Goal: Task Accomplishment & Management: Use online tool/utility

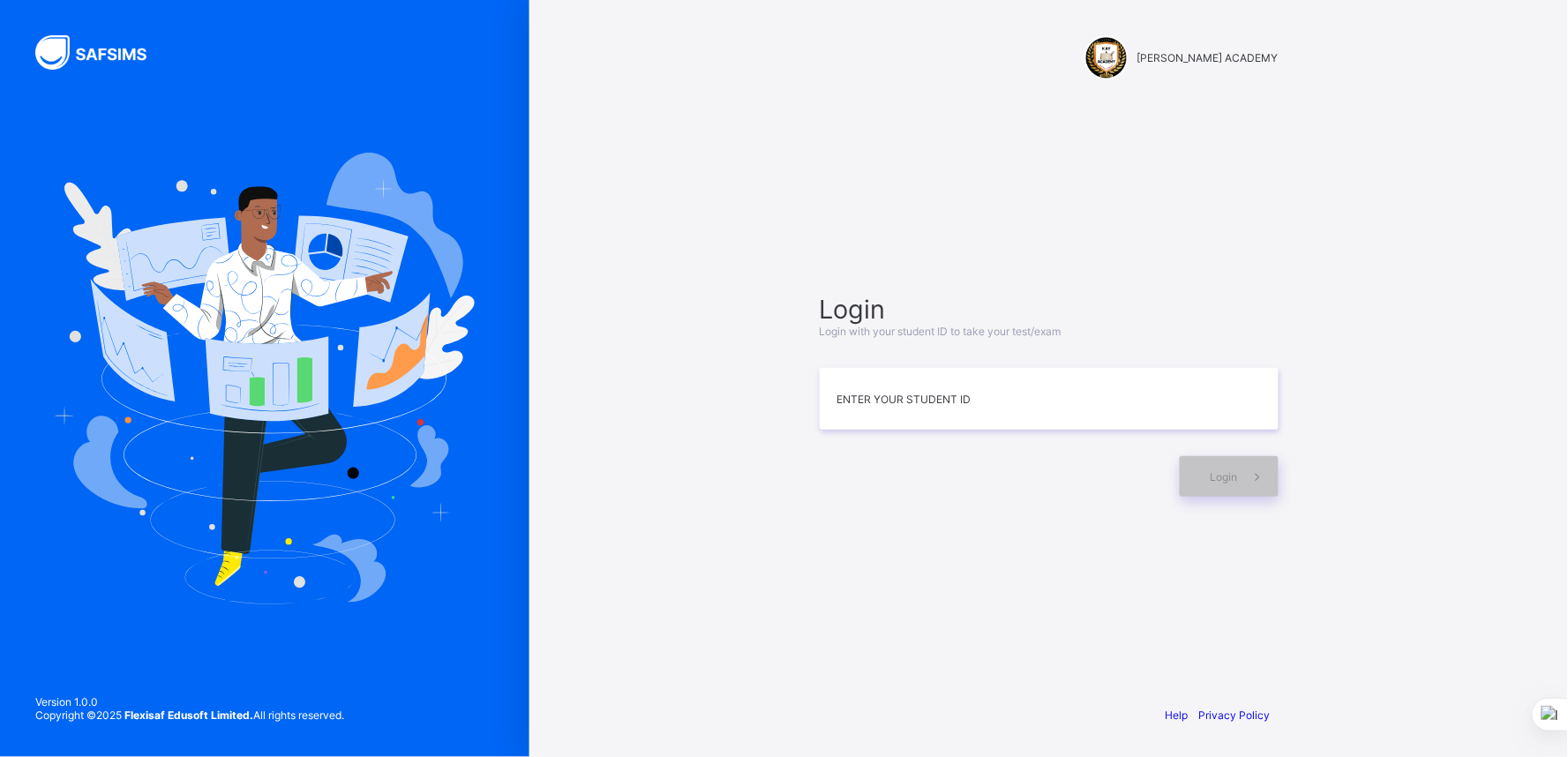
click at [1527, 486] on div "KAY ACADEMY Login Login with your student ID to take your test/exam Enter your …" at bounding box center [1048, 378] width 1038 height 757
click at [1152, 409] on input at bounding box center [1048, 398] width 459 height 62
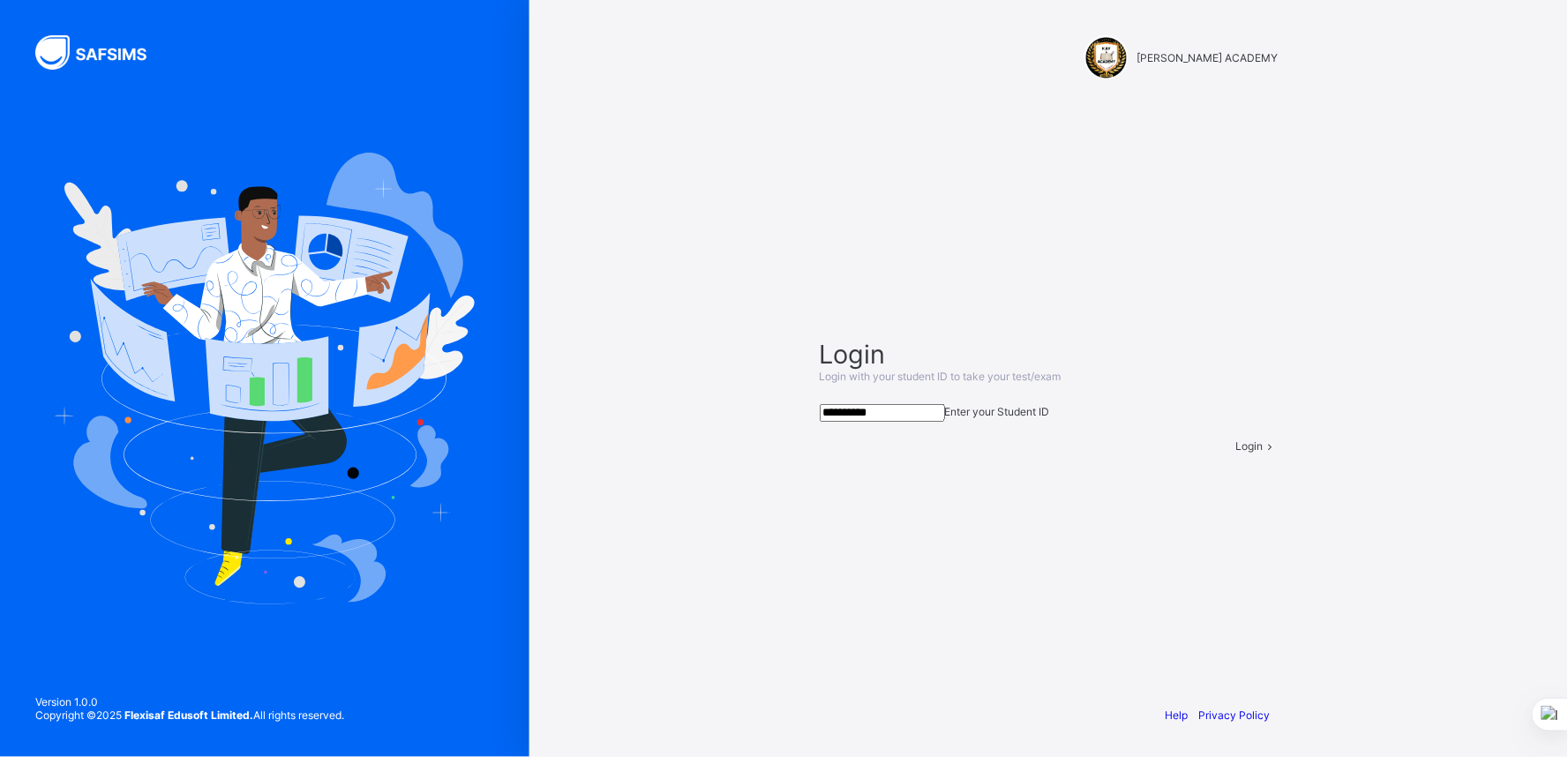
type input "**********"
click at [1236, 452] on div "Login" at bounding box center [1256, 446] width 43 height 13
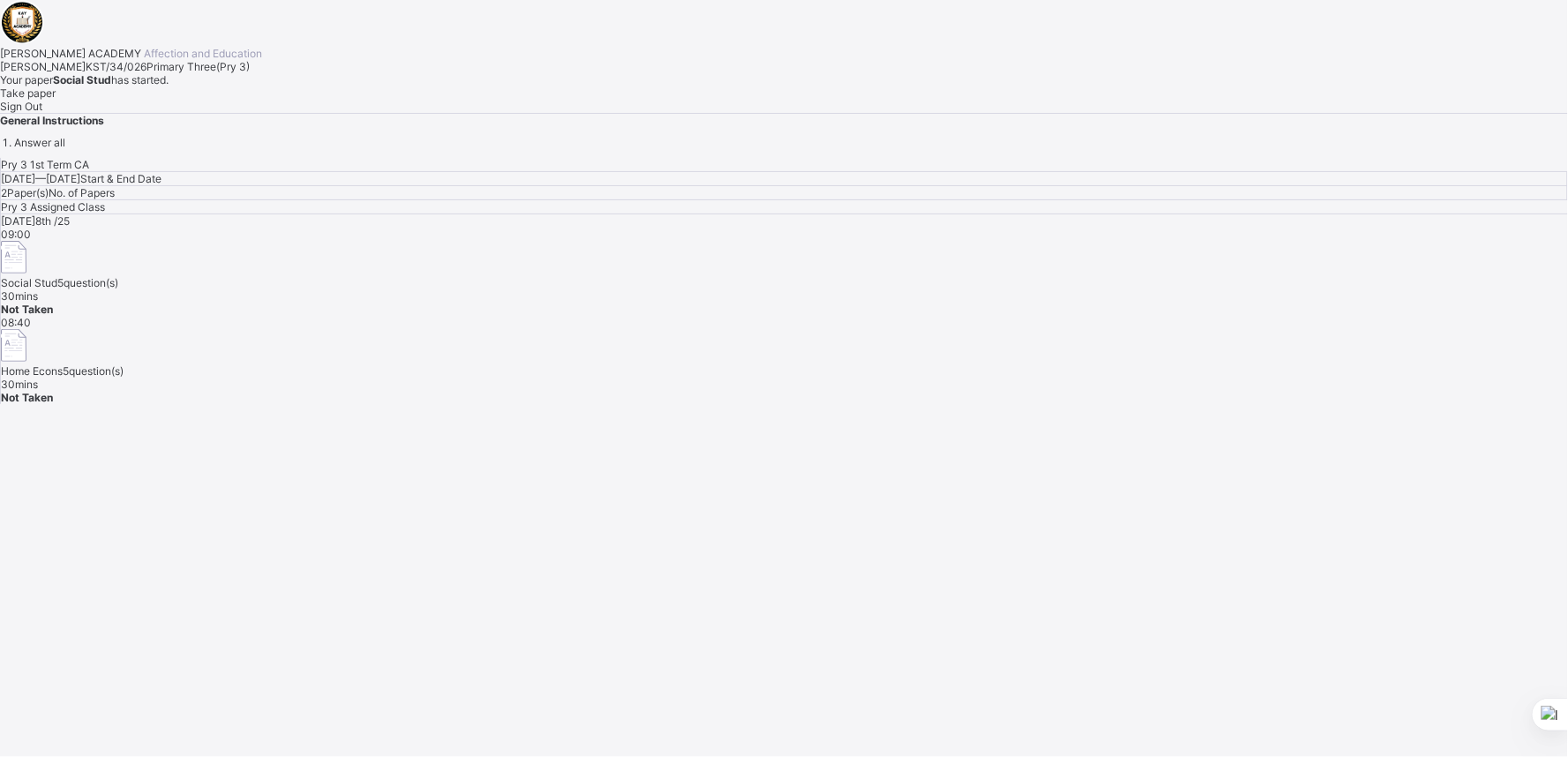
click at [56, 100] on span "Take paper" at bounding box center [28, 93] width 56 height 13
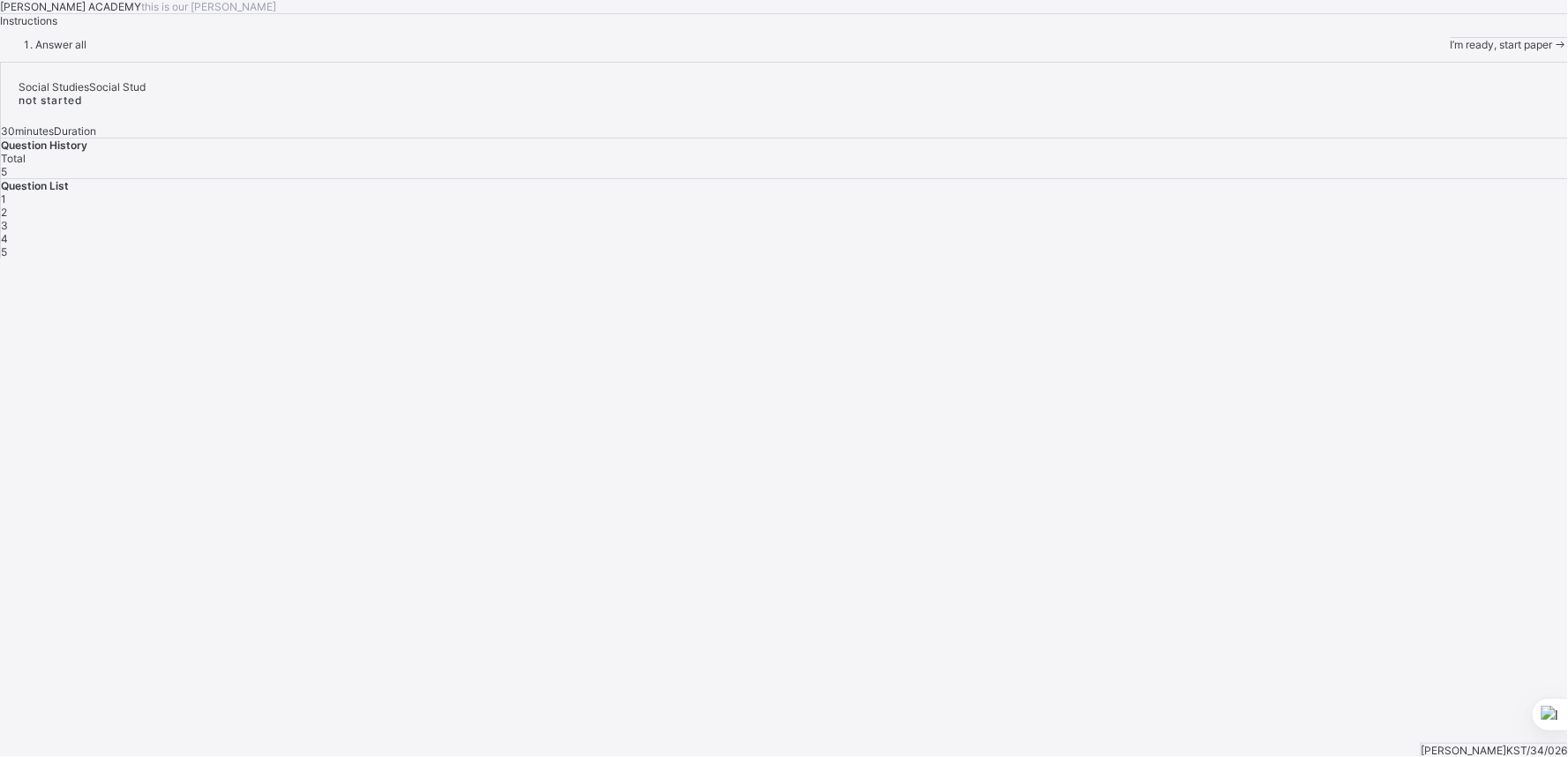
click at [1450, 51] on span "I’m ready, start paper" at bounding box center [1502, 45] width 103 height 13
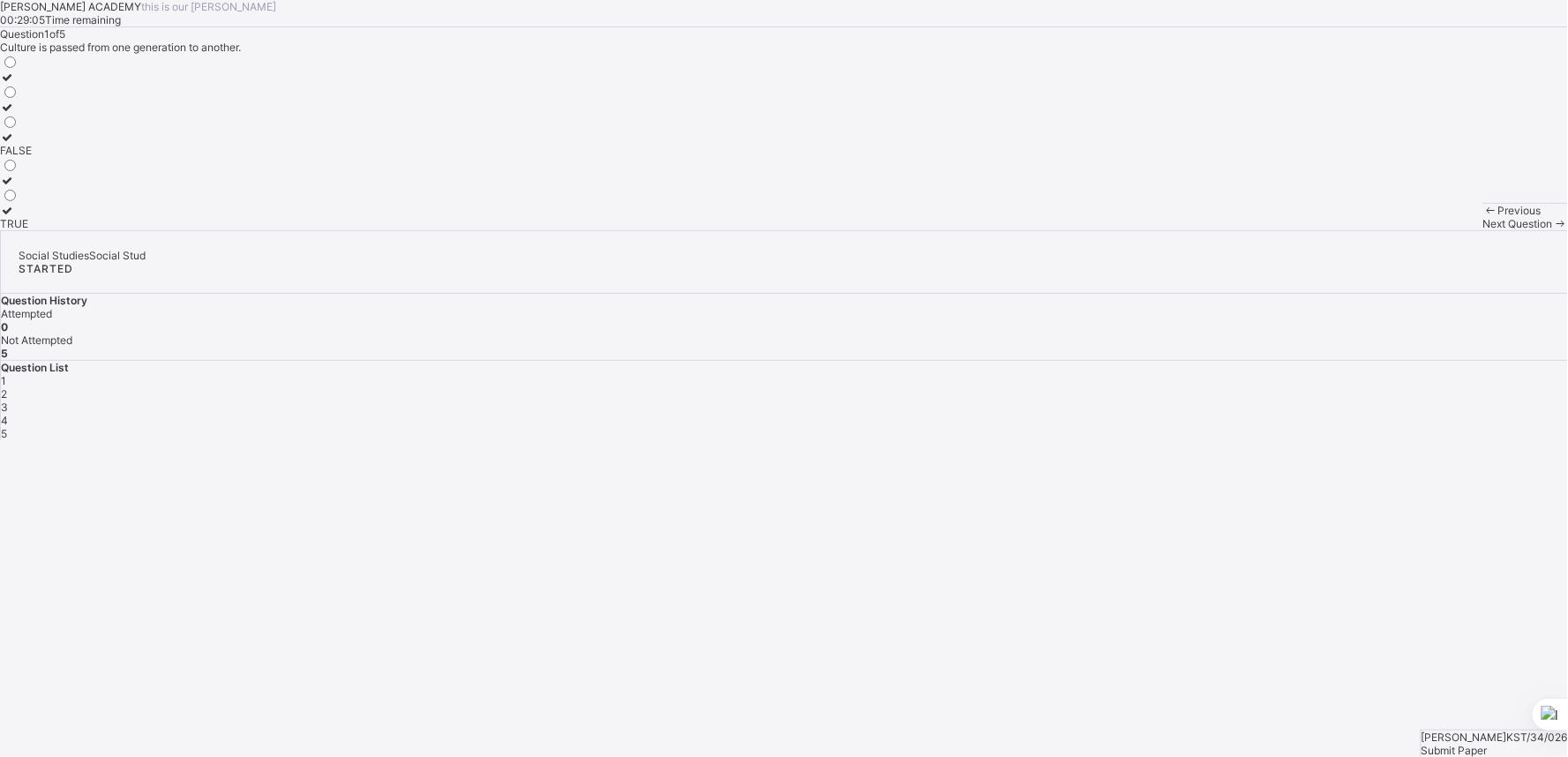
click at [31, 230] on label "TRUE" at bounding box center [15, 218] width 31 height 27
click at [1483, 230] on div "Next Question" at bounding box center [1524, 223] width 85 height 13
click at [1483, 243] on div "Next Question" at bounding box center [1524, 237] width 85 height 13
click at [41, 141] on div "life" at bounding box center [20, 134] width 41 height 13
click at [1483, 243] on div "Next Question" at bounding box center [1524, 237] width 85 height 13
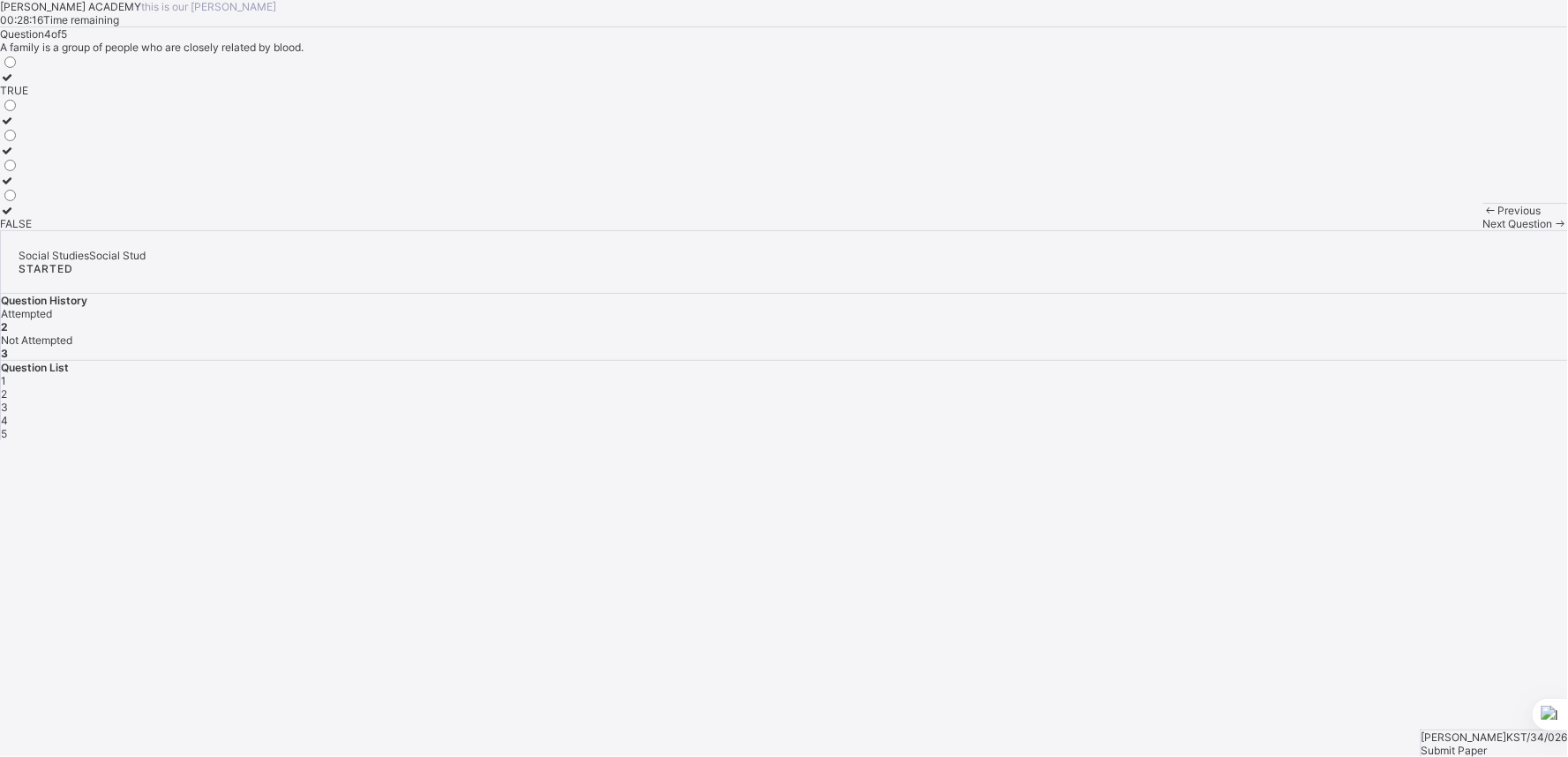
click at [7, 388] on span "2" at bounding box center [4, 394] width 7 height 13
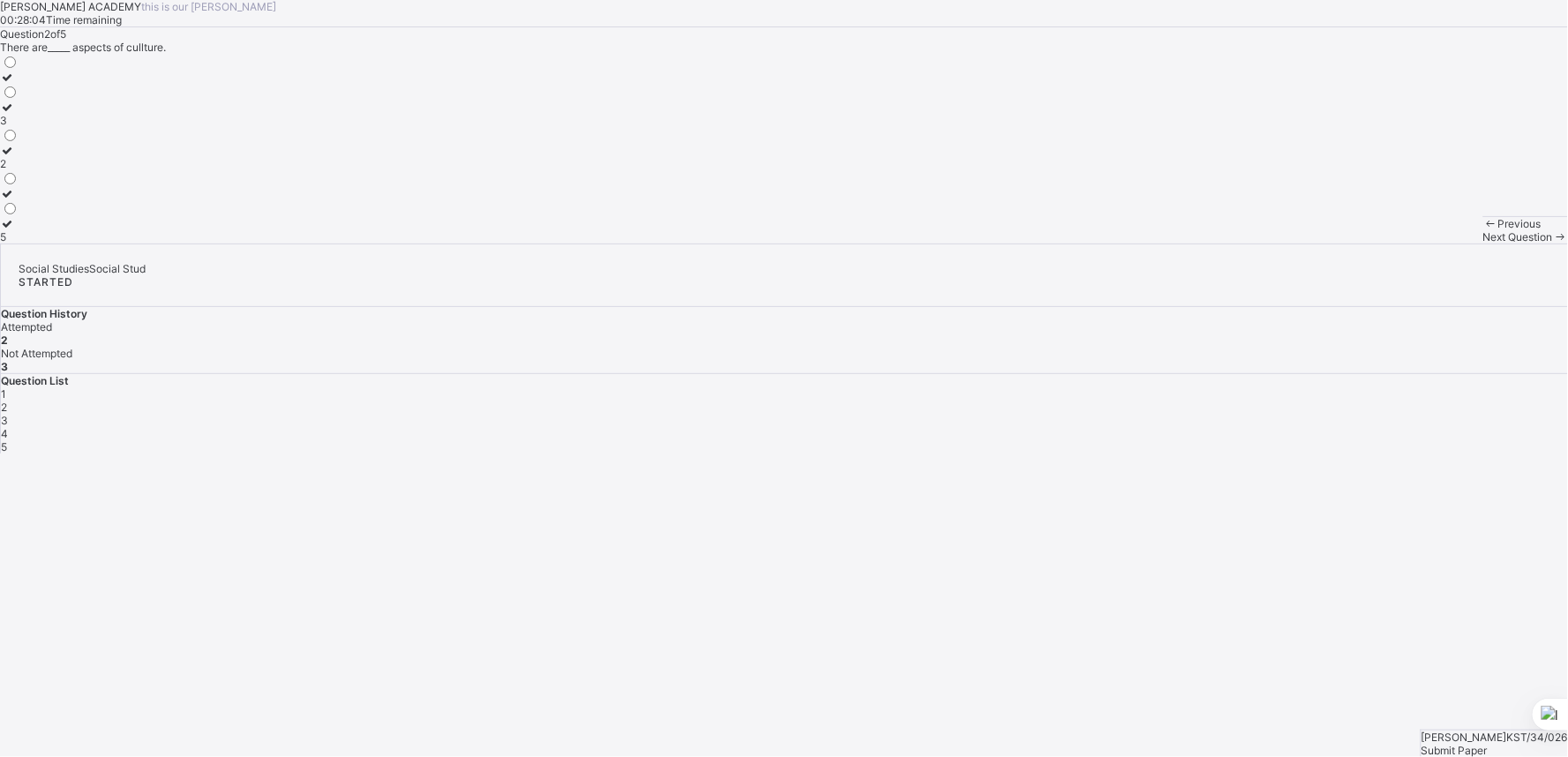
click at [19, 157] on div at bounding box center [9, 150] width 19 height 13
click at [1483, 243] on div "Previous Next Question" at bounding box center [1524, 230] width 85 height 28
click at [1483, 243] on span "Next Question" at bounding box center [1517, 237] width 69 height 13
click at [8, 427] on span "4" at bounding box center [4, 434] width 7 height 13
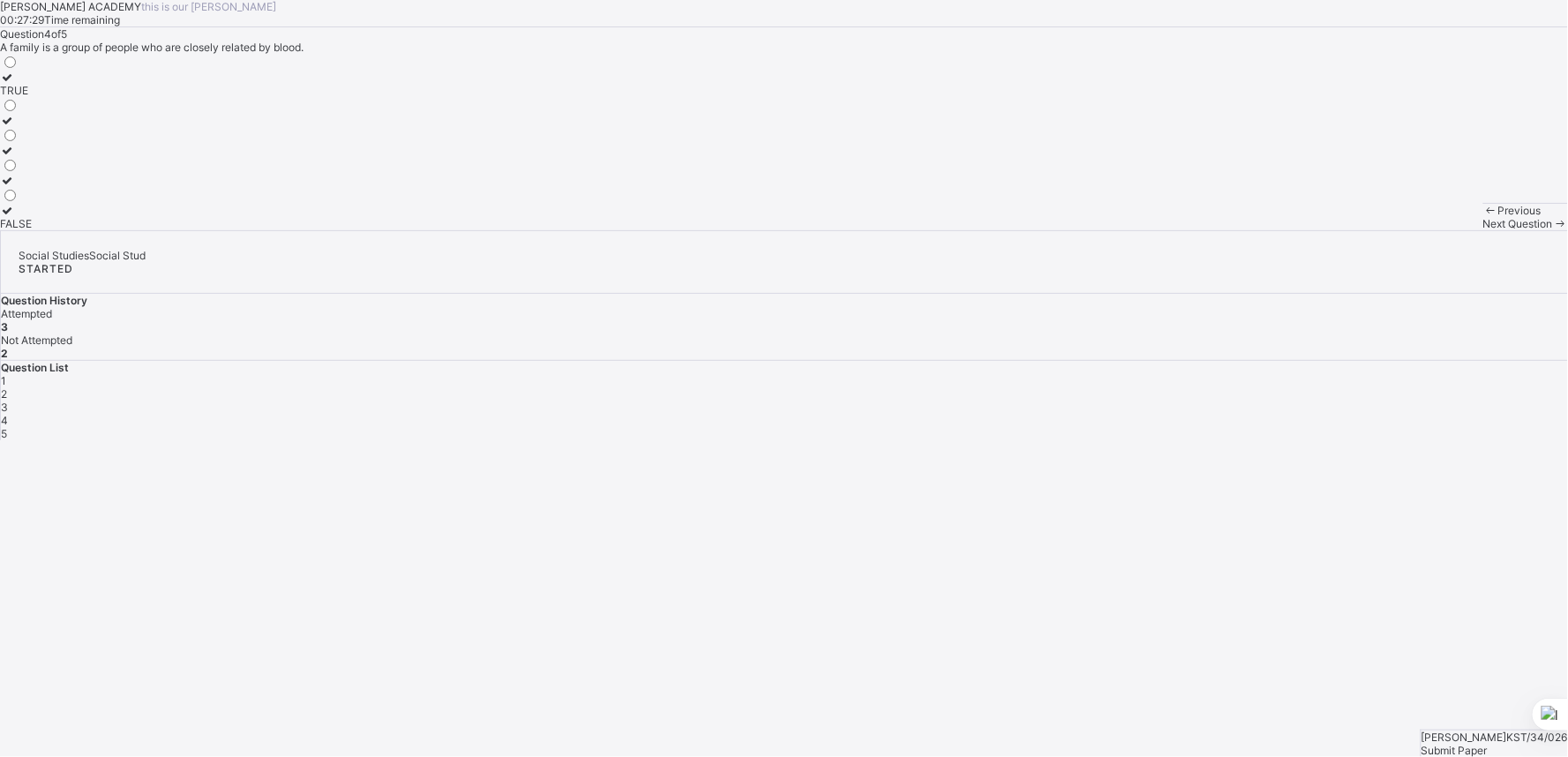
click at [31, 97] on label "TRUE" at bounding box center [15, 84] width 31 height 27
click at [1483, 230] on span "Next Question" at bounding box center [1517, 223] width 69 height 13
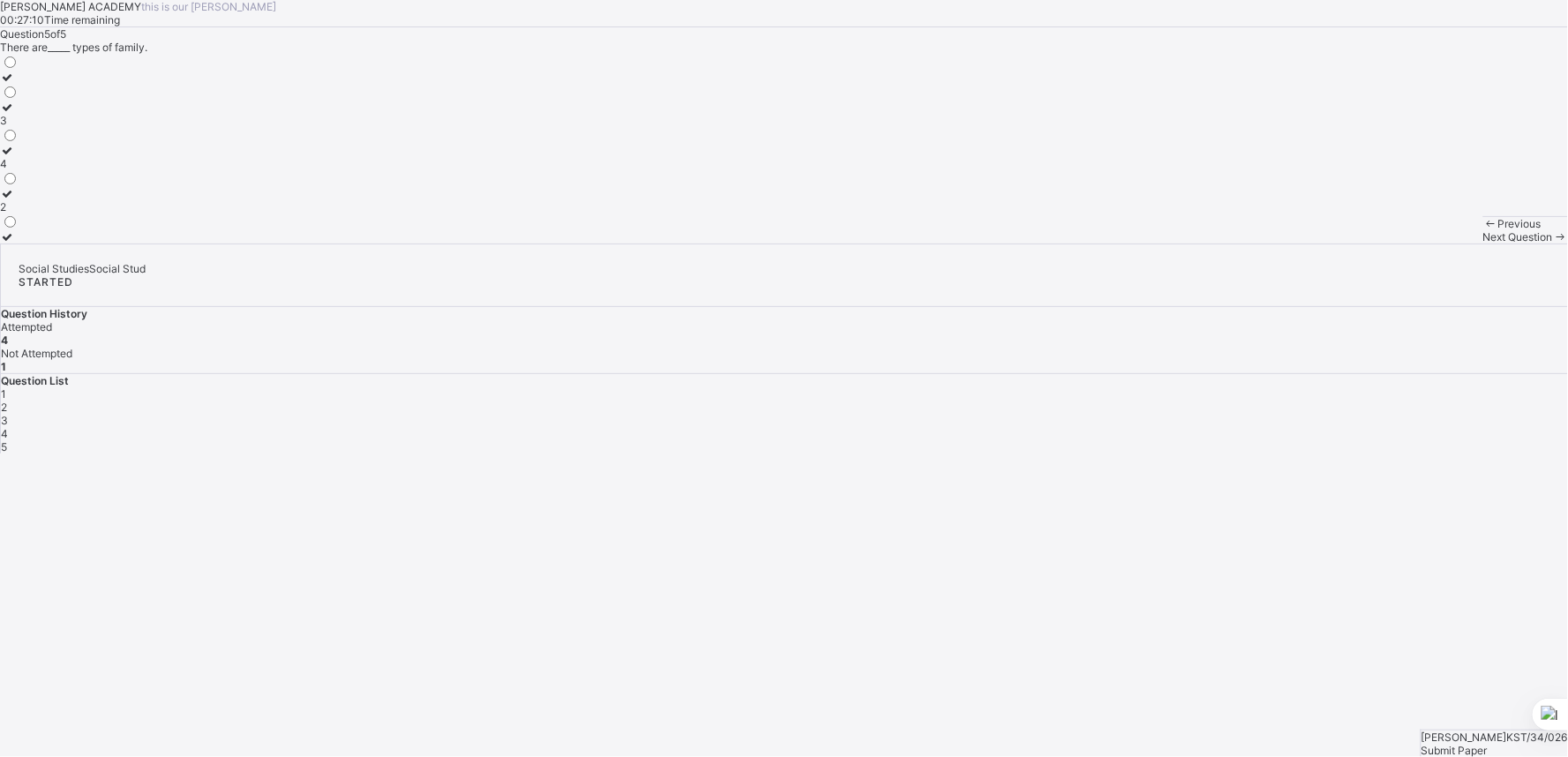
click at [19, 214] on label "2" at bounding box center [9, 200] width 19 height 27
click at [1482, 744] on div "Submit Paper" at bounding box center [1494, 750] width 146 height 13
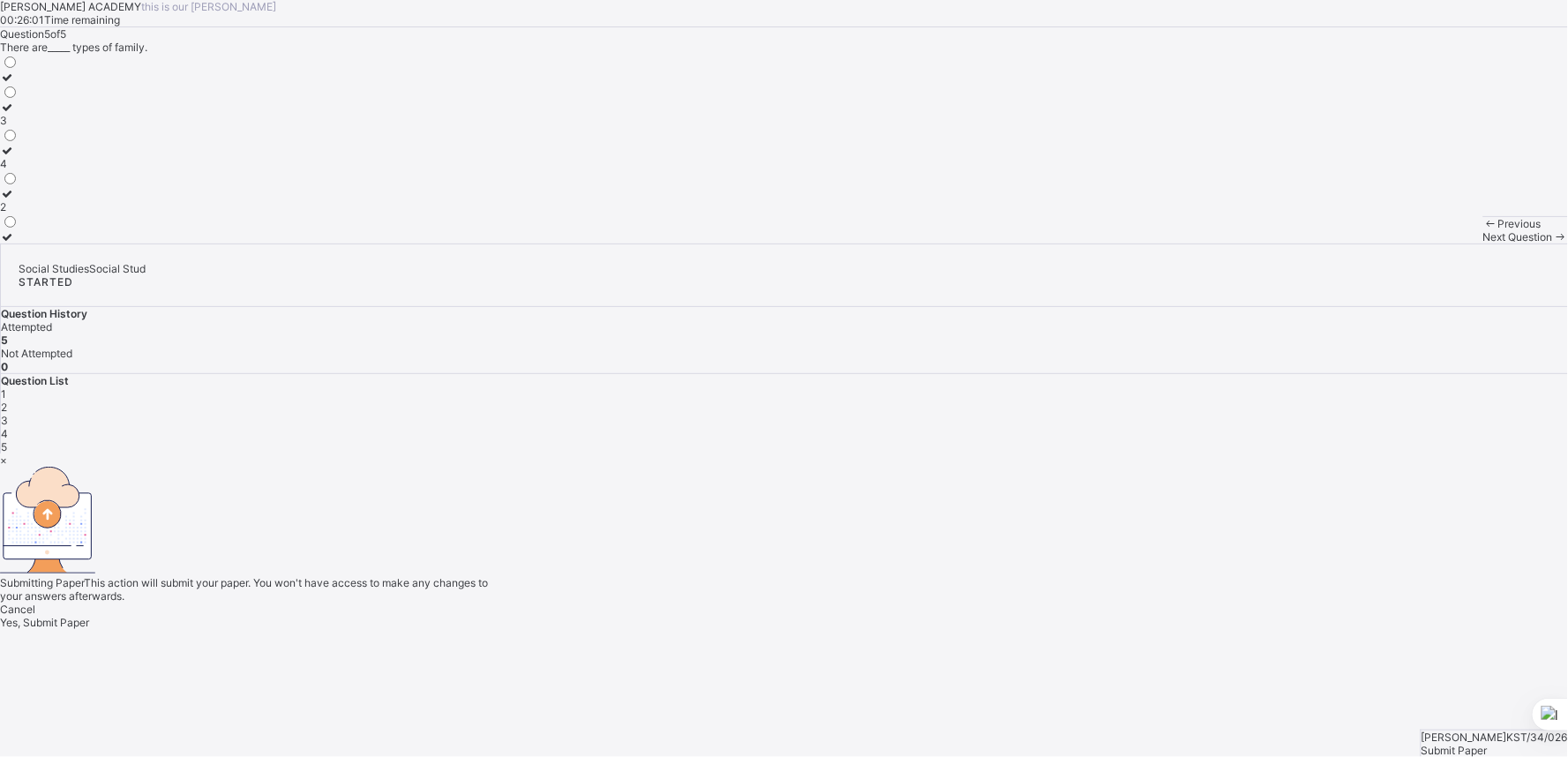
click at [89, 615] on span "Yes, Submit Paper" at bounding box center [45, 622] width 89 height 13
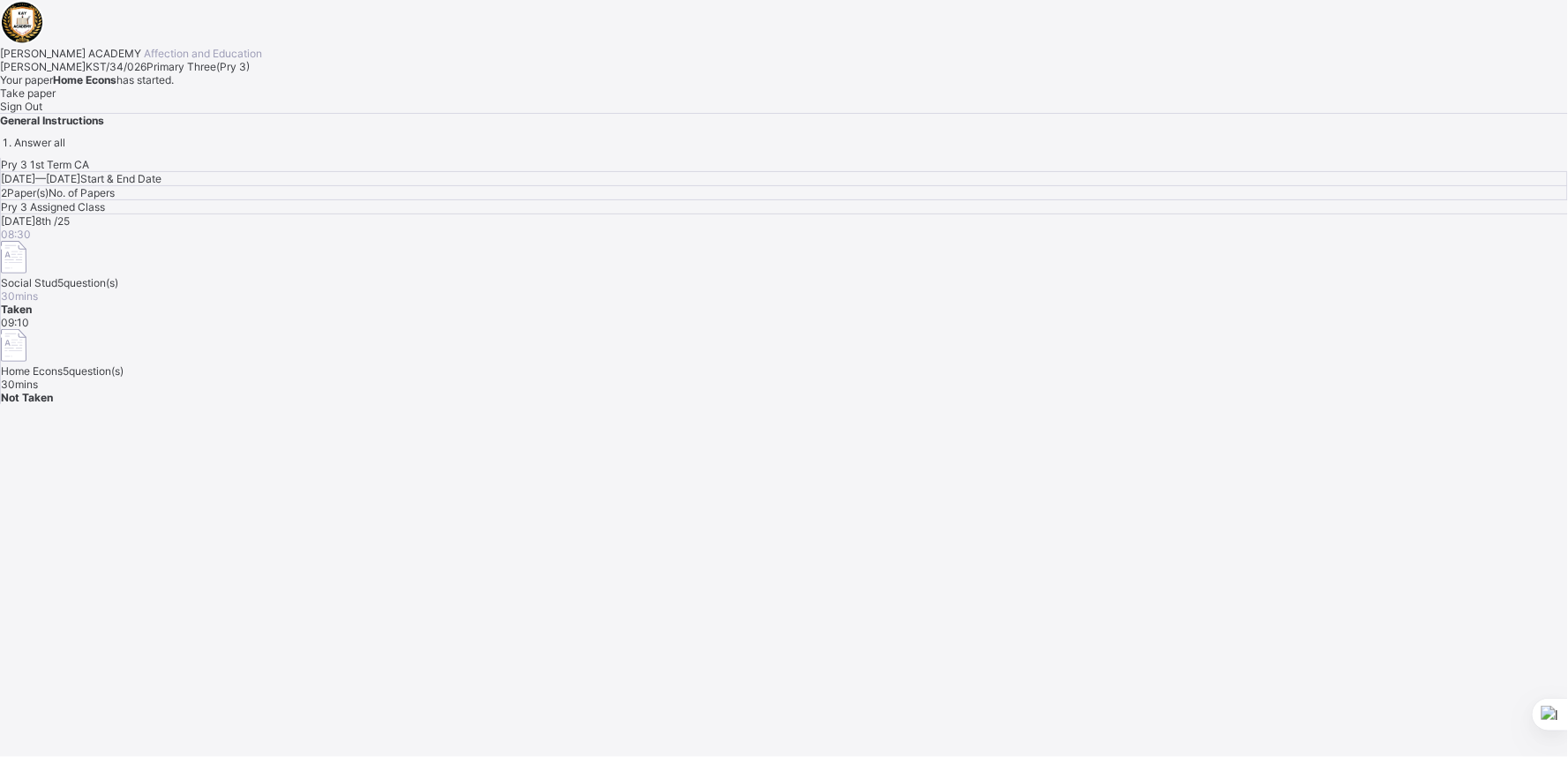
click at [200, 100] on div "Take paper" at bounding box center [784, 93] width 1568 height 13
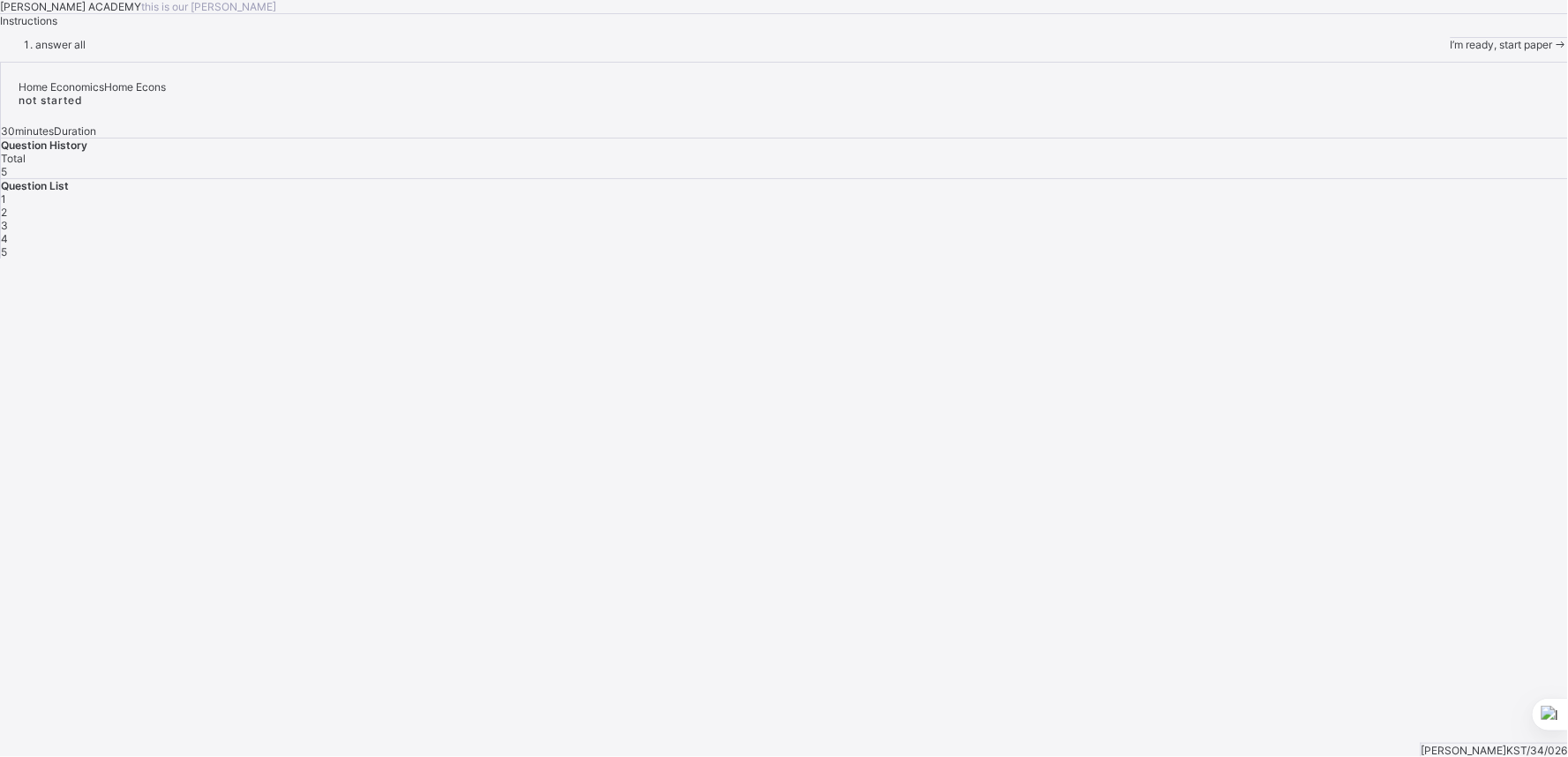
click at [1450, 51] on span "I’m ready, start paper" at bounding box center [1502, 45] width 103 height 13
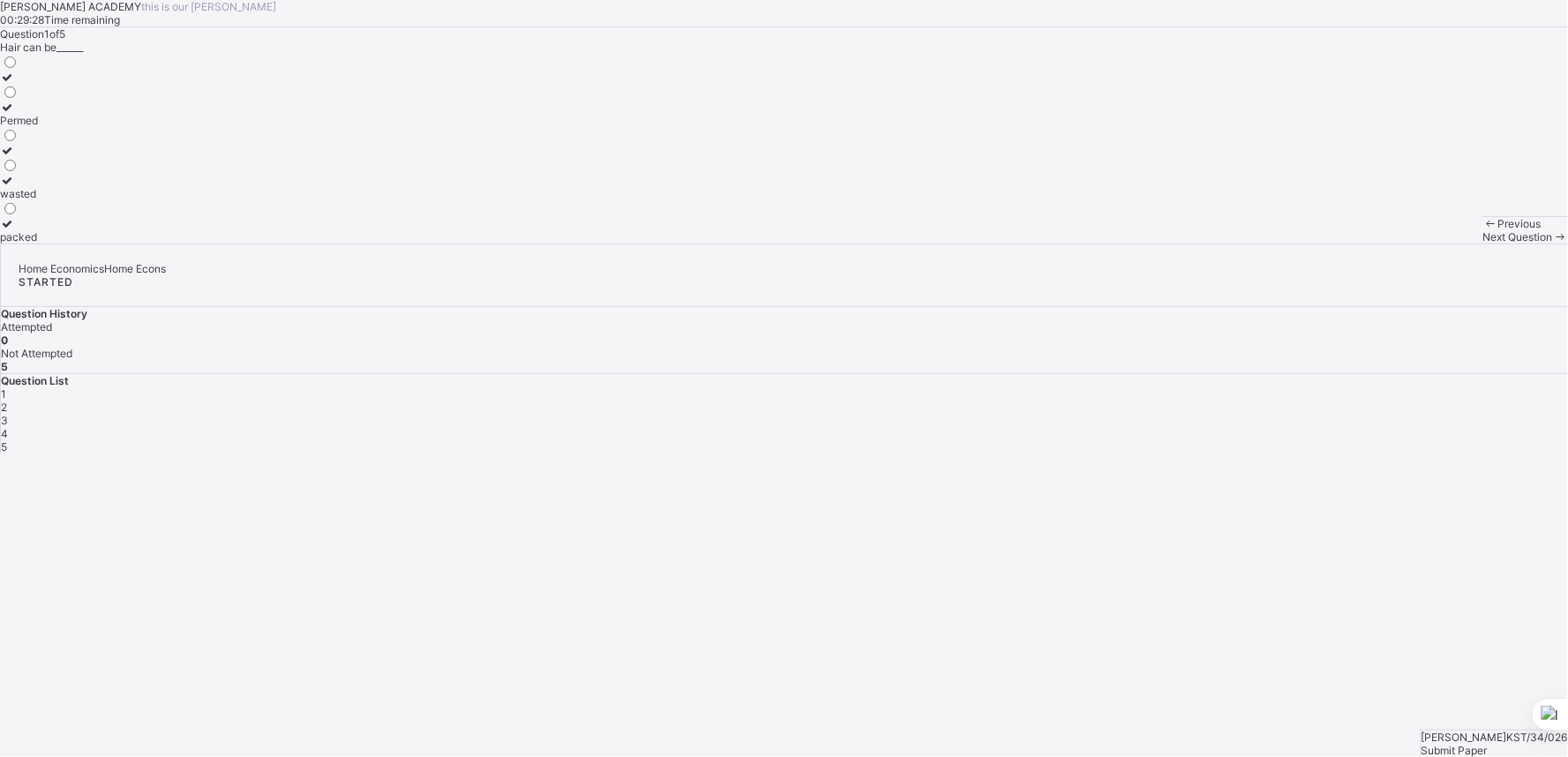
click at [38, 243] on div "packed" at bounding box center [19, 237] width 38 height 13
click at [1483, 243] on span "Next Question" at bounding box center [1517, 237] width 69 height 13
click at [67, 214] on div "Grooming" at bounding box center [33, 207] width 67 height 13
click at [1483, 243] on span "Next Question" at bounding box center [1517, 237] width 69 height 13
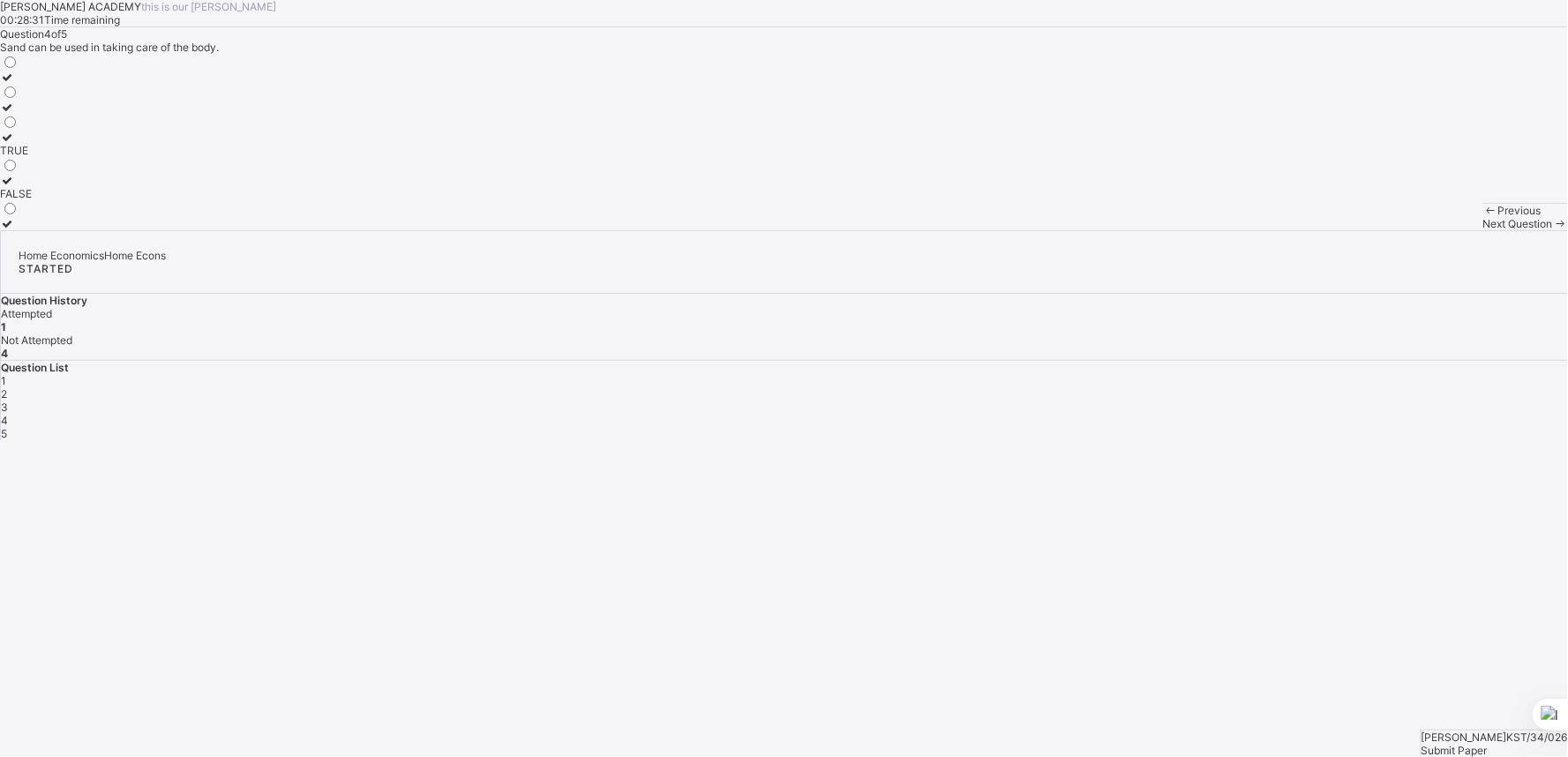
click at [31, 200] on div "FALSE" at bounding box center [15, 194] width 31 height 13
click at [1483, 230] on div "Next Question" at bounding box center [1524, 223] width 85 height 13
click at [68, 97] on div "beans" at bounding box center [34, 90] width 68 height 13
click at [1483, 243] on div "Next Question" at bounding box center [1524, 237] width 85 height 13
click at [1294, 401] on div "2" at bounding box center [784, 407] width 1567 height 13
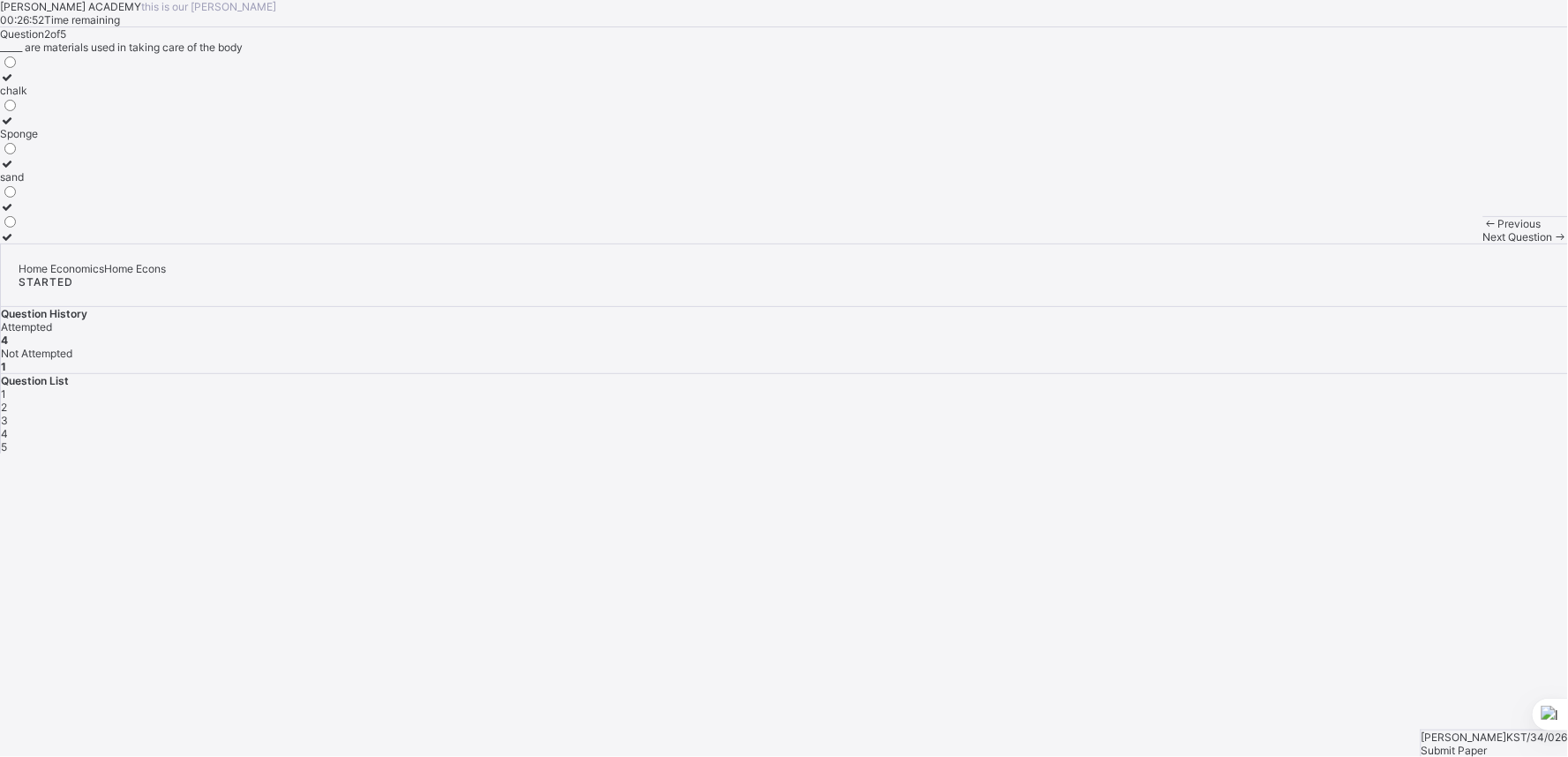
drag, startPoint x: 1294, startPoint y: 364, endPoint x: 1293, endPoint y: 385, distance: 21.0
click at [1293, 385] on div "Question List 1 2 3 4 5" at bounding box center [784, 414] width 1567 height 80
click at [38, 141] on label "Sponge" at bounding box center [19, 127] width 38 height 27
click at [1488, 744] on div "Submit Paper" at bounding box center [1494, 750] width 146 height 13
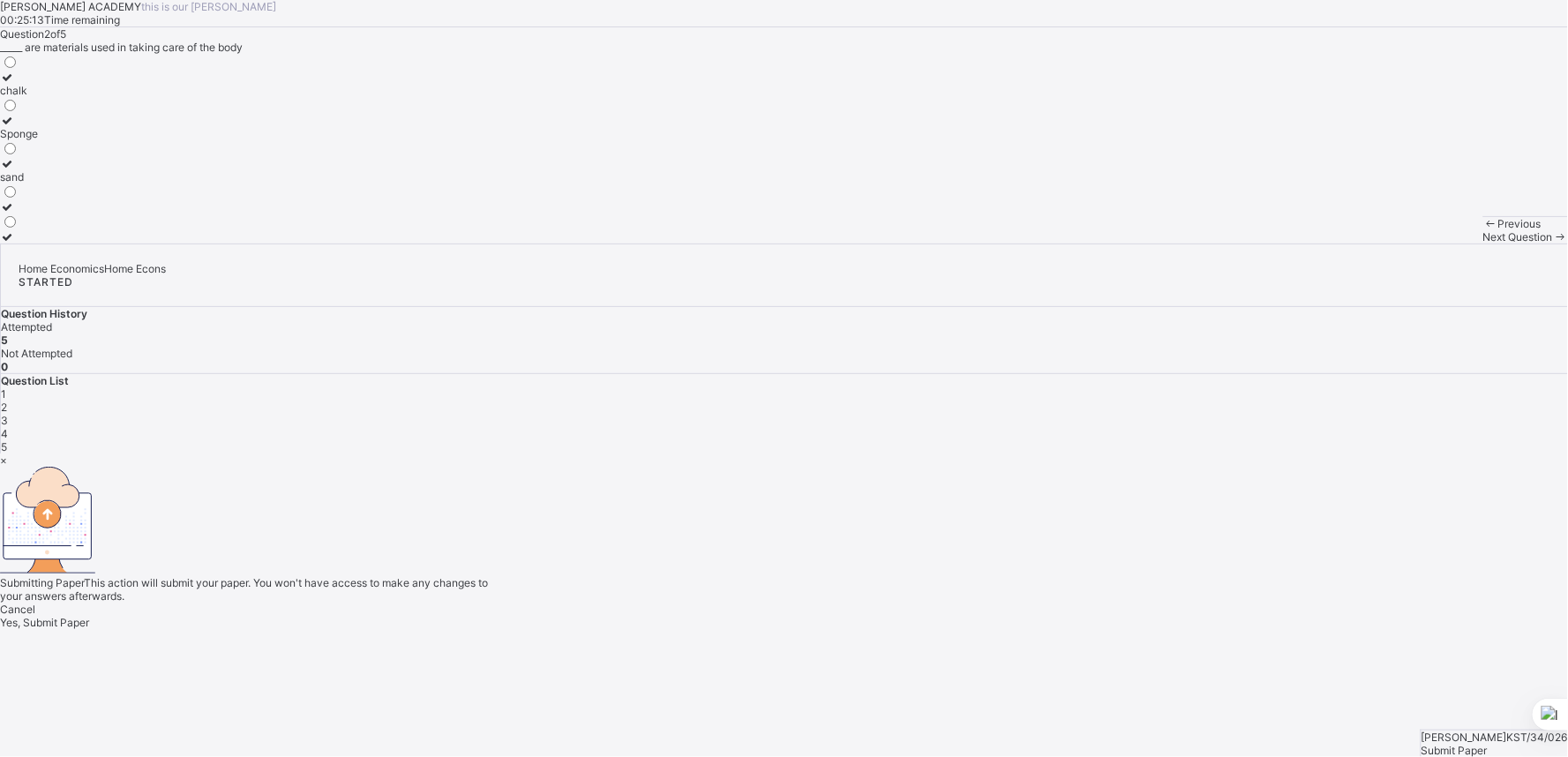
click at [833, 615] on div "Yes, Submit Paper" at bounding box center [784, 622] width 1568 height 13
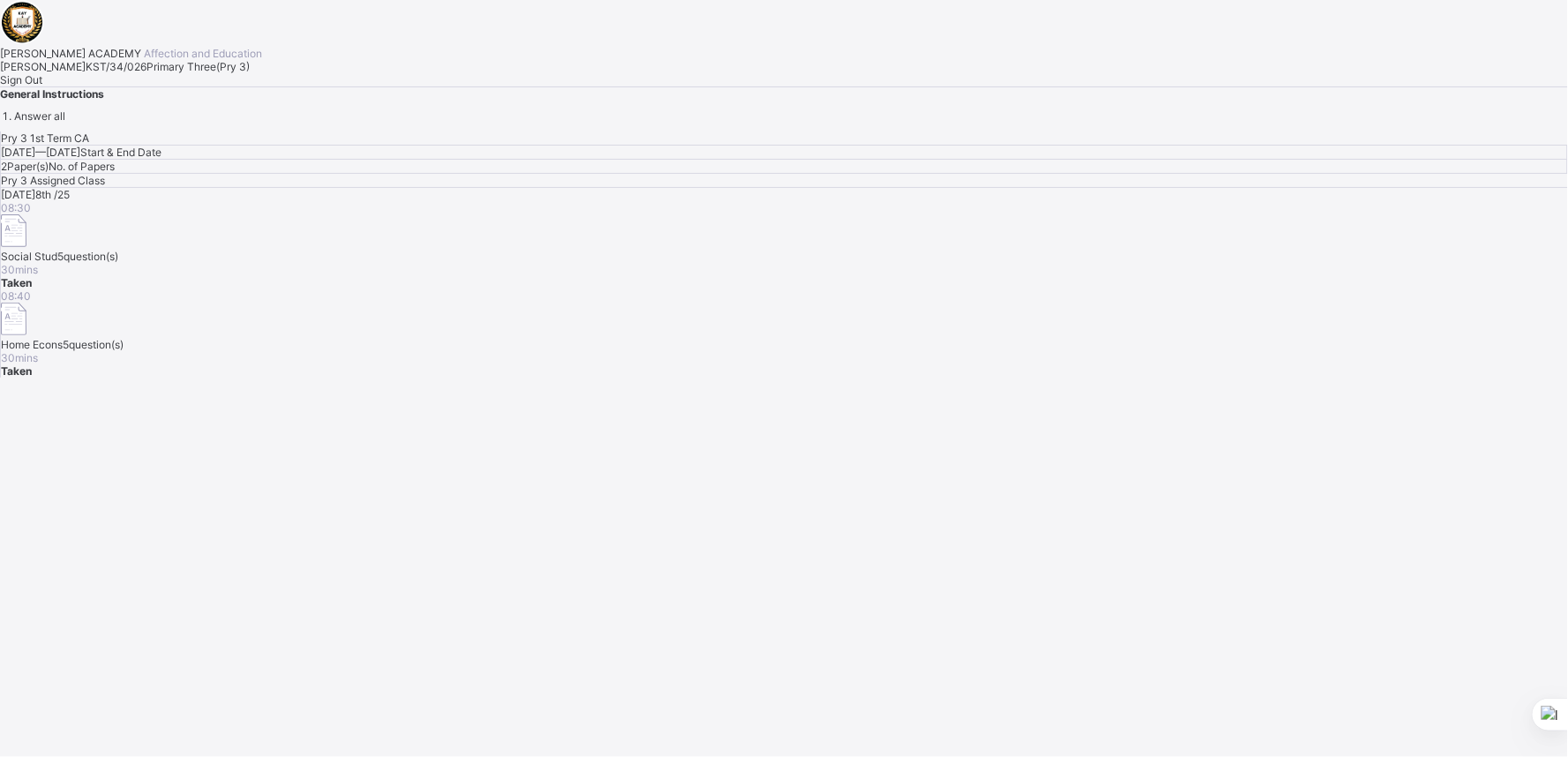
click at [192, 86] on div "Sign Out" at bounding box center [784, 80] width 1568 height 13
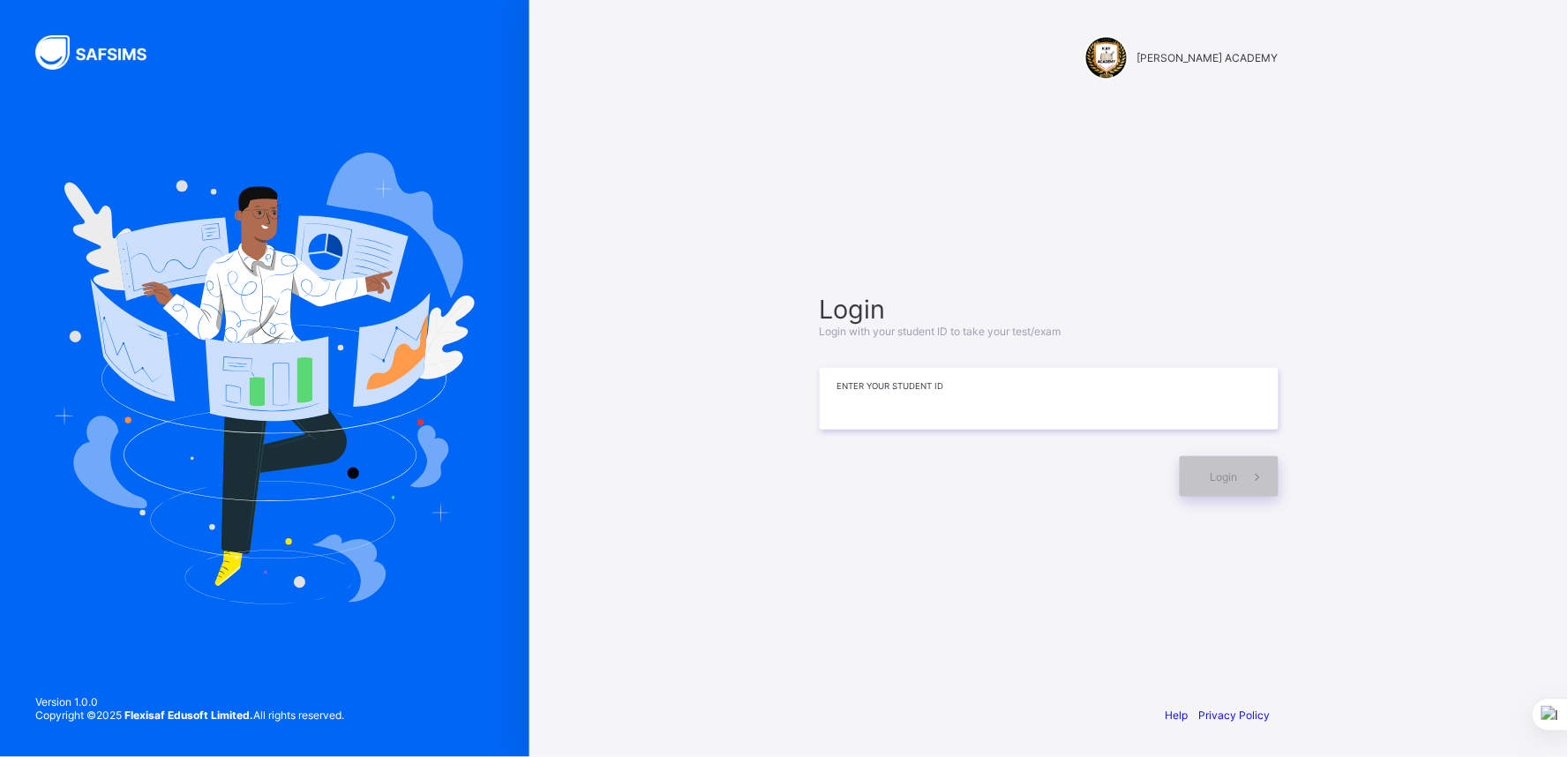
click at [932, 400] on input at bounding box center [1048, 398] width 459 height 62
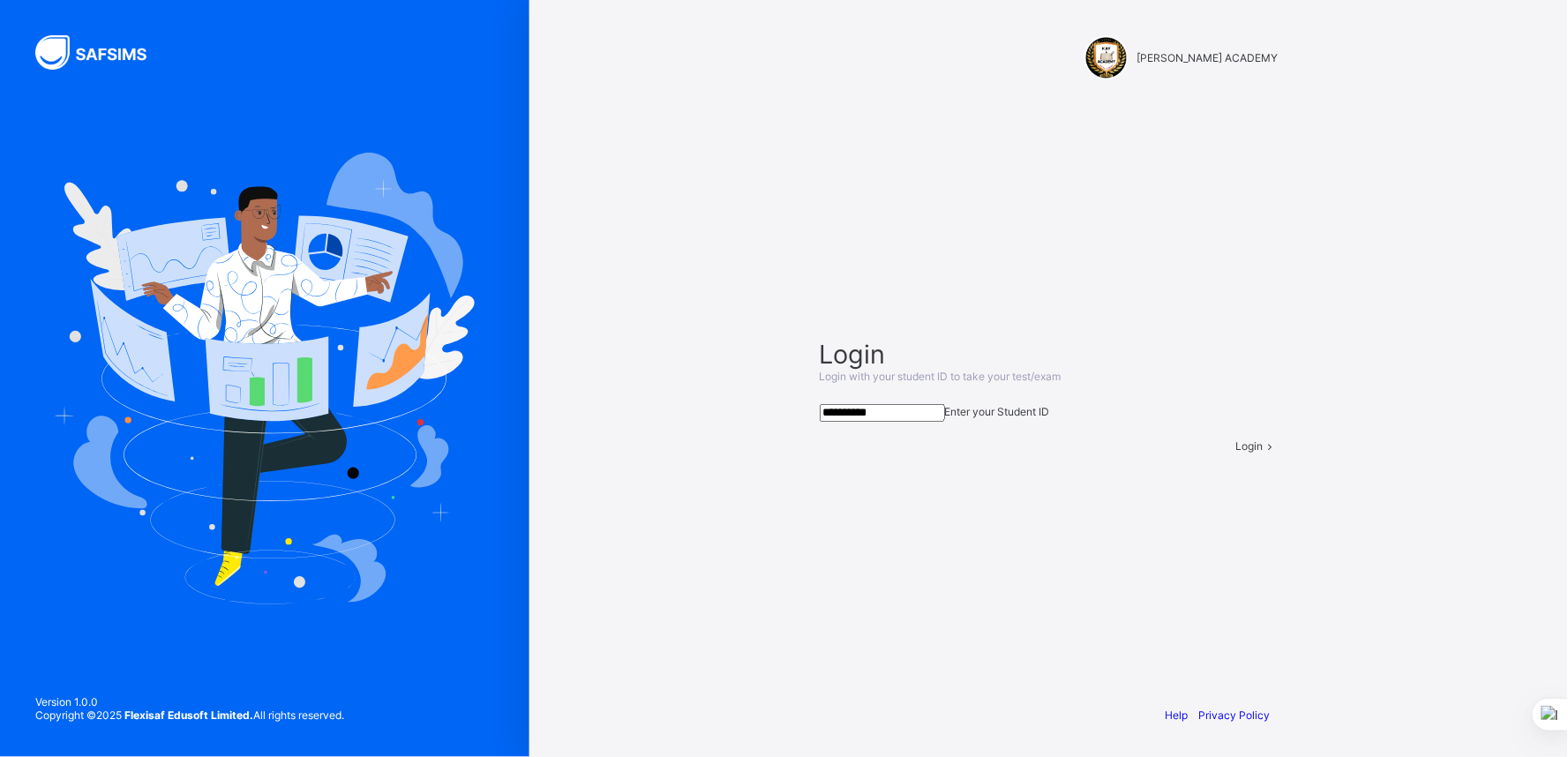
type input "**********"
click at [1236, 452] on span "Login" at bounding box center [1249, 446] width 28 height 13
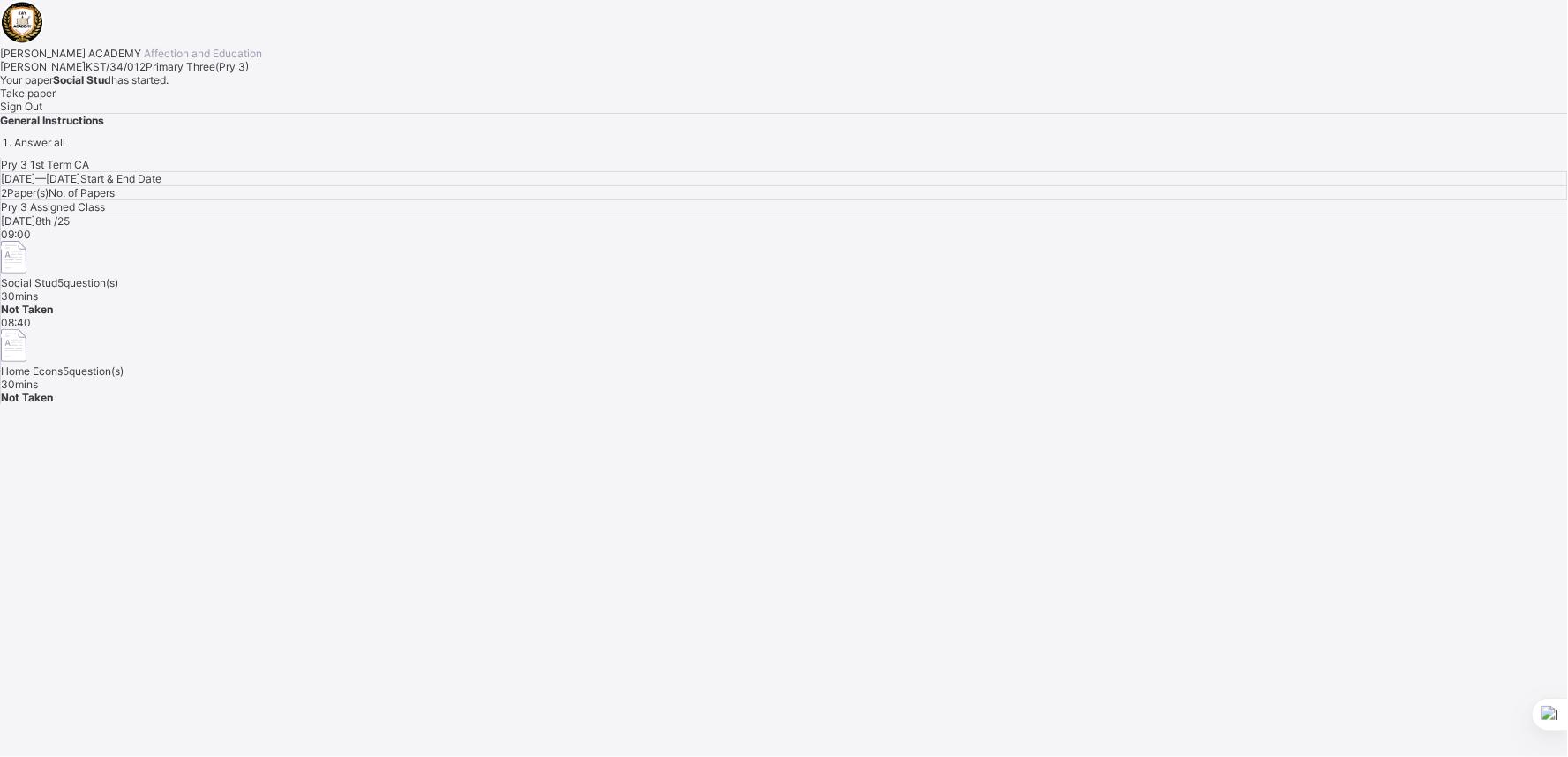
click at [56, 100] on span "Take paper" at bounding box center [28, 93] width 56 height 13
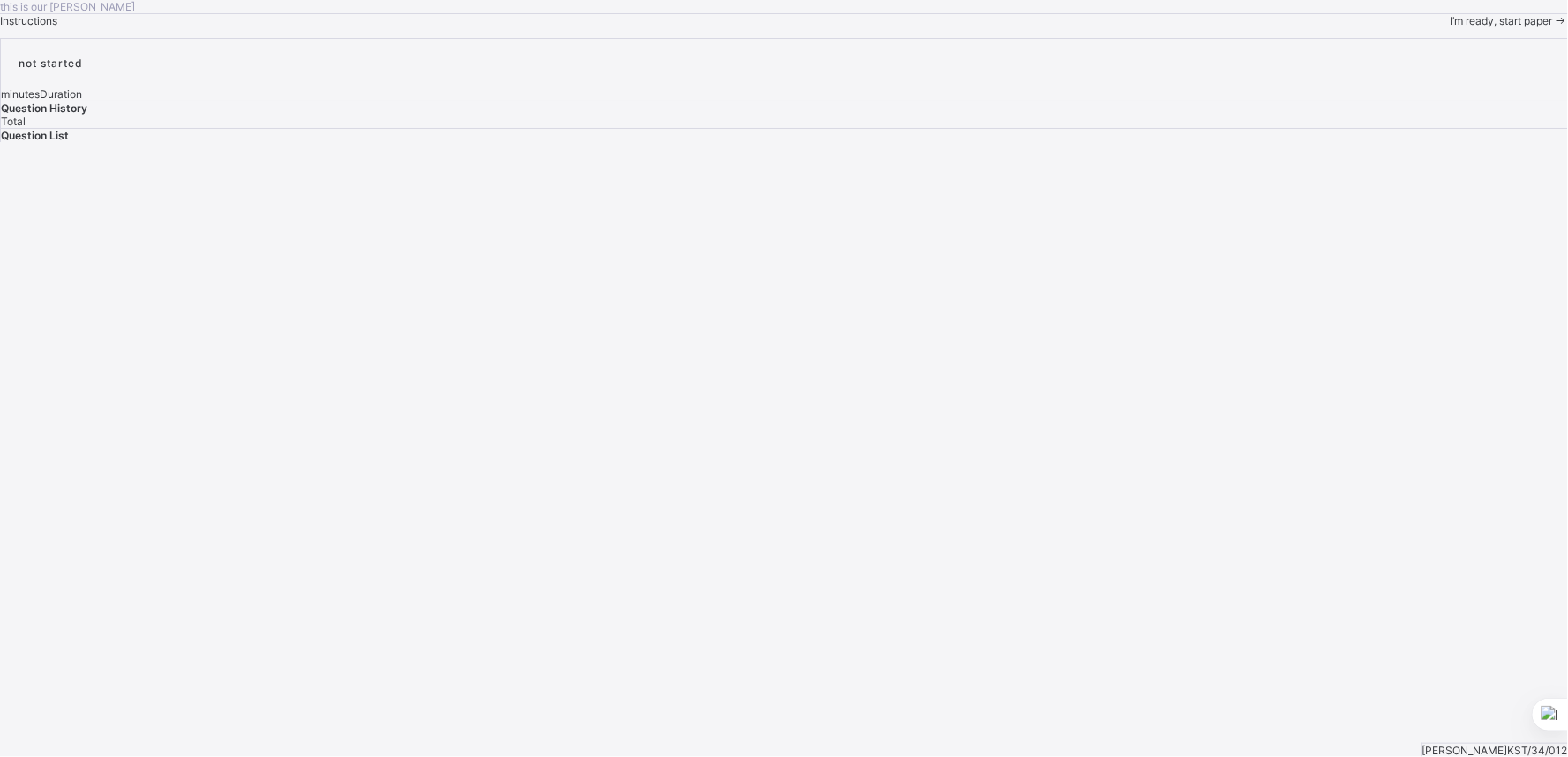
click at [217, 28] on div "this is our [PERSON_NAME] Instructions I’m ready, start paper" at bounding box center [784, 13] width 1568 height 28
click at [1450, 51] on span "I’m ready, start paper" at bounding box center [1502, 45] width 103 height 13
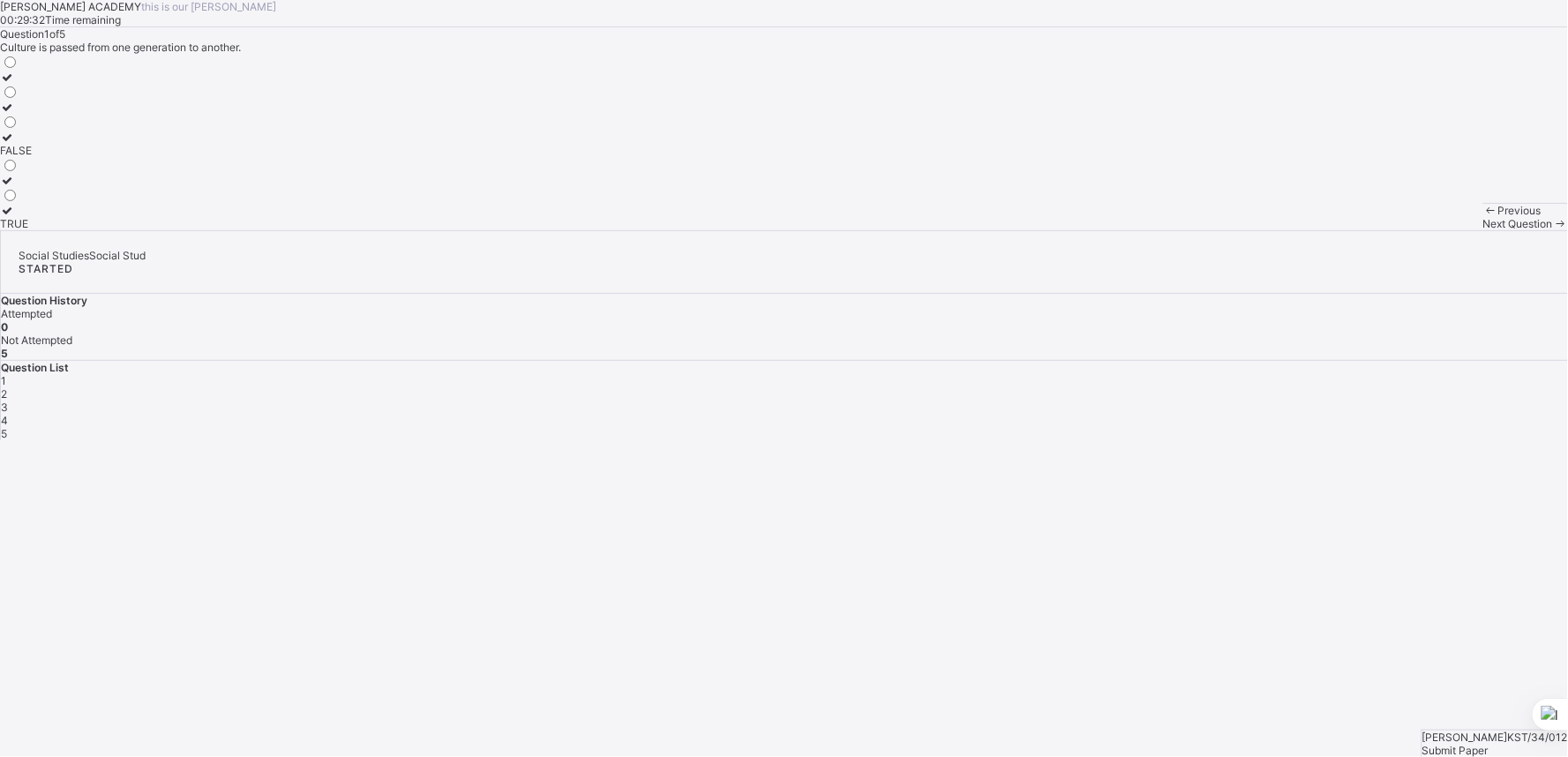
click at [15, 217] on icon at bounding box center [8, 211] width 15 height 13
click at [1483, 230] on div "Next Question" at bounding box center [1524, 223] width 85 height 13
click at [19, 170] on div "2" at bounding box center [9, 163] width 19 height 13
click at [1553, 243] on icon at bounding box center [1560, 237] width 15 height 13
click at [41, 141] on label "life" at bounding box center [20, 127] width 41 height 27
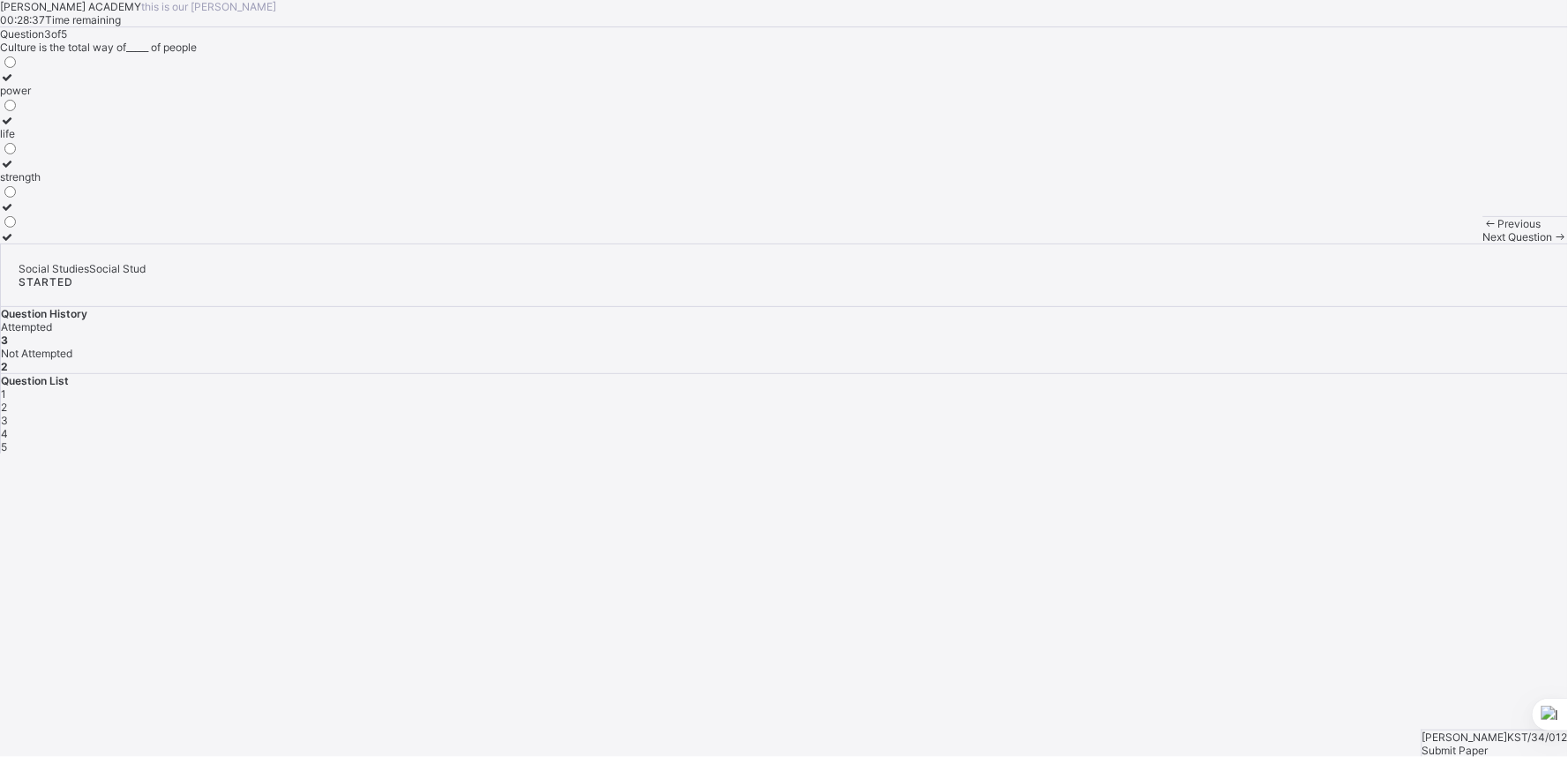
click at [1483, 243] on div "Next Question" at bounding box center [1524, 237] width 85 height 13
click at [31, 97] on div "TRUE" at bounding box center [15, 90] width 31 height 13
click at [1483, 230] on div "Next Question" at bounding box center [1524, 223] width 85 height 13
click at [19, 214] on label "2" at bounding box center [9, 200] width 19 height 27
click at [1505, 744] on div "Submit Paper" at bounding box center [1494, 750] width 145 height 13
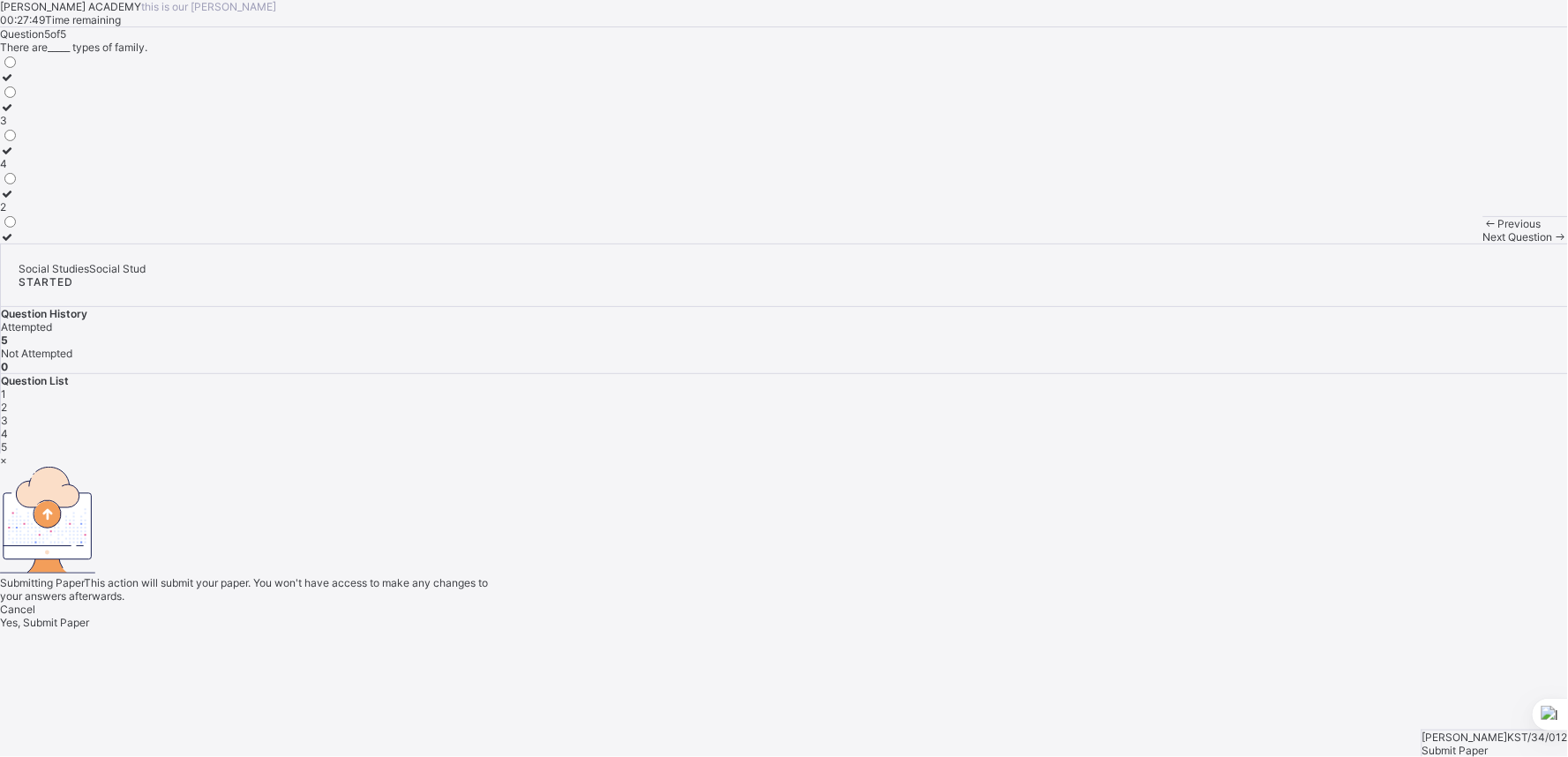
click at [800, 615] on div "Yes, Submit Paper" at bounding box center [784, 622] width 1568 height 13
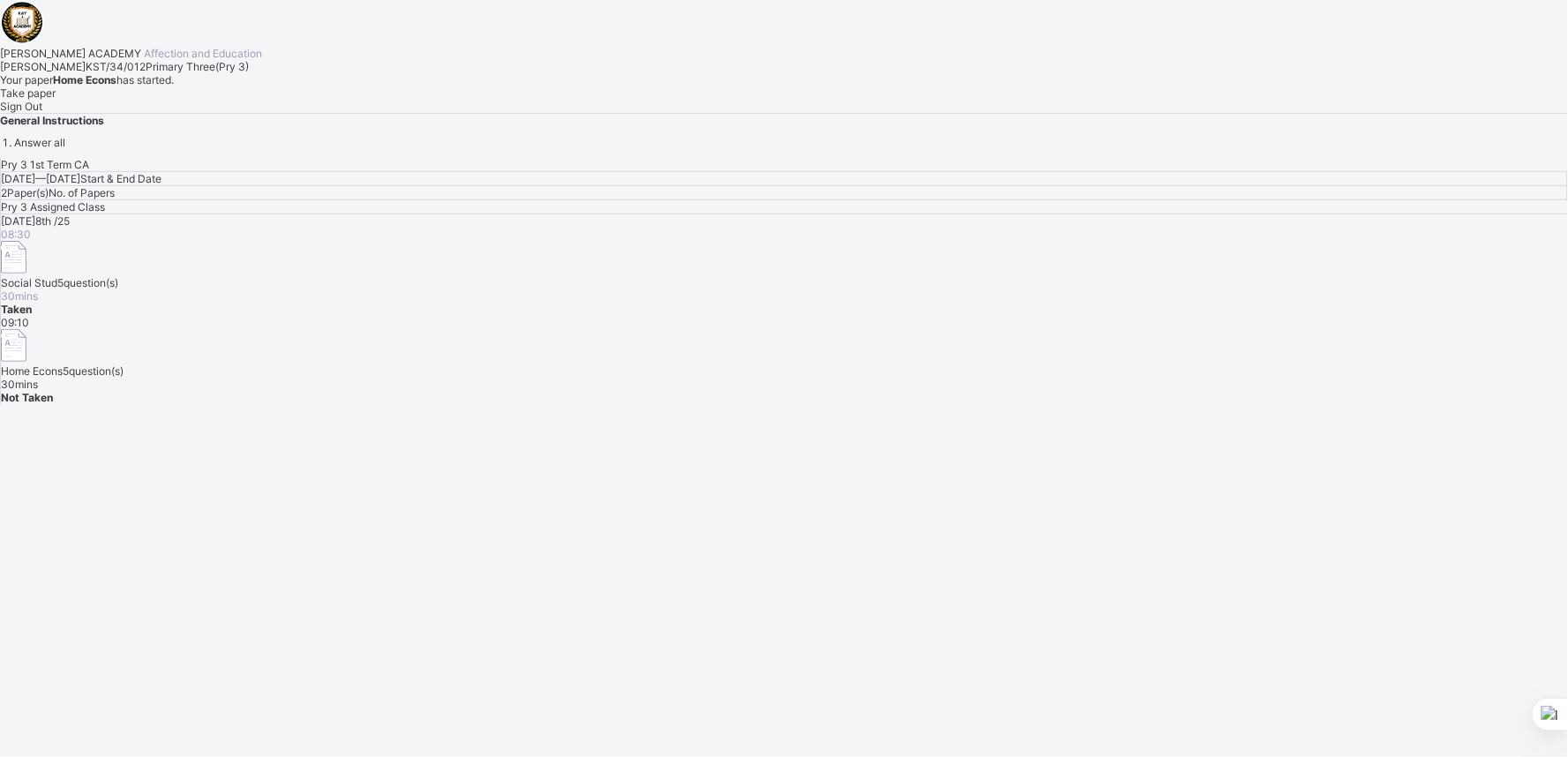
click at [56, 100] on span "Take paper" at bounding box center [28, 93] width 56 height 13
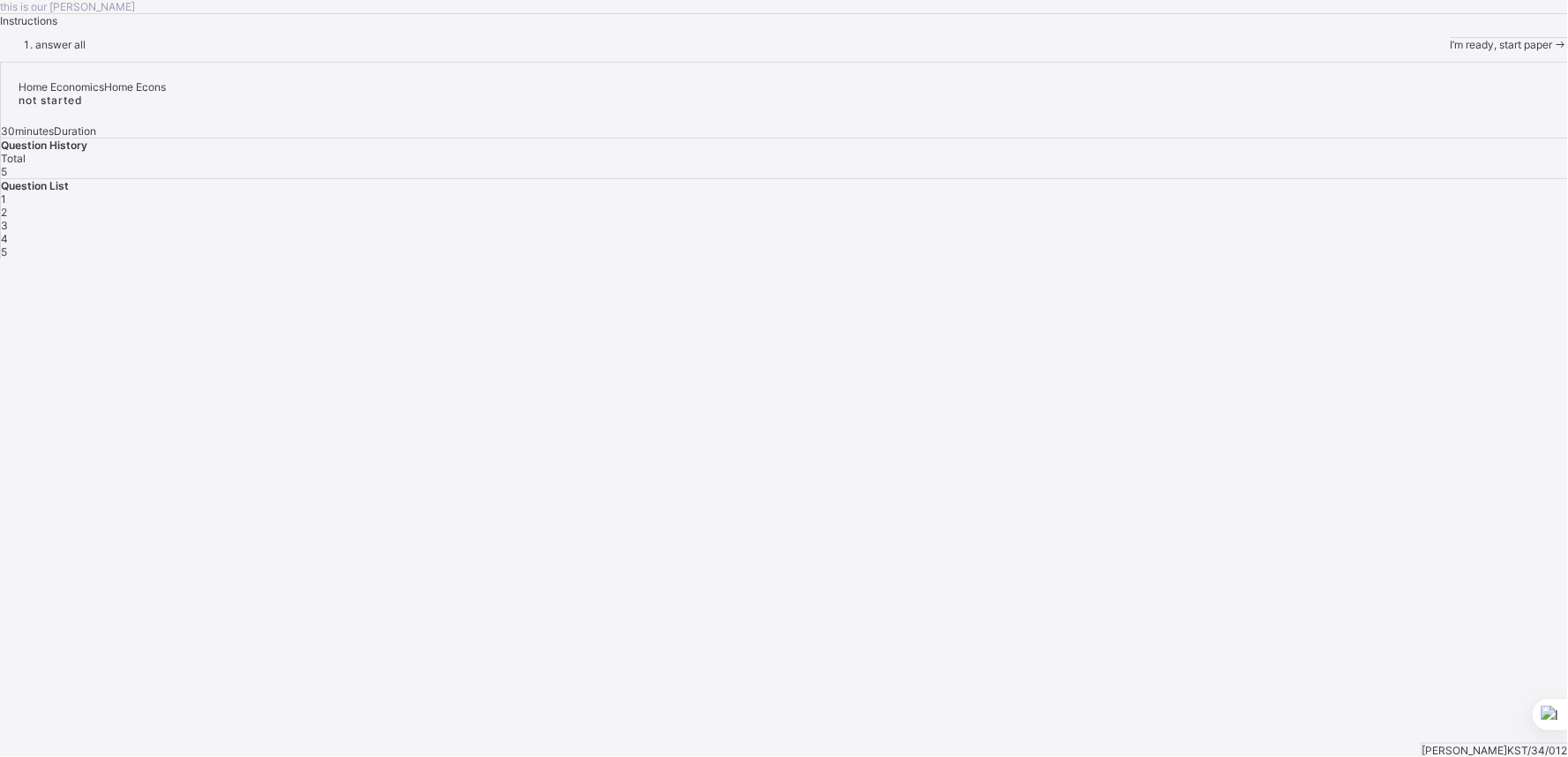
click at [1450, 51] on span "I’m ready, start paper" at bounding box center [1502, 45] width 103 height 13
click at [1498, 28] on span "Previous" at bounding box center [1520, 21] width 44 height 13
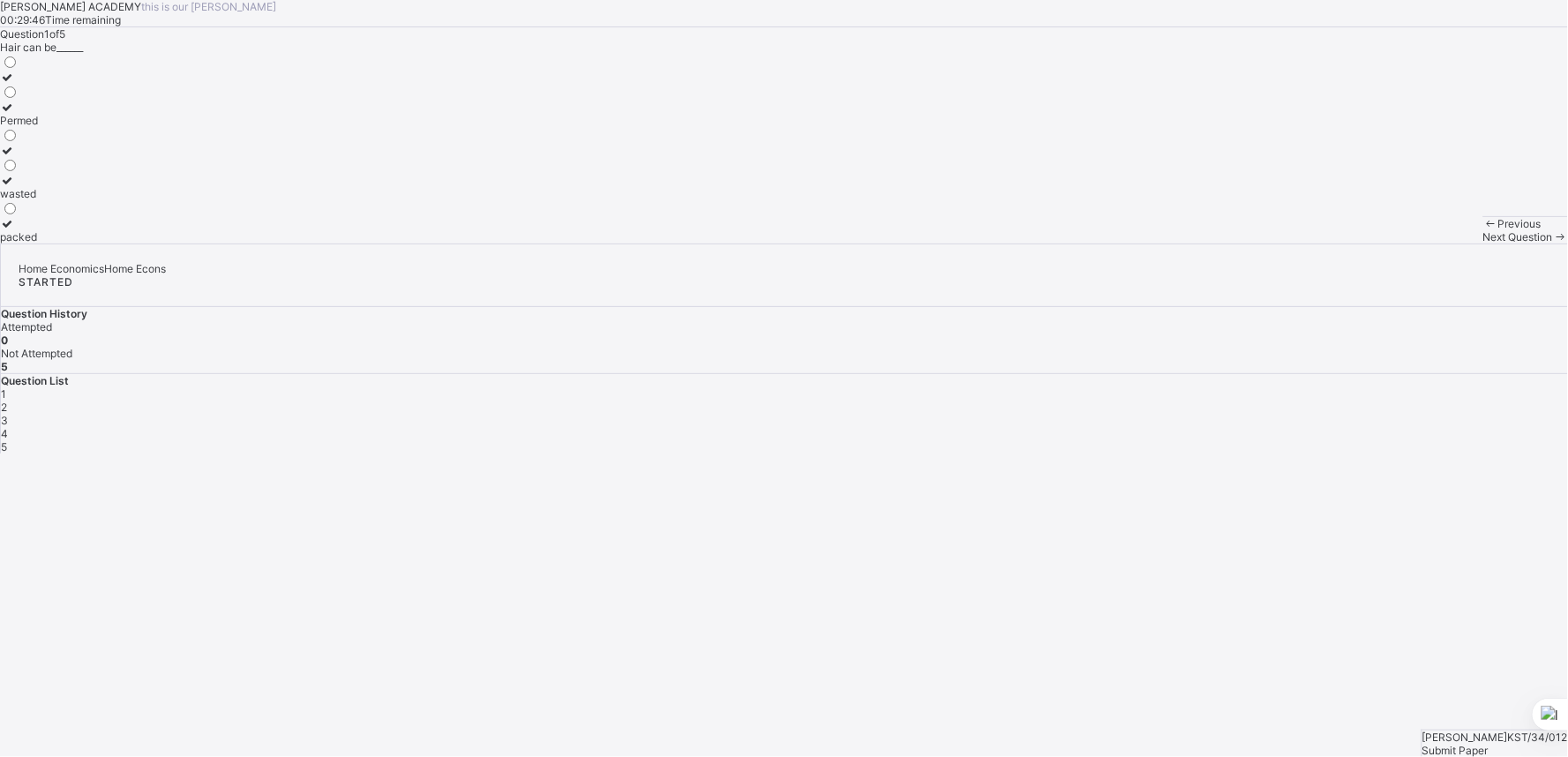
click at [38, 127] on label "Permed" at bounding box center [19, 114] width 38 height 27
click at [1483, 243] on span "Next Question" at bounding box center [1517, 237] width 69 height 13
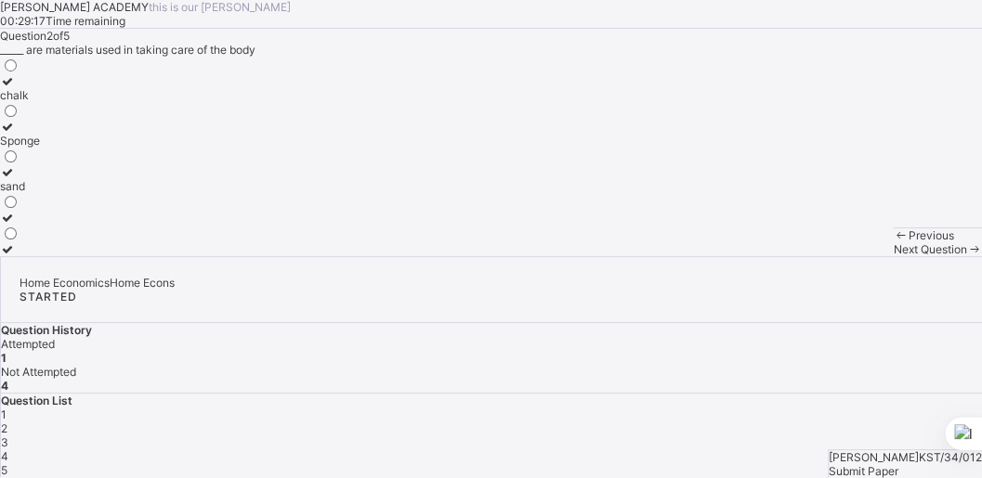
click at [40, 148] on label "Sponge" at bounding box center [20, 134] width 40 height 28
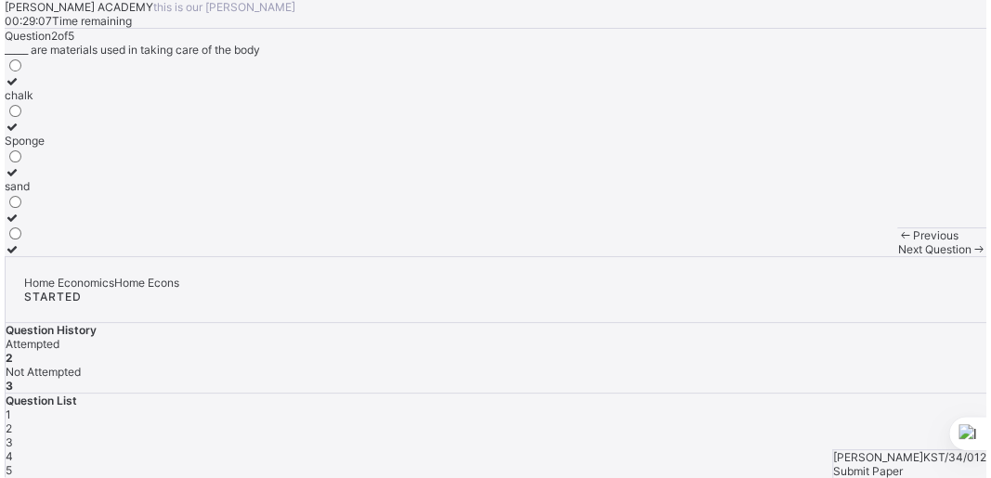
scroll to position [72, 0]
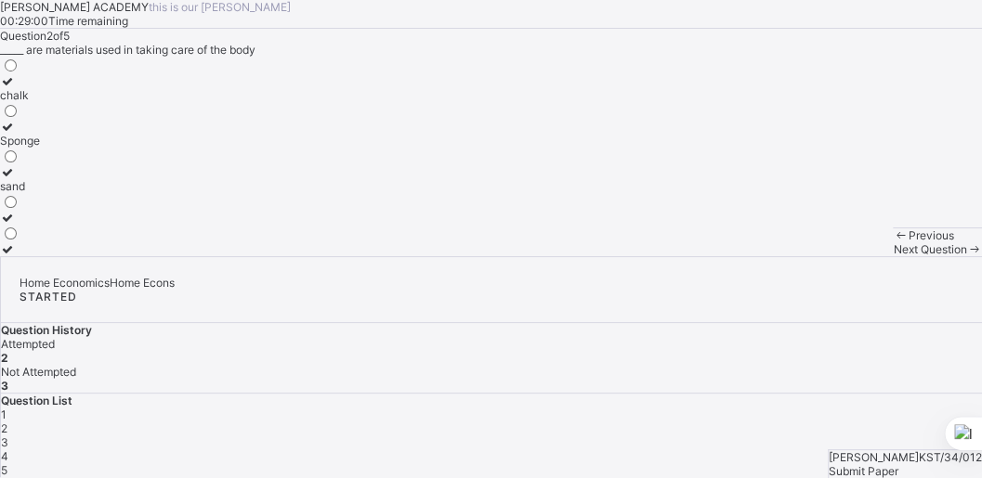
click at [893, 256] on span "Next Question" at bounding box center [929, 249] width 73 height 14
click at [71, 225] on div "Grooming" at bounding box center [35, 218] width 71 height 14
click at [893, 256] on span "Next Question" at bounding box center [929, 249] width 73 height 14
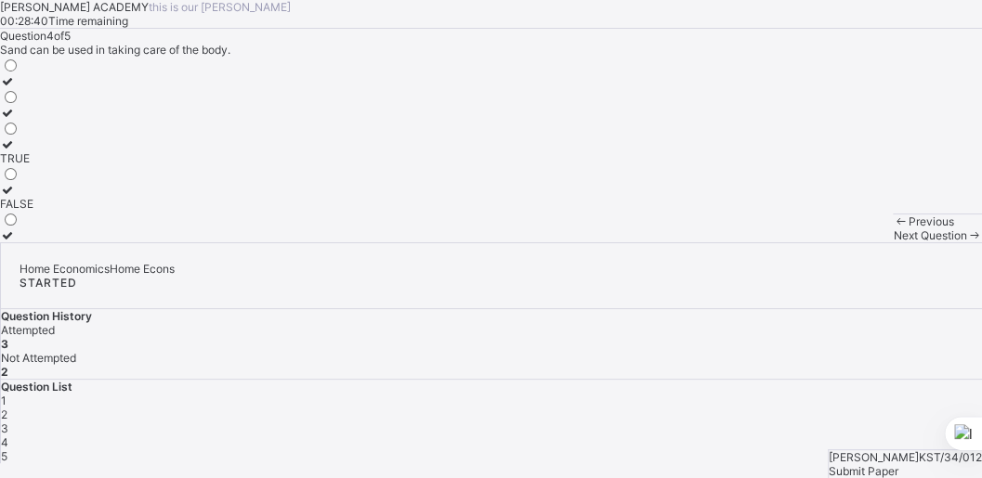
click at [33, 197] on div at bounding box center [16, 190] width 33 height 14
click at [893, 242] on span "Next Question" at bounding box center [929, 235] width 73 height 14
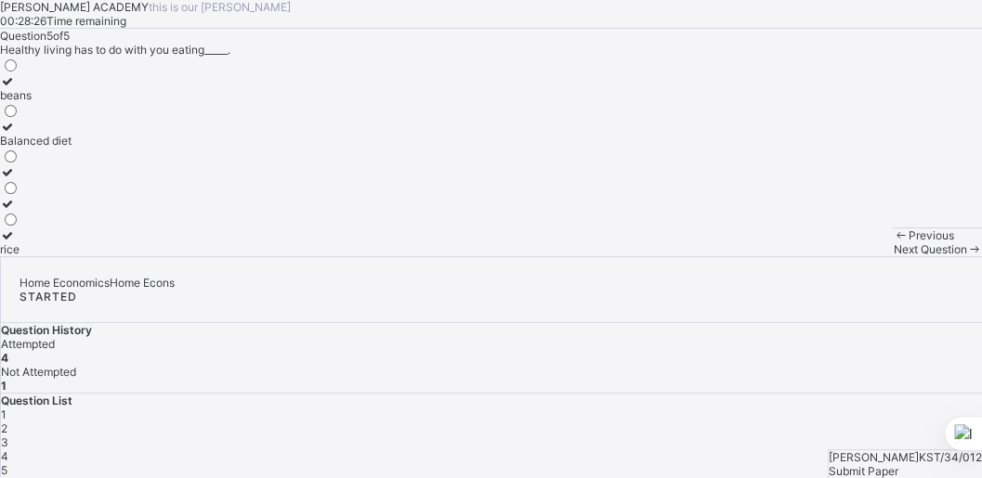
click at [72, 148] on label "Balanced diet" at bounding box center [36, 134] width 72 height 28
click at [898, 464] on span "Submit Paper" at bounding box center [864, 471] width 70 height 14
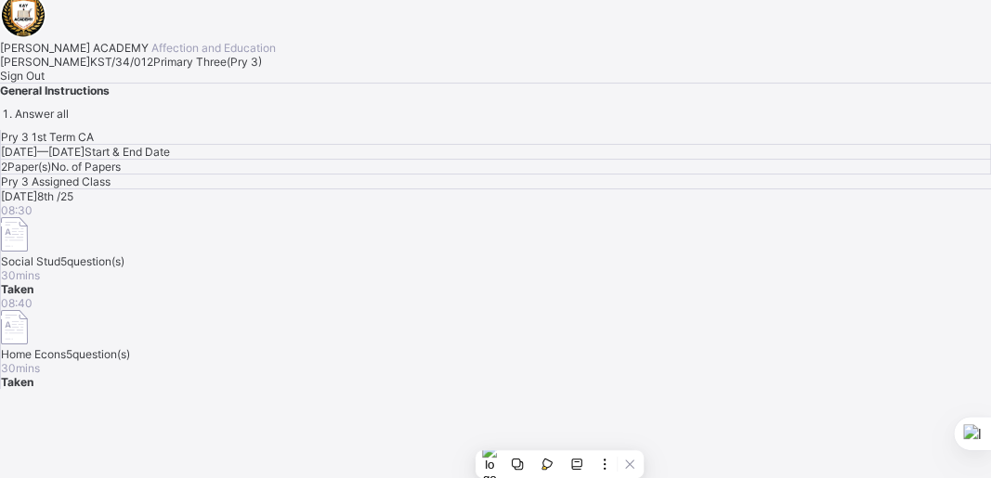
click at [235, 83] on div "Sign Out" at bounding box center [495, 76] width 991 height 14
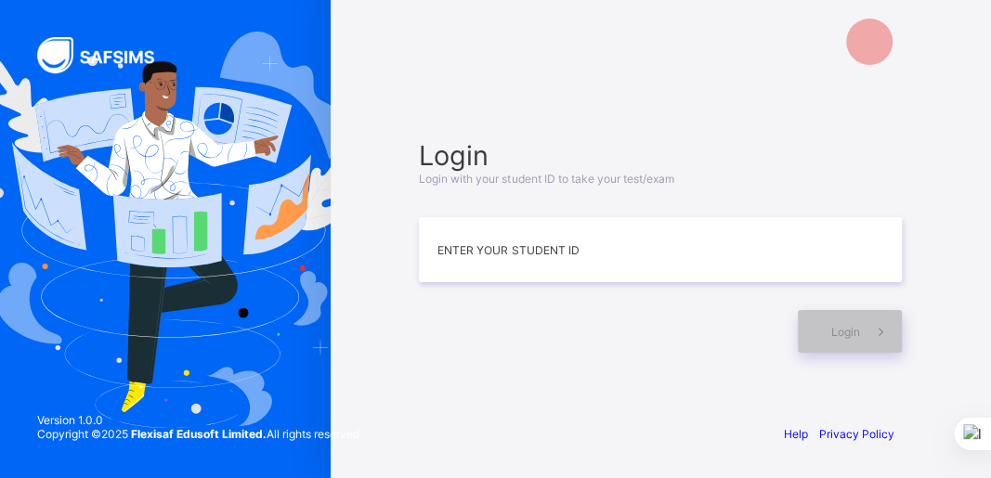
scroll to position [16, 0]
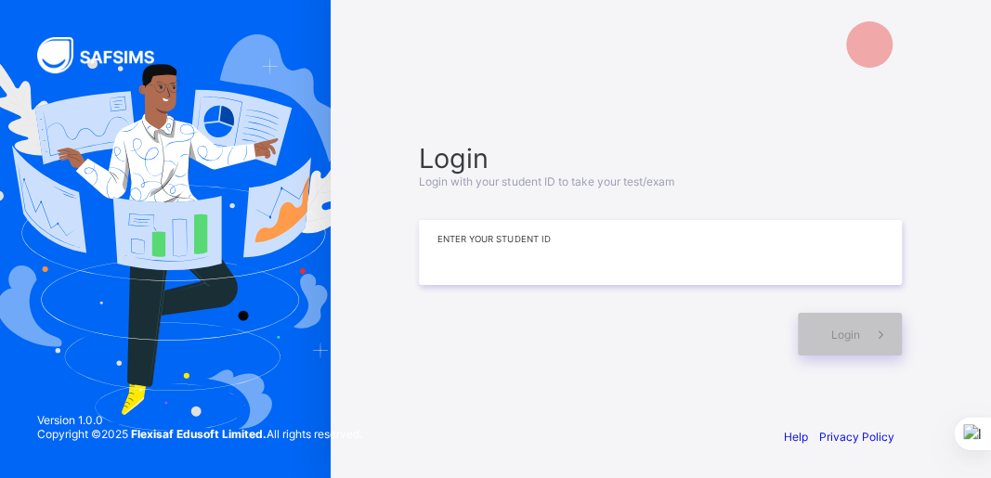
click at [457, 252] on input at bounding box center [660, 252] width 483 height 65
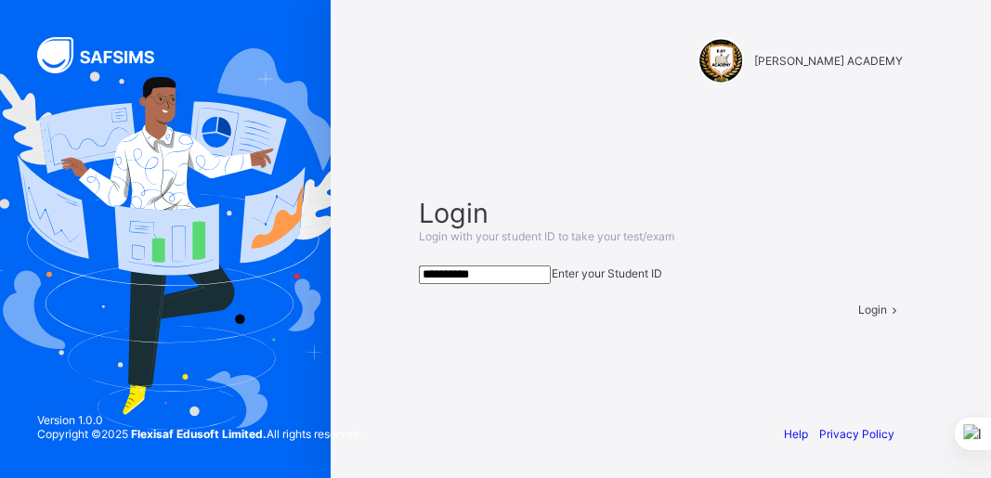
type input "**********"
click at [858, 317] on div "Login" at bounding box center [880, 310] width 45 height 14
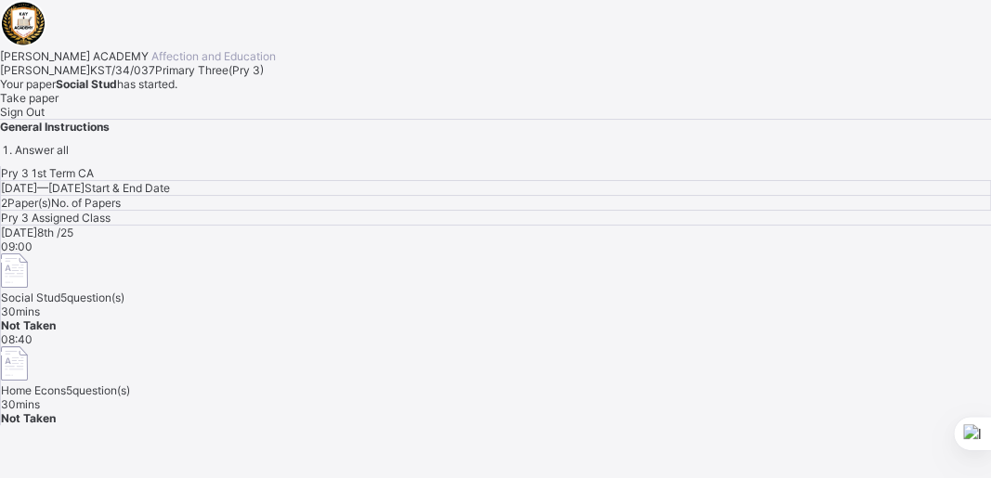
click at [927, 166] on div "Pry 3 1st Term CA" at bounding box center [496, 173] width 990 height 15
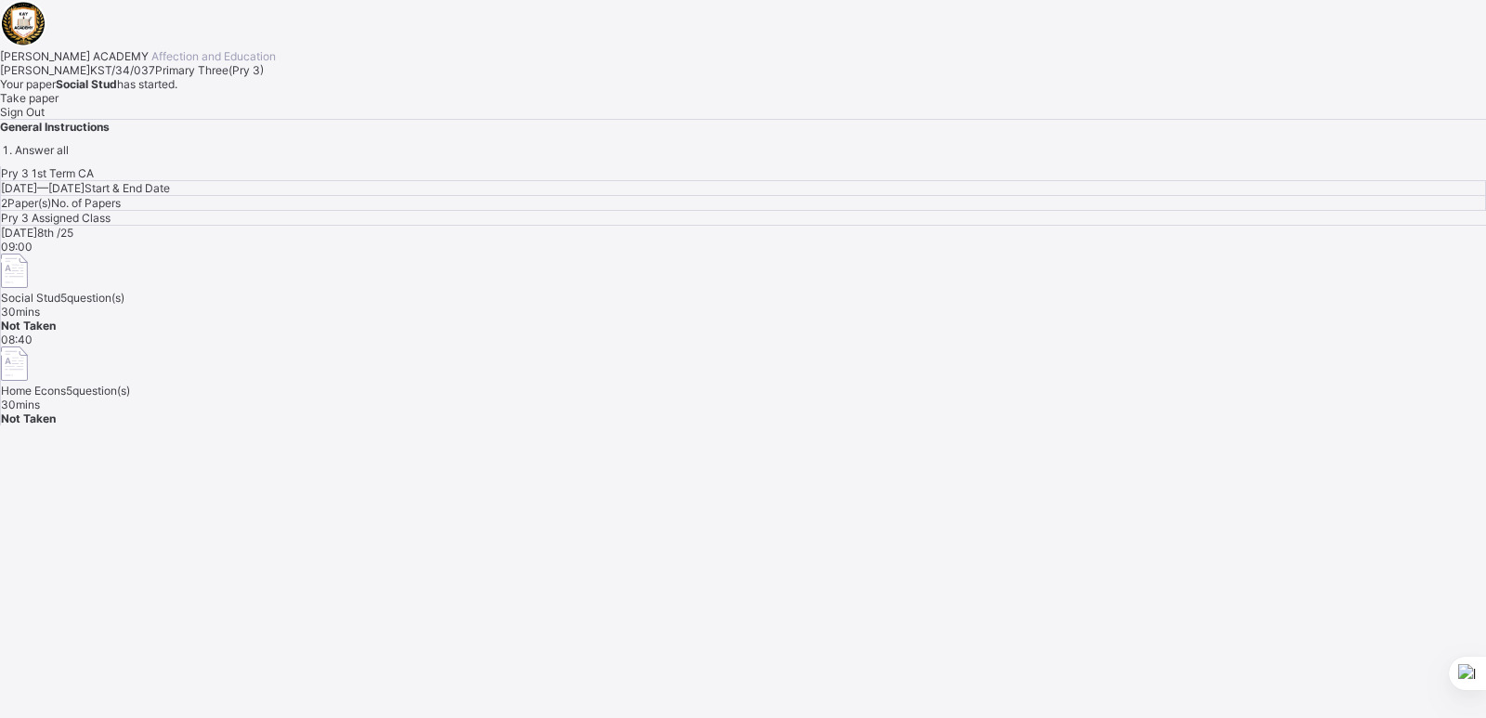
click at [59, 105] on span "Take paper" at bounding box center [29, 98] width 59 height 14
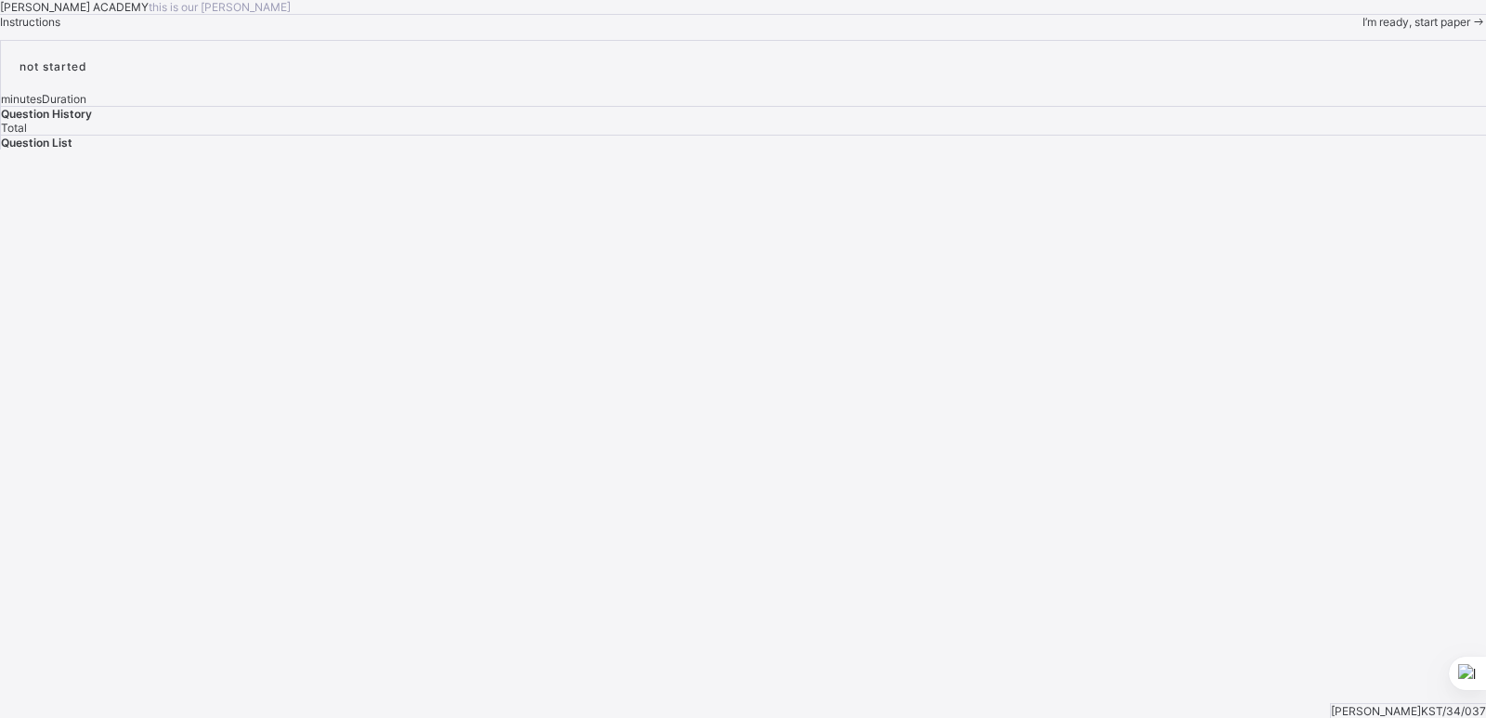
click at [1363, 29] on div "I’m ready, start paper" at bounding box center [1425, 22] width 124 height 14
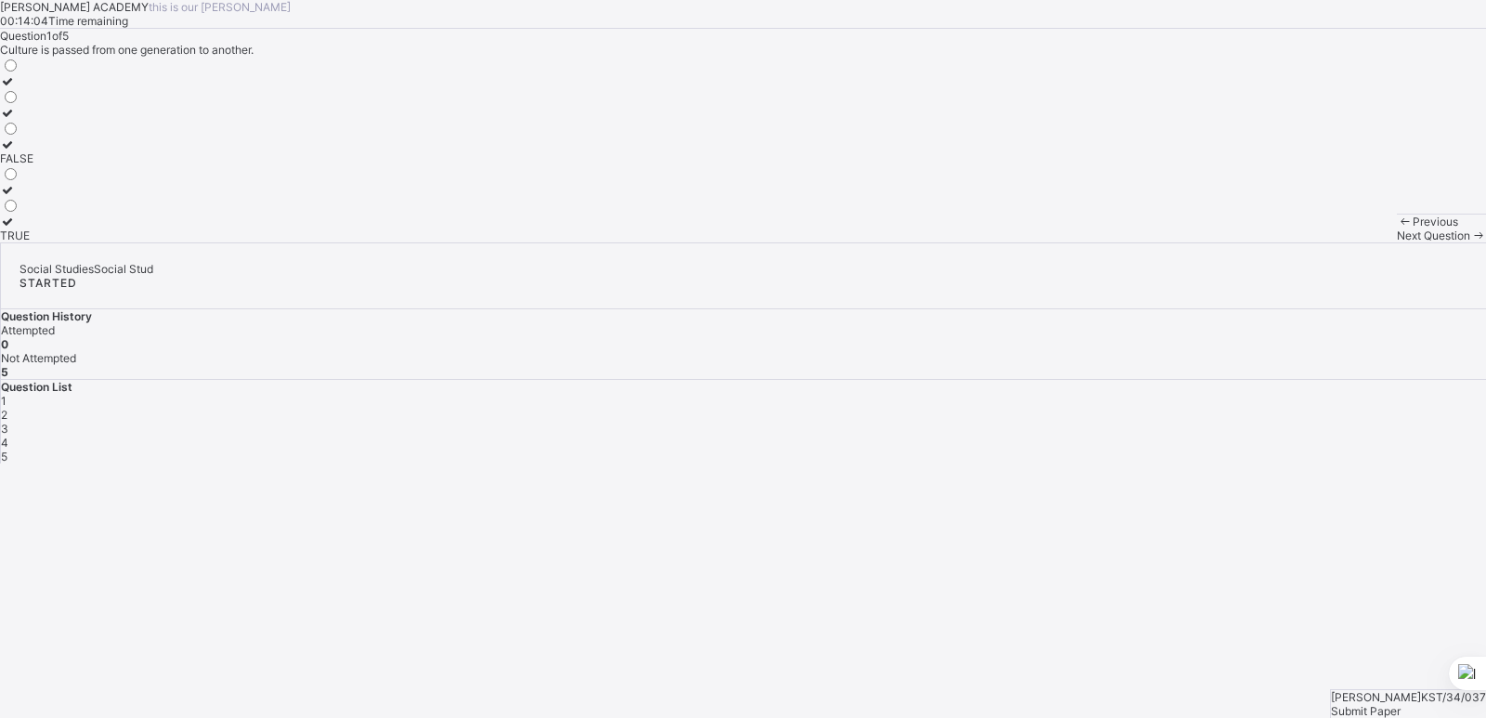
click at [33, 242] on label "TRUE" at bounding box center [16, 229] width 33 height 28
click at [1286, 380] on div "Question List 1 2 3 4 5" at bounding box center [743, 422] width 1485 height 84
click at [1150, 394] on div "1" at bounding box center [743, 401] width 1485 height 14
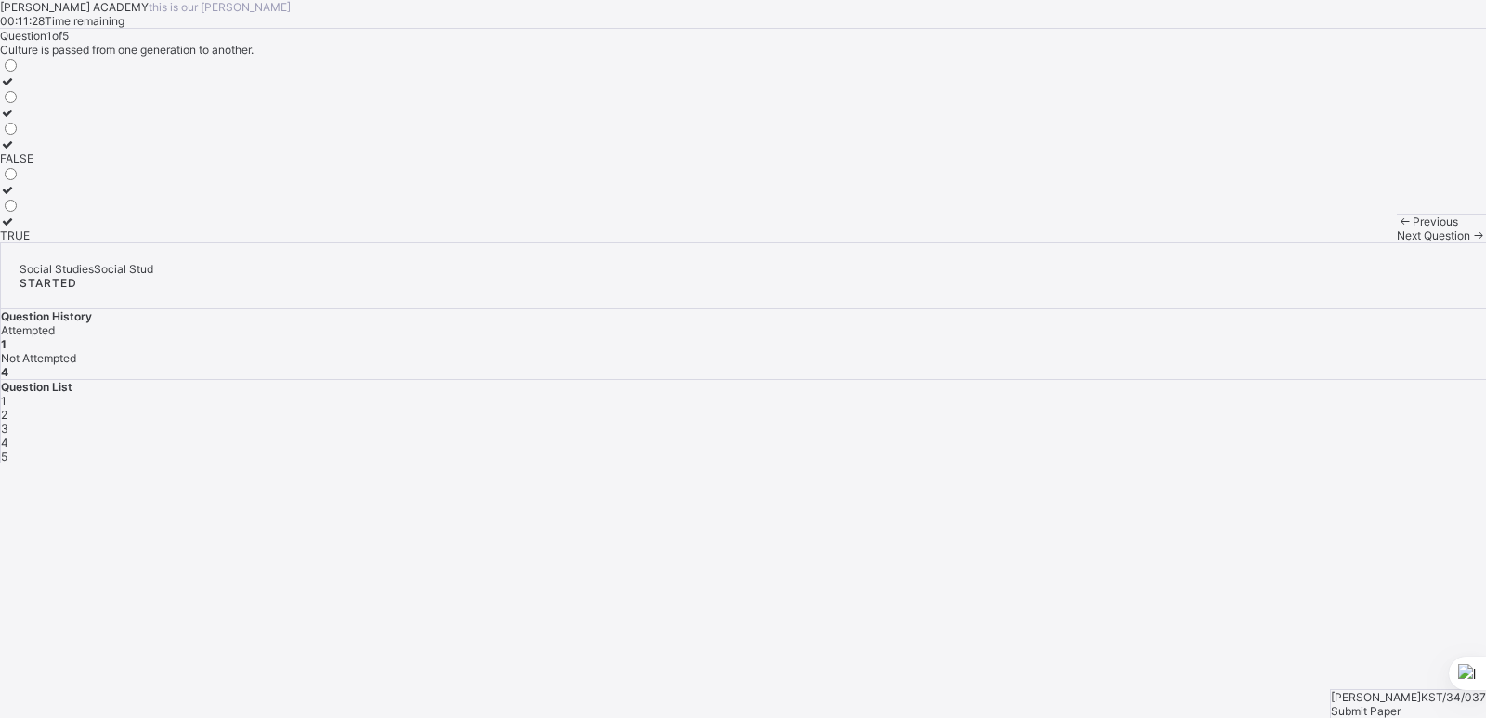
click at [1190, 380] on div "Question List 1 2 3 4 5" at bounding box center [743, 422] width 1485 height 84
click at [1194, 408] on div "2" at bounding box center [743, 415] width 1485 height 14
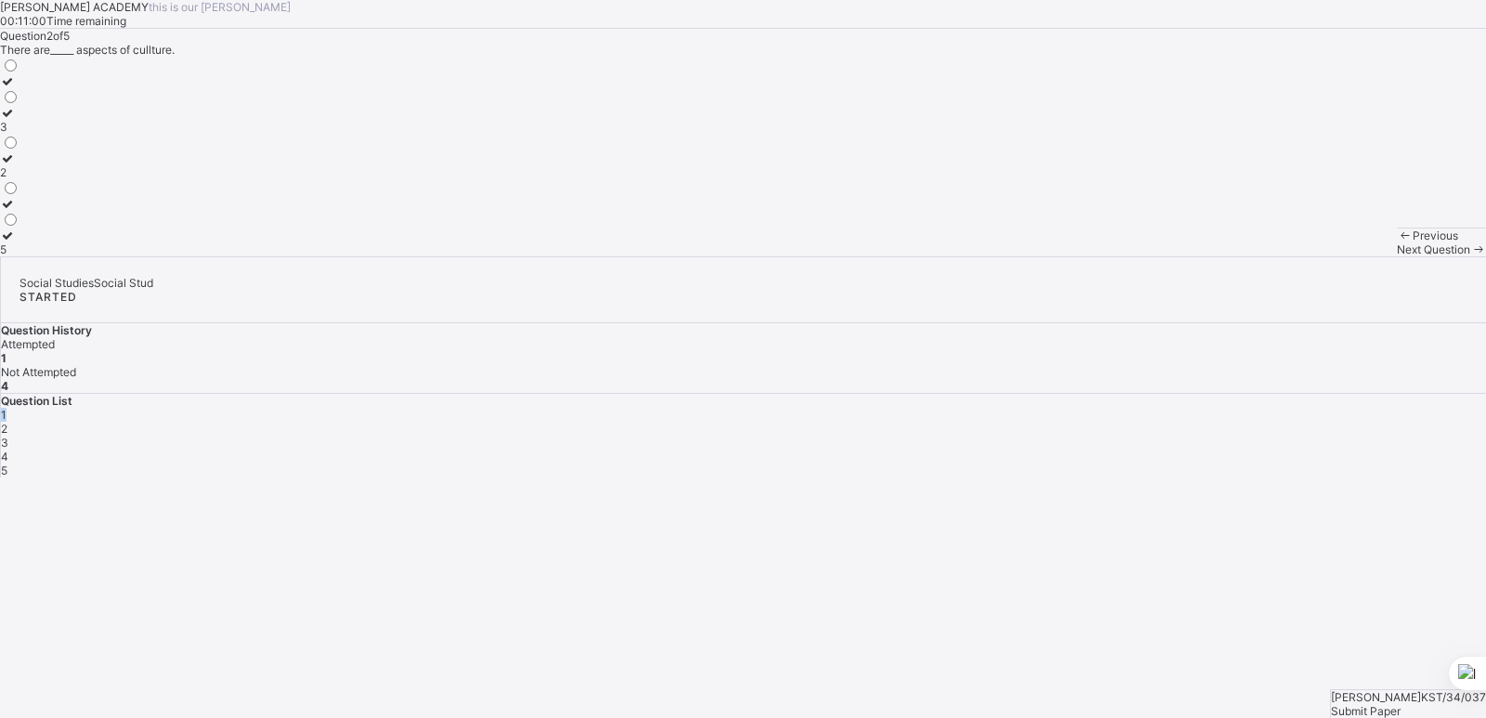
drag, startPoint x: 1129, startPoint y: 384, endPoint x: 1149, endPoint y: 381, distance: 20.6
click at [1149, 394] on div "Question List 1 2 3 4 5" at bounding box center [743, 436] width 1485 height 84
click at [1150, 408] on div "1" at bounding box center [743, 415] width 1485 height 14
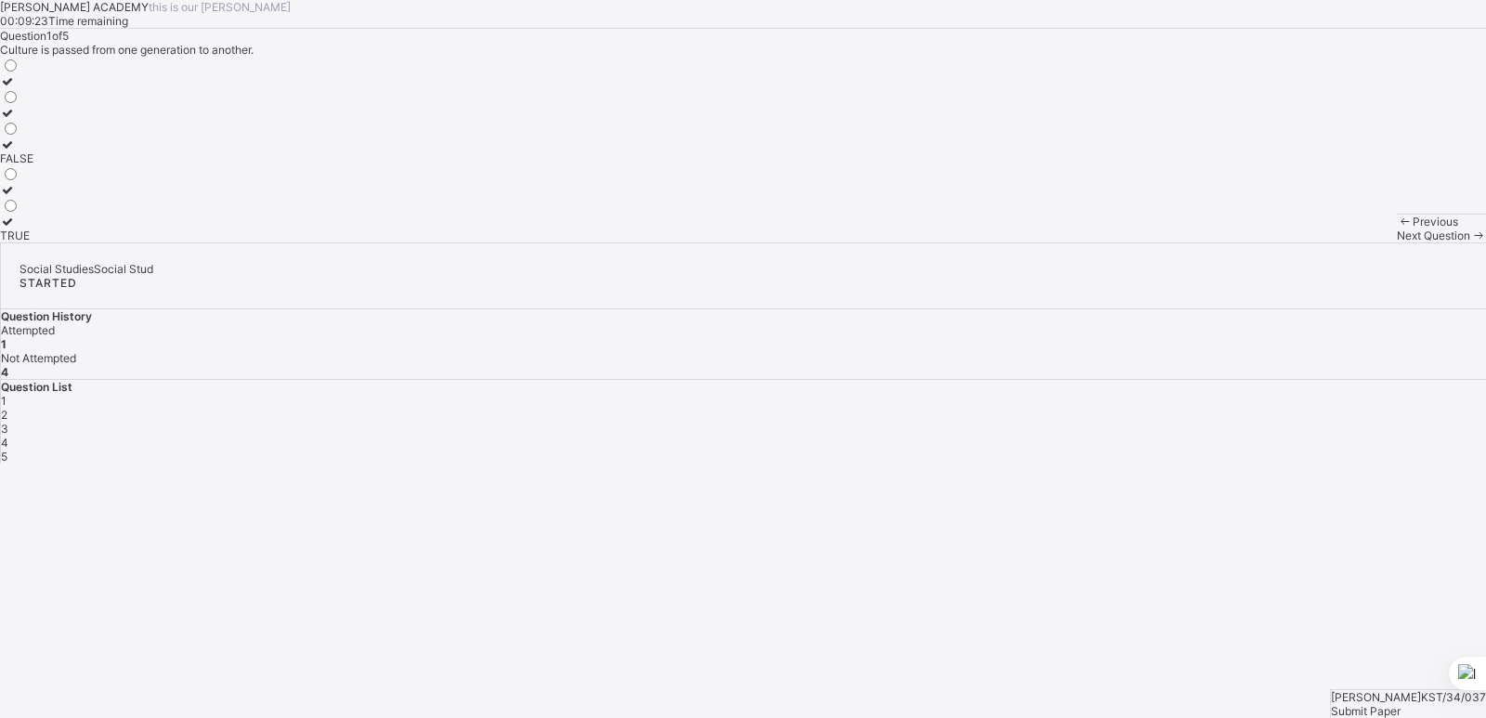
click at [1397, 242] on span "Next Question" at bounding box center [1433, 235] width 73 height 14
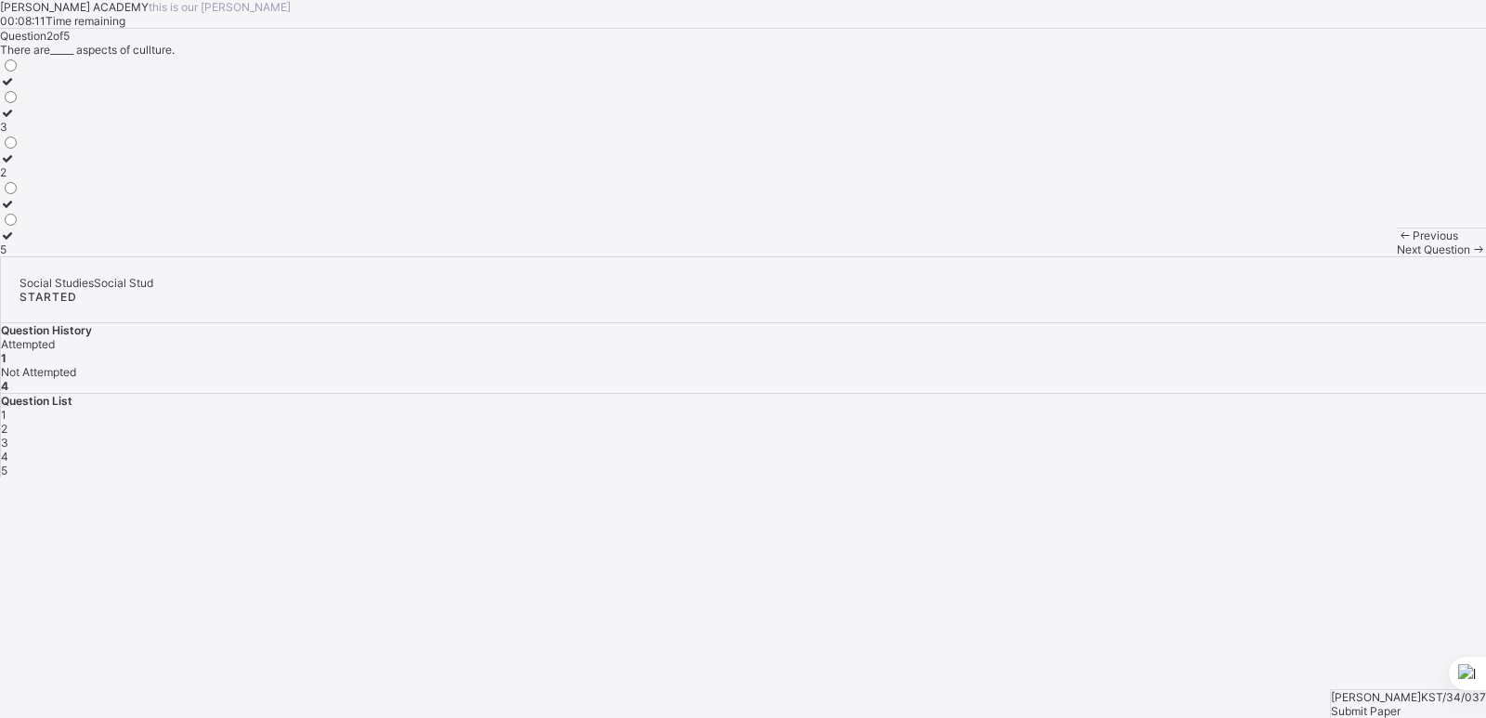
click at [20, 134] on label "3" at bounding box center [10, 120] width 20 height 28
click at [1397, 256] on div "Next Question" at bounding box center [1441, 249] width 89 height 14
click at [43, 102] on label "power" at bounding box center [21, 88] width 43 height 28
click at [1397, 256] on div "Next Question" at bounding box center [1441, 249] width 89 height 14
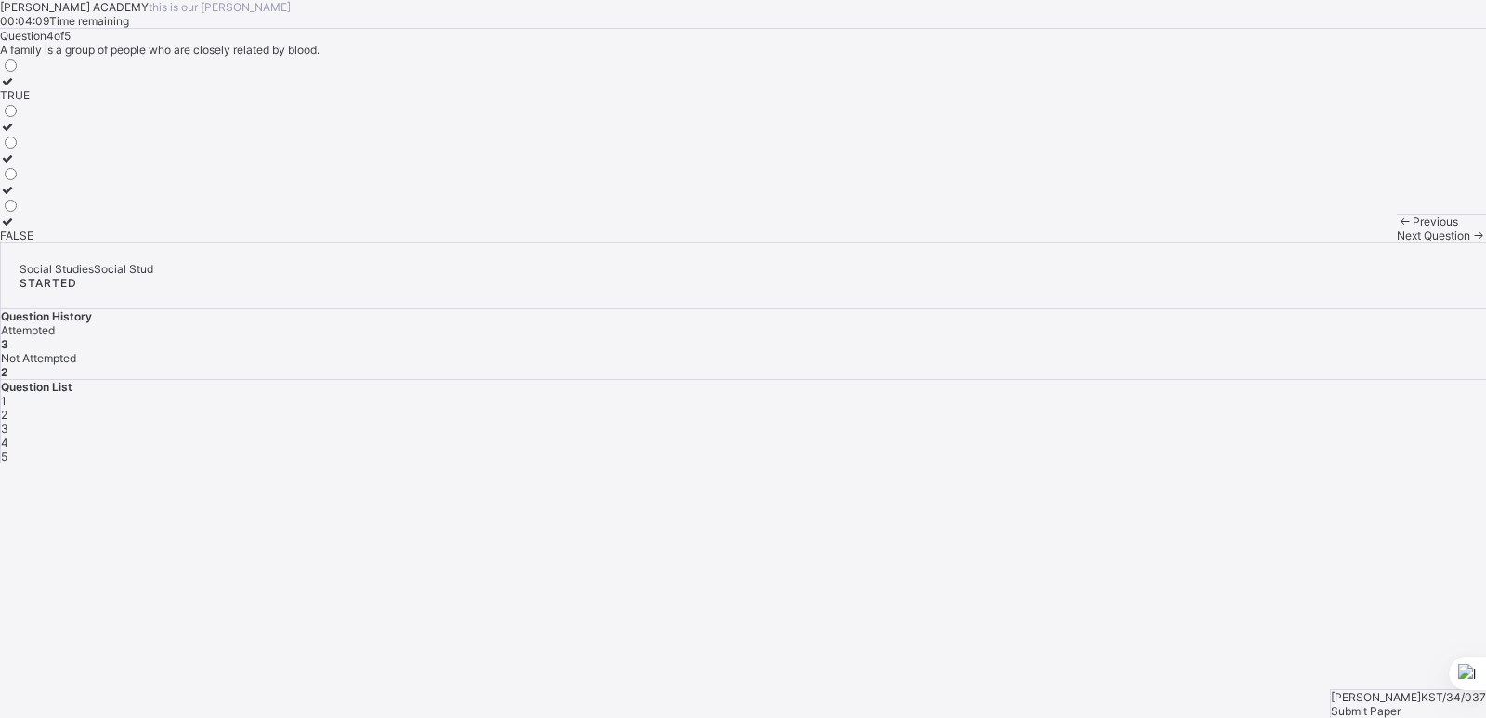
click at [211, 238] on div "Question 4 of 5 A family is a group of people who are closely related by blood.…" at bounding box center [743, 136] width 1486 height 214
click at [33, 102] on div "TRUE" at bounding box center [16, 95] width 33 height 14
click at [1397, 242] on span "Next Question" at bounding box center [1433, 235] width 73 height 14
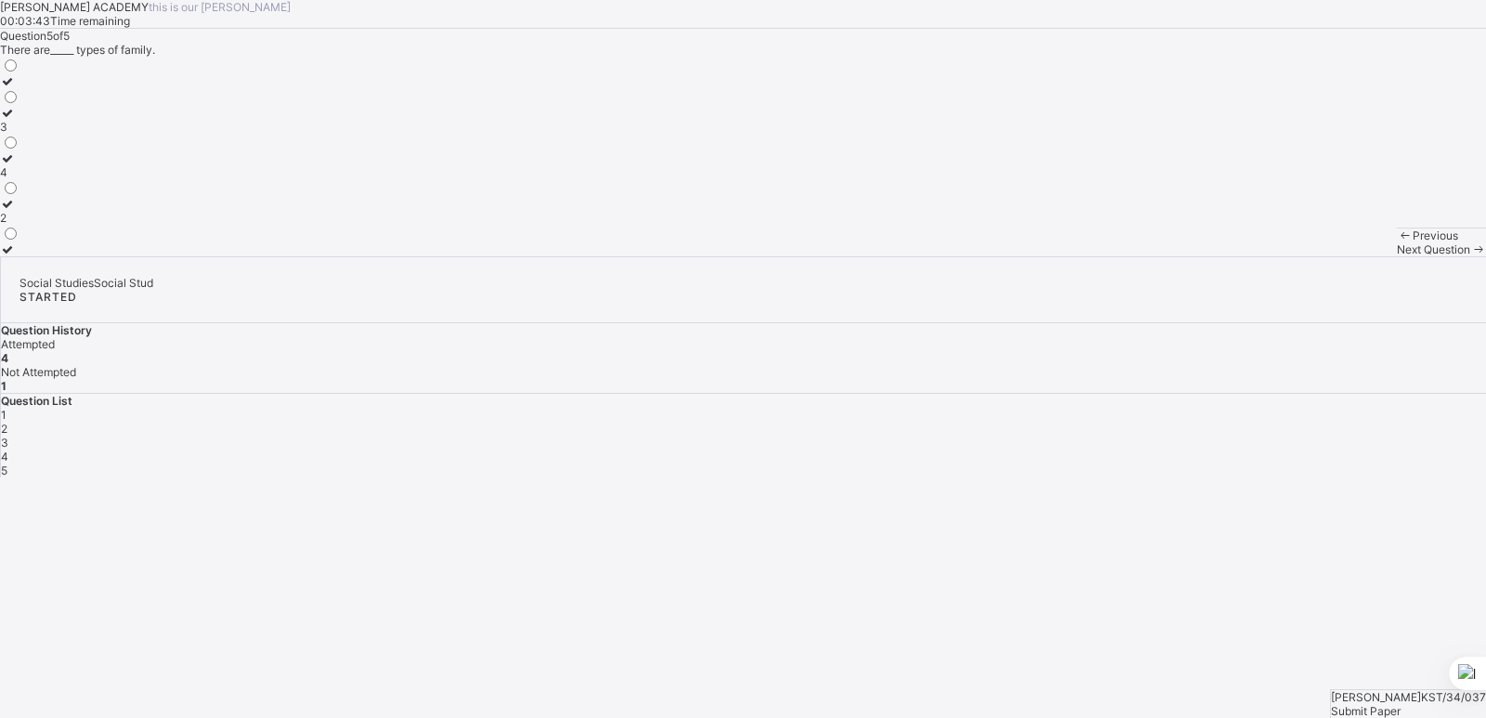
click at [1397, 256] on span "Next Question" at bounding box center [1433, 249] width 73 height 14
click at [7, 463] on span "5" at bounding box center [4, 470] width 7 height 14
click at [20, 134] on div "3" at bounding box center [10, 127] width 20 height 14
click at [1393, 704] on span "Submit Paper" at bounding box center [1366, 711] width 70 height 14
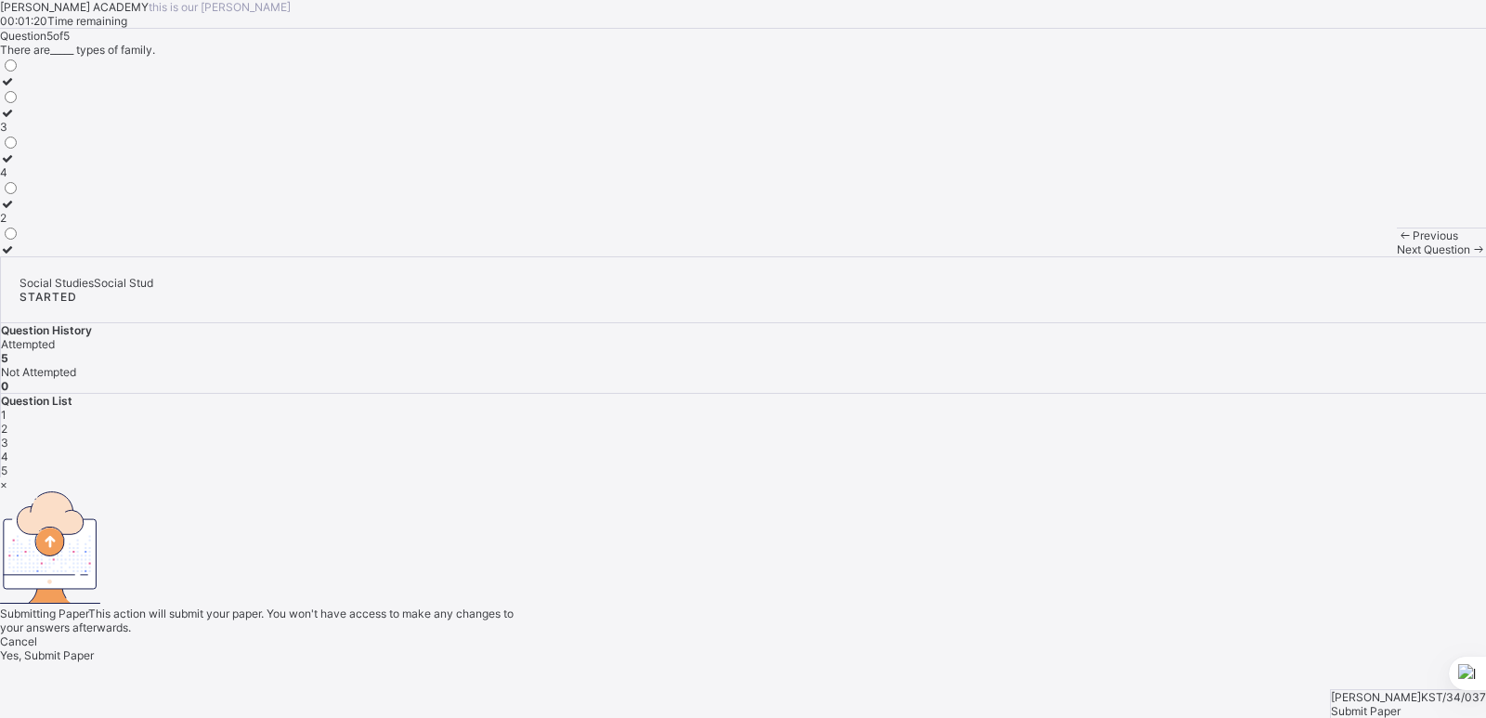
click at [94, 648] on span "Yes, Submit Paper" at bounding box center [47, 655] width 94 height 14
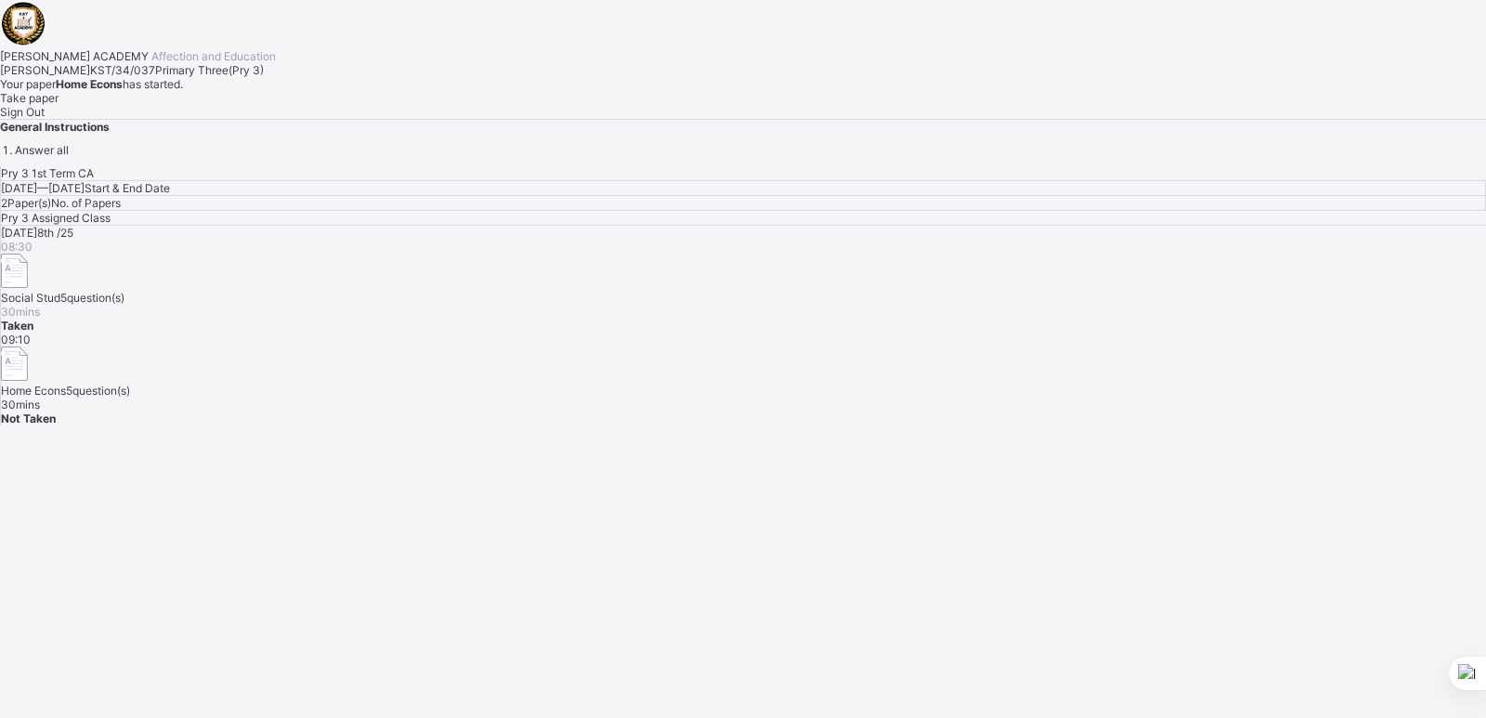
click at [59, 105] on span "Take paper" at bounding box center [29, 98] width 59 height 14
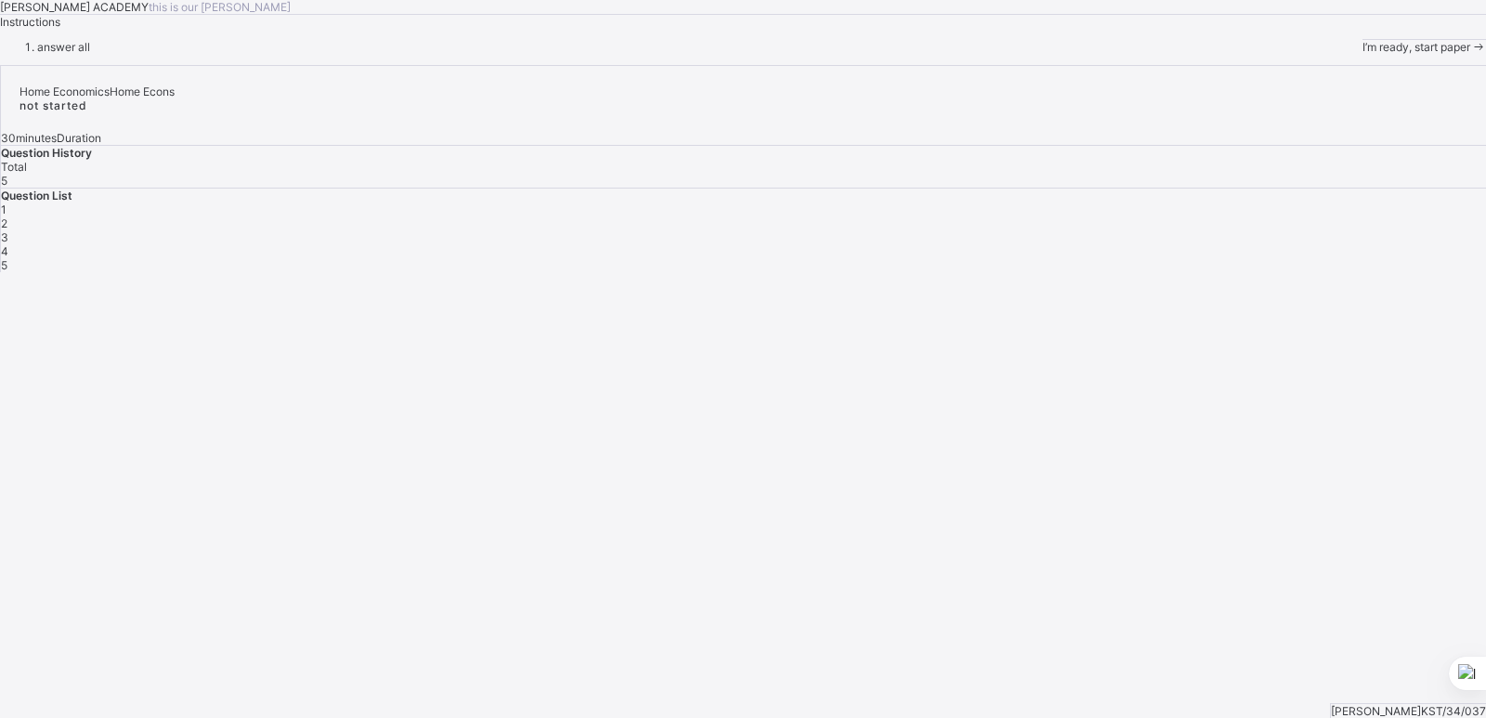
click at [1363, 54] on div "I’m ready, start paper" at bounding box center [1425, 47] width 124 height 14
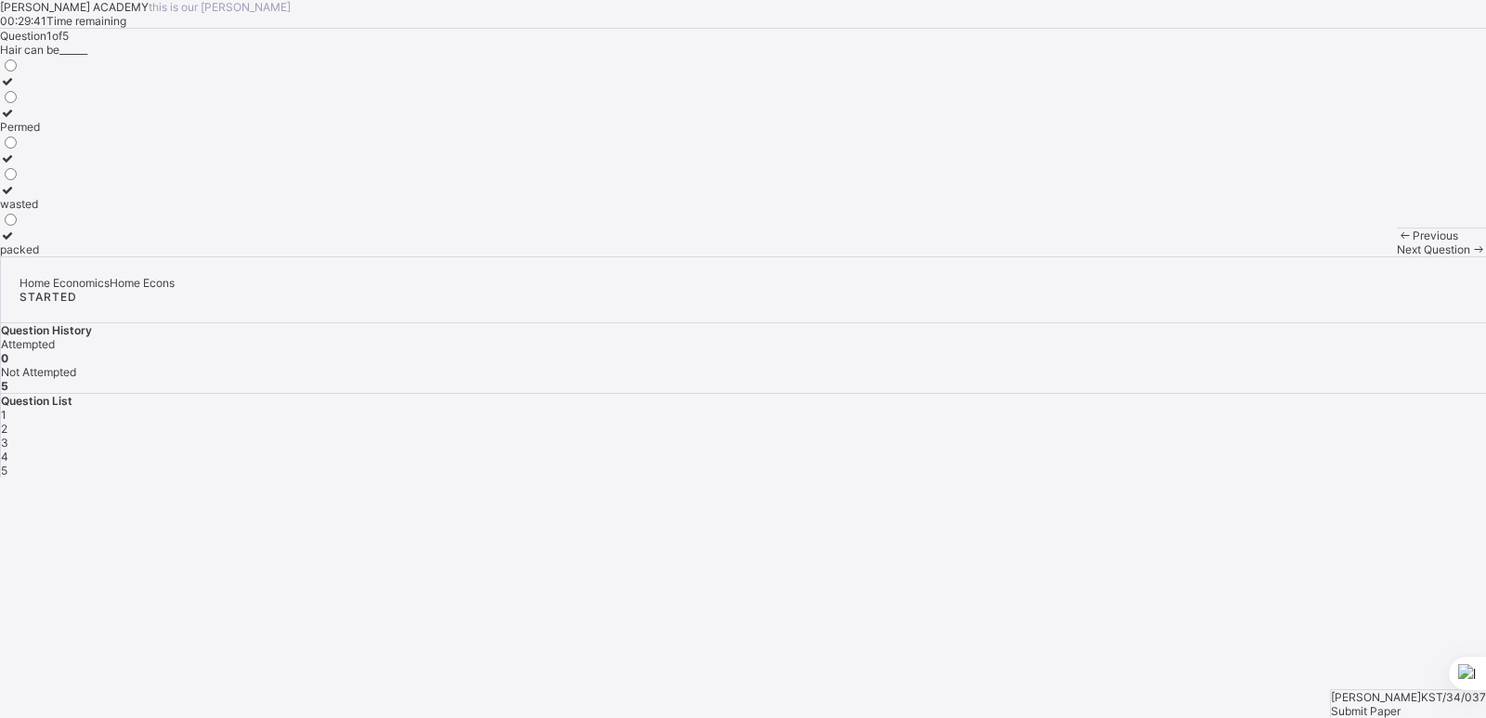
drag, startPoint x: 334, startPoint y: 407, endPoint x: 316, endPoint y: 398, distance: 20.8
click at [40, 165] on label at bounding box center [20, 158] width 40 height 14
click at [40, 165] on div at bounding box center [20, 165] width 40 height 0
click at [1397, 256] on span "Next Question" at bounding box center [1433, 249] width 73 height 14
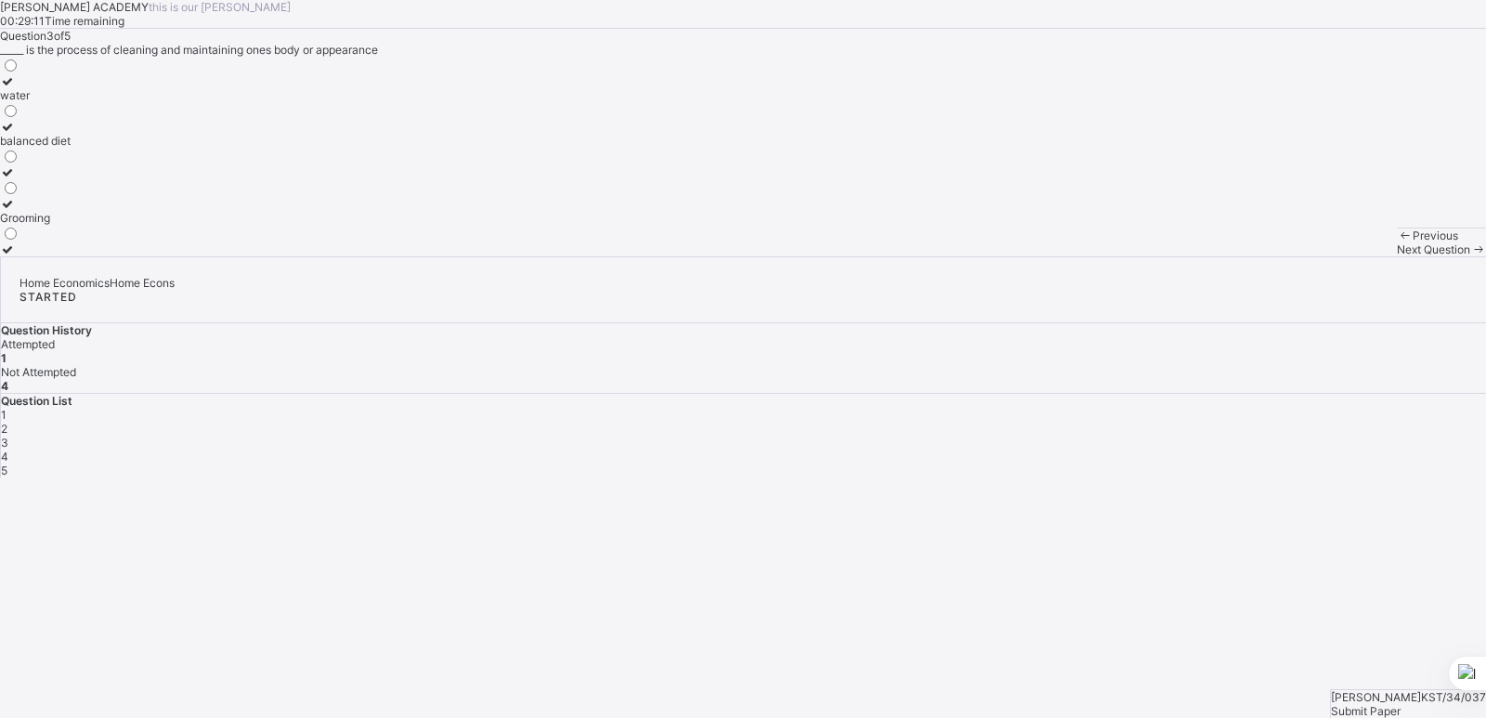
click at [1191, 422] on div "2" at bounding box center [743, 429] width 1485 height 14
click at [40, 148] on label "Sponge" at bounding box center [20, 134] width 40 height 28
click at [1397, 256] on span "Next Question" at bounding box center [1433, 249] width 73 height 14
click at [71, 102] on div "water" at bounding box center [35, 95] width 71 height 14
click at [1397, 256] on div "Next Question" at bounding box center [1441, 249] width 89 height 14
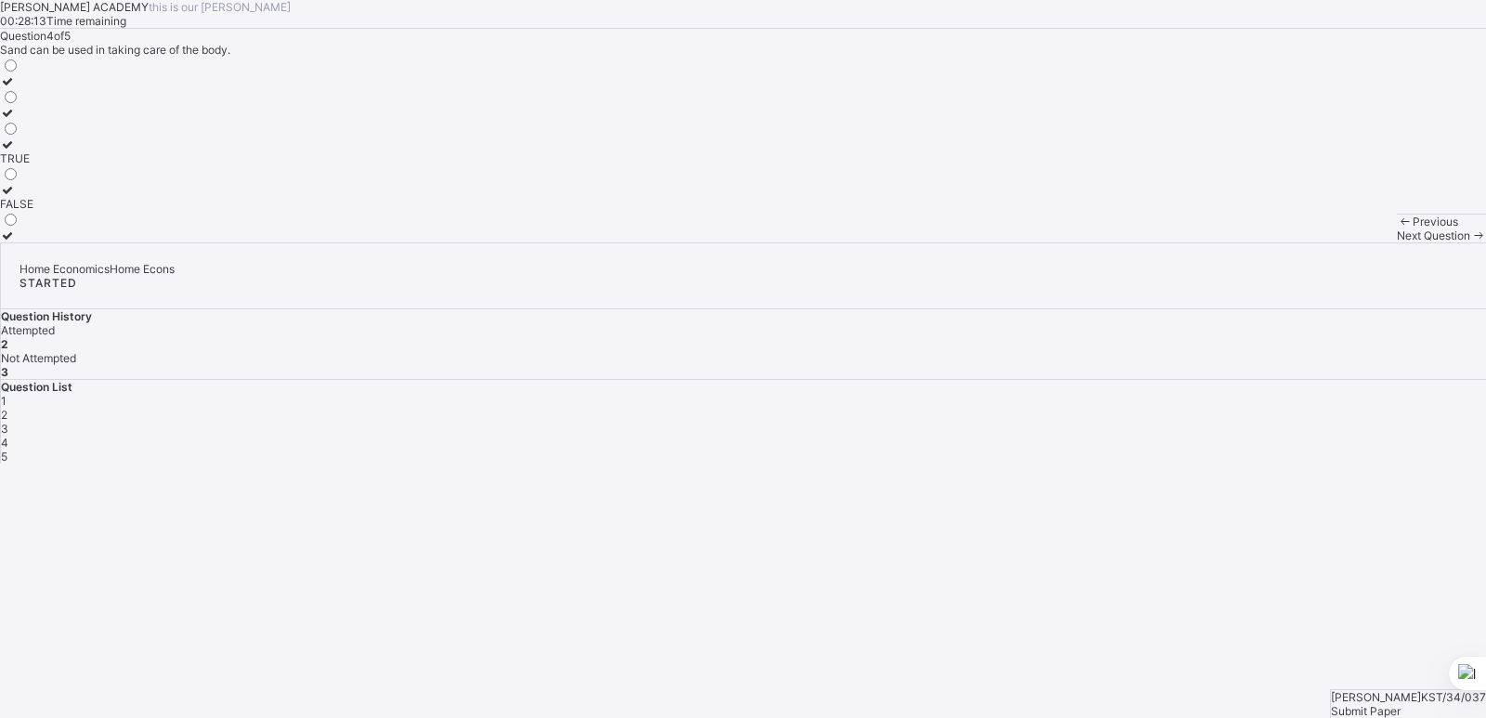
click at [1237, 422] on div "3" at bounding box center [743, 429] width 1485 height 14
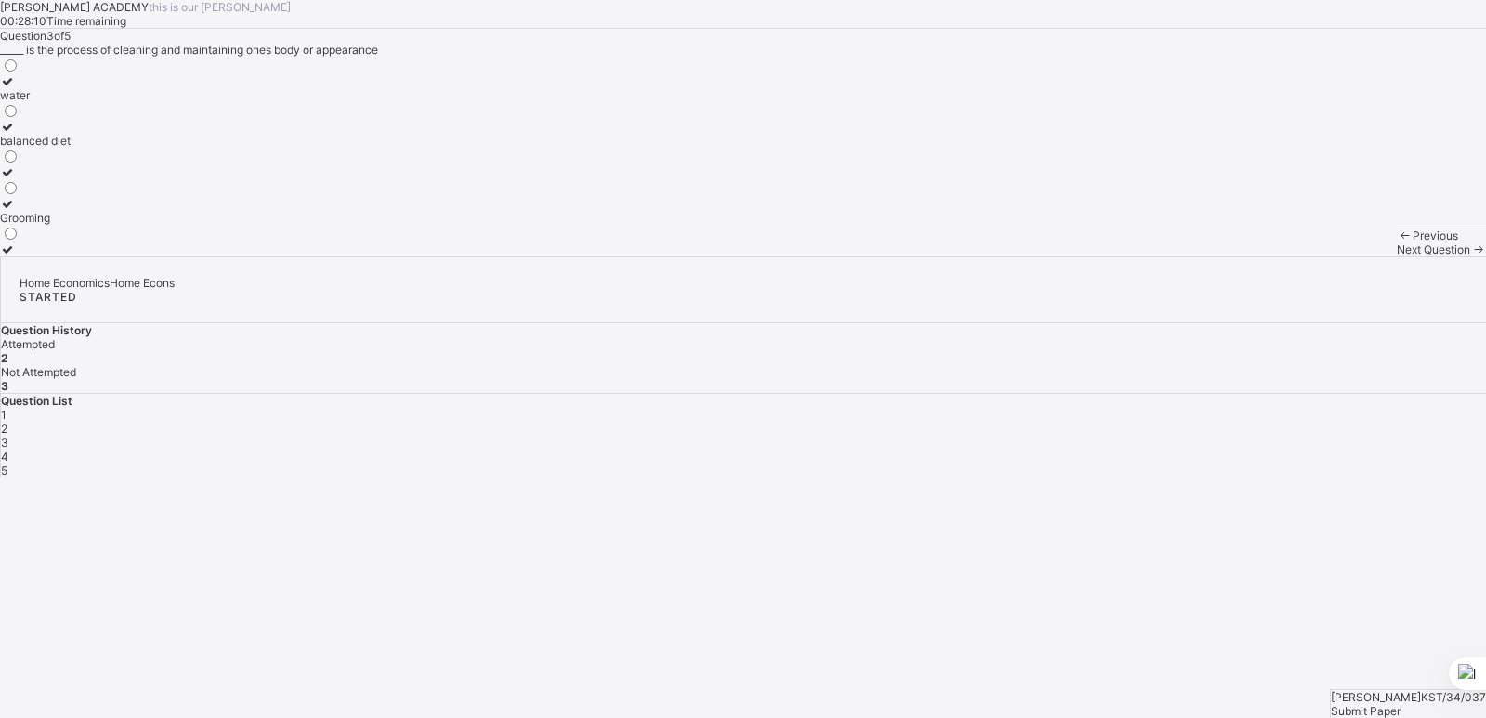
click at [16, 211] on icon at bounding box center [8, 204] width 16 height 14
click at [1397, 256] on span "Next Question" at bounding box center [1433, 249] width 73 height 14
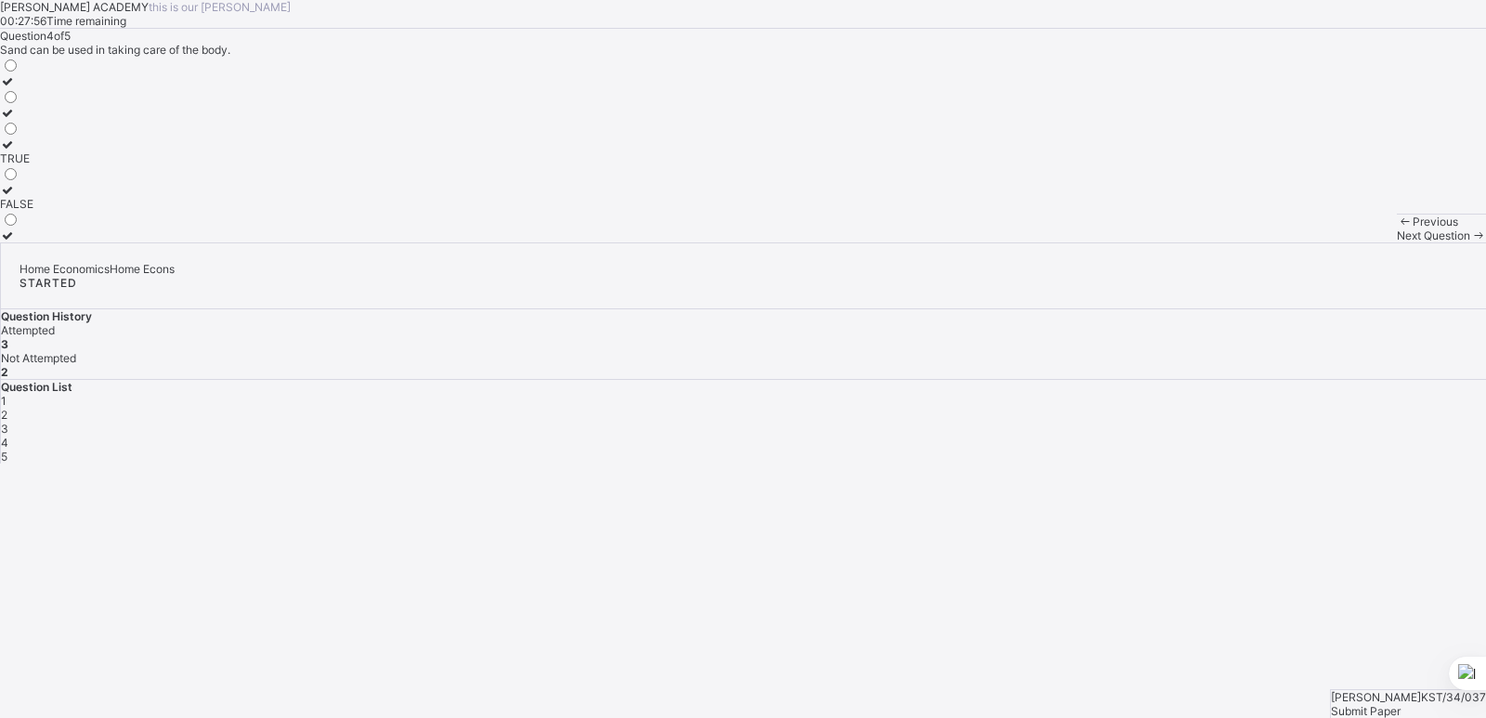
click at [33, 211] on div "FALSE" at bounding box center [16, 204] width 33 height 14
drag, startPoint x: 252, startPoint y: 436, endPoint x: 437, endPoint y: 576, distance: 232.0
click at [437, 242] on div "KAY ACADEMY this is our motton 00:27:54 Time remaining Question 4 of 5 Sand can…" at bounding box center [743, 121] width 1486 height 242
click at [1397, 242] on span "Next Question" at bounding box center [1433, 235] width 73 height 14
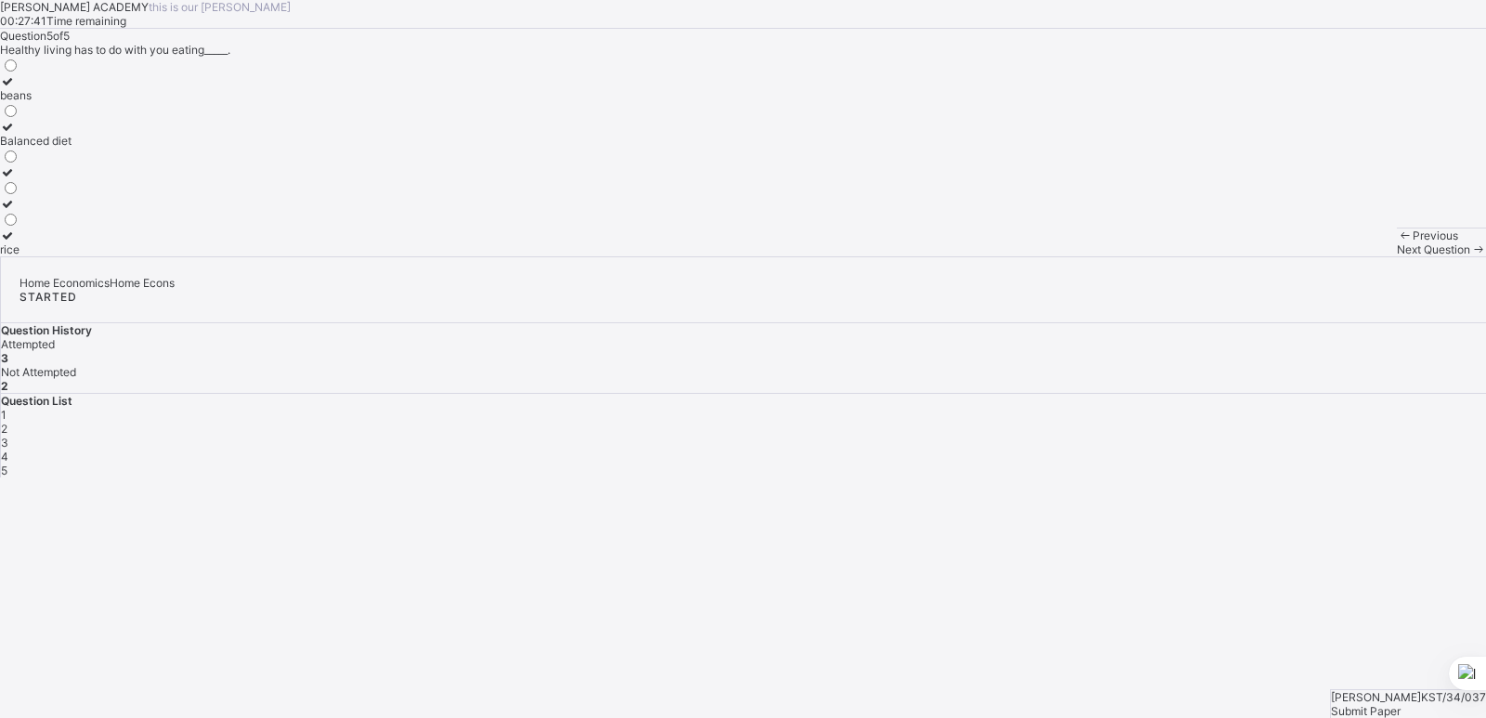
click at [8, 450] on span "4" at bounding box center [4, 457] width 7 height 14
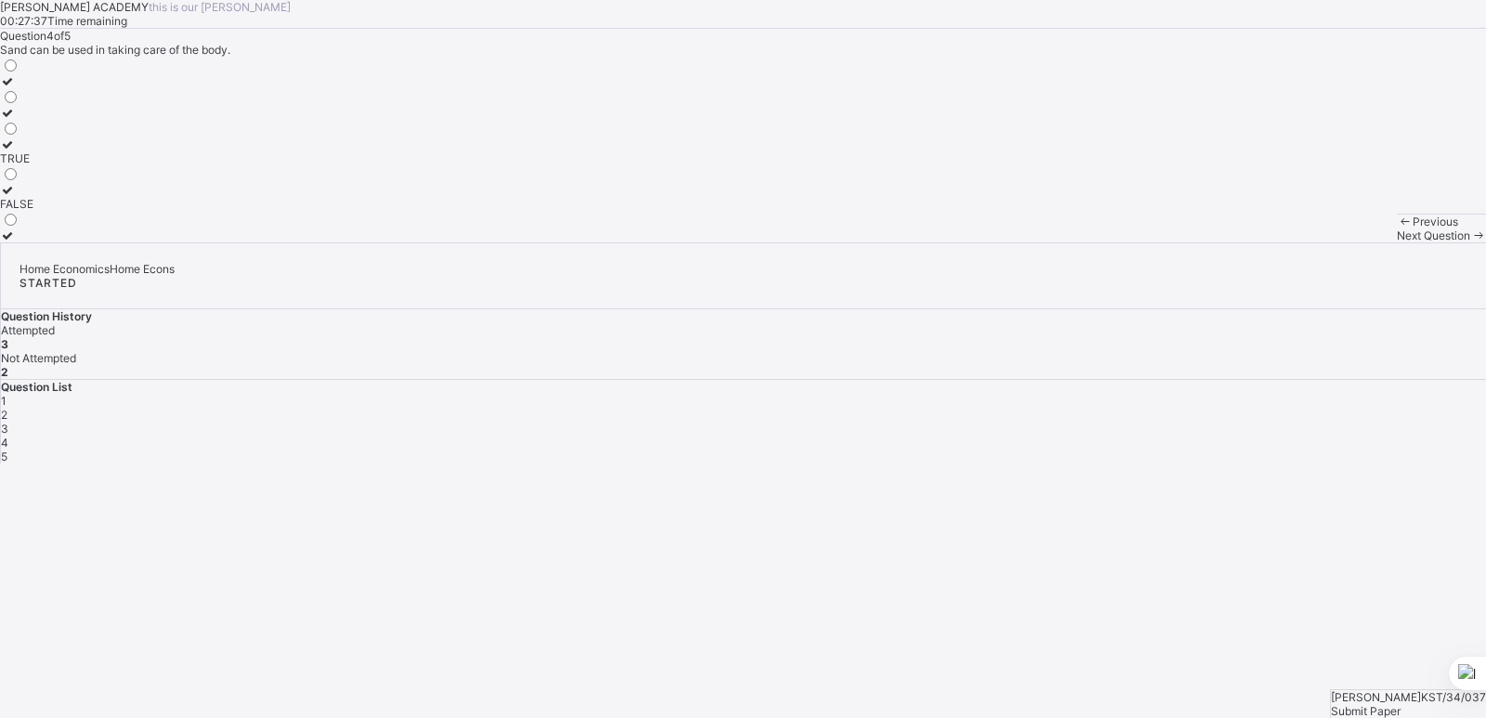
click at [33, 211] on div "FALSE" at bounding box center [16, 204] width 33 height 14
click at [1349, 450] on div "5" at bounding box center [743, 457] width 1485 height 14
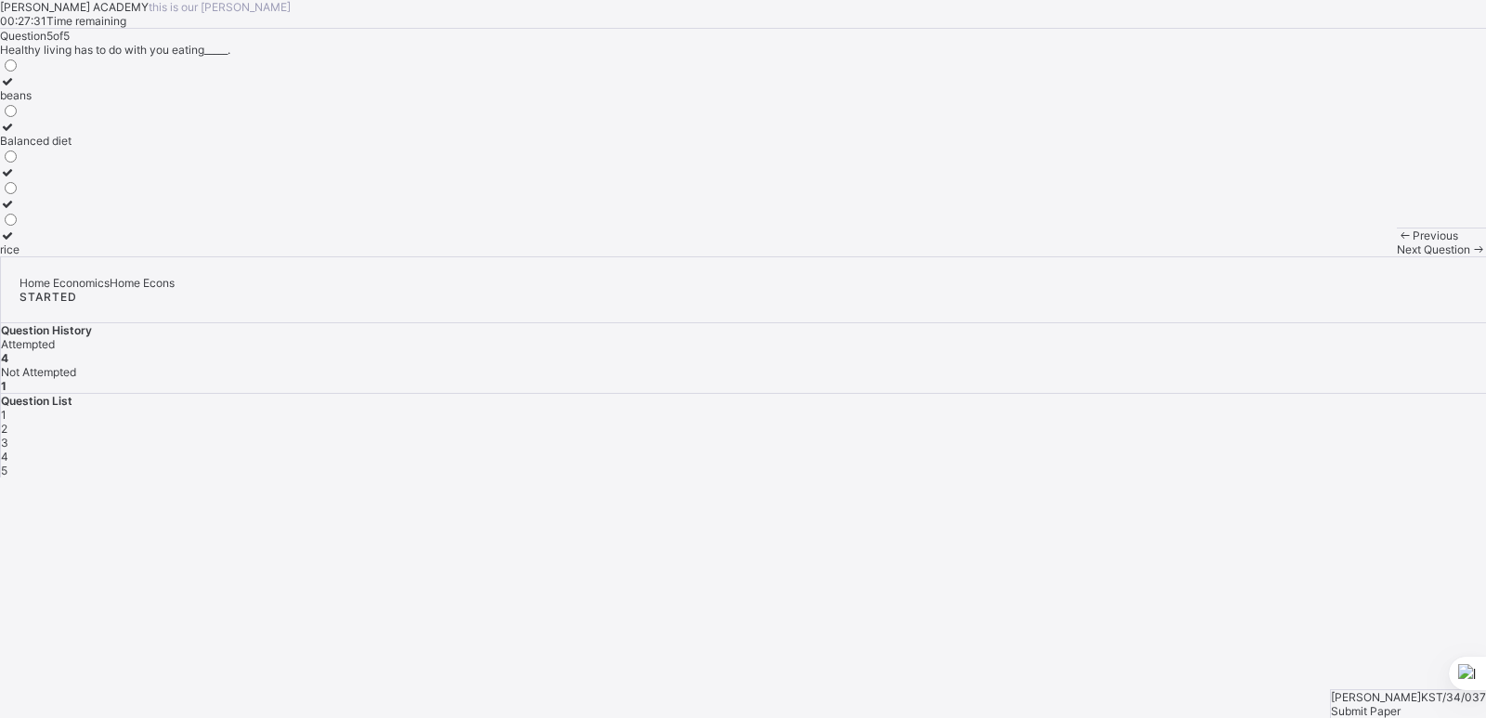
click at [72, 148] on label "Balanced diet" at bounding box center [36, 134] width 72 height 28
click at [1401, 704] on span "Submit Paper" at bounding box center [1366, 711] width 70 height 14
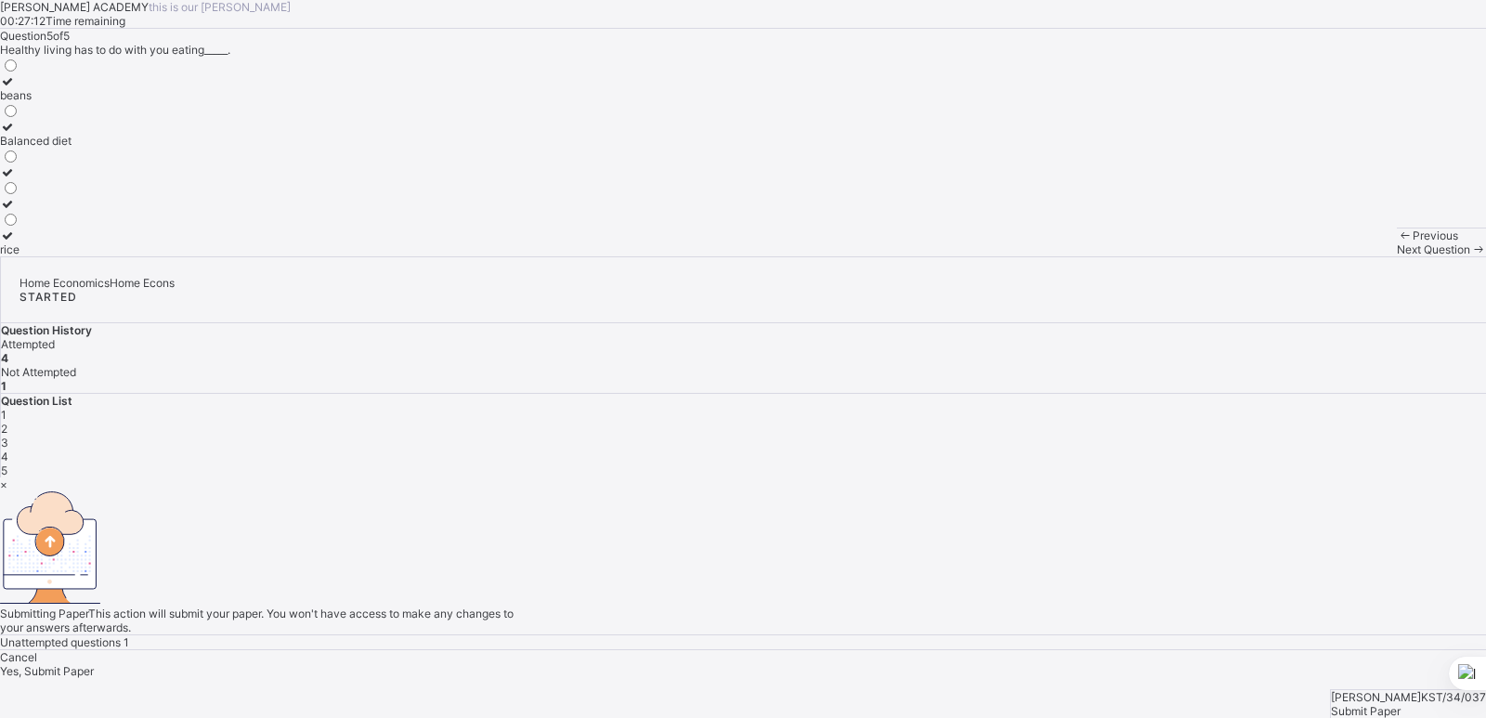
click at [94, 664] on span "Yes, Submit Paper" at bounding box center [47, 671] width 94 height 14
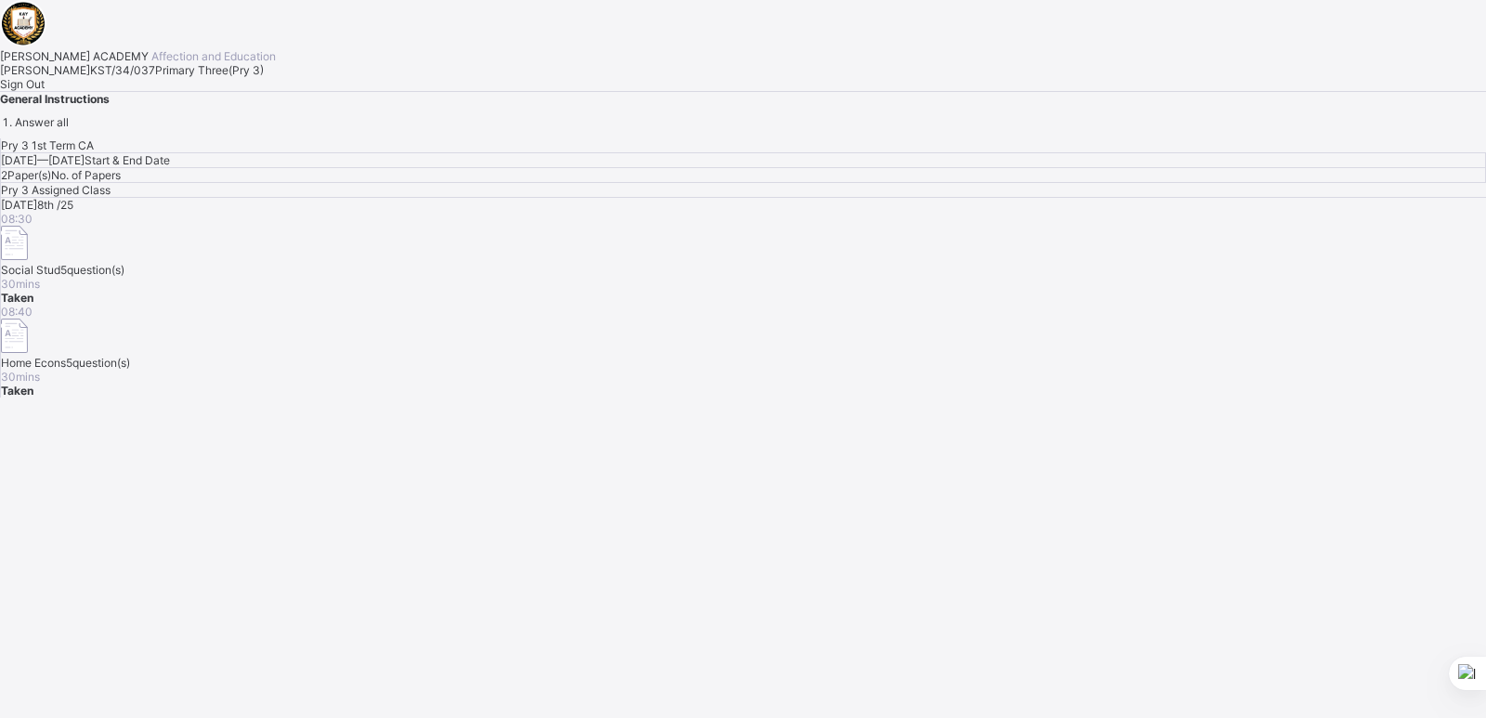
click at [45, 91] on span "Sign Out" at bounding box center [22, 84] width 45 height 14
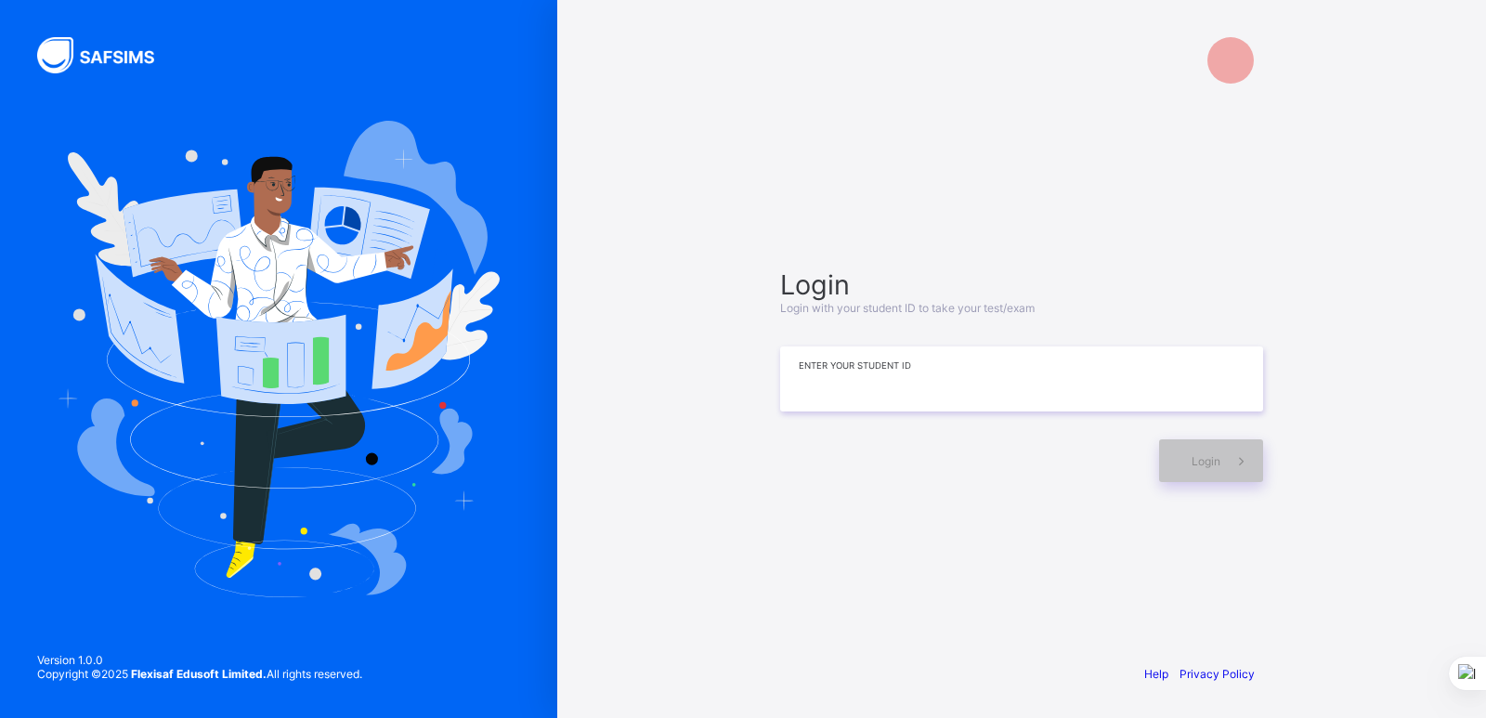
click at [842, 386] on input at bounding box center [1021, 378] width 483 height 65
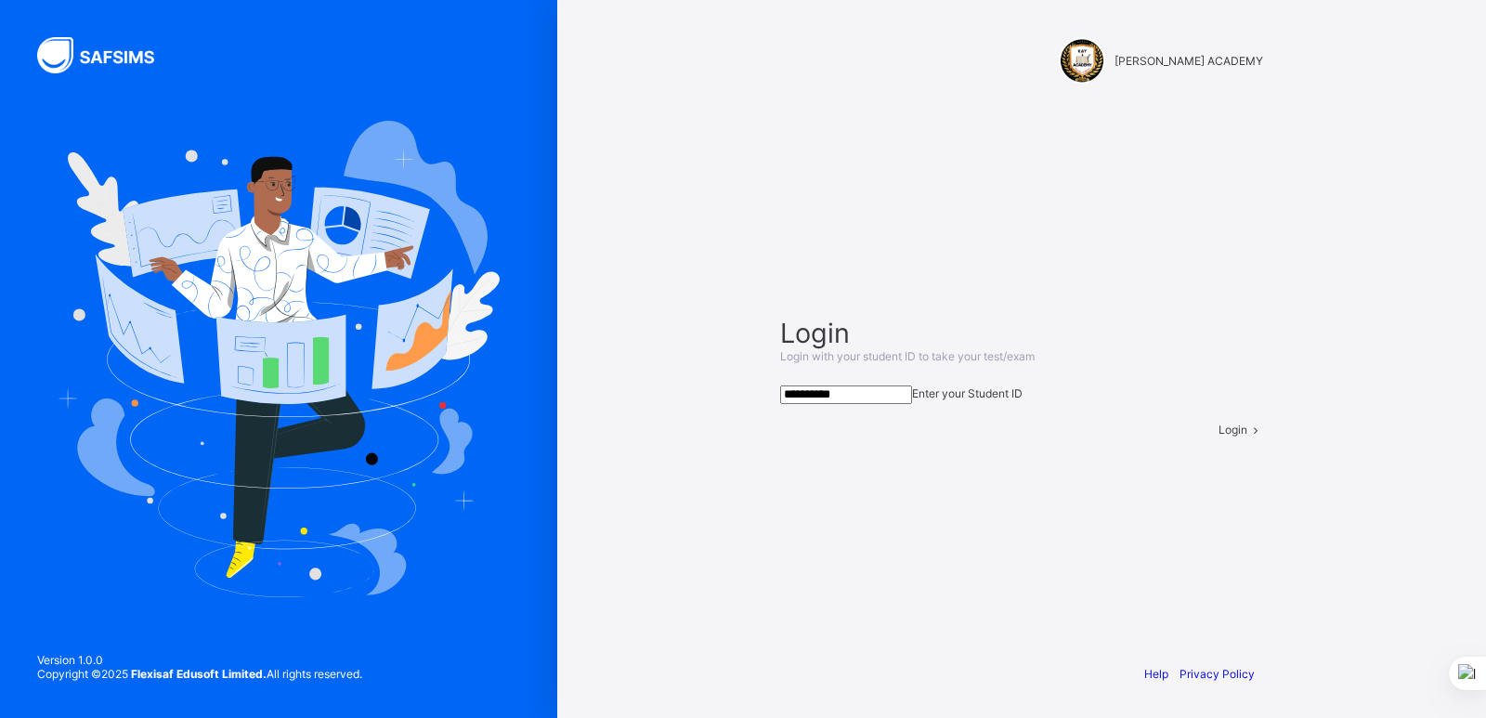
type input "**********"
click at [1219, 437] on div "Login" at bounding box center [1241, 430] width 45 height 14
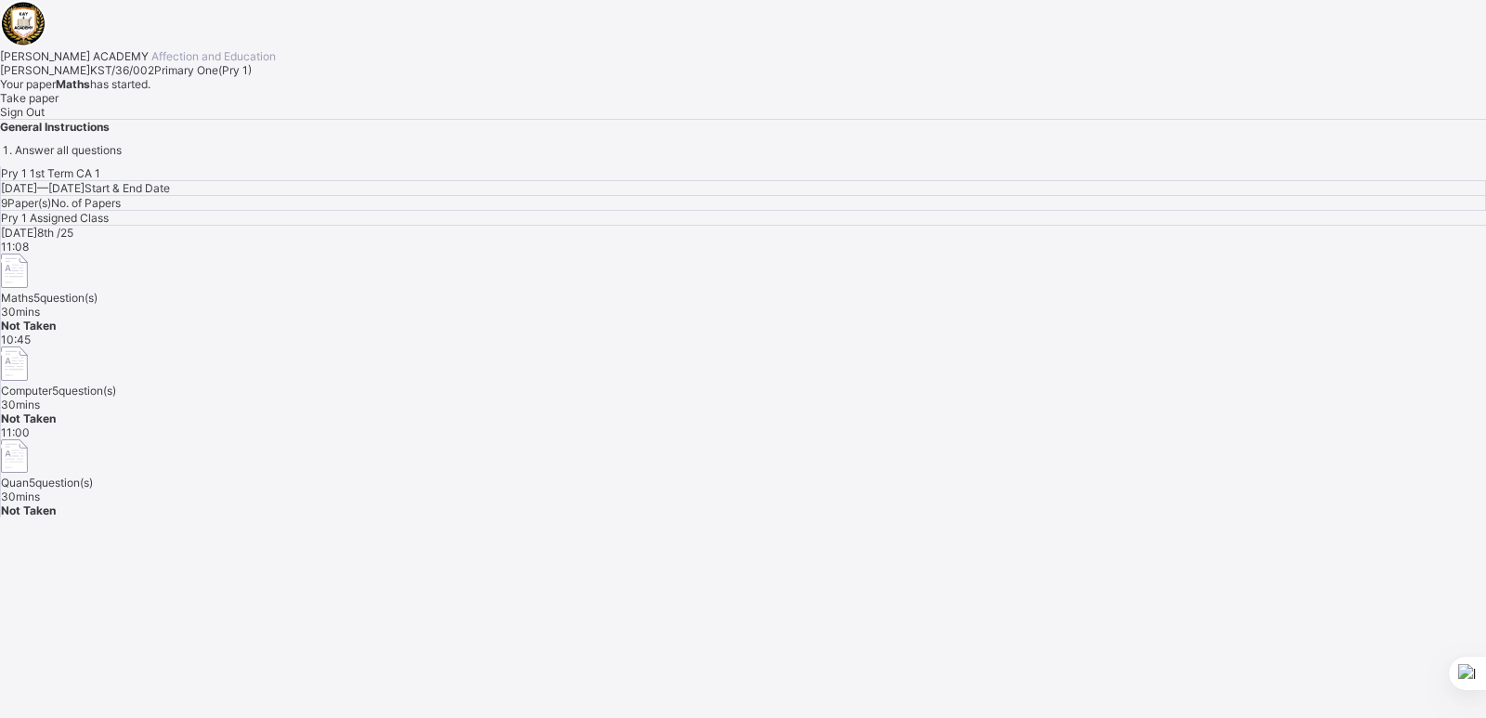
click at [59, 105] on span "Take paper" at bounding box center [29, 98] width 59 height 14
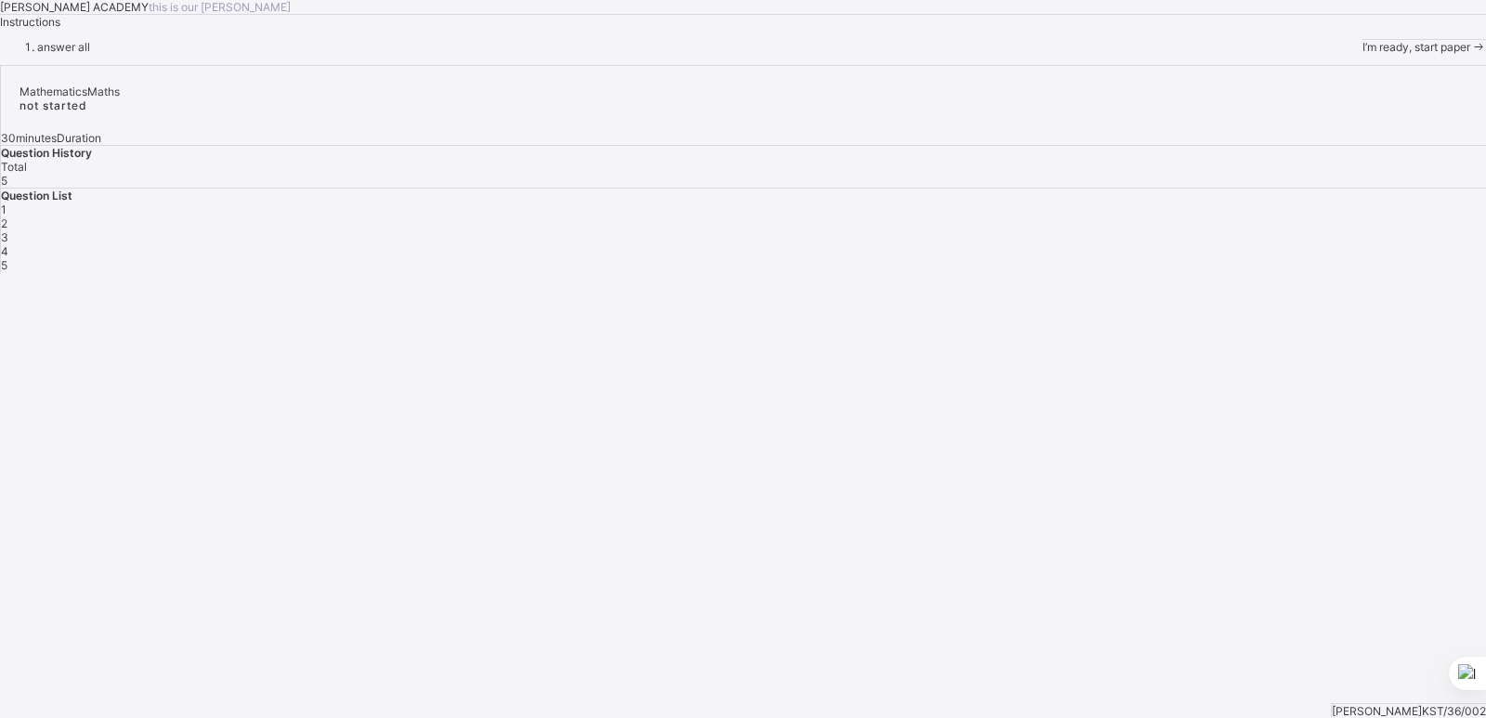
click at [222, 54] on div "KAY ACADEMY this is our motton Instructions answer all I’m ready, start paper" at bounding box center [743, 27] width 1486 height 54
click at [1363, 54] on div "I’m ready, start paper" at bounding box center [1425, 47] width 124 height 14
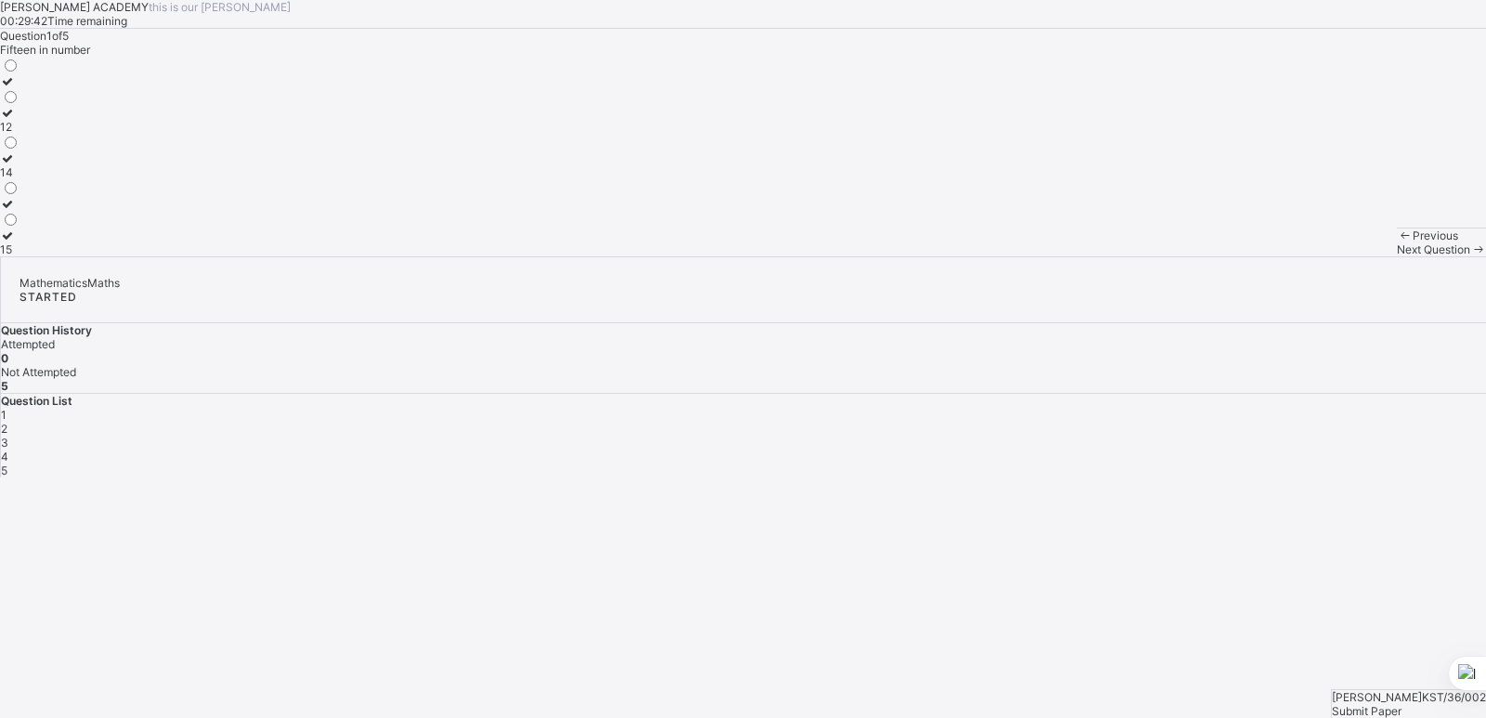
click at [20, 256] on label "15" at bounding box center [10, 242] width 20 height 28
click at [1397, 256] on div "Next Question" at bounding box center [1441, 249] width 89 height 14
click at [86, 211] on div "TWENTY SEVEN" at bounding box center [43, 204] width 86 height 14
click at [1397, 256] on span "Next Question" at bounding box center [1433, 249] width 73 height 14
click at [20, 102] on div "½" at bounding box center [10, 95] width 20 height 14
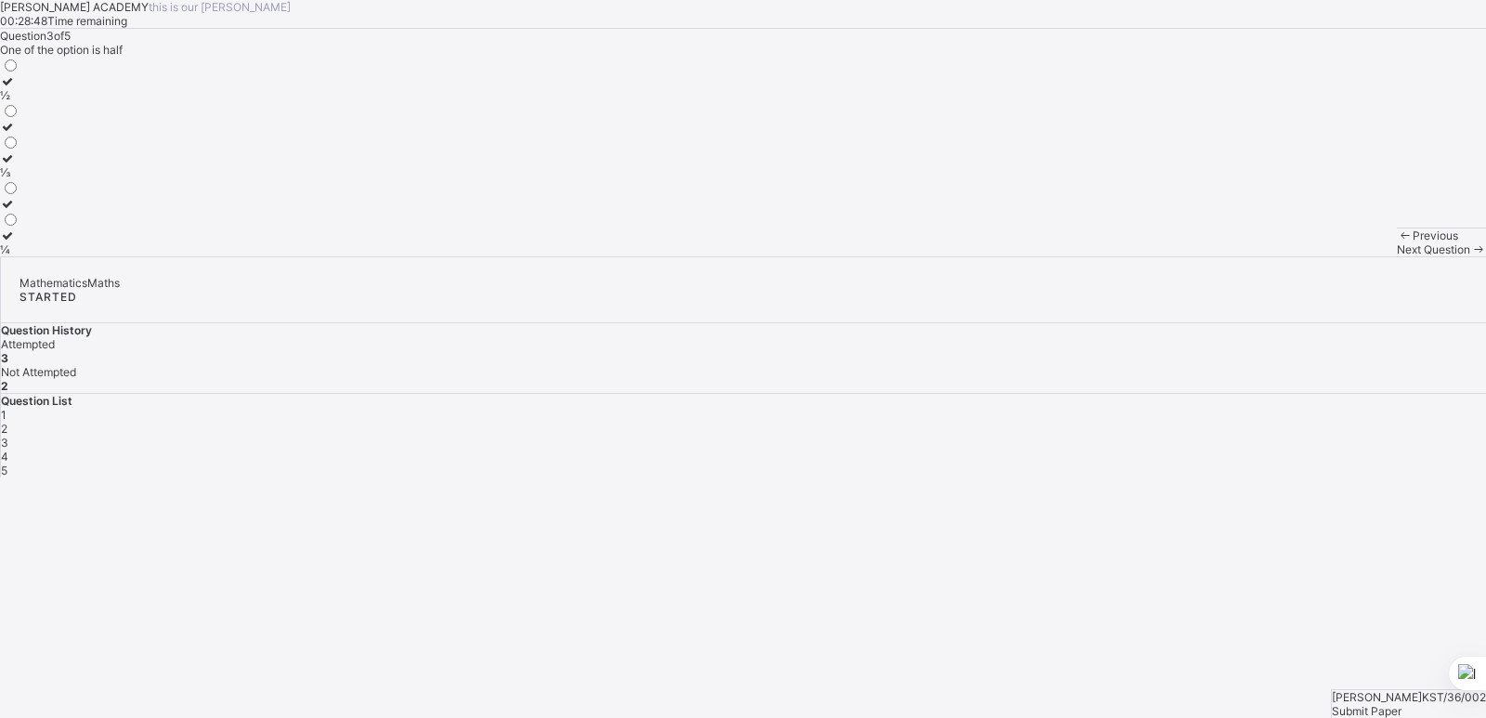
click at [1470, 256] on icon at bounding box center [1478, 249] width 16 height 14
click at [73, 211] on div "THIRTY FIVE" at bounding box center [36, 204] width 73 height 14
click at [1397, 256] on span "Next Question" at bounding box center [1433, 249] width 73 height 14
click at [20, 148] on div "25" at bounding box center [10, 141] width 20 height 14
click at [1430, 704] on div "Submit Paper" at bounding box center [1409, 711] width 154 height 14
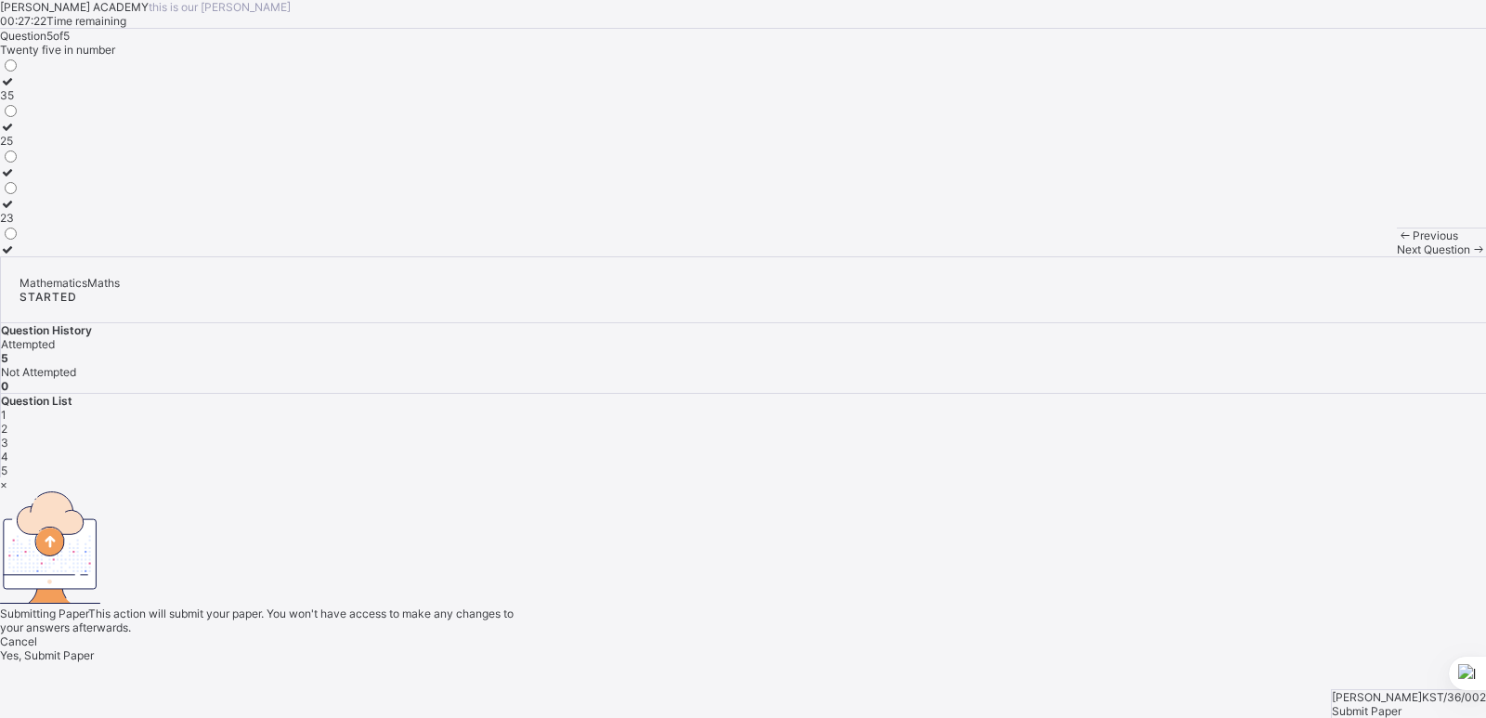
click at [94, 648] on span "Yes, Submit Paper" at bounding box center [47, 655] width 94 height 14
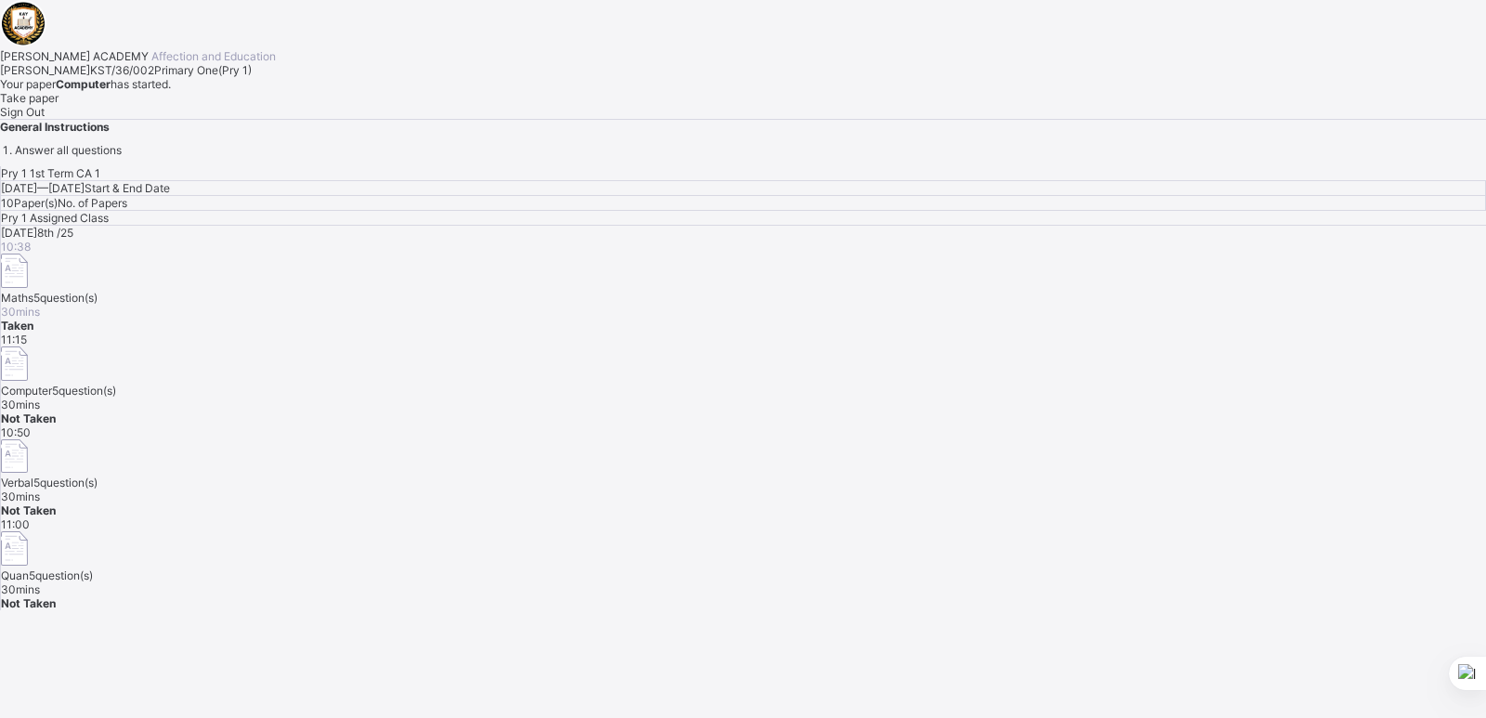
click at [243, 105] on div "Take paper" at bounding box center [743, 98] width 1486 height 14
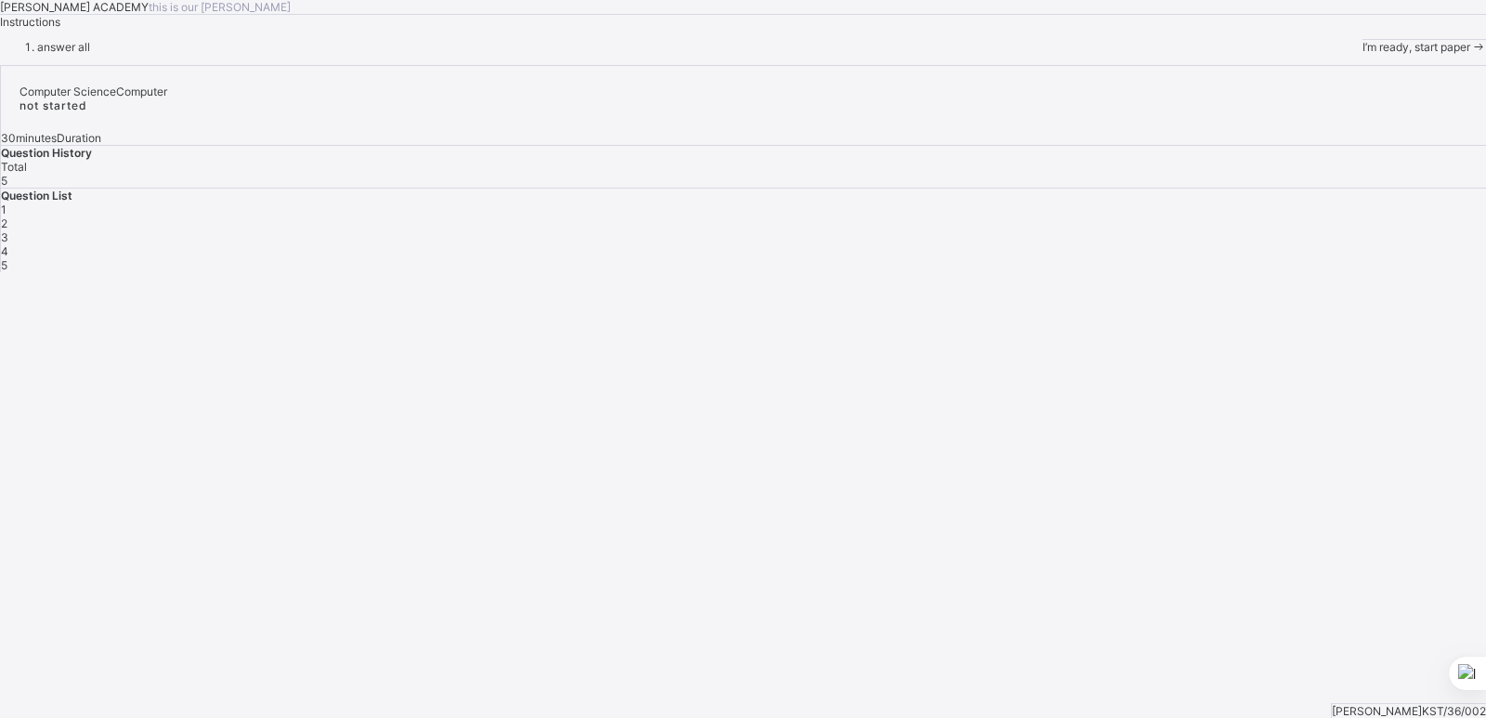
click at [1363, 54] on div "I’m ready, start paper" at bounding box center [1425, 47] width 124 height 14
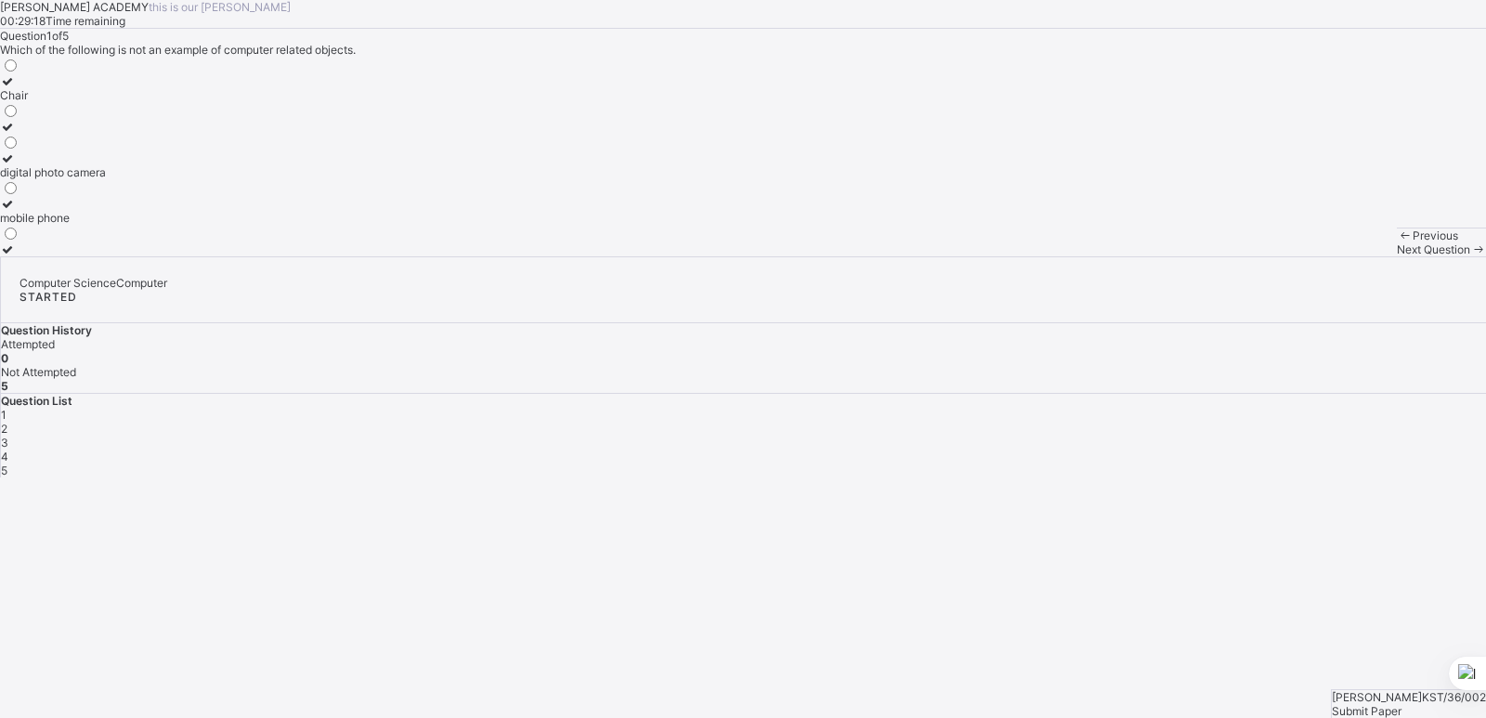
click at [106, 179] on div "digital photo camera" at bounding box center [53, 172] width 106 height 14
click at [1397, 256] on span "Next Question" at bounding box center [1433, 249] width 73 height 14
click at [43, 179] on div "Pictures" at bounding box center [21, 172] width 43 height 14
click at [1397, 256] on span "Next Question" at bounding box center [1433, 249] width 73 height 14
click at [76, 102] on div "Mobile phones" at bounding box center [38, 95] width 76 height 14
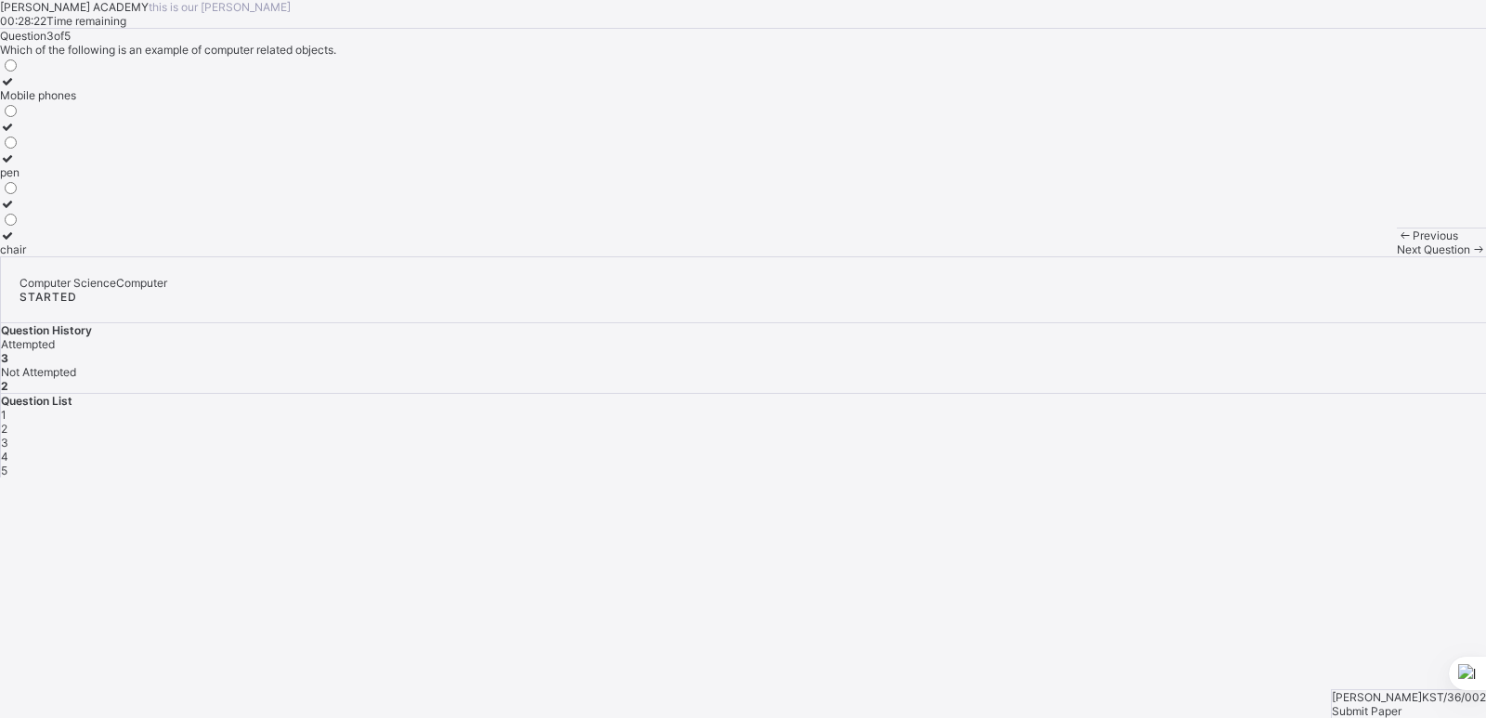
click at [1397, 256] on span "Next Question" at bounding box center [1433, 249] width 73 height 14
click at [74, 179] on div "Calls" at bounding box center [37, 172] width 74 height 14
click at [1397, 256] on span "Next Question" at bounding box center [1433, 249] width 73 height 14
click at [46, 179] on label "Features" at bounding box center [23, 165] width 46 height 28
click at [1384, 704] on div "Submit Paper" at bounding box center [1409, 711] width 154 height 14
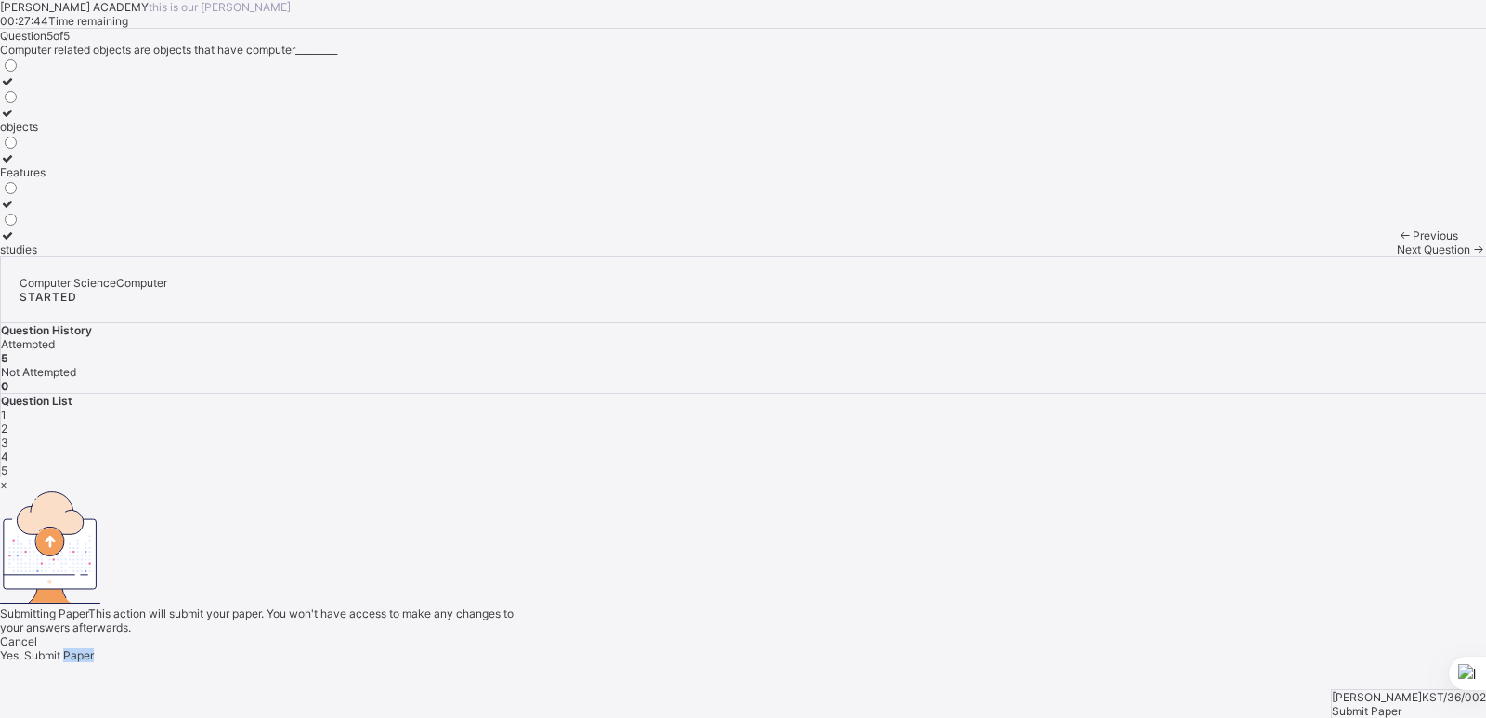
click at [1384, 662] on div "× Submitting Paper This action will submit your paper. You won't have access to…" at bounding box center [743, 569] width 1486 height 185
click at [94, 648] on span "Yes, Submit Paper" at bounding box center [47, 655] width 94 height 14
click at [766, 648] on div "Yes, Submit Paper" at bounding box center [743, 655] width 1486 height 14
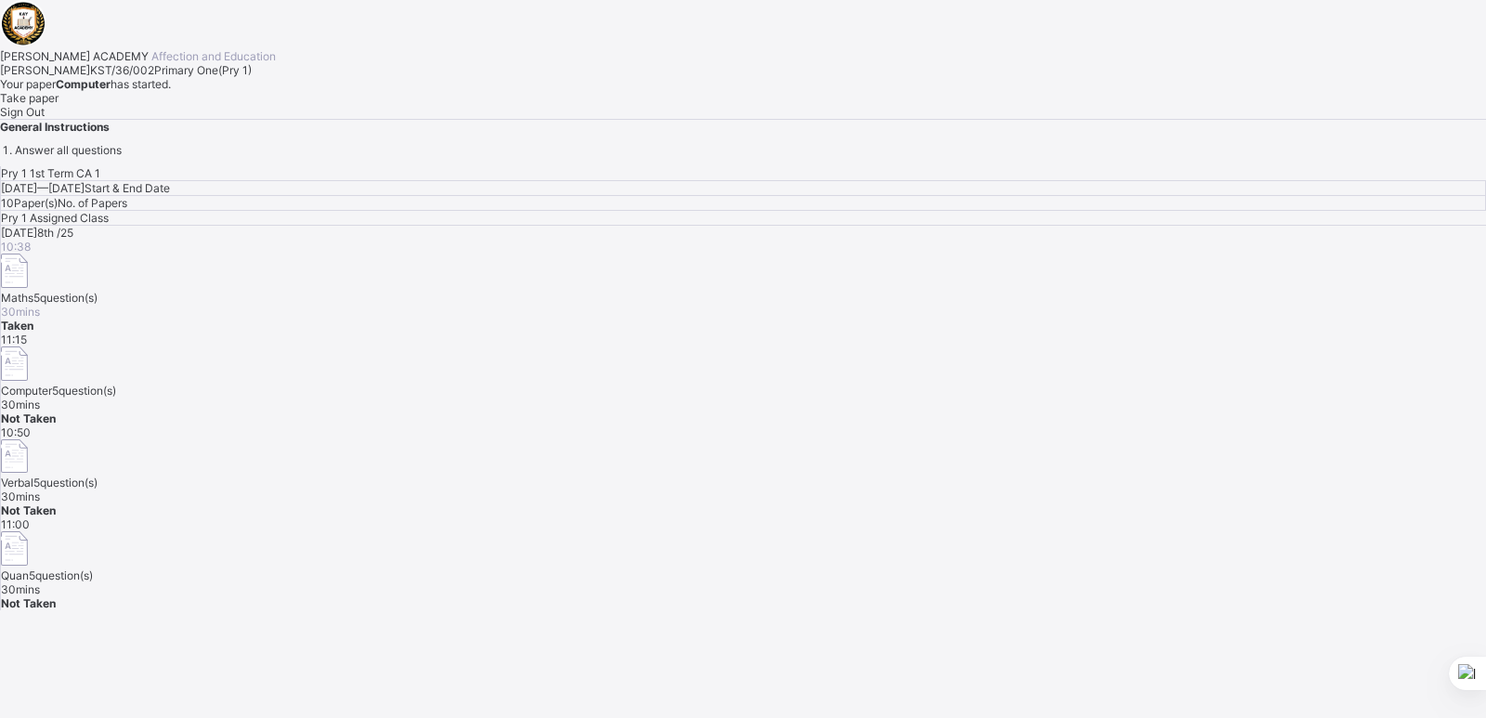
click at [59, 105] on span "Take paper" at bounding box center [29, 98] width 59 height 14
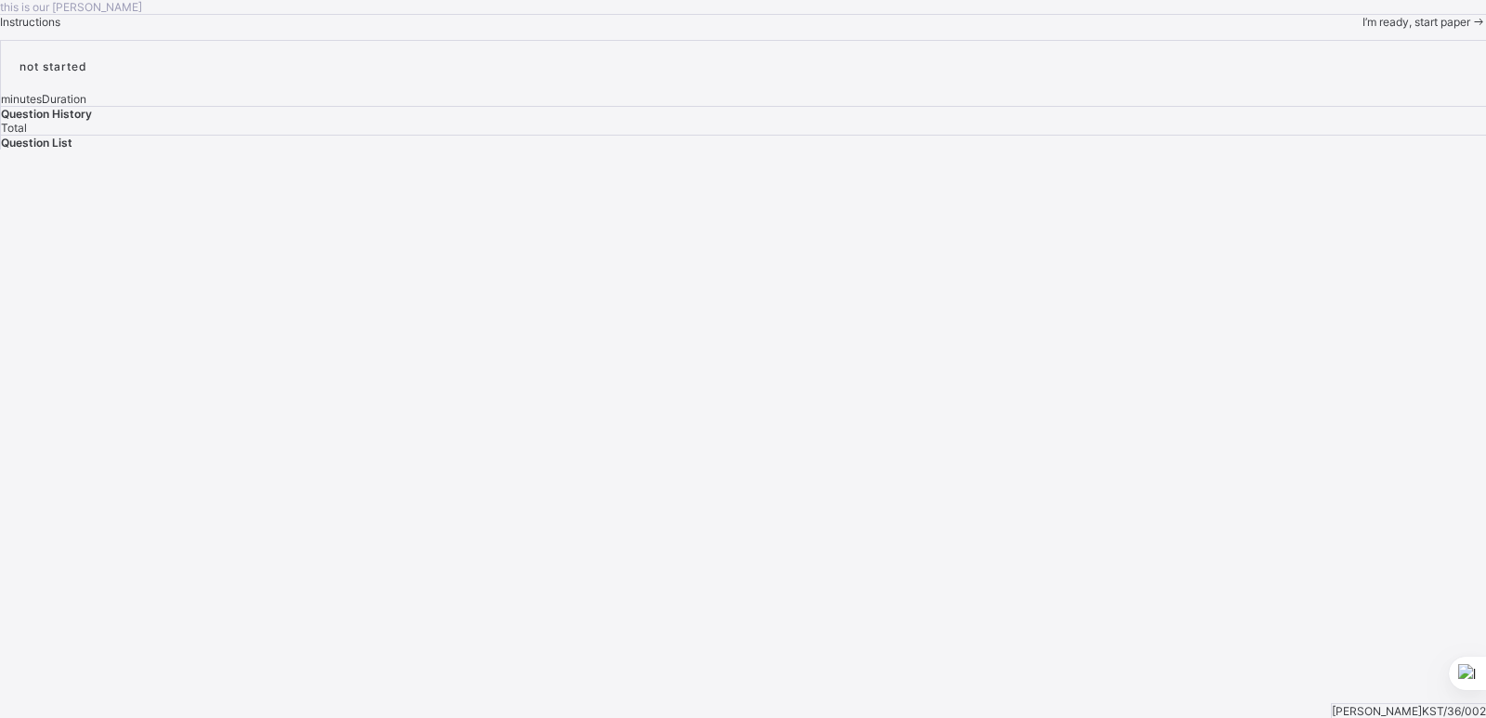
click at [1363, 29] on span "I’m ready, start paper" at bounding box center [1417, 22] width 108 height 14
click at [1397, 43] on span "Next Question" at bounding box center [1433, 36] width 73 height 14
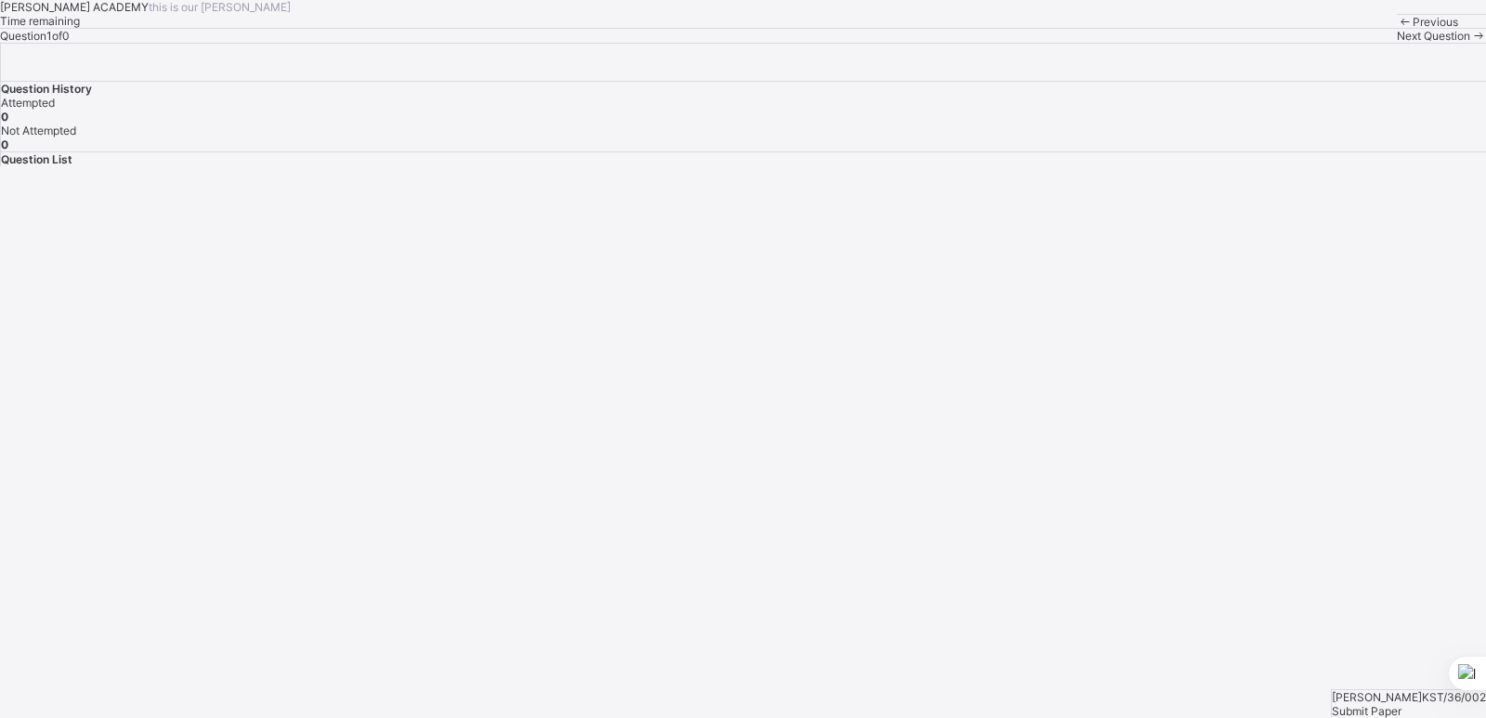
click at [1397, 43] on div "Next Question" at bounding box center [1441, 36] width 89 height 14
click at [1470, 43] on icon at bounding box center [1478, 36] width 16 height 14
click at [1398, 704] on span "Submit Paper" at bounding box center [1367, 711] width 70 height 14
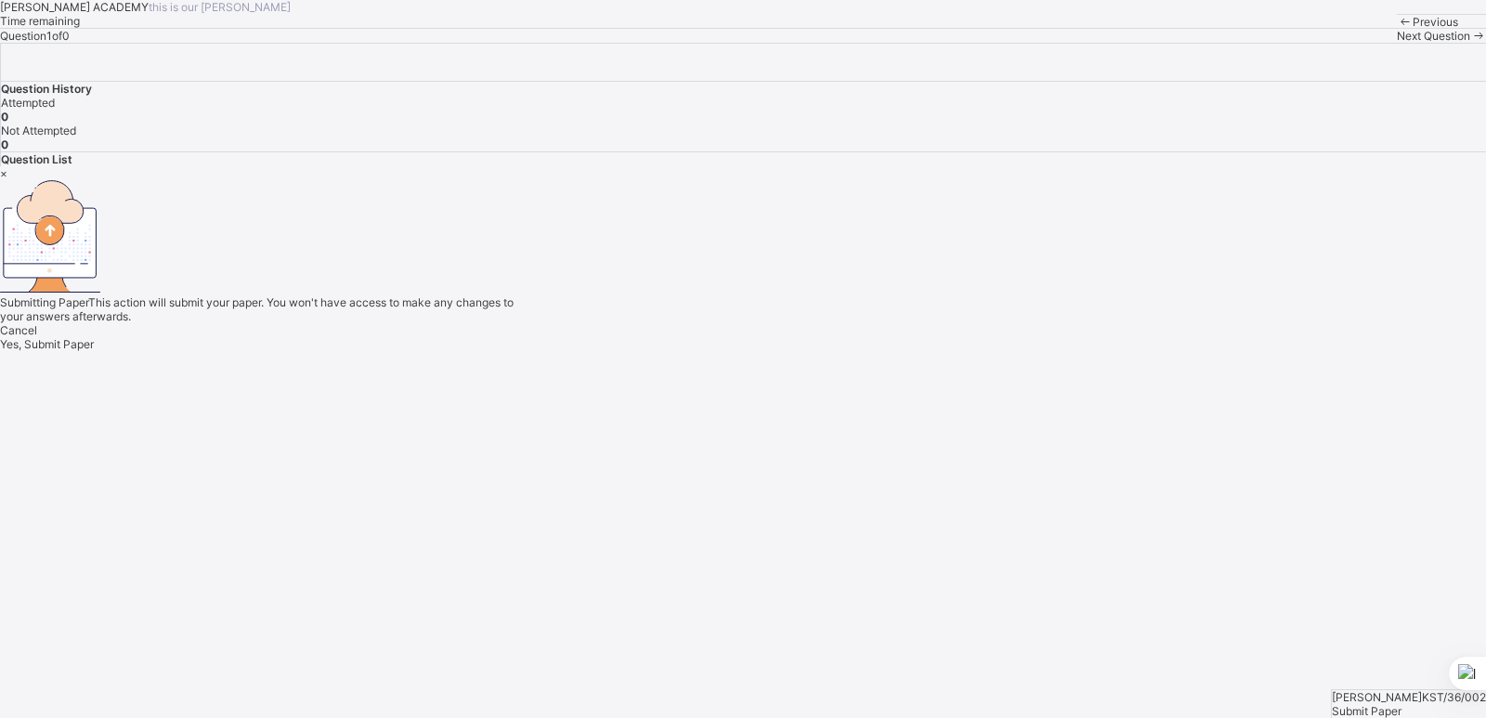
click at [94, 351] on span "Yes, Submit Paper" at bounding box center [47, 344] width 94 height 14
click at [813, 351] on div "Yes, Submit Paper" at bounding box center [743, 344] width 1486 height 14
click at [94, 351] on span "Yes, Submit Paper" at bounding box center [47, 344] width 94 height 14
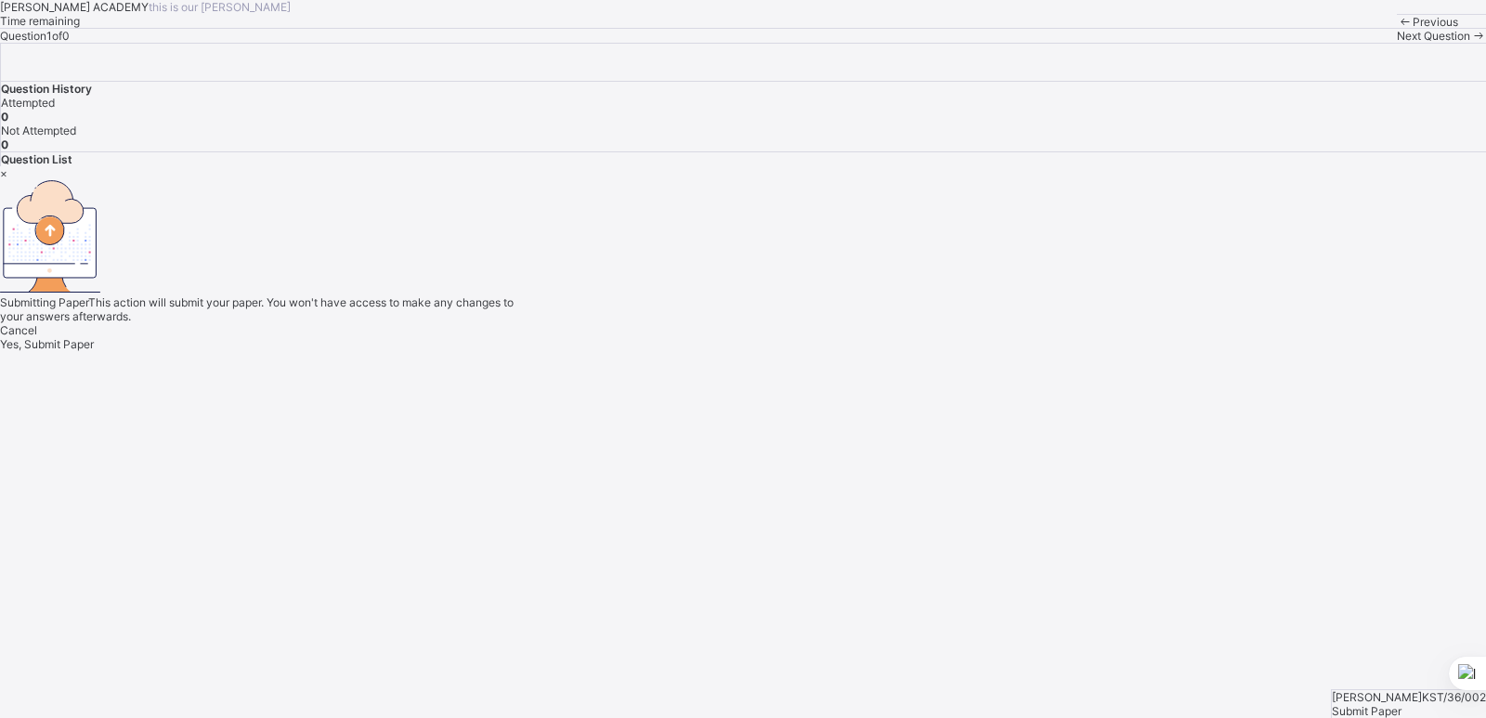
click at [94, 351] on span "Yes, Submit Paper" at bounding box center [47, 344] width 94 height 14
click at [974, 180] on div "×" at bounding box center [743, 173] width 1486 height 14
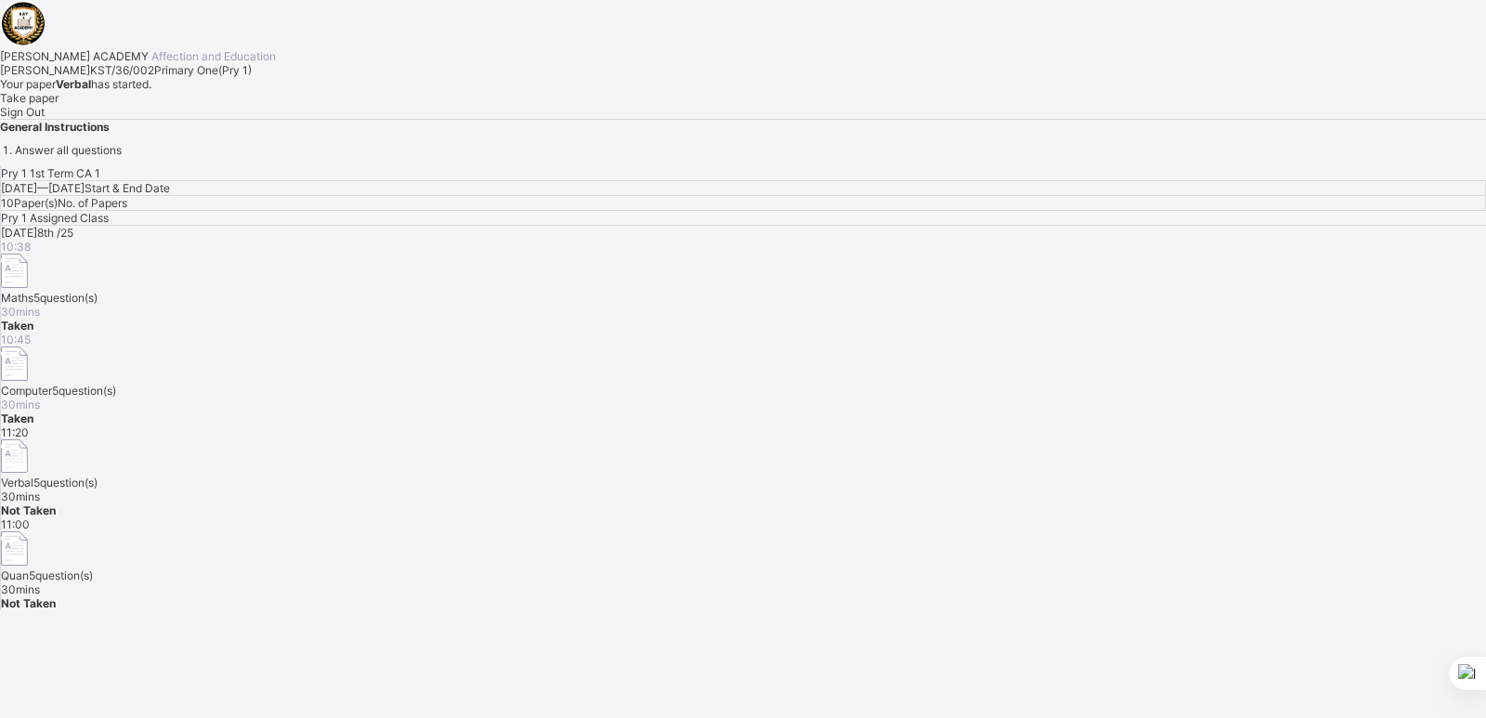
click at [258, 105] on div "Take paper" at bounding box center [743, 98] width 1486 height 14
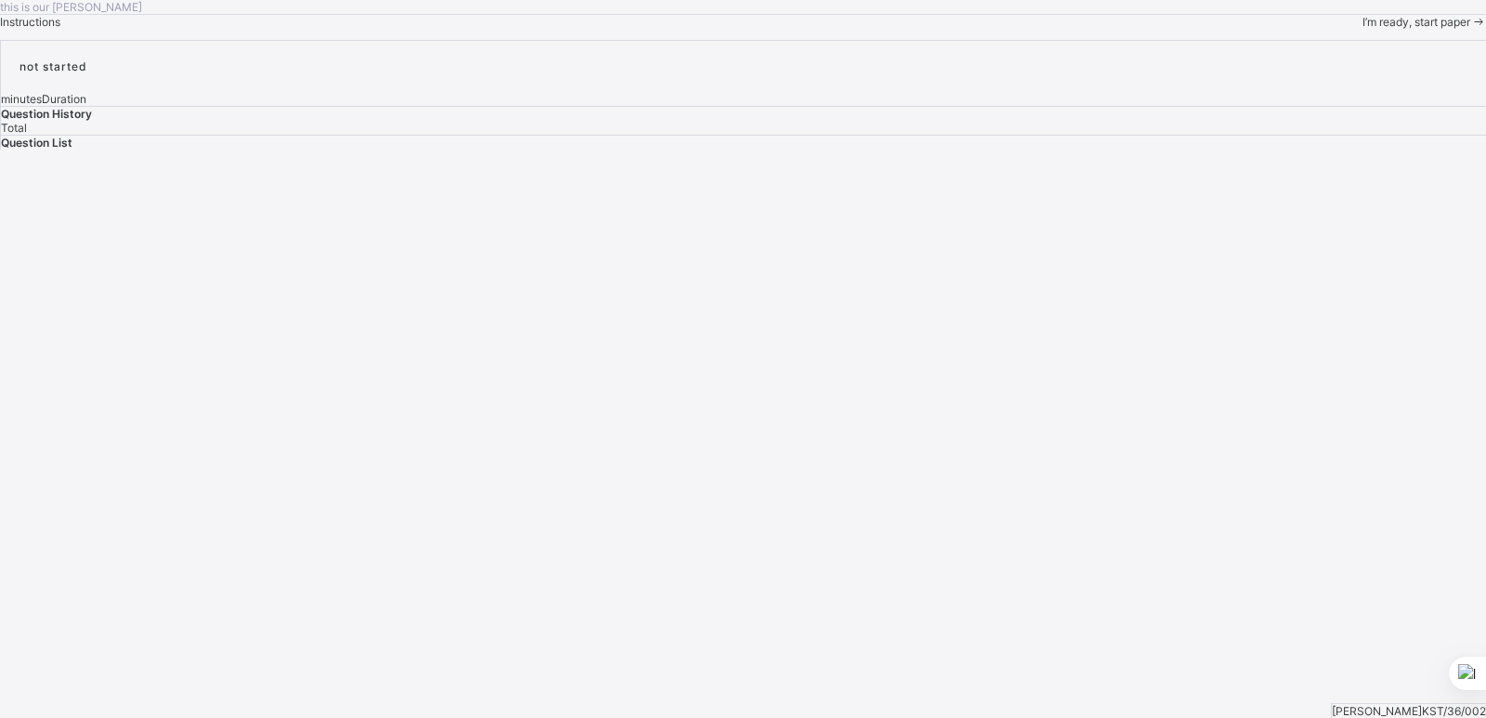
click at [1363, 29] on span "I’m ready, start paper" at bounding box center [1417, 22] width 108 height 14
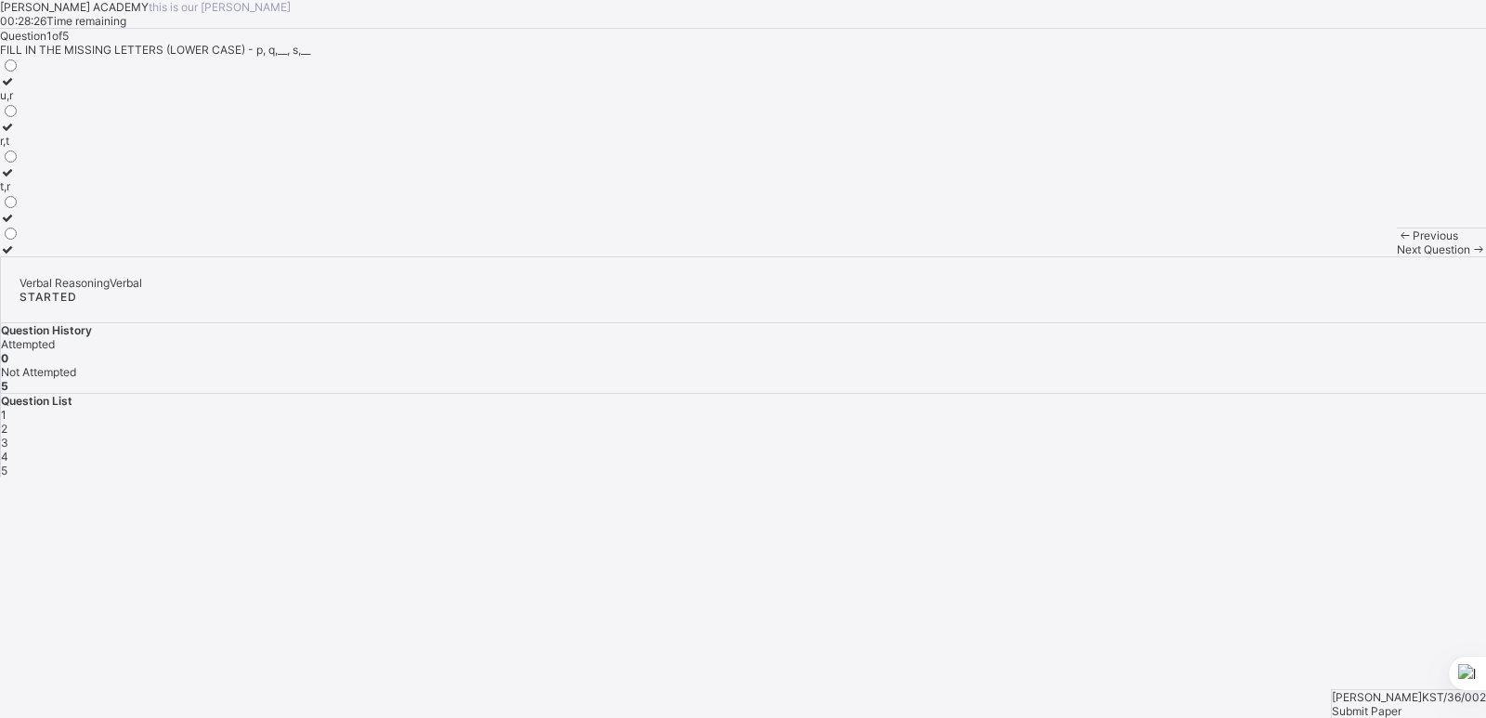
click at [20, 148] on div "r,t" at bounding box center [10, 141] width 20 height 14
click at [1397, 256] on span "Next Question" at bounding box center [1433, 249] width 73 height 14
click at [20, 134] on div "w,x" at bounding box center [10, 127] width 20 height 14
click at [1397, 256] on span "Next Question" at bounding box center [1433, 249] width 73 height 14
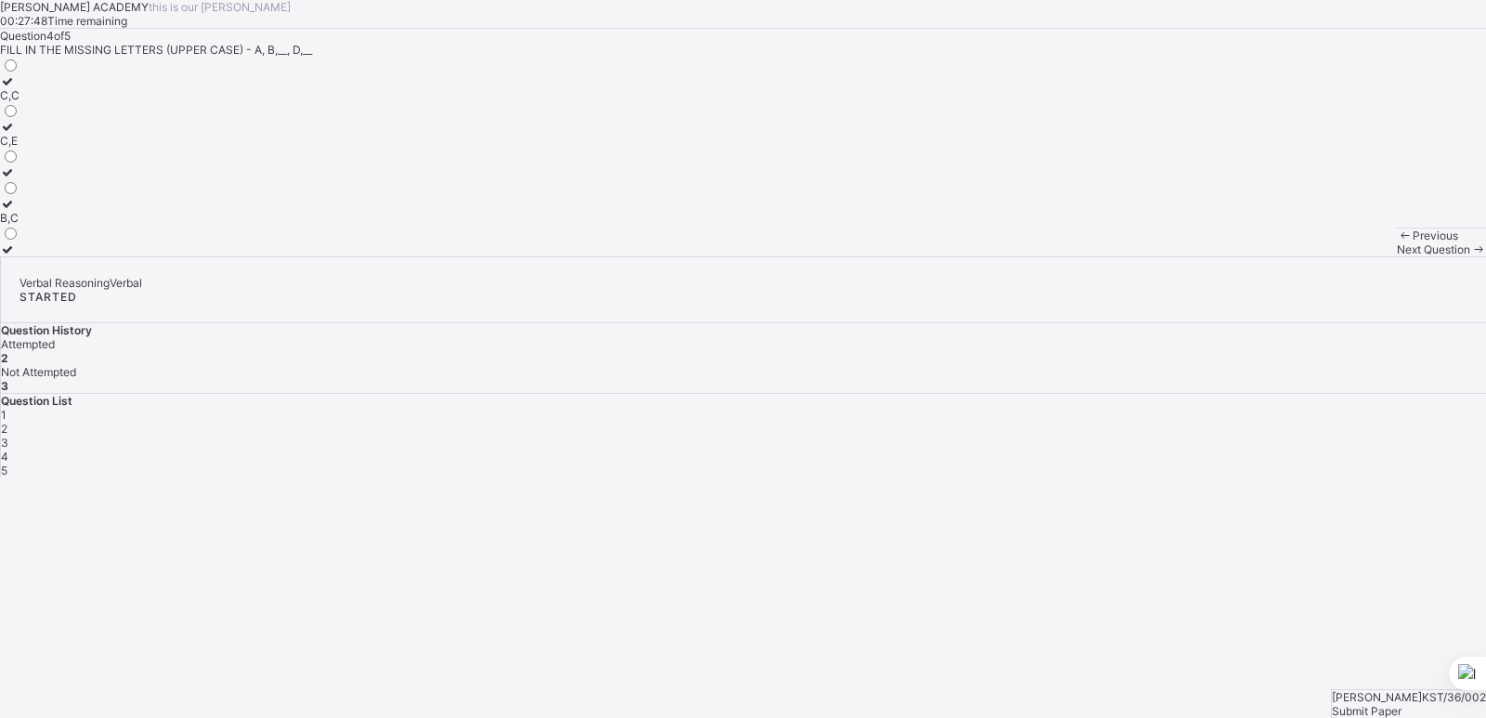
click at [20, 225] on div "B,C" at bounding box center [10, 218] width 20 height 14
click at [1397, 256] on span "Next Question" at bounding box center [1433, 249] width 73 height 14
click at [28, 102] on label "F,H,K" at bounding box center [14, 88] width 28 height 28
click at [1400, 704] on span "Submit Paper" at bounding box center [1367, 711] width 70 height 14
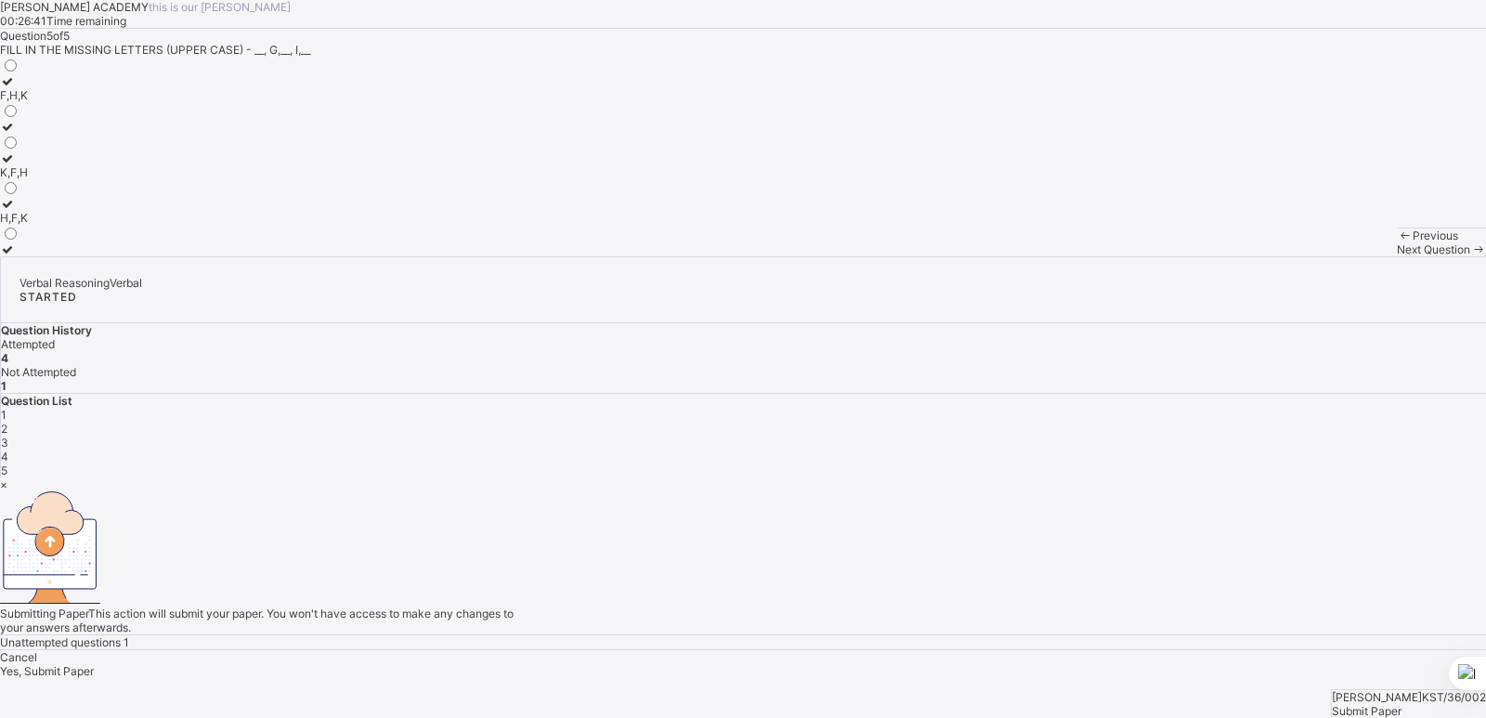
click at [765, 664] on div "Yes, Submit Paper" at bounding box center [743, 671] width 1486 height 14
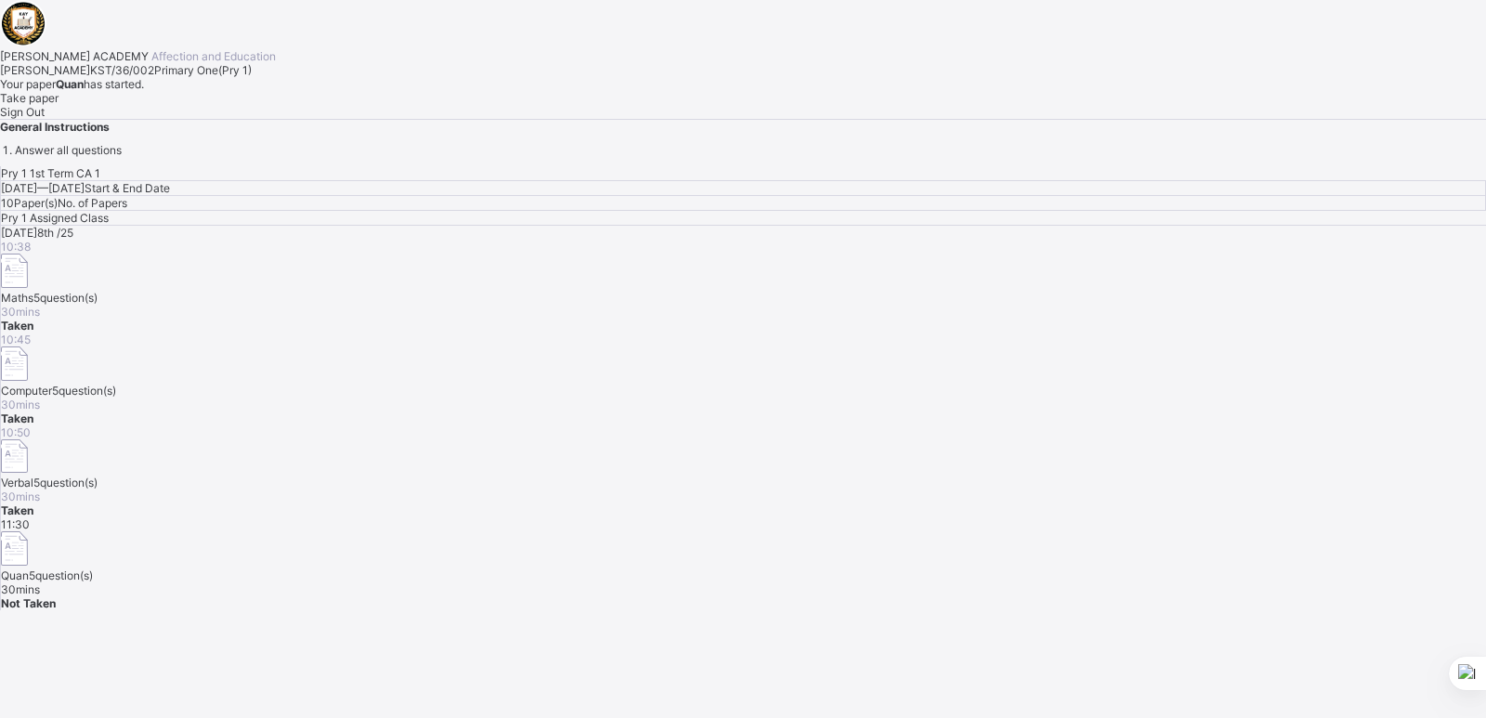
click at [264, 105] on div "Take paper" at bounding box center [743, 98] width 1486 height 14
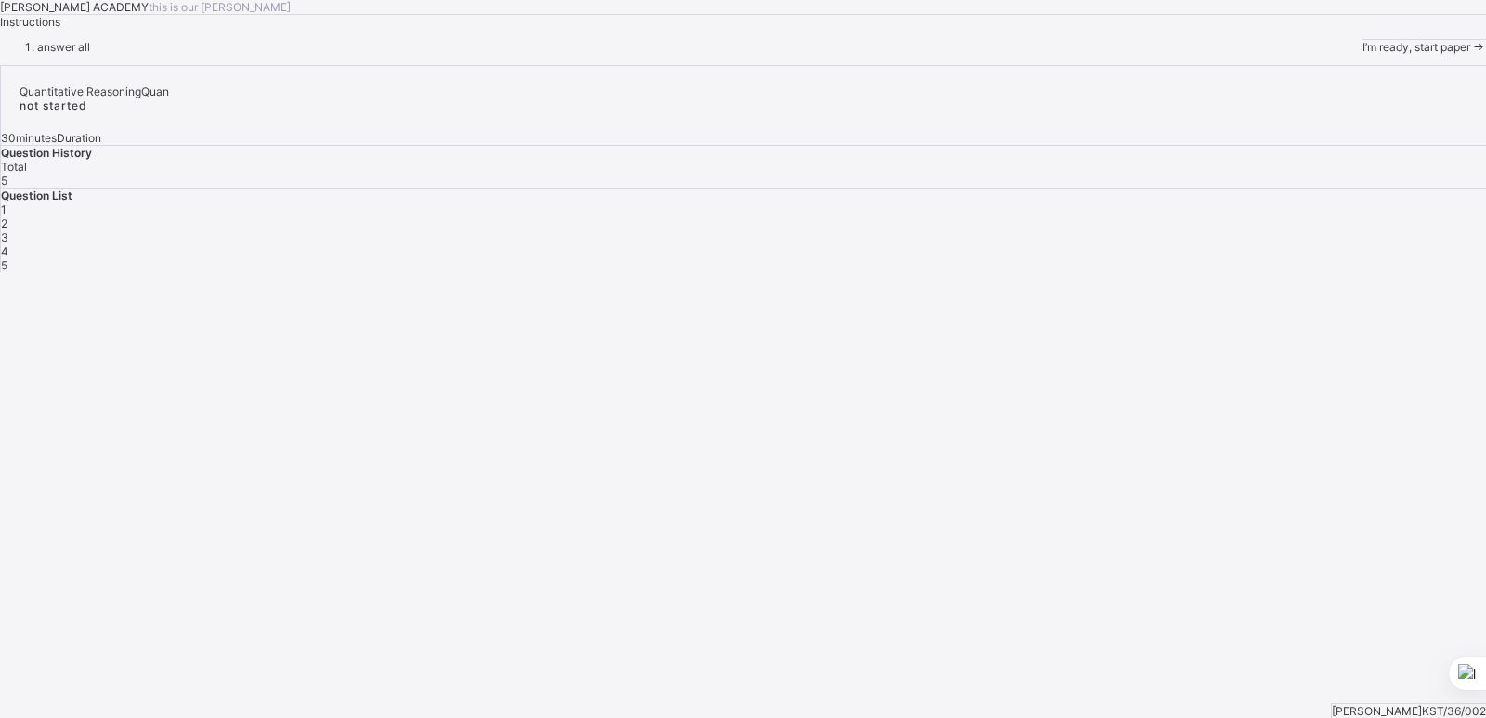
click at [1363, 54] on span "I’m ready, start paper" at bounding box center [1417, 47] width 108 height 14
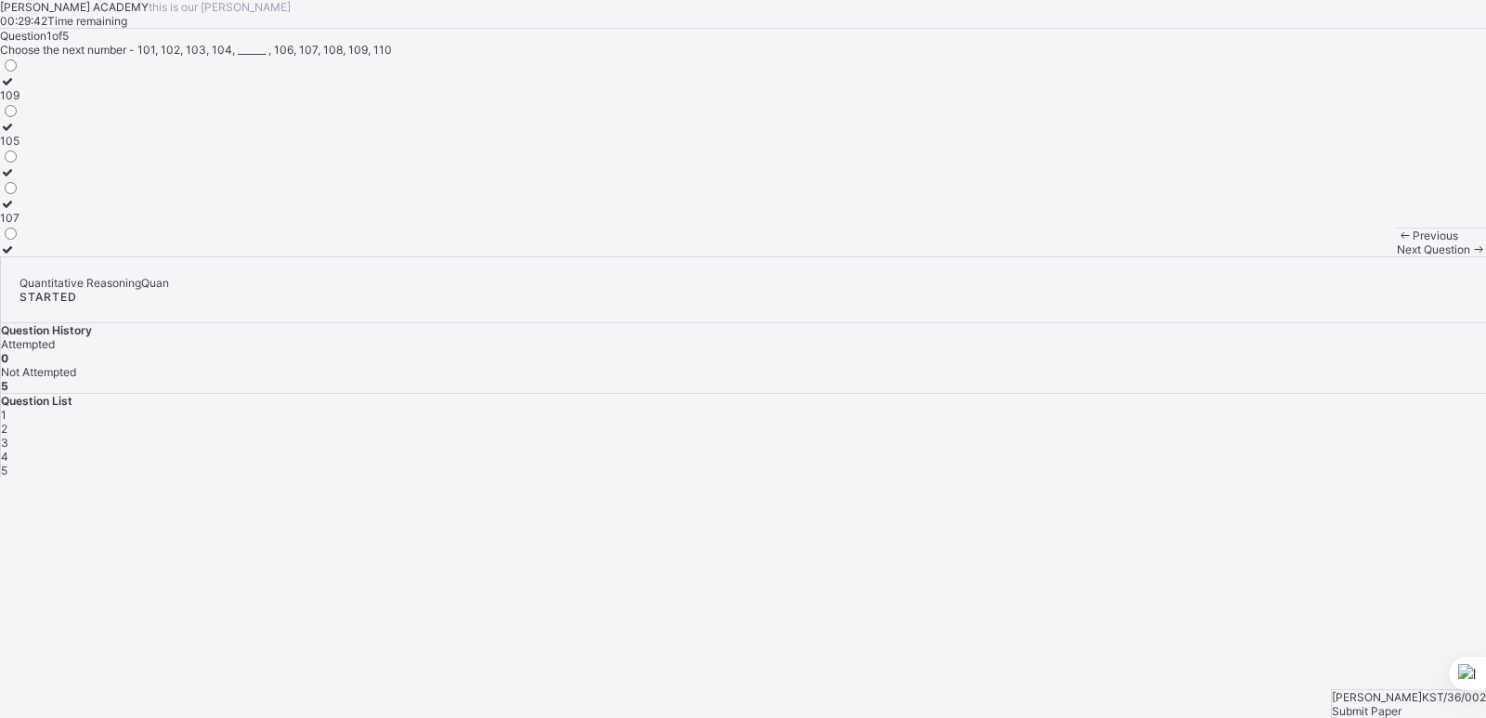
click at [20, 148] on div "105" at bounding box center [10, 141] width 20 height 14
click at [1470, 256] on icon at bounding box center [1478, 249] width 16 height 14
click at [20, 256] on div "8" at bounding box center [10, 249] width 20 height 14
click at [1397, 256] on div "Next Question" at bounding box center [1441, 249] width 89 height 14
click at [20, 256] on div "23" at bounding box center [10, 249] width 20 height 14
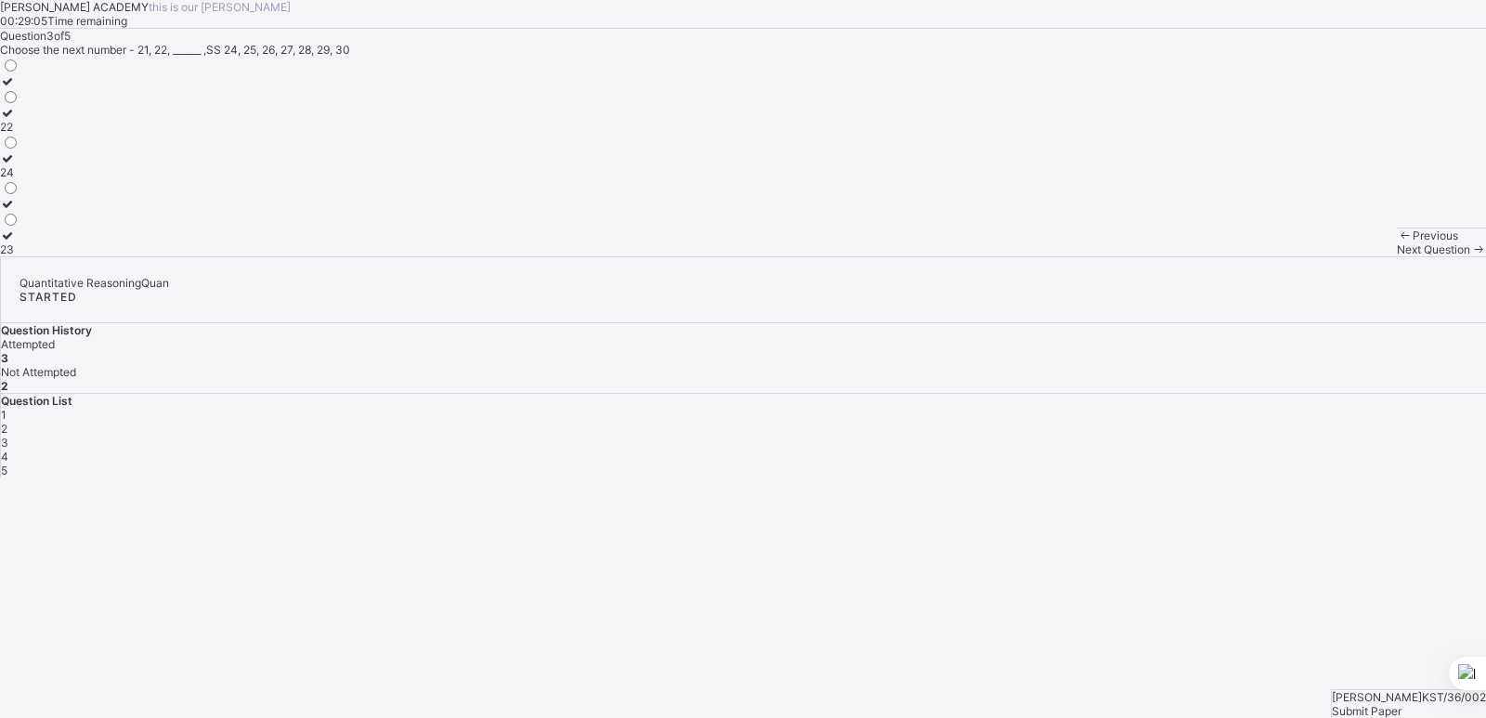
click at [1470, 256] on span at bounding box center [1478, 249] width 16 height 14
click at [20, 102] on div "15" at bounding box center [10, 95] width 20 height 14
click at [1413, 242] on span "Previous" at bounding box center [1436, 235] width 46 height 14
click at [20, 134] on label "70" at bounding box center [10, 120] width 20 height 28
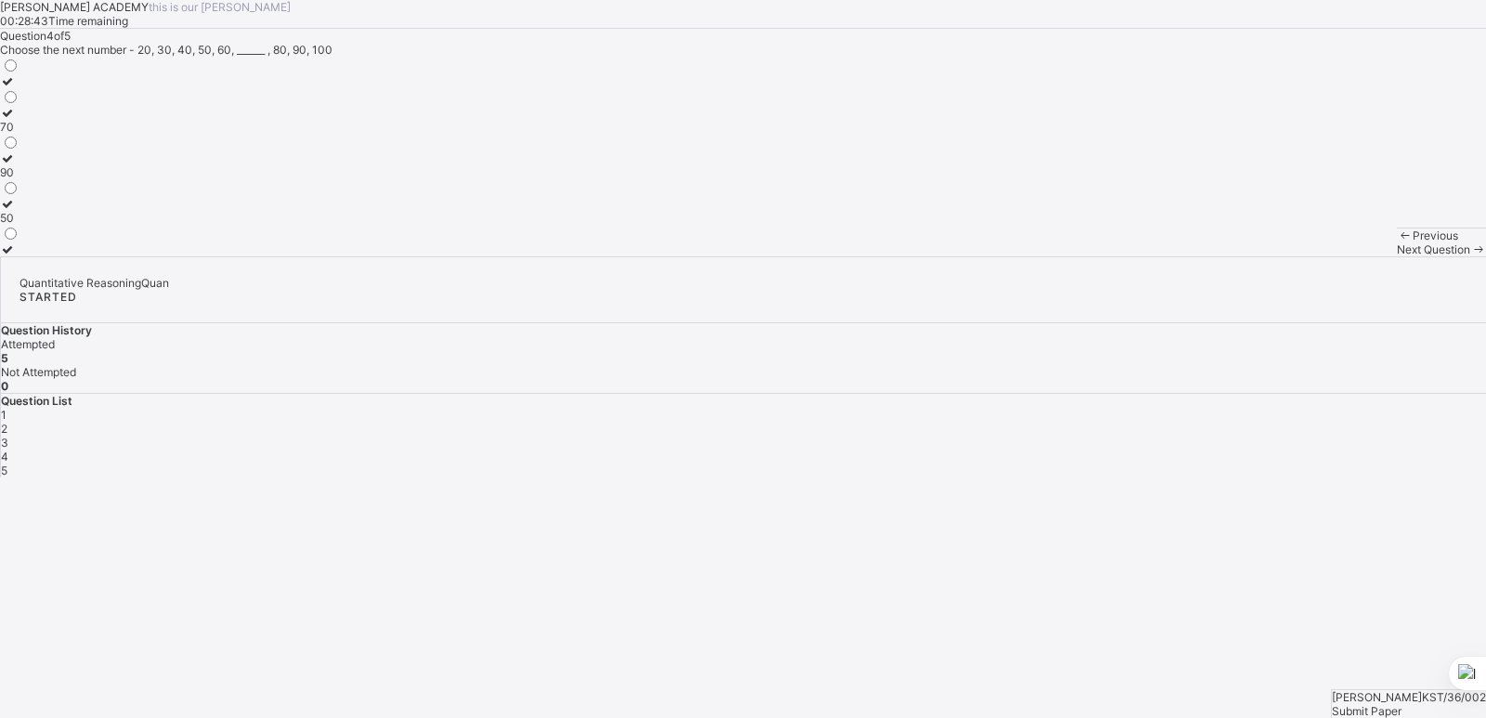
click at [1397, 256] on span "Next Question" at bounding box center [1433, 249] width 73 height 14
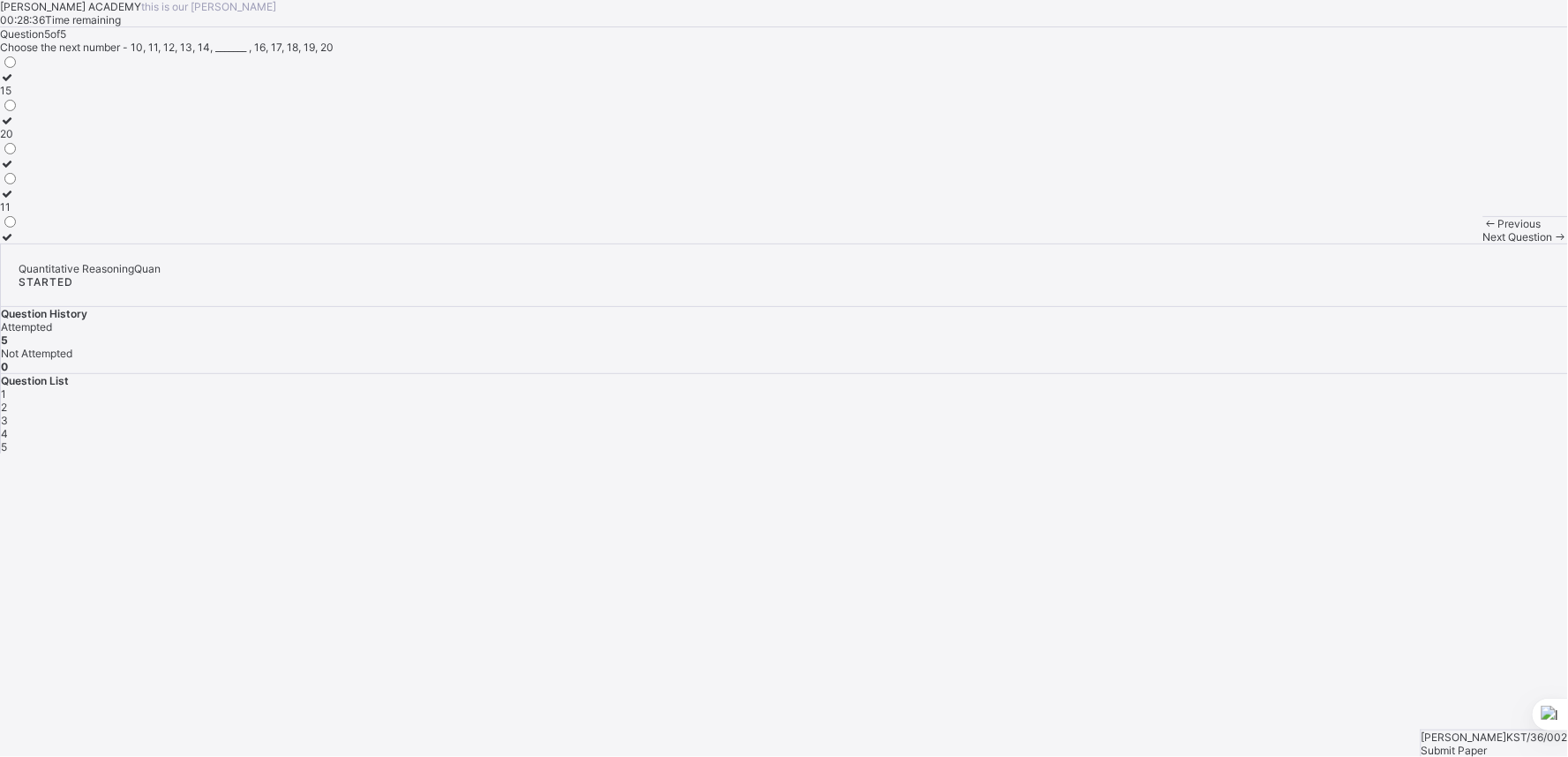
click at [1480, 744] on div "Submit Paper" at bounding box center [1494, 750] width 146 height 13
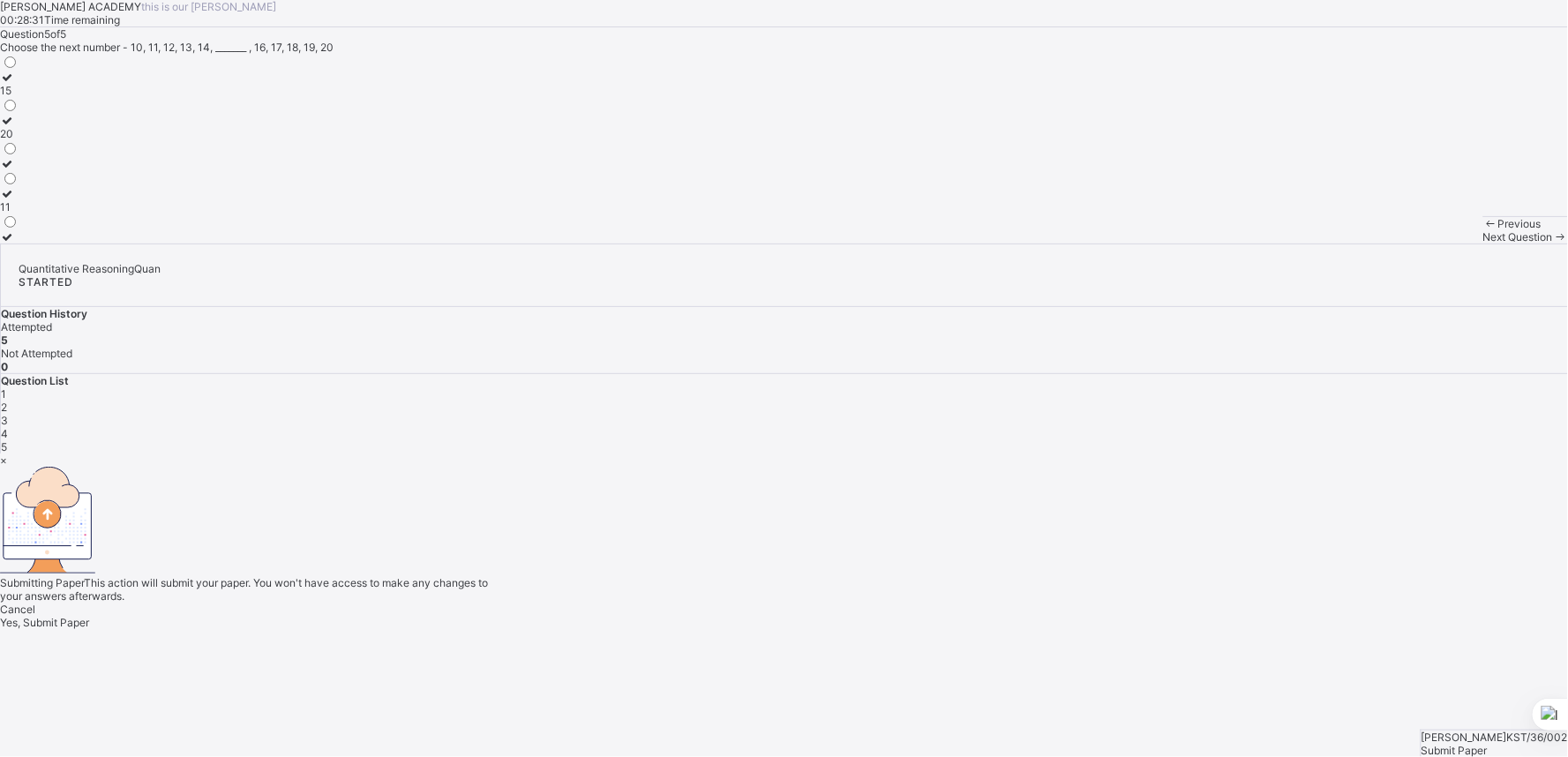
click at [89, 615] on span "Yes, Submit Paper" at bounding box center [45, 622] width 89 height 13
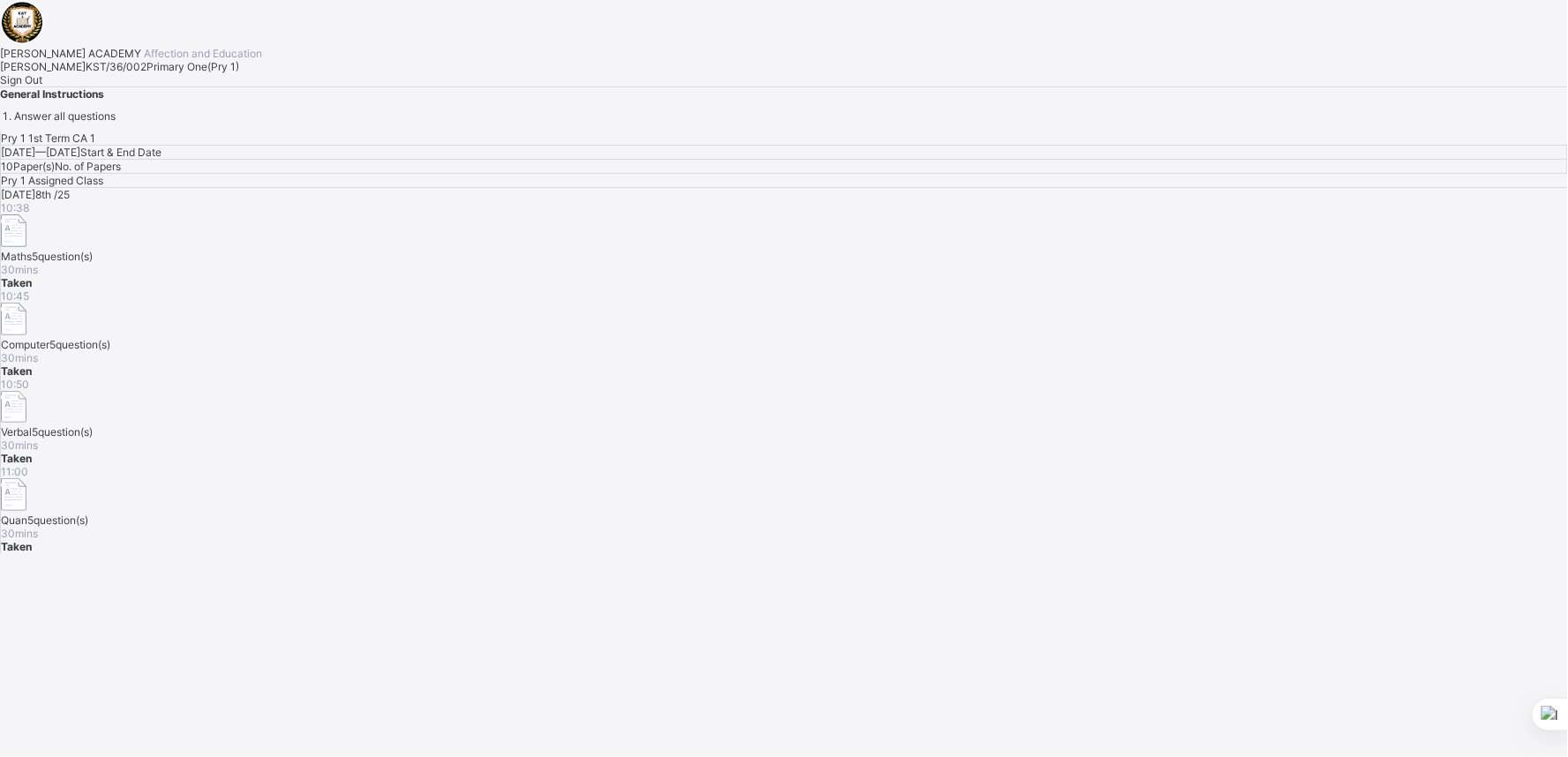
click at [236, 86] on div "Sign Out" at bounding box center [784, 80] width 1568 height 13
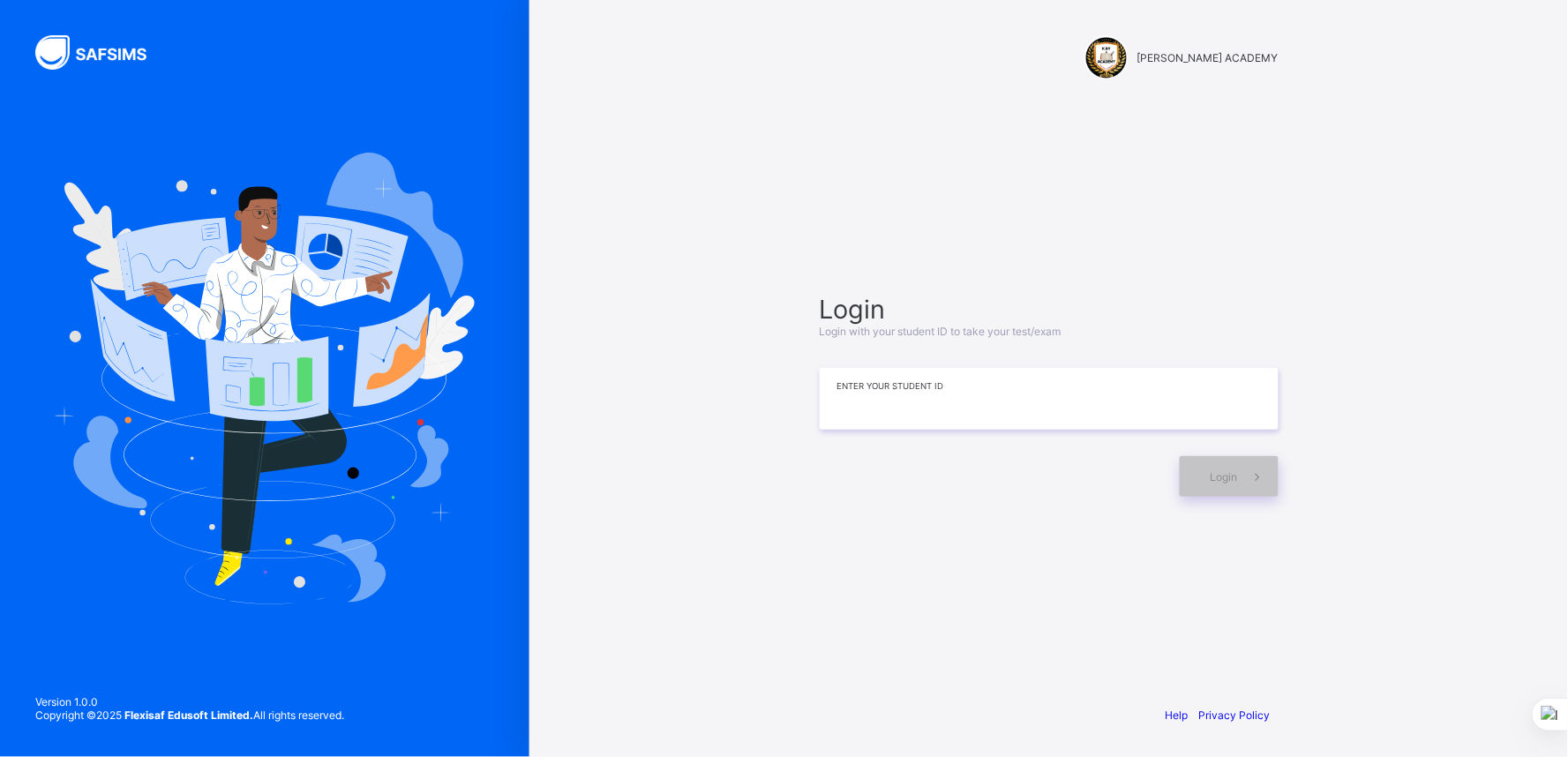
click at [880, 378] on input at bounding box center [1048, 398] width 459 height 62
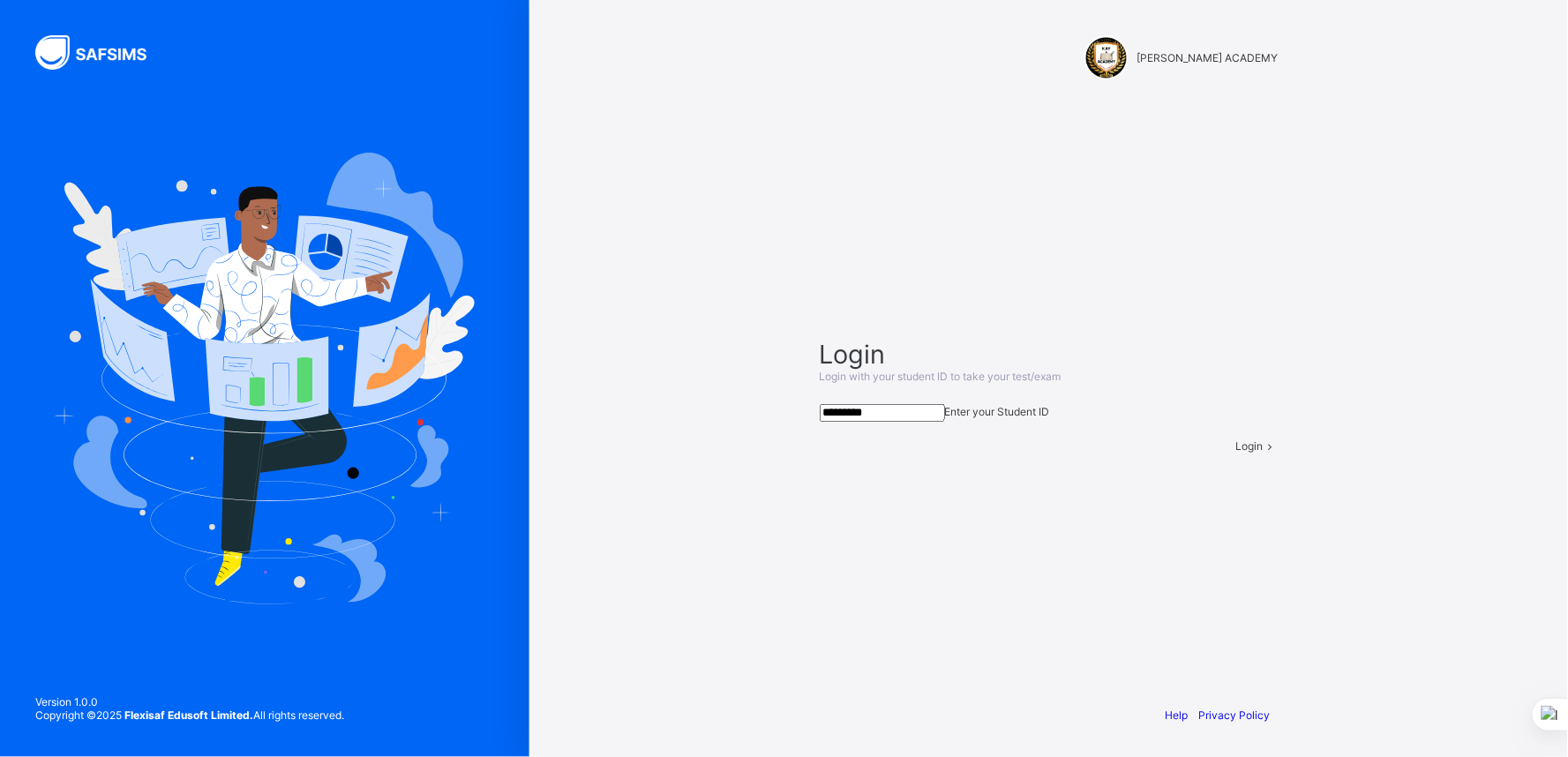
type input "*********"
click at [1236, 452] on div "Login" at bounding box center [1256, 446] width 43 height 13
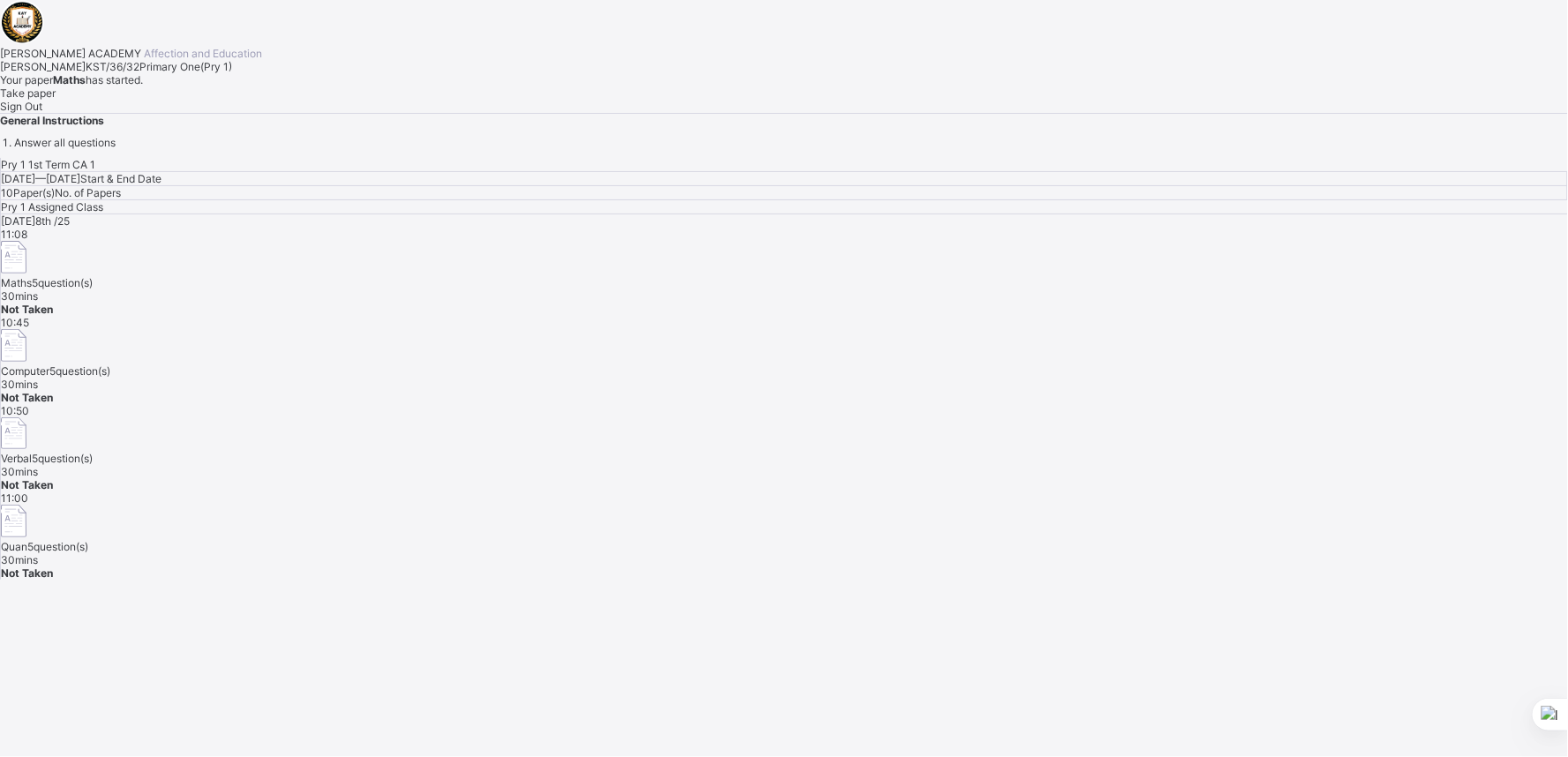
click at [819, 497] on div "Pry 1 1st Term CA 1 Mon, Oct 6th 2025 — Fri, Oct 10th 2025 Start & End Date 10 …" at bounding box center [784, 369] width 1568 height 422
click at [214, 100] on div "Take paper" at bounding box center [784, 93] width 1568 height 13
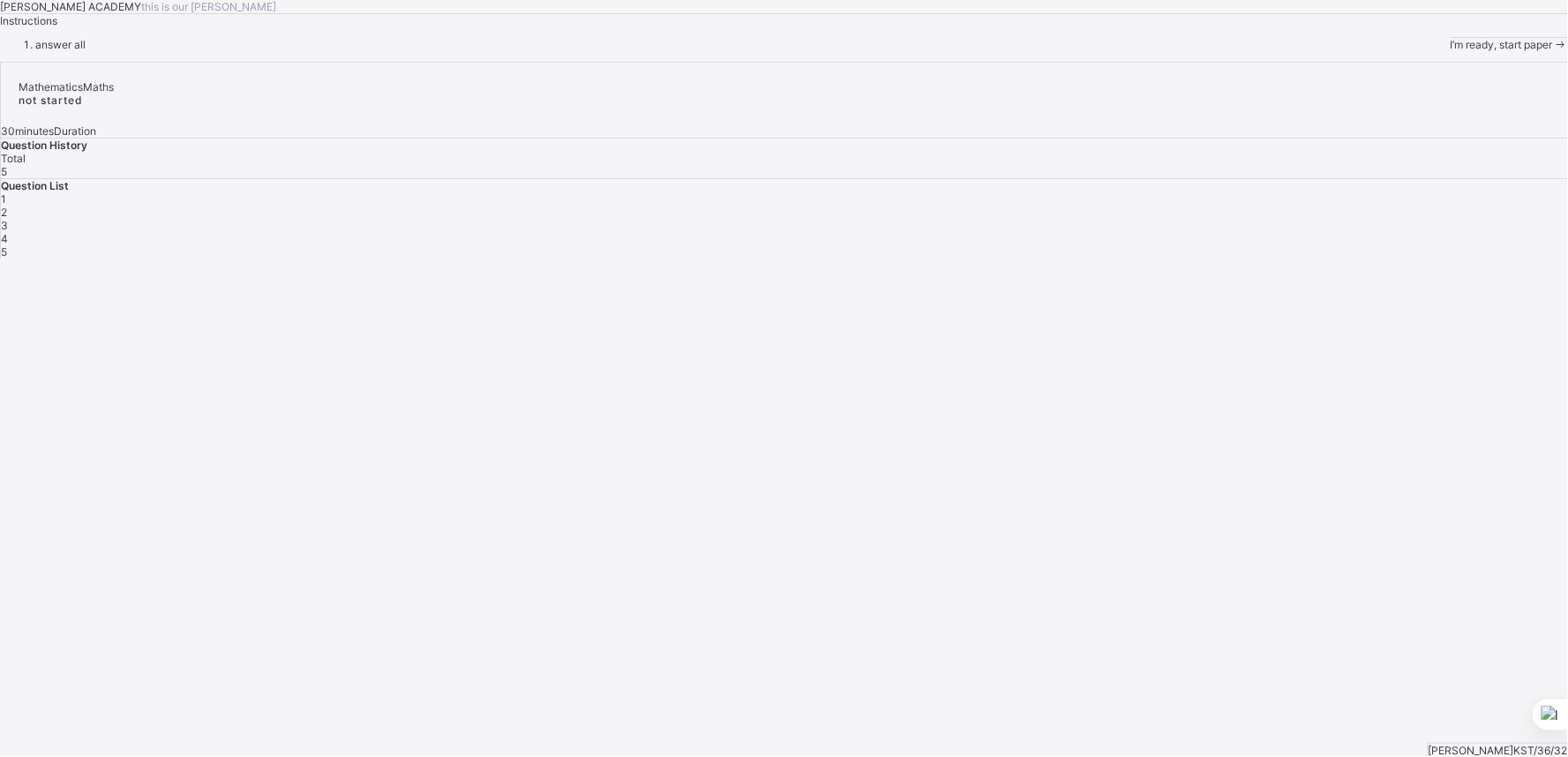
click at [1450, 51] on span "I’m ready, start paper" at bounding box center [1502, 45] width 103 height 13
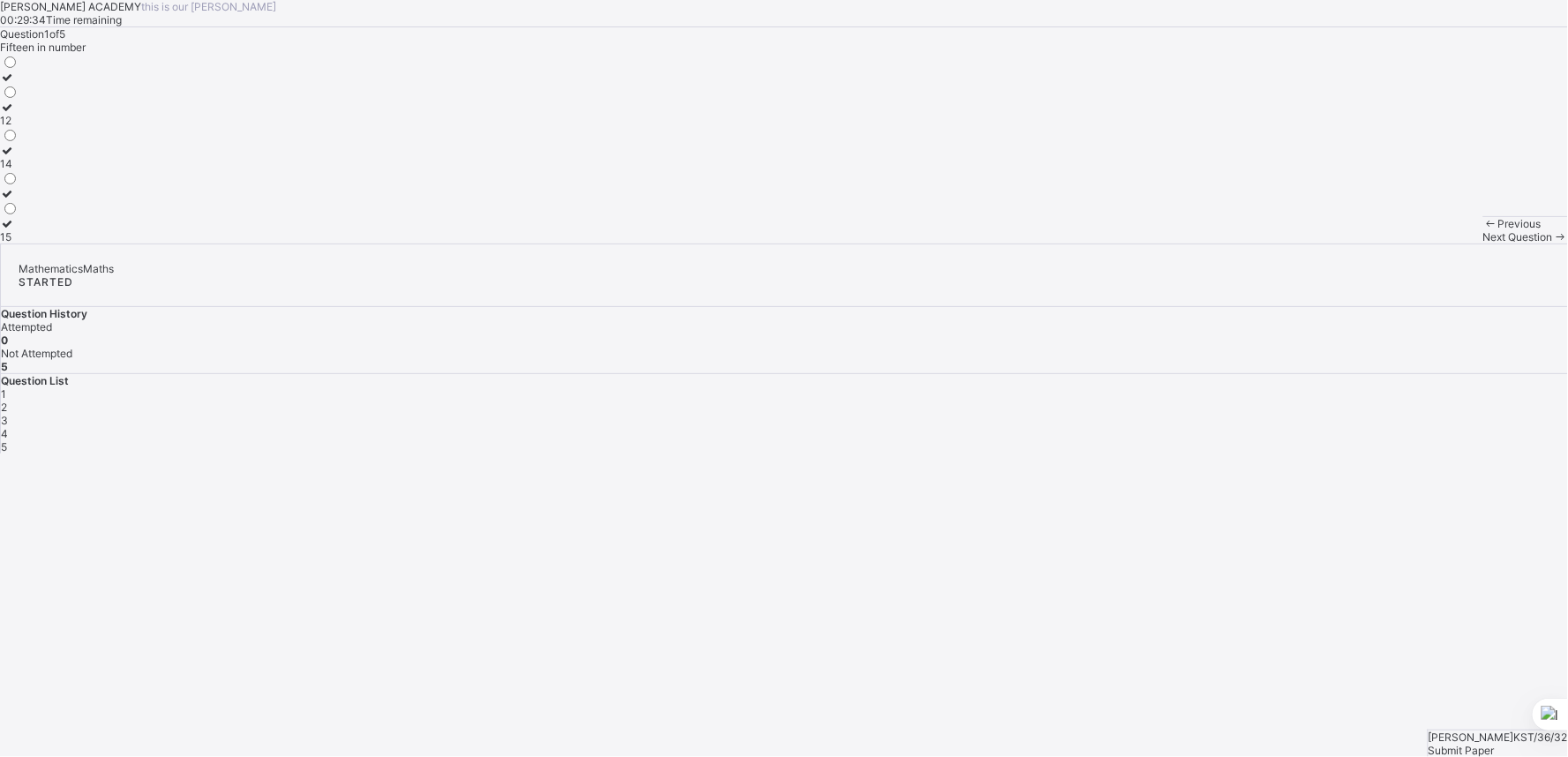
click at [19, 243] on div "15" at bounding box center [9, 237] width 19 height 13
click at [1483, 243] on div "Next Question" at bounding box center [1524, 237] width 85 height 13
click at [82, 157] on div "TWENTY SIX" at bounding box center [41, 150] width 82 height 13
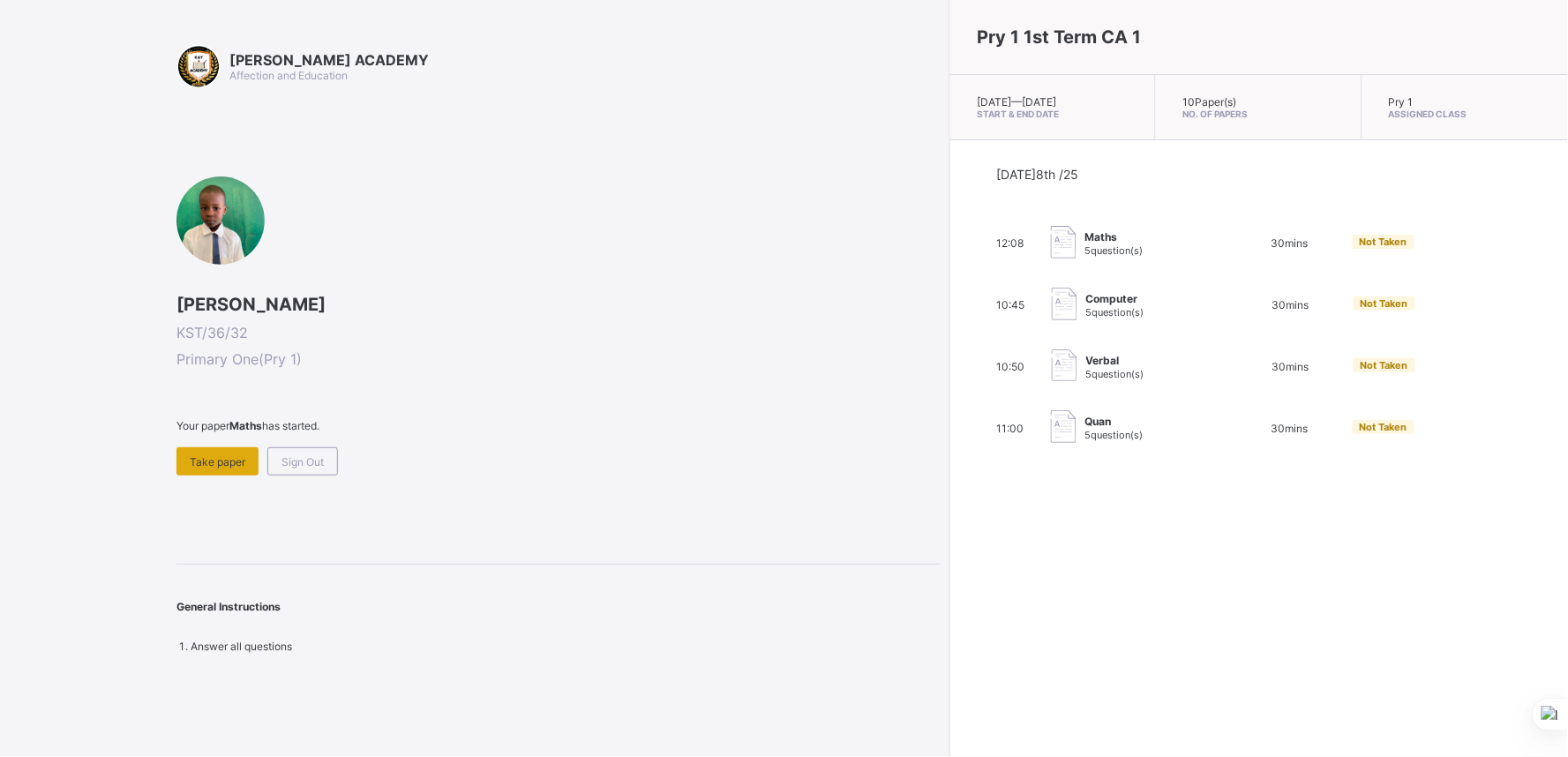
click at [227, 465] on div "Take paper" at bounding box center [217, 462] width 82 height 28
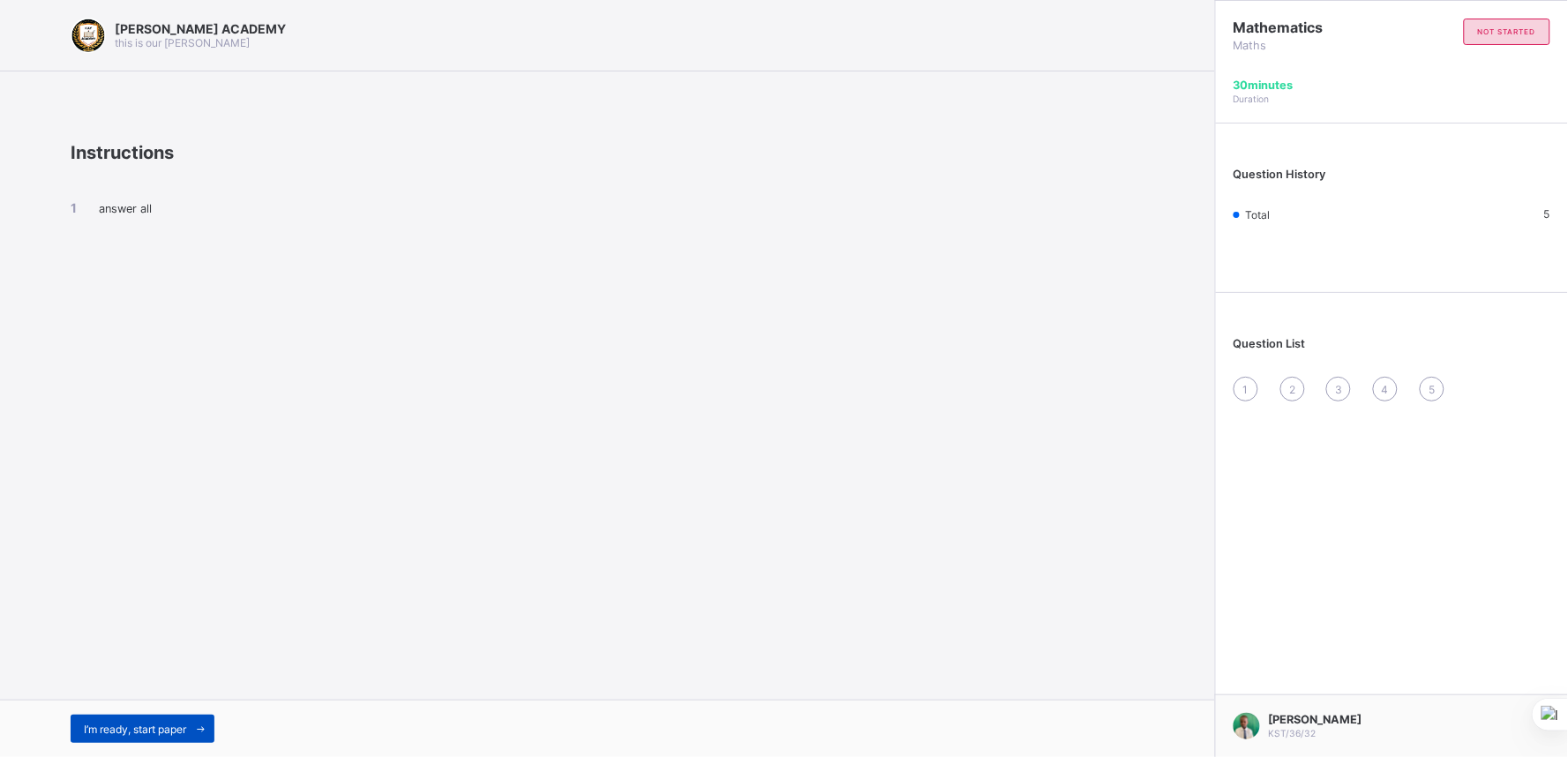
click at [159, 734] on span "I’m ready, start paper" at bounding box center [135, 729] width 103 height 13
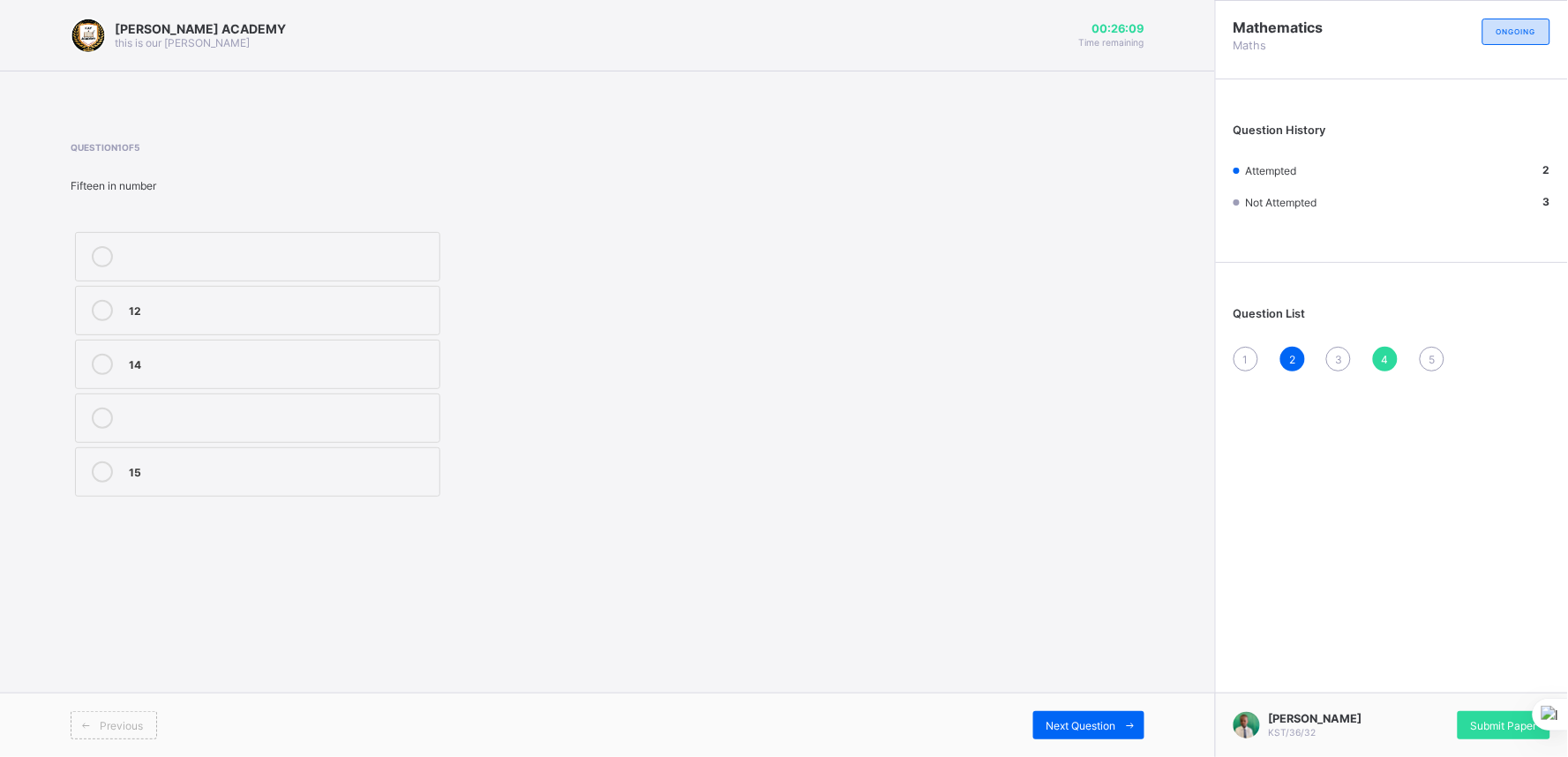
click at [298, 477] on div "15" at bounding box center [280, 470] width 302 height 18
click at [1067, 720] on span "Next Question" at bounding box center [1081, 726] width 69 height 13
click at [398, 408] on div "TWENTY SEVEN" at bounding box center [280, 416] width 302 height 18
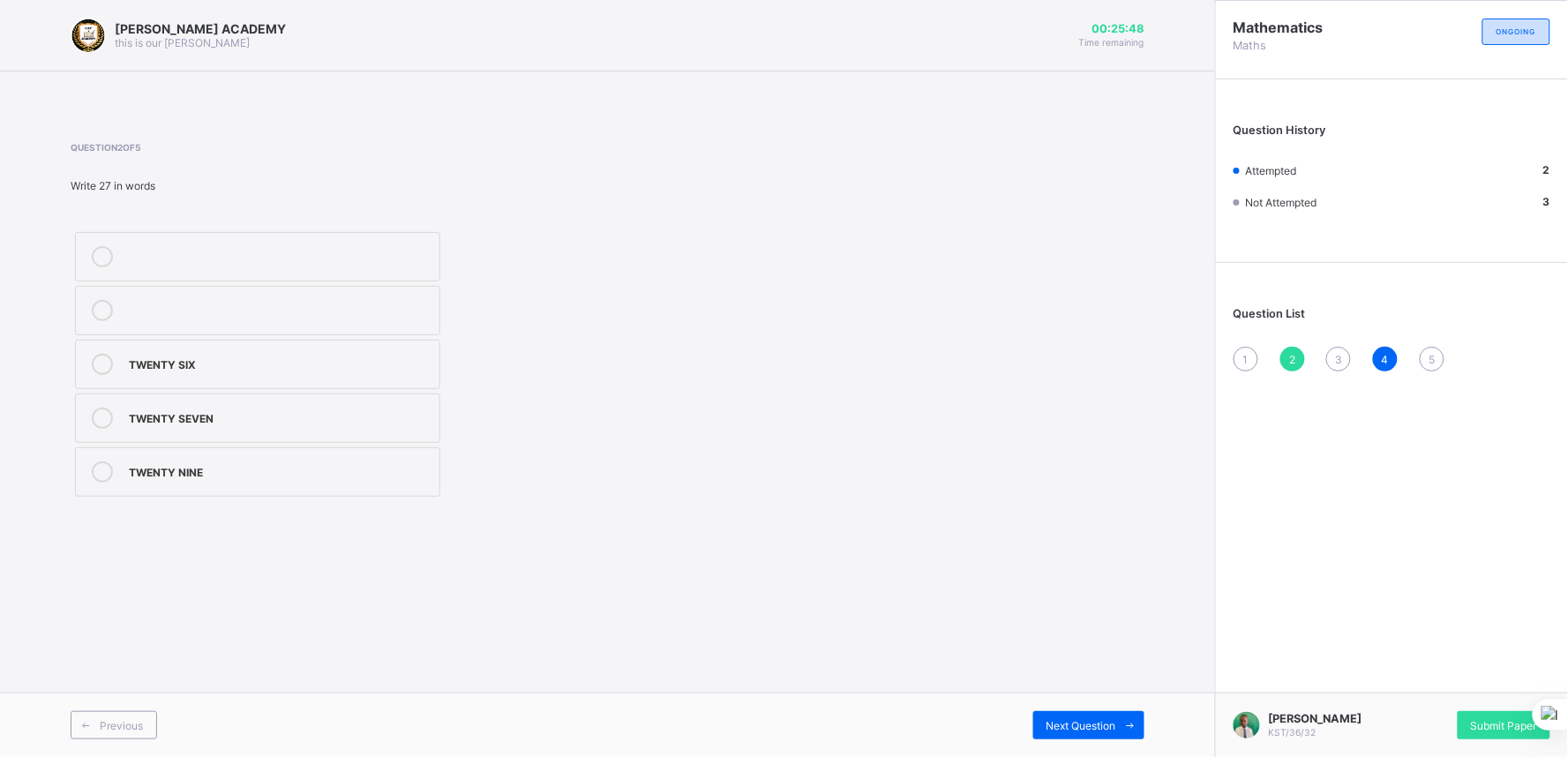
drag, startPoint x: 398, startPoint y: 408, endPoint x: 309, endPoint y: 607, distance: 218.0
click at [309, 607] on div "[PERSON_NAME] ACADEMY this is our [PERSON_NAME] 00:25:48 Time remaining Questio…" at bounding box center [607, 378] width 1215 height 757
drag, startPoint x: 1122, startPoint y: 711, endPoint x: 1004, endPoint y: 630, distance: 143.1
click at [1004, 630] on div "[PERSON_NAME] ACADEMY this is our [PERSON_NAME] 00:25:41 Time remaining Questio…" at bounding box center [607, 378] width 1215 height 757
click at [1109, 715] on div "Next Question" at bounding box center [1088, 726] width 111 height 28
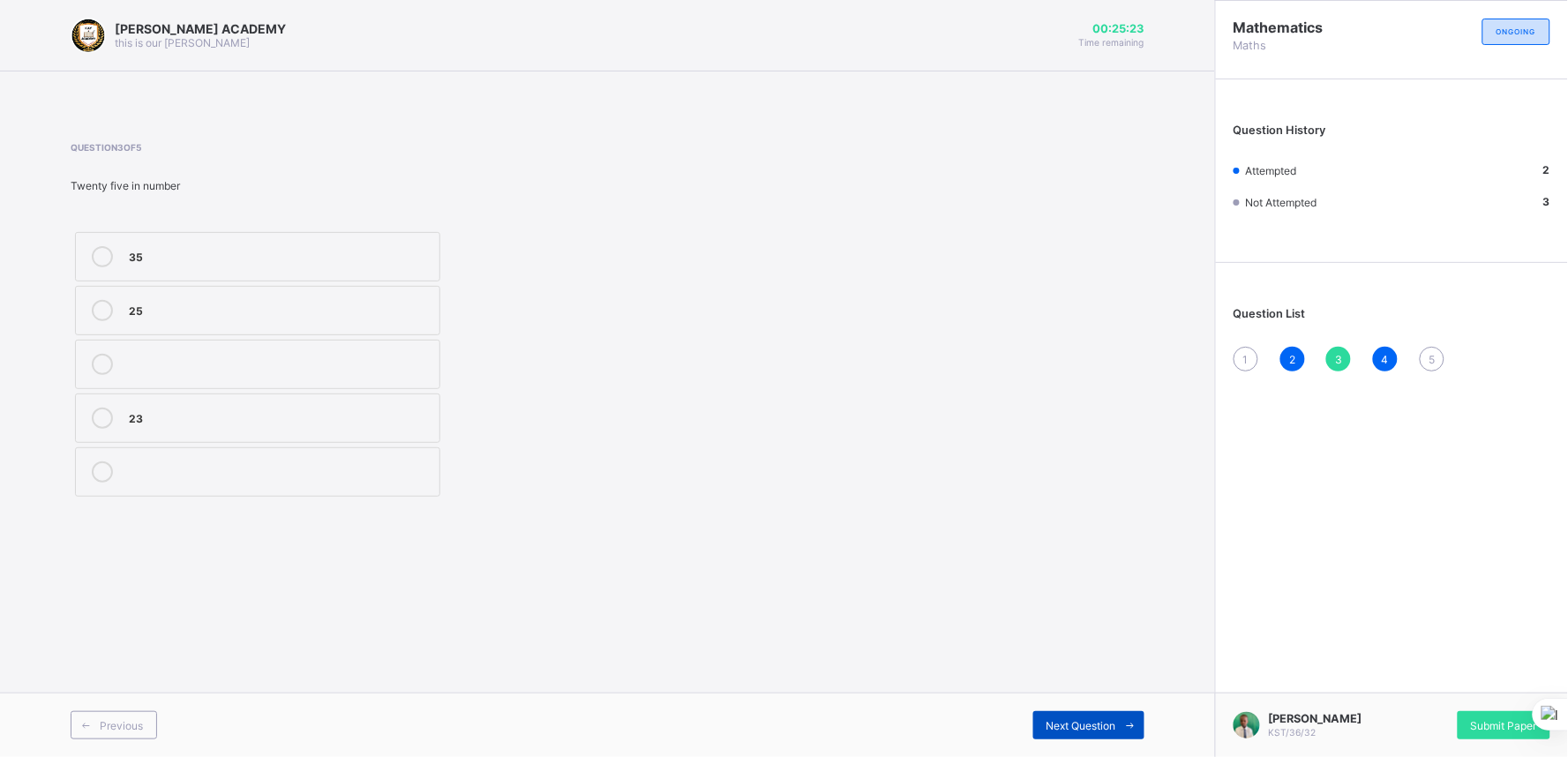
click at [1109, 715] on div "Next Question" at bounding box center [1088, 726] width 111 height 28
click at [103, 713] on div "Previous" at bounding box center [113, 726] width 86 height 28
click at [293, 256] on div "35" at bounding box center [280, 255] width 302 height 18
click at [1064, 724] on span "Next Question" at bounding box center [1081, 726] width 69 height 13
click at [104, 713] on div "Previous" at bounding box center [113, 726] width 86 height 28
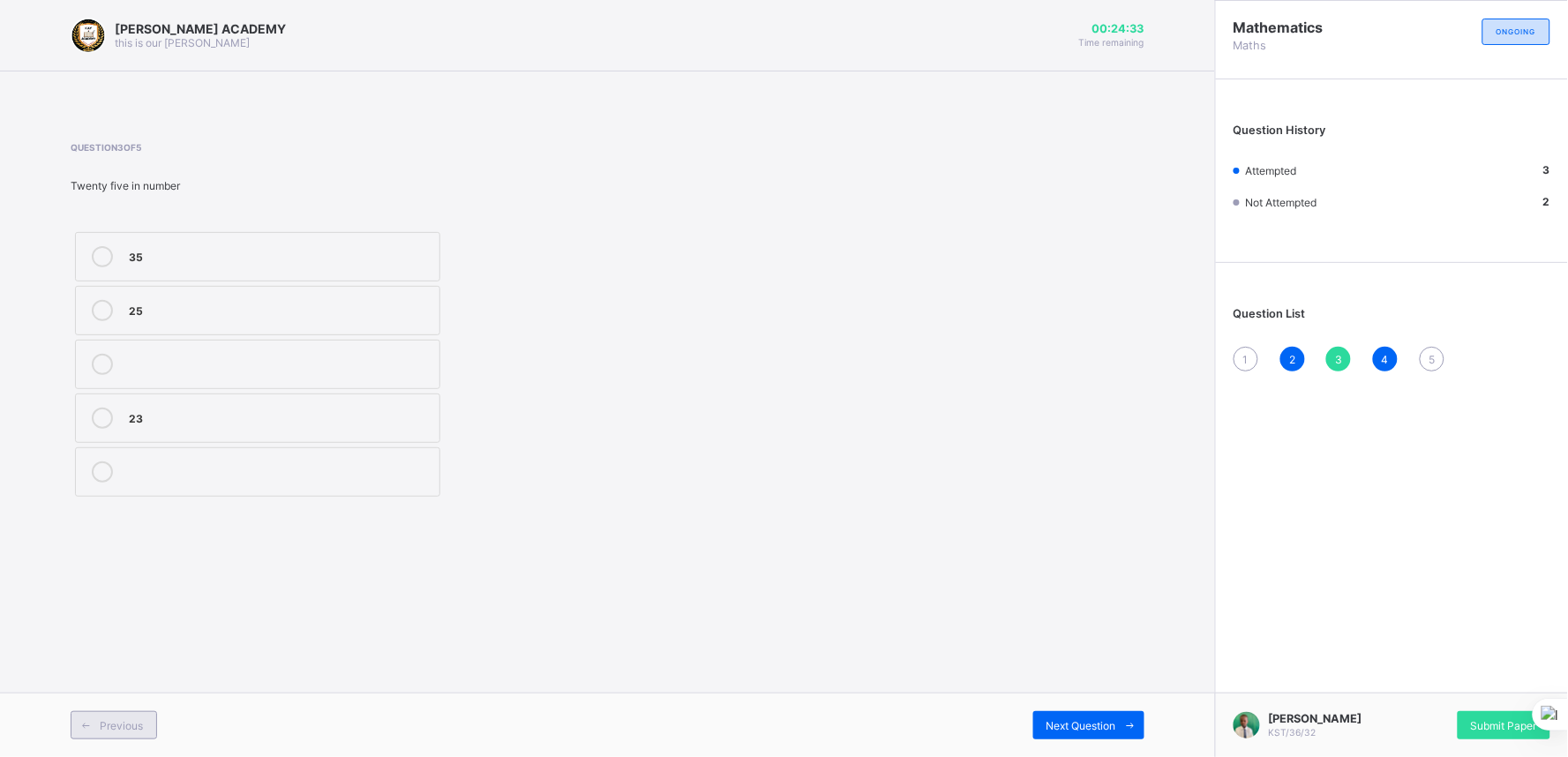
click at [89, 728] on icon at bounding box center [86, 726] width 13 height 11
click at [116, 711] on div "Previous" at bounding box center [113, 726] width 86 height 28
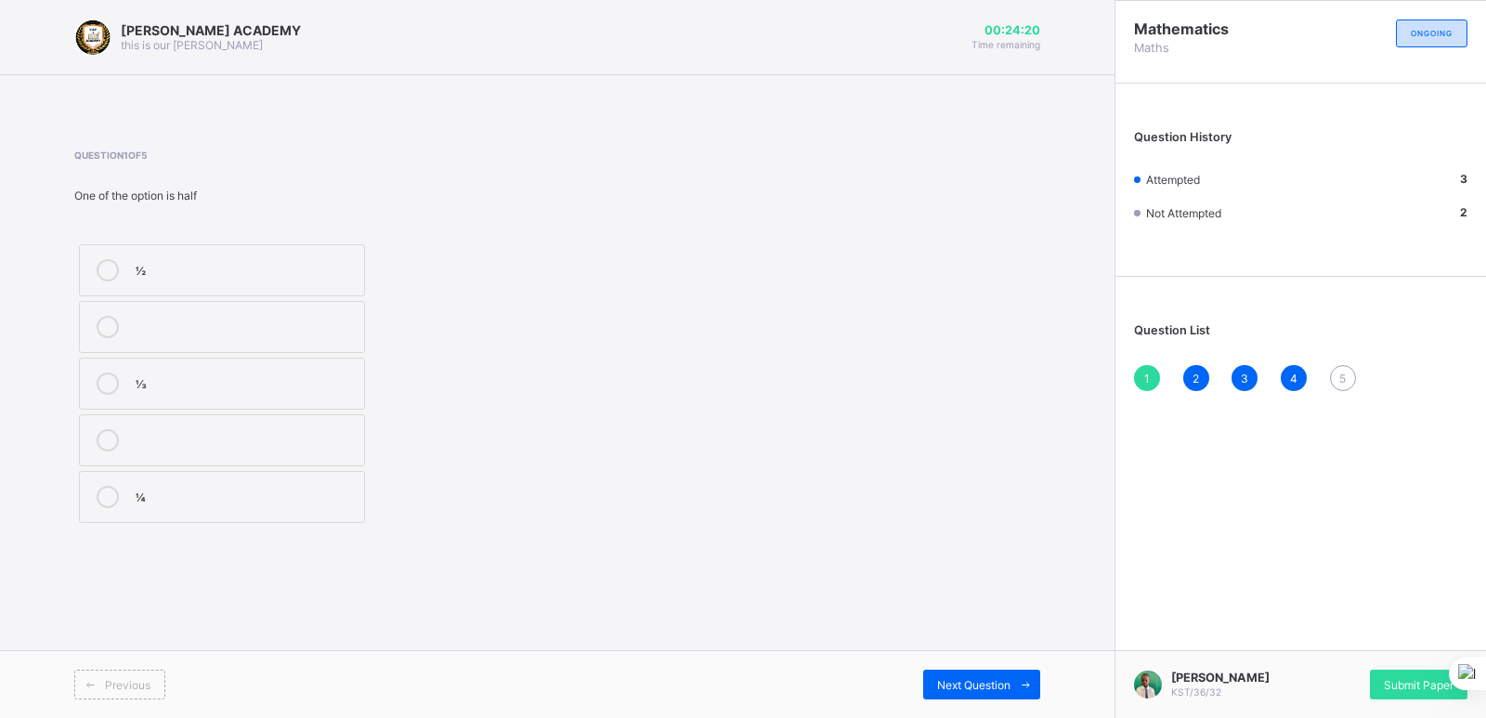
click at [275, 269] on div "½" at bounding box center [245, 268] width 219 height 19
click at [958, 672] on div "Next Question" at bounding box center [981, 685] width 117 height 30
click at [958, 675] on div "Next Question" at bounding box center [981, 685] width 117 height 30
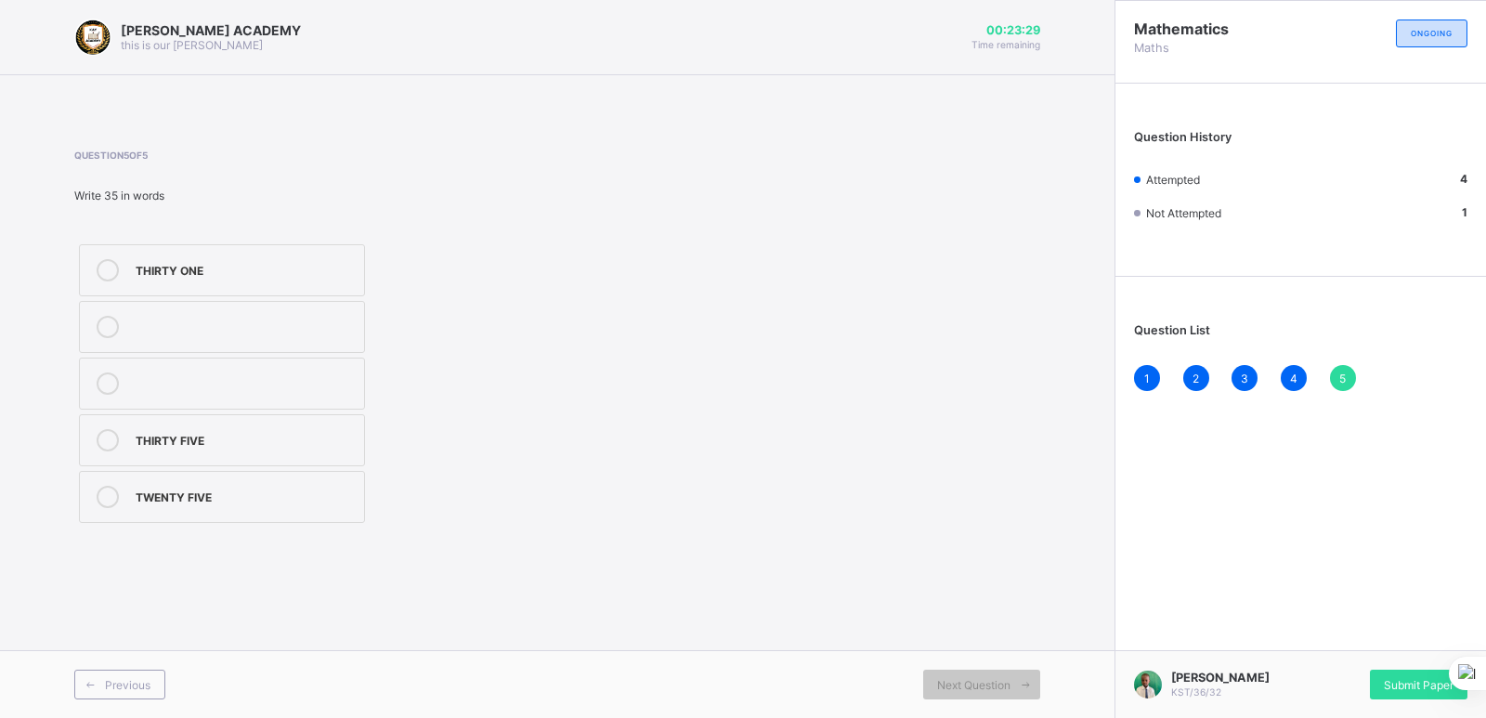
click at [211, 443] on div "THIRTY FIVE" at bounding box center [245, 438] width 219 height 19
click at [1392, 674] on div "Submit Paper" at bounding box center [1419, 685] width 98 height 30
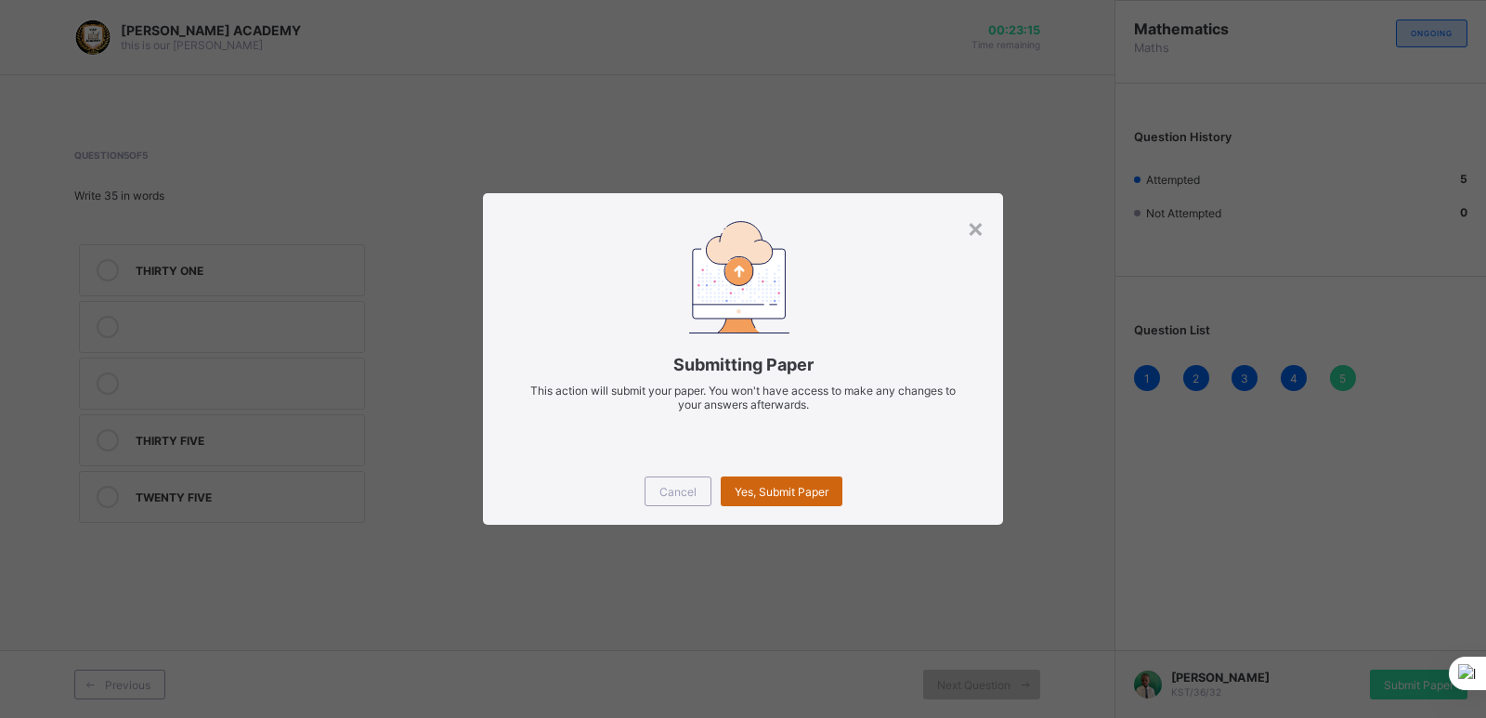
click at [792, 480] on div "Yes, Submit Paper" at bounding box center [782, 491] width 122 height 30
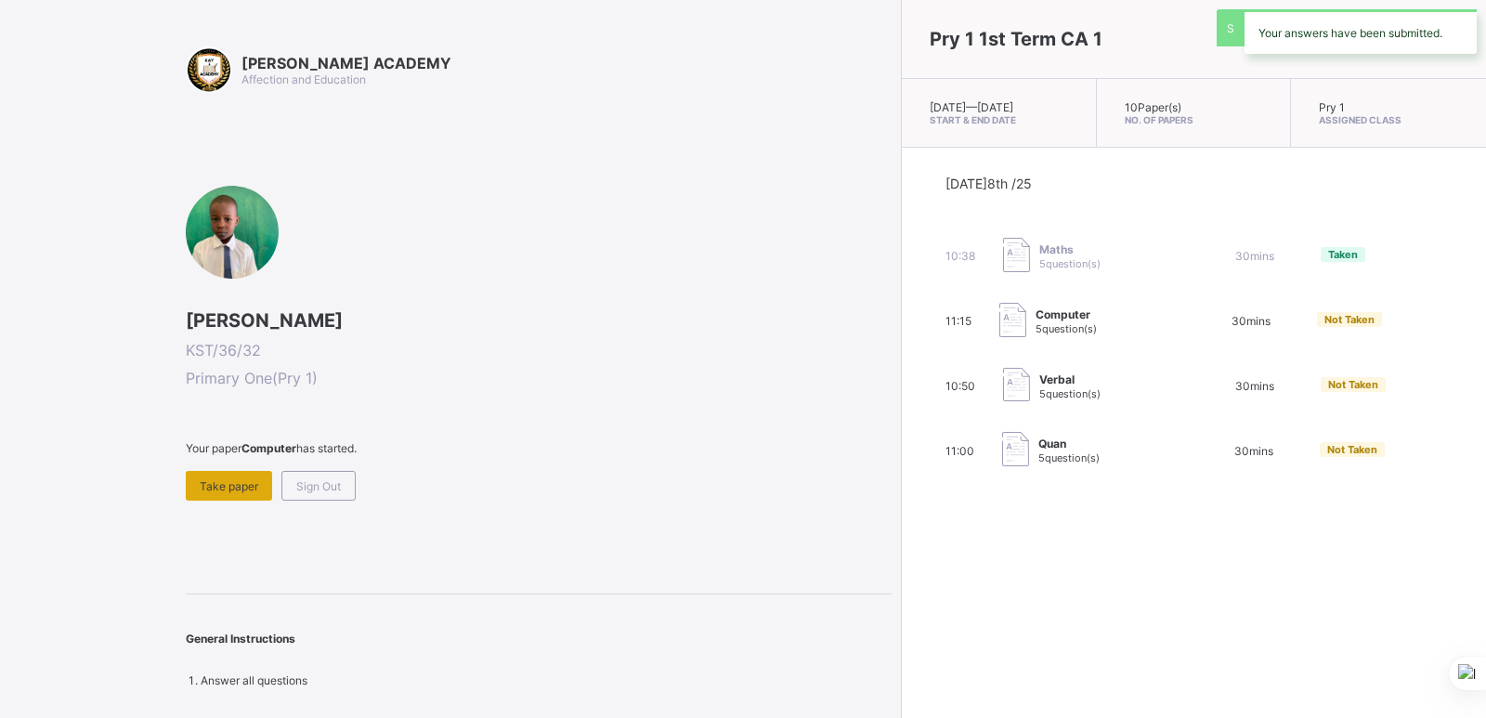
click at [255, 493] on div "Take paper" at bounding box center [229, 486] width 86 height 30
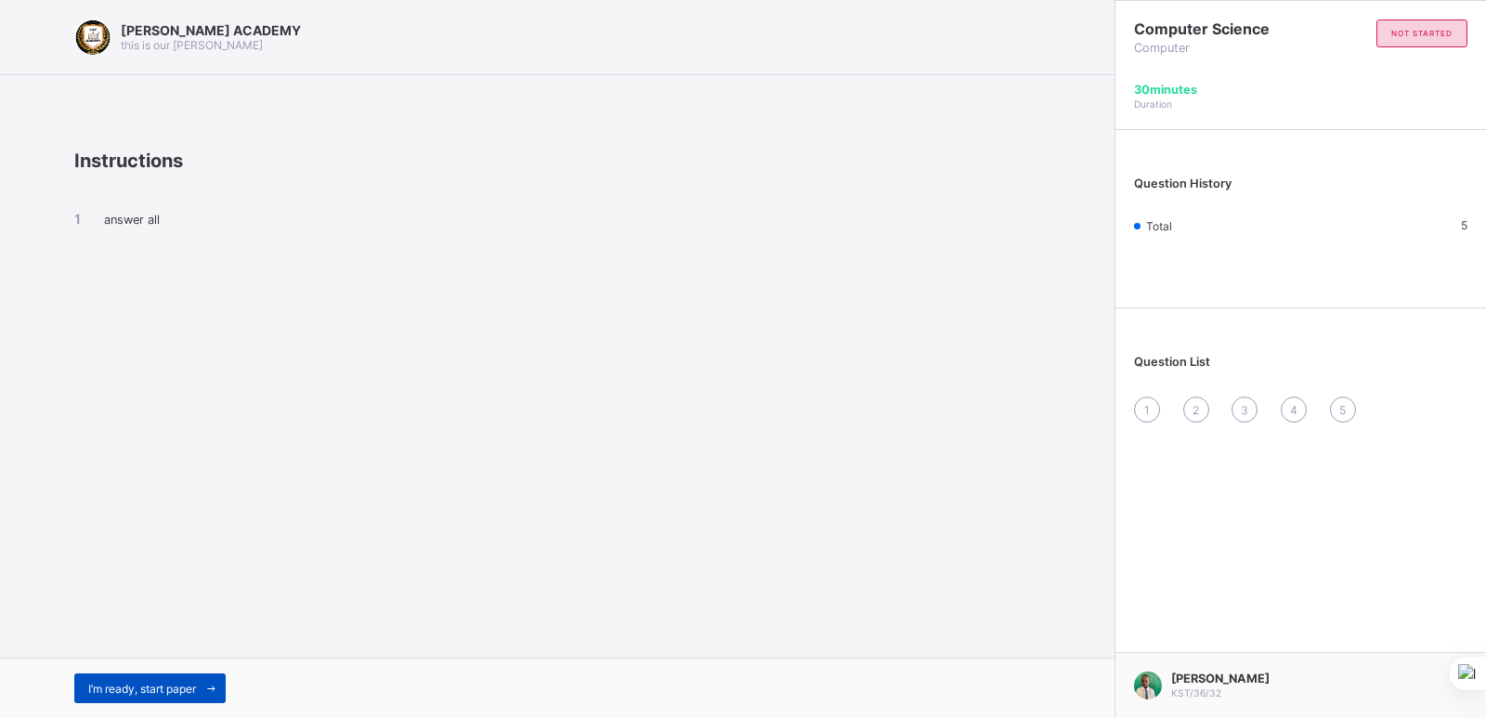
click at [121, 682] on span "I’m ready, start paper" at bounding box center [142, 689] width 108 height 14
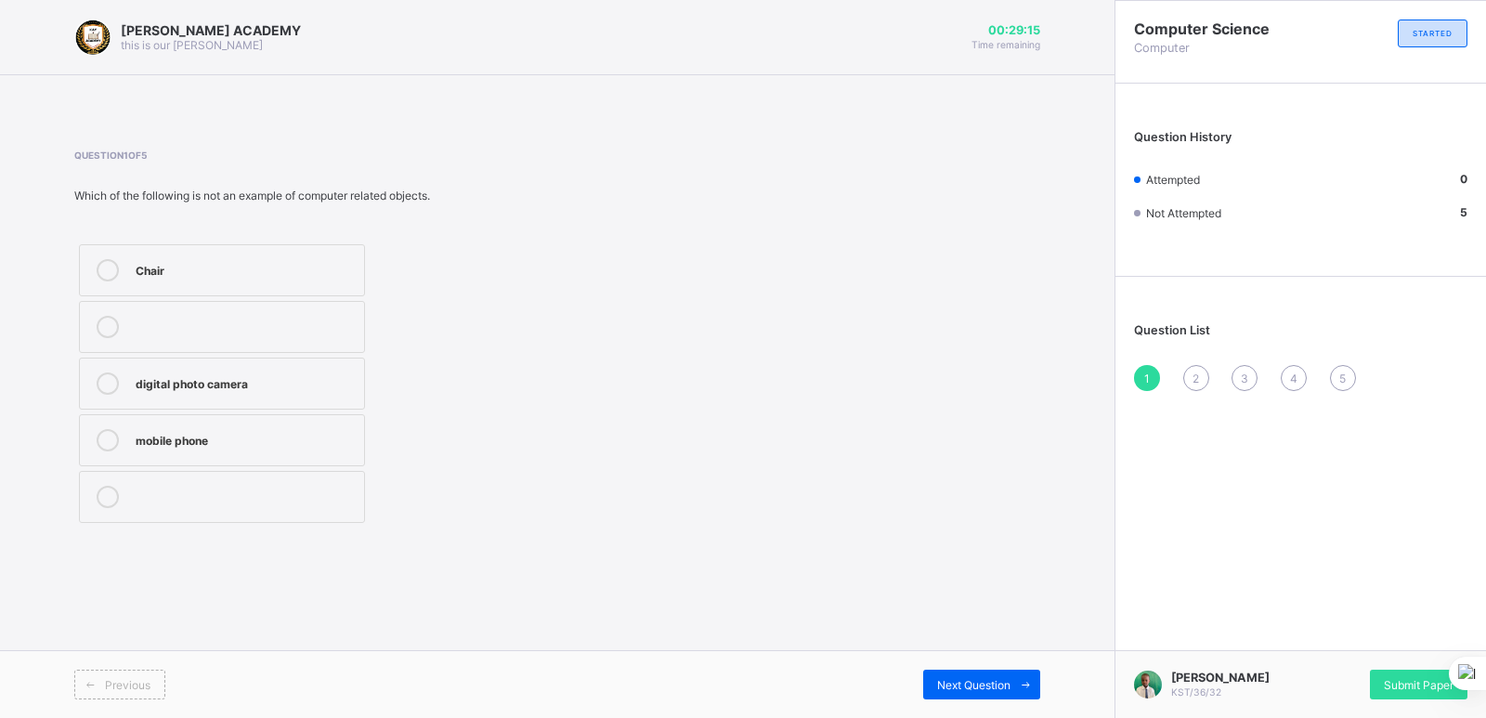
click at [324, 278] on div "Chair" at bounding box center [245, 270] width 219 height 22
click at [943, 668] on div "Previous Next Question" at bounding box center [557, 684] width 1115 height 68
click at [948, 673] on div "Next Question" at bounding box center [981, 685] width 117 height 30
click at [325, 363] on label "Pictures" at bounding box center [222, 384] width 286 height 52
click at [954, 672] on div "Next Question" at bounding box center [981, 685] width 117 height 30
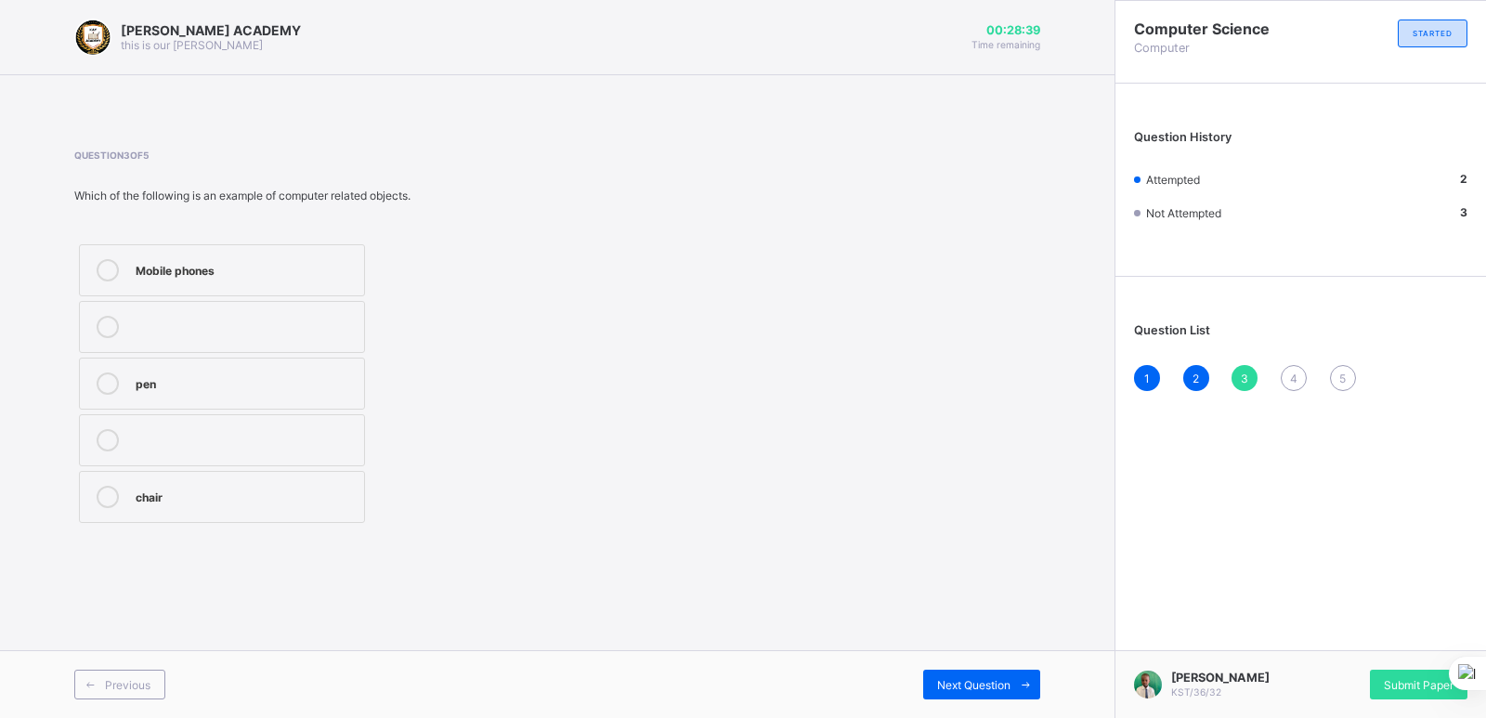
click at [641, 287] on div "Question 3 of 5 Which of the following is an example of computer related object…" at bounding box center [557, 339] width 966 height 378
click at [236, 254] on label "Mobile phones" at bounding box center [222, 270] width 286 height 52
click at [959, 681] on span "Next Question" at bounding box center [973, 685] width 73 height 14
drag, startPoint x: 624, startPoint y: 581, endPoint x: 552, endPoint y: 555, distance: 77.3
click at [552, 555] on div "Question 4 of 5 Mobile phone is used for making_________ eating Calls drinking …" at bounding box center [557, 339] width 966 height 434
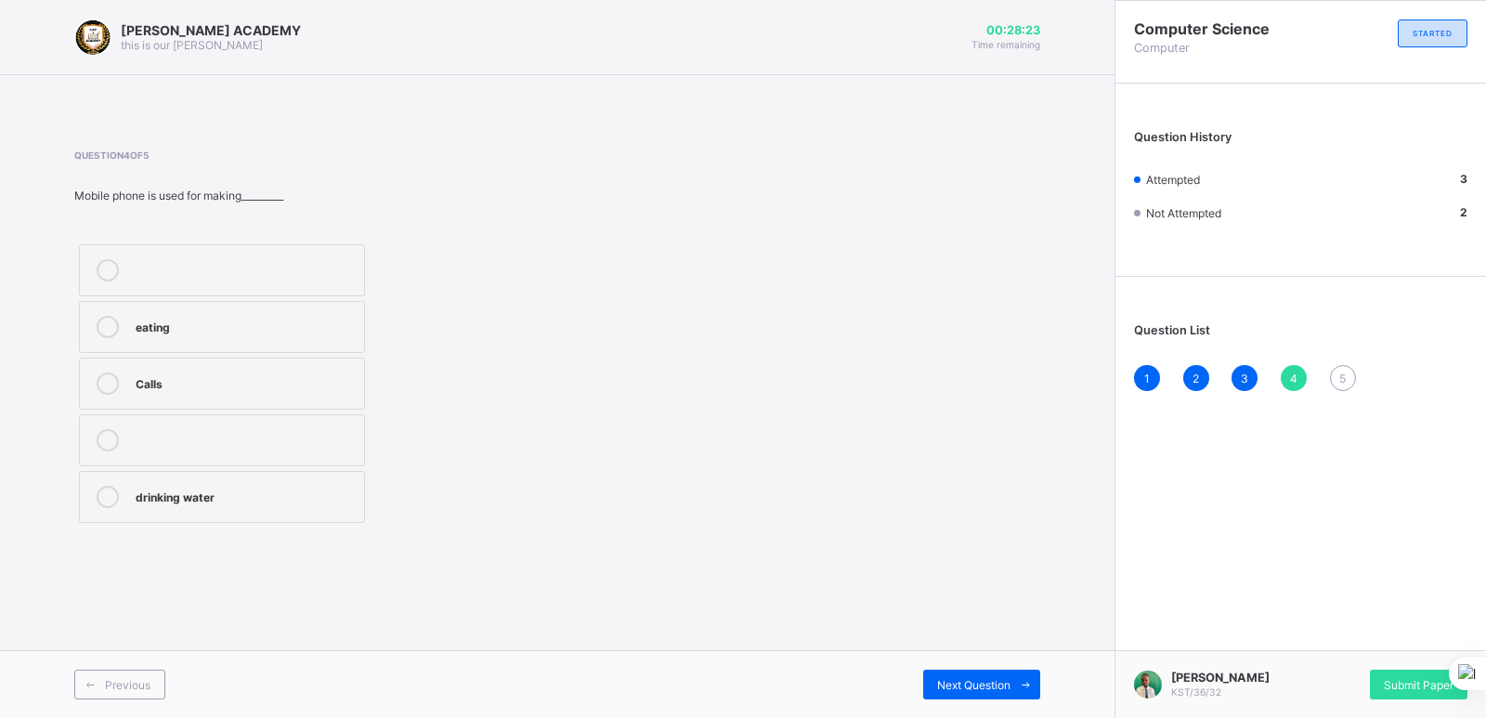
click at [835, 447] on div "Question 4 of 5 Mobile phone is used for making_________ eating Calls drinking …" at bounding box center [557, 339] width 966 height 378
click at [252, 412] on div "eating Calls drinking water" at bounding box center [221, 384] width 295 height 288
click at [230, 479] on label "drinking water" at bounding box center [222, 497] width 286 height 52
click at [279, 392] on div "Calls" at bounding box center [245, 383] width 219 height 22
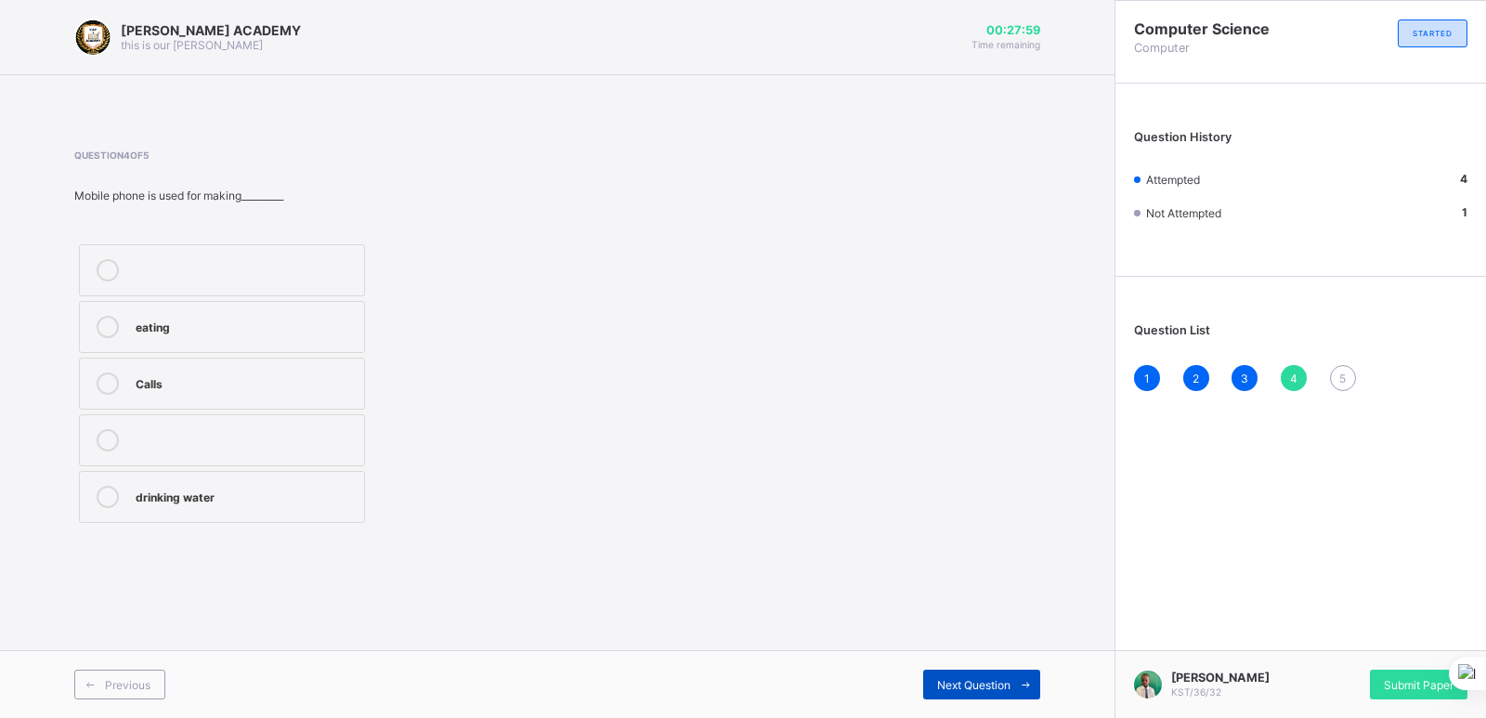
click at [947, 684] on span "Next Question" at bounding box center [973, 685] width 73 height 14
click at [202, 367] on label "Features" at bounding box center [222, 384] width 286 height 52
click at [1399, 668] on div "[PERSON_NAME] KST/36/32 Submit Paper" at bounding box center [1301, 684] width 372 height 68
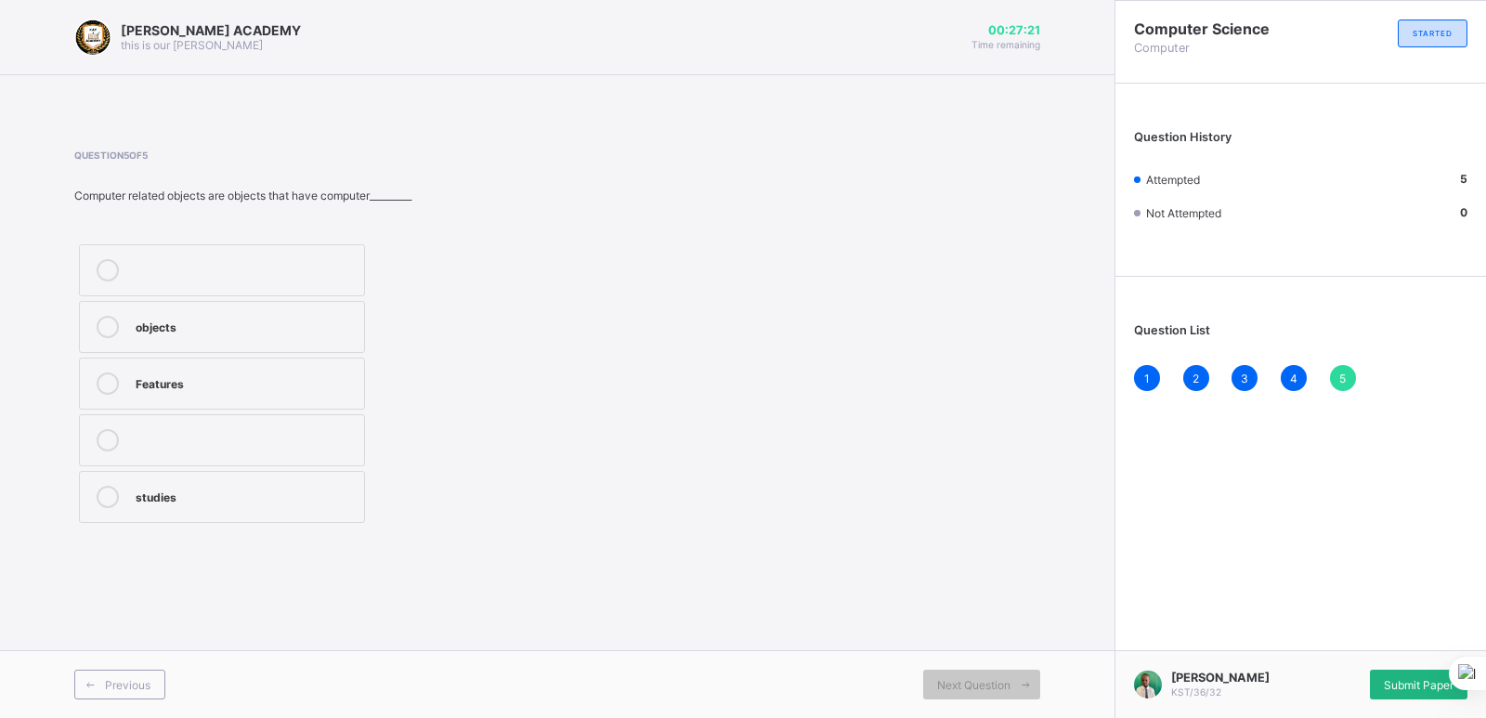
click at [1400, 672] on div "Submit Paper" at bounding box center [1419, 685] width 98 height 30
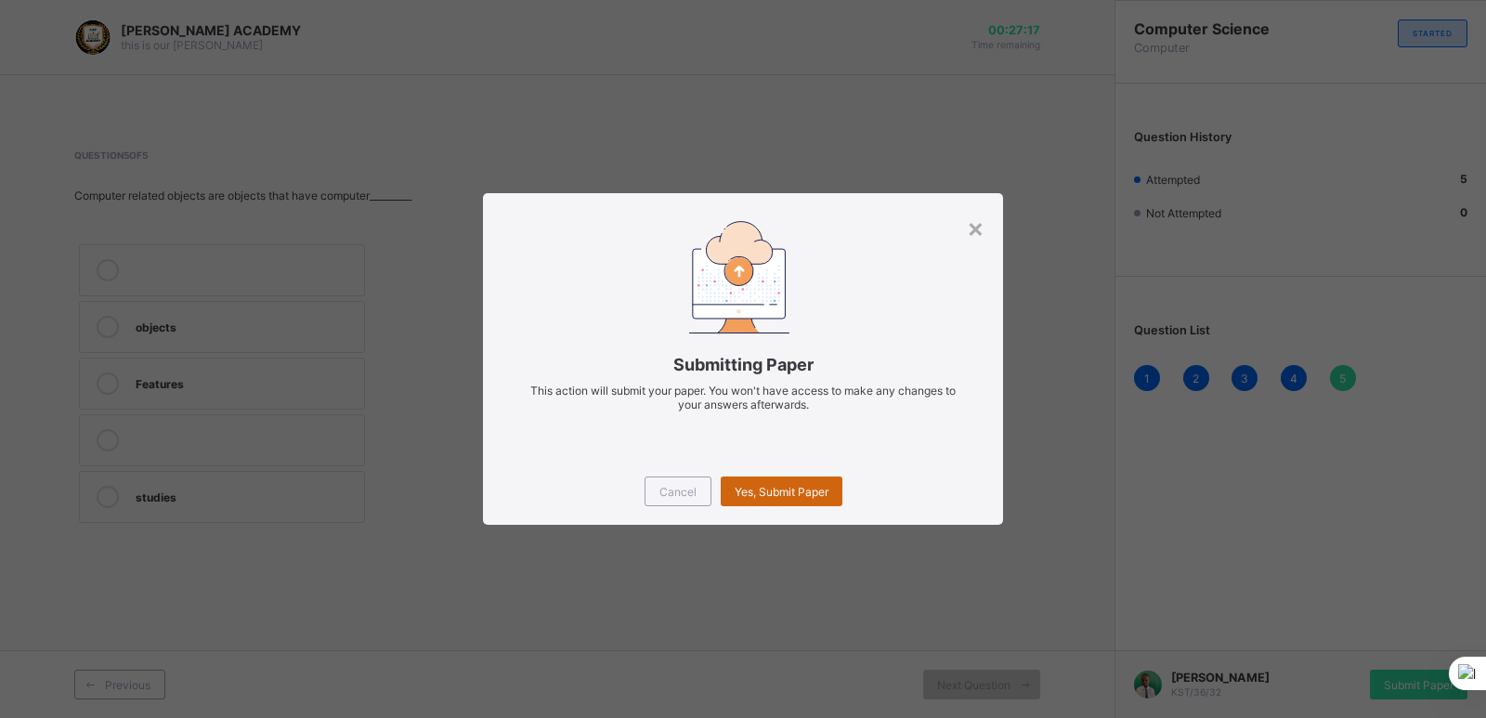
click at [763, 493] on span "Yes, Submit Paper" at bounding box center [782, 492] width 94 height 14
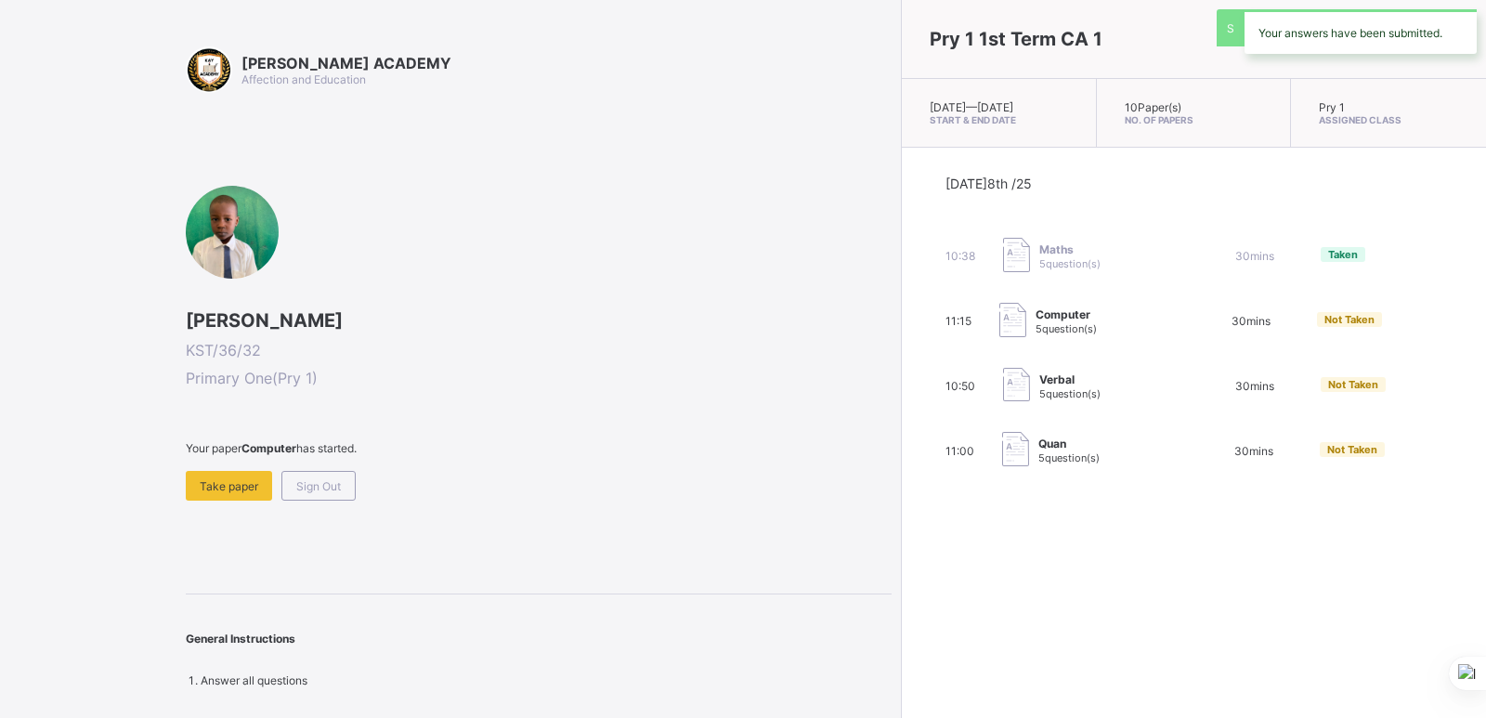
drag, startPoint x: 763, startPoint y: 492, endPoint x: 656, endPoint y: 504, distance: 107.5
click at [656, 504] on div "[PERSON_NAME] ACADEMY Affection and Education [PERSON_NAME] KST/36/32 Primary O…" at bounding box center [743, 359] width 1486 height 718
click at [232, 477] on div "Take paper" at bounding box center [229, 486] width 86 height 30
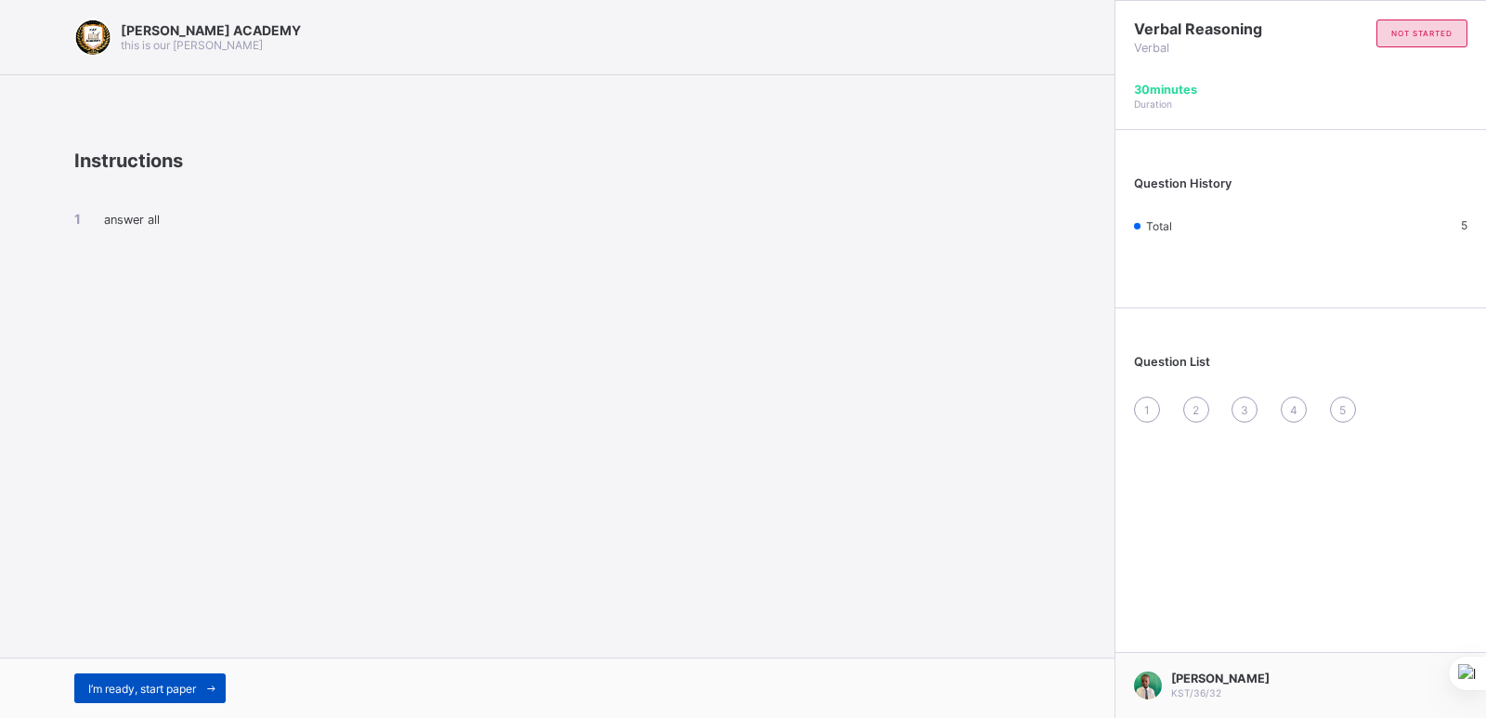
click at [156, 687] on span "I’m ready, start paper" at bounding box center [142, 689] width 108 height 14
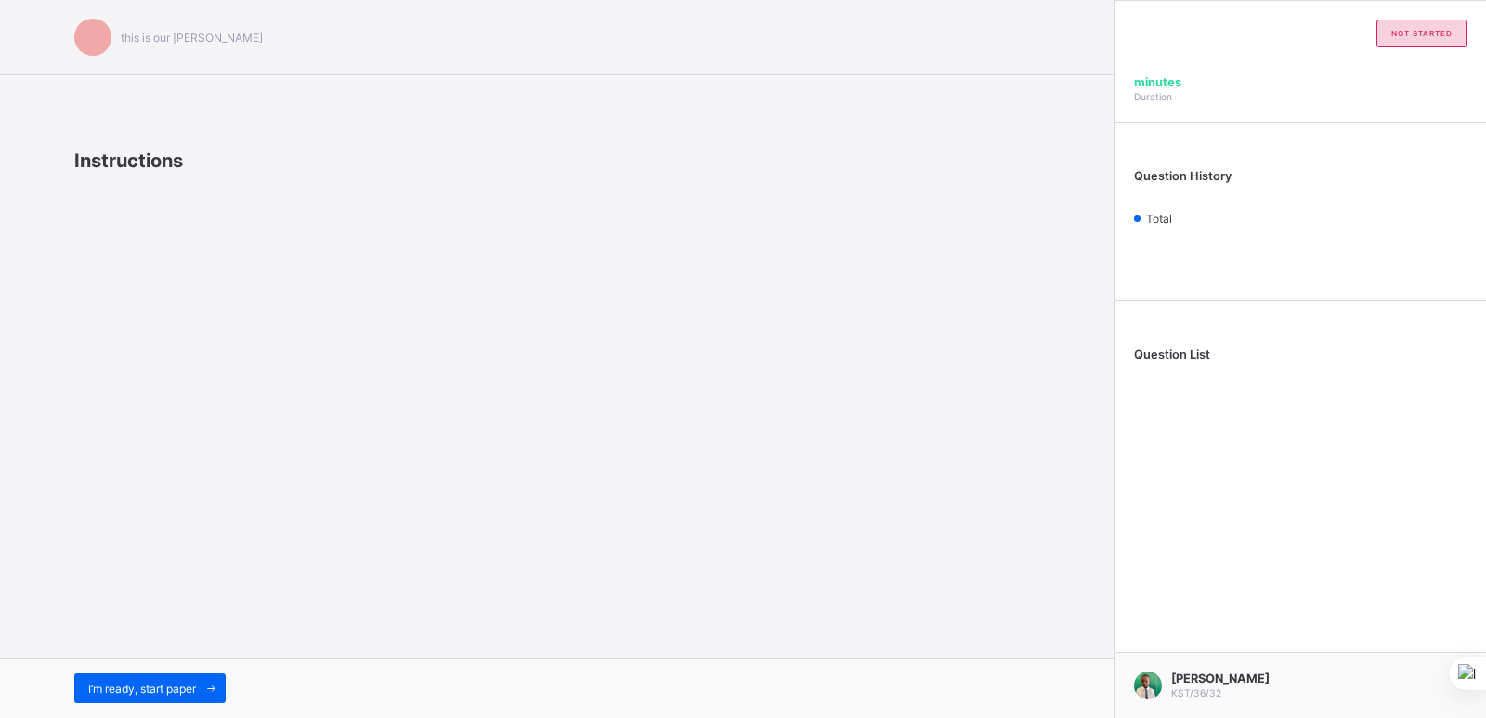
click at [351, 266] on div "Instructions" at bounding box center [557, 200] width 966 height 156
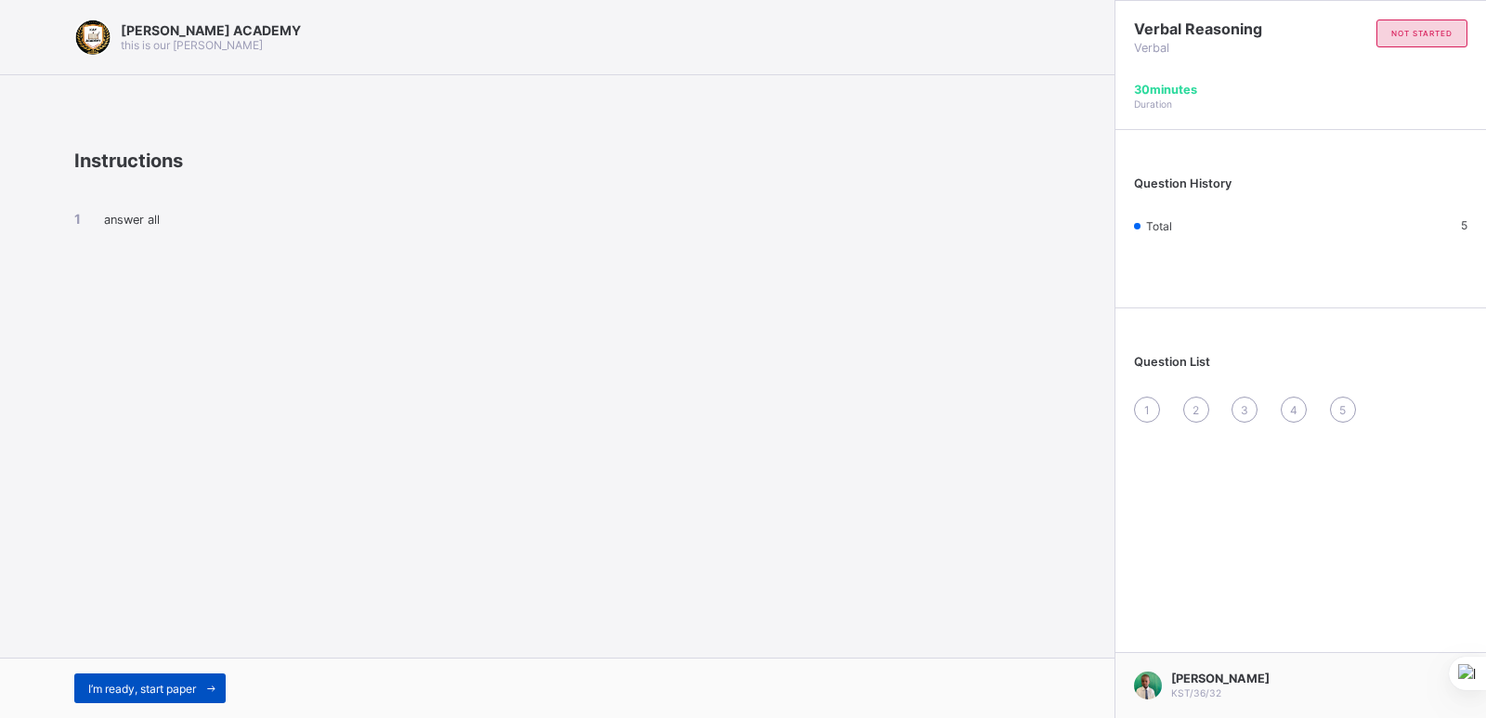
click at [132, 679] on div "I’m ready, start paper" at bounding box center [149, 688] width 151 height 30
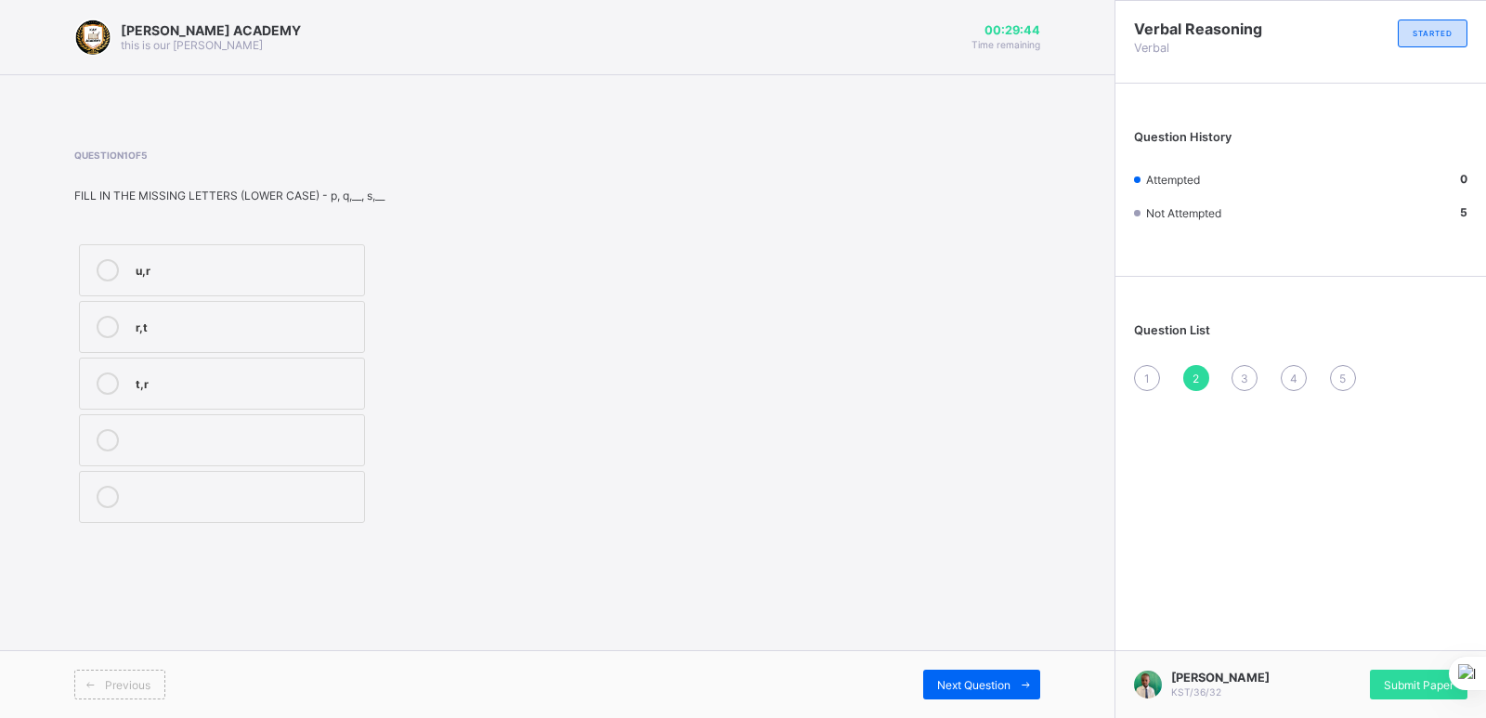
click at [386, 363] on div "u,r r,t t,r" at bounding box center [320, 384] width 492 height 288
click at [327, 345] on label "r,t" at bounding box center [222, 327] width 286 height 52
click at [980, 674] on div "Next Question" at bounding box center [981, 685] width 117 height 30
click at [88, 688] on icon at bounding box center [91, 685] width 14 height 12
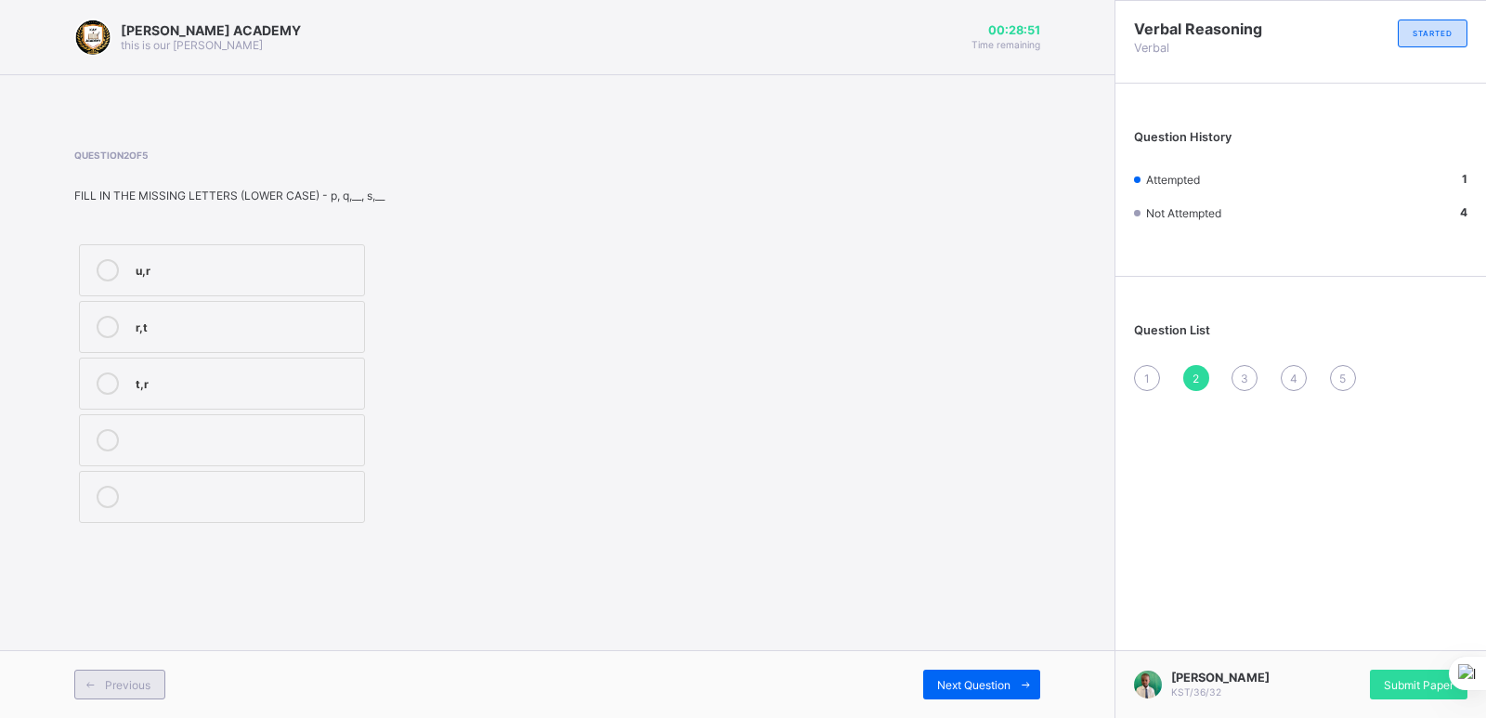
click at [111, 691] on span "Previous" at bounding box center [128, 685] width 46 height 14
click at [143, 685] on span "Previous" at bounding box center [128, 685] width 46 height 14
click at [175, 604] on div "[PERSON_NAME] ACADEMY this is our [PERSON_NAME] 00:28:48 Time remaining Questio…" at bounding box center [557, 359] width 1115 height 718
click at [337, 334] on div "C,E" at bounding box center [245, 327] width 219 height 22
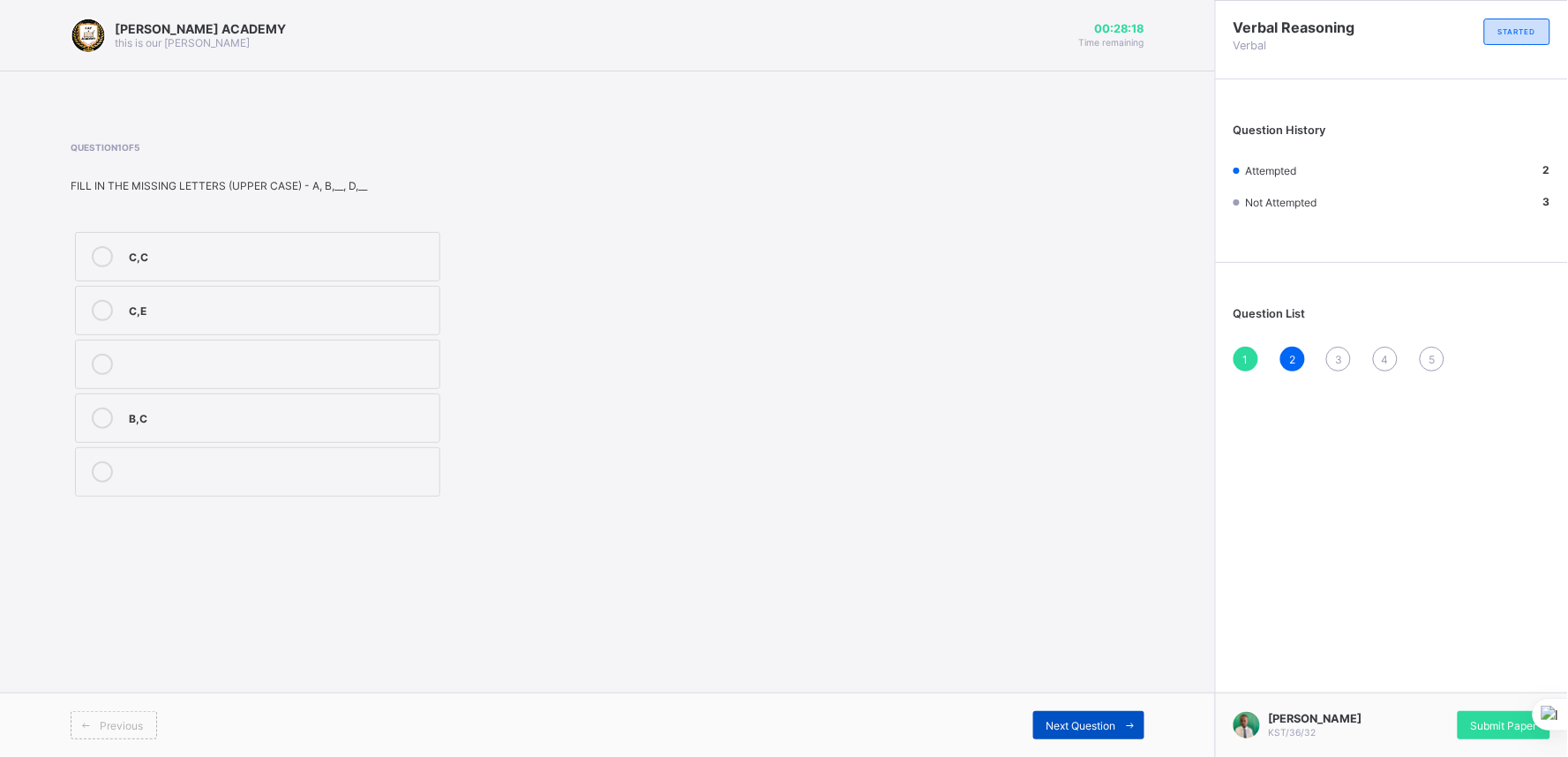
click at [1060, 718] on div "Next Question" at bounding box center [1088, 726] width 111 height 28
click at [1044, 720] on div "Next Question" at bounding box center [1088, 726] width 111 height 28
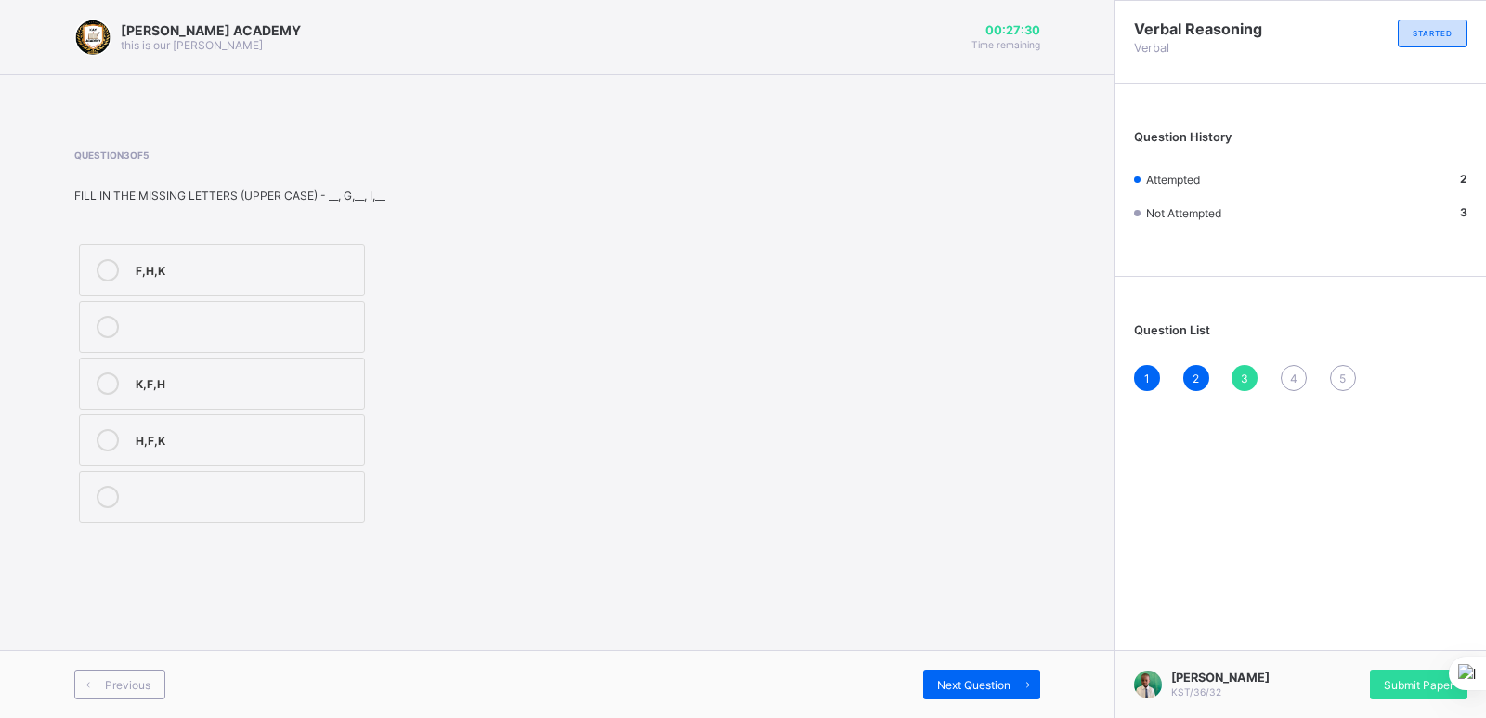
click at [315, 282] on label "F,H,K" at bounding box center [222, 270] width 286 height 52
click at [946, 689] on span "Next Question" at bounding box center [973, 685] width 73 height 14
click at [332, 247] on label "L,N" at bounding box center [222, 270] width 286 height 52
click at [1377, 680] on div "Submit Paper" at bounding box center [1419, 685] width 98 height 30
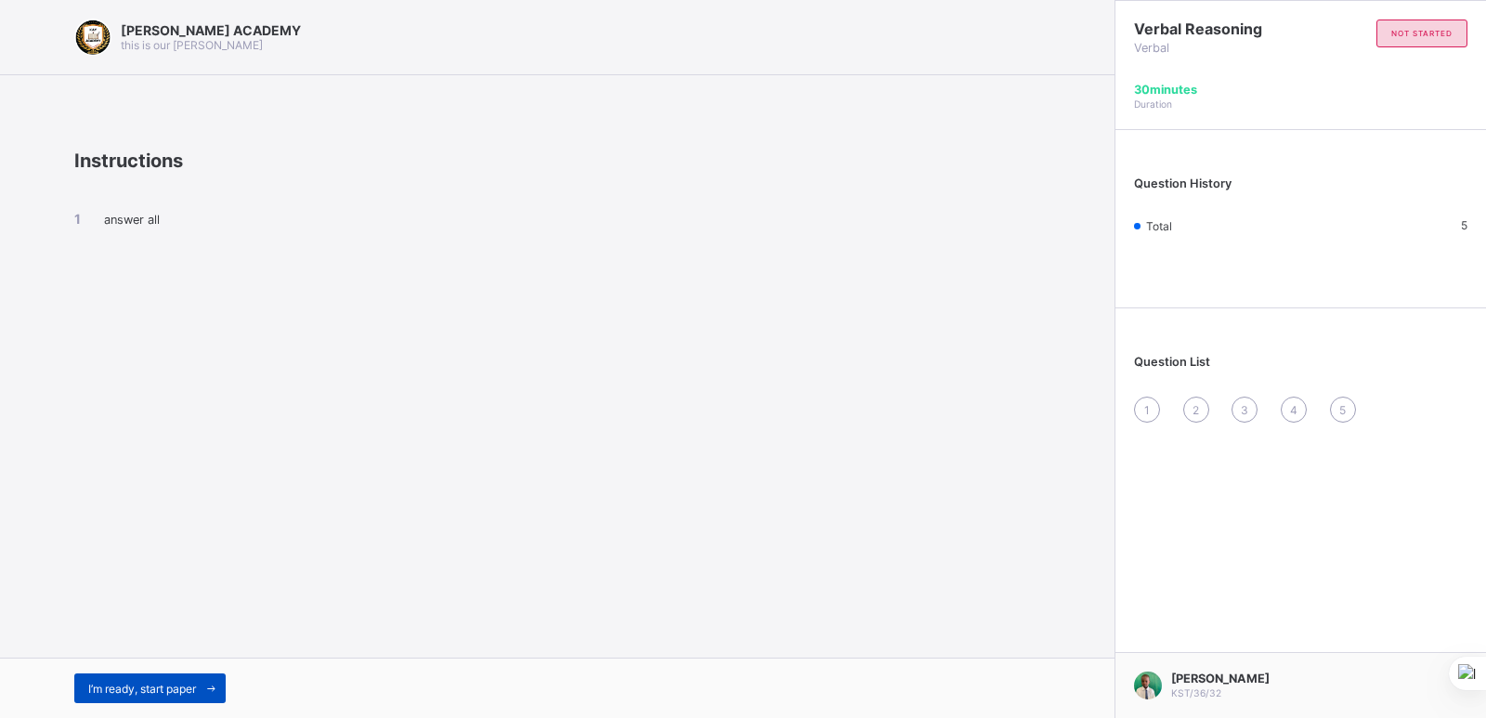
click at [193, 697] on div "I’m ready, start paper" at bounding box center [149, 688] width 151 height 30
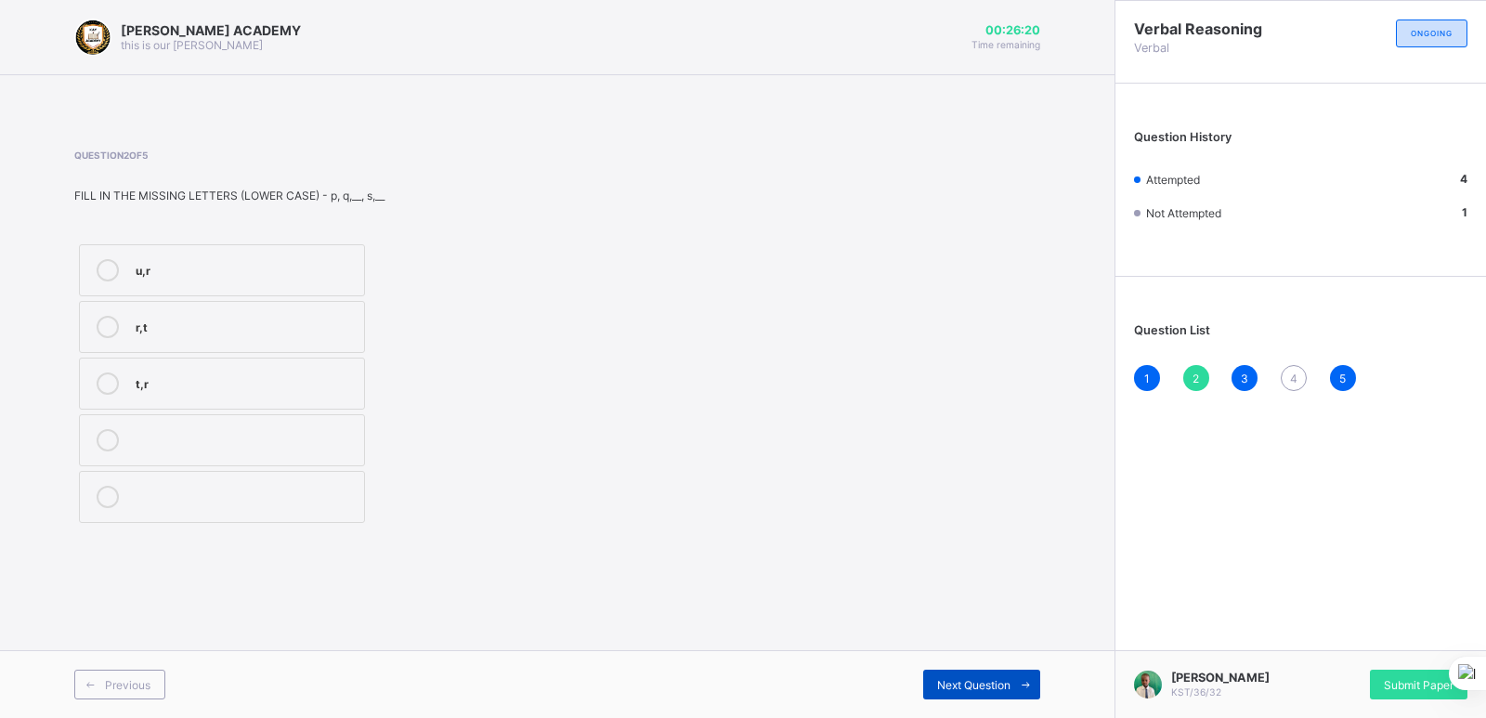
click at [958, 670] on div "Next Question" at bounding box center [981, 685] width 117 height 30
click at [331, 438] on div "w,y" at bounding box center [245, 438] width 219 height 19
click at [959, 678] on span "Next Question" at bounding box center [973, 685] width 73 height 14
click at [1398, 676] on div "Submit Paper" at bounding box center [1419, 685] width 98 height 30
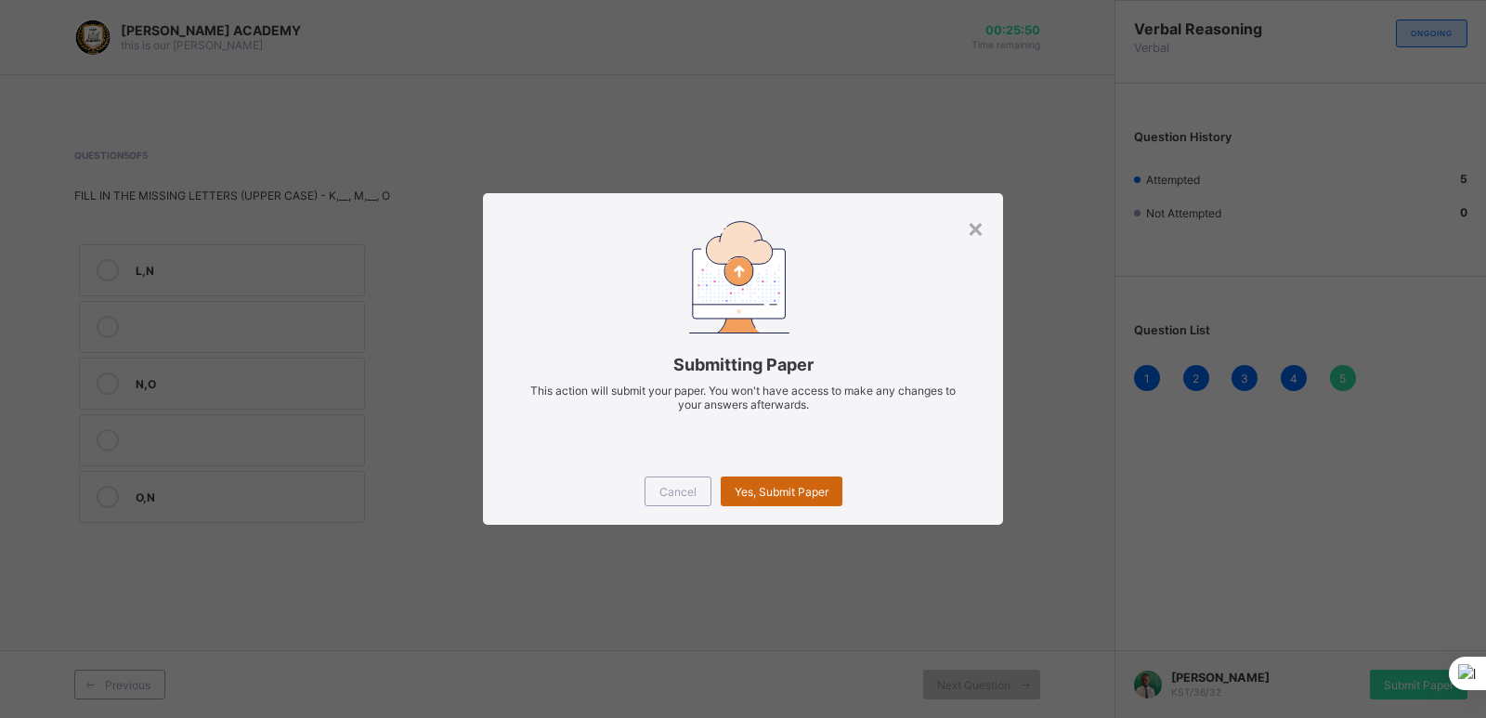
click at [807, 500] on div "Yes, Submit Paper" at bounding box center [782, 491] width 122 height 30
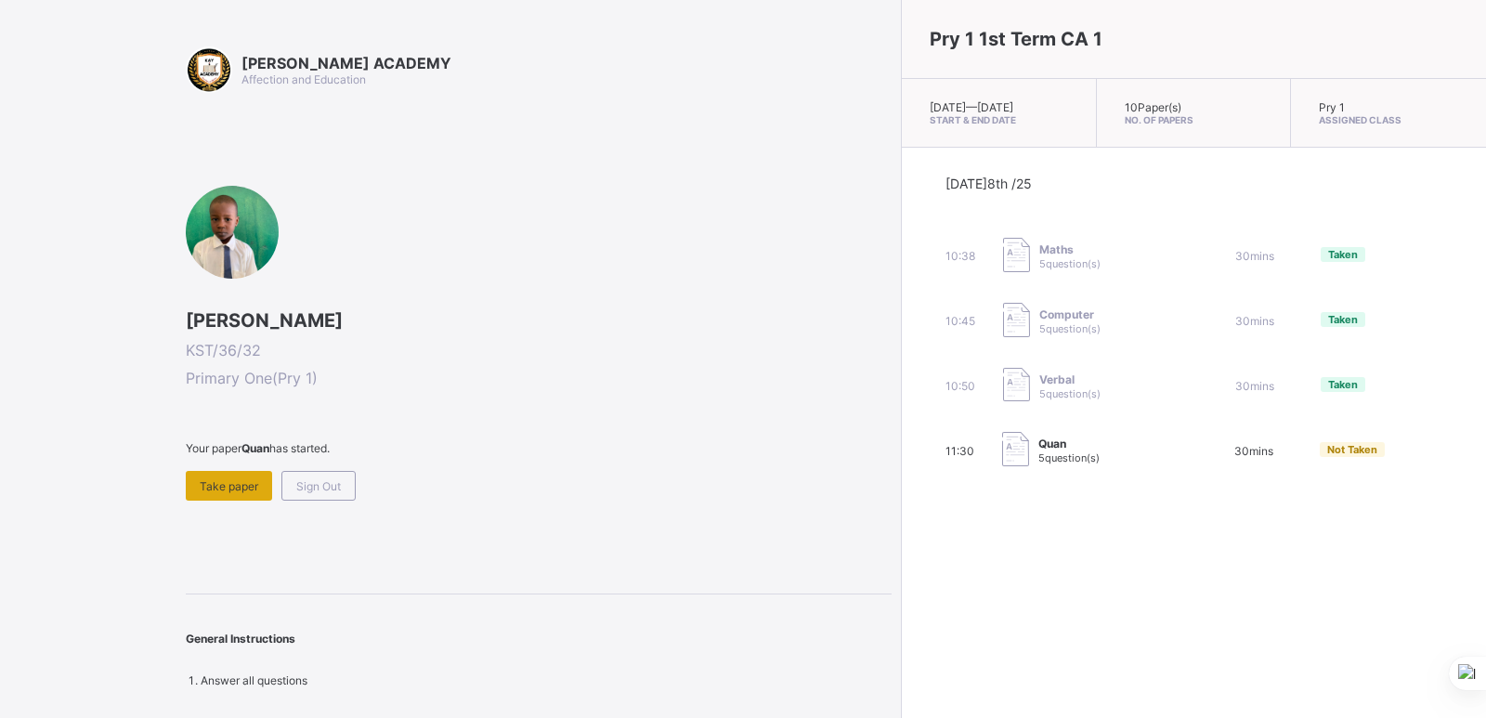
click at [246, 480] on span "Take paper" at bounding box center [229, 486] width 59 height 14
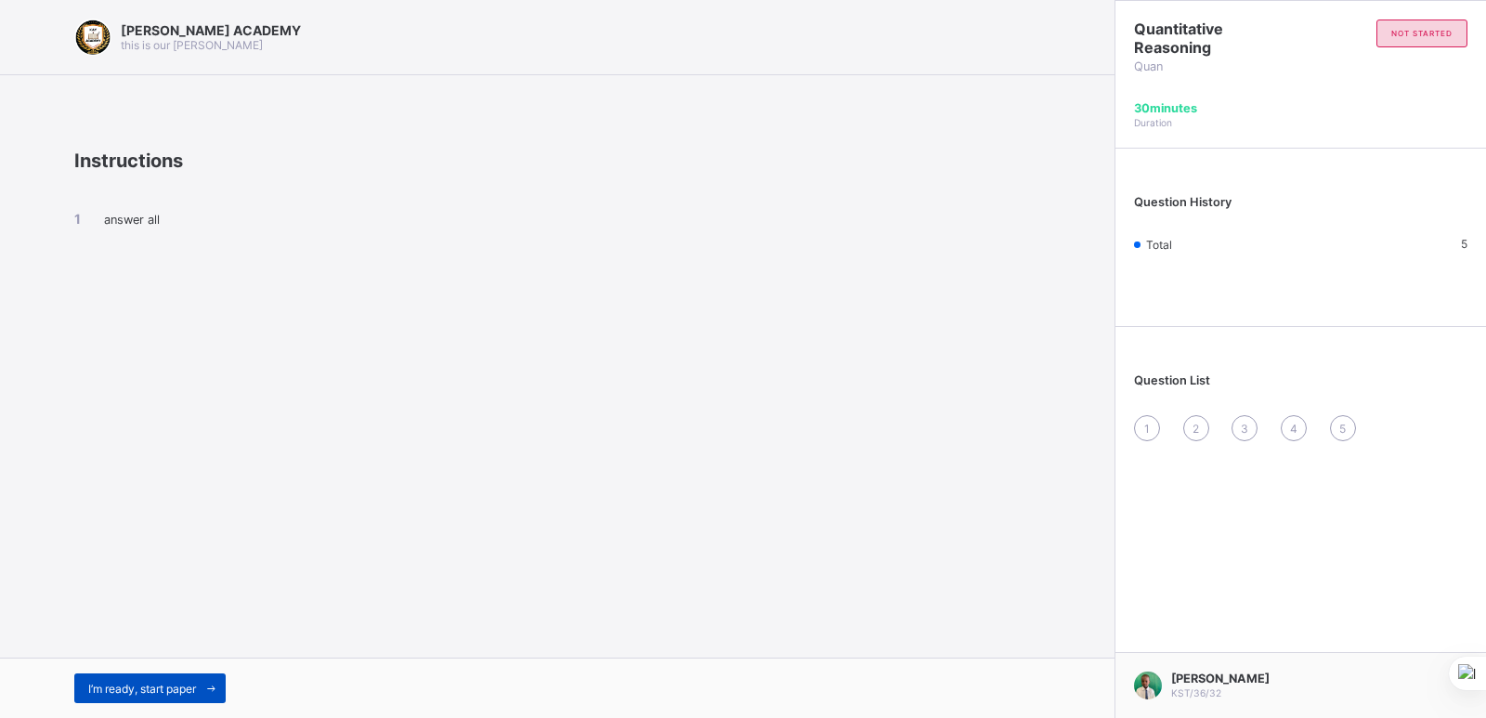
click at [81, 680] on div "I’m ready, start paper" at bounding box center [149, 688] width 151 height 30
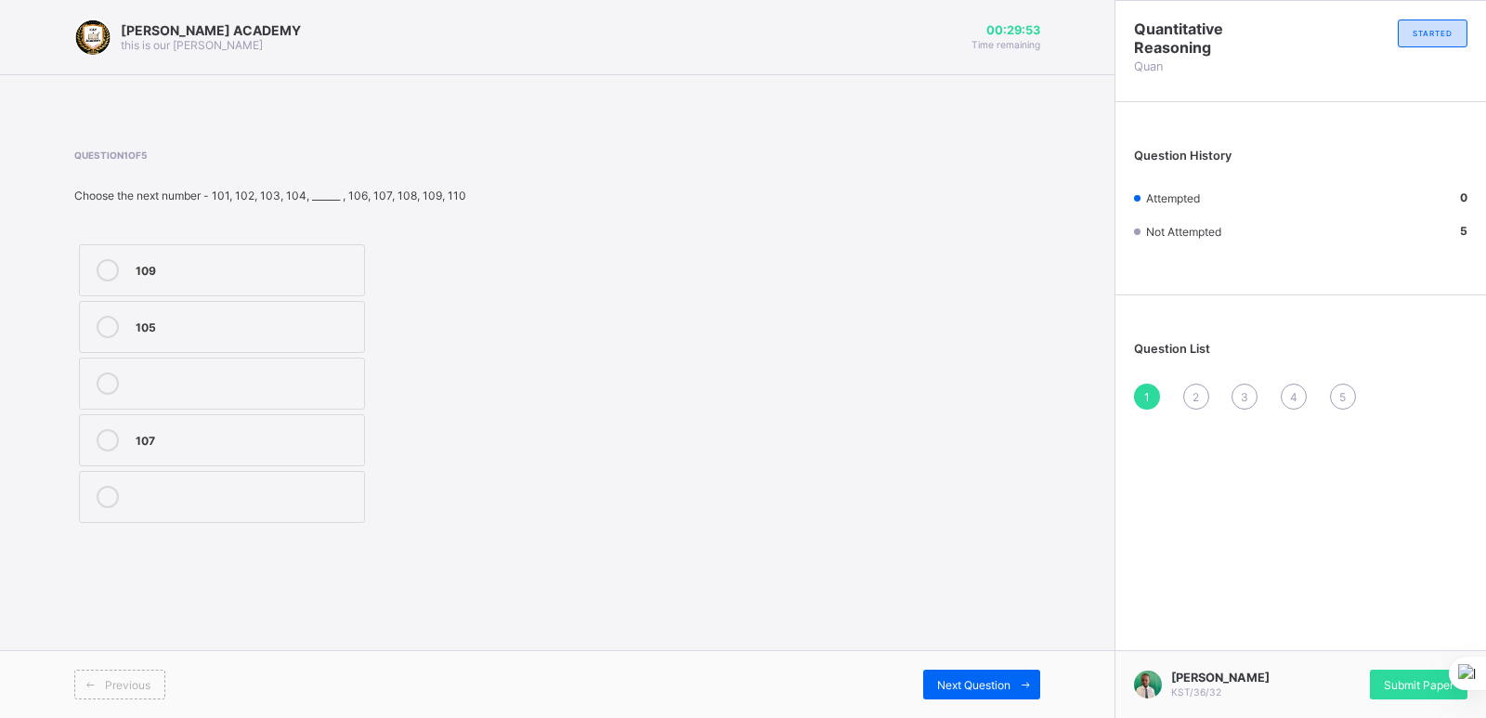
click at [260, 345] on label "105" at bounding box center [222, 327] width 286 height 52
click at [949, 671] on div "Next Question" at bounding box center [981, 685] width 117 height 30
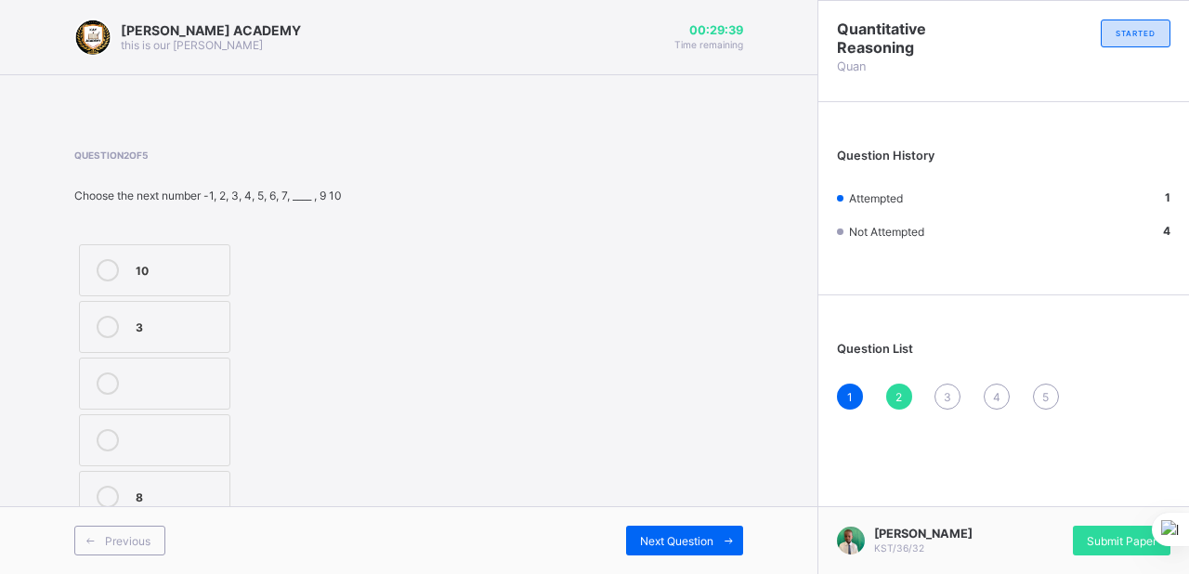
click at [208, 489] on div "8" at bounding box center [178, 495] width 85 height 19
click at [632, 535] on div "Next Question" at bounding box center [684, 541] width 117 height 30
click at [268, 486] on div "23" at bounding box center [203, 495] width 134 height 19
click at [636, 536] on div "Next Question" at bounding box center [684, 541] width 117 height 30
click at [564, 343] on div "Question 4 of 5 Choose the next number - 20, 30, 40, 50, 60, ______ , 80, 90, 1…" at bounding box center [408, 339] width 669 height 378
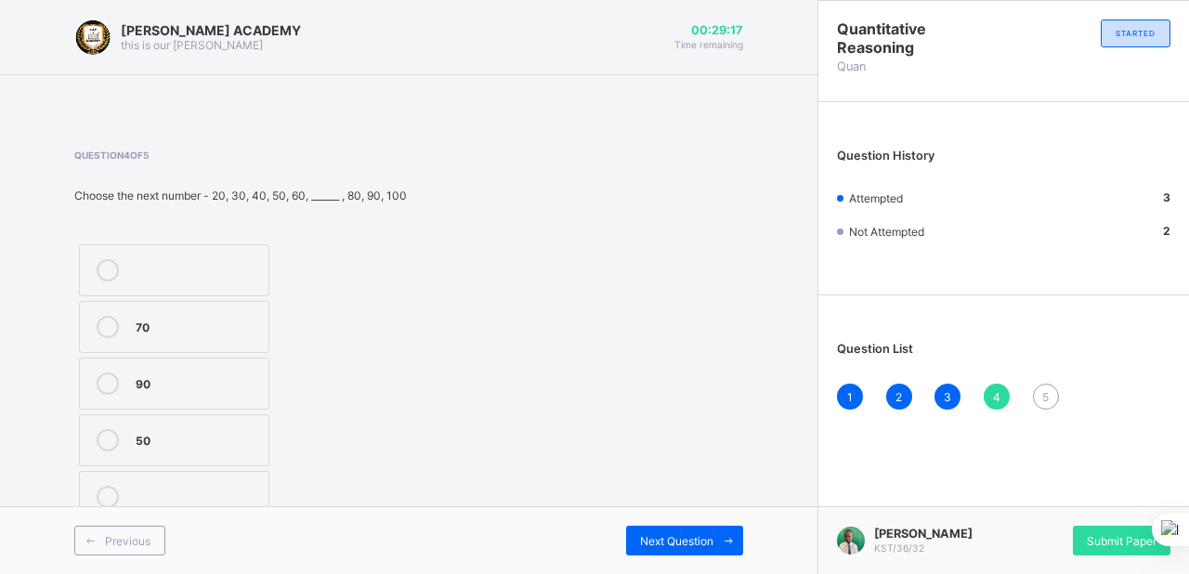
drag, startPoint x: 564, startPoint y: 343, endPoint x: 520, endPoint y: 346, distance: 43.7
click at [564, 343] on div "Question 4 of 5 Choose the next number - 20, 30, 40, 50, 60, ______ , 80, 90, 1…" at bounding box center [408, 339] width 669 height 378
click at [520, 346] on div "Question 4 of 5 Choose the next number - 20, 30, 40, 50, 60, ______ , 80, 90, 1…" at bounding box center [408, 339] width 669 height 378
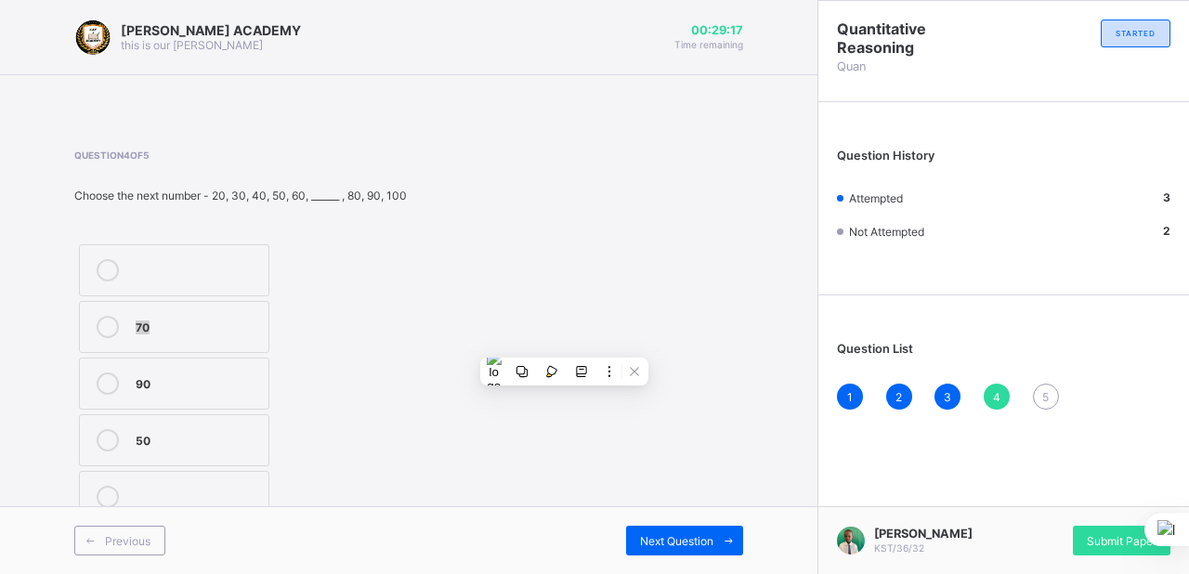
click at [520, 346] on div "Question 4 of 5 Choose the next number - 20, 30, 40, 50, 60, ______ , 80, 90, 1…" at bounding box center [408, 339] width 669 height 378
click at [232, 319] on div "70" at bounding box center [198, 325] width 124 height 19
click at [642, 543] on span "Next Question" at bounding box center [676, 541] width 73 height 14
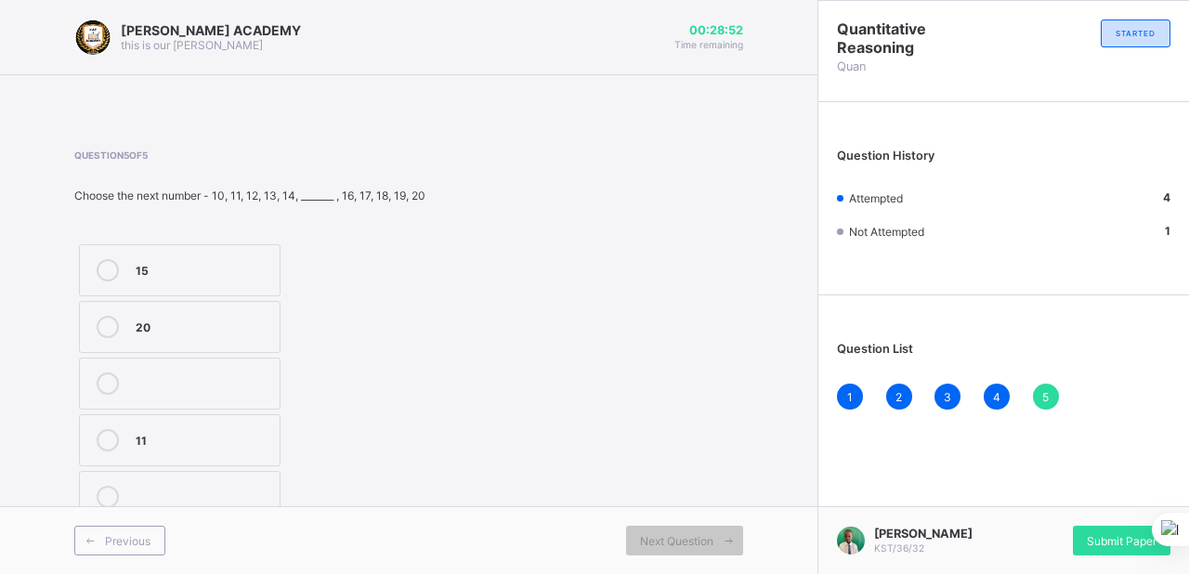
click at [264, 274] on div "15" at bounding box center [203, 268] width 135 height 19
click at [1090, 539] on span "Submit Paper" at bounding box center [1122, 541] width 70 height 14
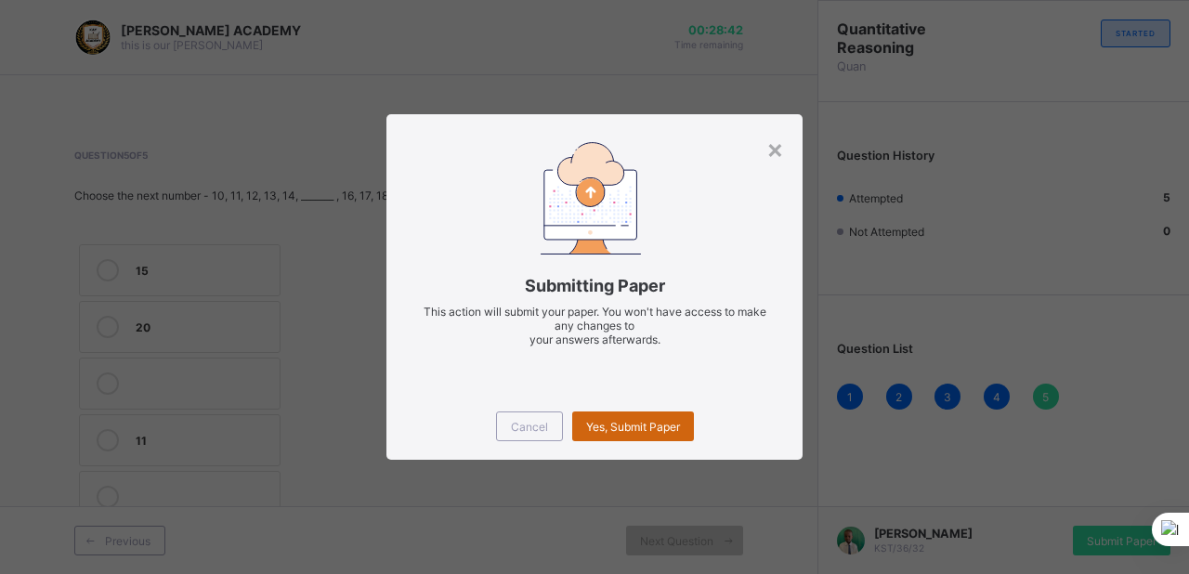
click at [679, 431] on span "Yes, Submit Paper" at bounding box center [633, 427] width 94 height 14
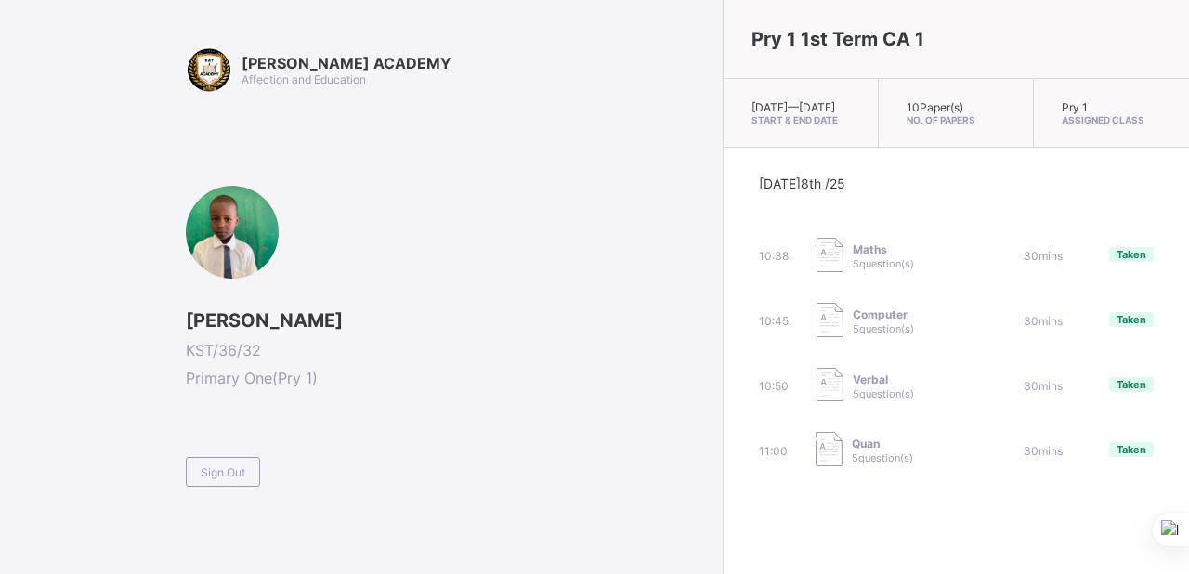
click at [336, 476] on div "Sign Out" at bounding box center [450, 464] width 528 height 46
click at [238, 466] on span "Sign Out" at bounding box center [223, 472] width 45 height 14
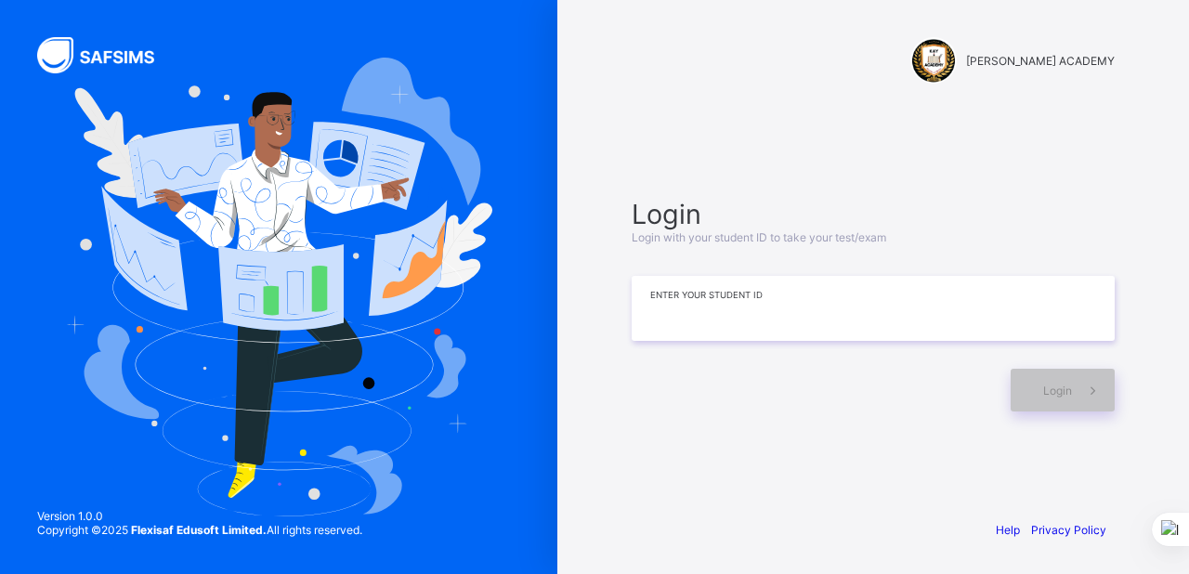
click at [656, 322] on input at bounding box center [873, 308] width 483 height 65
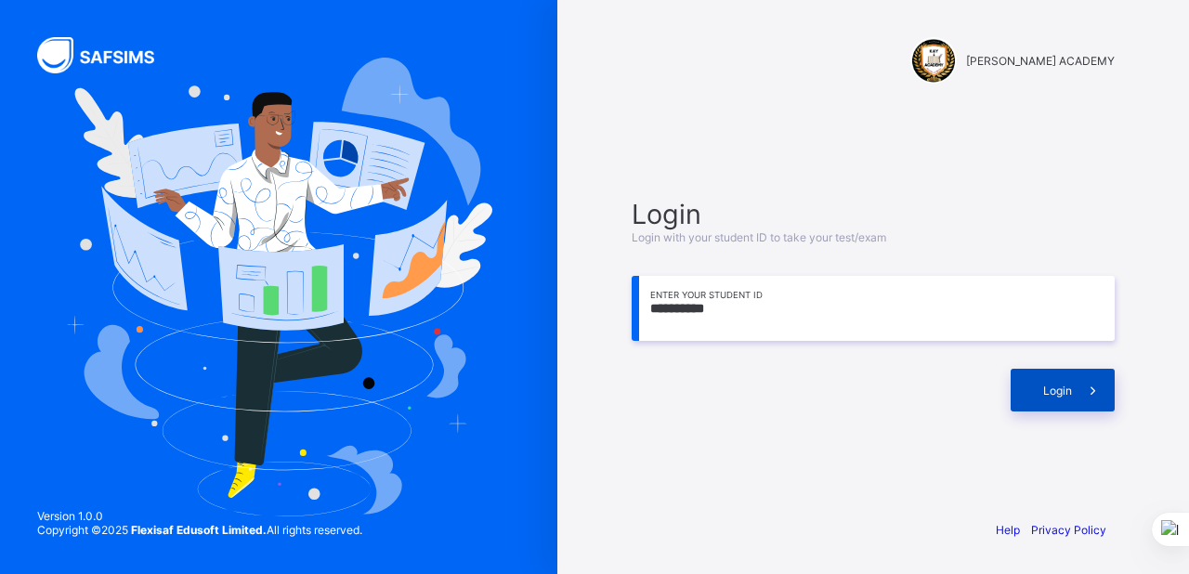
type input "**********"
click at [1031, 375] on div "Login" at bounding box center [1063, 390] width 104 height 43
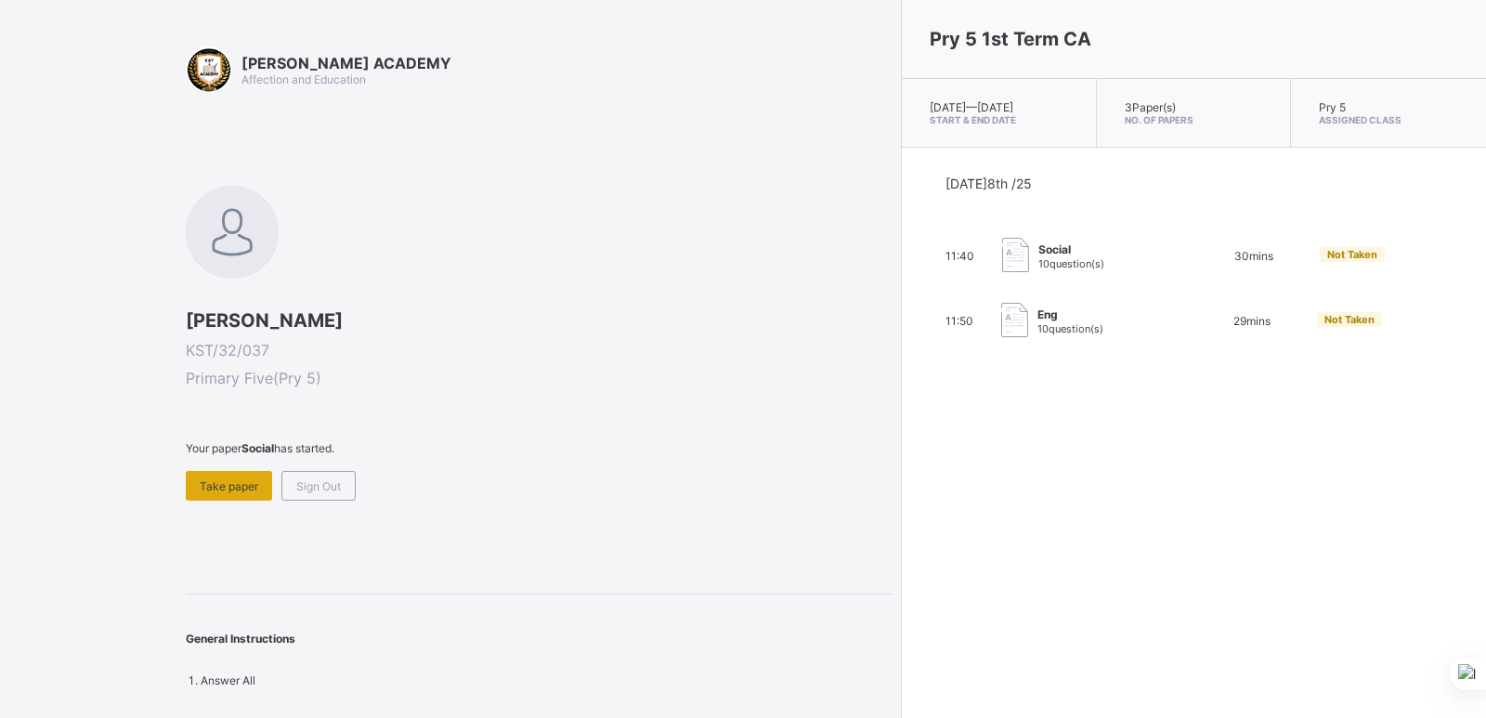
click at [248, 493] on div "Take paper" at bounding box center [229, 486] width 86 height 30
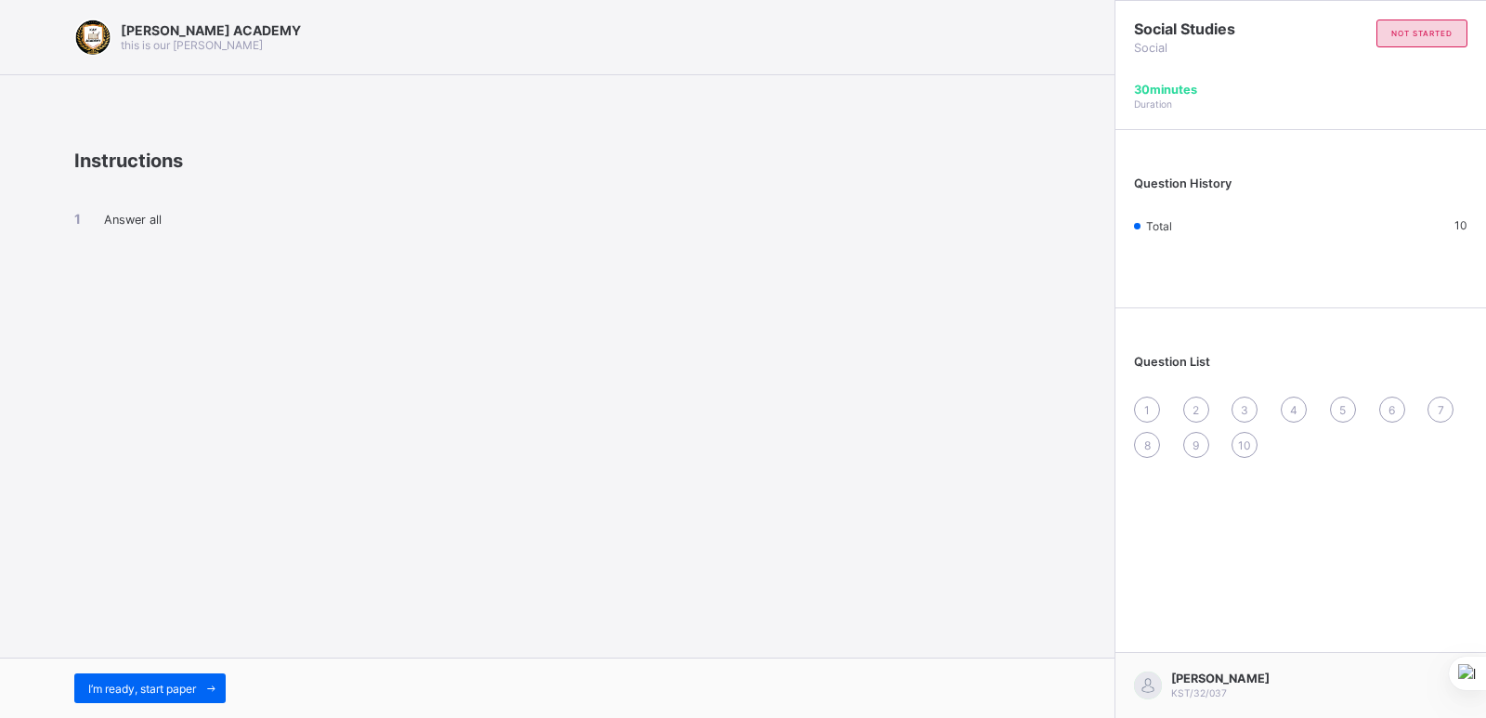
click at [1142, 395] on div "Question List 1 2 3 4 5 6 7 8 9 10" at bounding box center [1301, 397] width 371 height 159
click at [176, 687] on span "I’m ready, start paper" at bounding box center [142, 689] width 108 height 14
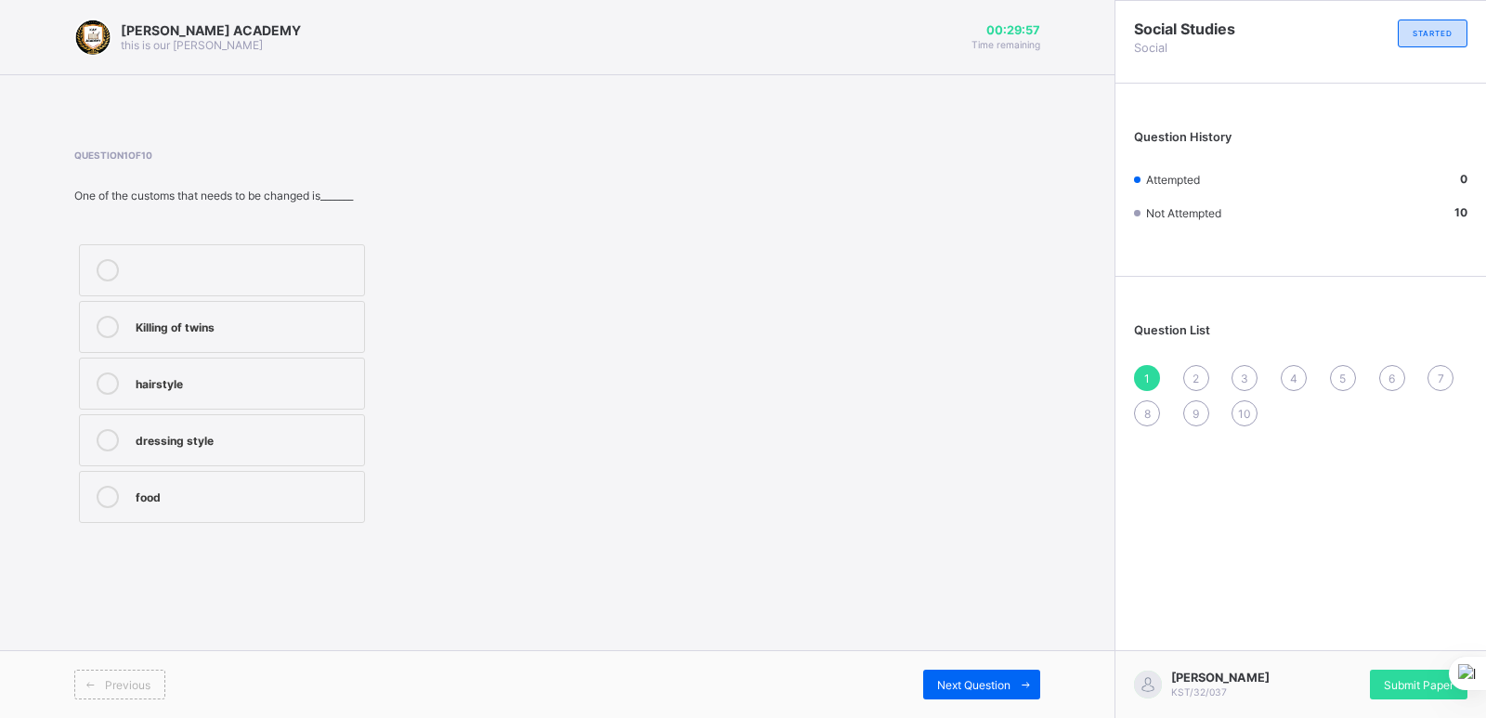
click at [119, 450] on div at bounding box center [107, 440] width 37 height 22
click at [1190, 375] on div "2" at bounding box center [1196, 378] width 26 height 26
click at [141, 333] on div "English" at bounding box center [245, 325] width 219 height 19
click at [1150, 373] on div "1" at bounding box center [1147, 378] width 26 height 26
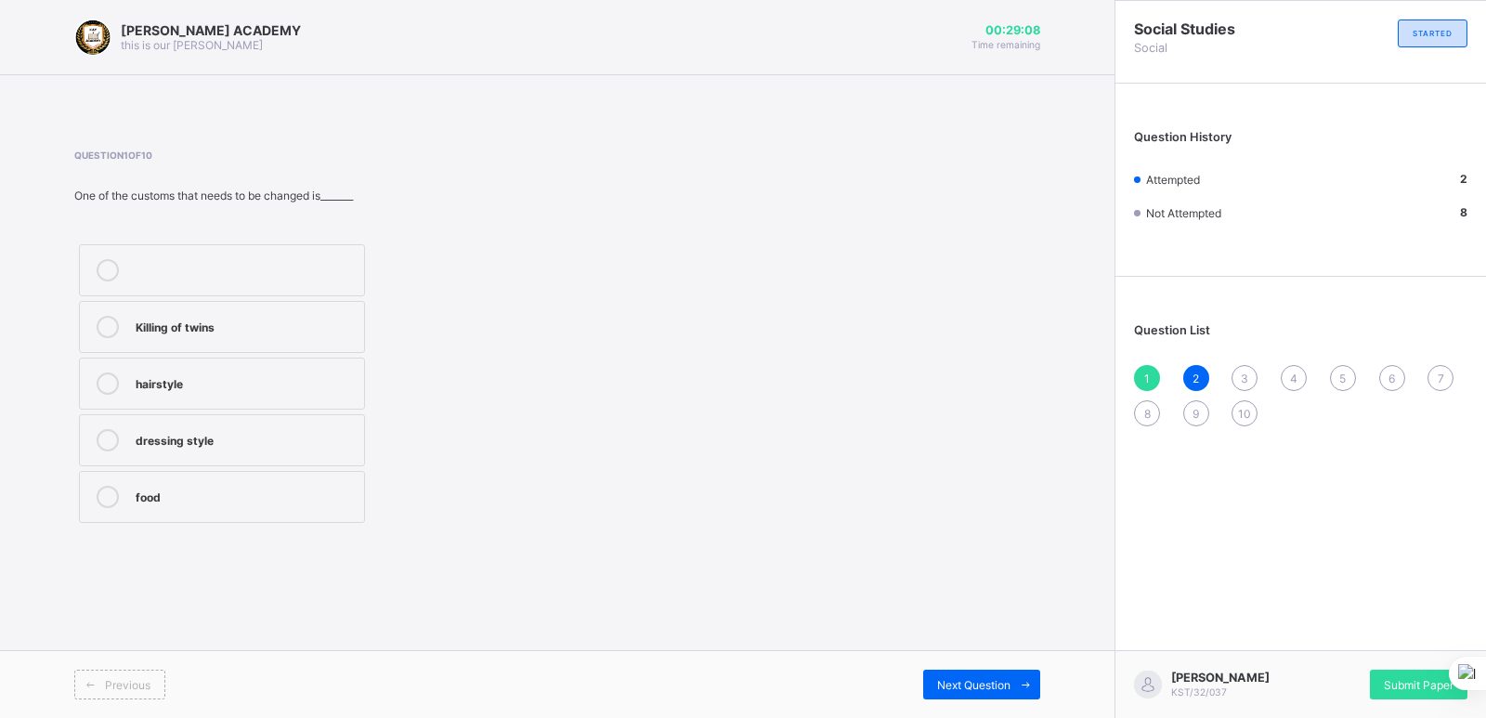
click at [146, 502] on div "food" at bounding box center [245, 495] width 219 height 19
click at [1195, 363] on div "Question List 1 2 3 4 5 6 7 8 9 10" at bounding box center [1301, 365] width 371 height 159
click at [1199, 379] on span "2" at bounding box center [1196, 379] width 7 height 14
click at [1200, 379] on div "2" at bounding box center [1196, 378] width 26 height 26
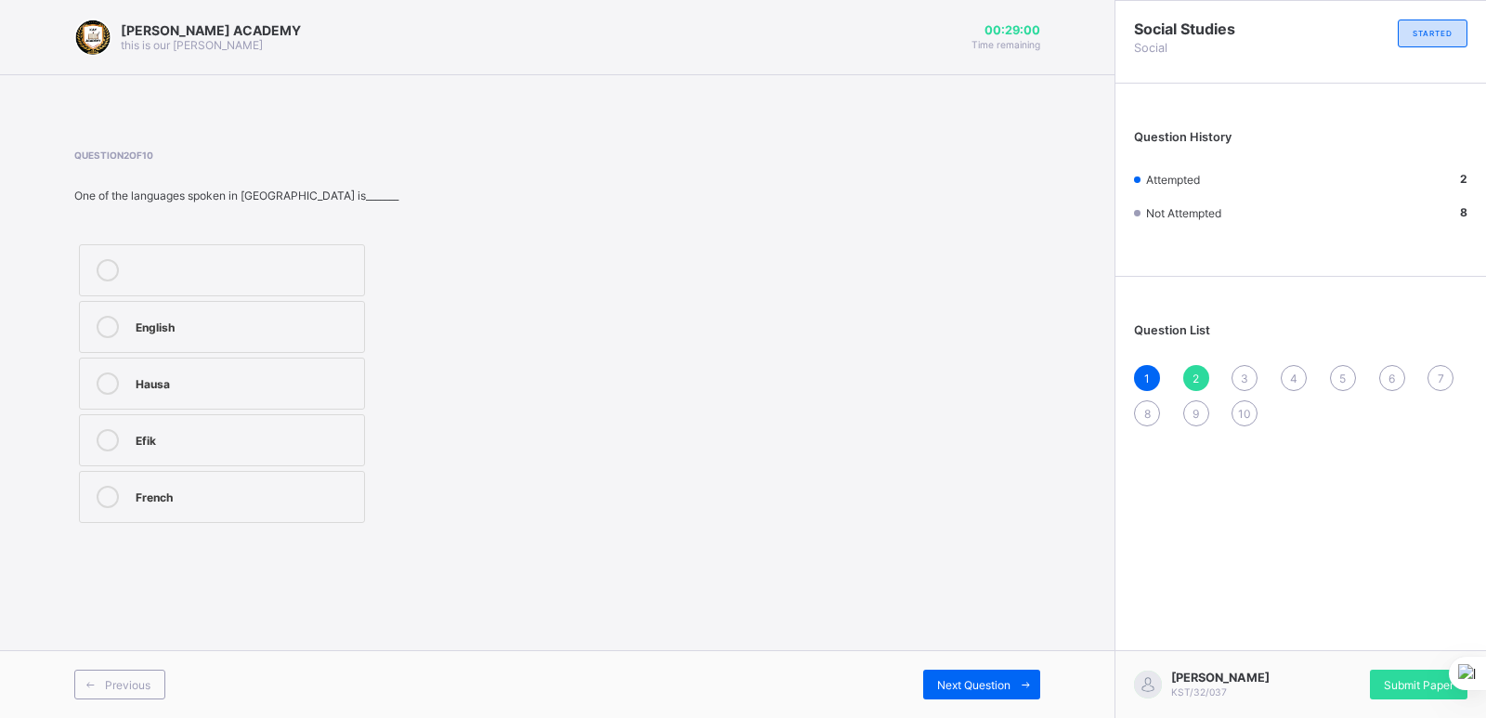
click at [1201, 389] on div "2" at bounding box center [1196, 378] width 26 height 26
click at [1201, 390] on div "2" at bounding box center [1196, 378] width 26 height 26
click at [1189, 370] on div "2" at bounding box center [1196, 378] width 26 height 26
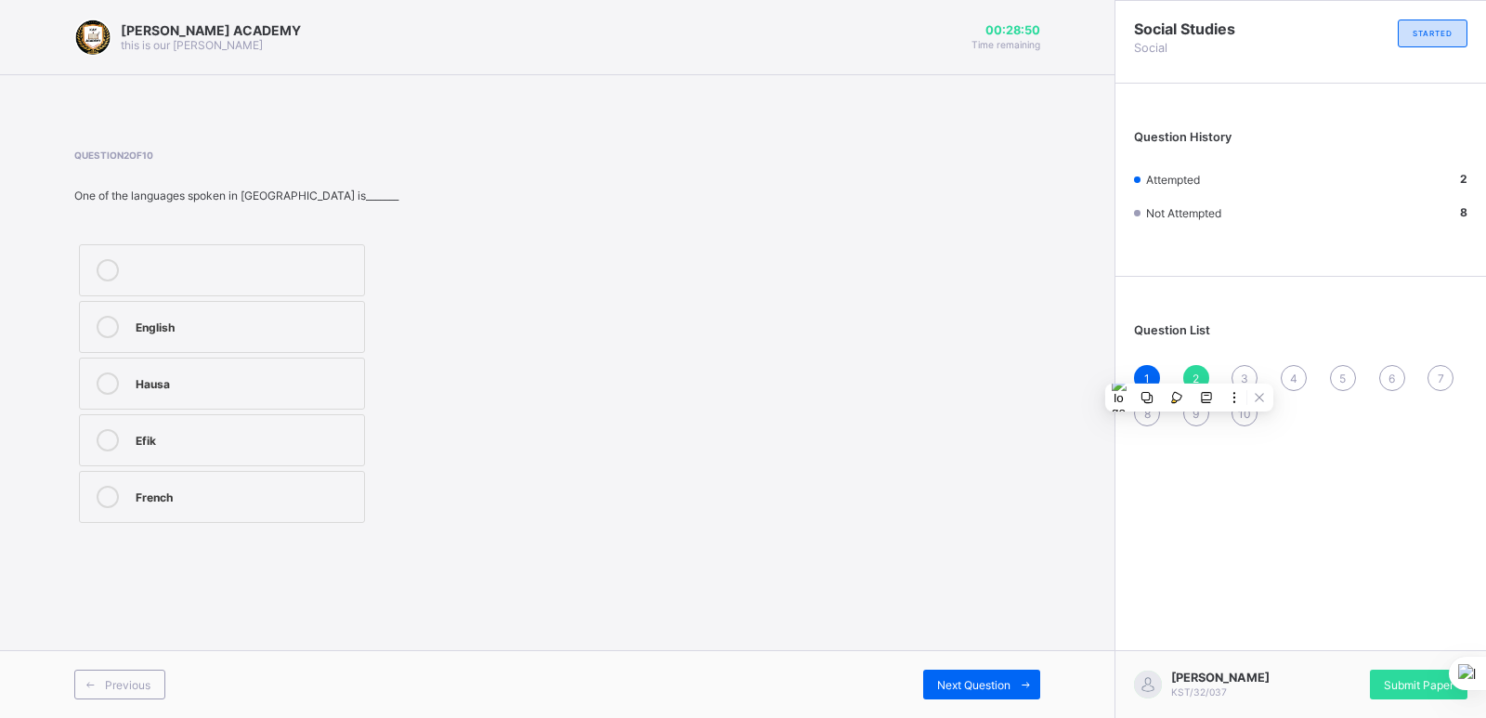
click at [166, 492] on div "French" at bounding box center [245, 495] width 219 height 19
drag, startPoint x: 675, startPoint y: 442, endPoint x: 930, endPoint y: 352, distance: 270.0
click at [930, 352] on div "Question 2 of 10 One of the languages spoken in [GEOGRAPHIC_DATA] is_______ Eng…" at bounding box center [557, 339] width 966 height 378
click at [1240, 371] on div "3" at bounding box center [1245, 378] width 26 height 26
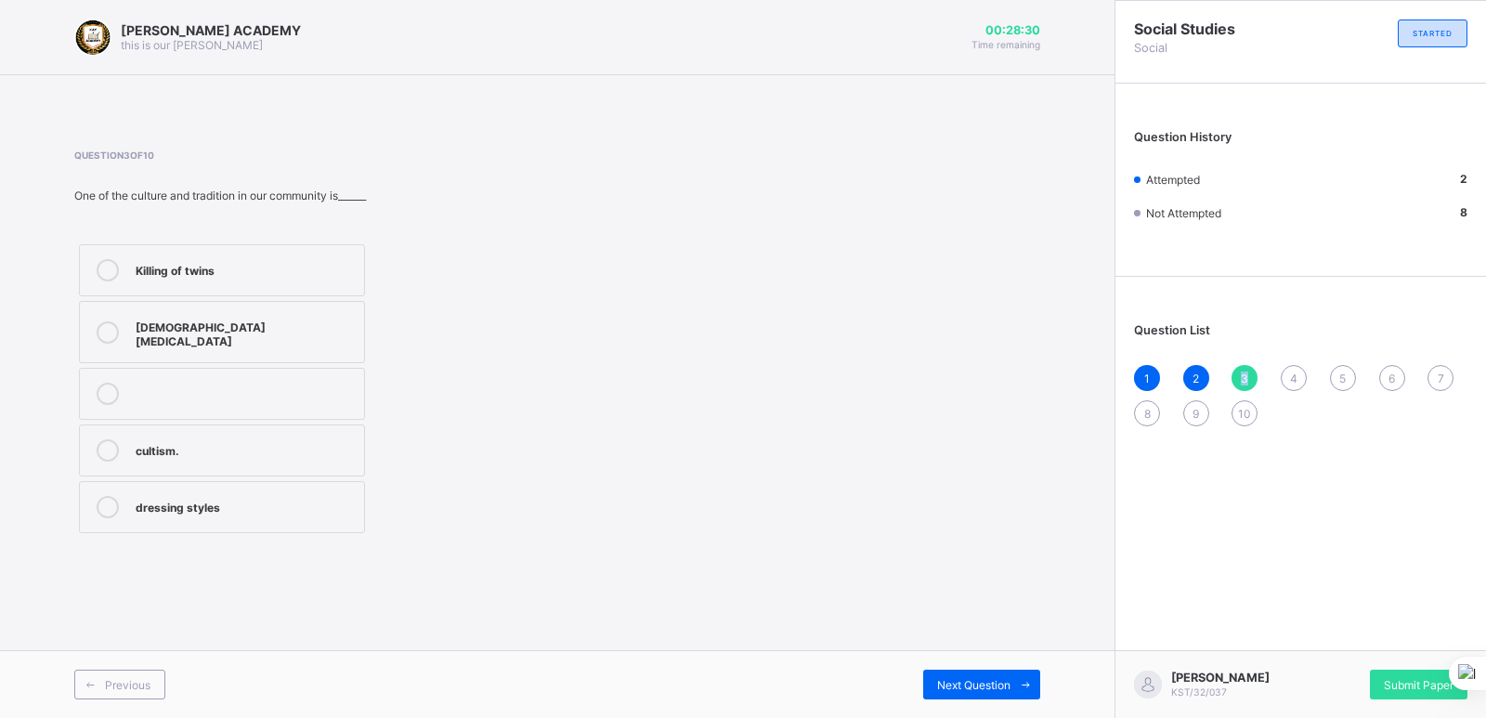
click at [1240, 371] on div "3" at bounding box center [1245, 378] width 26 height 26
click at [1241, 372] on span "3" at bounding box center [1244, 379] width 7 height 14
click at [170, 496] on div "dressing styles" at bounding box center [245, 505] width 219 height 19
click at [1289, 370] on div "4" at bounding box center [1294, 378] width 26 height 26
click at [145, 500] on div "Unity" at bounding box center [245, 495] width 219 height 19
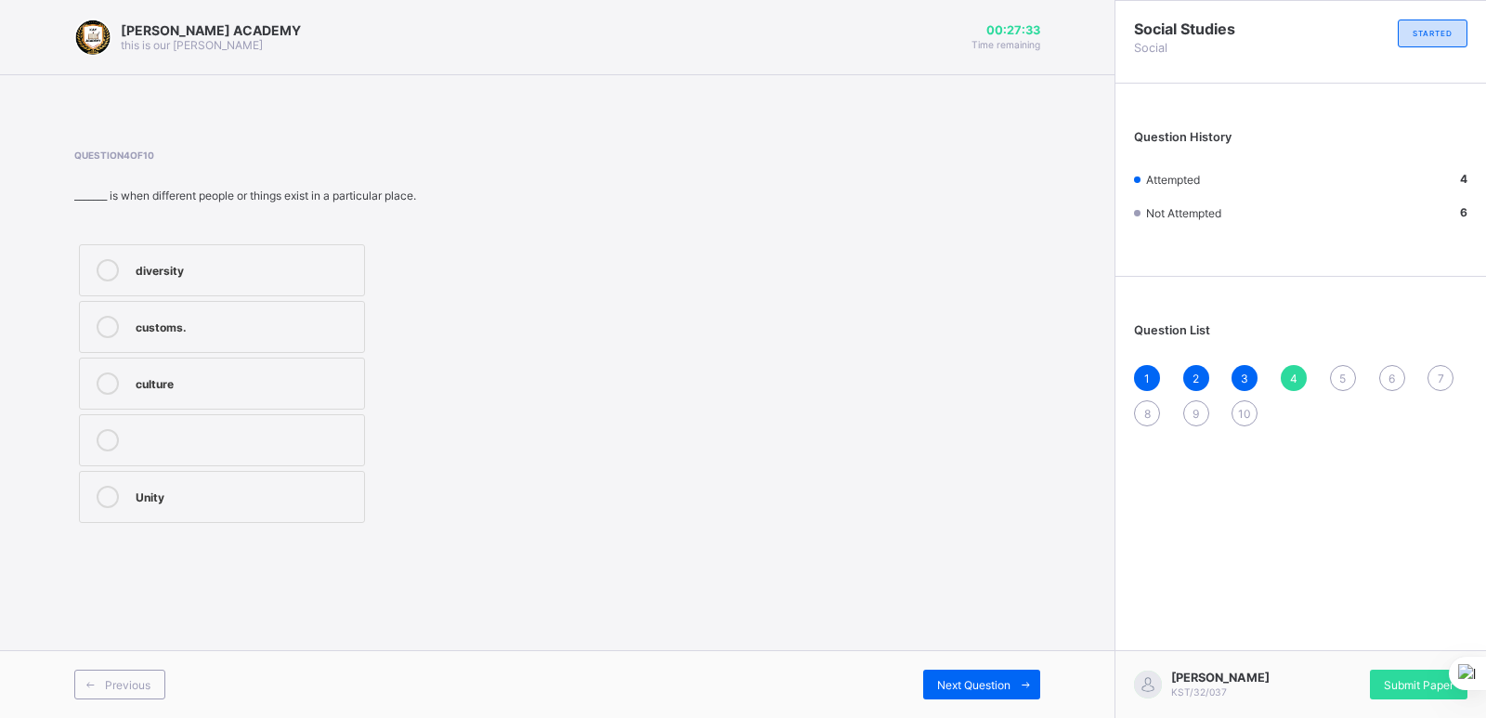
click at [1312, 353] on div "Question List 1 2 3 4 5 6 7 8 9 10" at bounding box center [1301, 365] width 371 height 159
click at [1022, 563] on div "[PERSON_NAME] ACADEMY this is our [PERSON_NAME] 00:27:20 Time remaining Questio…" at bounding box center [557, 359] width 1115 height 718
click at [216, 476] on label "Unity" at bounding box center [222, 497] width 286 height 52
click at [1289, 370] on div "4" at bounding box center [1294, 378] width 26 height 26
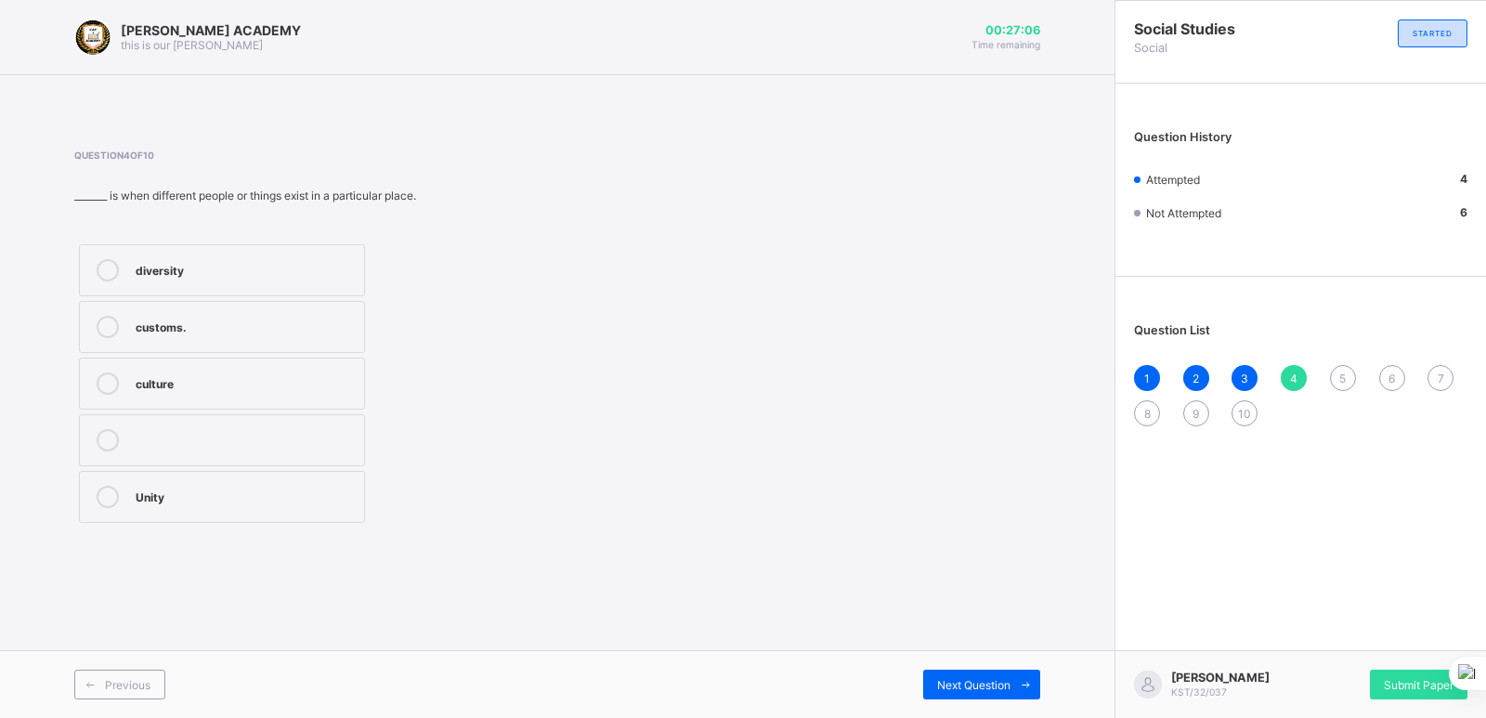
click at [1289, 371] on div "4" at bounding box center [1294, 378] width 26 height 26
click at [1193, 368] on div "2" at bounding box center [1196, 378] width 26 height 26
click at [1202, 372] on div "2" at bounding box center [1196, 378] width 26 height 26
click at [1335, 369] on div "5" at bounding box center [1343, 378] width 26 height 26
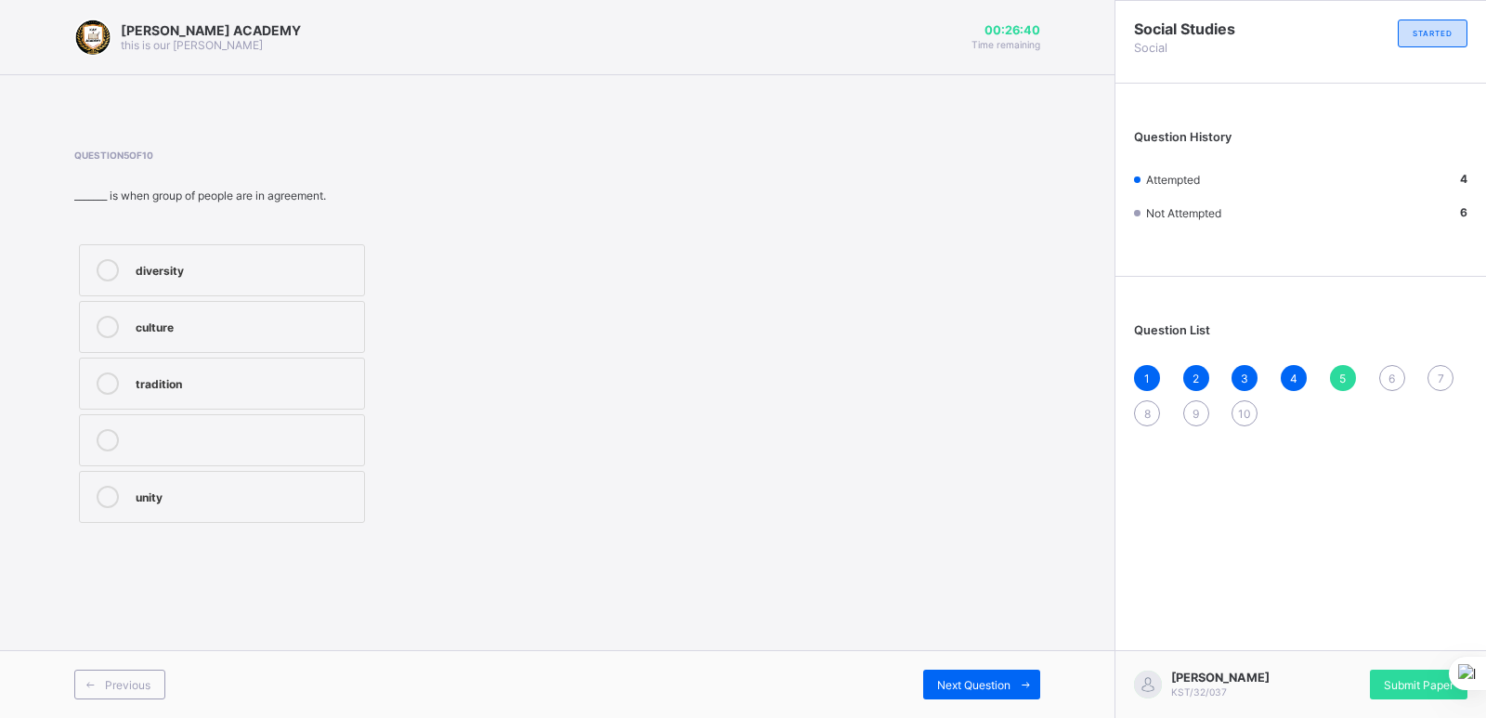
click at [160, 370] on label "tradition" at bounding box center [222, 384] width 286 height 52
click at [1338, 365] on div "5" at bounding box center [1343, 378] width 26 height 26
click at [1297, 367] on div "4" at bounding box center [1294, 378] width 26 height 26
click at [1390, 375] on span "6" at bounding box center [1392, 379] width 7 height 14
click at [1389, 372] on span "6" at bounding box center [1392, 379] width 7 height 14
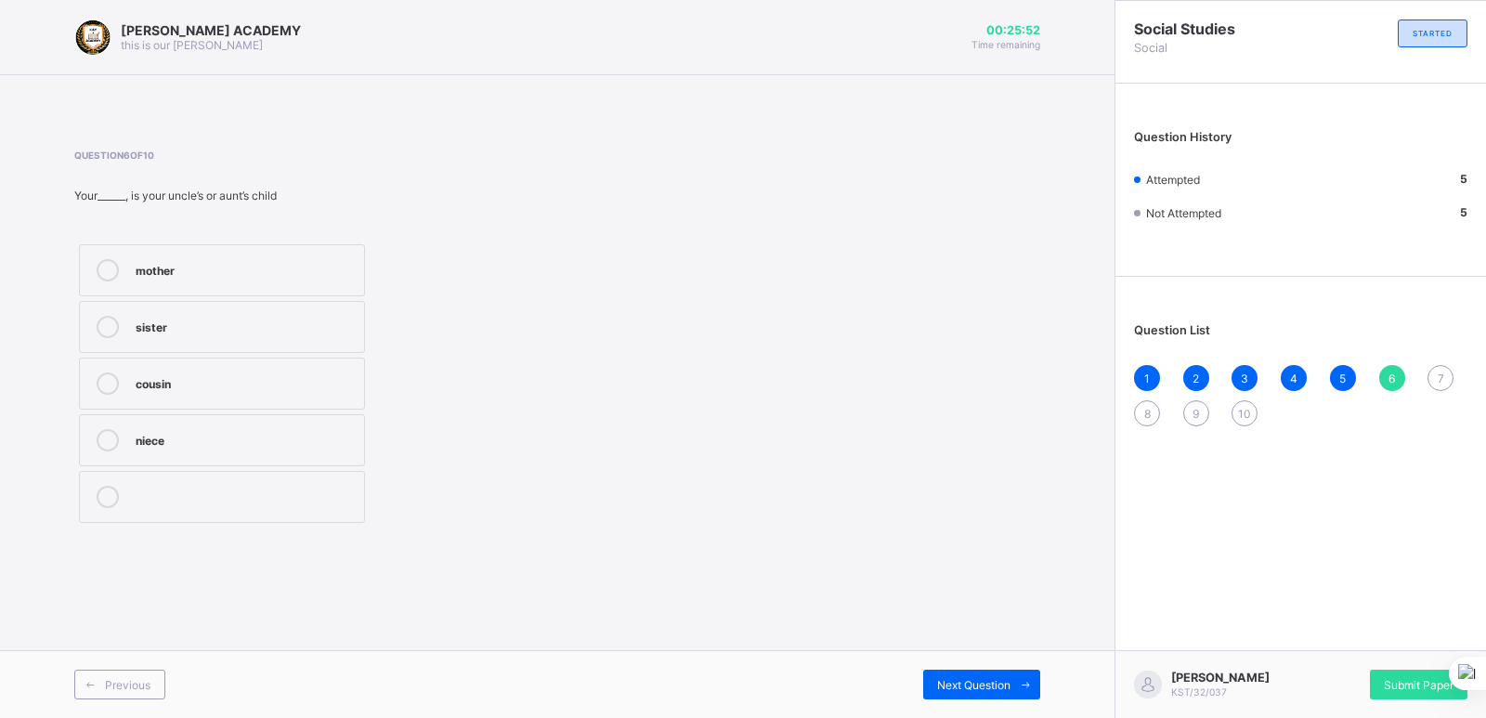
click at [1437, 366] on div "7" at bounding box center [1441, 378] width 26 height 26
click at [299, 430] on div "two" at bounding box center [245, 438] width 219 height 19
click at [1390, 367] on div "6" at bounding box center [1392, 378] width 26 height 26
click at [1389, 368] on div "6" at bounding box center [1392, 378] width 26 height 26
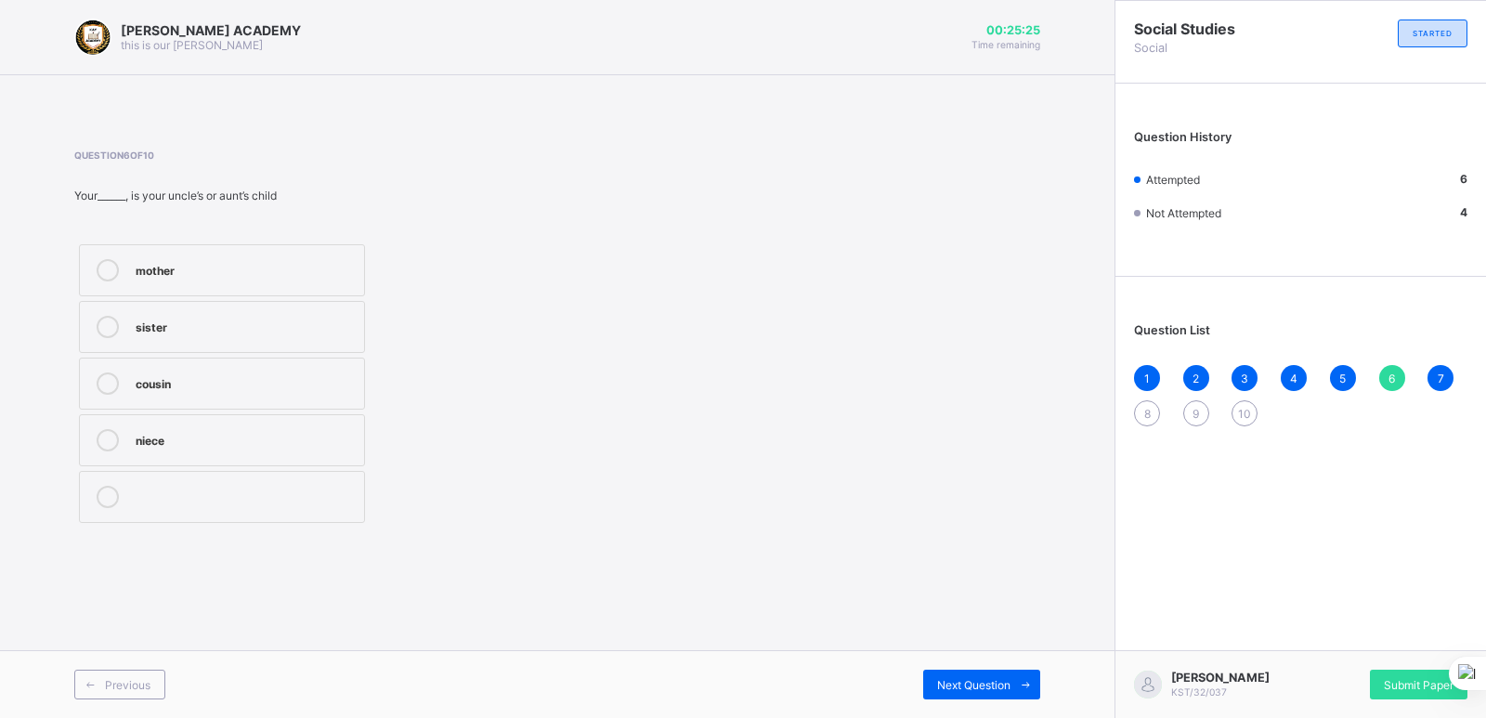
click at [1144, 412] on span "8" at bounding box center [1147, 414] width 7 height 14
click at [1146, 394] on div "1 2 3 4 5 6 7 8 9 10" at bounding box center [1300, 395] width 333 height 61
click at [193, 424] on label "unity" at bounding box center [222, 440] width 286 height 52
click at [1391, 365] on div "6" at bounding box center [1392, 378] width 26 height 26
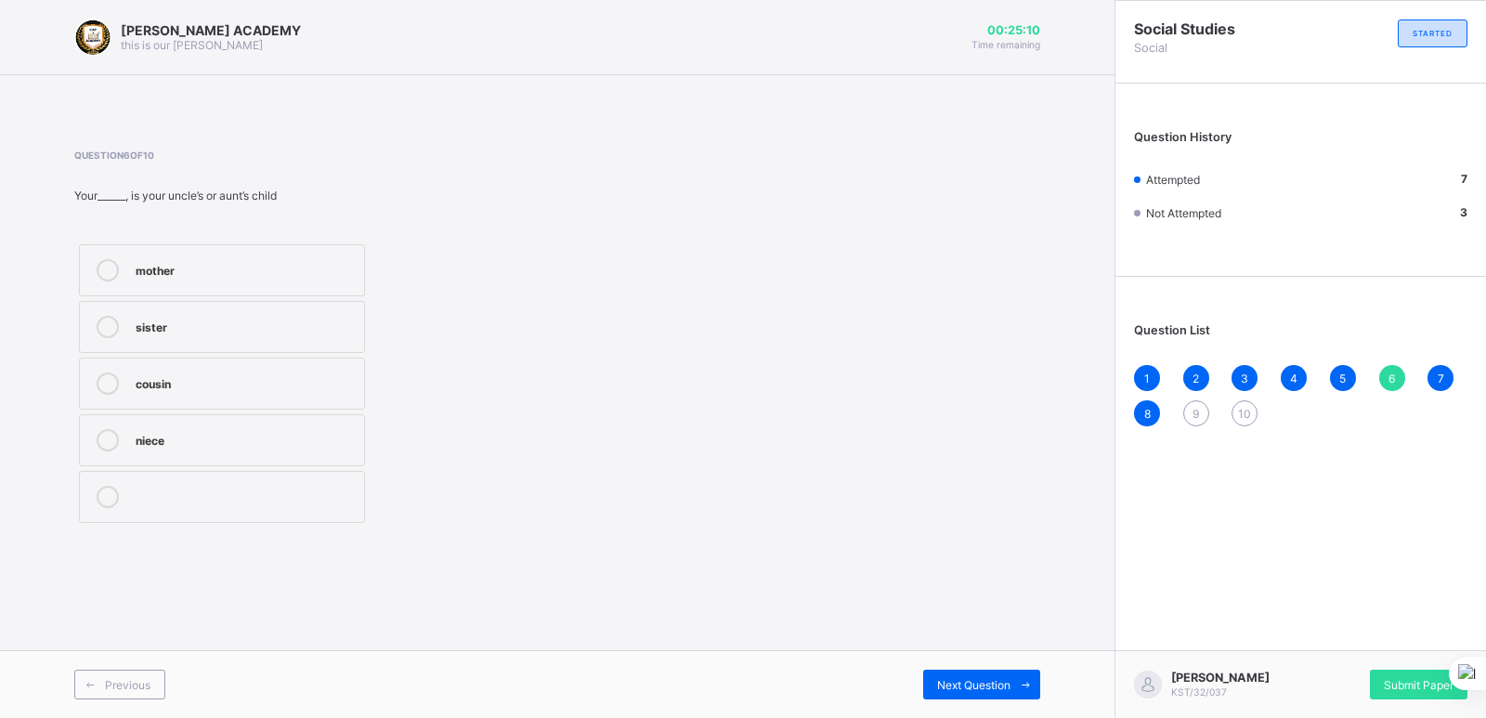
click at [1391, 365] on div "6" at bounding box center [1392, 378] width 26 height 26
click at [1142, 403] on div "8" at bounding box center [1147, 413] width 26 height 26
click at [162, 394] on div "culture" at bounding box center [245, 383] width 219 height 22
click at [157, 383] on div "culture" at bounding box center [245, 381] width 219 height 19
click at [1388, 368] on div "6" at bounding box center [1392, 378] width 26 height 26
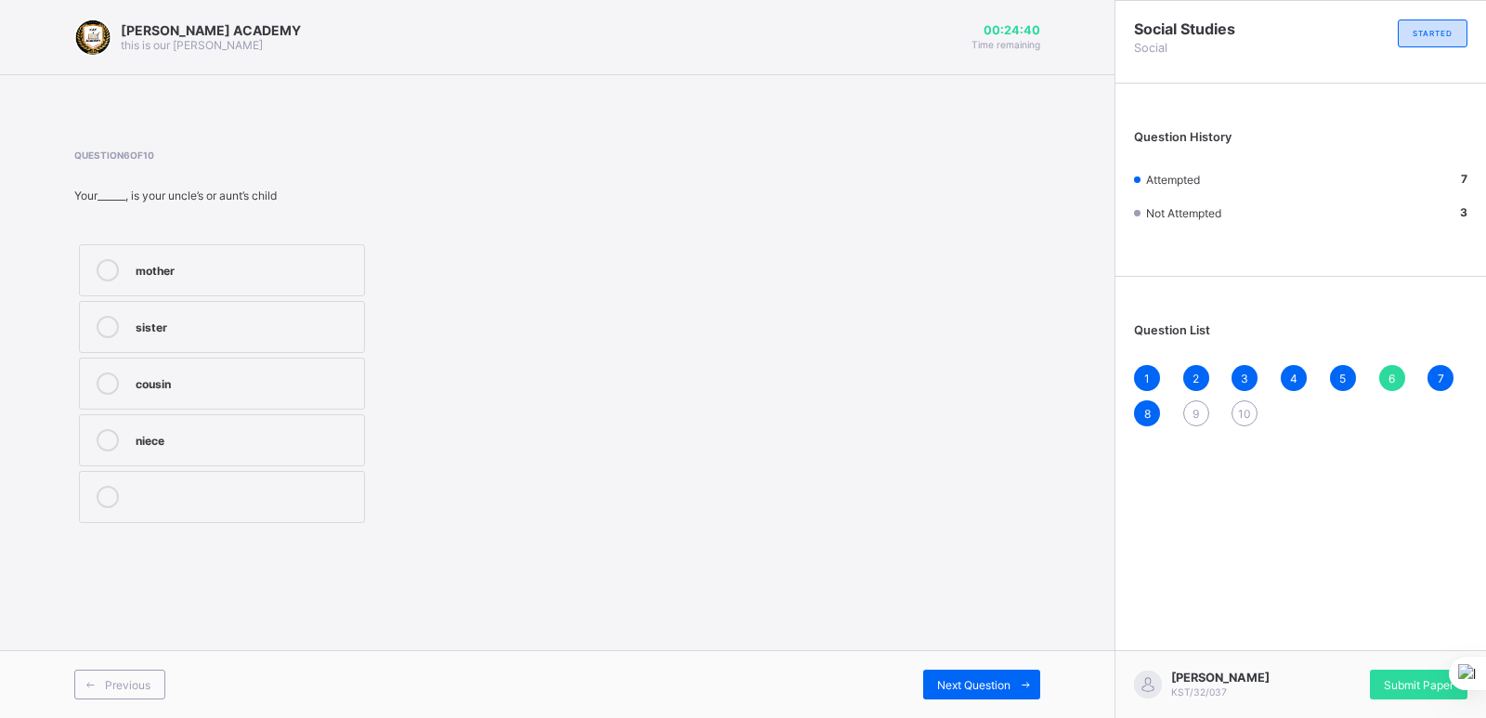
click at [141, 387] on div "cousin" at bounding box center [245, 381] width 219 height 19
click at [1193, 404] on div "9" at bounding box center [1196, 413] width 26 height 26
click at [1186, 407] on div "9" at bounding box center [1196, 413] width 26 height 26
click at [1193, 402] on div "9" at bounding box center [1196, 413] width 26 height 26
click at [1239, 403] on div "10" at bounding box center [1245, 413] width 26 height 26
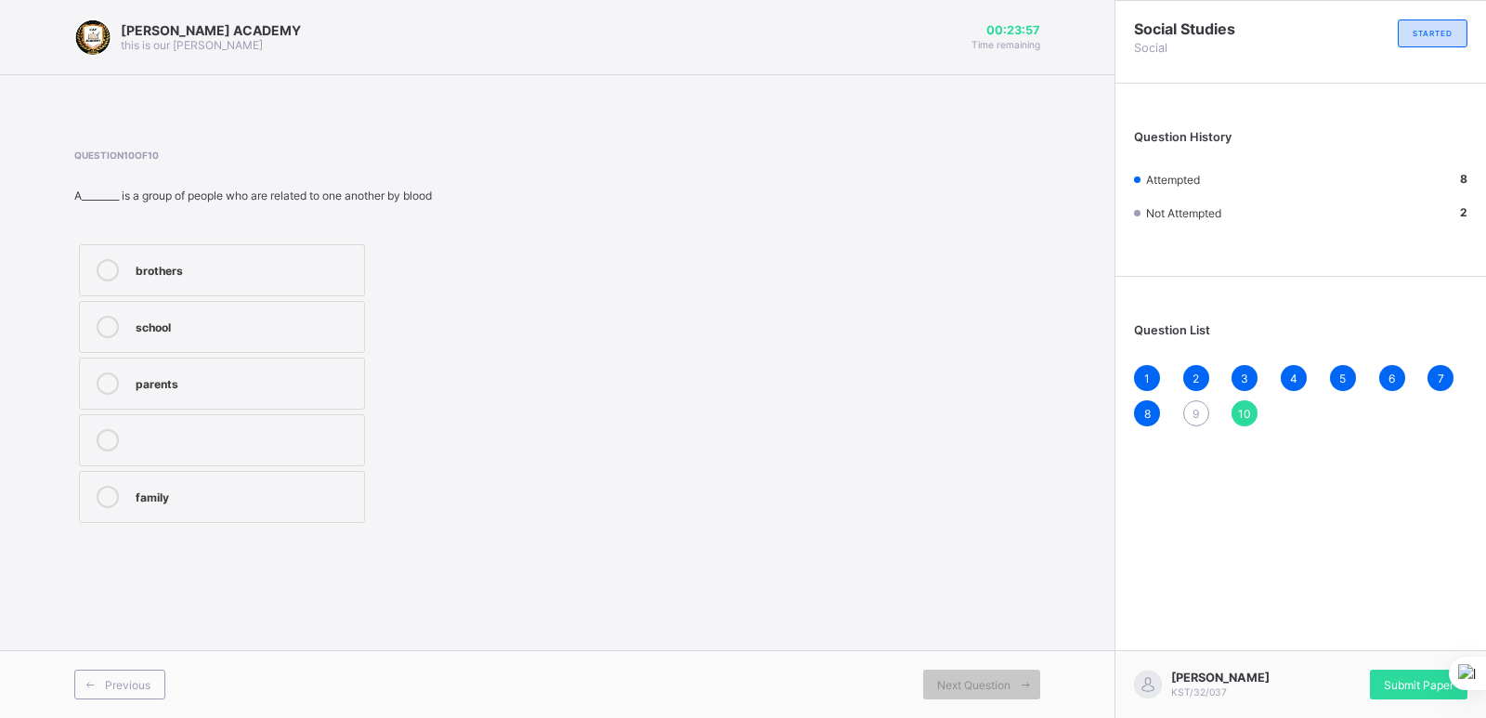
click at [145, 491] on div "family" at bounding box center [245, 495] width 219 height 19
click at [1191, 401] on div "9" at bounding box center [1196, 413] width 26 height 26
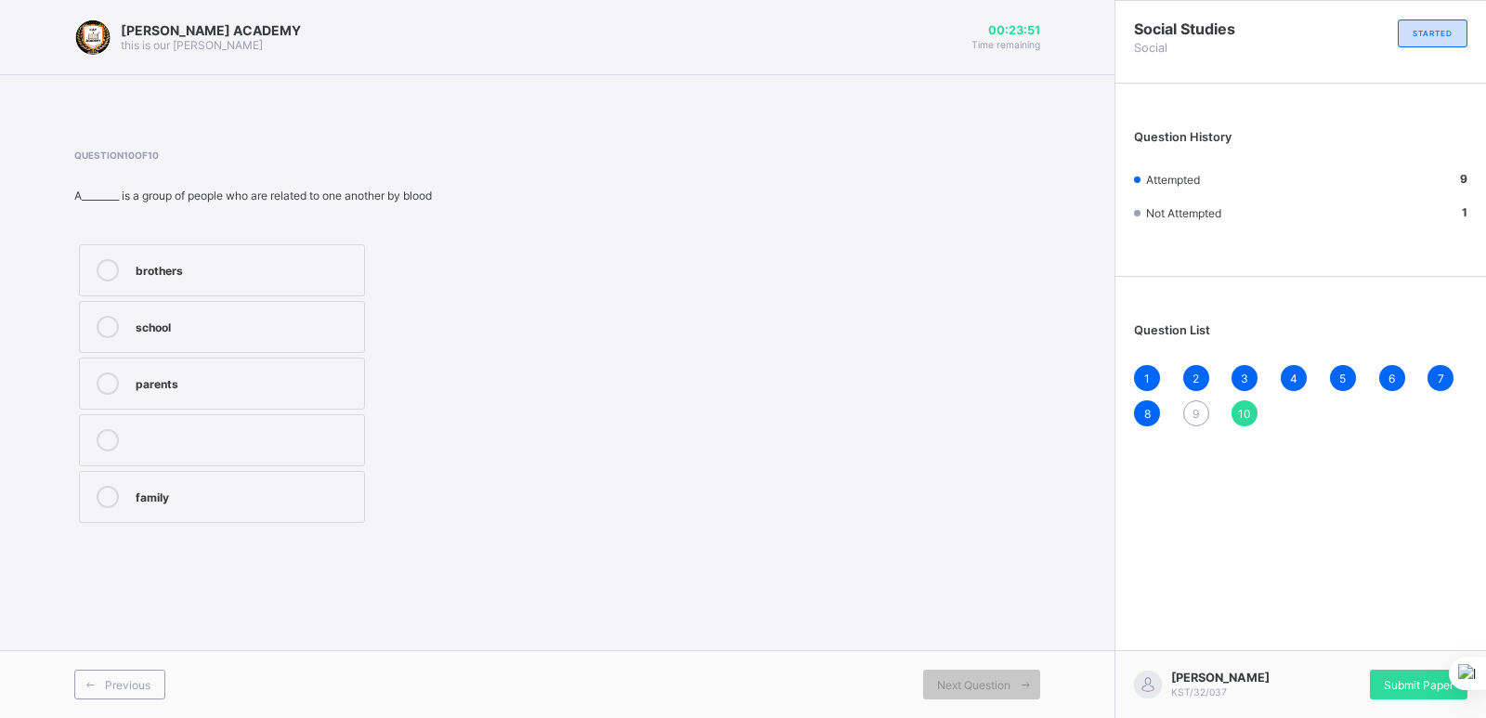
click at [1191, 401] on div "9" at bounding box center [1196, 413] width 26 height 26
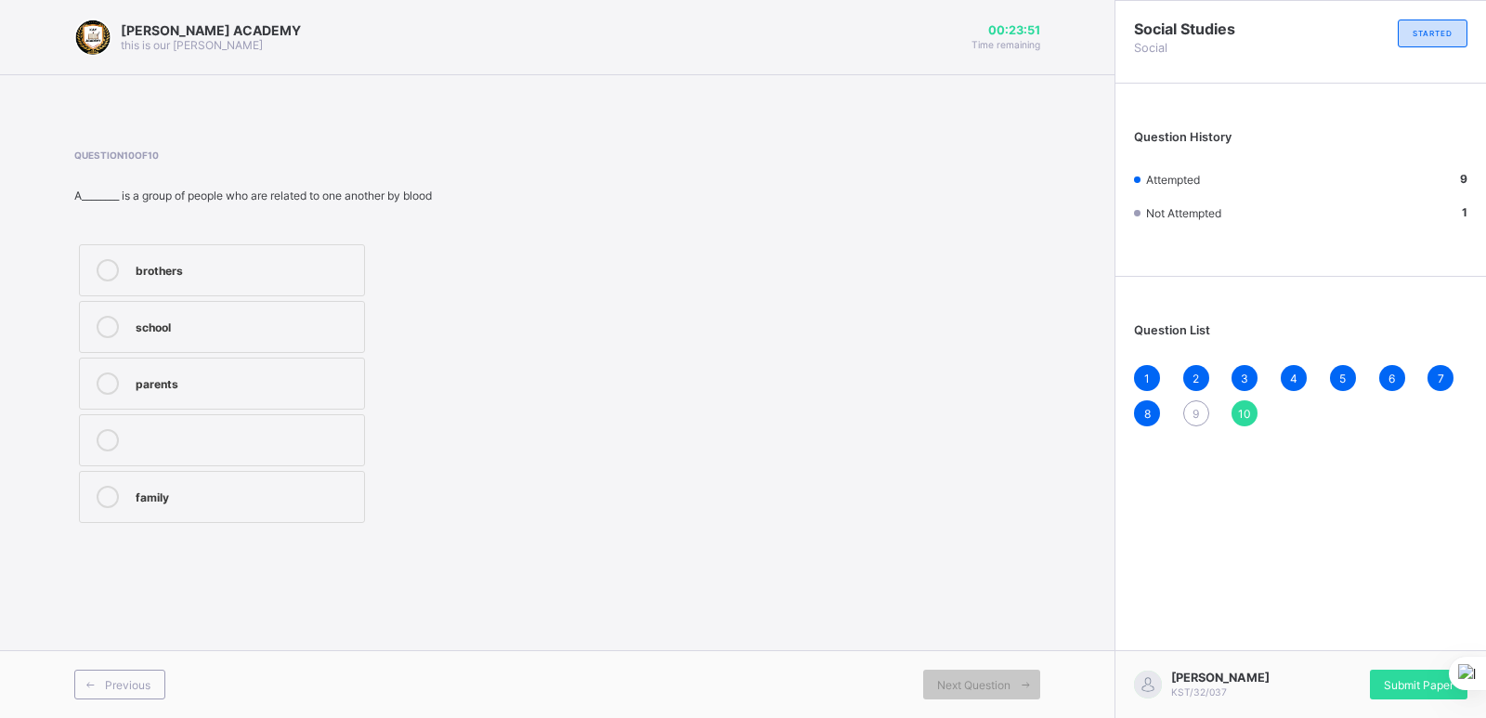
click at [1191, 401] on div "9" at bounding box center [1196, 413] width 26 height 26
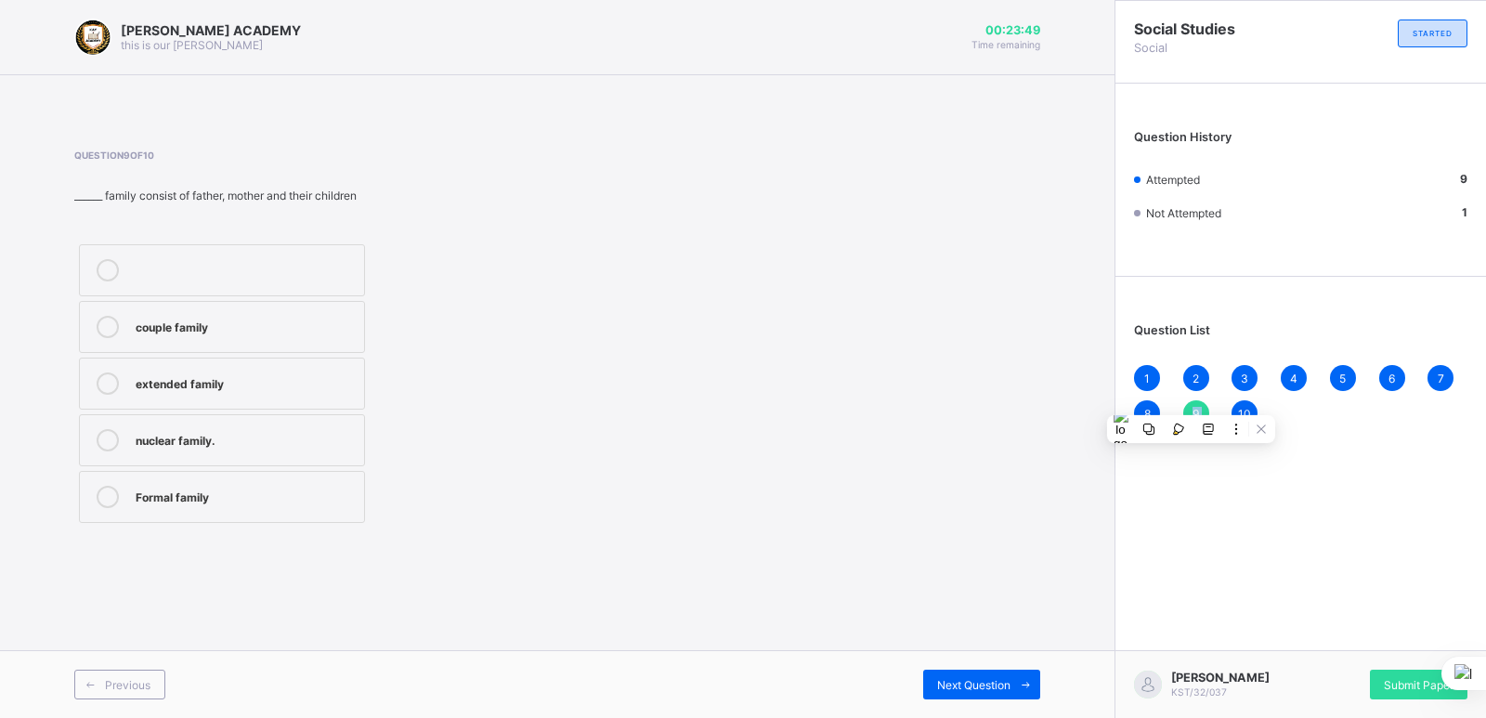
click at [1191, 401] on div "9" at bounding box center [1196, 413] width 26 height 26
click at [1241, 403] on div "10" at bounding box center [1245, 413] width 26 height 26
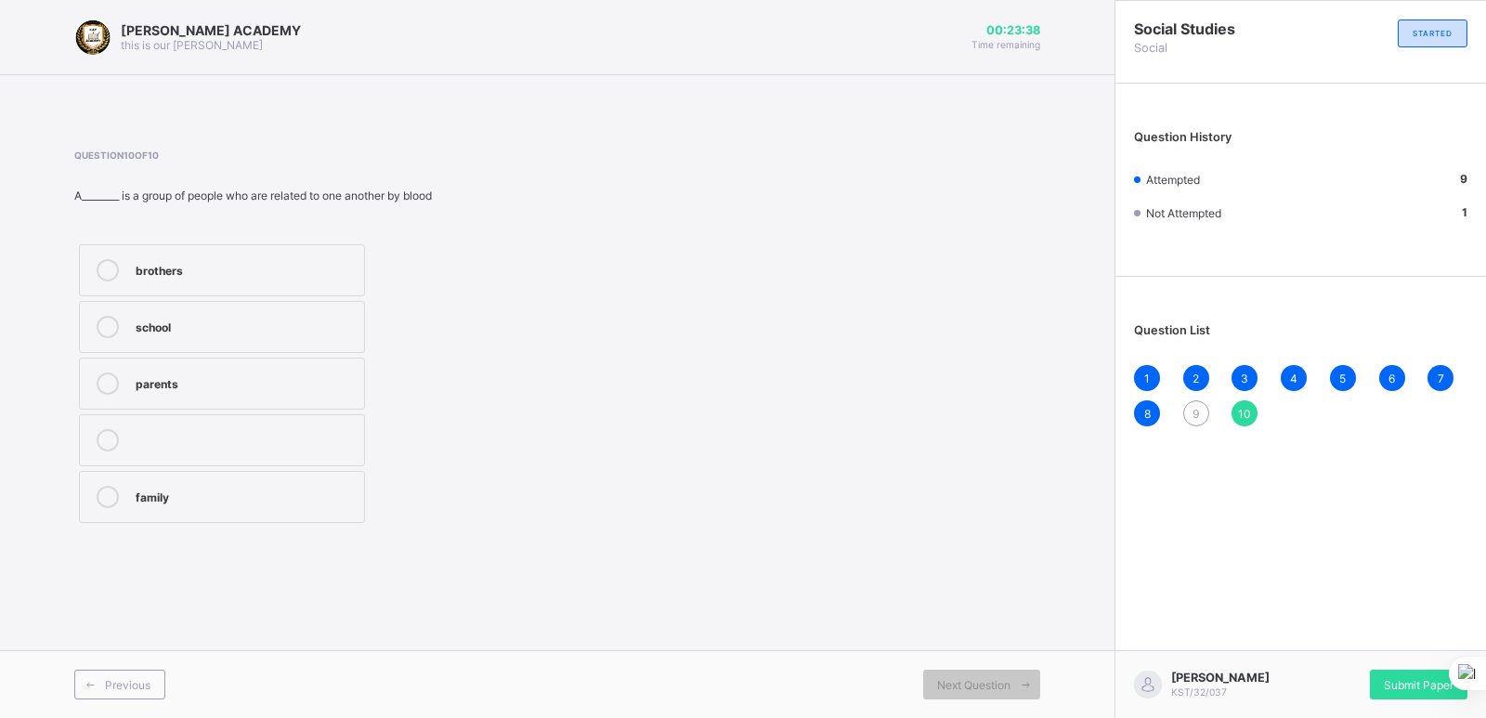
click at [1195, 408] on span "9" at bounding box center [1196, 414] width 7 height 14
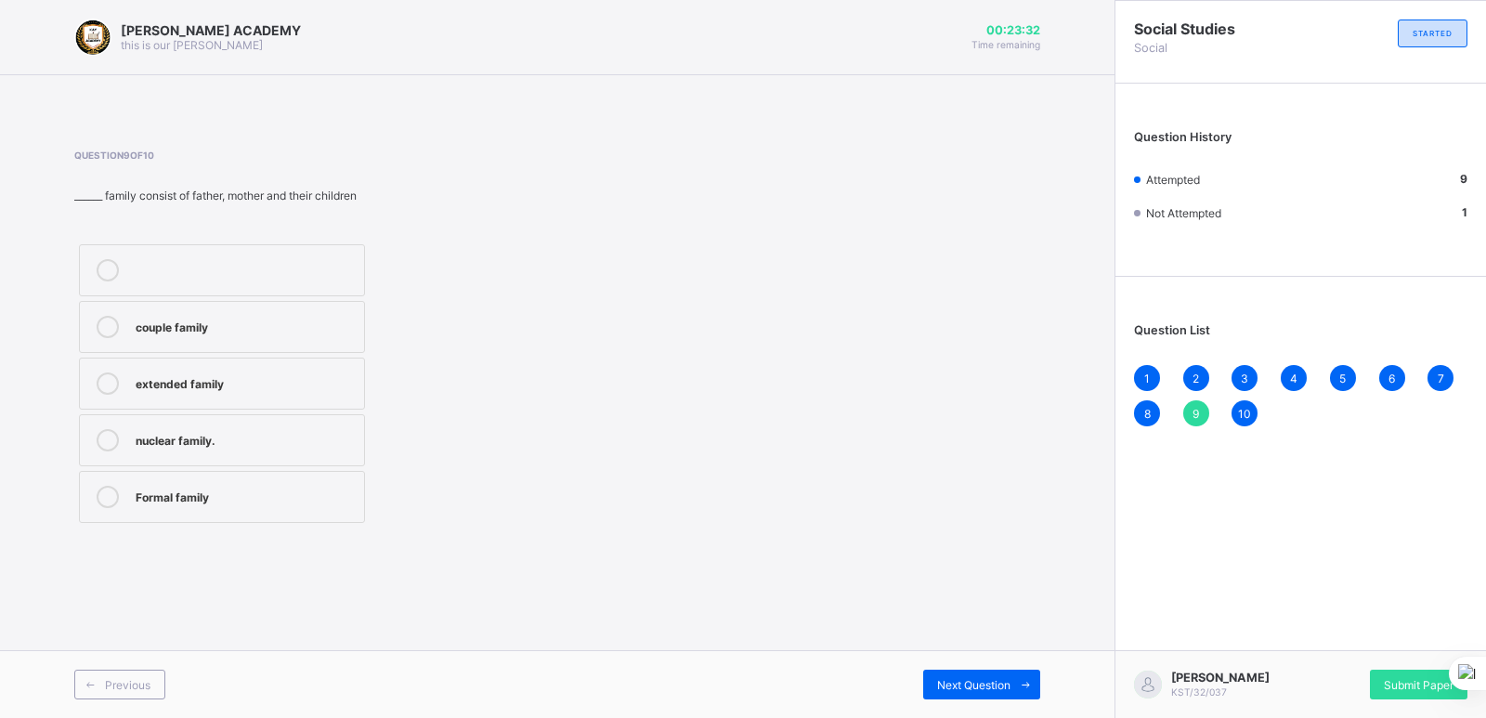
click at [1196, 400] on div "9" at bounding box center [1196, 413] width 26 height 26
click at [1191, 401] on div "9" at bounding box center [1196, 413] width 26 height 26
click at [1240, 400] on div "10" at bounding box center [1245, 413] width 26 height 26
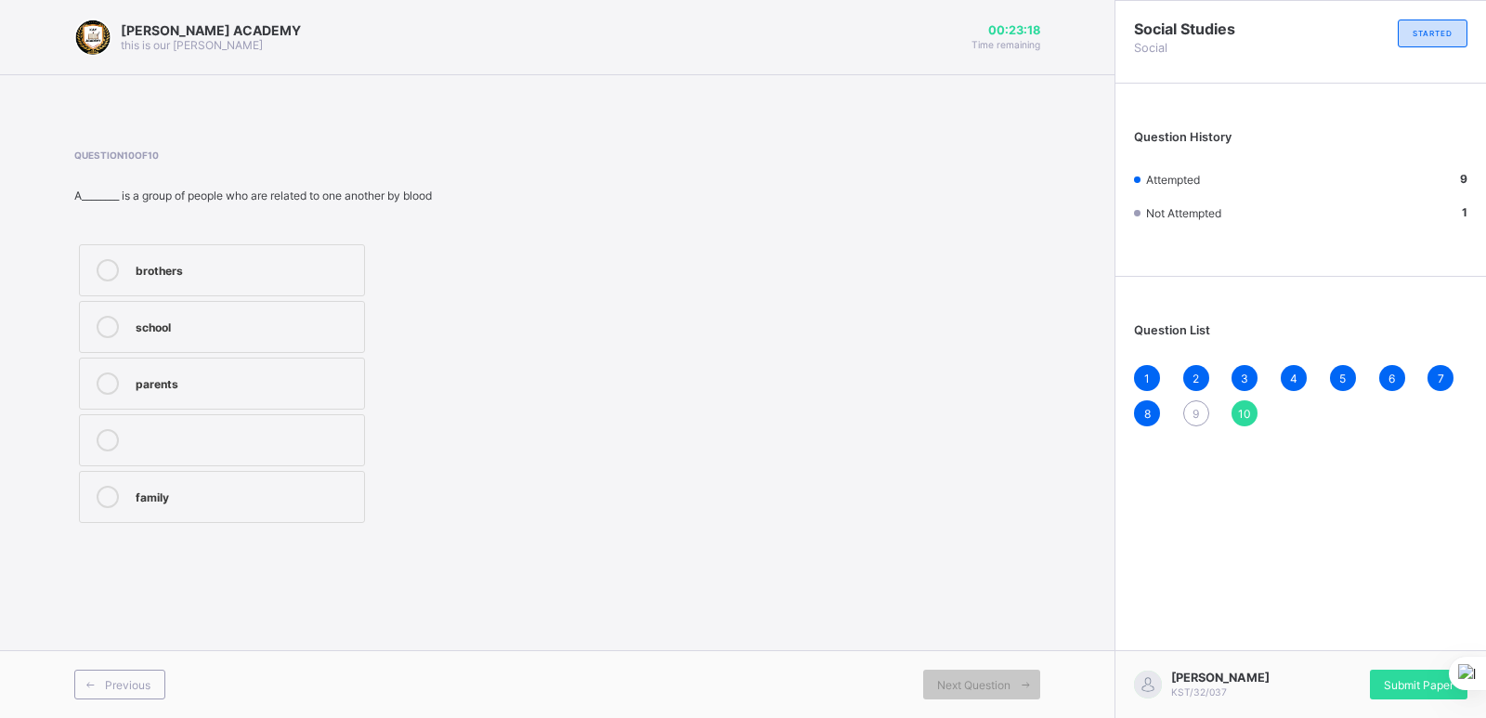
click at [1187, 405] on div "9" at bounding box center [1196, 413] width 26 height 26
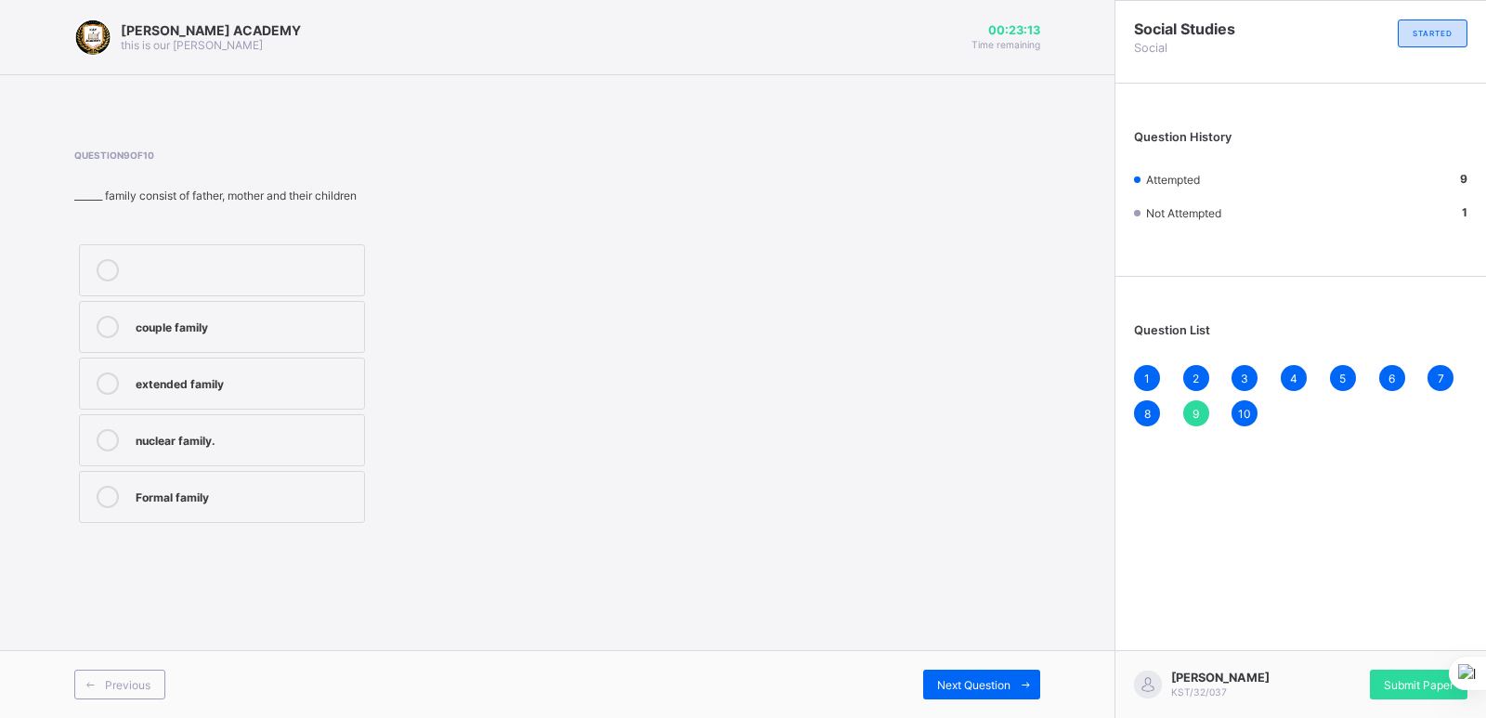
click at [145, 500] on div "Formal family" at bounding box center [245, 495] width 219 height 19
click at [1241, 399] on div "1 2 3 4 5 6 7 8 9 10" at bounding box center [1300, 395] width 333 height 61
click at [1243, 406] on div "1 2 3 4 5 6 7 8 9 10" at bounding box center [1300, 395] width 333 height 61
click at [1243, 407] on span "10" at bounding box center [1244, 414] width 13 height 14
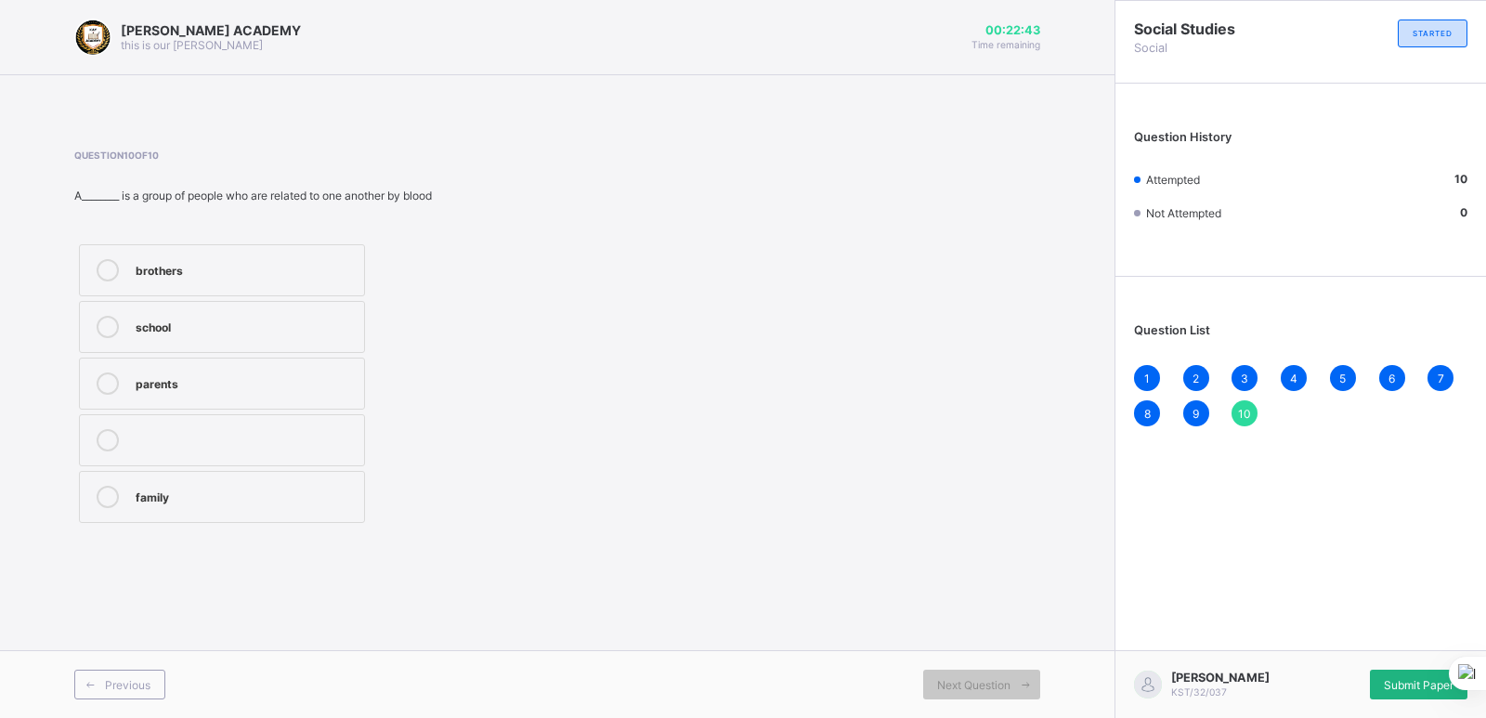
click at [1394, 685] on span "Submit Paper" at bounding box center [1419, 685] width 70 height 14
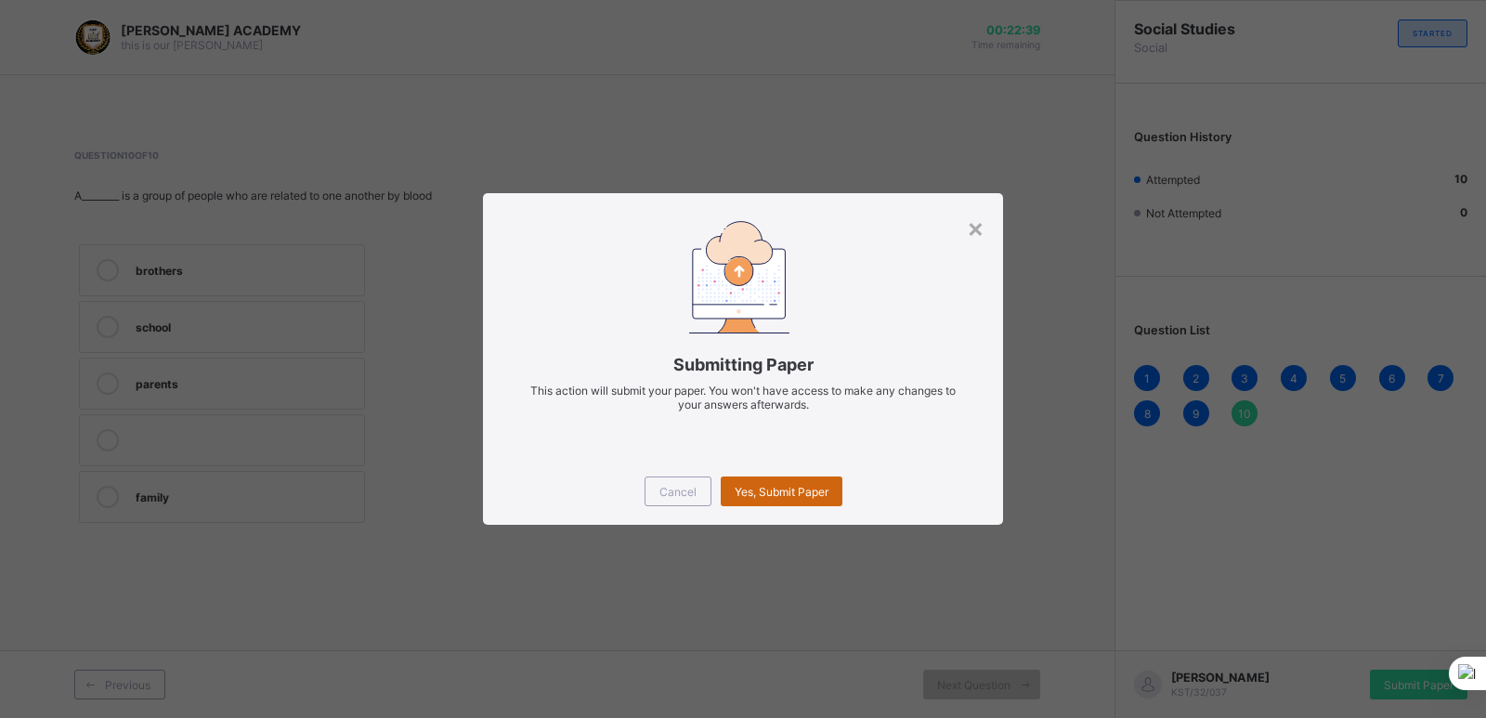
click at [751, 481] on div "Yes, Submit Paper" at bounding box center [782, 491] width 122 height 30
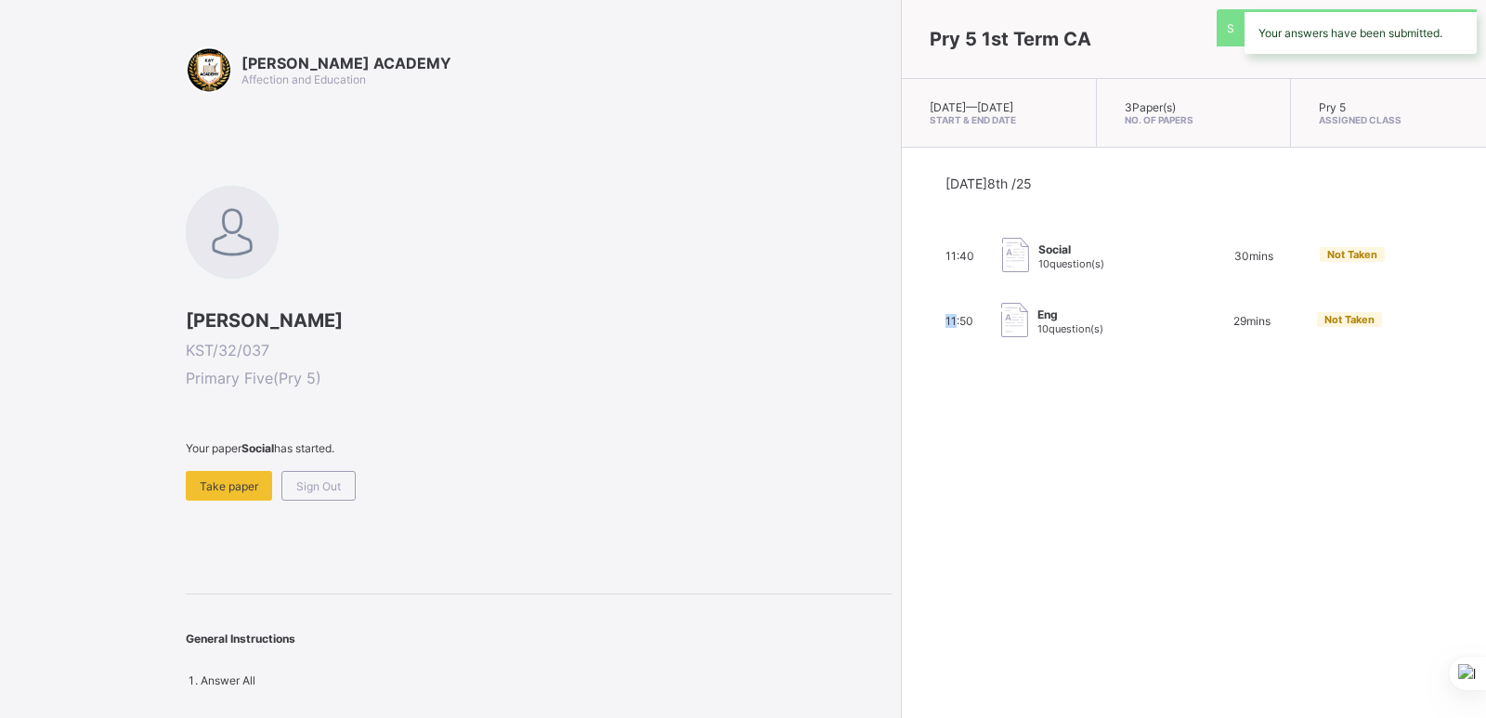
click at [901, 481] on div "Pry 5 1st Term CA [DATE] — [GEOGRAPHIC_DATA][DATE] Start & End Date 3 Paper(s) …" at bounding box center [1193, 359] width 585 height 718
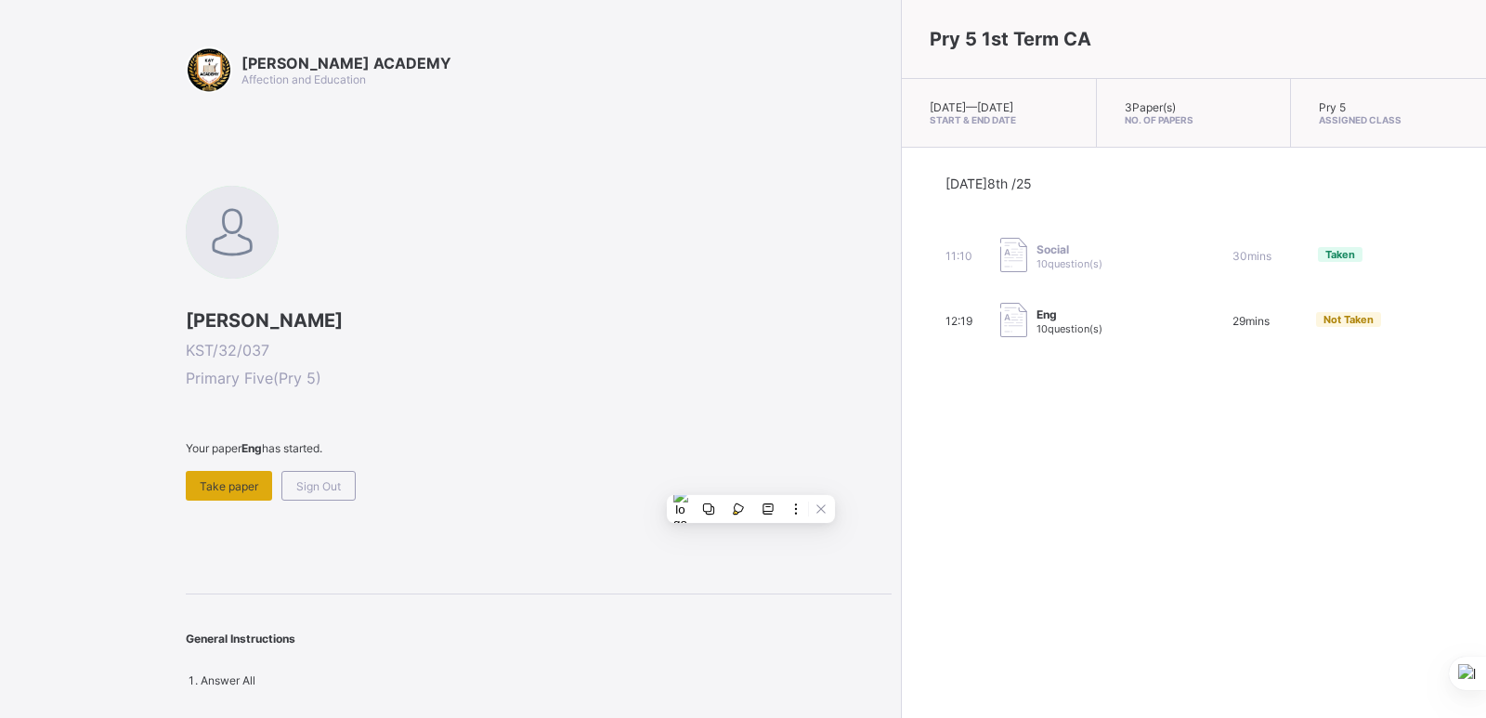
click at [206, 471] on div "Take paper" at bounding box center [229, 486] width 86 height 30
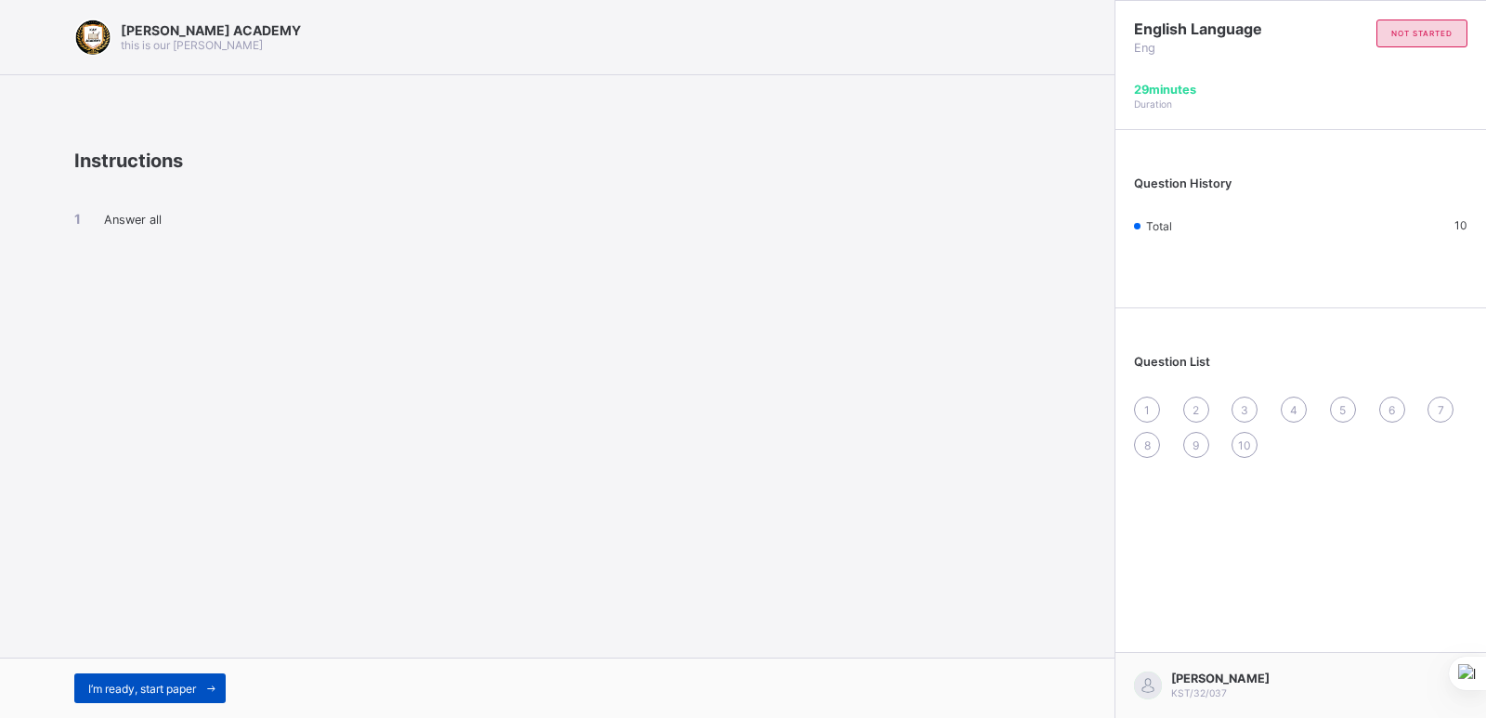
click at [153, 687] on span "I’m ready, start paper" at bounding box center [142, 689] width 108 height 14
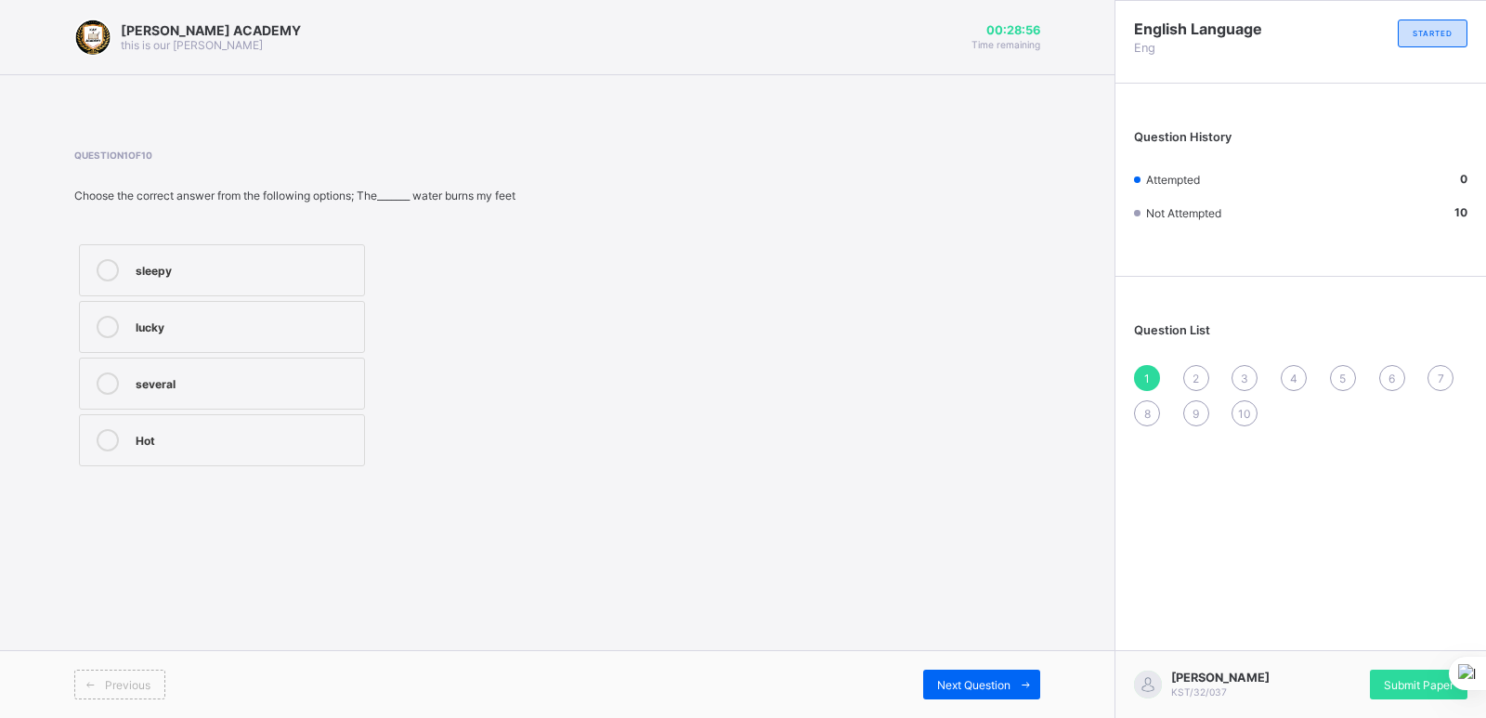
click at [114, 320] on icon at bounding box center [108, 327] width 22 height 22
click at [1144, 363] on div "Question List 1 2 3 4 5 6 7 8 9 10" at bounding box center [1301, 365] width 371 height 159
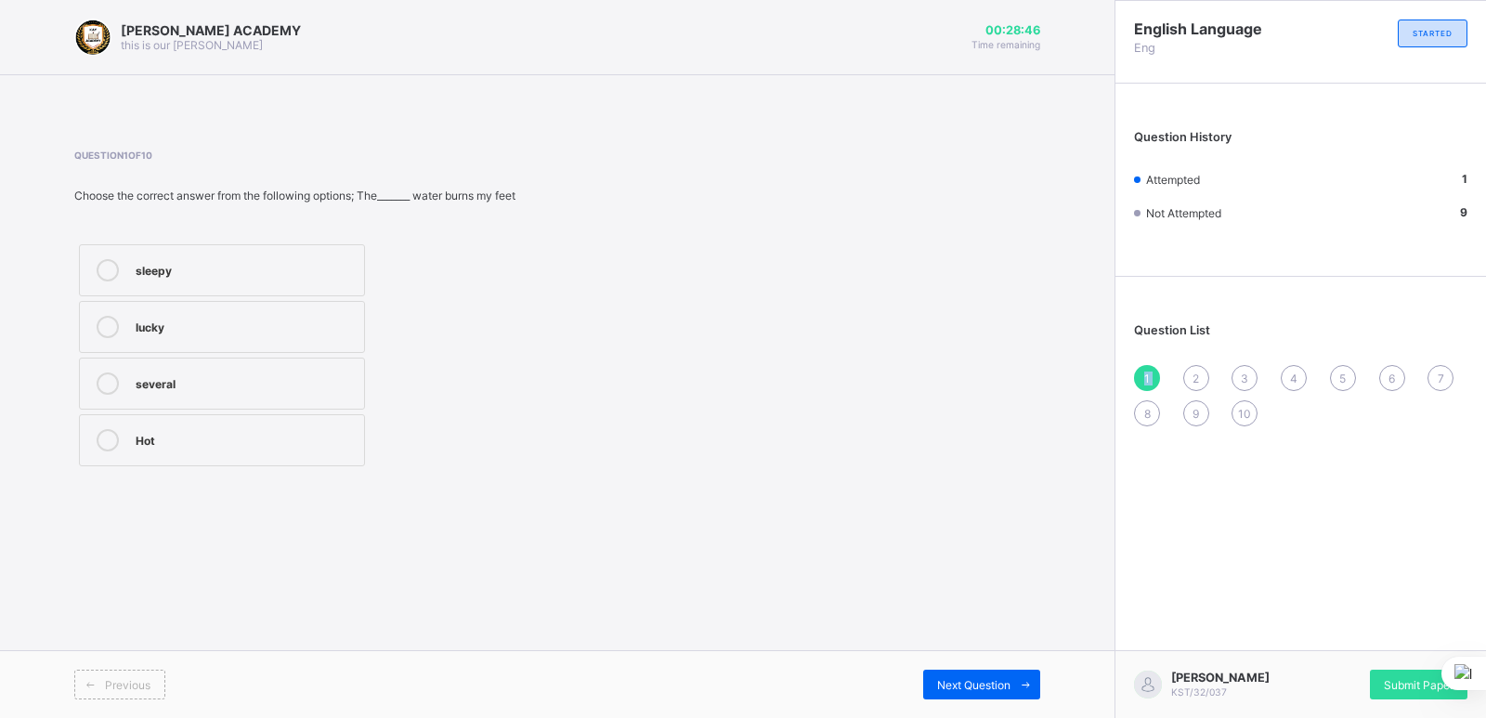
click at [1142, 367] on div "1" at bounding box center [1147, 378] width 26 height 26
click at [188, 314] on label "lucky" at bounding box center [222, 327] width 286 height 52
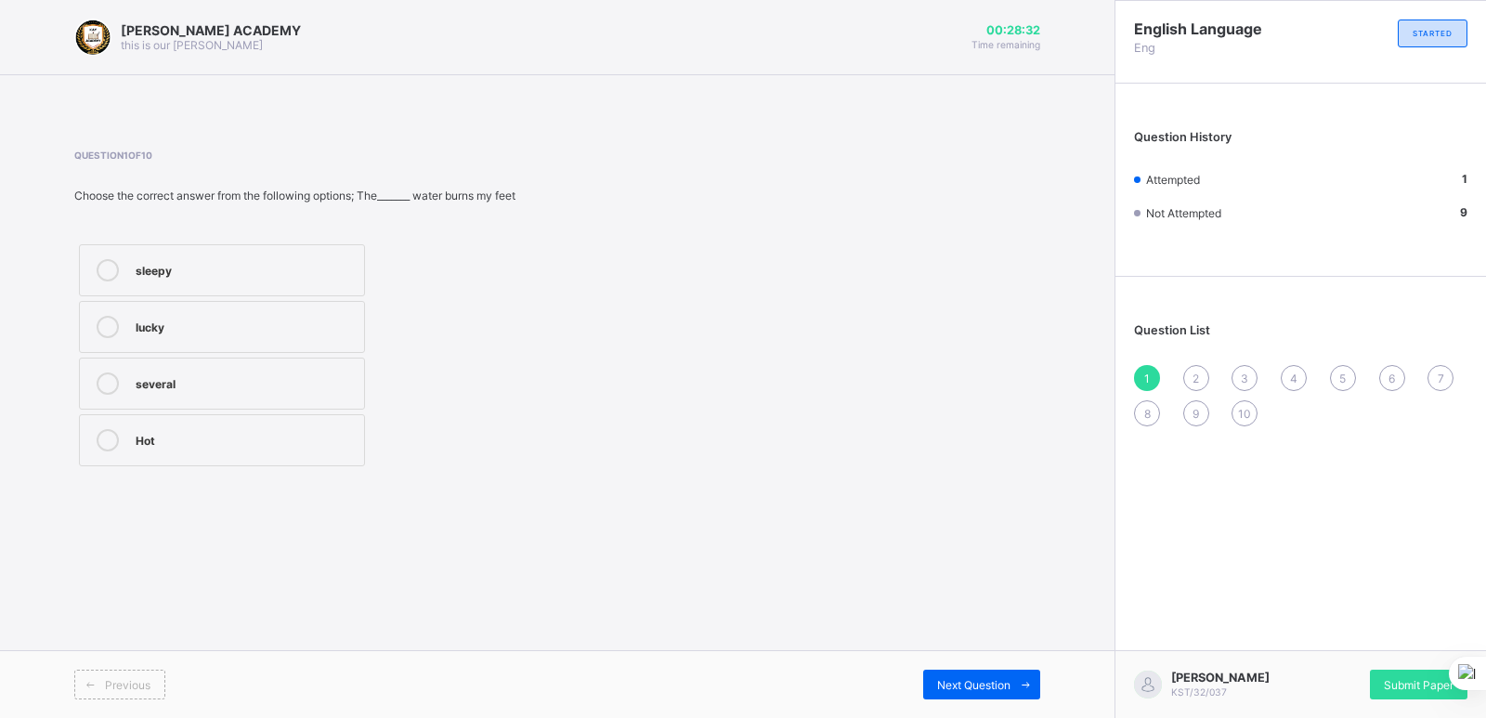
click at [1139, 369] on div "1" at bounding box center [1147, 378] width 26 height 26
click at [1140, 369] on div "1" at bounding box center [1147, 378] width 26 height 26
click at [1146, 366] on div "1" at bounding box center [1147, 378] width 26 height 26
click at [138, 392] on div "several" at bounding box center [245, 383] width 219 height 22
click at [1120, 368] on div "Question List 1 2 3 4 5 6 7 8 9 10" at bounding box center [1301, 365] width 371 height 159
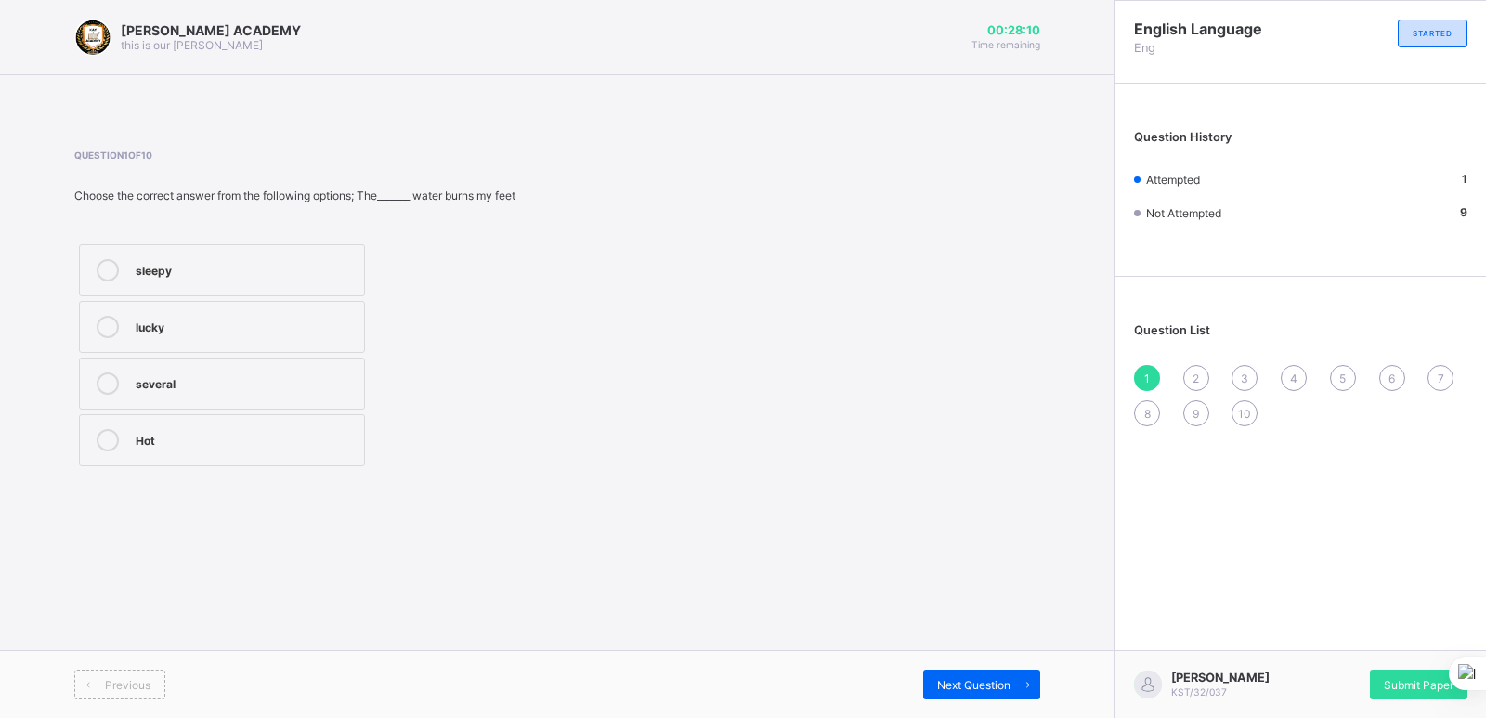
click at [1141, 369] on div "1" at bounding box center [1147, 378] width 26 height 26
click at [1142, 369] on div "1" at bounding box center [1147, 378] width 26 height 26
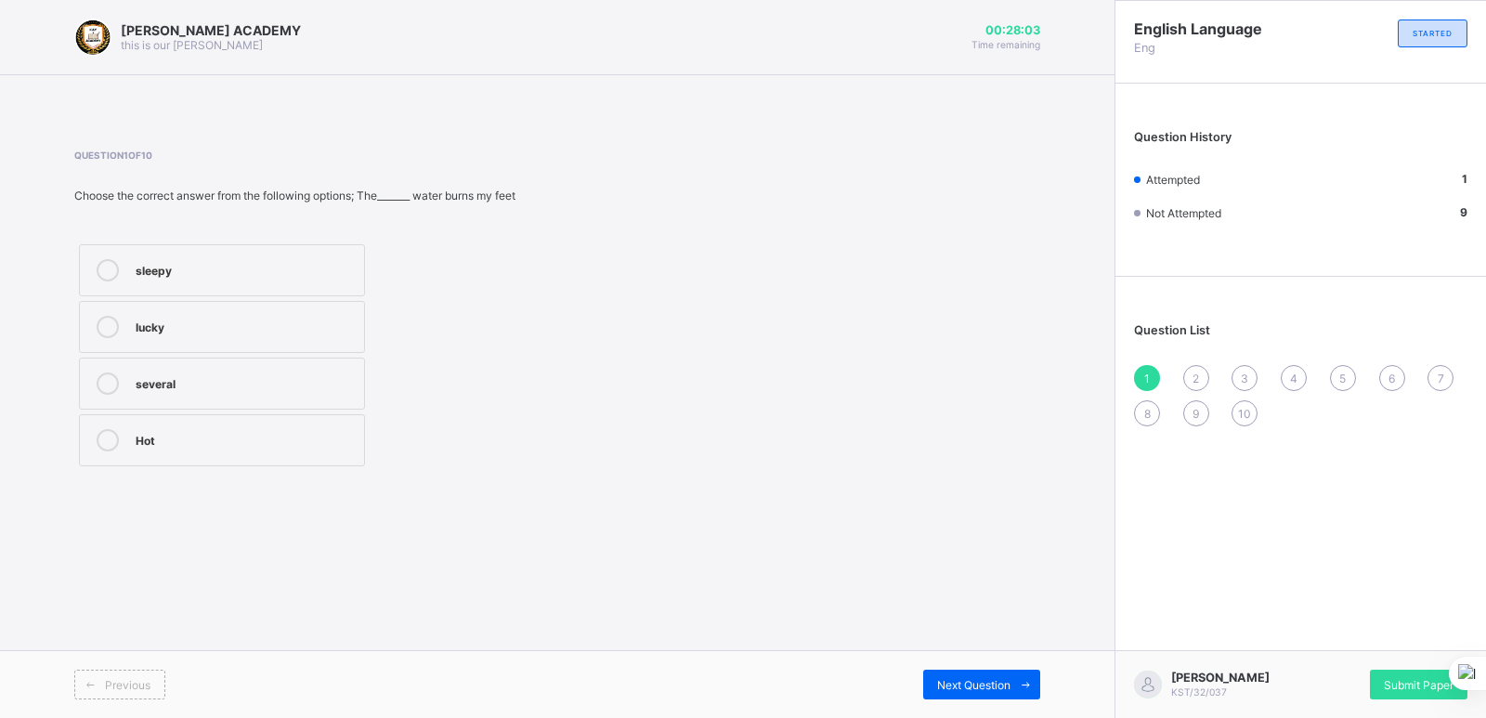
click at [176, 367] on label "several" at bounding box center [222, 384] width 286 height 52
click at [1148, 376] on span "1" at bounding box center [1147, 379] width 6 height 14
click at [1190, 371] on div "2" at bounding box center [1196, 378] width 26 height 26
click at [218, 377] on div "lucky, hot" at bounding box center [245, 381] width 219 height 19
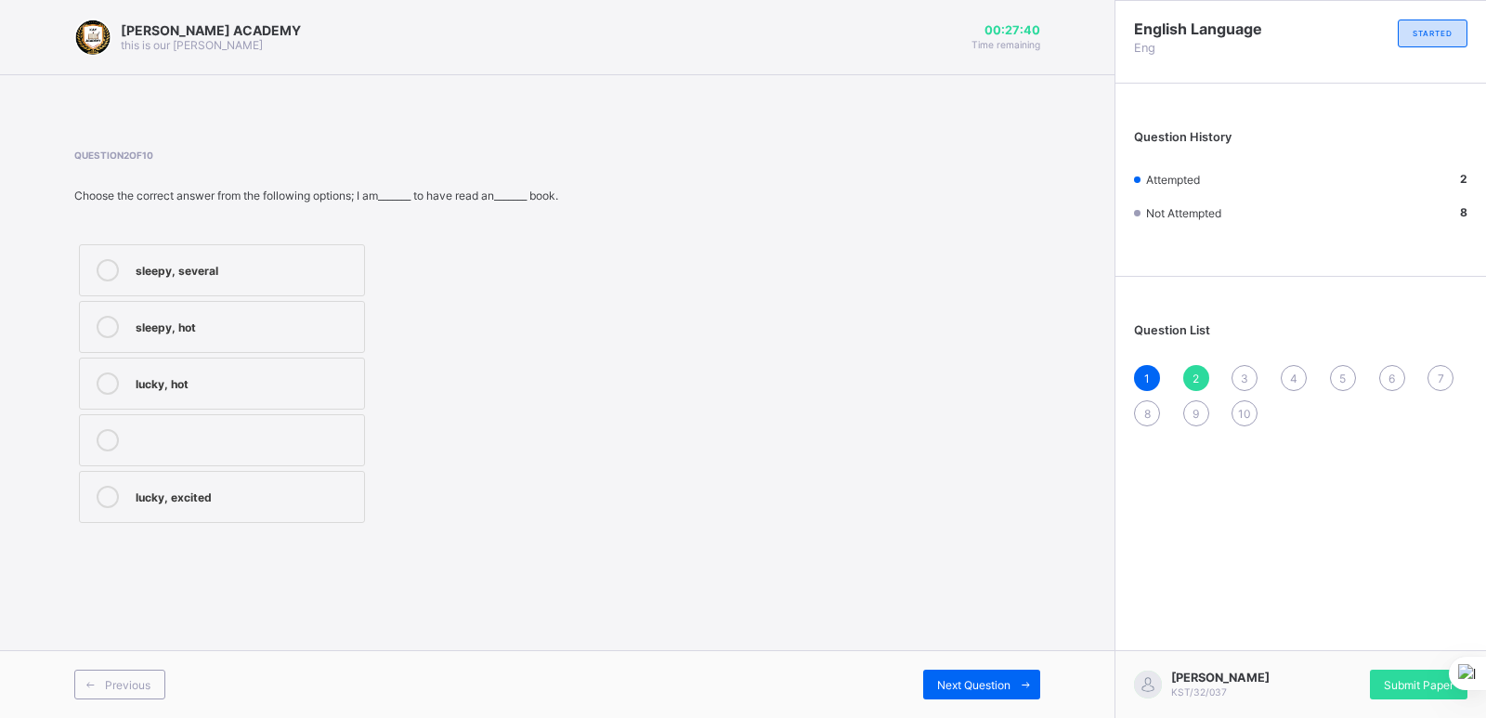
click at [218, 377] on div "lucky, hot" at bounding box center [245, 381] width 219 height 19
click at [1199, 361] on div "Question List 1 2 3 4 5 6 7 8 9 10" at bounding box center [1301, 365] width 371 height 159
click at [1192, 379] on div "2" at bounding box center [1196, 378] width 26 height 26
click at [1236, 369] on div "3" at bounding box center [1245, 378] width 26 height 26
click at [148, 320] on div "blue" at bounding box center [245, 325] width 219 height 19
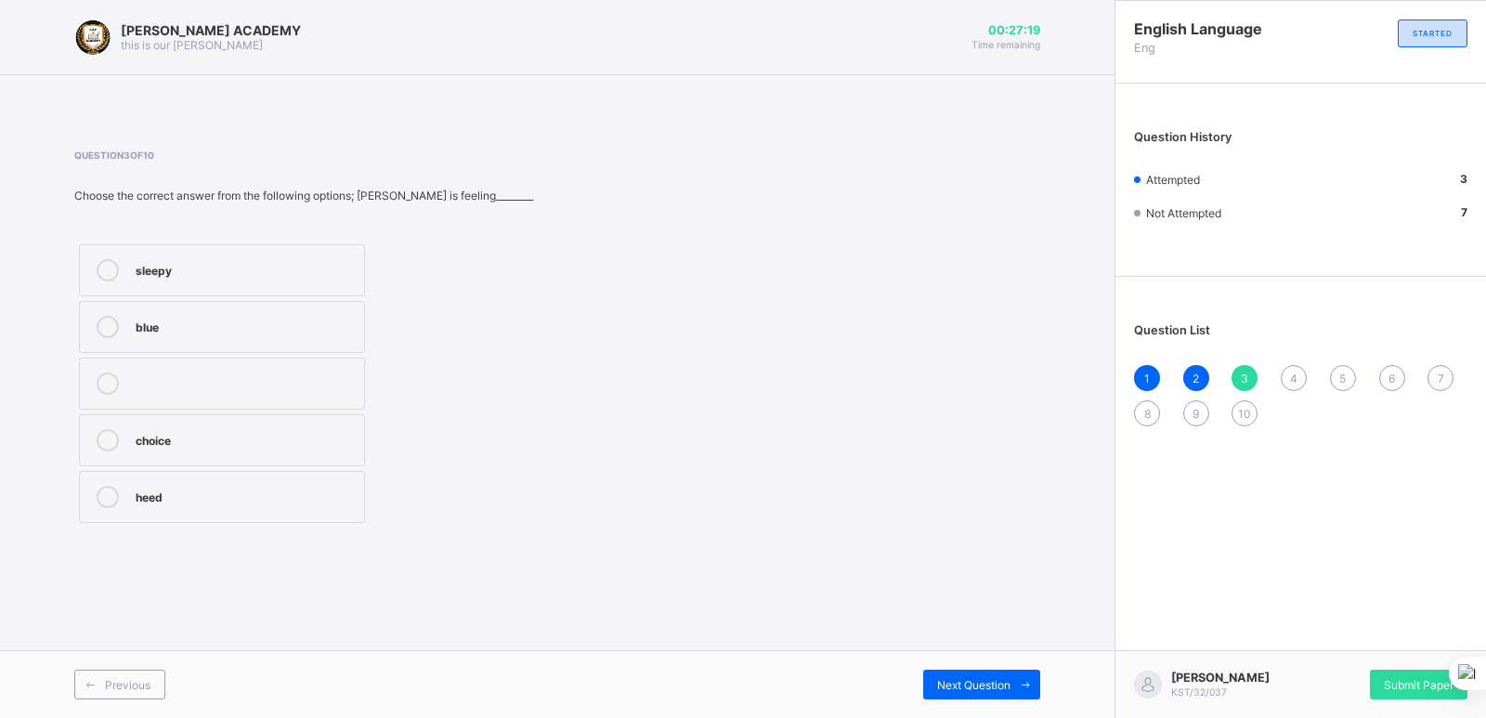
click at [1289, 372] on div "4" at bounding box center [1294, 378] width 26 height 26
click at [129, 455] on label "hot" at bounding box center [222, 440] width 286 height 52
click at [1292, 368] on div "4" at bounding box center [1294, 378] width 26 height 26
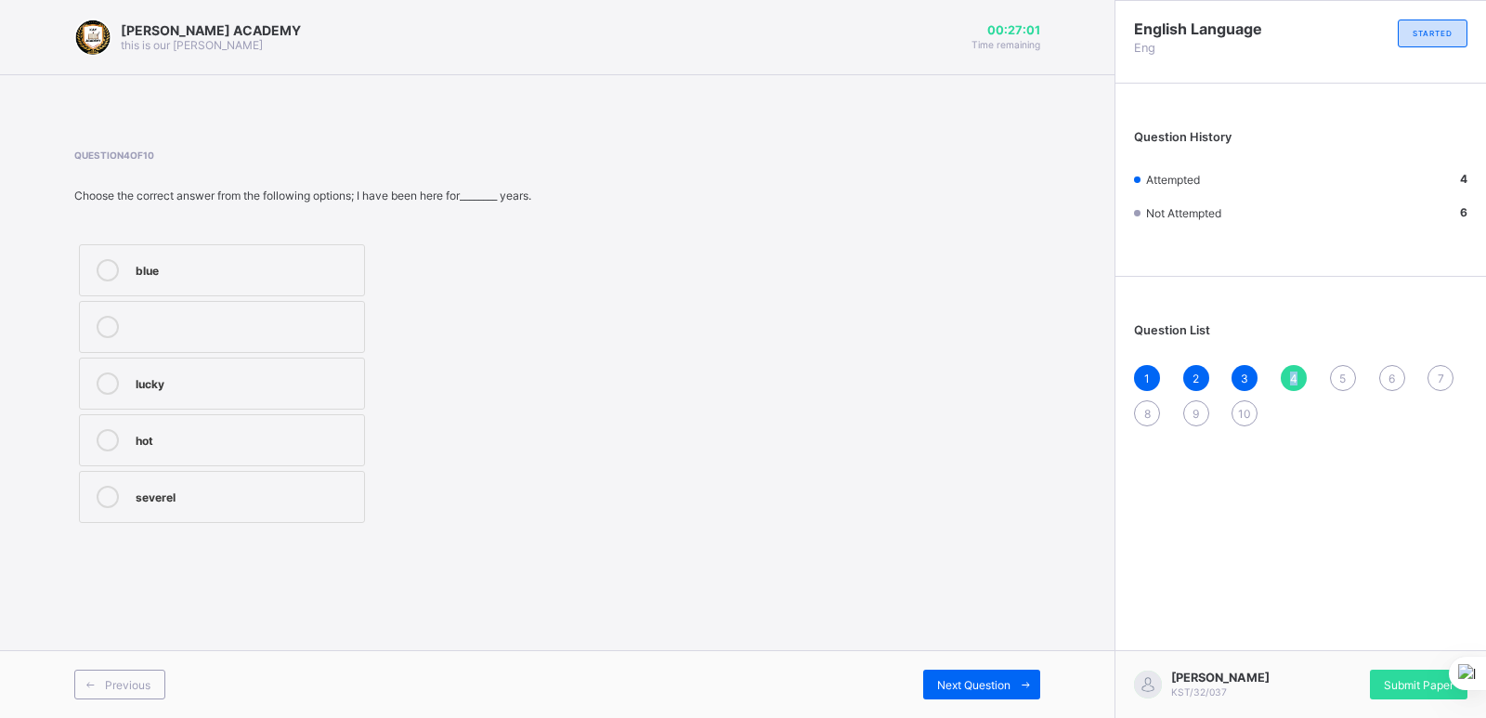
click at [1292, 368] on div "4" at bounding box center [1294, 378] width 26 height 26
click at [1340, 362] on div "Question List 1 2 3 4 5 6 7 8 9 10" at bounding box center [1301, 365] width 371 height 159
click at [1339, 367] on div "5" at bounding box center [1343, 378] width 26 height 26
click at [136, 386] on div "mood" at bounding box center [261, 395] width 250 height 19
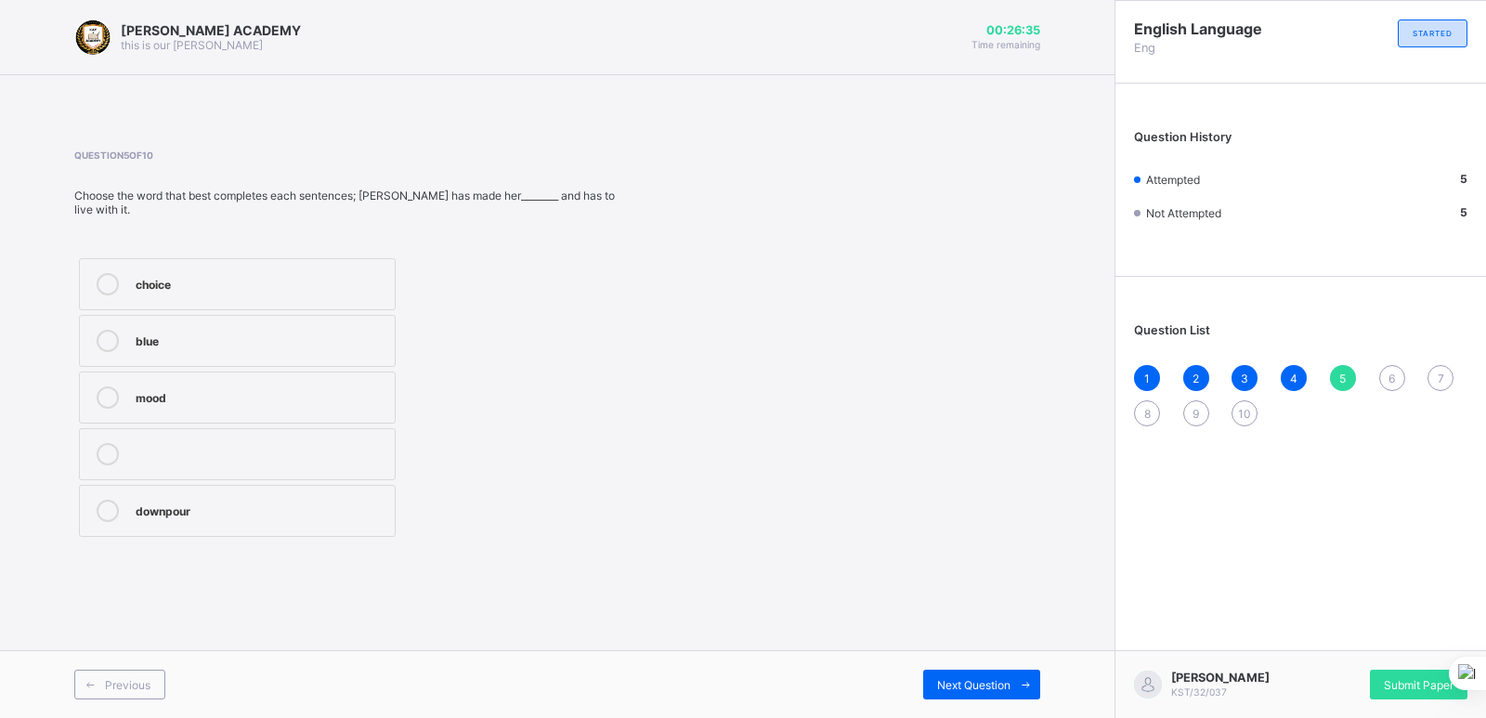
click at [1341, 372] on span "5" at bounding box center [1342, 379] width 7 height 14
click at [1388, 370] on div "6" at bounding box center [1392, 378] width 26 height 26
drag, startPoint x: 1, startPoint y: 287, endPoint x: 126, endPoint y: 359, distance: 144.8
click at [126, 359] on div "[PERSON_NAME] ACADEMY this is our [PERSON_NAME] 00:26:29 Time remaining Questio…" at bounding box center [557, 359] width 1115 height 718
click at [165, 502] on div "announcer" at bounding box center [261, 509] width 251 height 19
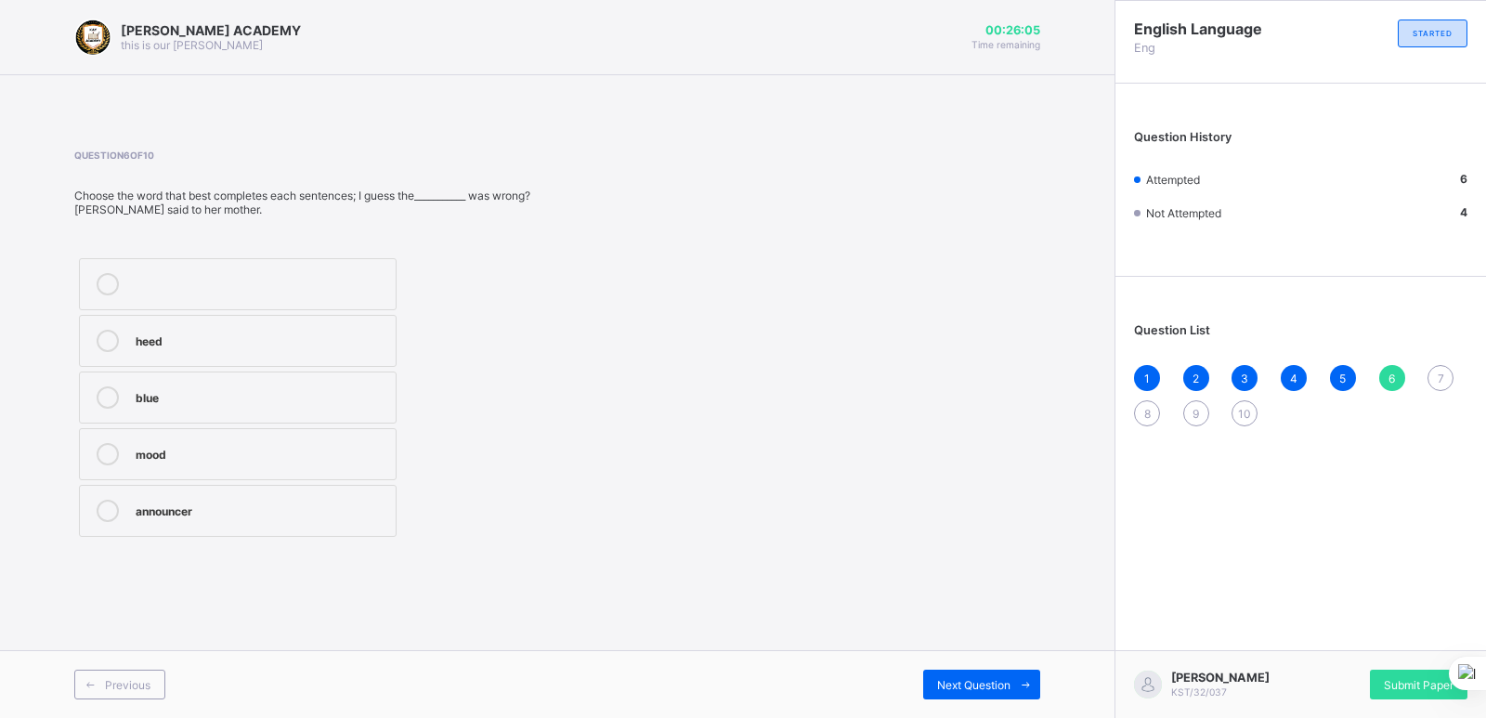
click at [1389, 372] on span "6" at bounding box center [1392, 379] width 7 height 14
click at [1390, 369] on div "6" at bounding box center [1392, 378] width 26 height 26
click at [1439, 372] on span "7" at bounding box center [1441, 379] width 7 height 14
click at [167, 501] on div "drenched" at bounding box center [261, 509] width 251 height 19
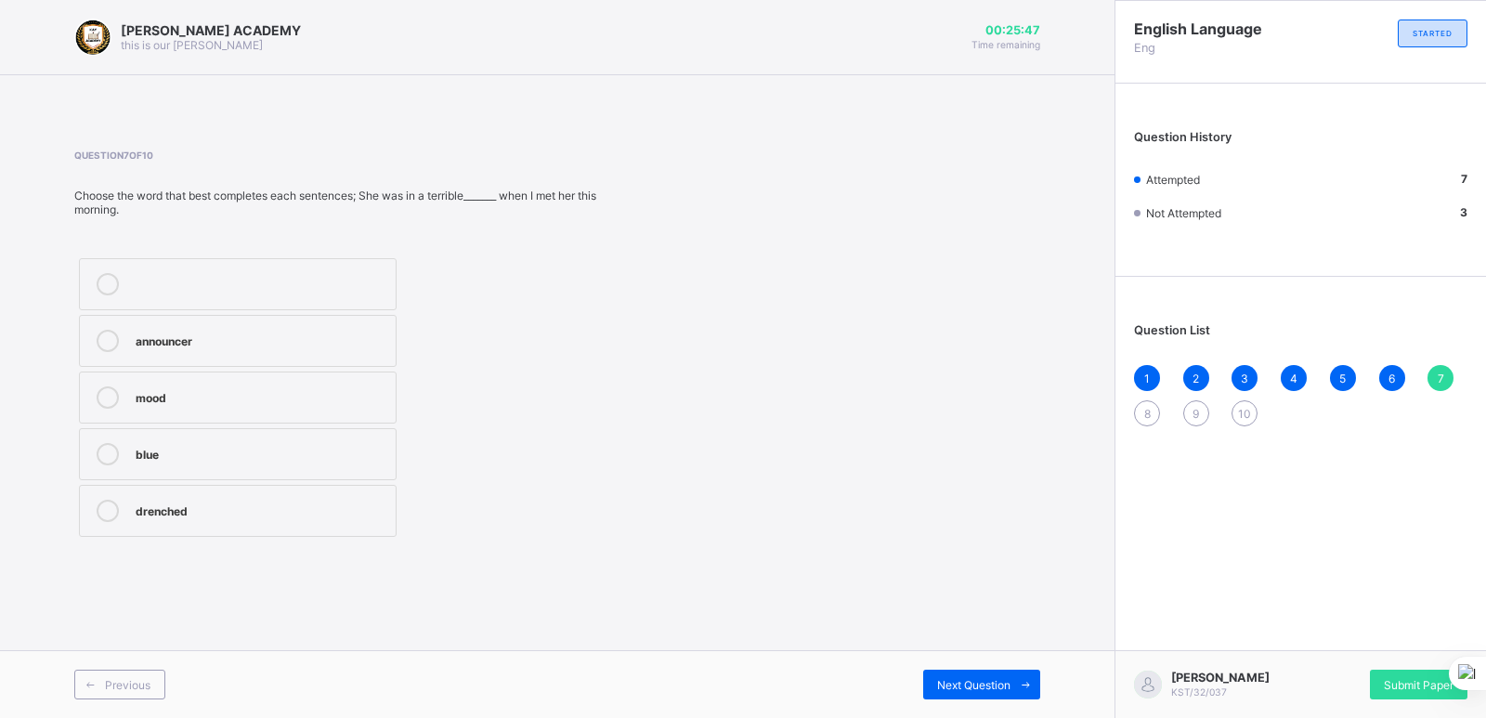
click at [1141, 404] on div "8" at bounding box center [1147, 413] width 26 height 26
click at [152, 397] on div "mood" at bounding box center [258, 395] width 244 height 19
click at [1196, 404] on div "9" at bounding box center [1196, 413] width 26 height 26
click at [146, 492] on div "drenched" at bounding box center [256, 495] width 241 height 19
click at [1199, 403] on div "9" at bounding box center [1196, 413] width 26 height 26
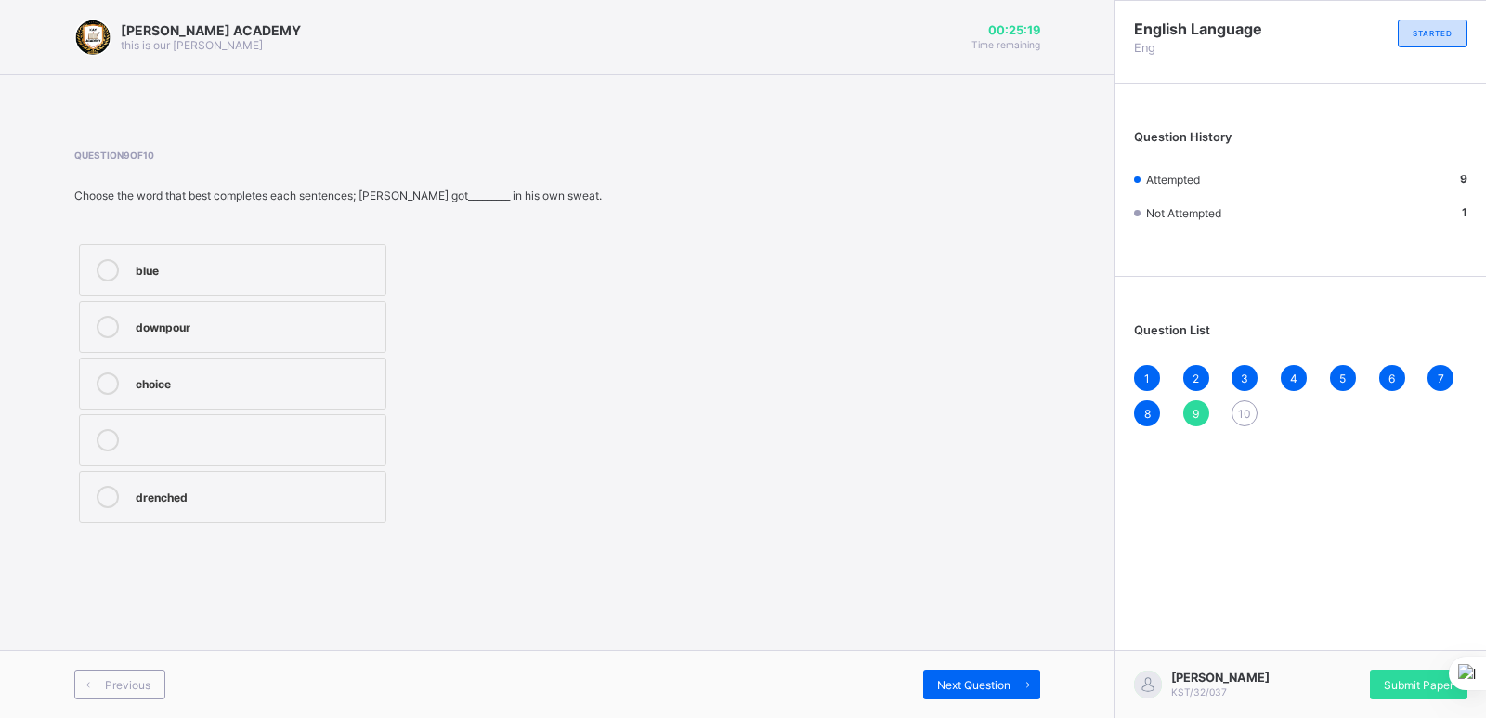
click at [1199, 403] on div "9" at bounding box center [1196, 413] width 26 height 26
click at [1195, 403] on div "9" at bounding box center [1196, 413] width 26 height 26
click at [1238, 405] on div "10" at bounding box center [1245, 413] width 26 height 26
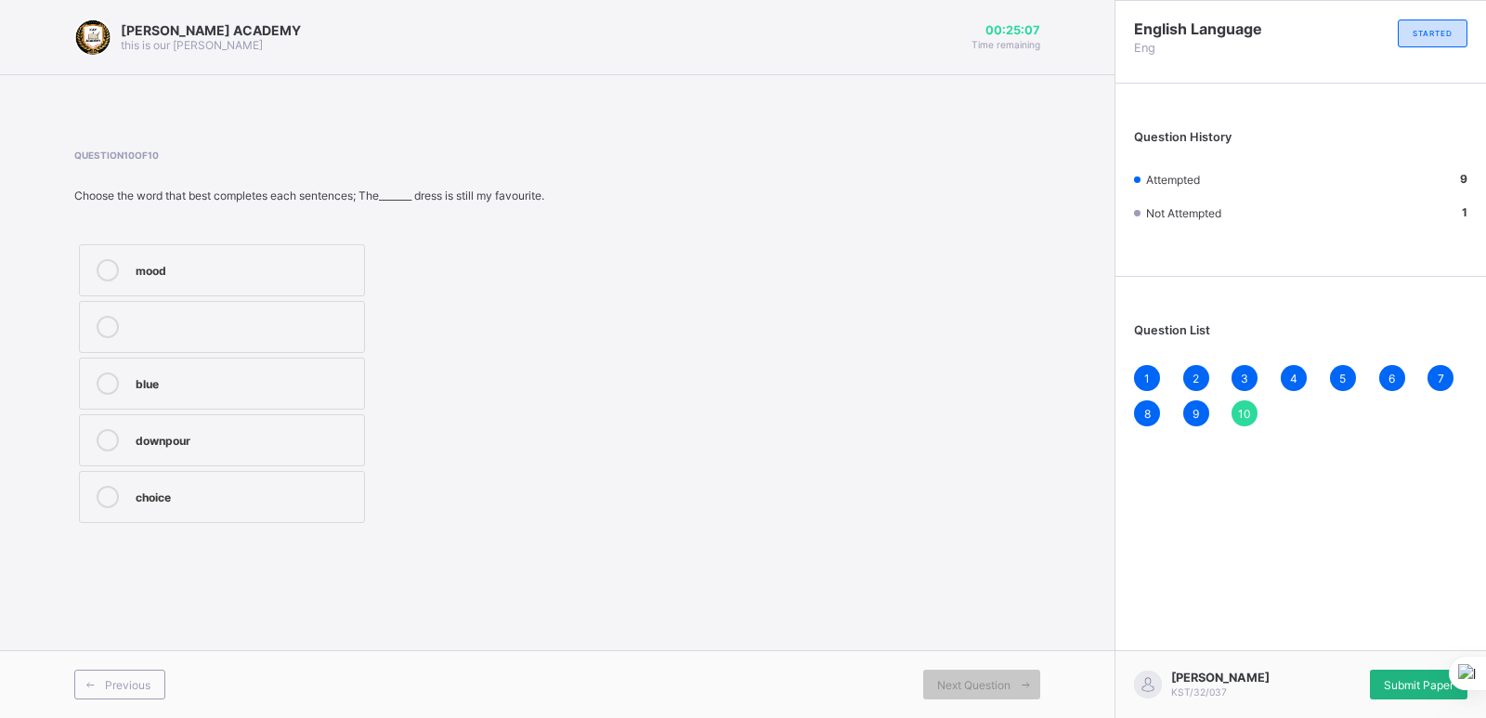
click at [1438, 688] on span "Submit Paper" at bounding box center [1419, 685] width 70 height 14
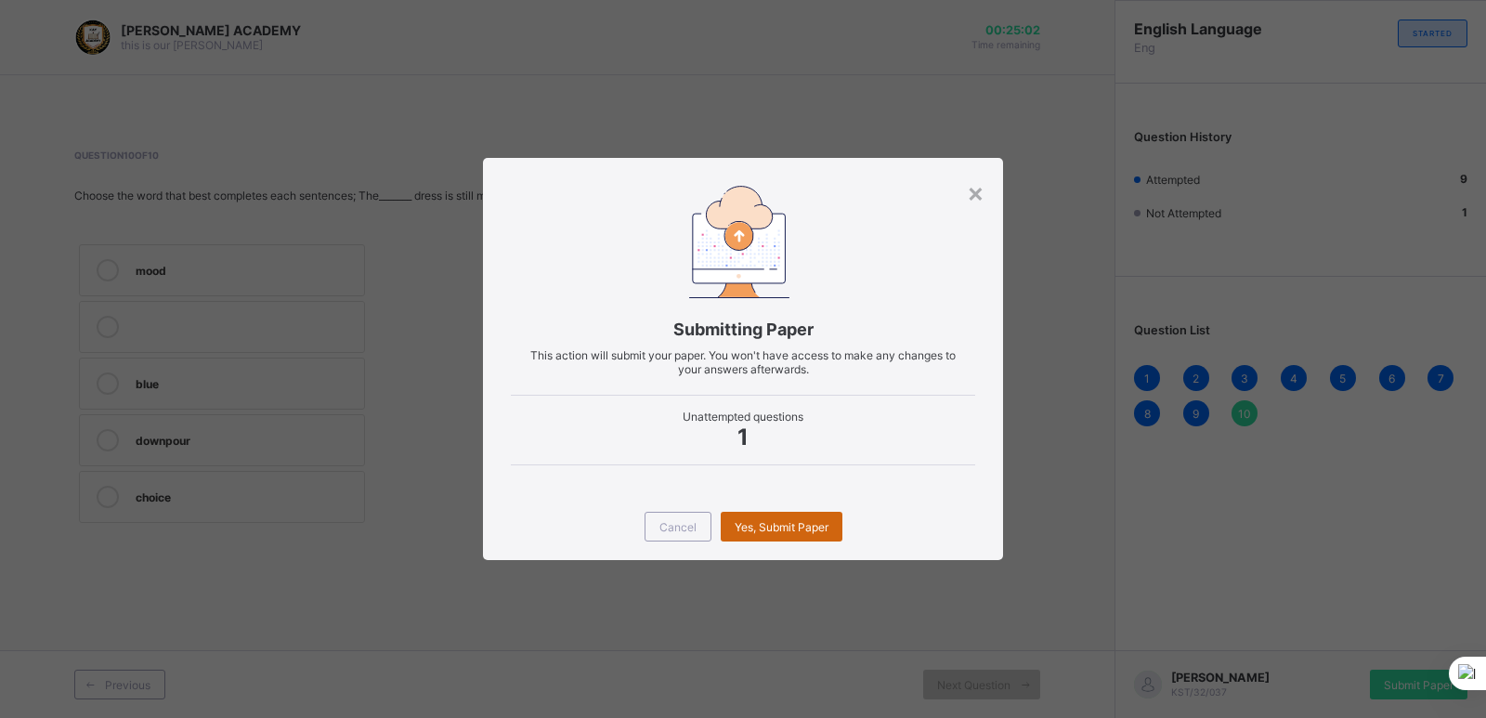
click at [738, 518] on div "Yes, Submit Paper" at bounding box center [782, 527] width 122 height 30
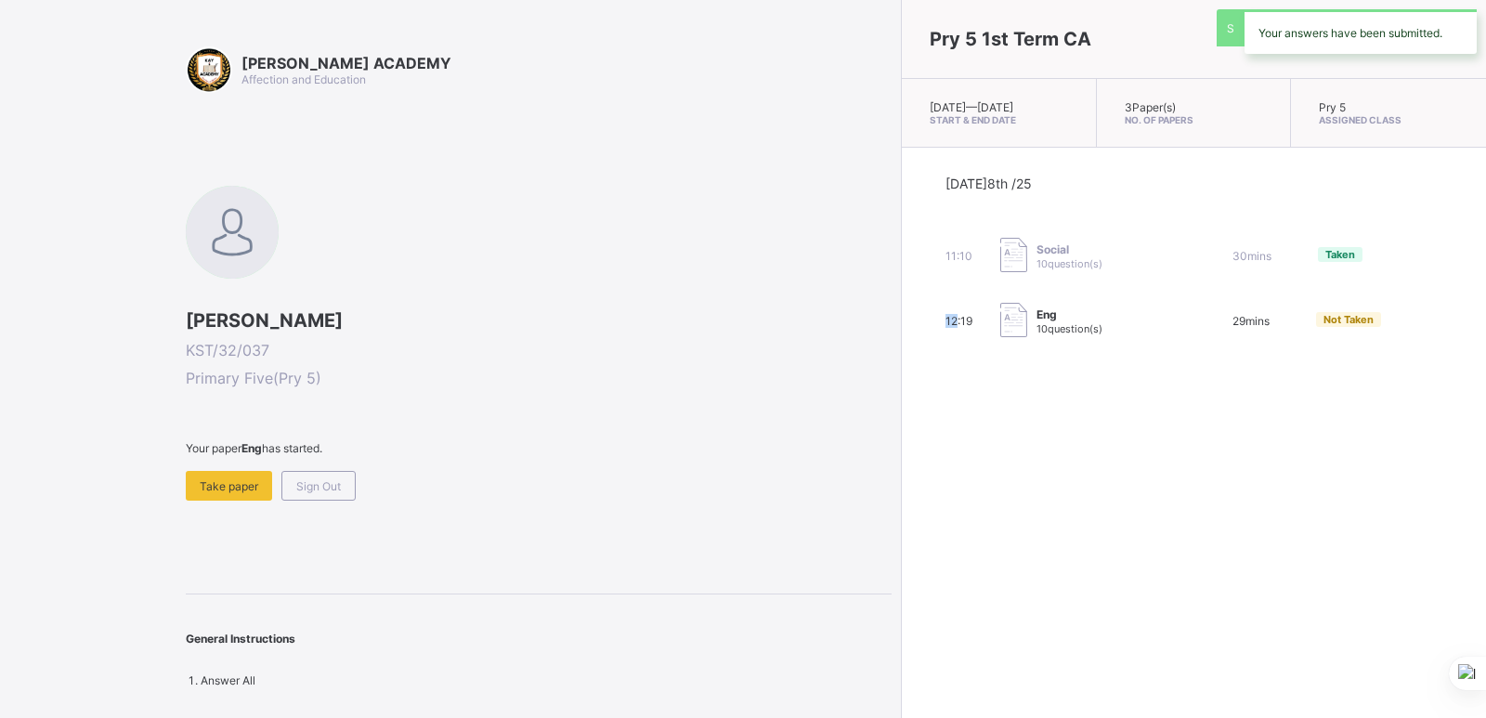
click at [901, 518] on div "Pry 5 1st Term CA [DATE] — [GEOGRAPHIC_DATA][DATE] Start & End Date 3 Paper(s) …" at bounding box center [1193, 359] width 585 height 718
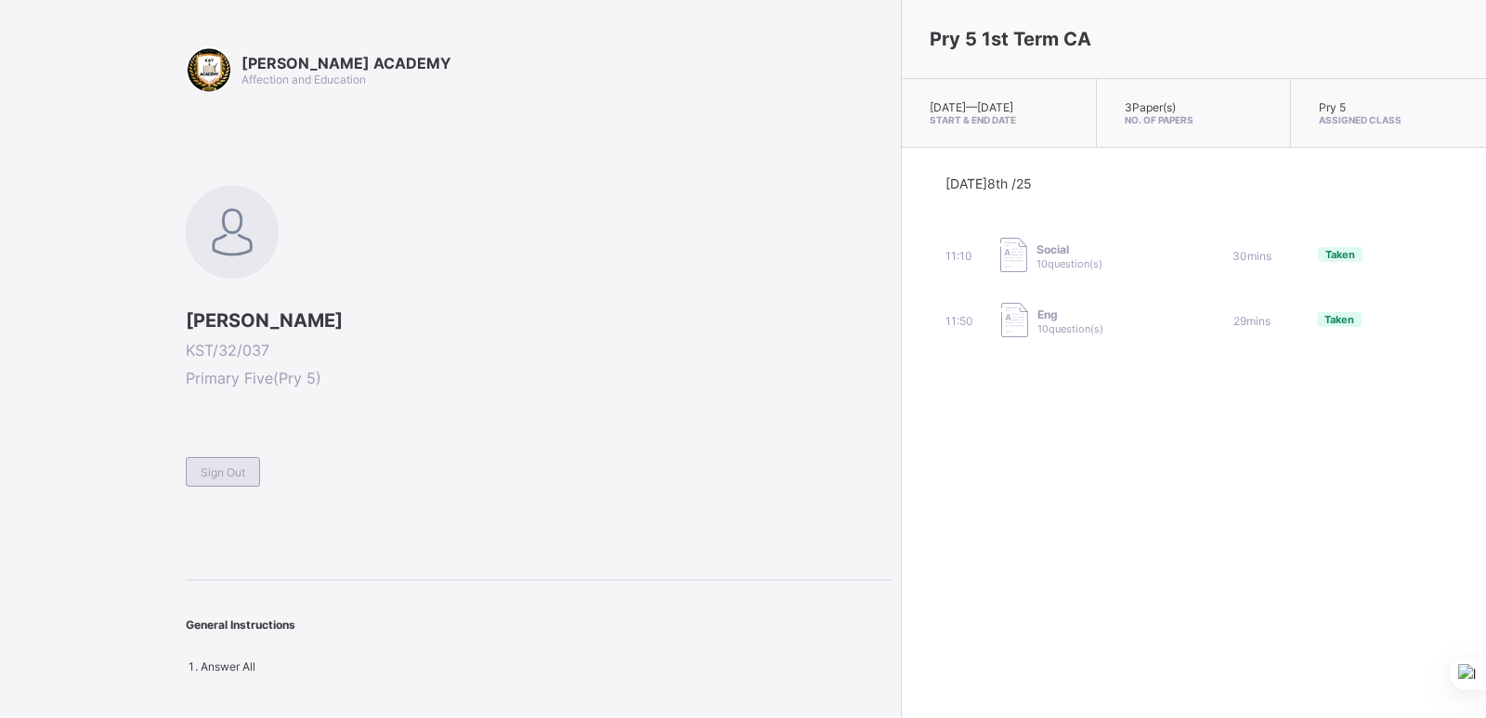
click at [212, 478] on span "Sign Out" at bounding box center [223, 472] width 45 height 14
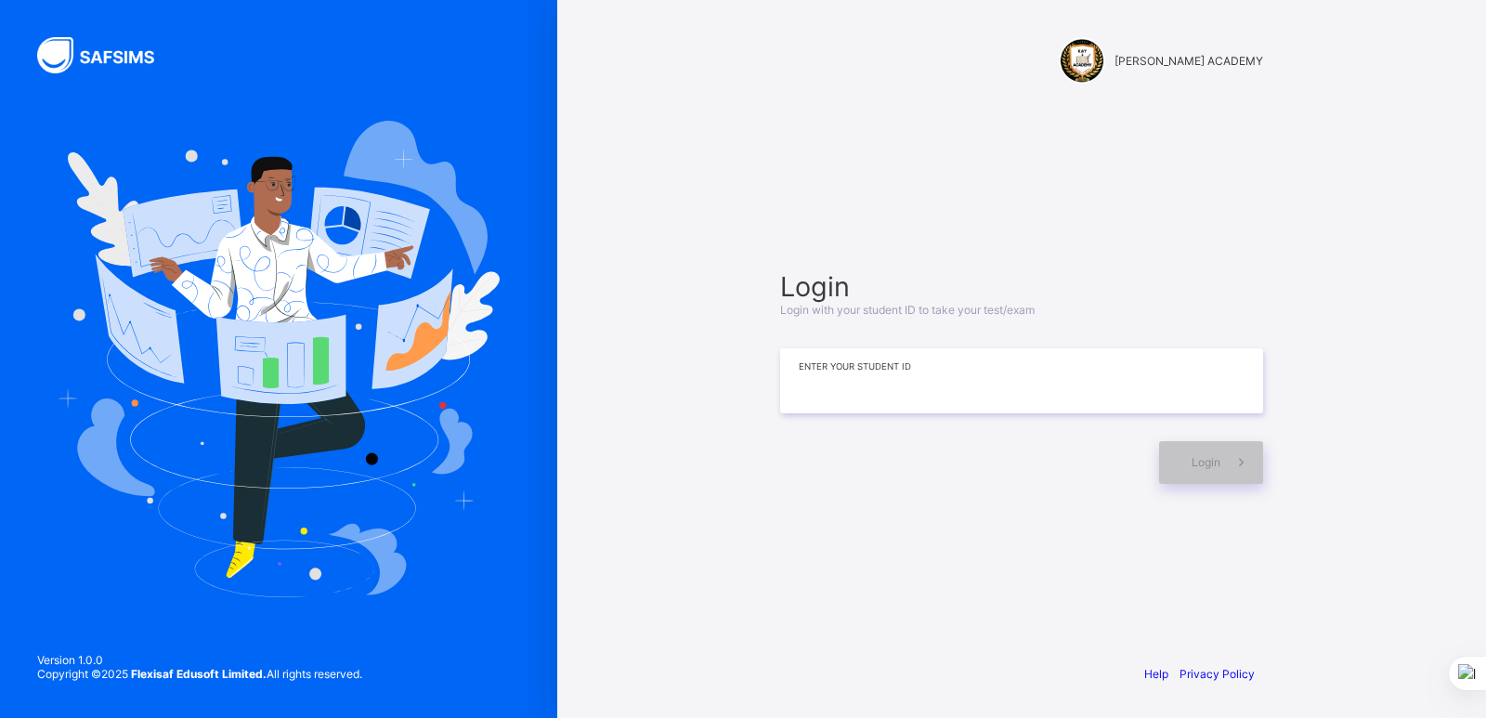
click at [795, 396] on input at bounding box center [1021, 380] width 483 height 65
type input "**********"
click at [1192, 453] on div "Login" at bounding box center [1211, 462] width 104 height 43
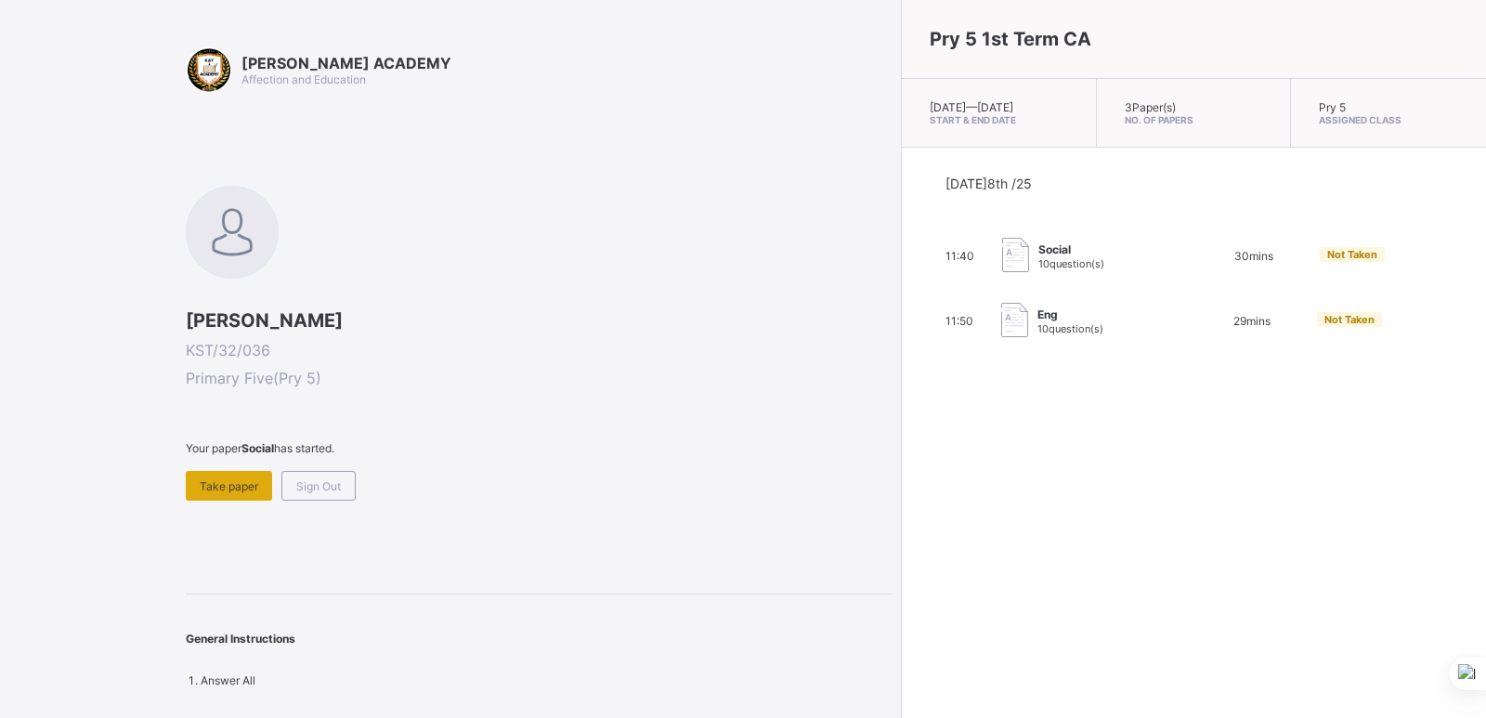
click at [230, 486] on span "Take paper" at bounding box center [229, 486] width 59 height 14
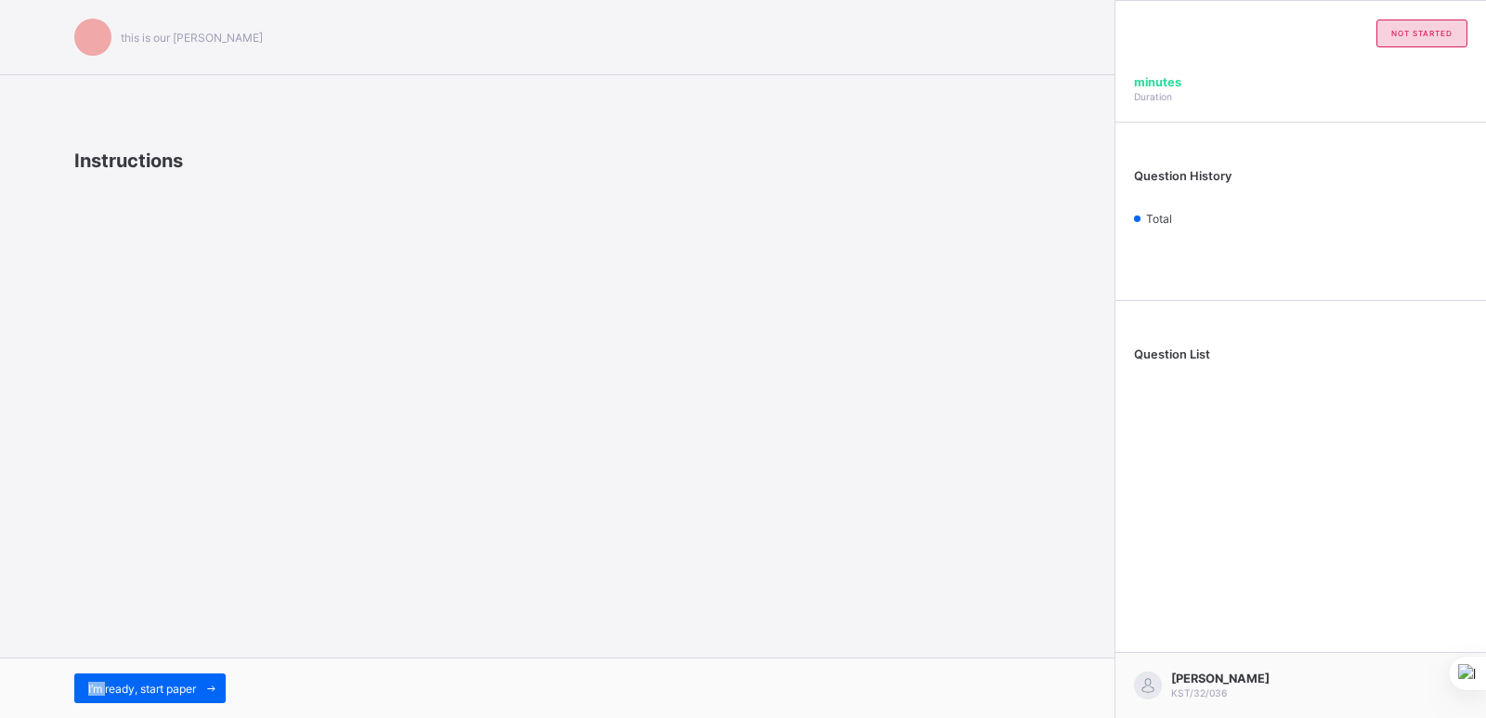
click at [230, 487] on div "this is our [PERSON_NAME] Instructions I’m ready, start paper" at bounding box center [557, 359] width 1115 height 718
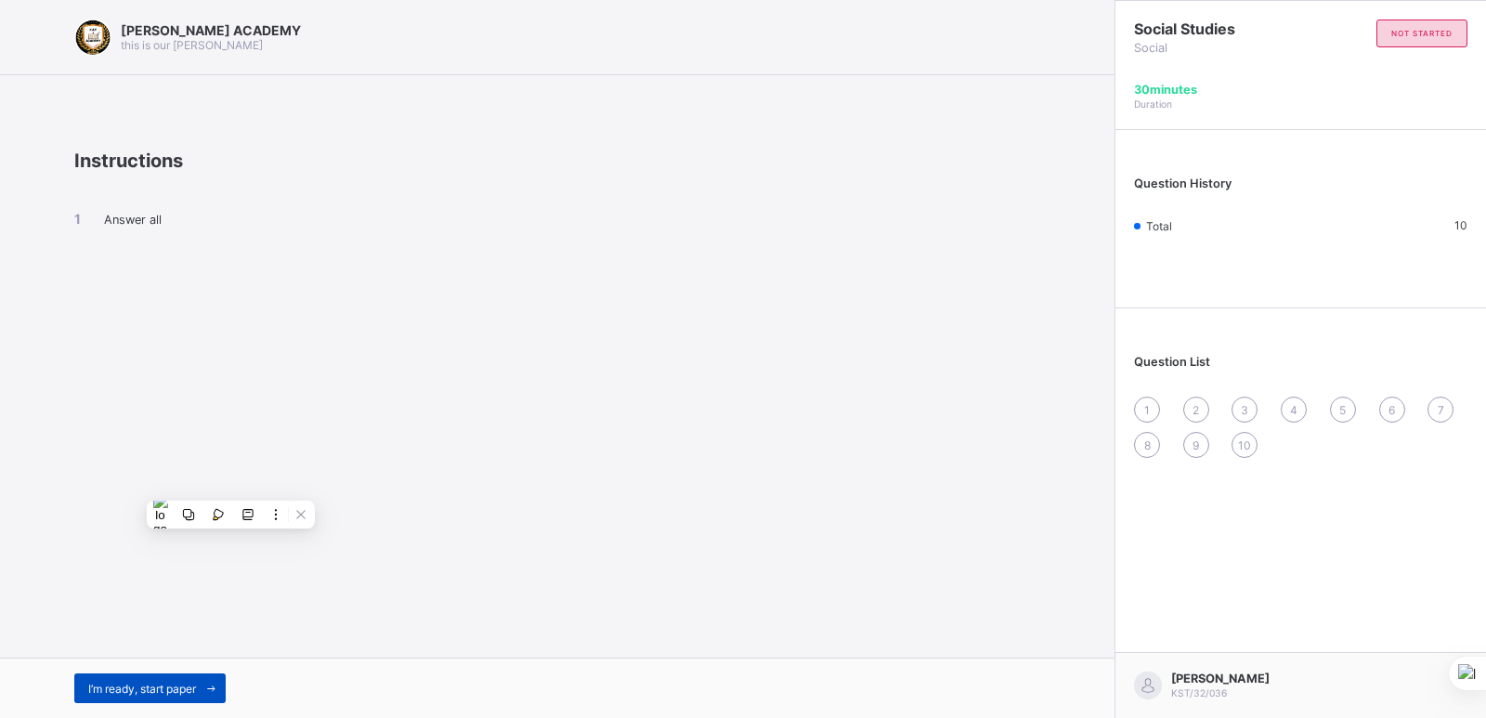
click at [176, 682] on span "I’m ready, start paper" at bounding box center [142, 689] width 108 height 14
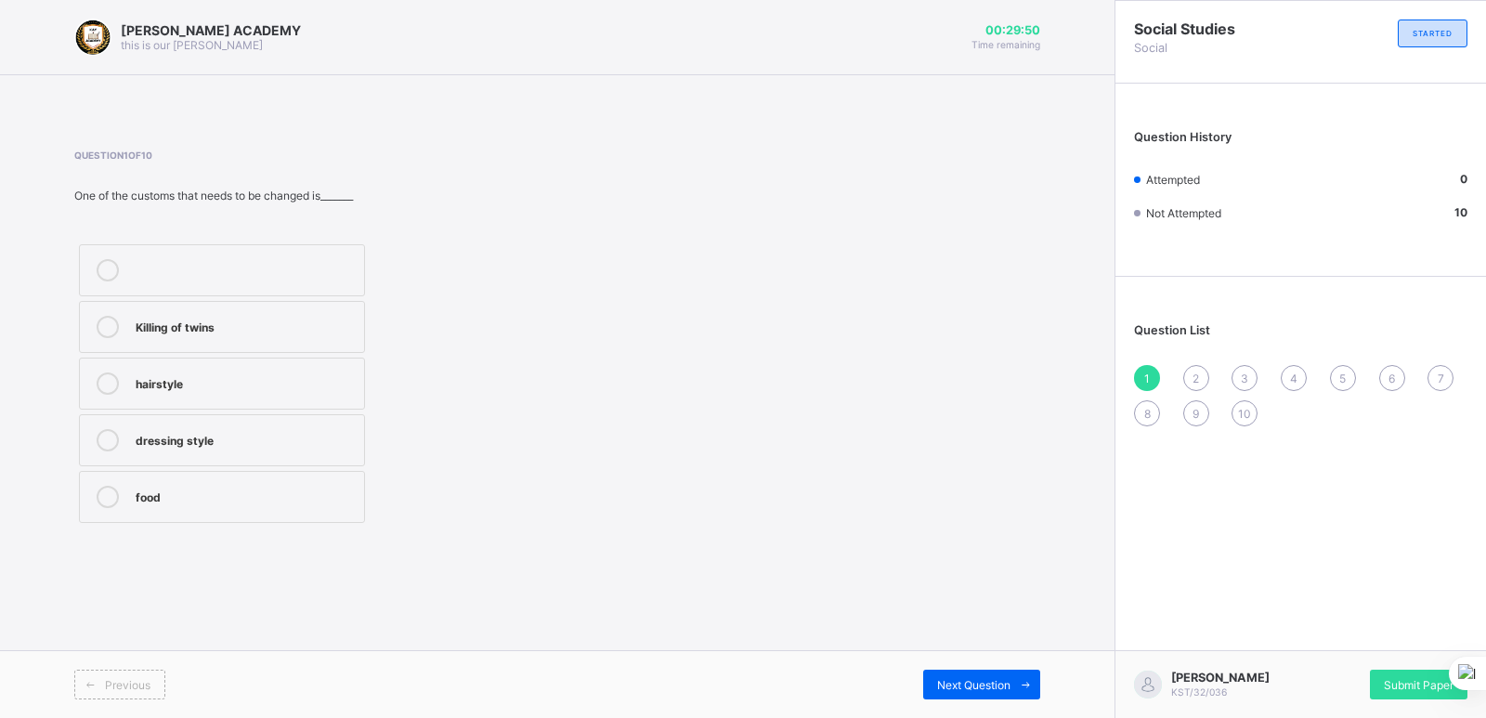
click at [321, 334] on div "Killing of twins" at bounding box center [245, 327] width 219 height 22
click at [991, 685] on span "Next Question" at bounding box center [973, 685] width 73 height 14
click at [286, 339] on label "English" at bounding box center [222, 327] width 286 height 52
click at [1001, 674] on div "Next Question" at bounding box center [981, 685] width 117 height 30
click at [289, 497] on div "dressing styles" at bounding box center [245, 505] width 219 height 19
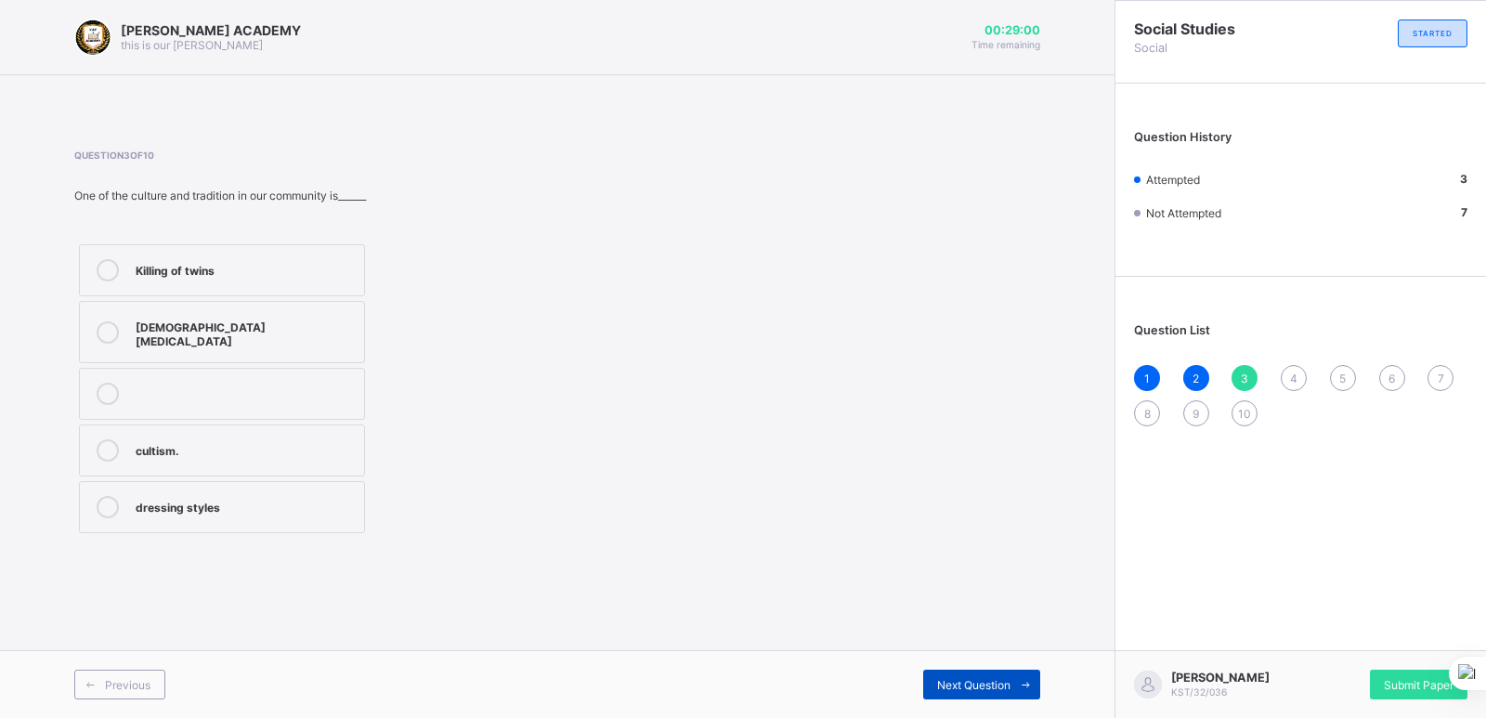
click at [1011, 684] on span at bounding box center [1026, 685] width 30 height 30
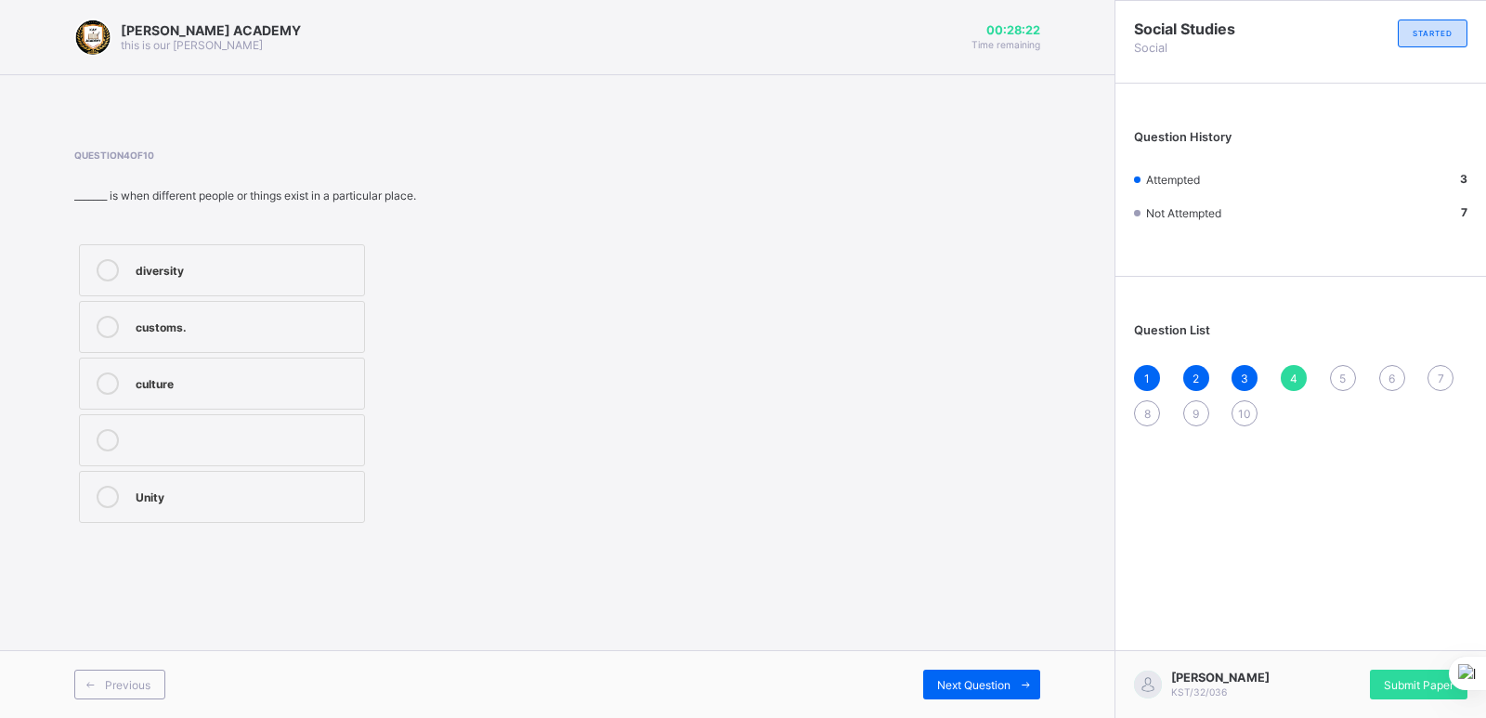
click at [240, 490] on div "Unity" at bounding box center [245, 495] width 219 height 19
click at [993, 670] on div "Next Question" at bounding box center [981, 685] width 117 height 30
click at [343, 397] on label "cousin" at bounding box center [222, 384] width 286 height 52
click at [972, 685] on span "Next Question" at bounding box center [973, 685] width 73 height 14
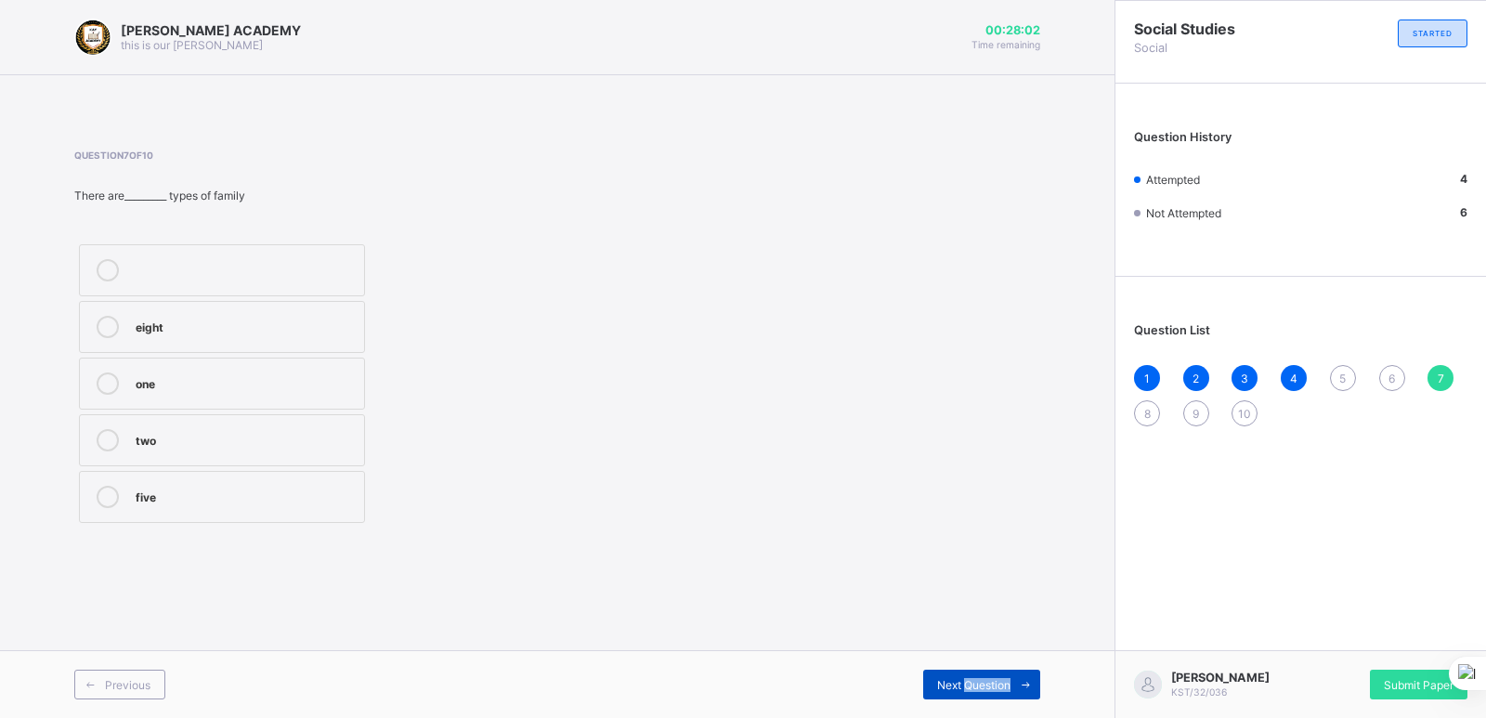
click at [972, 685] on span "Next Question" at bounding box center [973, 685] width 73 height 14
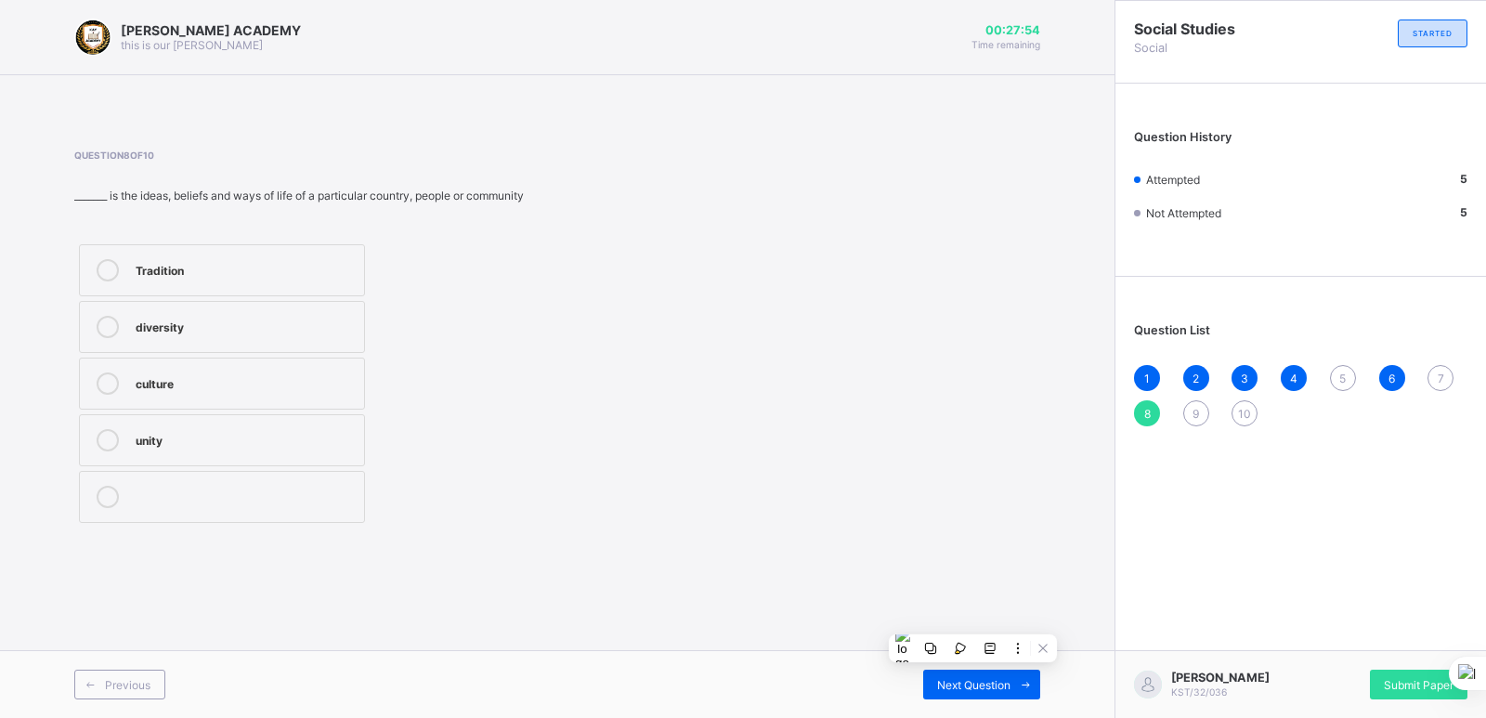
click at [1344, 378] on span "5" at bounding box center [1342, 379] width 7 height 14
click at [313, 516] on label "unity" at bounding box center [222, 497] width 286 height 52
click at [957, 678] on span "Next Question" at bounding box center [973, 685] width 73 height 14
click at [1244, 382] on span "3" at bounding box center [1244, 379] width 7 height 14
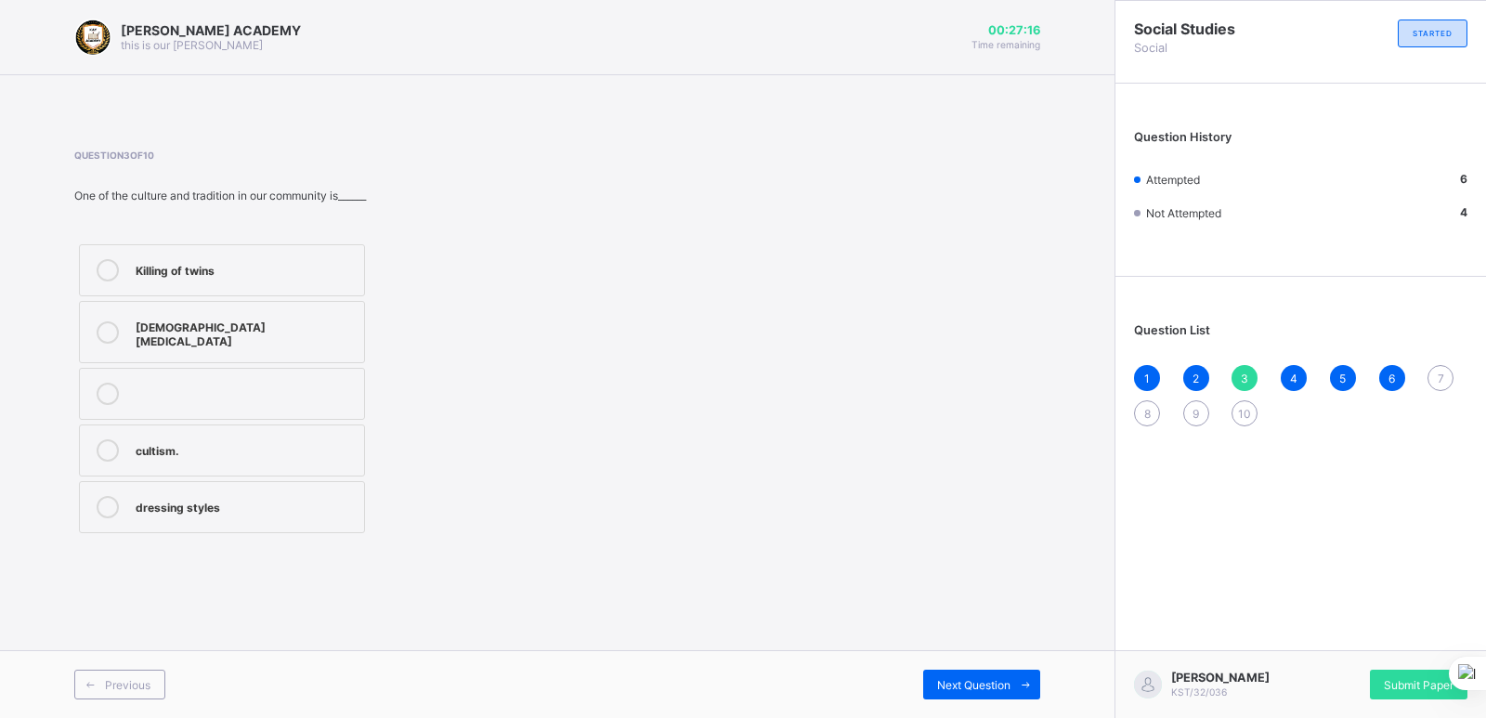
click at [1299, 375] on div "4" at bounding box center [1294, 378] width 26 height 26
click at [328, 401] on label "culture" at bounding box center [222, 384] width 286 height 52
click at [268, 261] on div "diversity" at bounding box center [245, 268] width 219 height 19
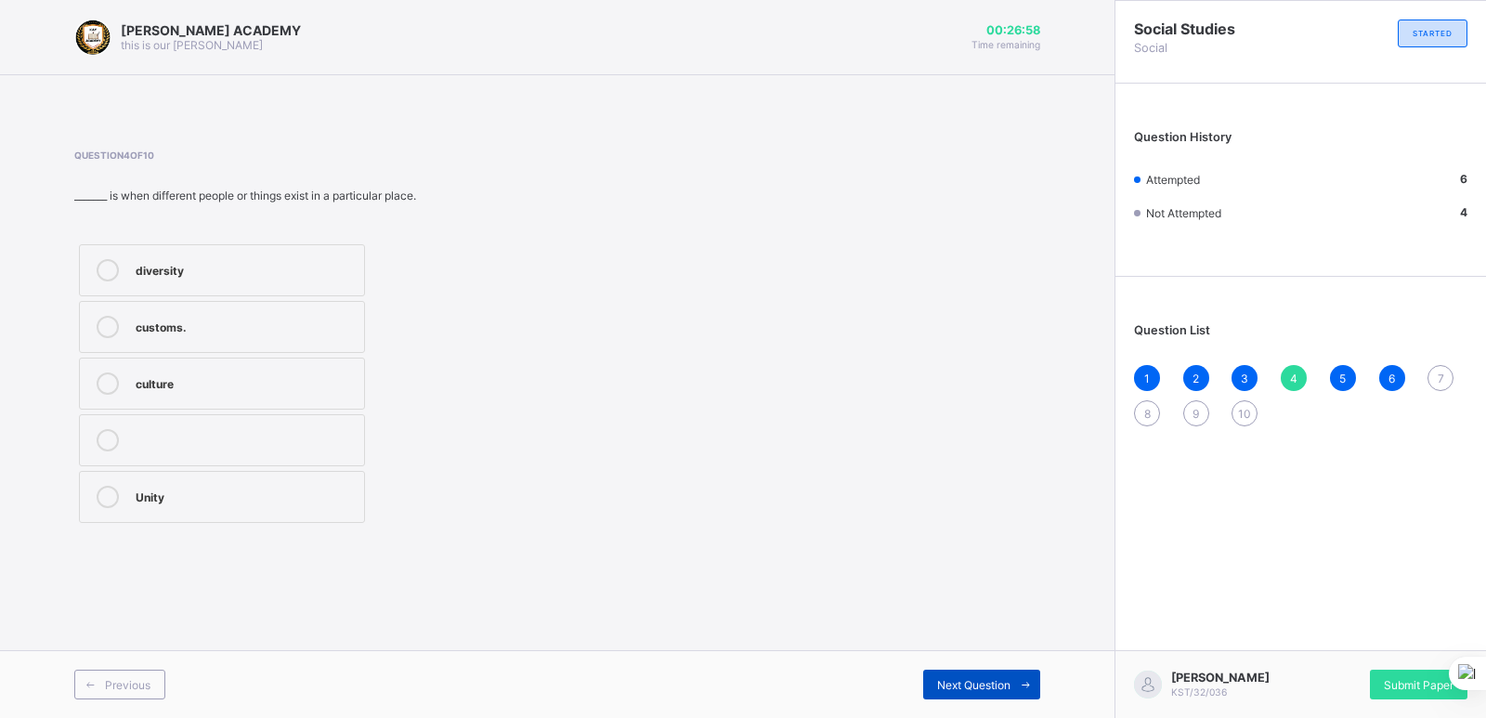
click at [1001, 678] on span "Next Question" at bounding box center [973, 685] width 73 height 14
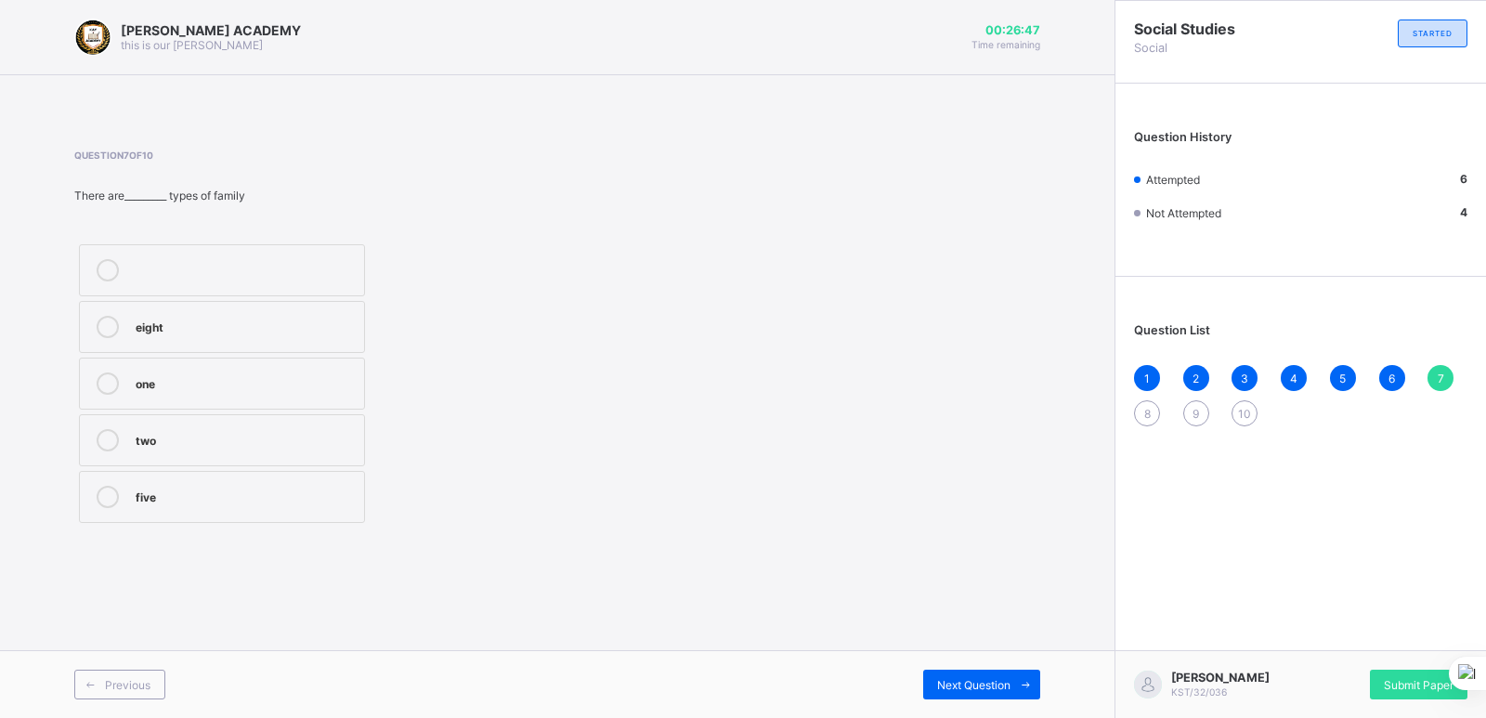
click at [340, 442] on div "two" at bounding box center [245, 438] width 219 height 19
click at [958, 678] on span "Next Question" at bounding box center [973, 685] width 73 height 14
click at [357, 369] on label "culture" at bounding box center [222, 384] width 286 height 52
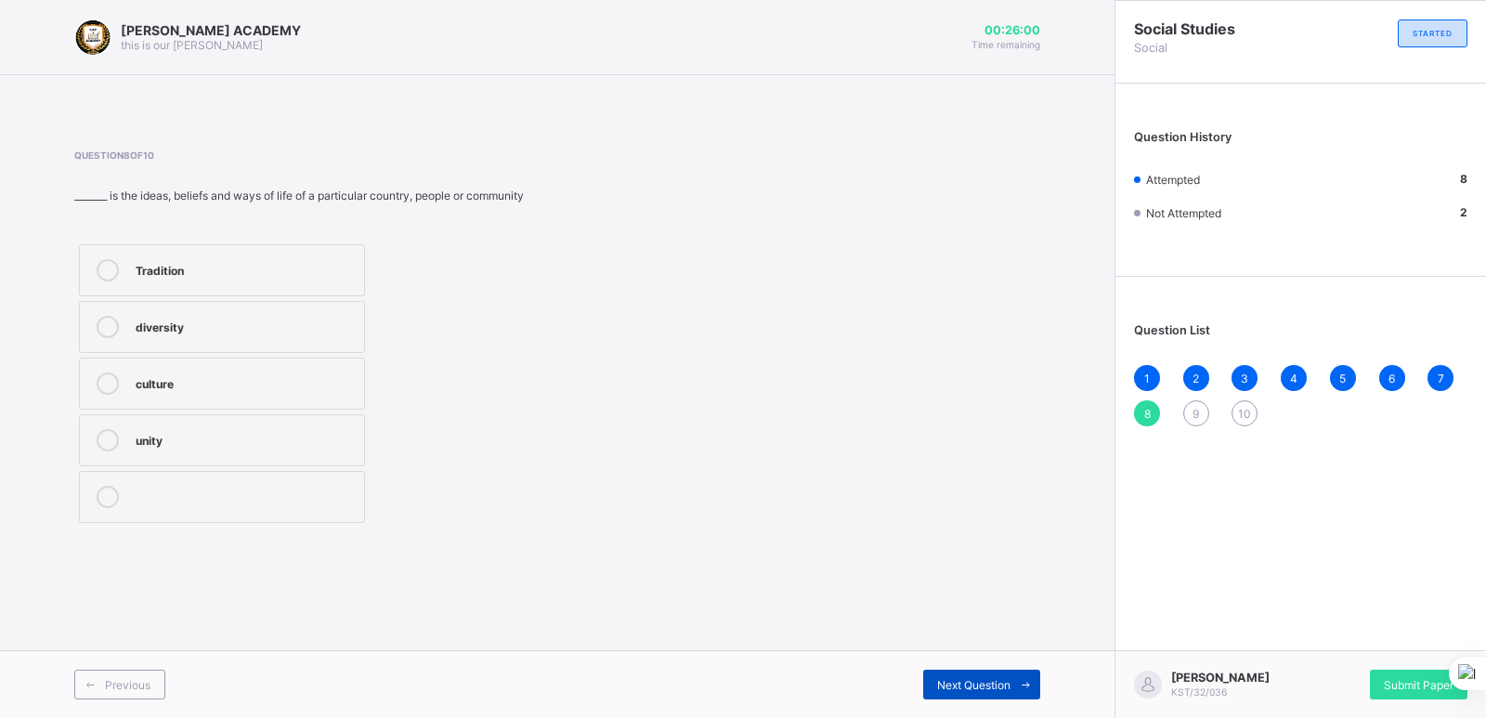
click at [938, 681] on span "Next Question" at bounding box center [973, 685] width 73 height 14
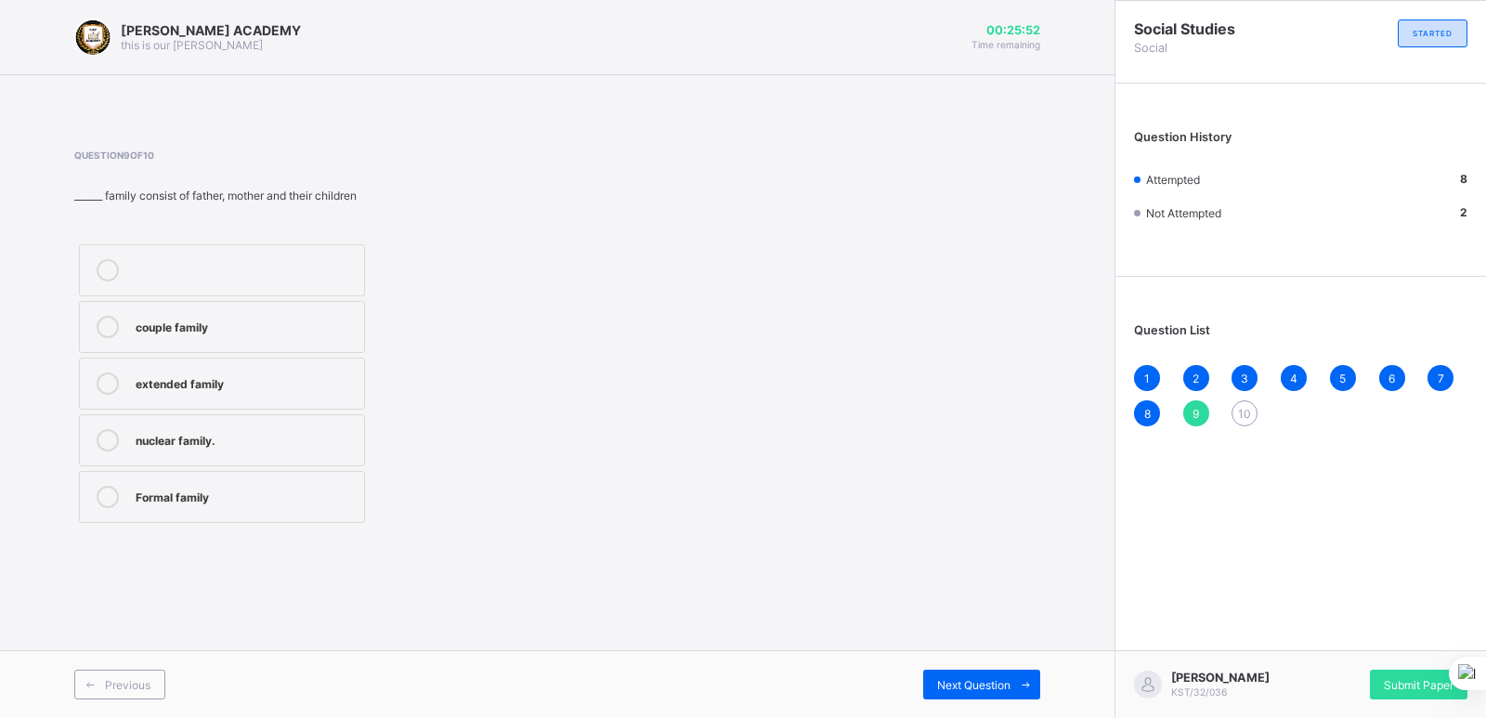
click at [333, 424] on label "nuclear family." at bounding box center [222, 440] width 286 height 52
click at [958, 624] on div "[PERSON_NAME] ACADEMY this is our [PERSON_NAME] 00:25:50 Time remaining Questio…" at bounding box center [557, 359] width 1115 height 718
click at [960, 679] on span "Next Question" at bounding box center [973, 685] width 73 height 14
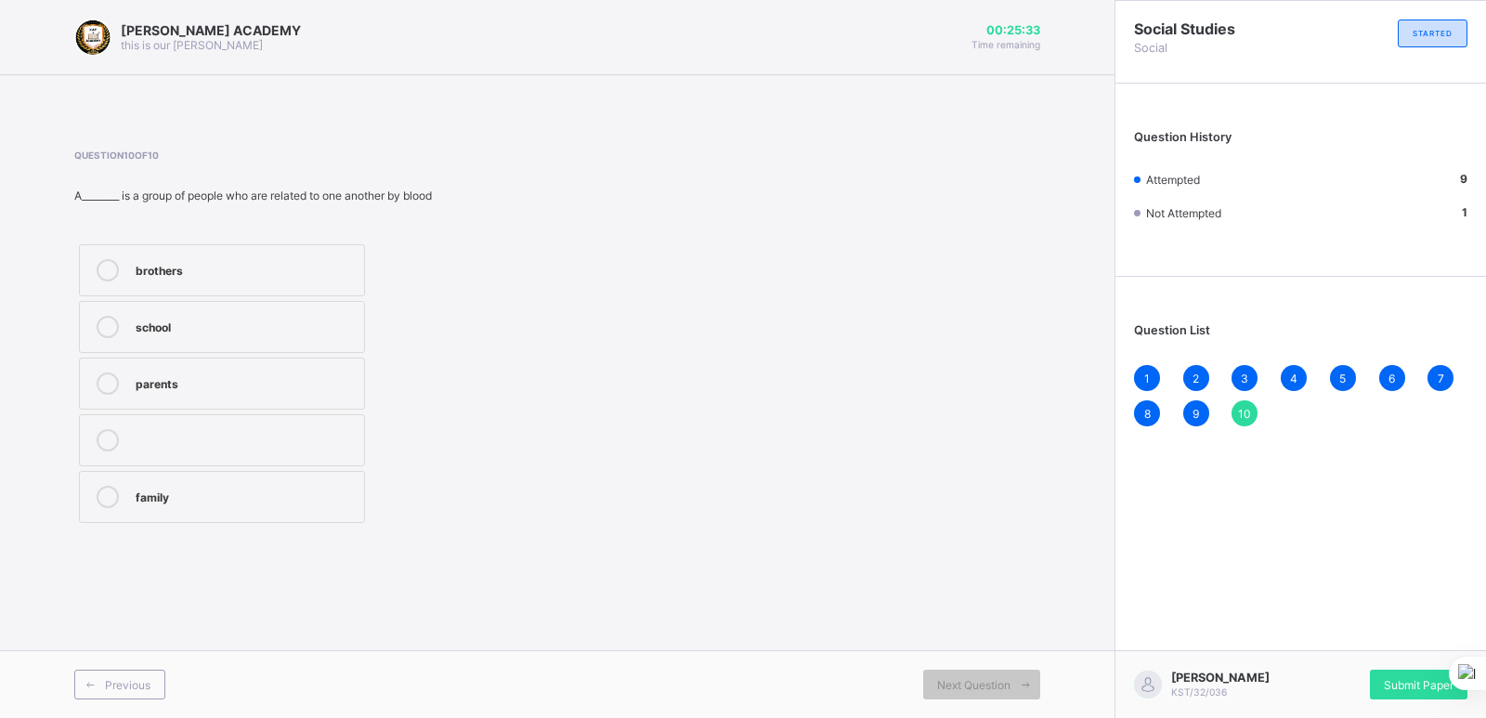
click at [308, 503] on div "family" at bounding box center [245, 495] width 219 height 19
click at [1148, 367] on div "1" at bounding box center [1147, 378] width 26 height 26
click at [1199, 362] on div "Question List 1 2 3 4 5 6 7 8 9 10" at bounding box center [1301, 365] width 371 height 159
click at [1199, 372] on span "2" at bounding box center [1196, 379] width 7 height 14
click at [1246, 379] on span "3" at bounding box center [1244, 379] width 7 height 14
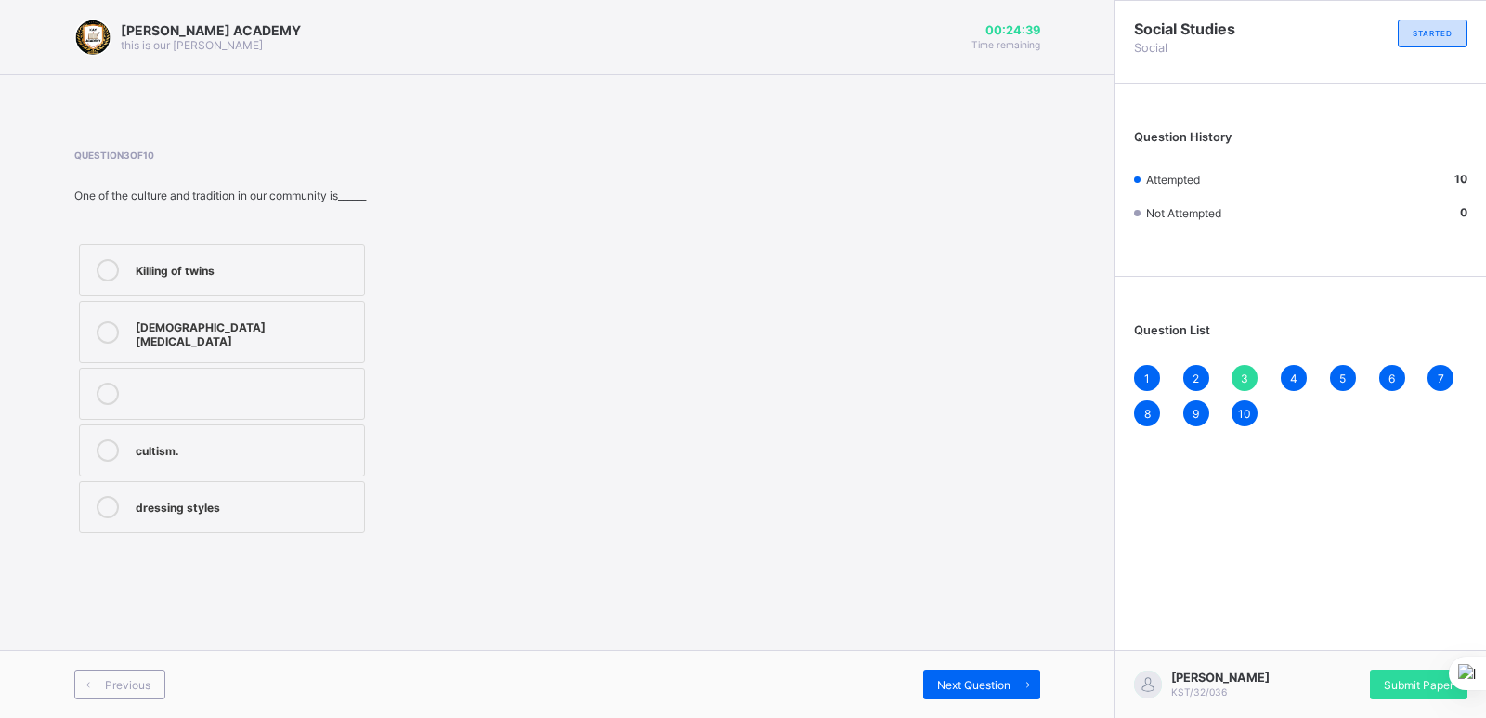
click at [320, 443] on div "cultism." at bounding box center [245, 448] width 219 height 19
click at [979, 668] on div "Previous Next Question" at bounding box center [557, 684] width 1115 height 68
click at [978, 667] on div "Previous Next Question" at bounding box center [557, 684] width 1115 height 68
click at [983, 674] on div "Next Question" at bounding box center [981, 685] width 117 height 30
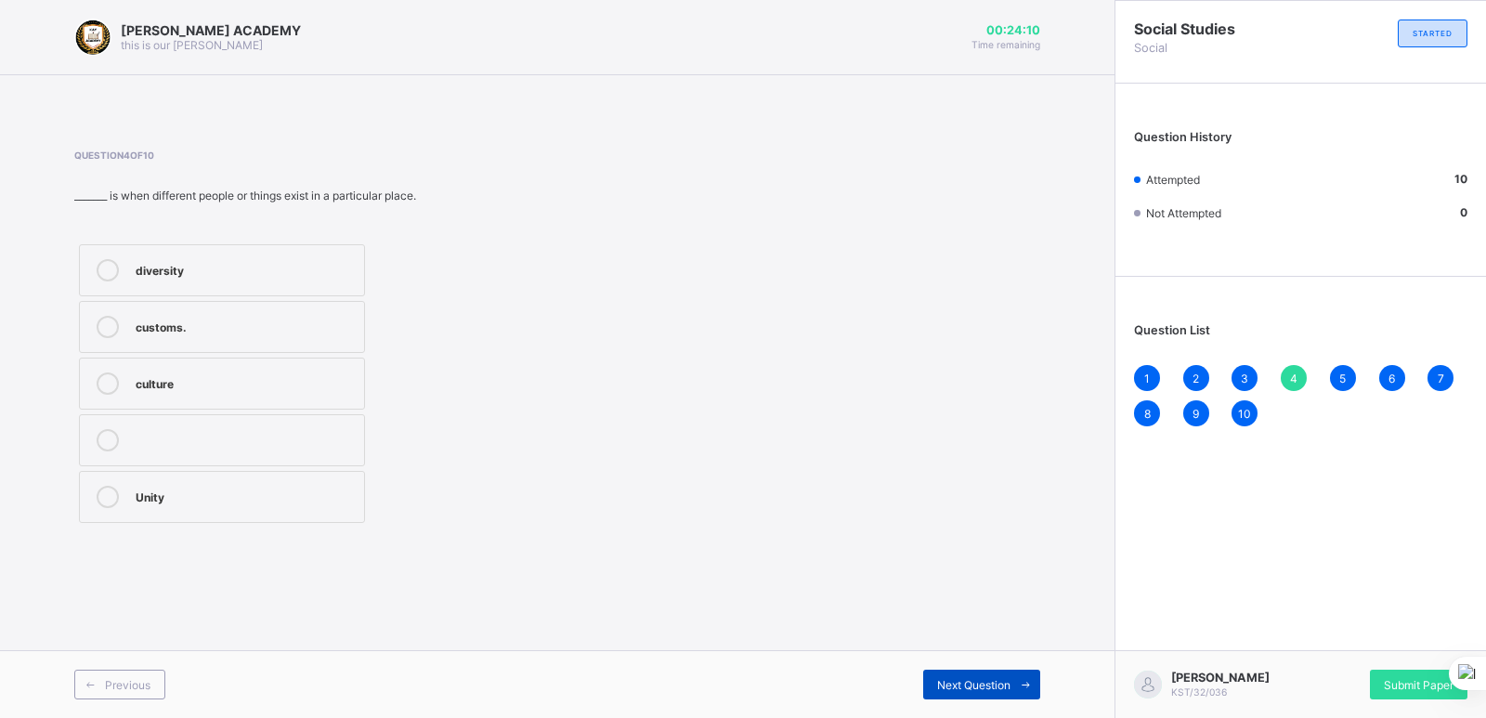
click at [977, 694] on div "Next Question" at bounding box center [981, 685] width 117 height 30
click at [986, 681] on span "Next Question" at bounding box center [973, 685] width 73 height 14
click at [968, 697] on div "Next Question" at bounding box center [981, 685] width 117 height 30
click at [973, 673] on div "Next Question" at bounding box center [981, 685] width 117 height 30
click at [953, 680] on span "Next Question" at bounding box center [973, 685] width 73 height 14
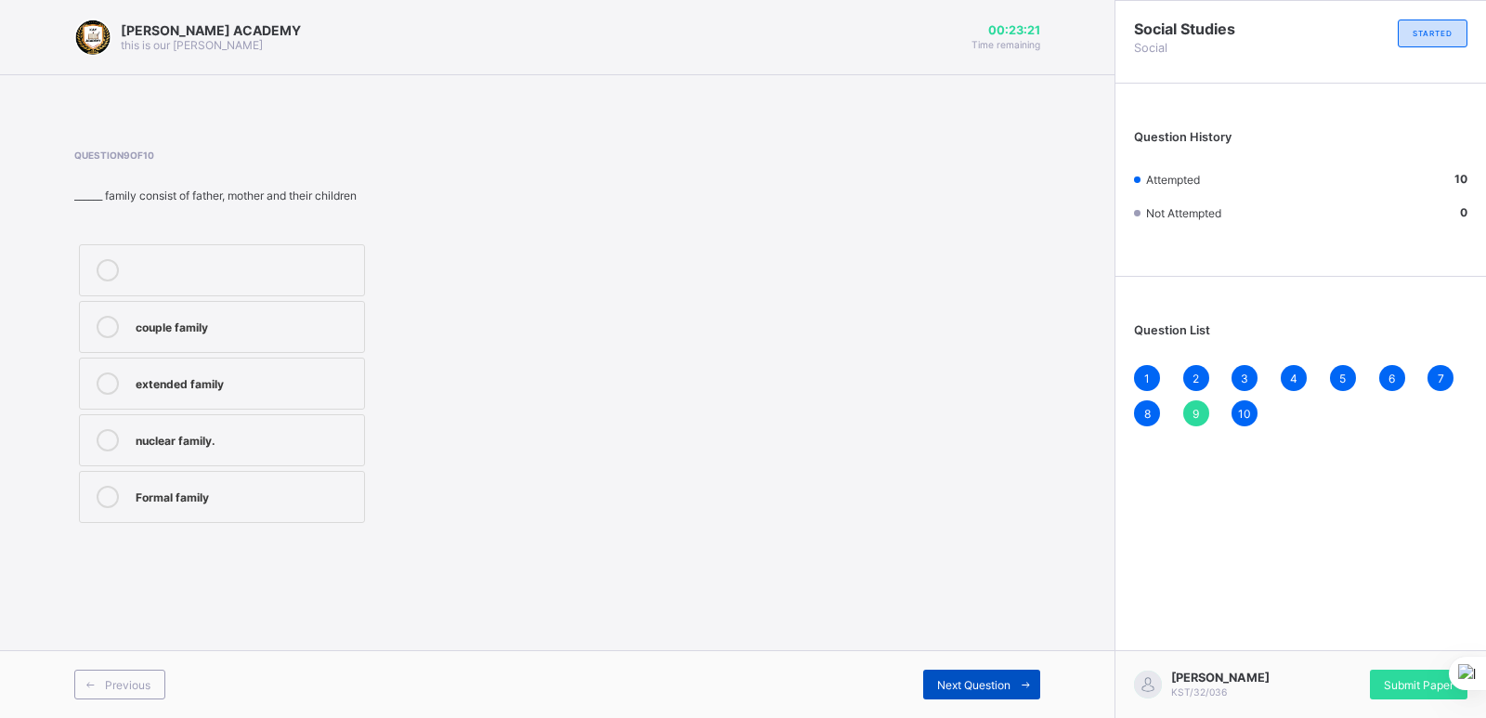
click at [1025, 680] on icon at bounding box center [1026, 685] width 14 height 12
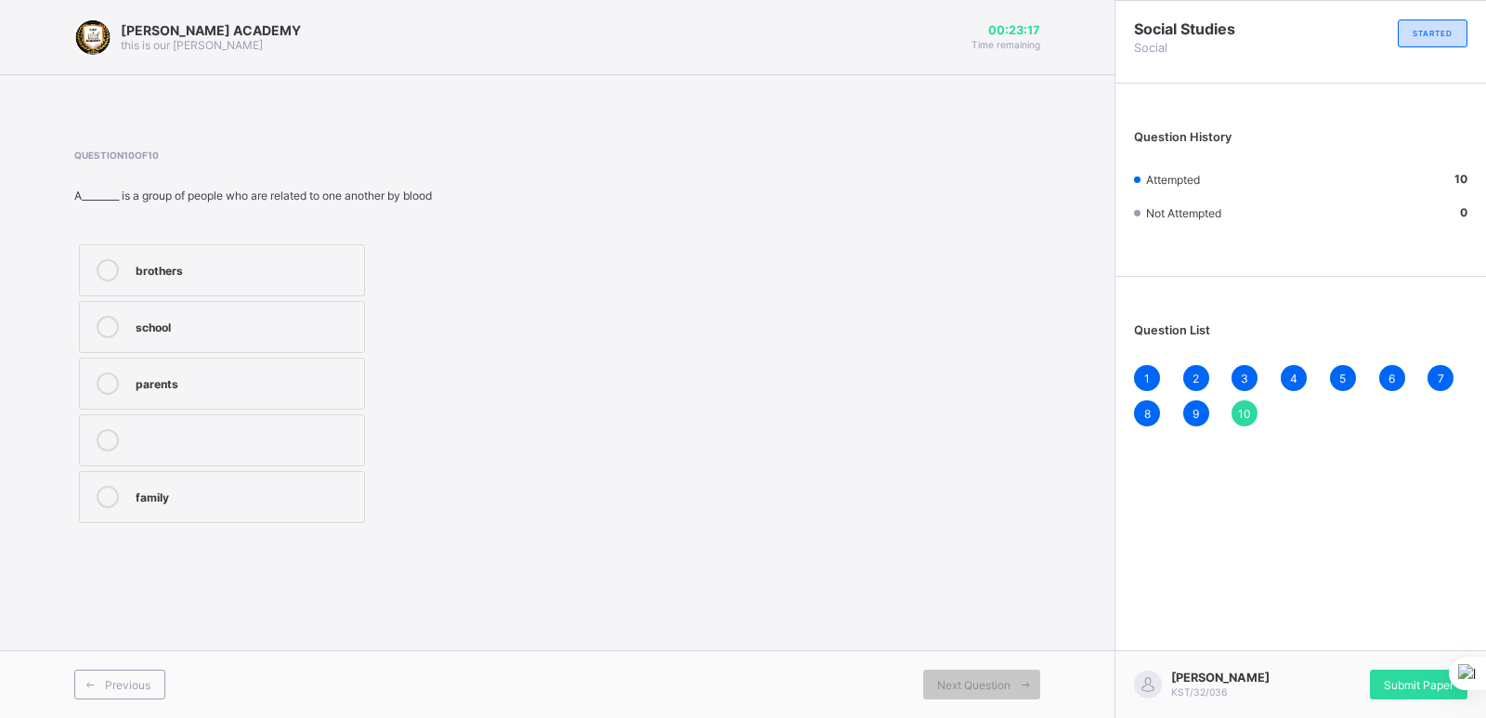
click at [1141, 577] on div "Social Studies Social STARTED Question History Attempted 10 Not Attempted 0 Que…" at bounding box center [1301, 359] width 372 height 718
click at [1186, 372] on div "2" at bounding box center [1196, 378] width 26 height 26
click at [1235, 374] on div "3" at bounding box center [1245, 378] width 26 height 26
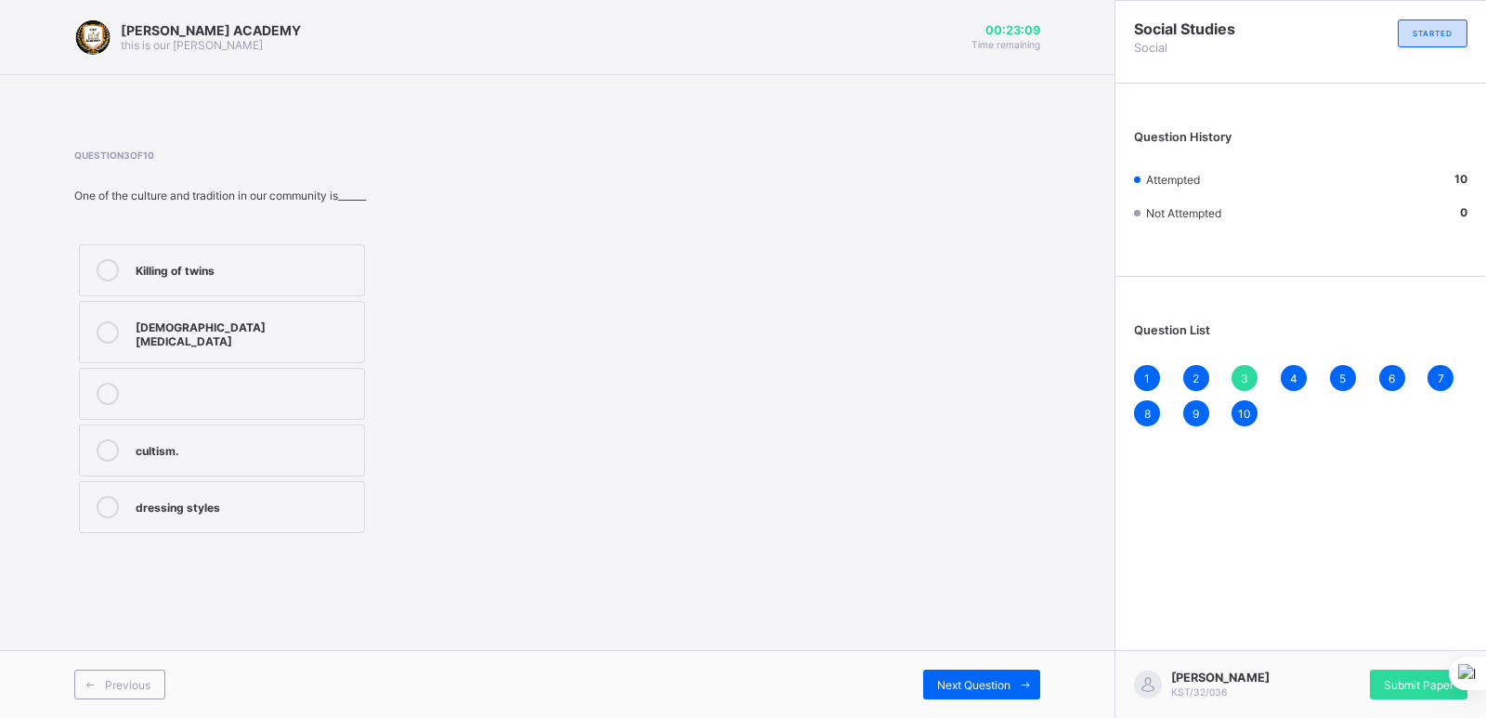
click at [1289, 366] on div "4" at bounding box center [1294, 378] width 26 height 26
click at [1240, 409] on span "10" at bounding box center [1244, 414] width 13 height 14
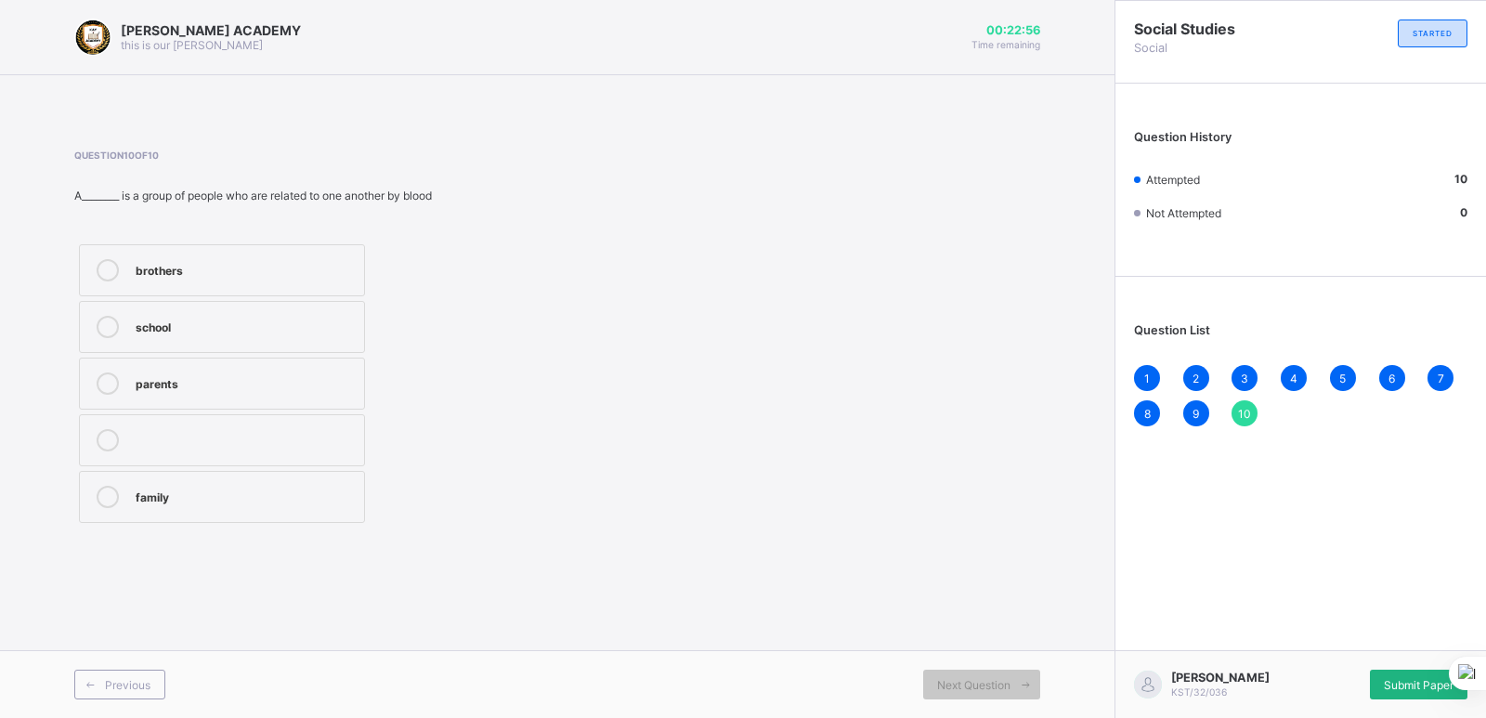
click at [1392, 678] on span "Submit Paper" at bounding box center [1419, 685] width 70 height 14
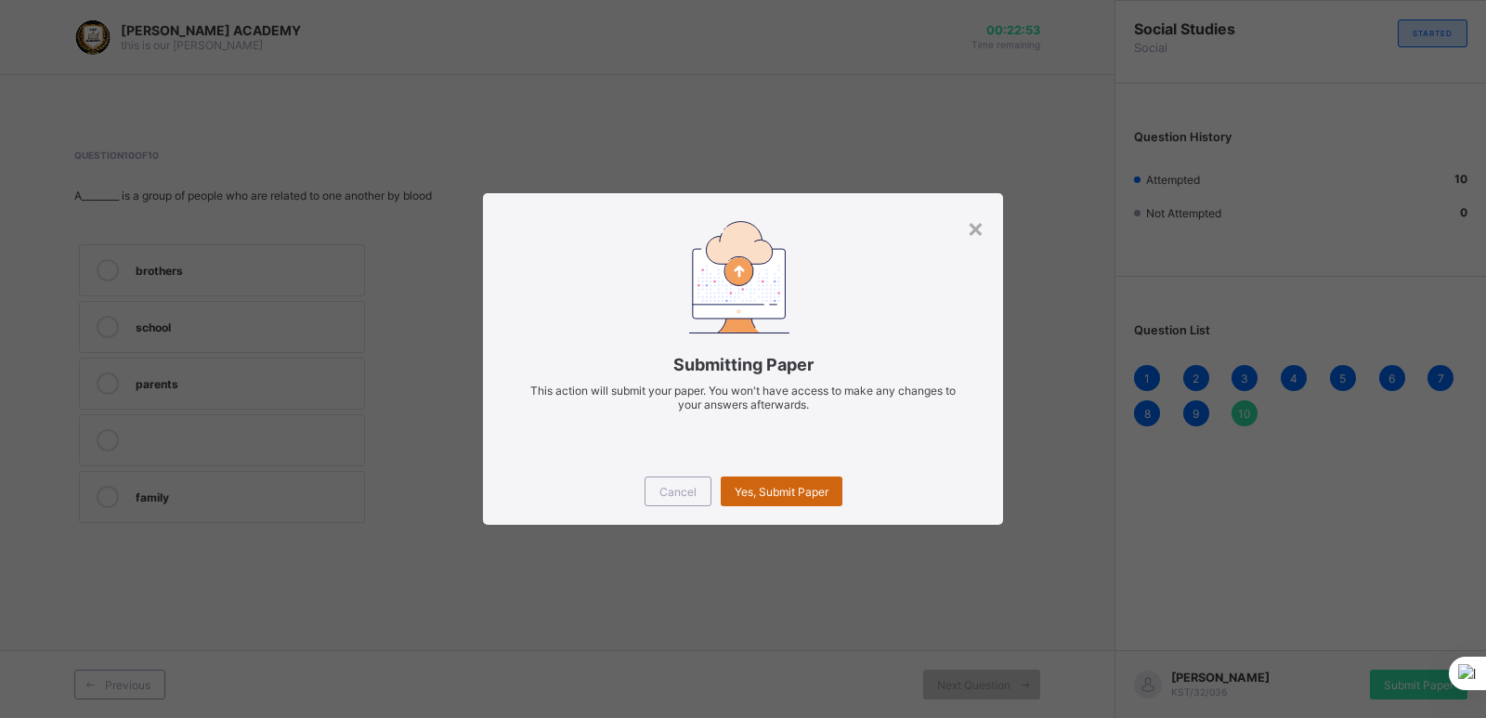
click at [780, 499] on div "Yes, Submit Paper" at bounding box center [782, 491] width 122 height 30
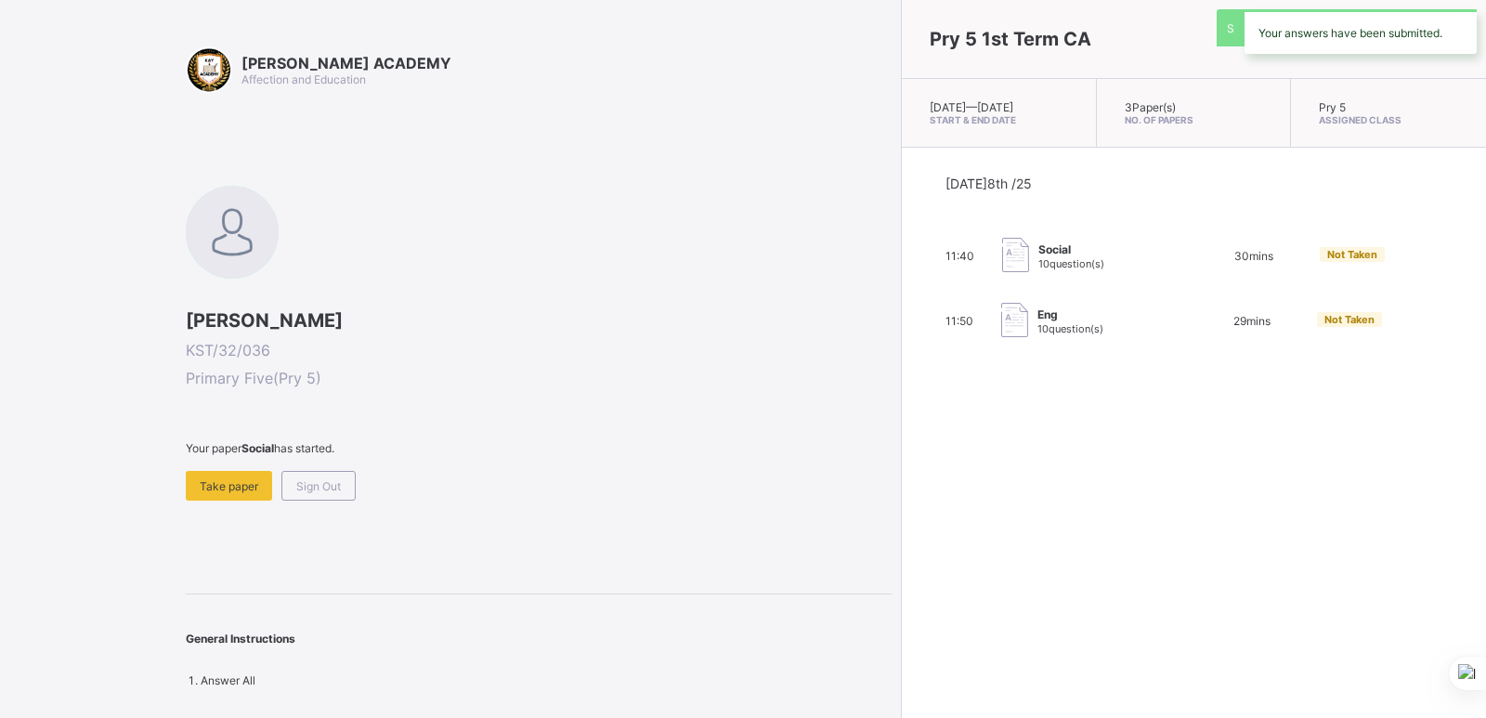
click at [901, 499] on div "Pry 5 1st Term CA [DATE] — [GEOGRAPHIC_DATA][DATE] Start & End Date 3 Paper(s) …" at bounding box center [1193, 359] width 585 height 718
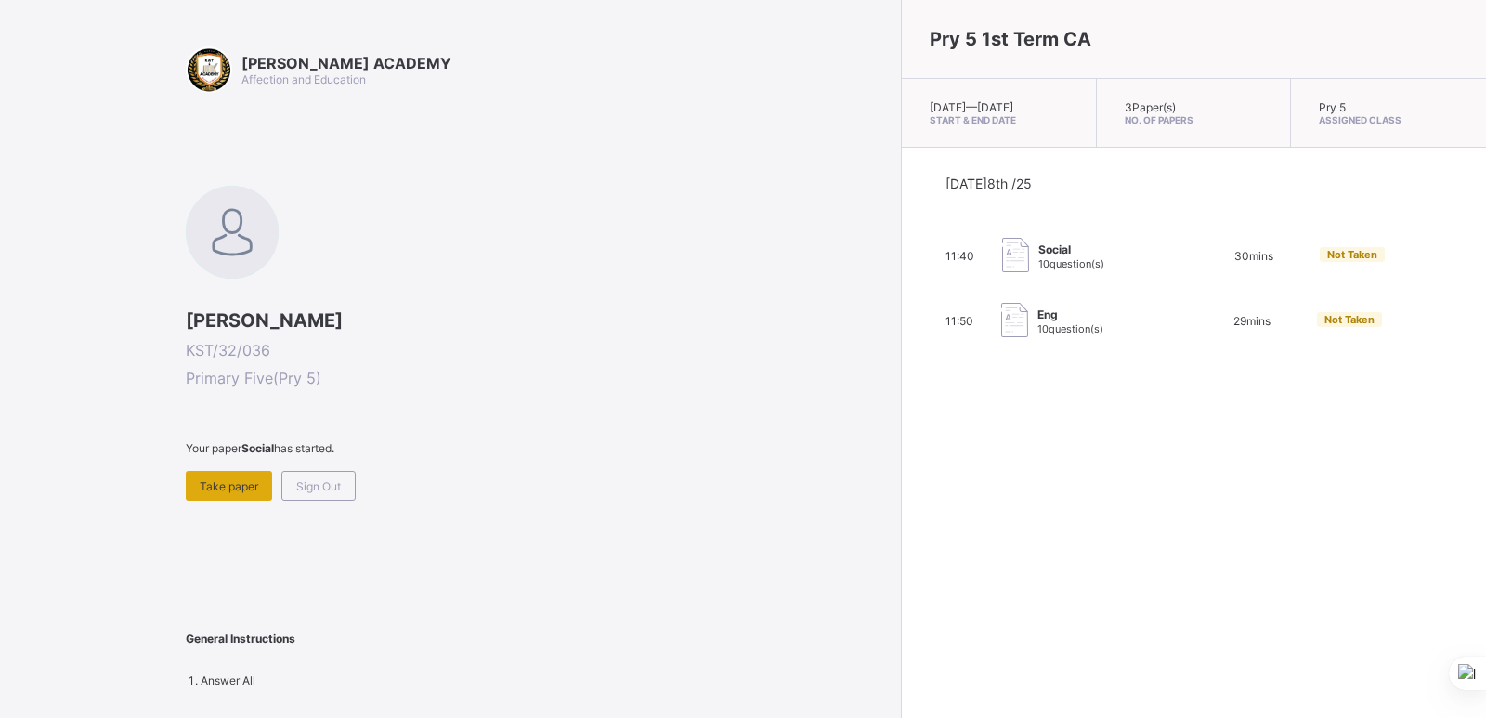
click at [219, 480] on span "Take paper" at bounding box center [229, 486] width 59 height 14
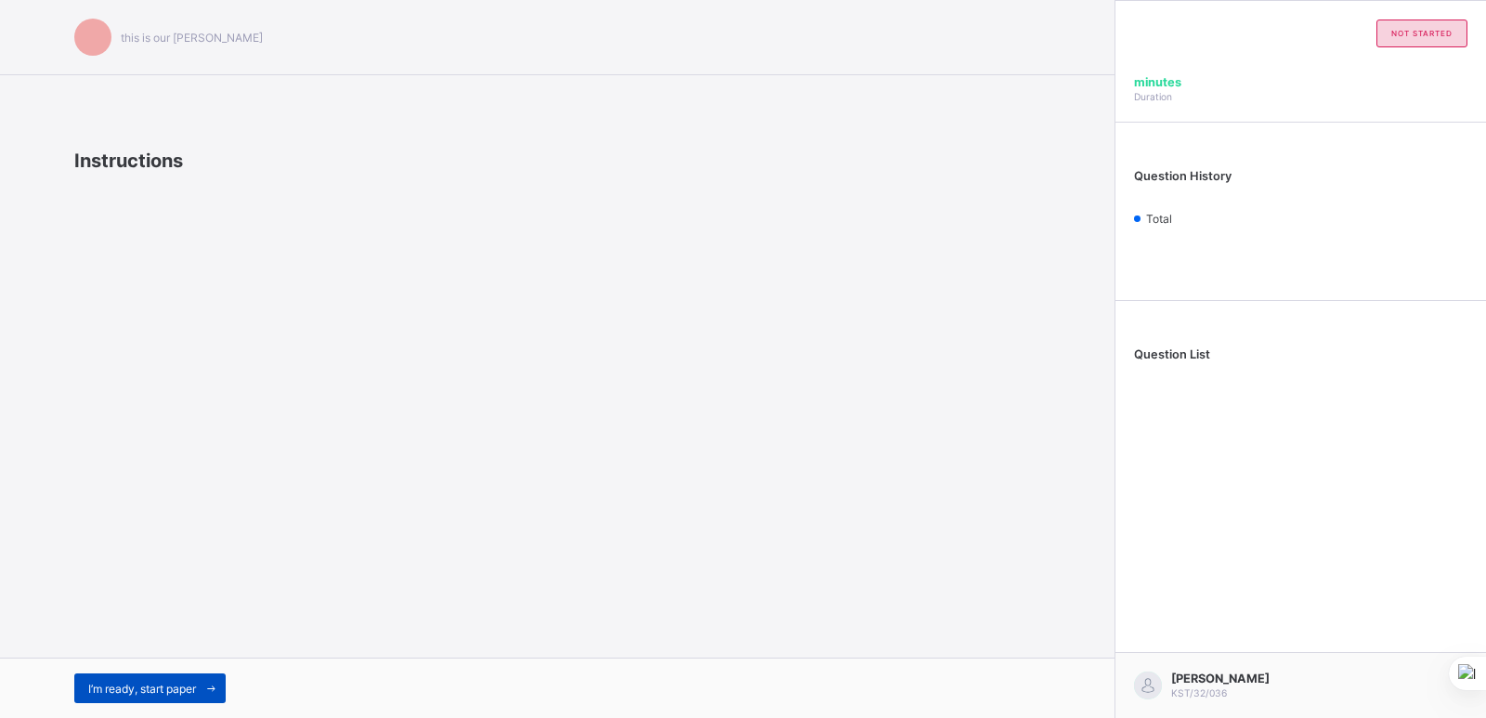
click at [141, 695] on span "I’m ready, start paper" at bounding box center [142, 689] width 108 height 14
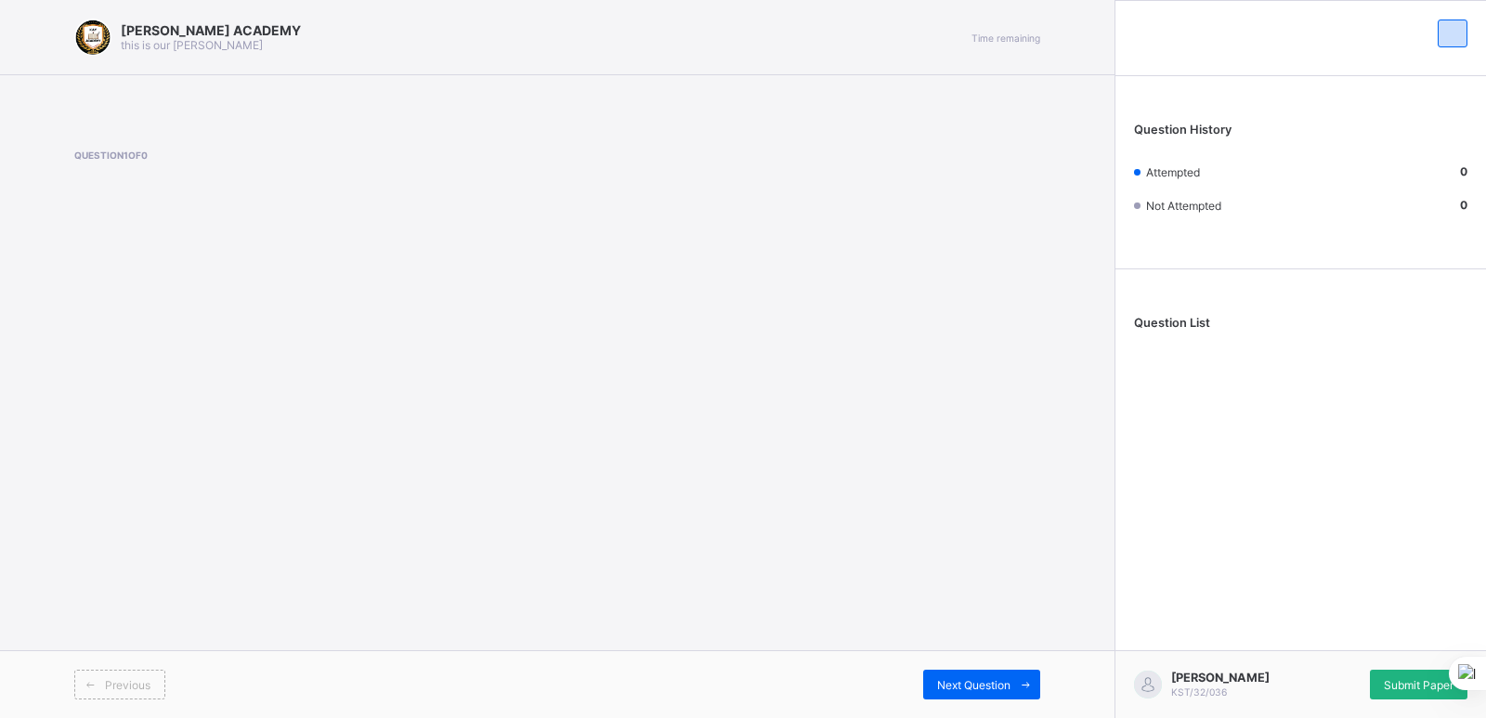
click at [1395, 679] on span "Submit Paper" at bounding box center [1419, 685] width 70 height 14
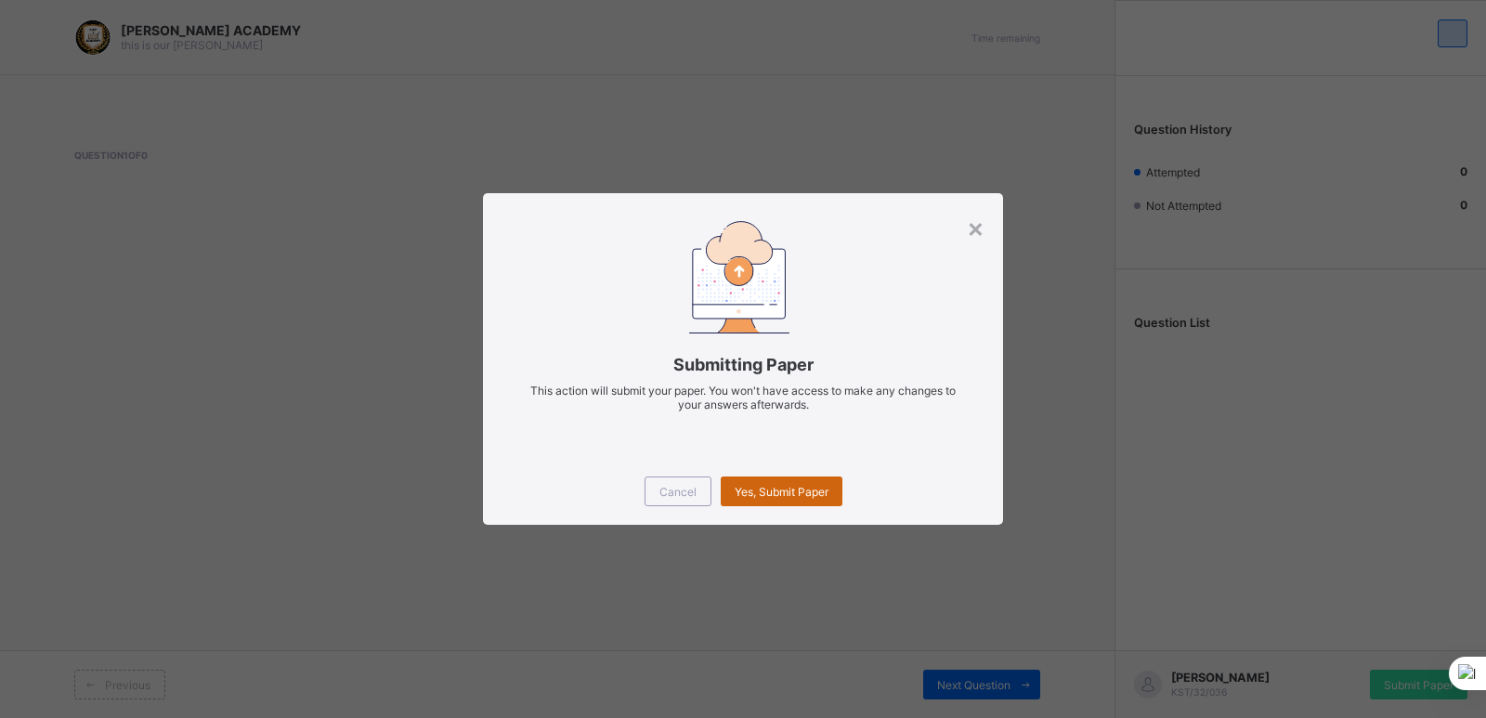
click at [825, 502] on div "Yes, Submit Paper" at bounding box center [782, 491] width 122 height 30
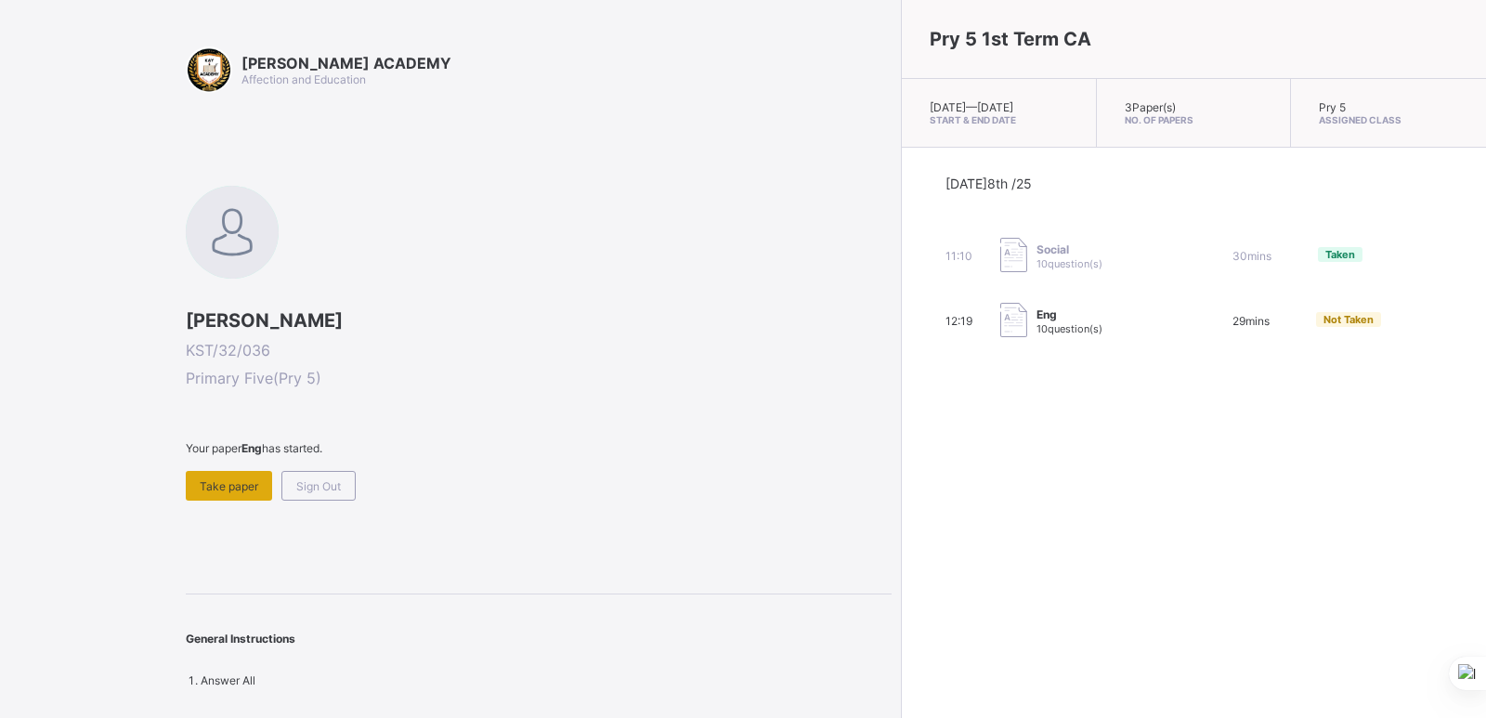
click at [249, 484] on span "Take paper" at bounding box center [229, 486] width 59 height 14
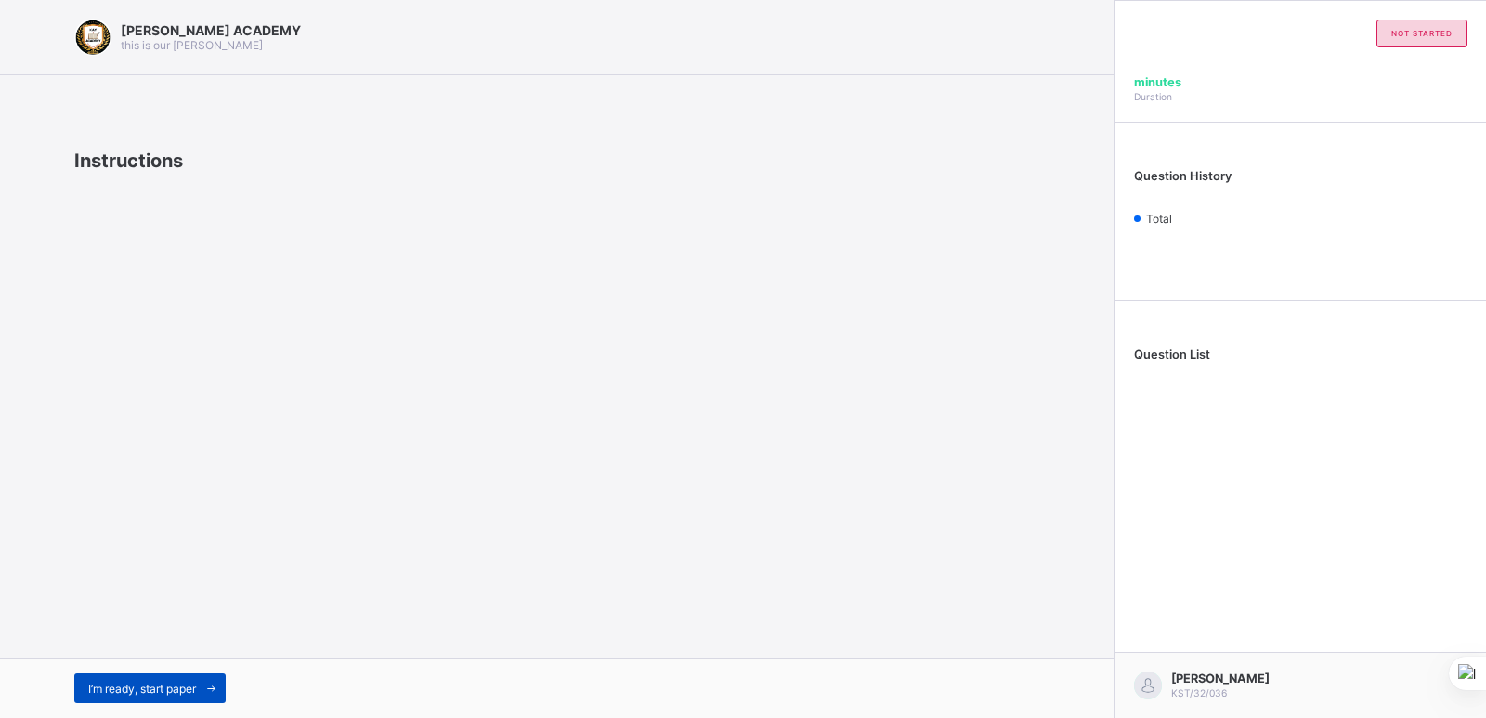
click at [142, 679] on div "I’m ready, start paper" at bounding box center [149, 688] width 151 height 30
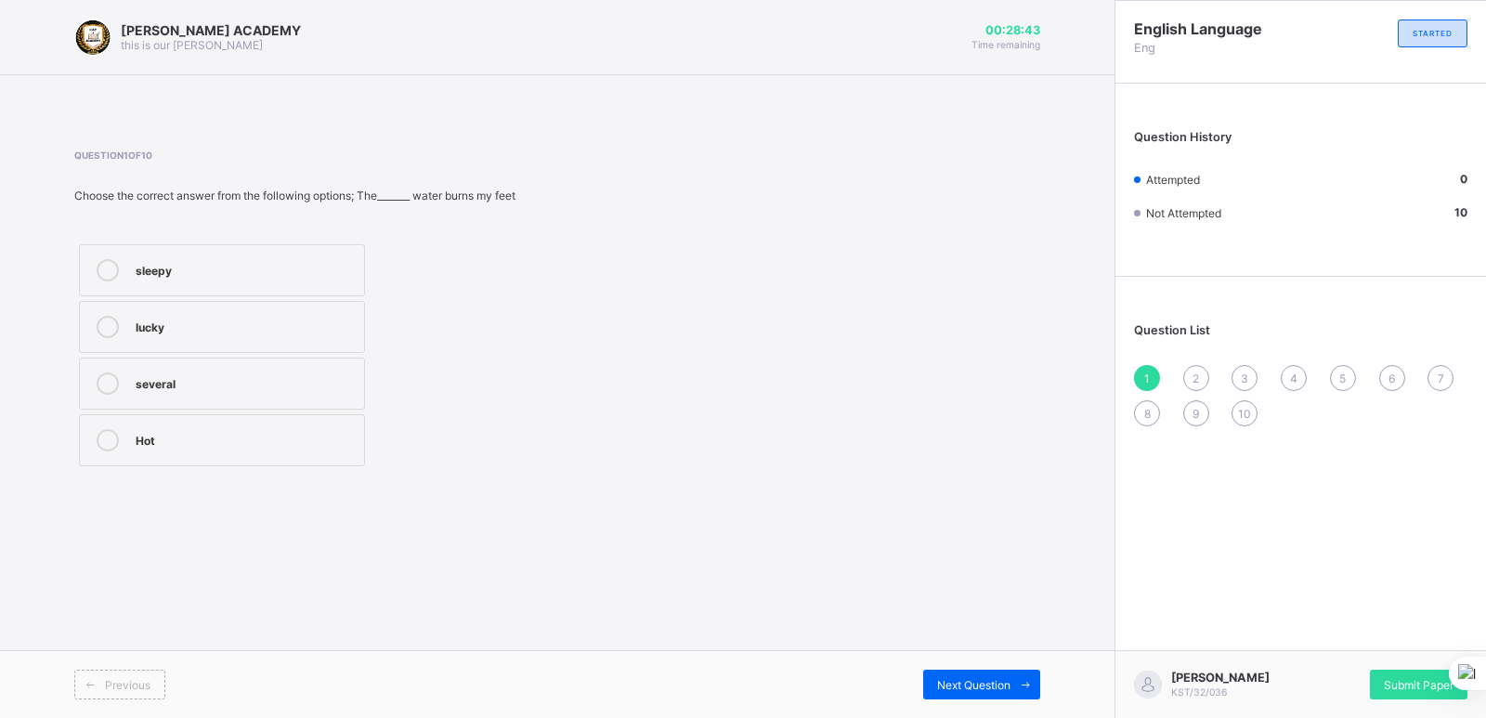
click at [315, 460] on label "Hot" at bounding box center [222, 440] width 286 height 52
click at [942, 678] on span "Next Question" at bounding box center [973, 685] width 73 height 14
click at [306, 512] on label "lucky, excited" at bounding box center [222, 497] width 286 height 52
click at [1012, 686] on span at bounding box center [1026, 685] width 30 height 30
click at [332, 259] on div "sleepy" at bounding box center [245, 268] width 219 height 19
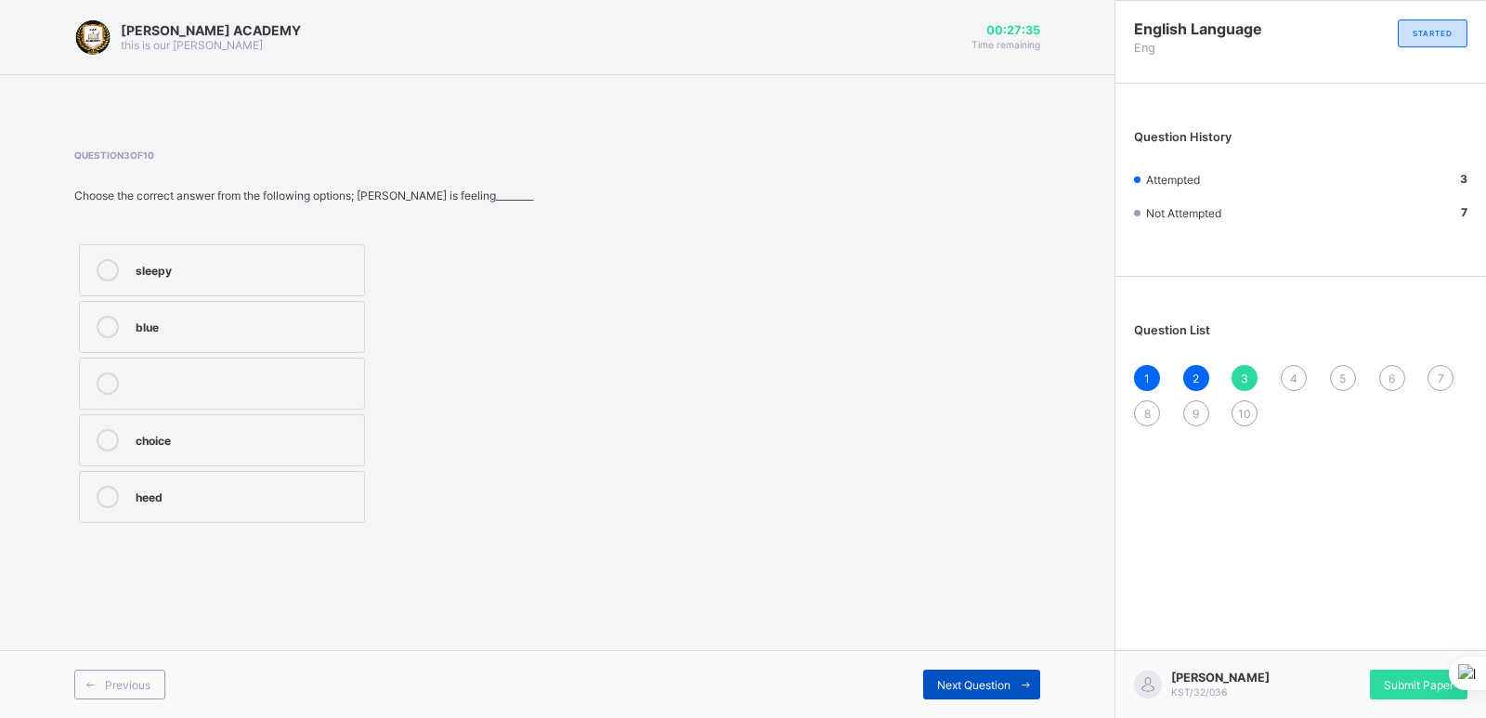
click at [1000, 679] on span "Next Question" at bounding box center [973, 685] width 73 height 14
click at [267, 513] on label "severel" at bounding box center [222, 497] width 286 height 52
drag, startPoint x: 989, startPoint y: 682, endPoint x: 953, endPoint y: 685, distance: 36.4
click at [953, 685] on span "Next Question" at bounding box center [973, 685] width 73 height 14
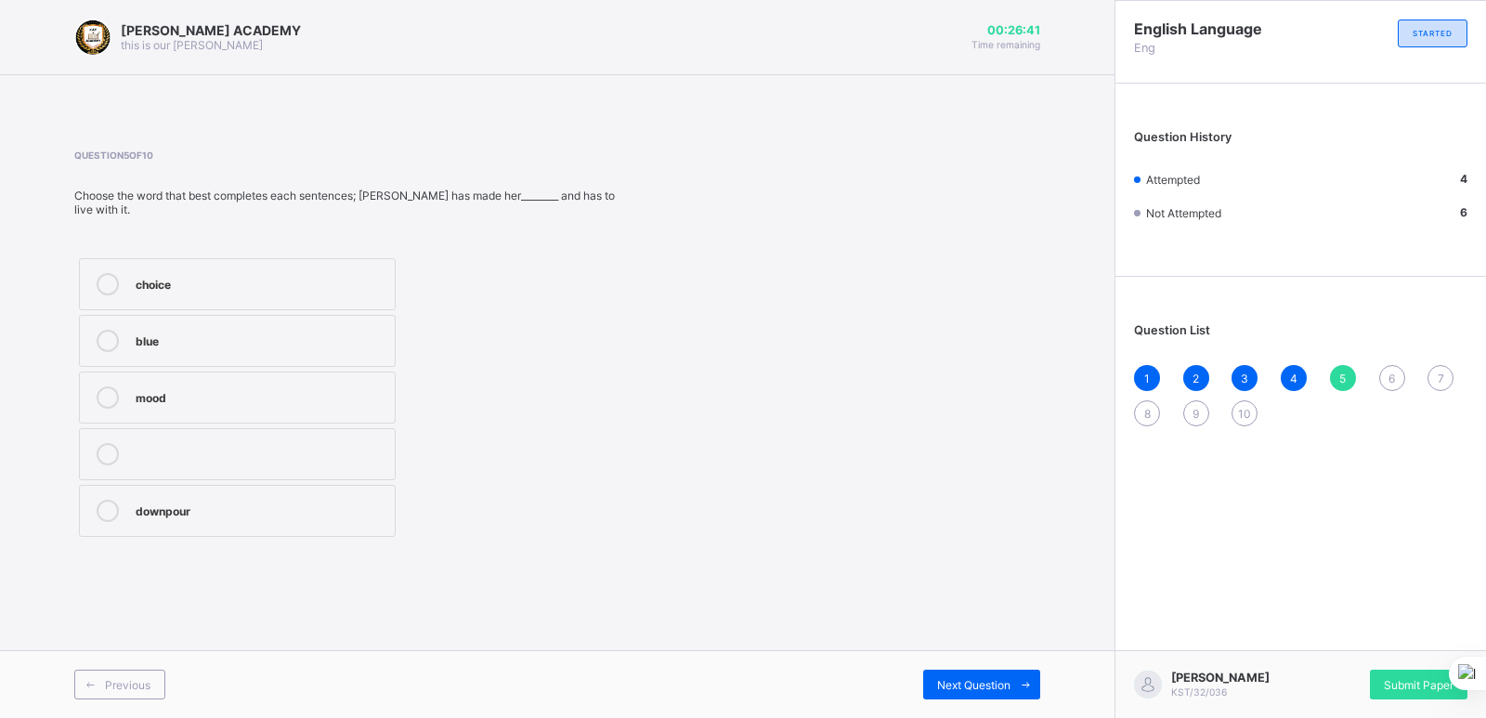
click at [294, 273] on div "choice" at bounding box center [261, 282] width 250 height 19
click at [947, 683] on span "Next Question" at bounding box center [973, 685] width 73 height 14
click at [303, 503] on div "announcer" at bounding box center [261, 509] width 251 height 19
click at [970, 678] on span "Next Question" at bounding box center [973, 685] width 73 height 14
click at [387, 383] on label "mood" at bounding box center [238, 398] width 318 height 52
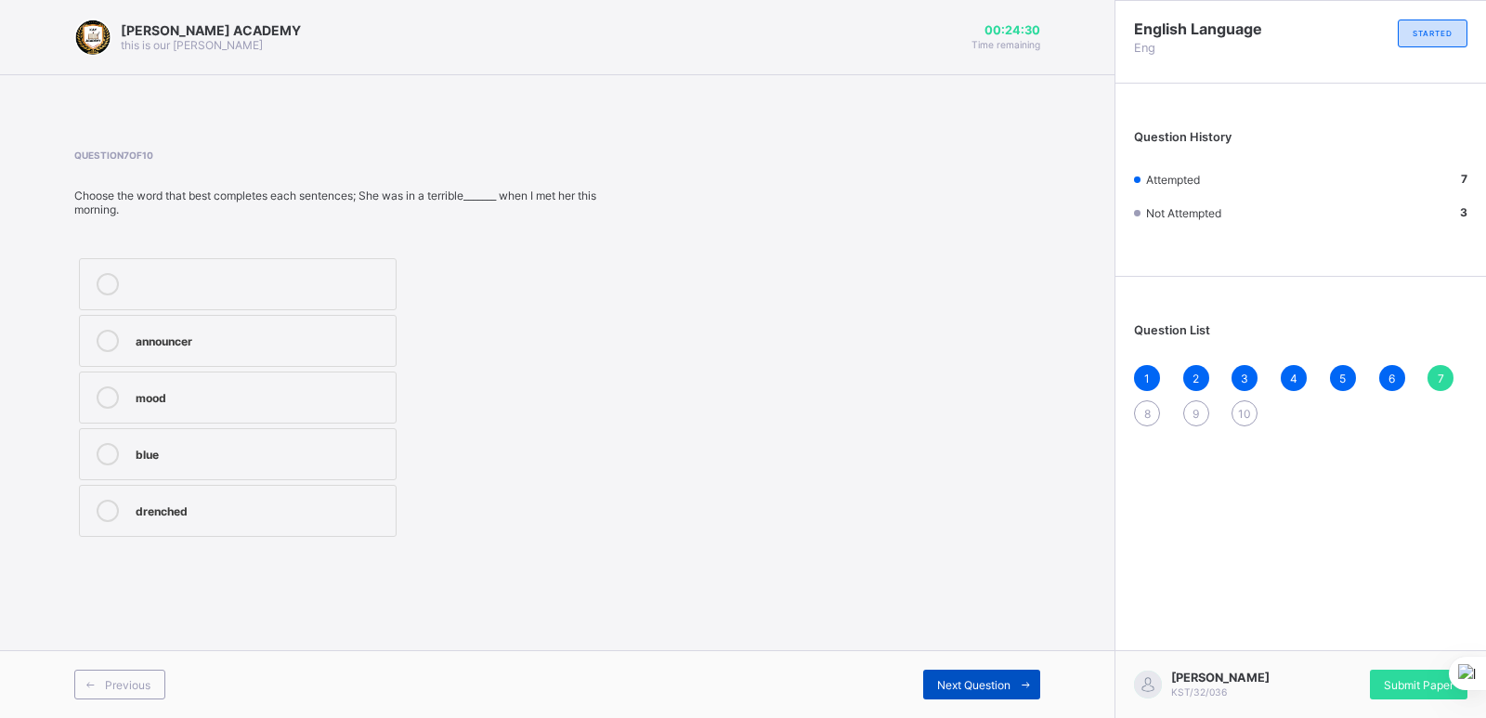
click at [987, 681] on span "Next Question" at bounding box center [973, 685] width 73 height 14
click at [320, 283] on div "heed" at bounding box center [258, 282] width 244 height 19
click at [941, 685] on span "Next Question" at bounding box center [973, 685] width 73 height 14
click at [967, 678] on span "Next Question" at bounding box center [973, 685] width 73 height 14
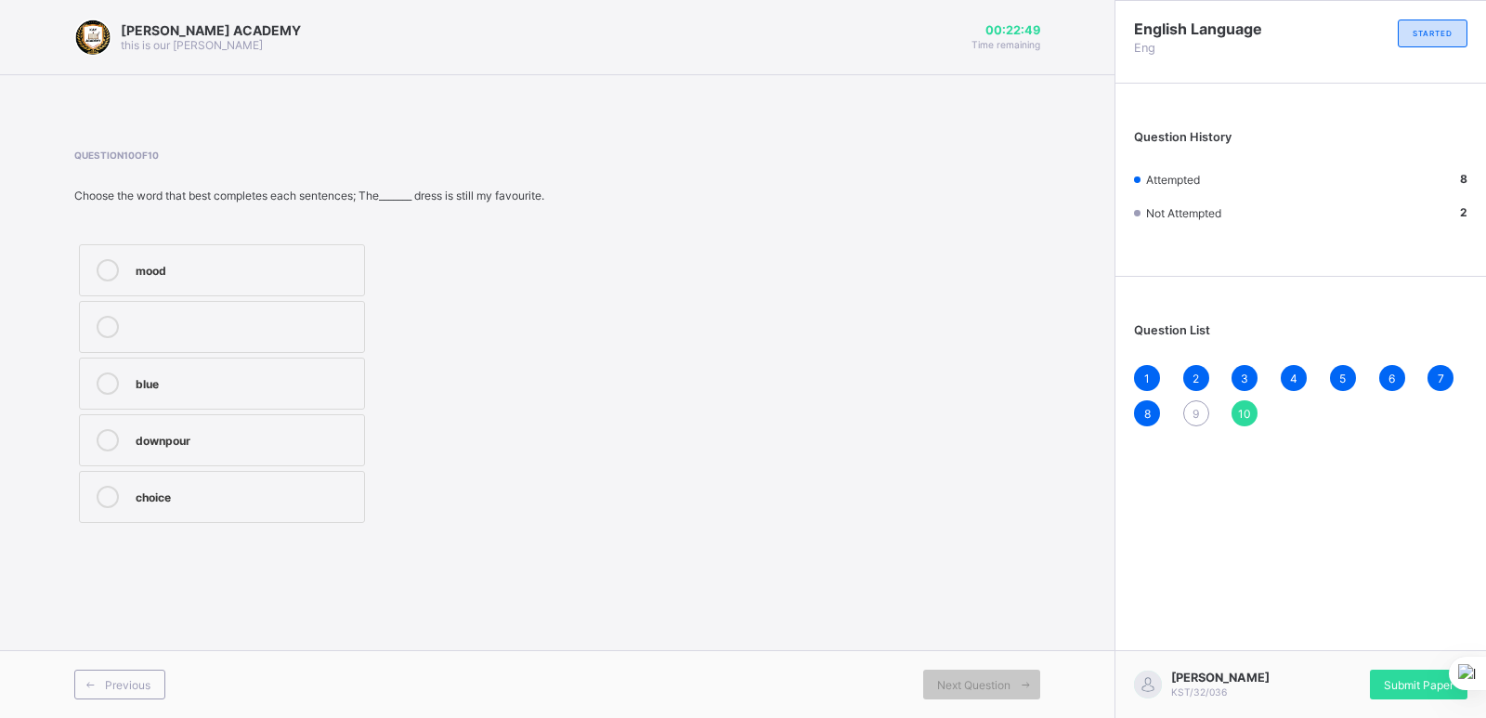
click at [335, 379] on div "blue" at bounding box center [245, 381] width 219 height 19
click at [1204, 411] on div "9" at bounding box center [1196, 413] width 26 height 26
click at [300, 366] on label "choice" at bounding box center [232, 384] width 307 height 52
click at [150, 504] on div "drenched" at bounding box center [256, 497] width 241 height 22
click at [941, 674] on div "Next Question" at bounding box center [981, 685] width 117 height 30
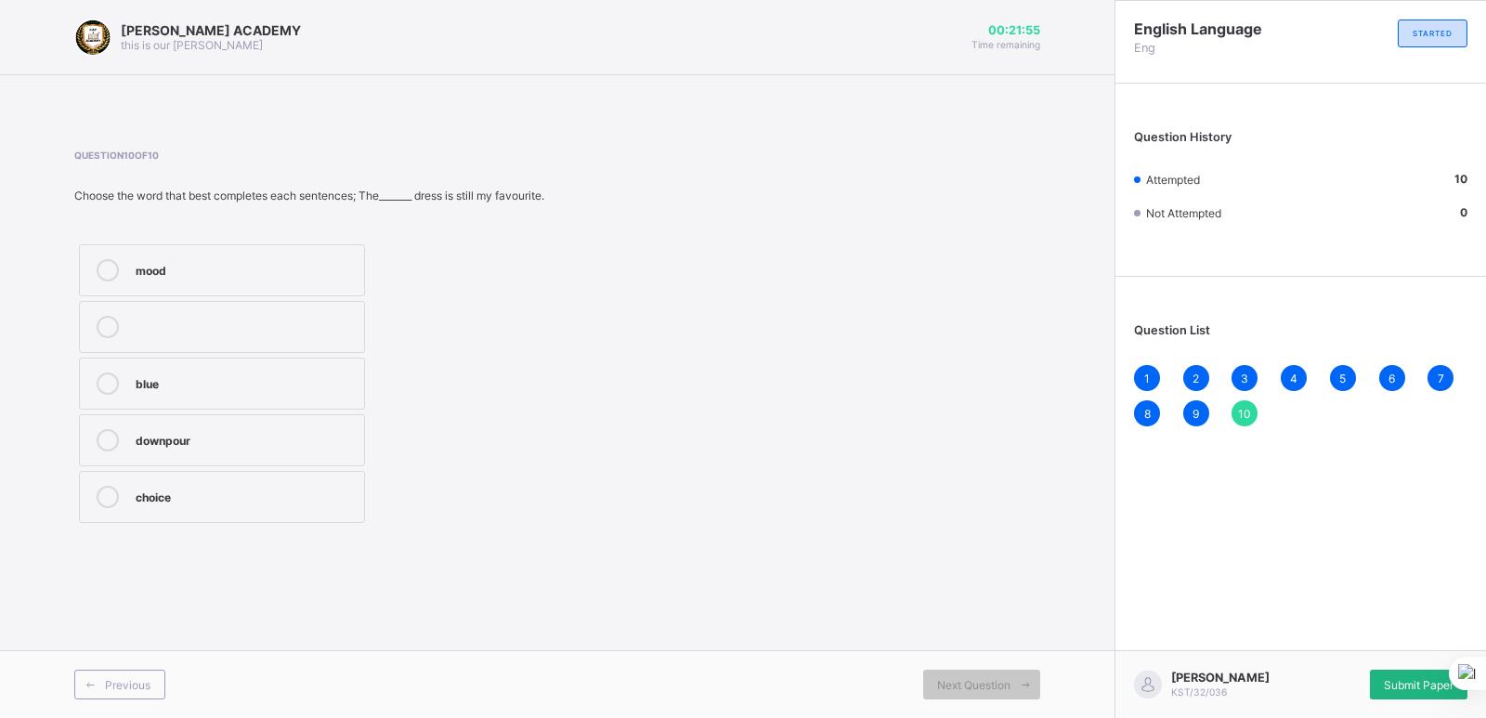
click at [1412, 671] on div "Submit Paper" at bounding box center [1419, 685] width 98 height 30
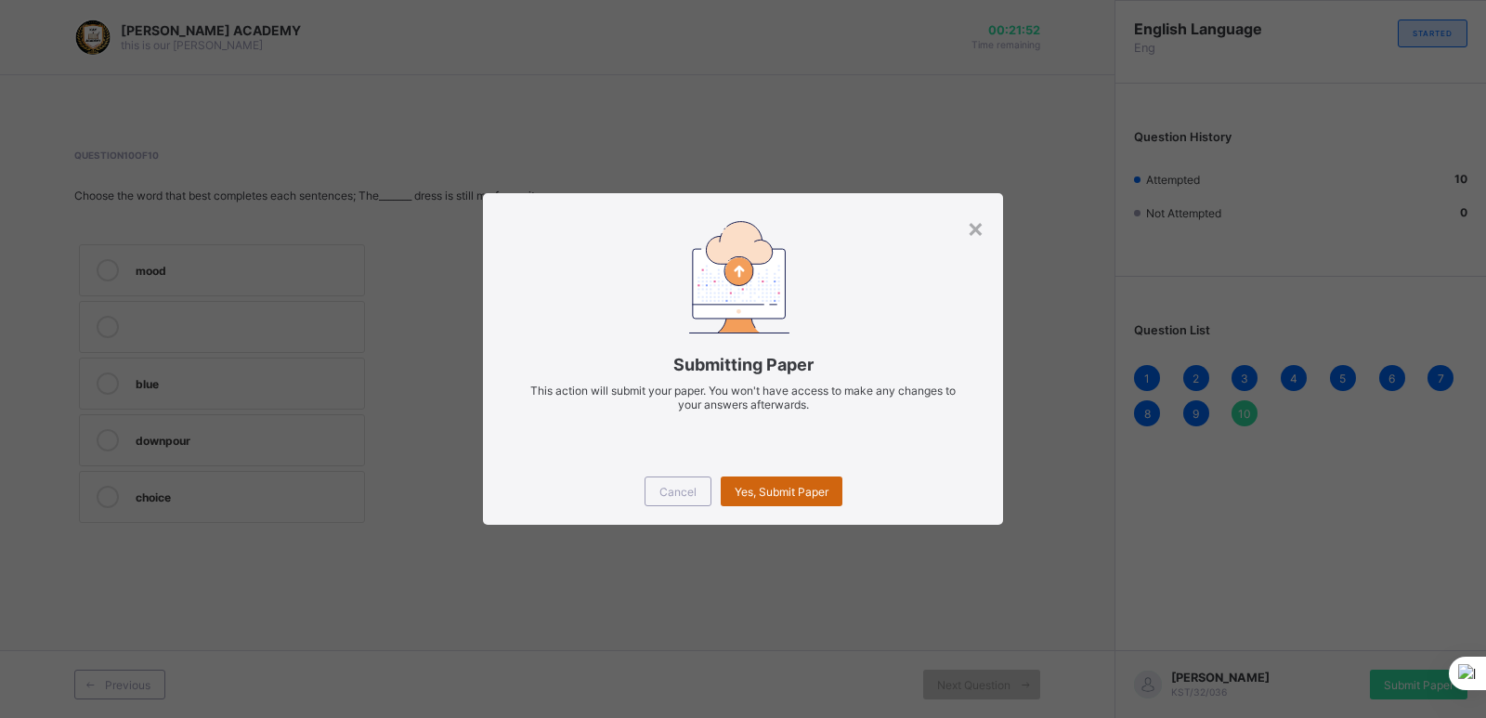
click at [768, 498] on span "Yes, Submit Paper" at bounding box center [782, 492] width 94 height 14
click at [768, 498] on div "Yes, Submit Paper" at bounding box center [782, 491] width 122 height 30
click at [769, 486] on div "Yes, Submit Paper" at bounding box center [782, 491] width 122 height 30
click at [769, 486] on span "Yes, Submit Paper" at bounding box center [782, 492] width 94 height 14
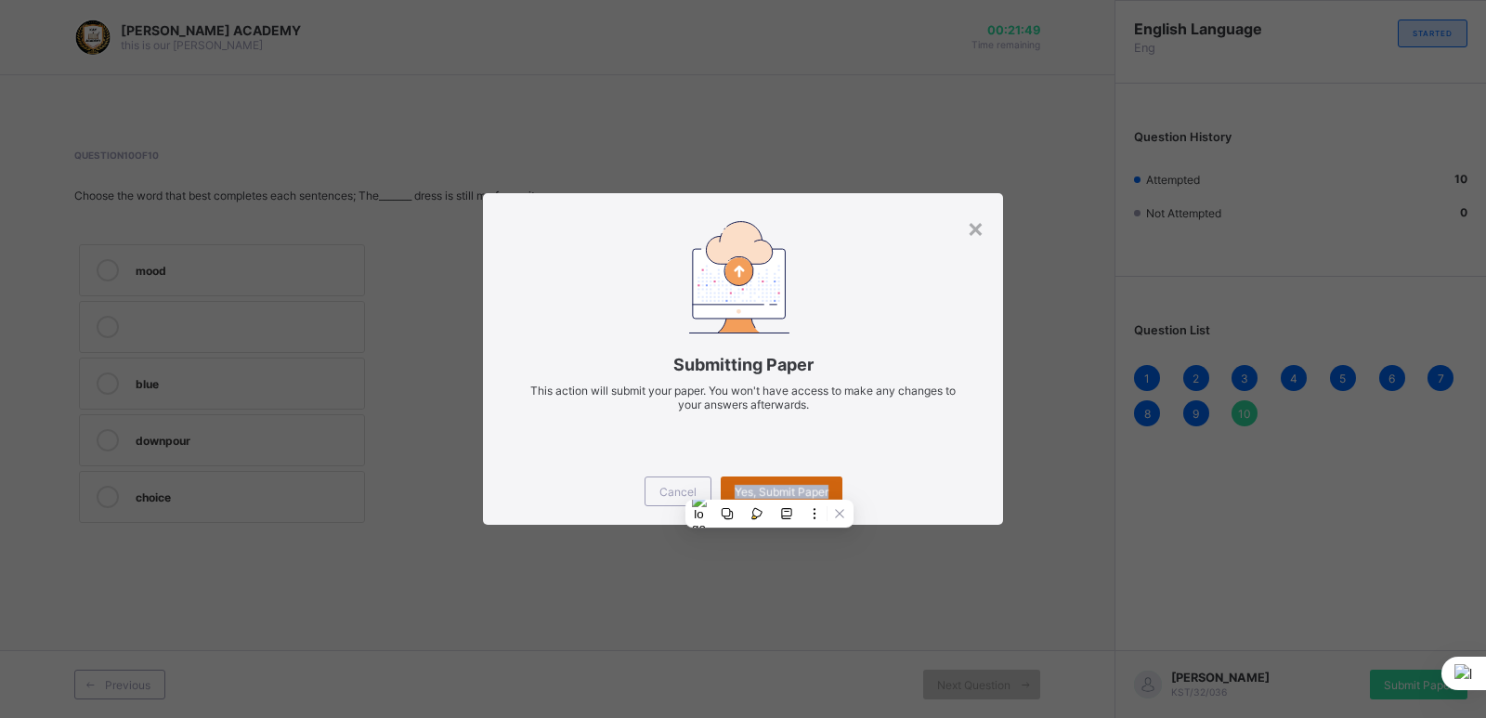
click at [769, 486] on span "Yes, Submit Paper" at bounding box center [782, 492] width 94 height 14
click at [769, 486] on div "Yes, Submit Paper" at bounding box center [782, 491] width 122 height 30
click at [770, 486] on div "Yes, Submit Paper" at bounding box center [782, 491] width 122 height 30
click at [770, 486] on span "Yes, Submit Paper" at bounding box center [782, 492] width 94 height 14
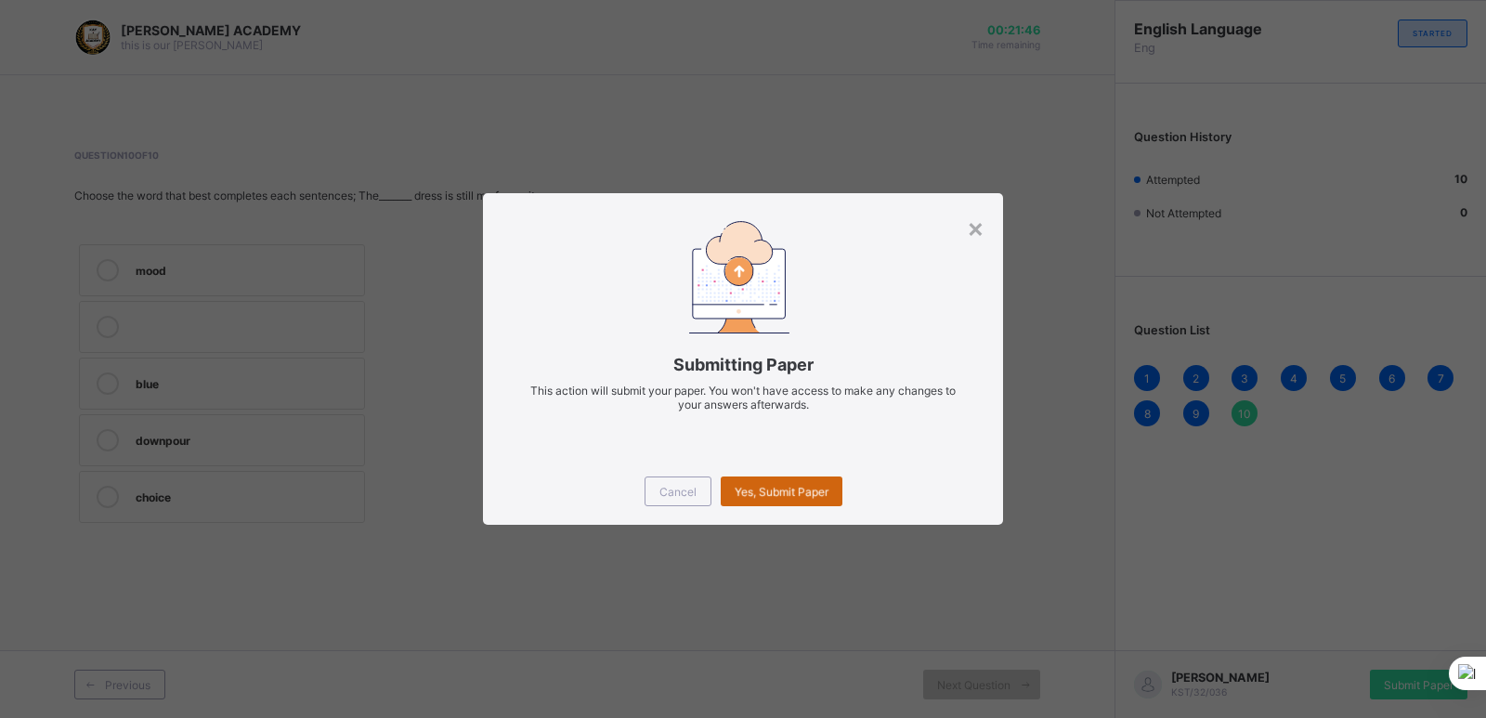
click at [770, 486] on span "Yes, Submit Paper" at bounding box center [782, 492] width 94 height 14
click at [770, 486] on div "Yes, Submit Paper" at bounding box center [782, 491] width 122 height 30
click at [774, 498] on span "Yes, Submit Paper" at bounding box center [782, 492] width 94 height 14
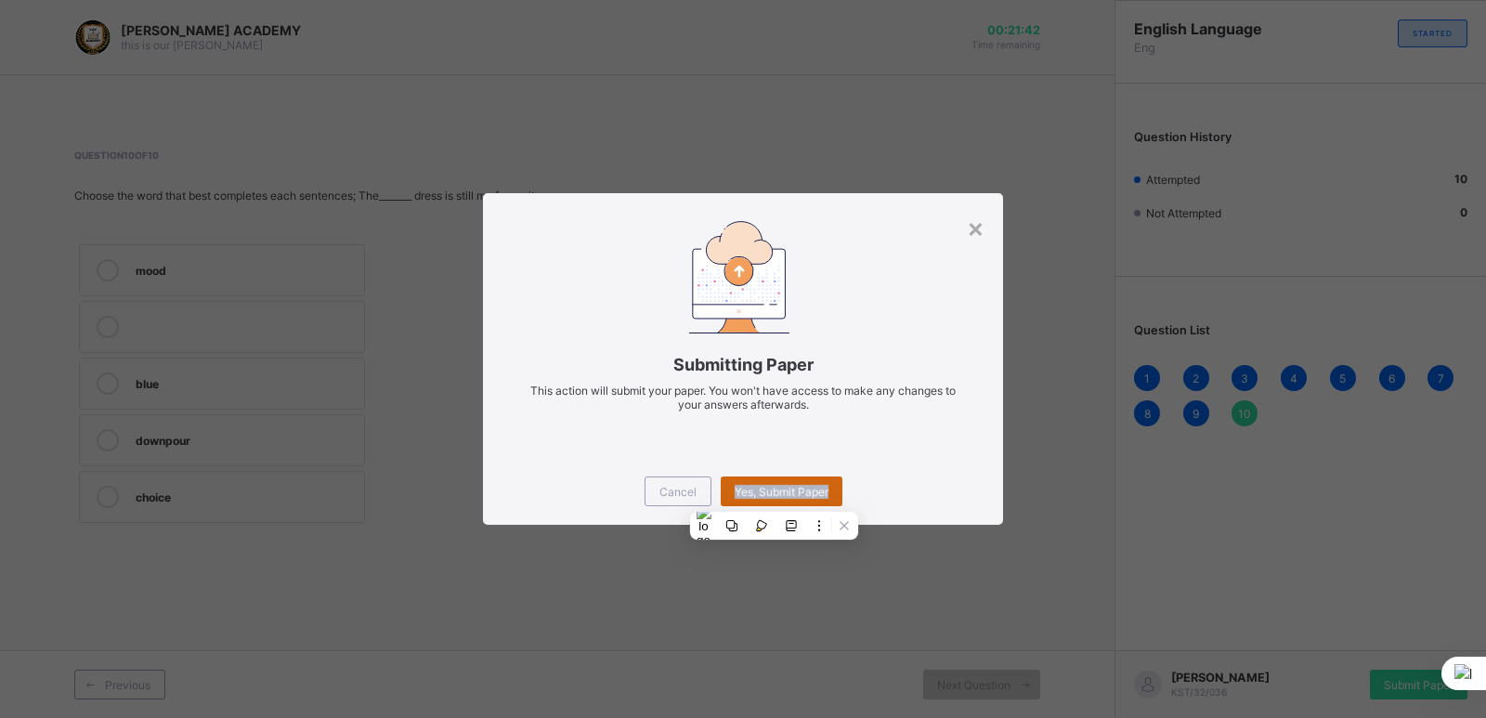
click at [774, 498] on div "Yes, Submit Paper" at bounding box center [782, 491] width 122 height 30
click at [822, 498] on span "Yes, Submit Paper" at bounding box center [782, 492] width 94 height 14
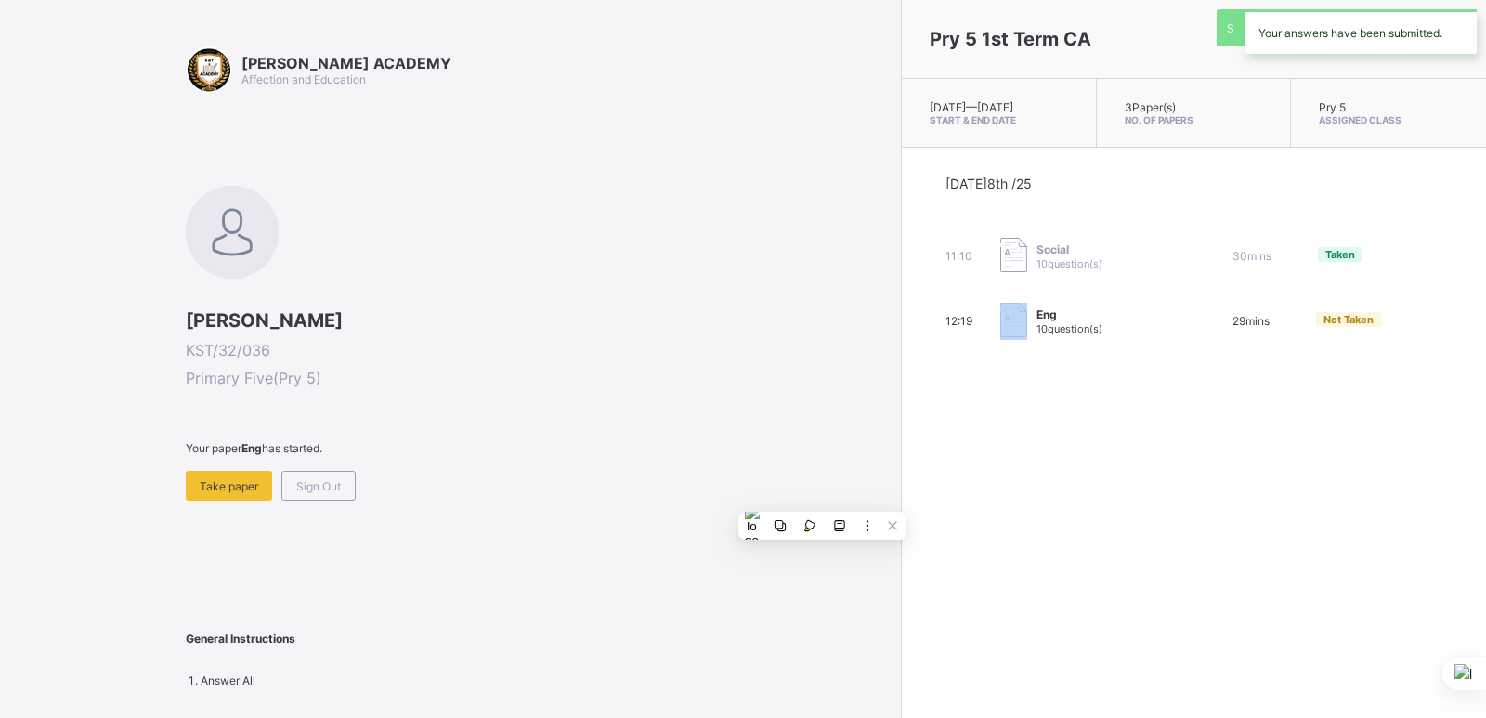
click at [901, 498] on div "Pry 5 1st Term CA [DATE] — [GEOGRAPHIC_DATA][DATE] Start & End Date 3 Paper(s) …" at bounding box center [1193, 359] width 585 height 718
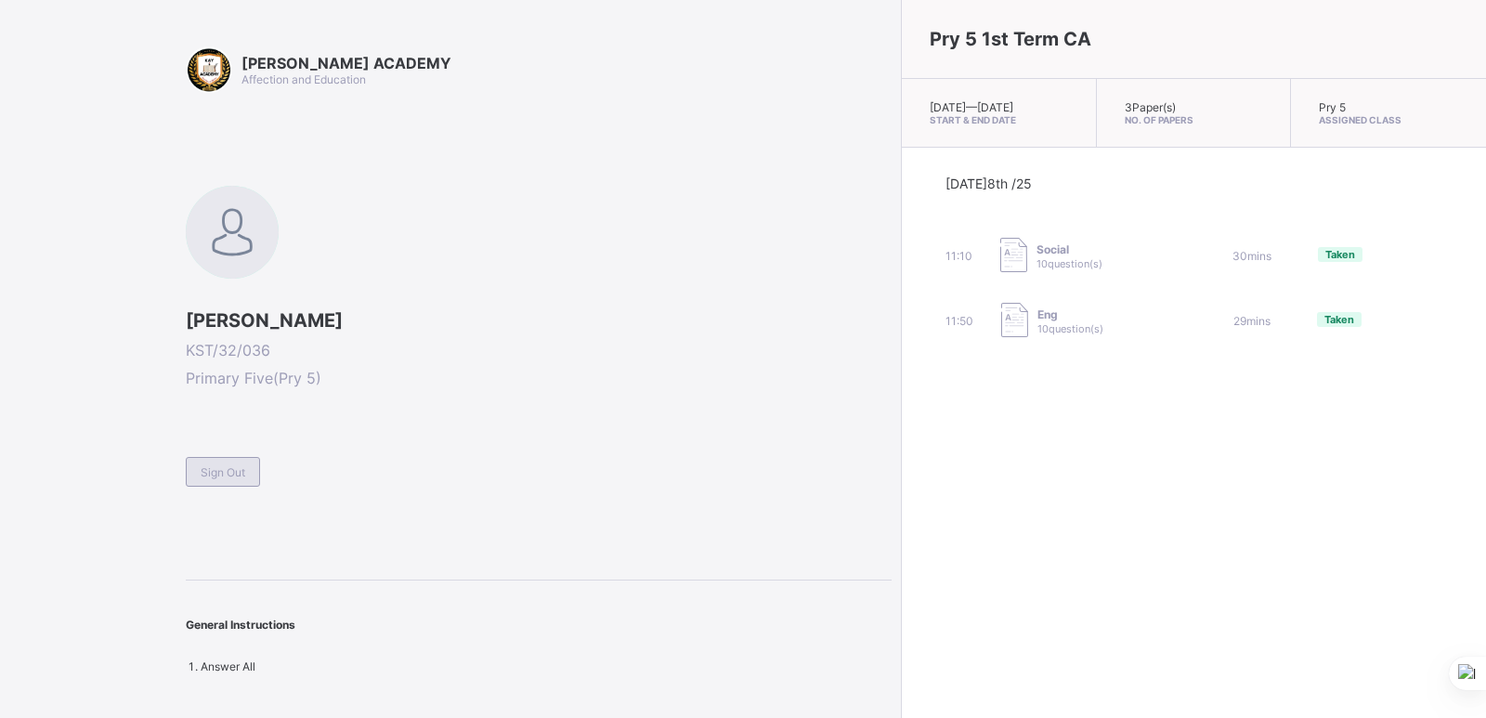
click at [247, 476] on div "Sign Out" at bounding box center [223, 472] width 74 height 30
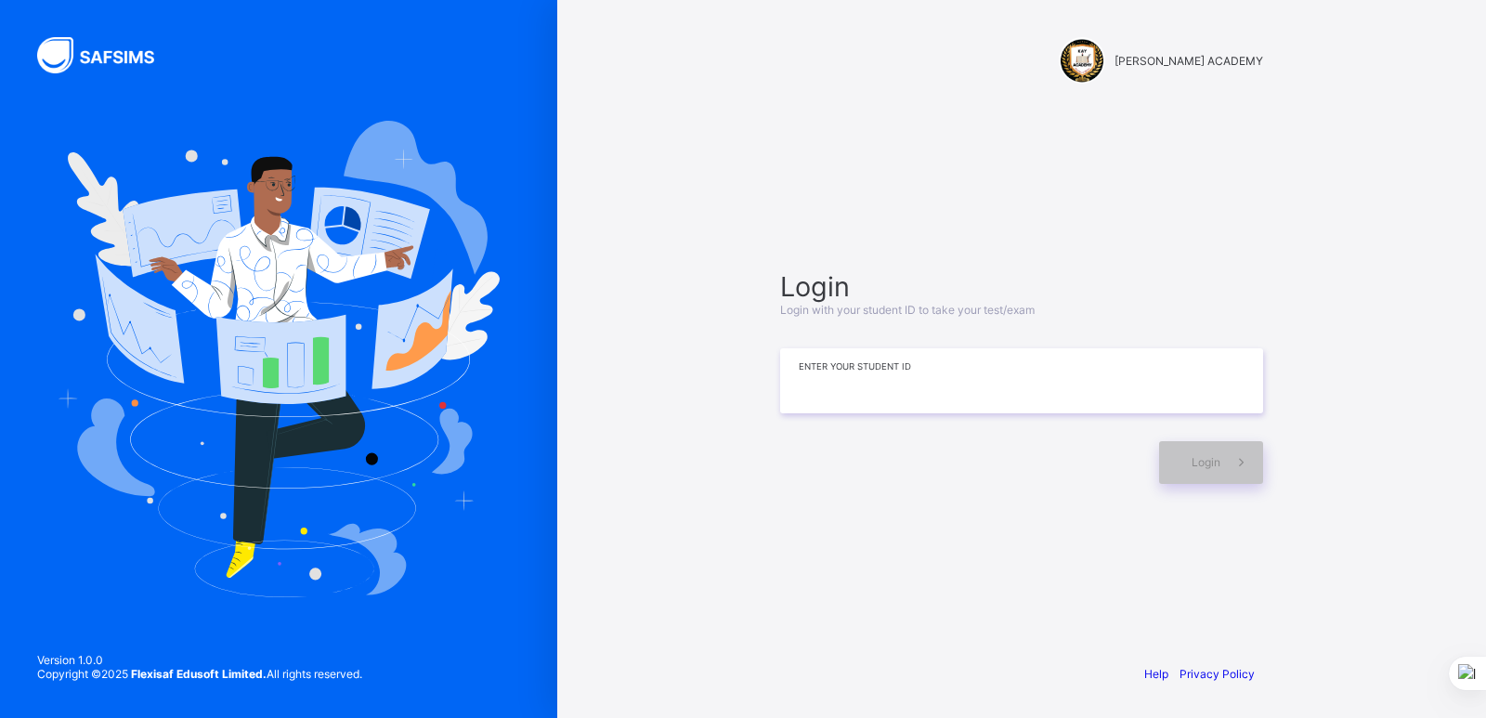
click at [907, 366] on input at bounding box center [1021, 380] width 483 height 65
type input "**********"
click at [1194, 452] on div "Login" at bounding box center [1211, 462] width 104 height 43
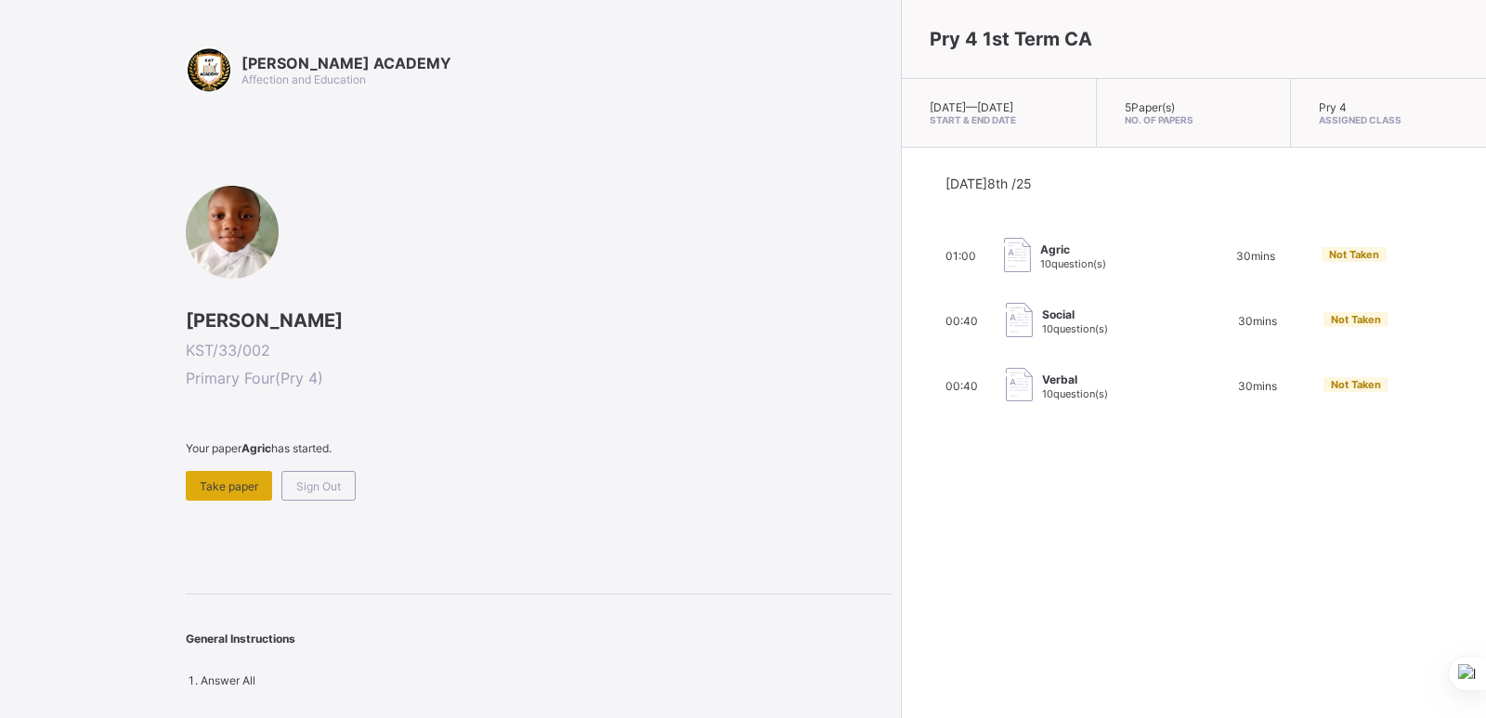
click at [220, 496] on div "Take paper" at bounding box center [229, 486] width 86 height 30
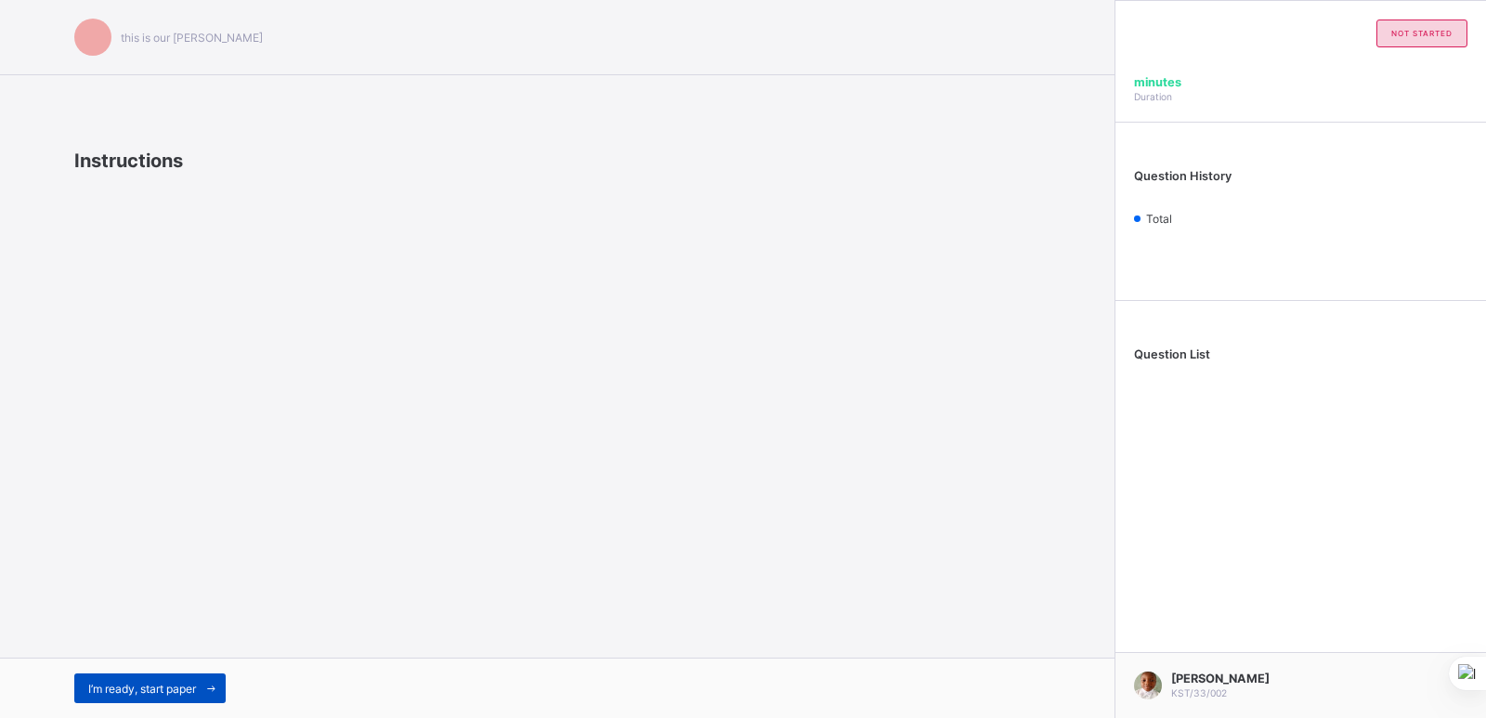
click at [172, 694] on span "I’m ready, start paper" at bounding box center [142, 689] width 108 height 14
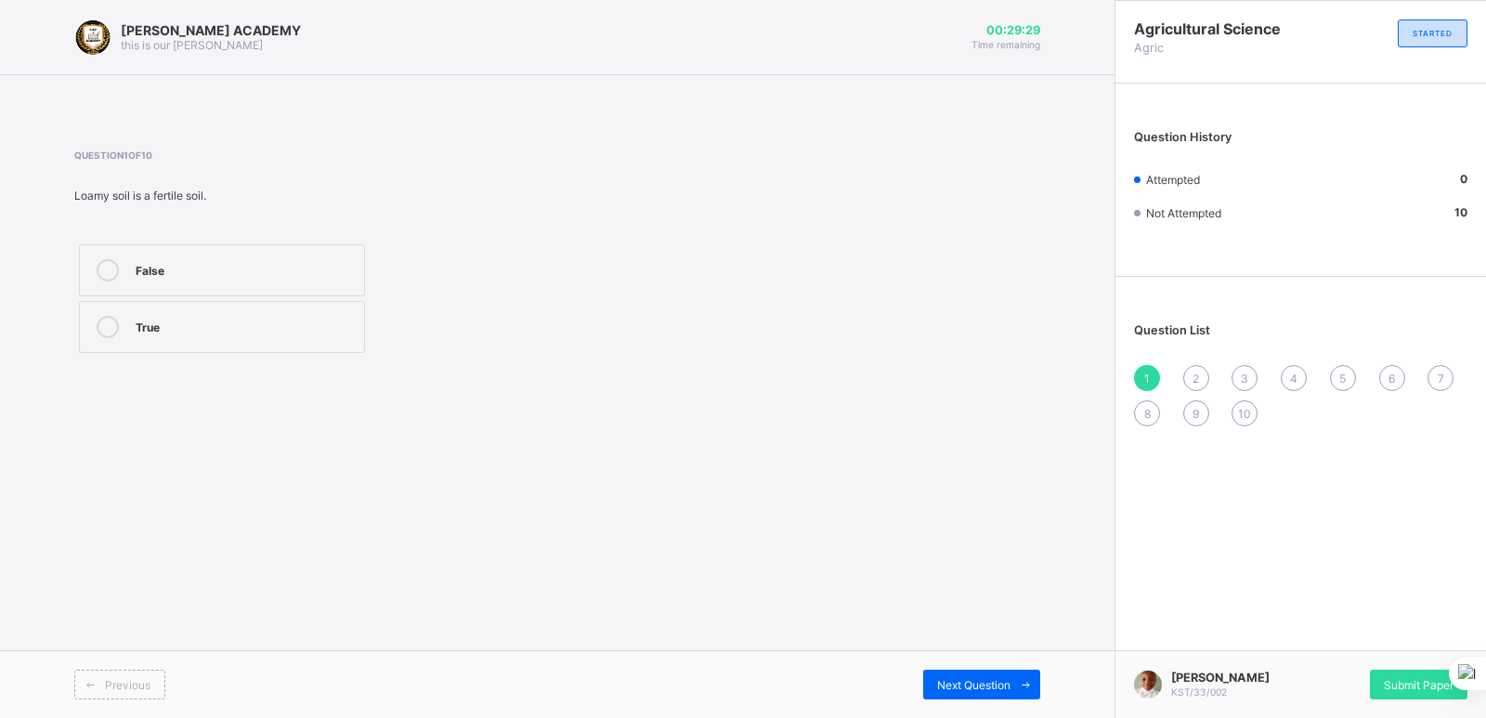
click at [137, 267] on div "False" at bounding box center [245, 268] width 219 height 19
click at [965, 670] on div "Next Question" at bounding box center [981, 685] width 117 height 30
click at [172, 393] on div "clay" at bounding box center [245, 383] width 219 height 22
click at [941, 674] on div "Next Question" at bounding box center [981, 685] width 117 height 30
click at [239, 268] on div "True" at bounding box center [245, 268] width 219 height 19
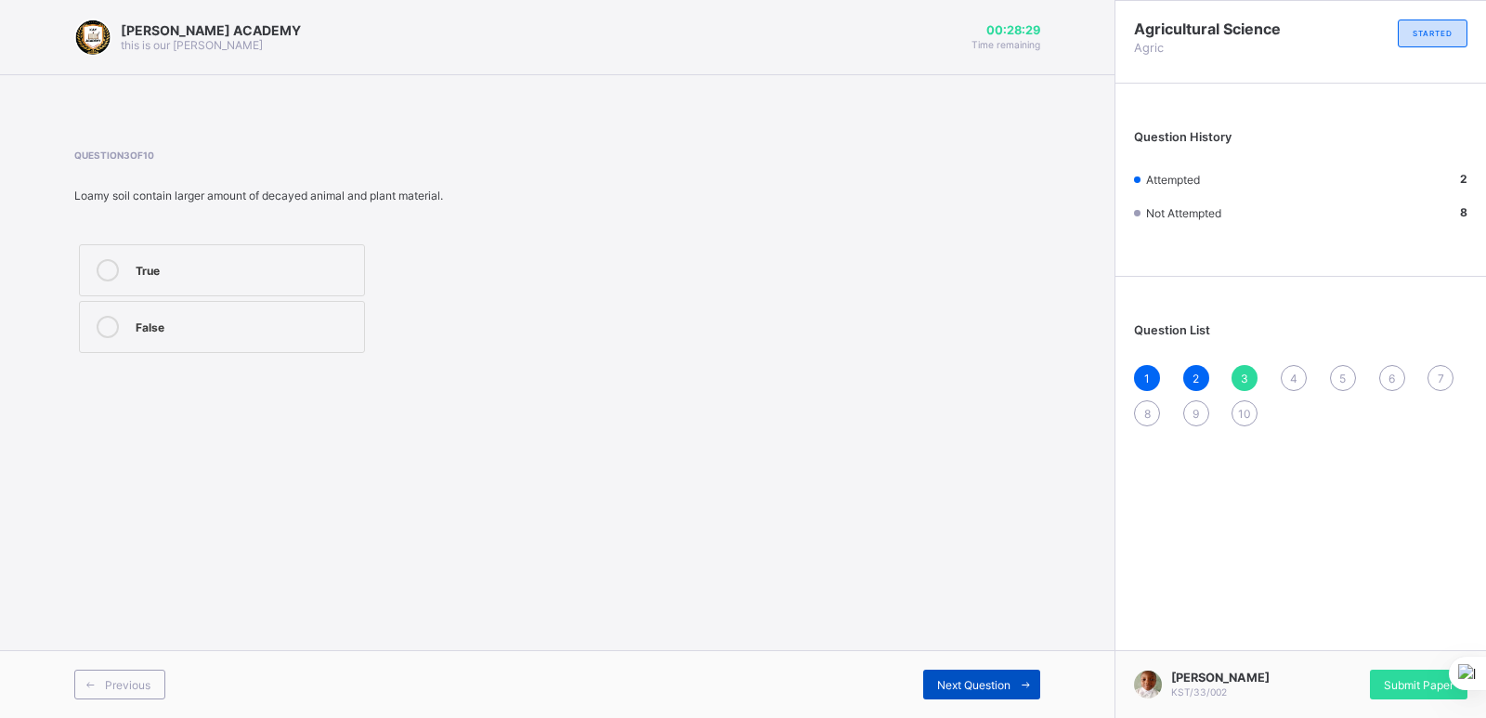
click at [1011, 694] on span at bounding box center [1026, 685] width 30 height 30
click at [601, 419] on div "[PERSON_NAME] ACADEMY this is our [PERSON_NAME] 00:28:27 Time remaining Questio…" at bounding box center [557, 359] width 1115 height 718
click at [169, 307] on label "True" at bounding box center [222, 327] width 286 height 52
click at [941, 695] on div "Next Question" at bounding box center [981, 685] width 117 height 30
click at [138, 329] on div "false" at bounding box center [245, 325] width 219 height 19
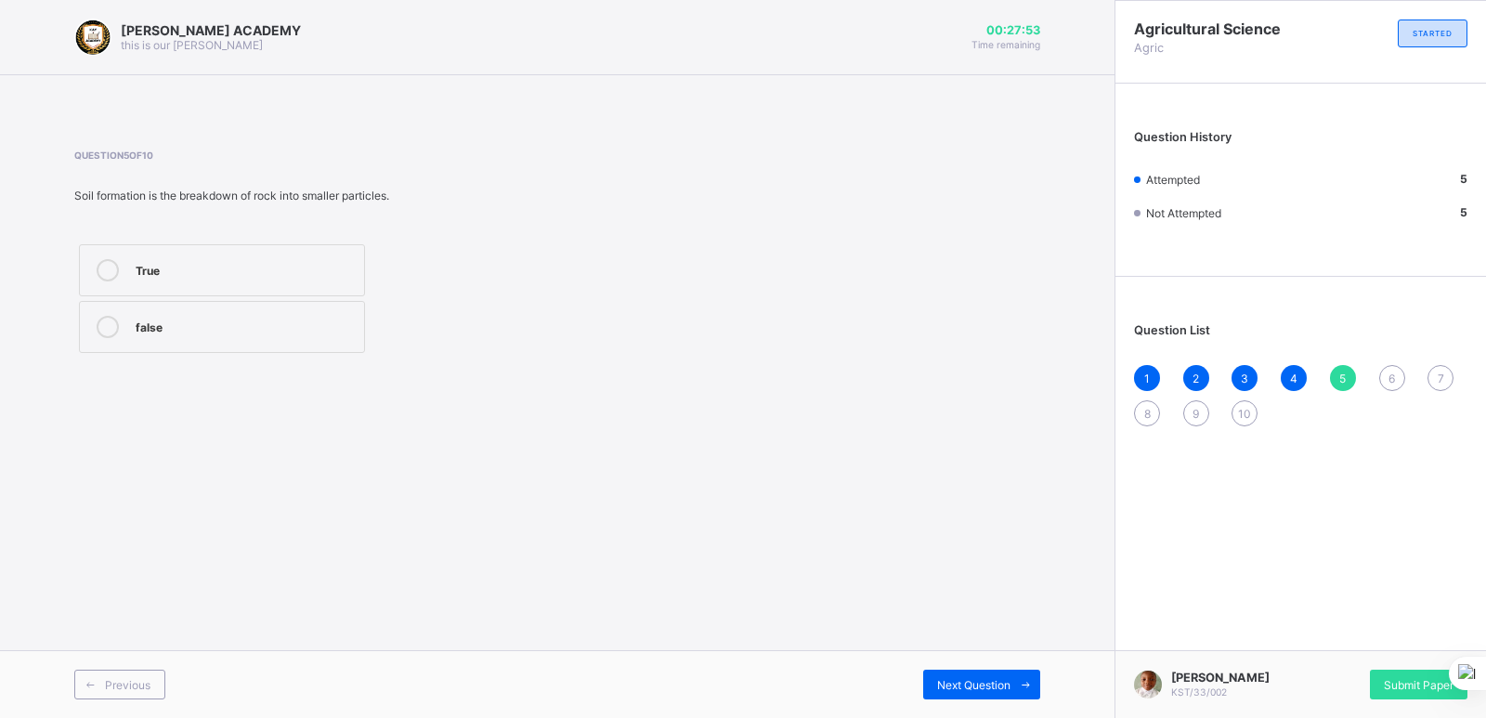
click at [298, 268] on div "True" at bounding box center [245, 268] width 219 height 19
drag, startPoint x: 304, startPoint y: 268, endPoint x: 443, endPoint y: 386, distance: 182.6
click at [443, 386] on div "[PERSON_NAME] ACADEMY this is our [PERSON_NAME] 00:27:52 Time remaining Questio…" at bounding box center [557, 359] width 1115 height 718
click at [937, 671] on div "Next Question" at bounding box center [981, 685] width 117 height 30
click at [211, 422] on label "[PERSON_NAME] soil" at bounding box center [222, 440] width 286 height 52
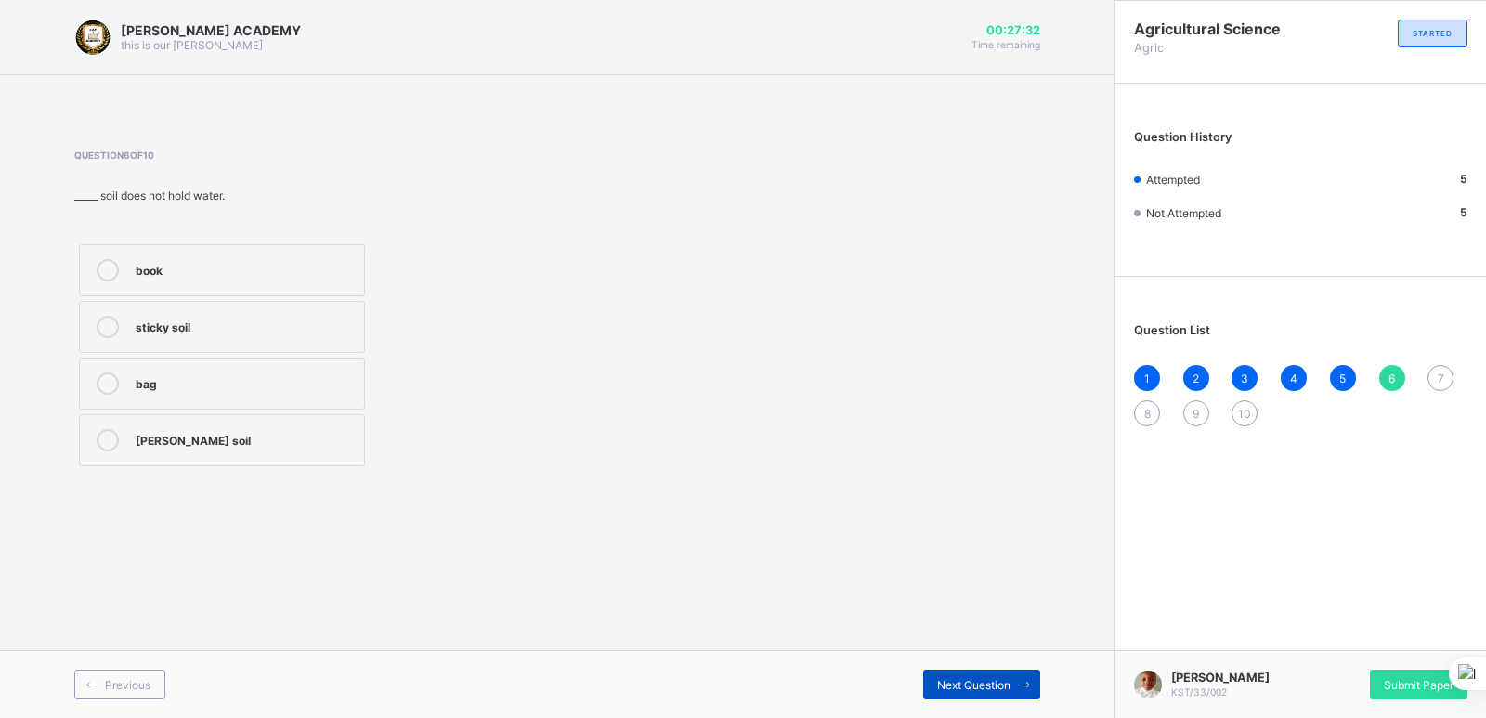
click at [938, 689] on span "Next Question" at bounding box center [973, 685] width 73 height 14
click at [220, 424] on label "Loamy soil" at bounding box center [222, 440] width 286 height 52
click at [965, 690] on span "Next Question" at bounding box center [973, 685] width 73 height 14
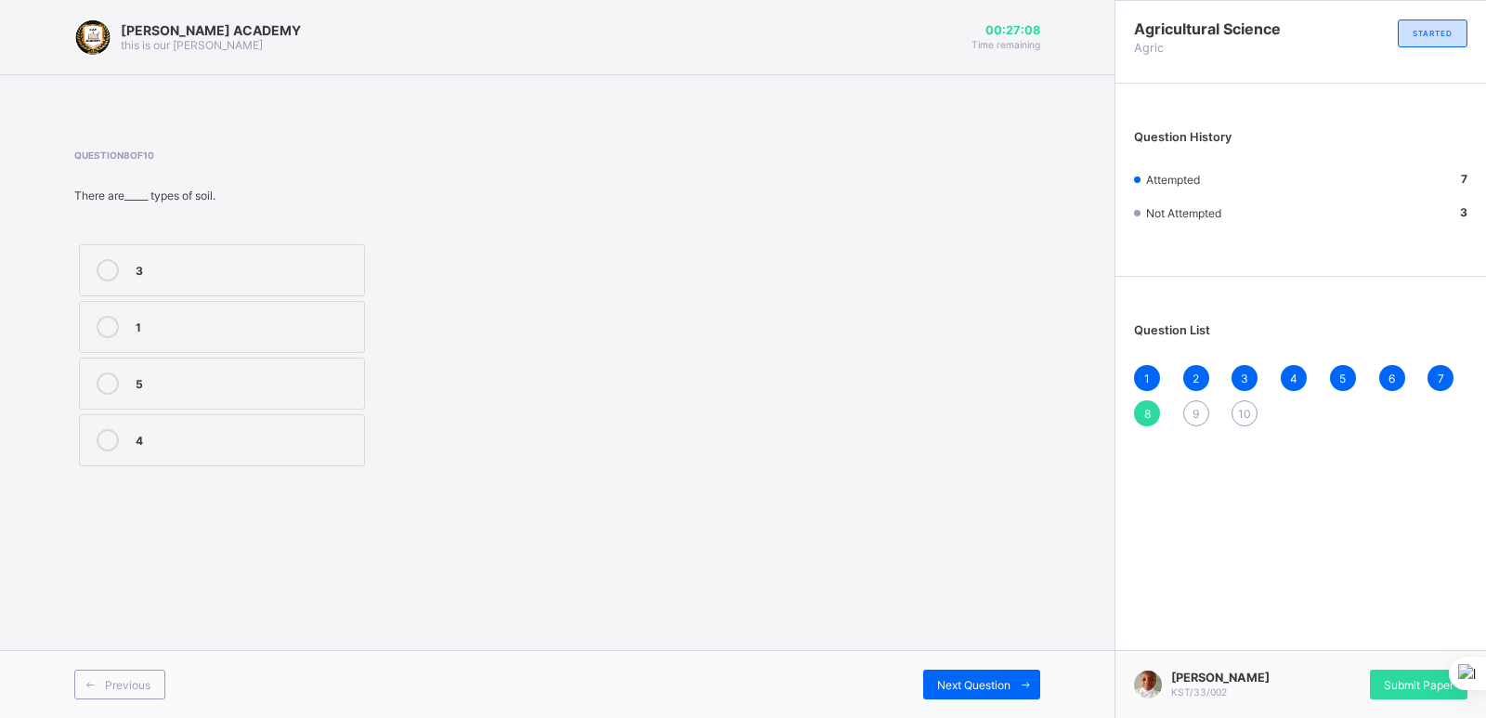
click at [187, 261] on div "3" at bounding box center [245, 268] width 219 height 19
click at [957, 684] on span "Next Question" at bounding box center [973, 685] width 73 height 14
click at [177, 281] on label "True" at bounding box center [222, 270] width 286 height 52
click at [988, 691] on span "Next Question" at bounding box center [973, 685] width 73 height 14
click at [121, 331] on div at bounding box center [107, 327] width 37 height 22
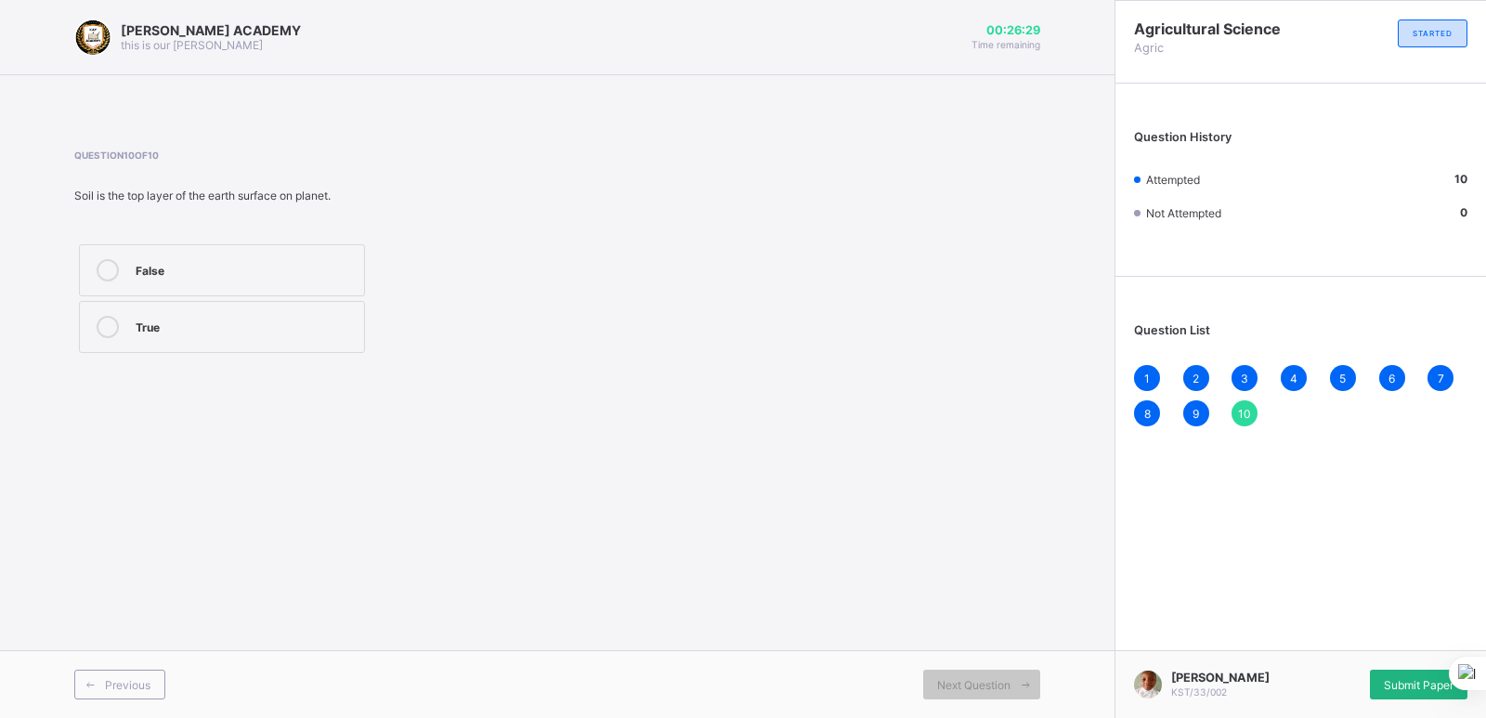
click at [1404, 680] on span "Submit Paper" at bounding box center [1419, 685] width 70 height 14
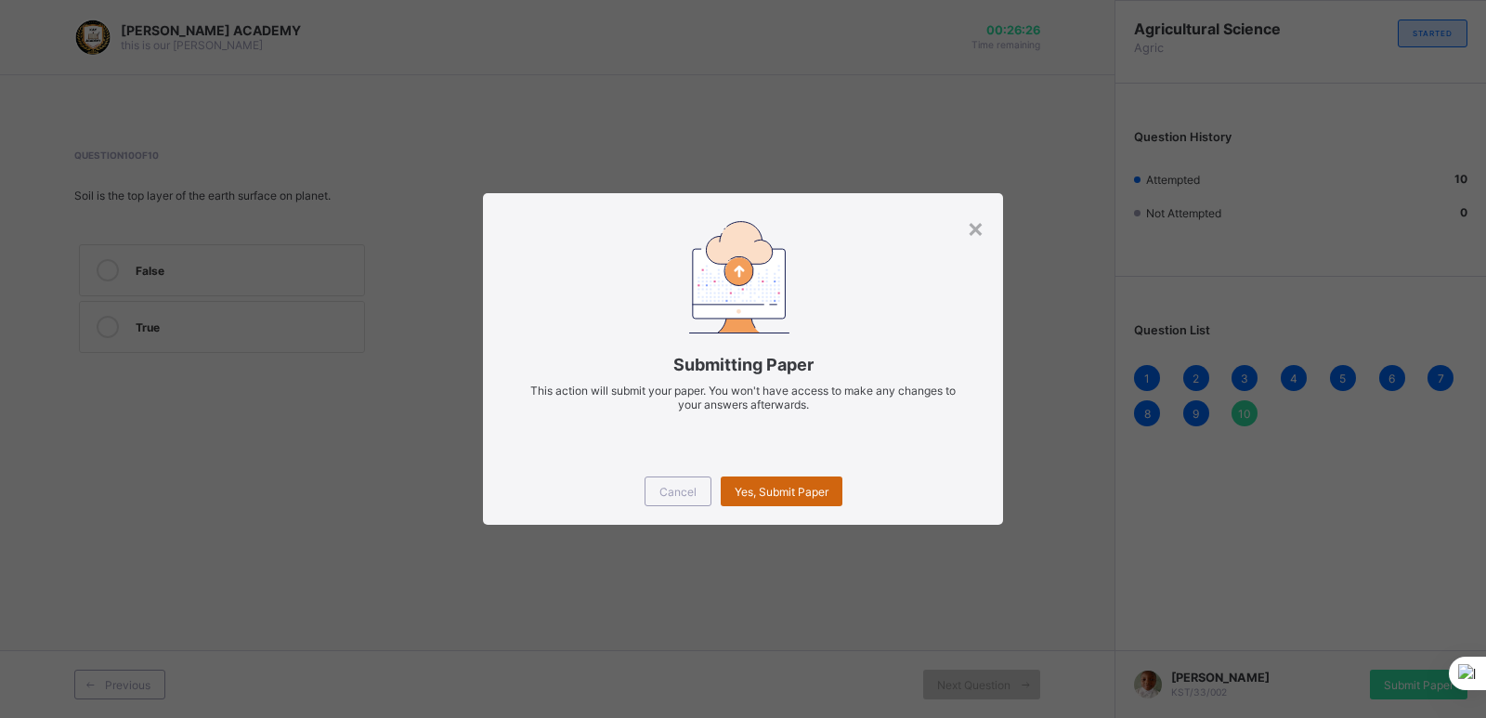
click at [751, 495] on span "Yes, Submit Paper" at bounding box center [782, 492] width 94 height 14
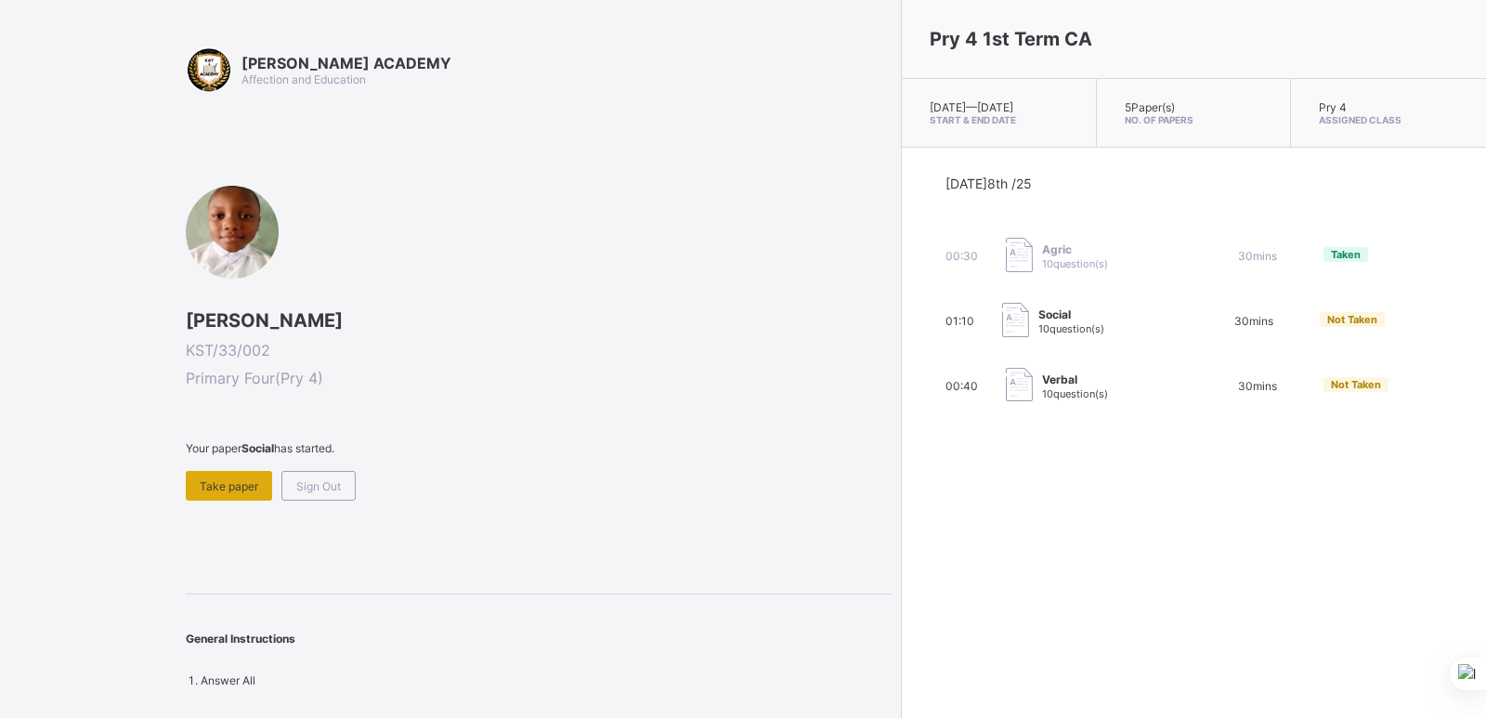
click at [246, 486] on span "Take paper" at bounding box center [229, 486] width 59 height 14
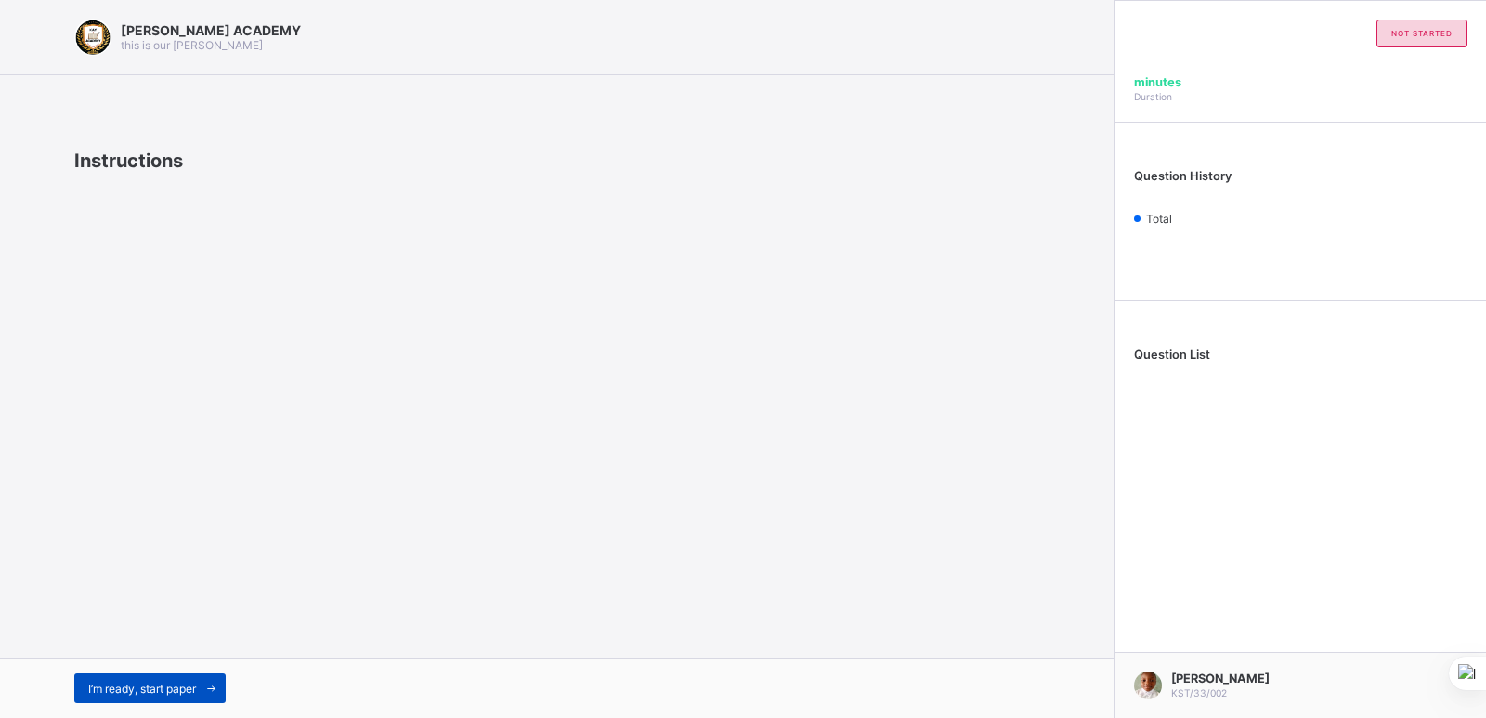
click at [168, 697] on div "I’m ready, start paper" at bounding box center [149, 688] width 151 height 30
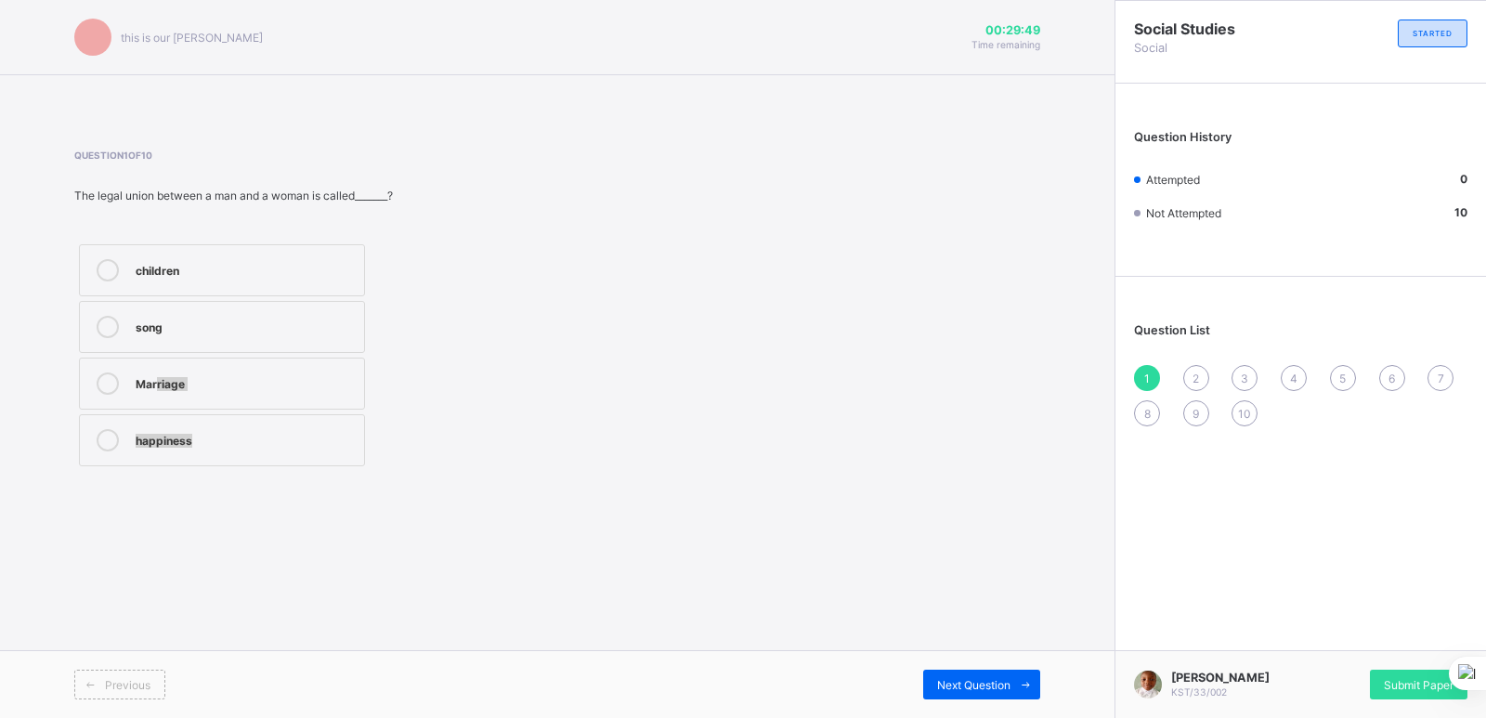
drag, startPoint x: 155, startPoint y: 386, endPoint x: 526, endPoint y: 555, distance: 407.0
click at [526, 555] on div "this is our [PERSON_NAME] 00:29:49 Time remaining Question 1 of 10 The legal un…" at bounding box center [557, 359] width 1115 height 718
click at [949, 678] on span "Next Question" at bounding box center [973, 685] width 73 height 14
click at [163, 271] on div "father's brother" at bounding box center [245, 268] width 219 height 19
click at [985, 680] on span "Next Question" at bounding box center [973, 685] width 73 height 14
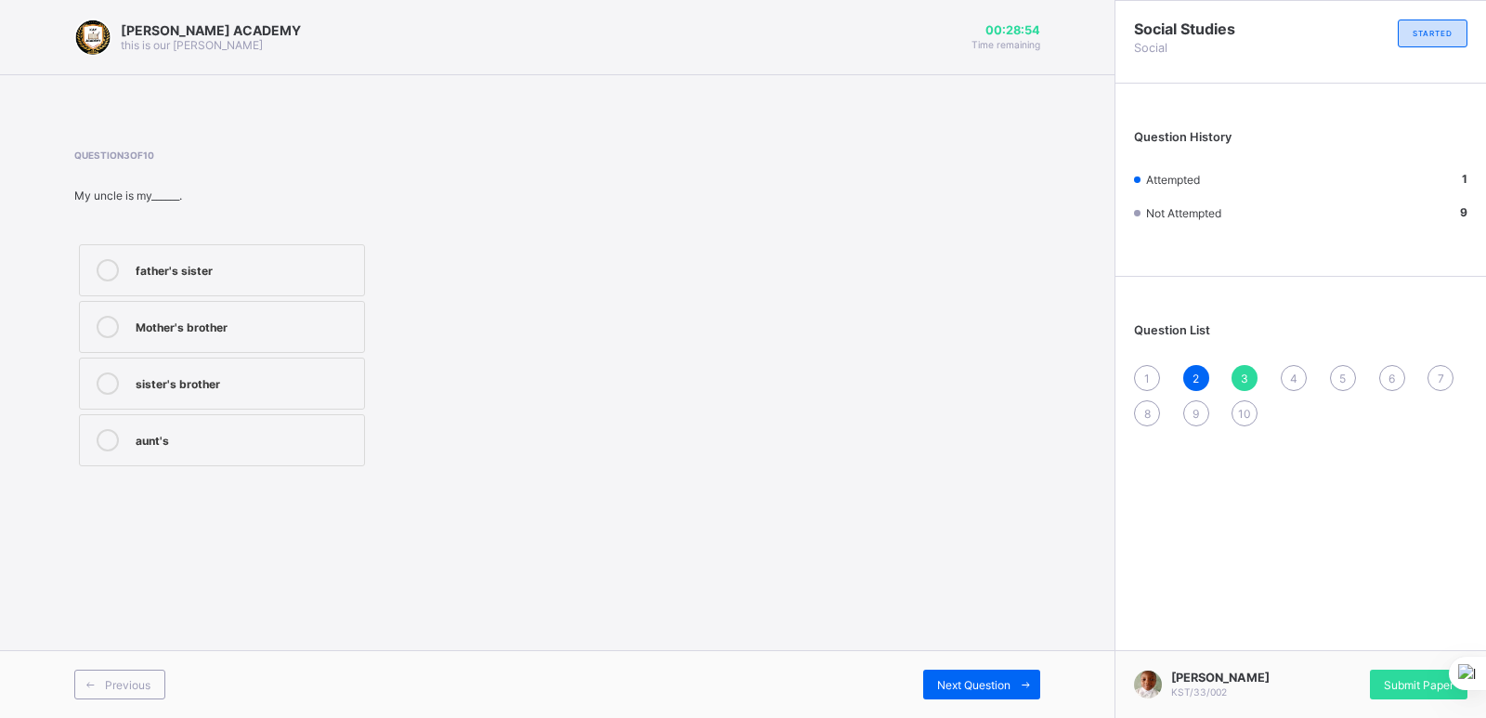
click at [134, 274] on label "father's sister" at bounding box center [222, 270] width 286 height 52
click at [151, 372] on div "sister's brother" at bounding box center [245, 381] width 219 height 19
click at [968, 680] on span "Next Question" at bounding box center [973, 685] width 73 height 14
click at [1236, 375] on div "3" at bounding box center [1245, 378] width 26 height 26
click at [1154, 380] on div "1" at bounding box center [1147, 378] width 26 height 26
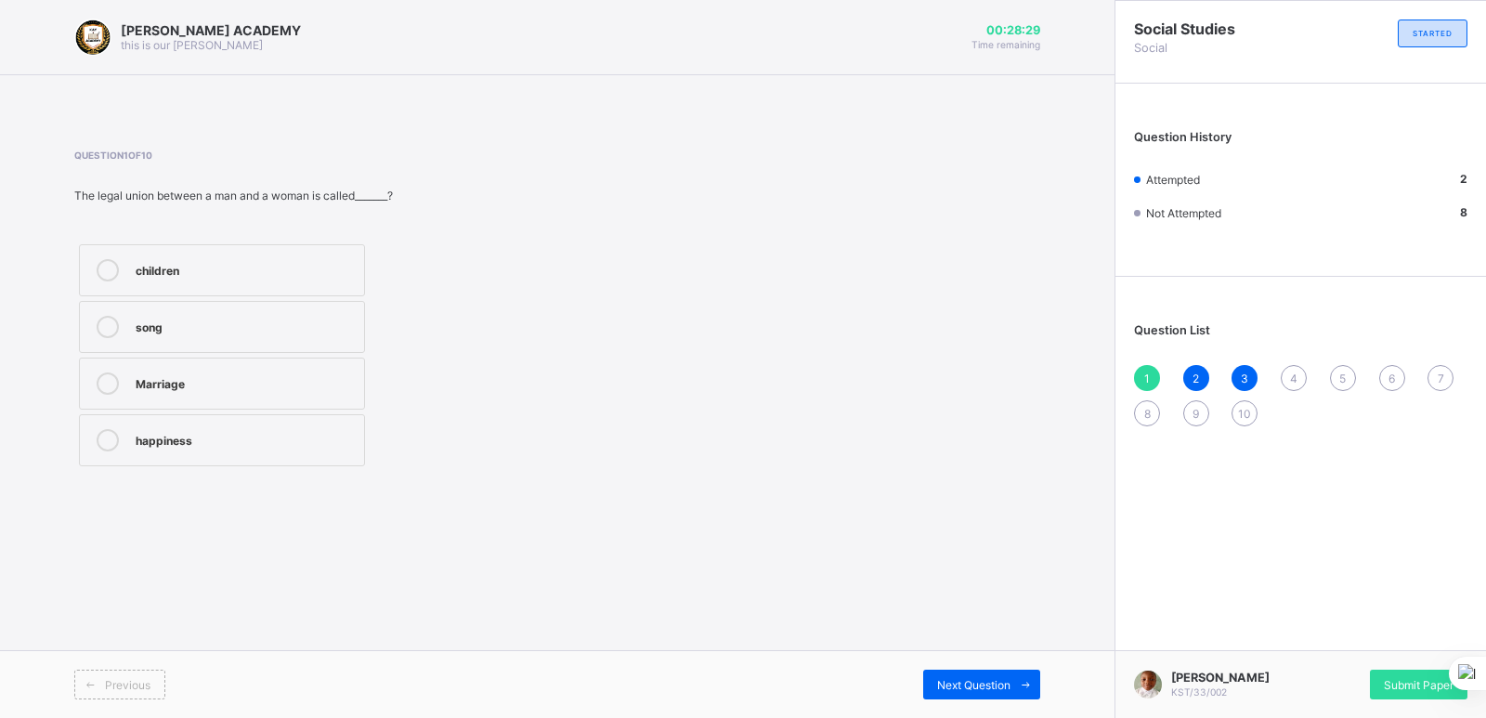
click at [180, 386] on div "Marriage" at bounding box center [245, 381] width 219 height 19
click at [939, 678] on span "Next Question" at bounding box center [973, 685] width 73 height 14
click at [1013, 687] on span at bounding box center [1026, 685] width 30 height 30
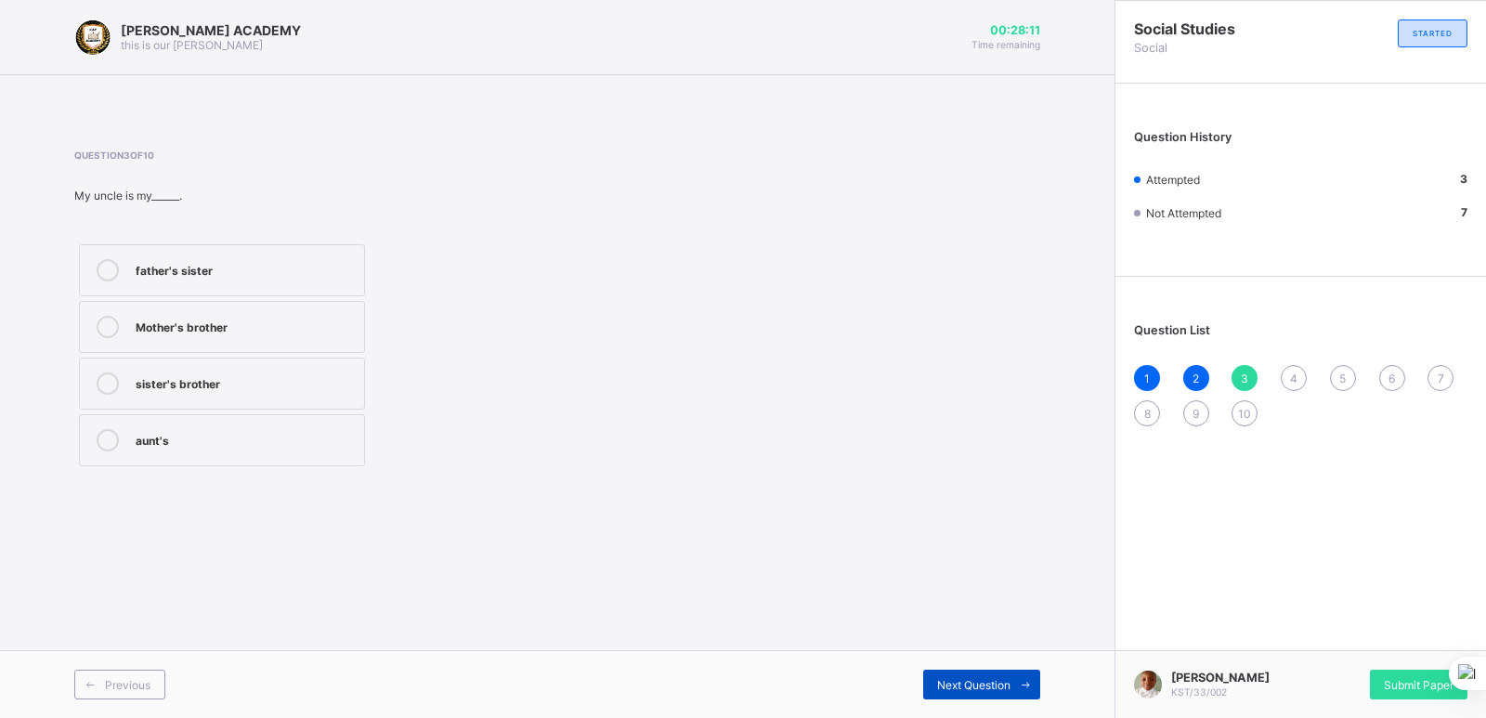
click at [971, 679] on span "Next Question" at bounding box center [973, 685] width 73 height 14
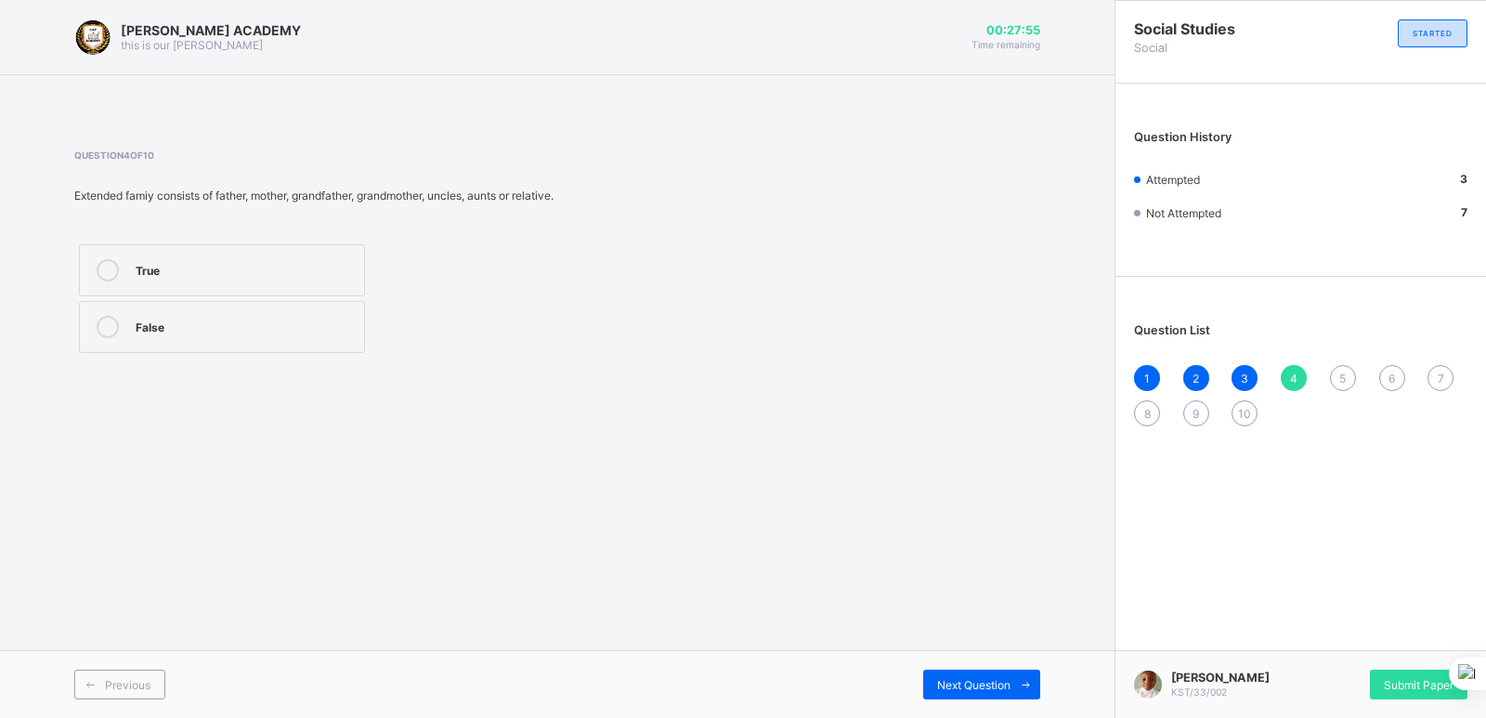
click at [160, 262] on div "True" at bounding box center [245, 268] width 219 height 19
click at [956, 680] on span "Next Question" at bounding box center [973, 685] width 73 height 14
click at [1286, 376] on div "4" at bounding box center [1294, 378] width 26 height 26
click at [954, 683] on span "Next Question" at bounding box center [973, 685] width 73 height 14
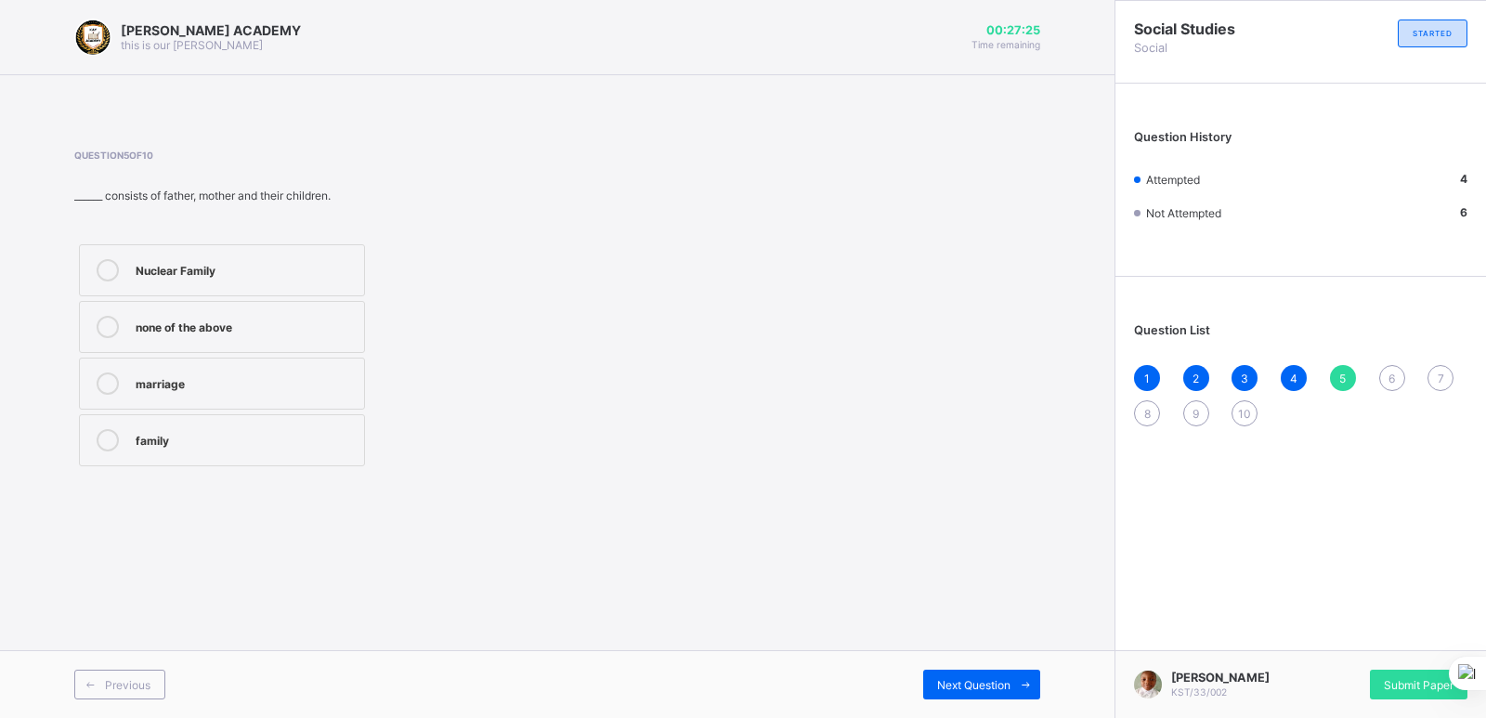
click at [158, 427] on label "family" at bounding box center [222, 440] width 286 height 52
click at [1012, 676] on span at bounding box center [1026, 685] width 30 height 30
click at [1342, 380] on span "5" at bounding box center [1342, 379] width 7 height 14
click at [188, 453] on label "family" at bounding box center [222, 440] width 286 height 52
click at [992, 678] on span "Next Question" at bounding box center [973, 685] width 73 height 14
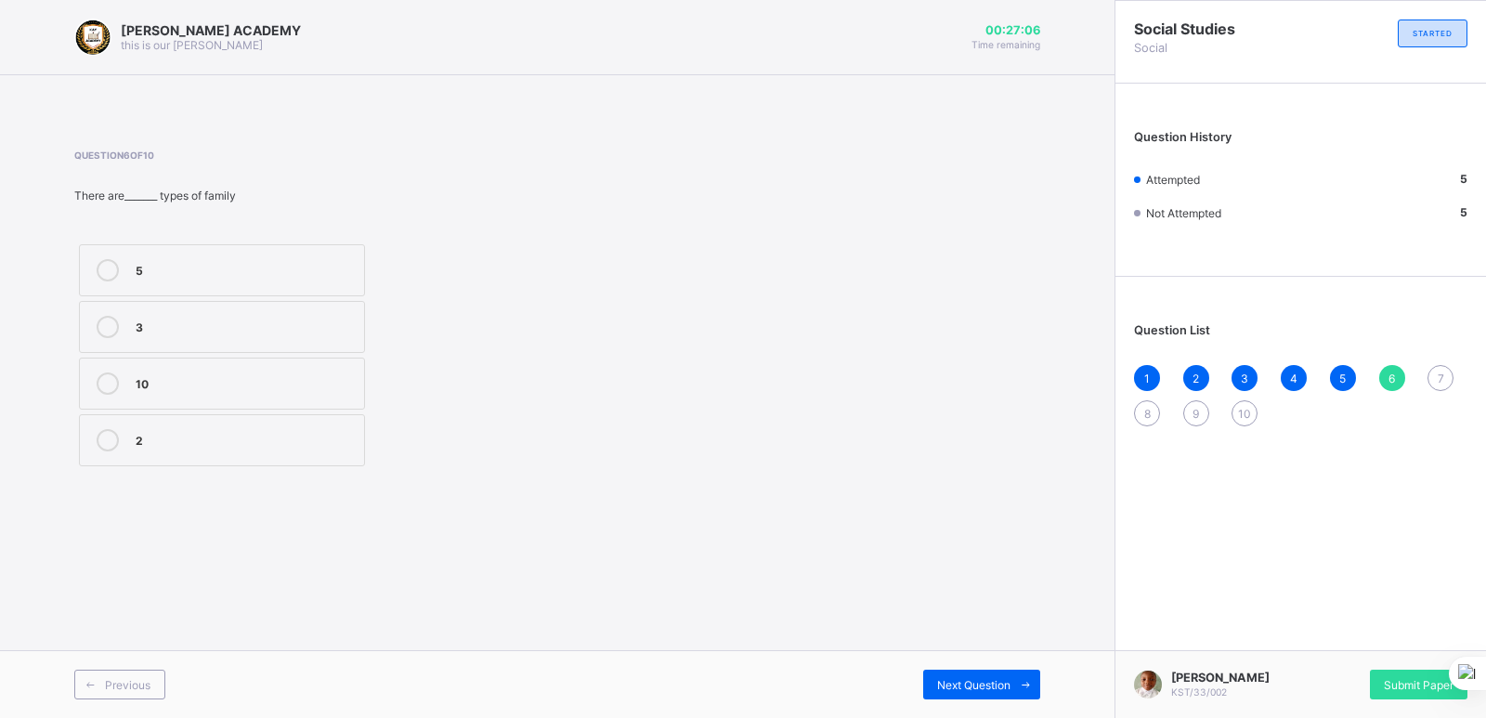
click at [1327, 373] on div "1 2 3 4 5 6 7 8 9 10" at bounding box center [1300, 395] width 333 height 61
click at [142, 444] on div "2" at bounding box center [245, 438] width 219 height 19
click at [948, 679] on span "Next Question" at bounding box center [973, 685] width 73 height 14
click at [1390, 378] on span "6" at bounding box center [1392, 379] width 7 height 14
click at [1000, 676] on div "Next Question" at bounding box center [981, 685] width 117 height 30
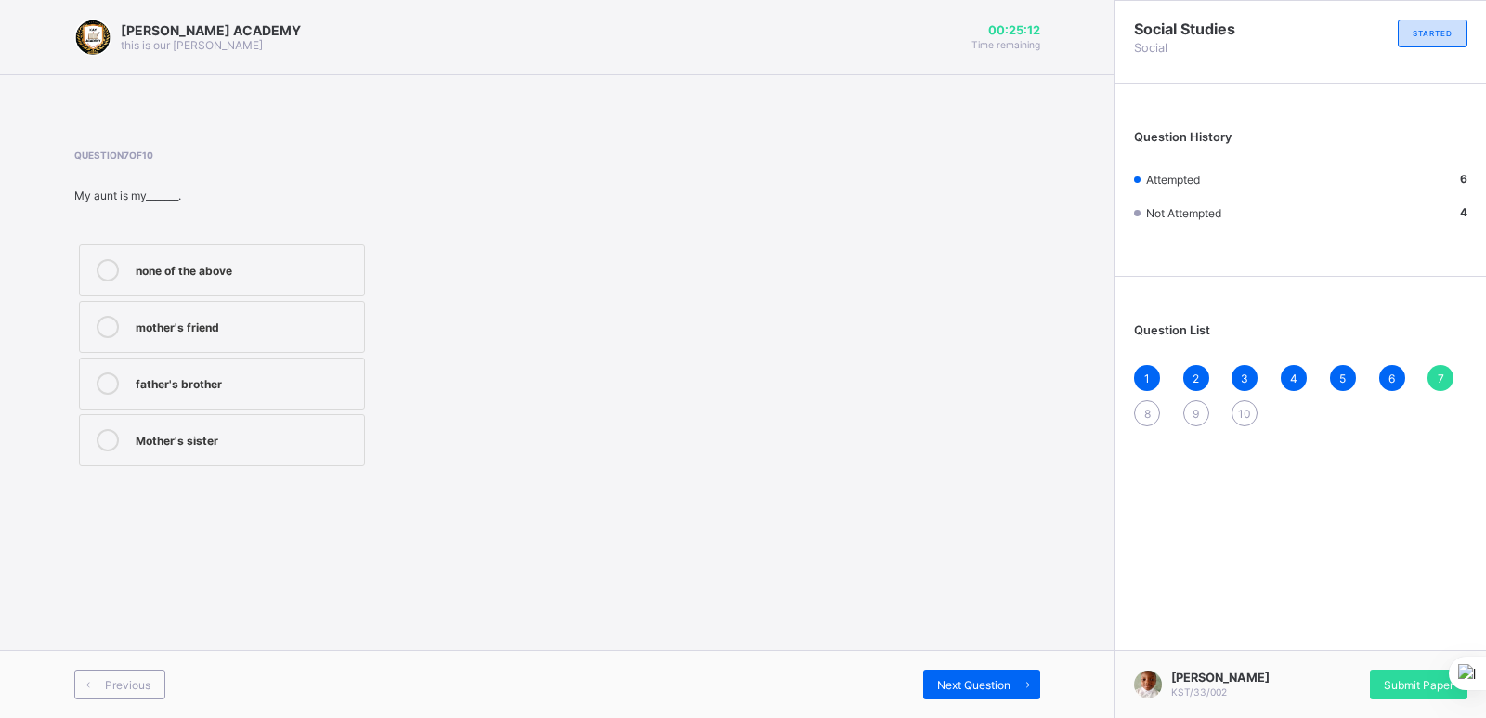
click at [179, 442] on div "Mother's sister" at bounding box center [245, 438] width 219 height 19
click at [970, 672] on div "Next Question" at bounding box center [981, 685] width 117 height 30
click at [1435, 375] on div "7" at bounding box center [1441, 378] width 26 height 26
click at [211, 437] on div "Mother's sister" at bounding box center [245, 438] width 219 height 19
click at [957, 687] on span "Next Question" at bounding box center [973, 685] width 73 height 14
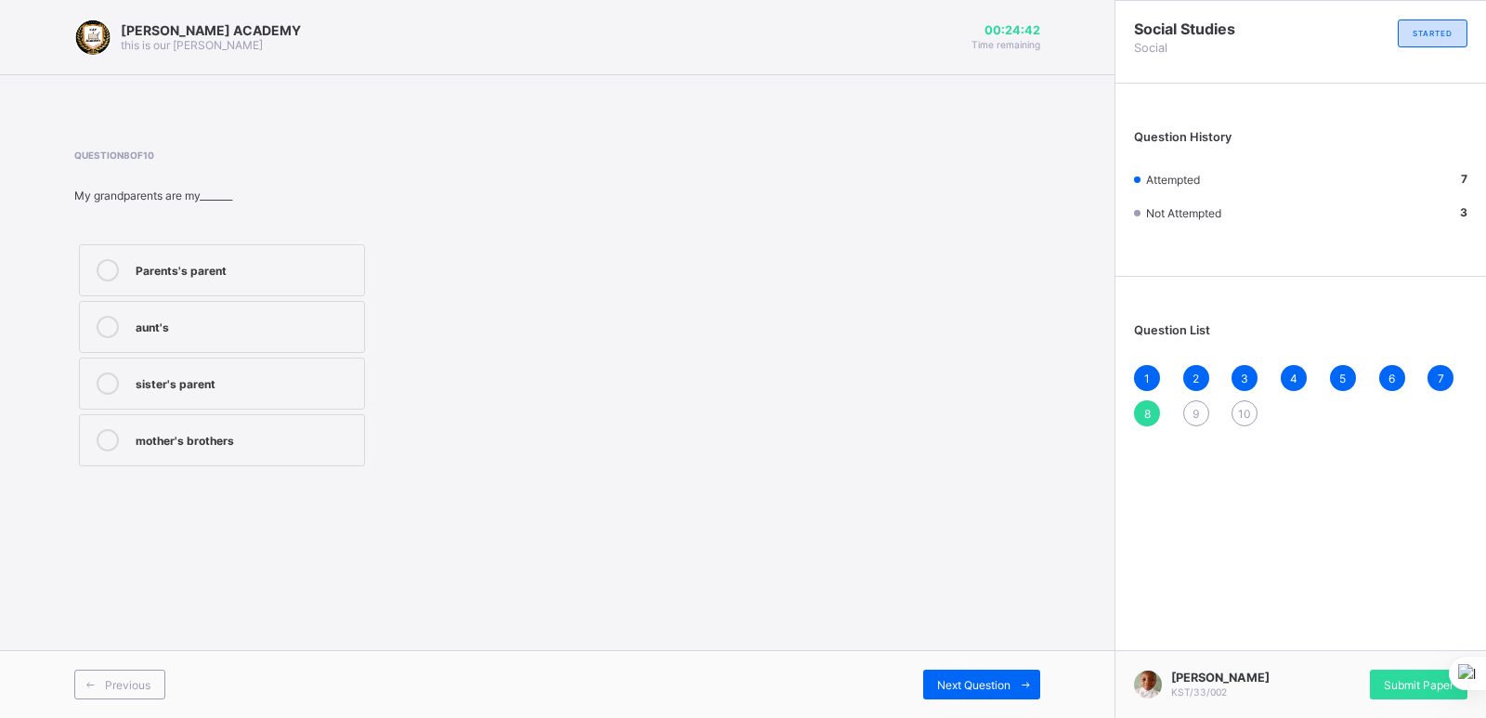
click at [196, 253] on label "Parents's parent" at bounding box center [222, 270] width 286 height 52
click at [977, 682] on span "Next Question" at bounding box center [973, 685] width 73 height 14
click at [1144, 419] on span "8" at bounding box center [1147, 414] width 7 height 14
click at [185, 264] on div "Parents's parent" at bounding box center [245, 268] width 219 height 19
click at [960, 681] on span "Next Question" at bounding box center [973, 685] width 73 height 14
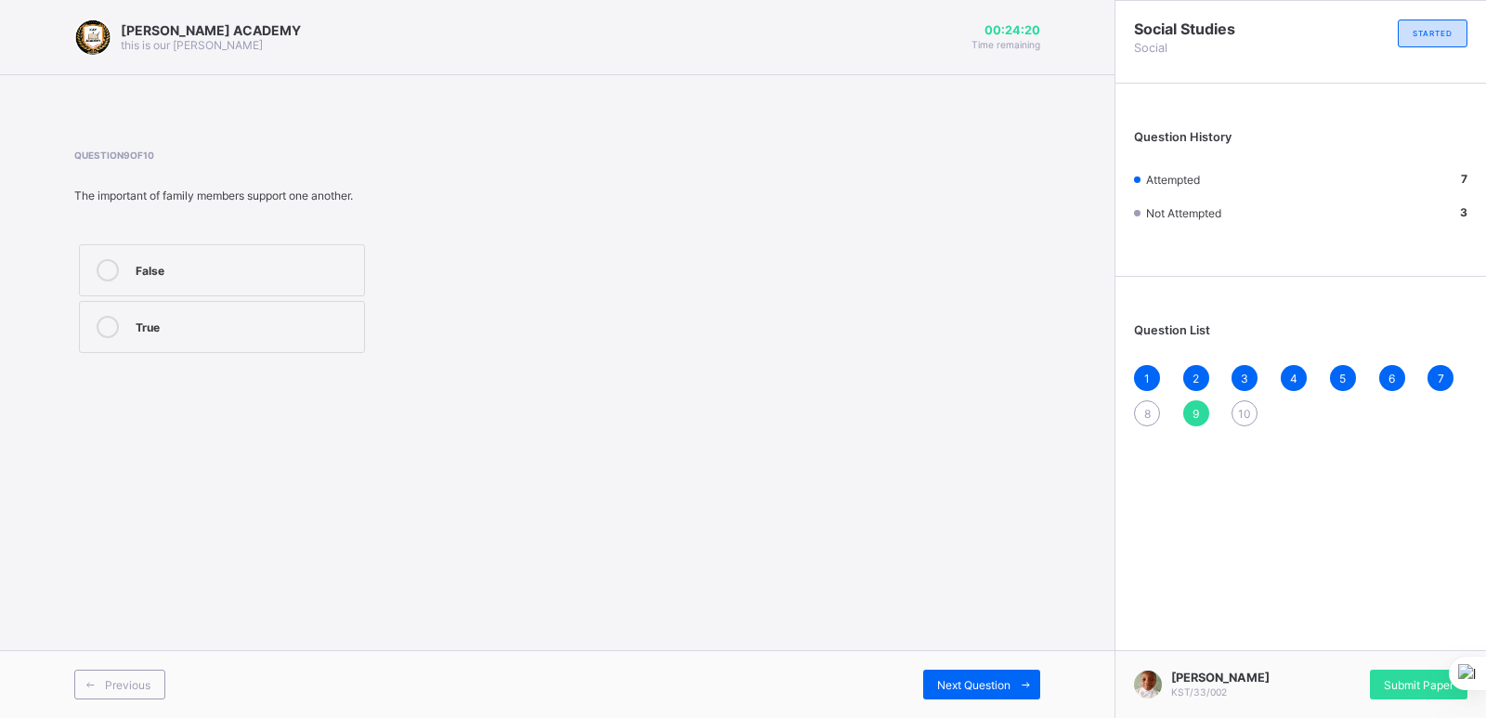
click at [1142, 411] on div "8" at bounding box center [1147, 413] width 26 height 26
click at [156, 260] on div "Parents's parent" at bounding box center [245, 268] width 219 height 19
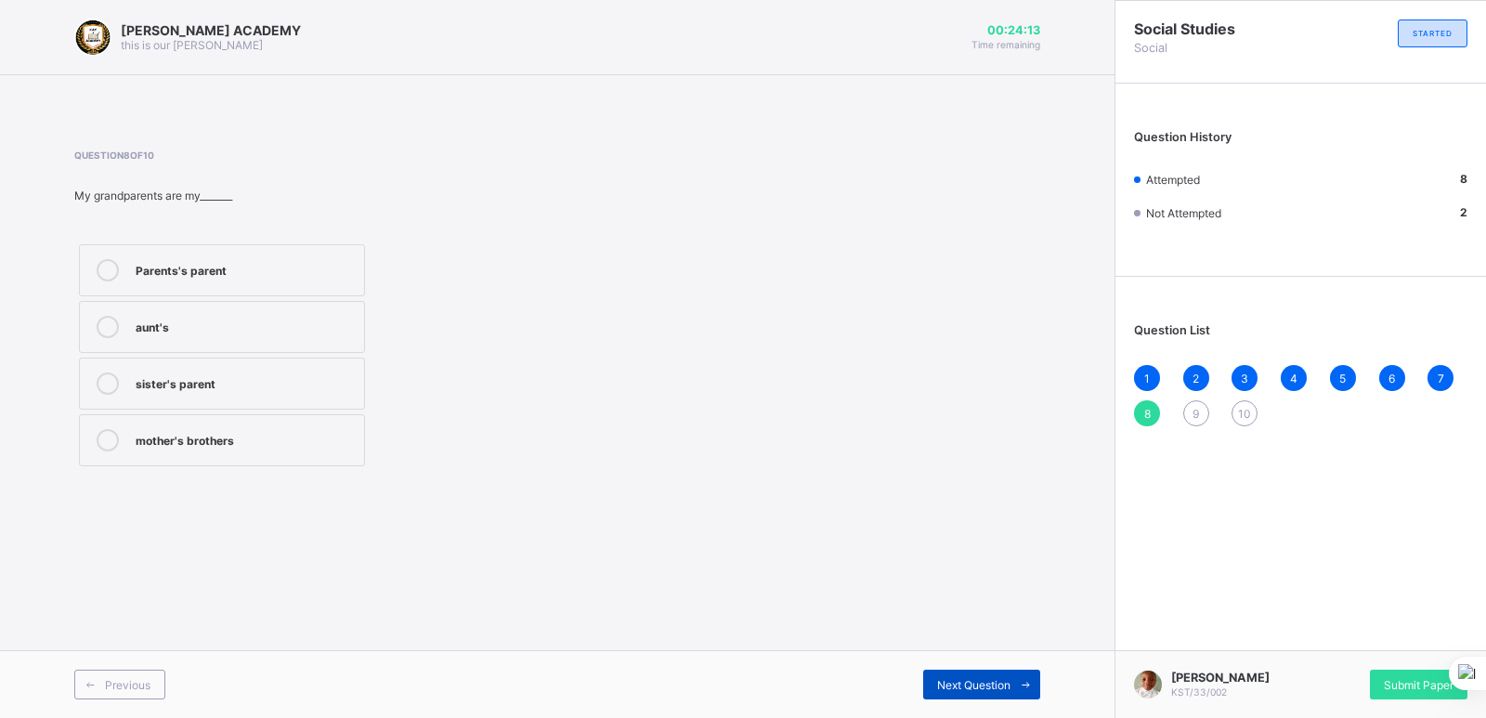
click at [972, 675] on div "Next Question" at bounding box center [981, 685] width 117 height 30
click at [151, 319] on div "True" at bounding box center [245, 325] width 219 height 19
click at [959, 673] on div "Next Question" at bounding box center [981, 685] width 117 height 30
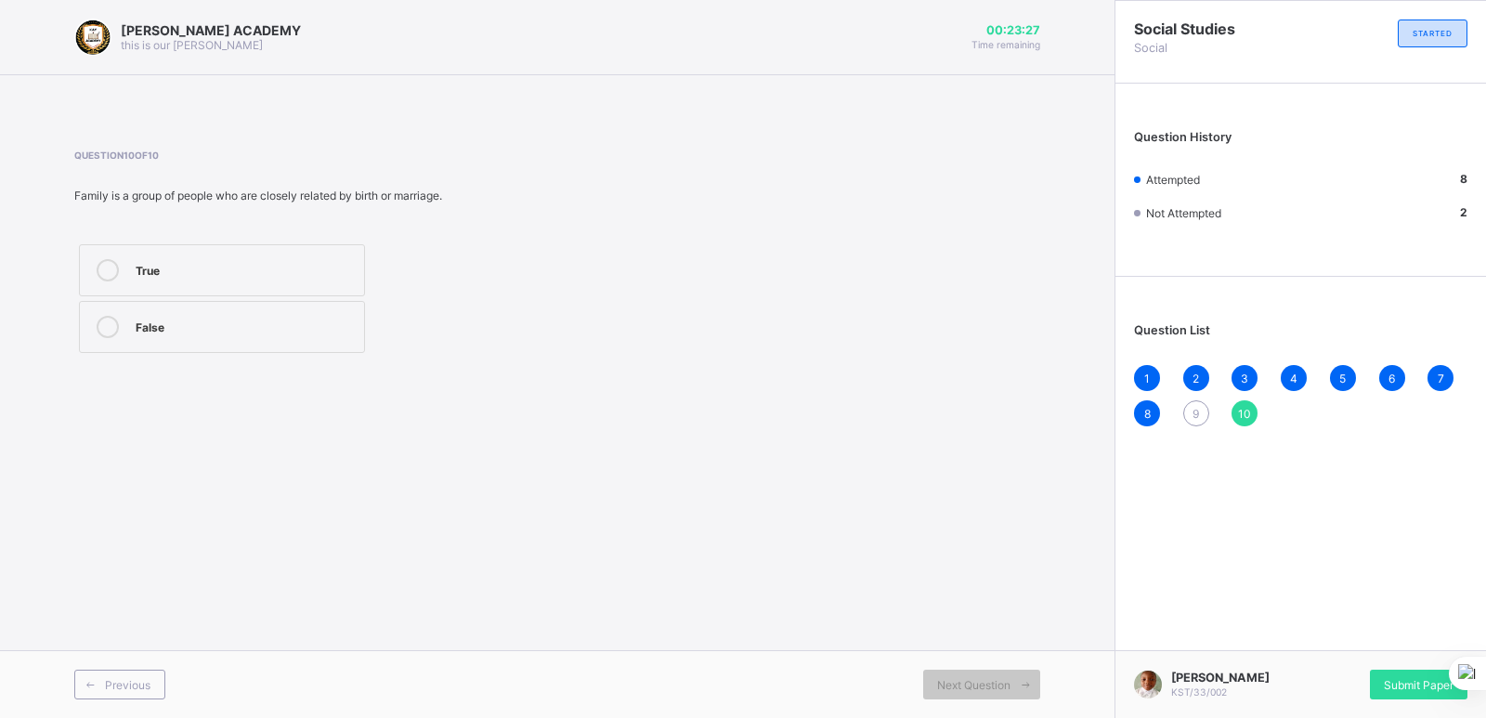
click at [1196, 410] on span "9" at bounding box center [1196, 414] width 7 height 14
click at [129, 314] on label "True" at bounding box center [222, 327] width 286 height 52
click at [965, 683] on span "Next Question" at bounding box center [973, 685] width 73 height 14
click at [140, 324] on div "False" at bounding box center [245, 325] width 219 height 19
click at [135, 256] on label "True" at bounding box center [222, 270] width 286 height 52
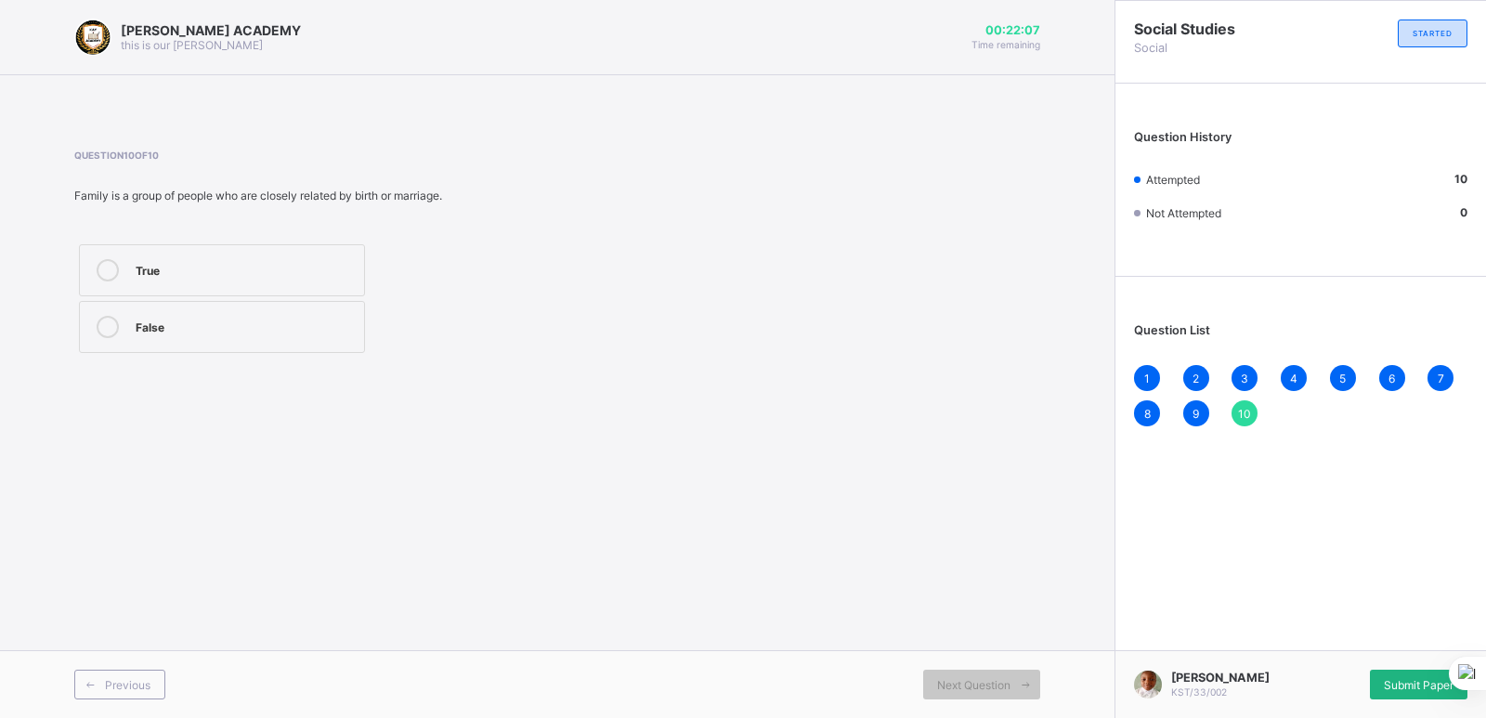
click at [1413, 686] on span "Submit Paper" at bounding box center [1419, 685] width 70 height 14
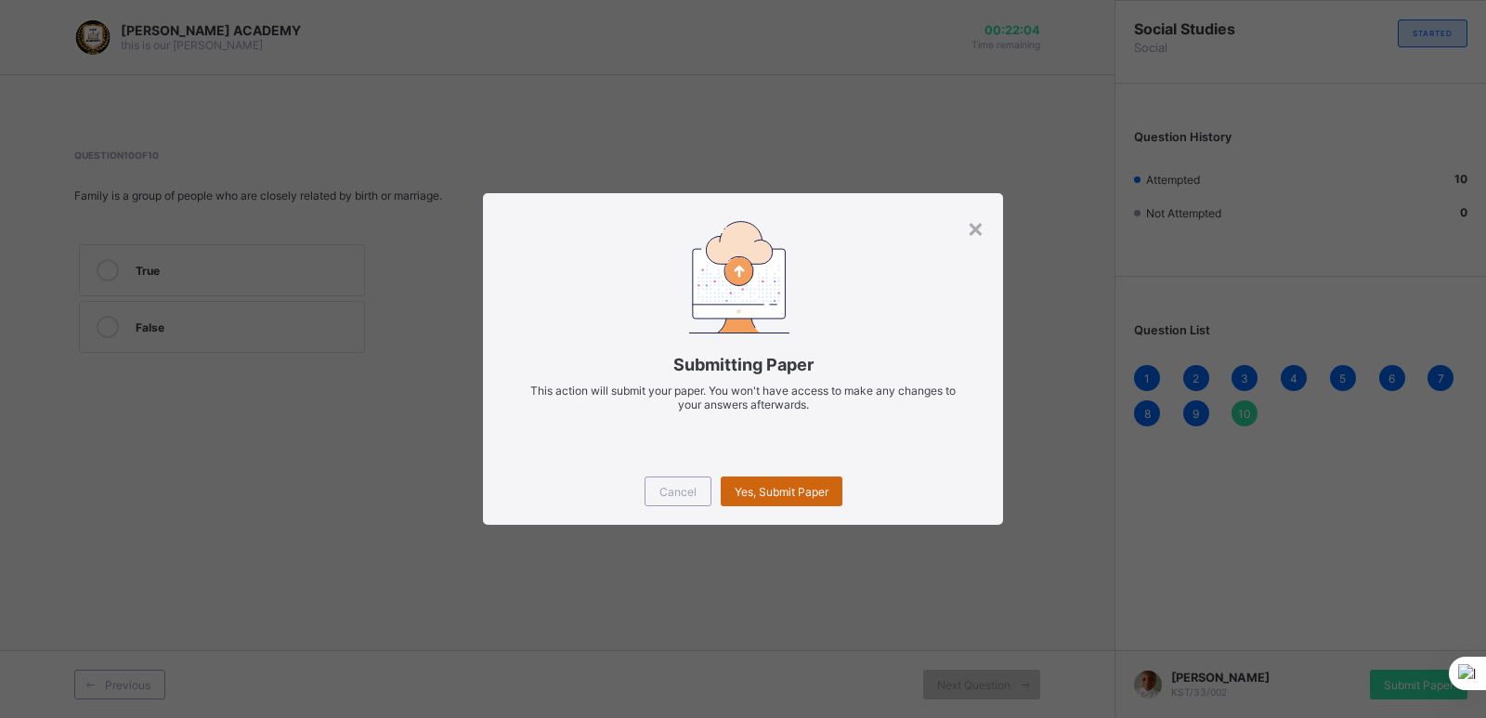
click at [768, 494] on span "Yes, Submit Paper" at bounding box center [782, 492] width 94 height 14
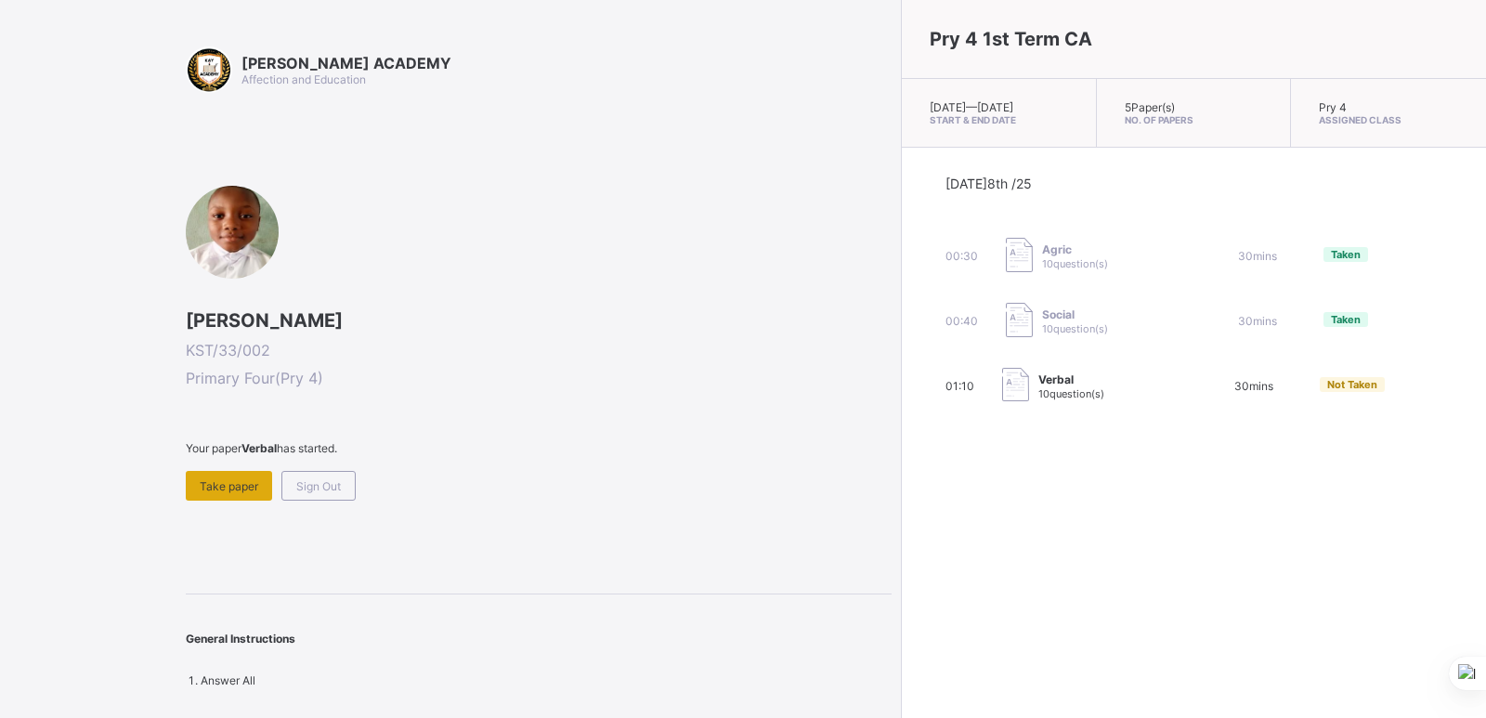
click at [239, 480] on span "Take paper" at bounding box center [229, 486] width 59 height 14
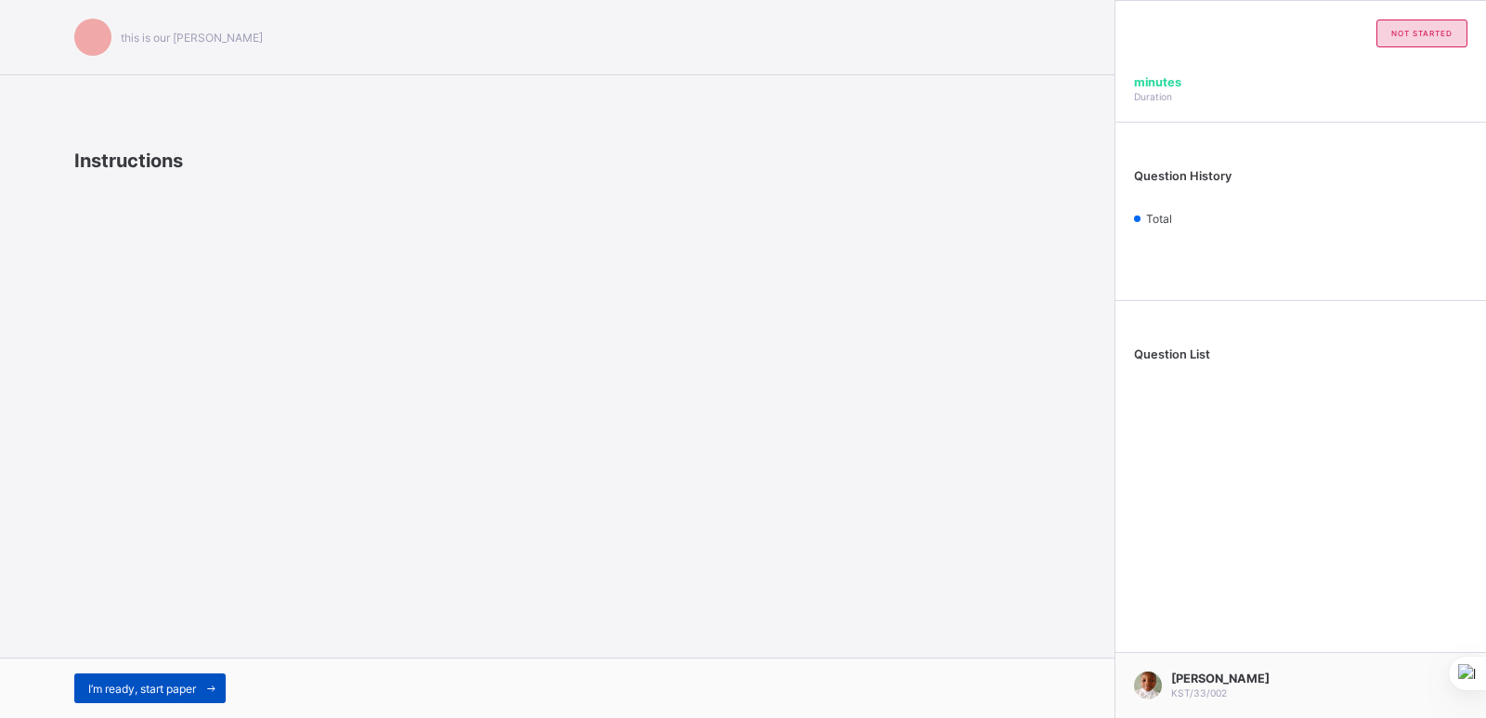
click at [116, 680] on div "I’m ready, start paper" at bounding box center [149, 688] width 151 height 30
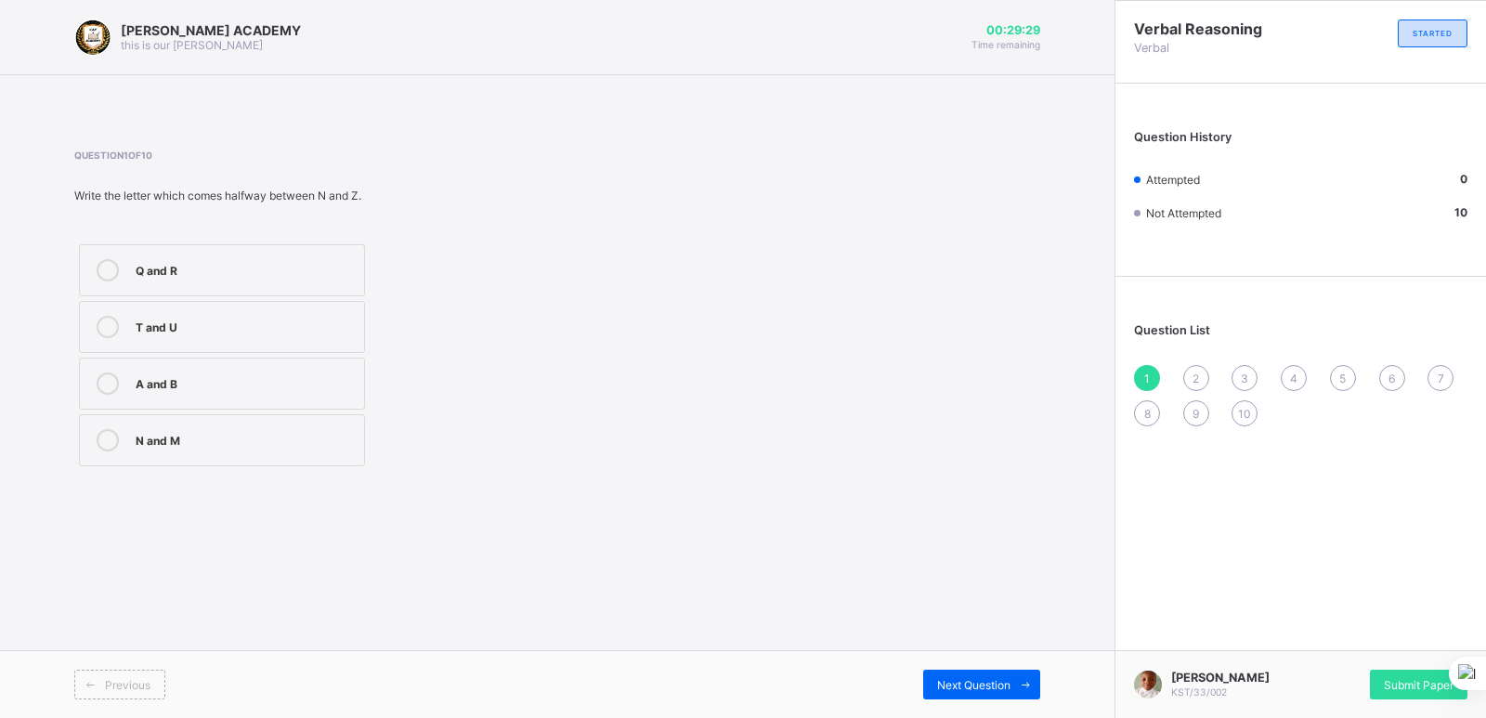
click at [206, 269] on div "Q and R" at bounding box center [245, 268] width 219 height 19
click at [982, 671] on div "Next Question" at bounding box center [981, 685] width 117 height 30
click at [118, 433] on div at bounding box center [107, 440] width 37 height 22
click at [968, 678] on span "Next Question" at bounding box center [973, 685] width 73 height 14
click at [1193, 373] on span "2" at bounding box center [1196, 379] width 7 height 14
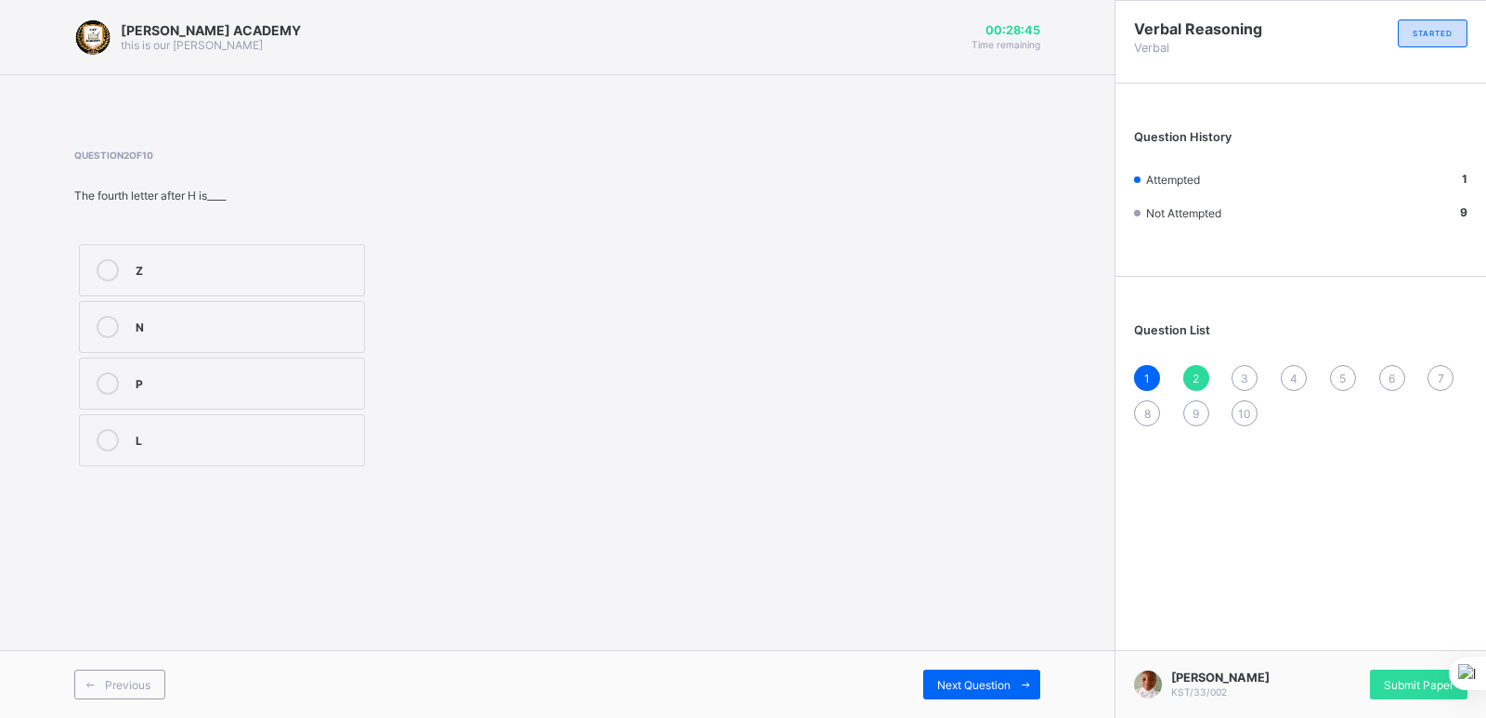
click at [209, 430] on div "L" at bounding box center [245, 438] width 219 height 19
click at [961, 676] on div "Next Question" at bounding box center [981, 685] width 117 height 30
click at [204, 264] on div "P" at bounding box center [245, 268] width 219 height 19
click at [150, 424] on label "D" at bounding box center [222, 440] width 286 height 52
click at [959, 673] on div "Next Question" at bounding box center [981, 685] width 117 height 30
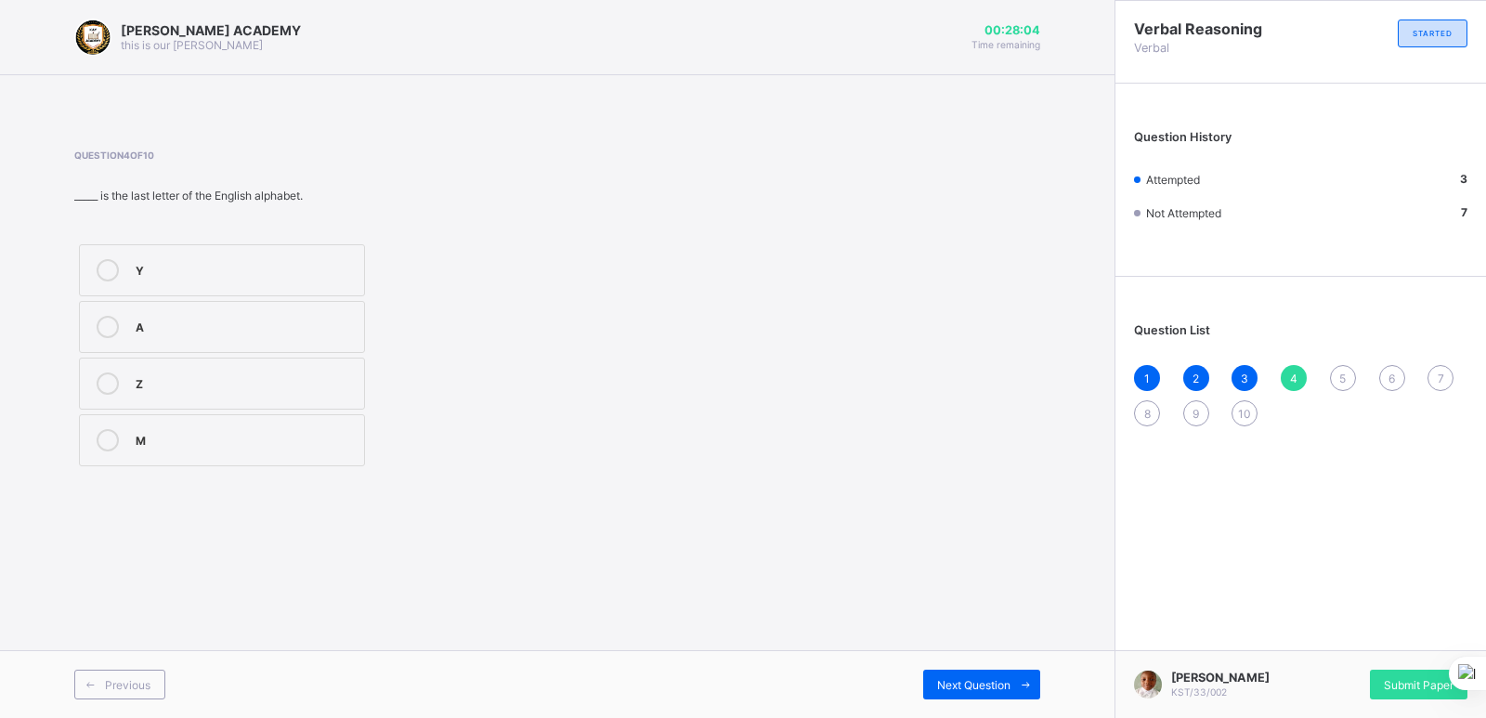
click at [534, 468] on div "Y A Z M" at bounding box center [320, 355] width 492 height 231
click at [183, 402] on label "Z" at bounding box center [222, 384] width 286 height 52
click at [943, 674] on div "Next Question" at bounding box center [981, 685] width 117 height 30
click at [133, 265] on label "O" at bounding box center [222, 270] width 286 height 52
click at [946, 686] on span "Next Question" at bounding box center [973, 685] width 73 height 14
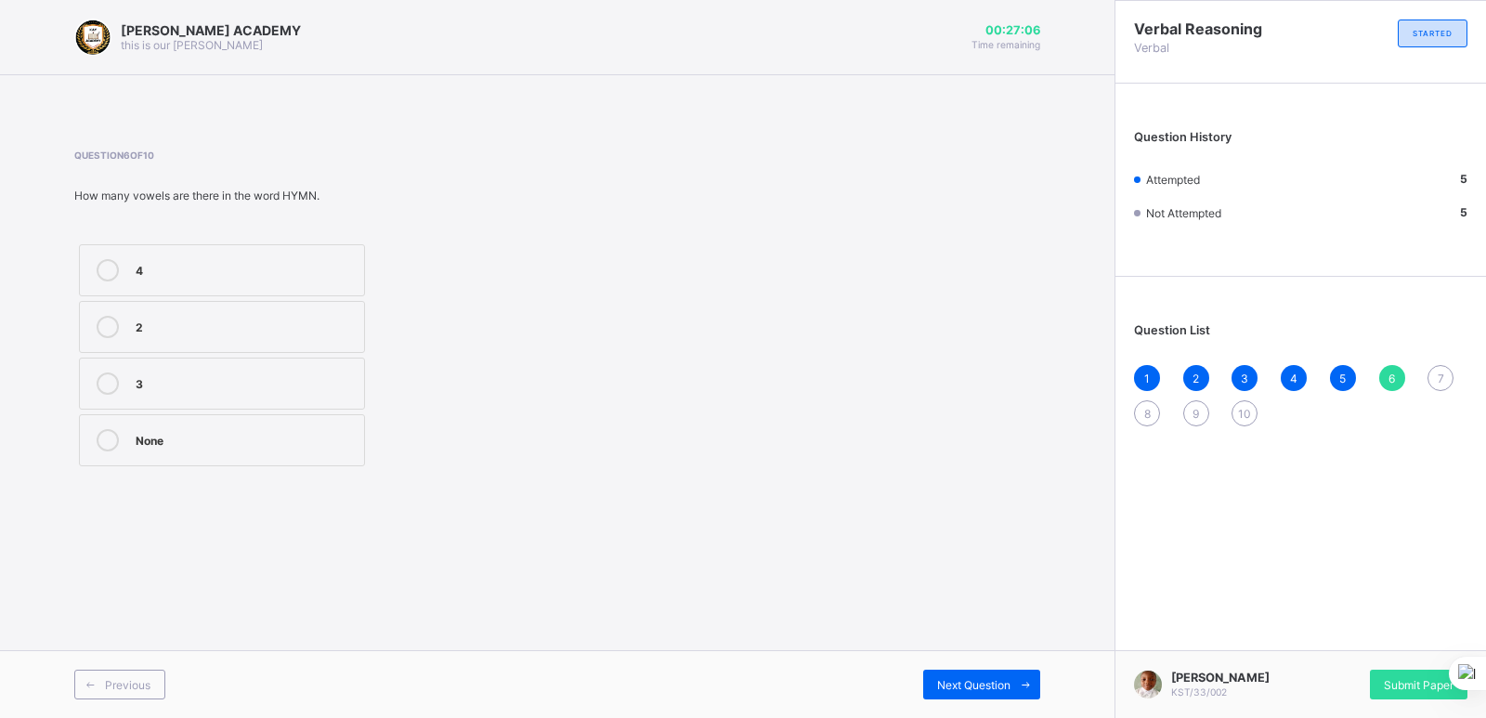
click at [164, 337] on div "2" at bounding box center [245, 327] width 219 height 22
click at [963, 679] on span "Next Question" at bounding box center [973, 685] width 73 height 14
click at [131, 369] on label "A" at bounding box center [222, 384] width 286 height 52
click at [970, 684] on span "Next Question" at bounding box center [973, 685] width 73 height 14
click at [142, 421] on label "21" at bounding box center [222, 440] width 286 height 52
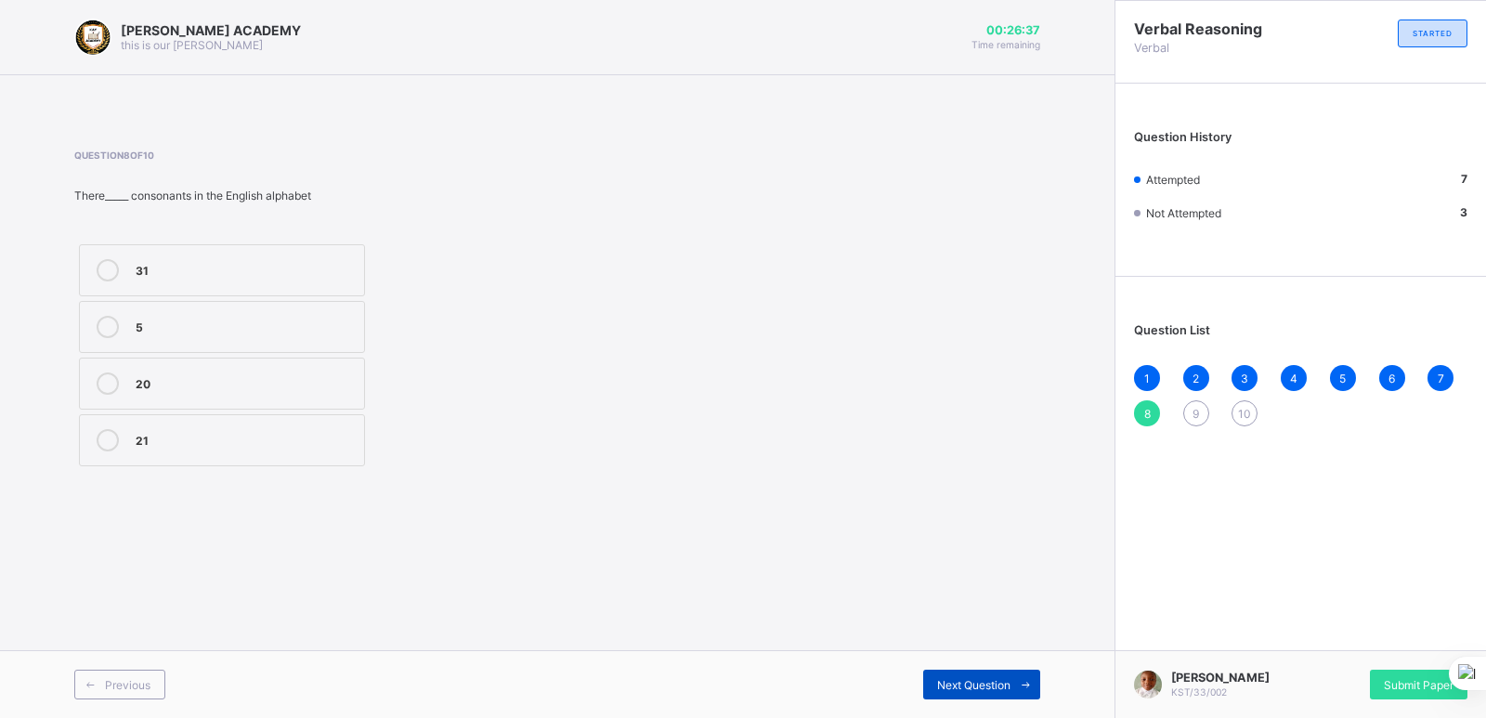
click at [971, 679] on span "Next Question" at bounding box center [973, 685] width 73 height 14
click at [1145, 418] on span "8" at bounding box center [1147, 414] width 7 height 14
click at [207, 418] on label "21" at bounding box center [222, 440] width 286 height 52
click at [973, 673] on div "Next Question" at bounding box center [981, 685] width 117 height 30
click at [134, 383] on label "5" at bounding box center [222, 384] width 286 height 52
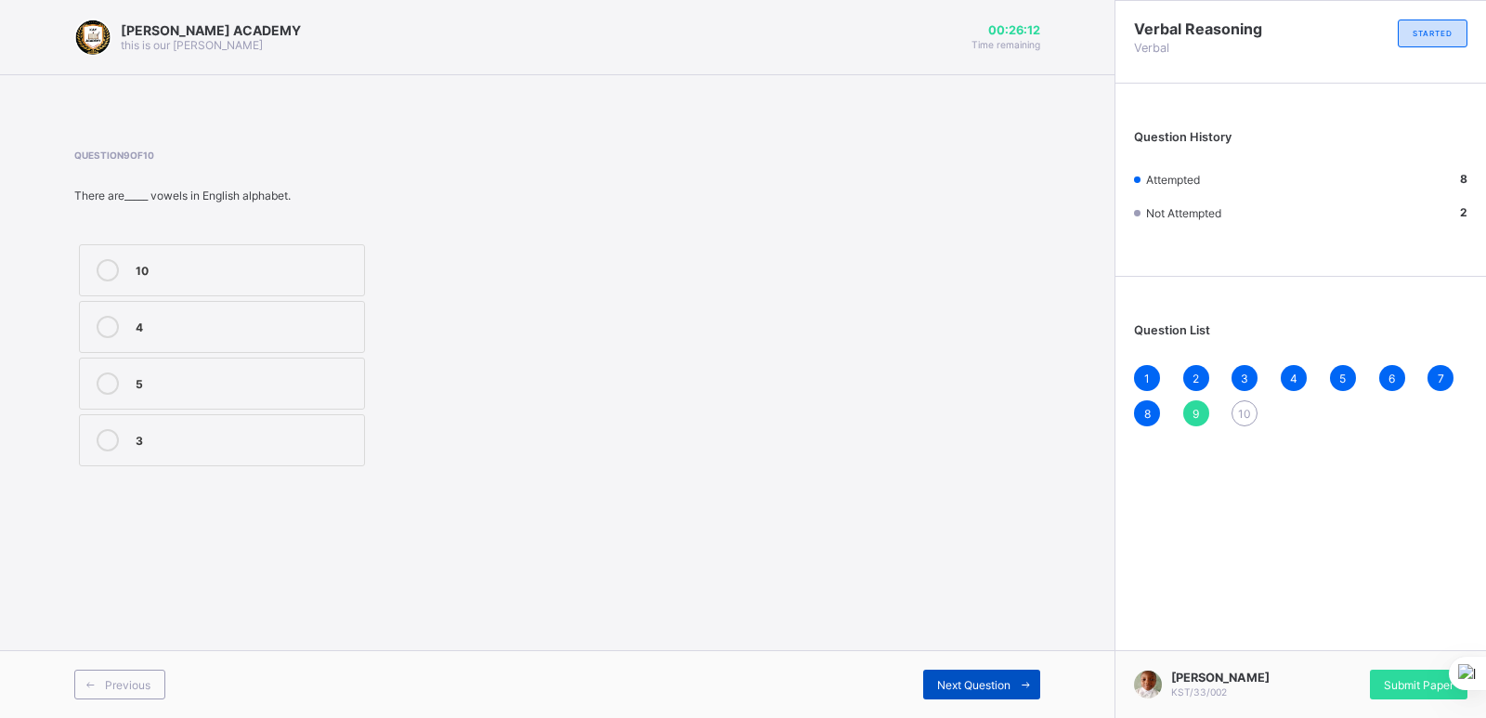
click at [968, 674] on div "Next Question" at bounding box center [981, 685] width 117 height 30
click at [139, 420] on label "26" at bounding box center [222, 440] width 286 height 52
click at [1424, 676] on div "Submit Paper" at bounding box center [1419, 685] width 98 height 30
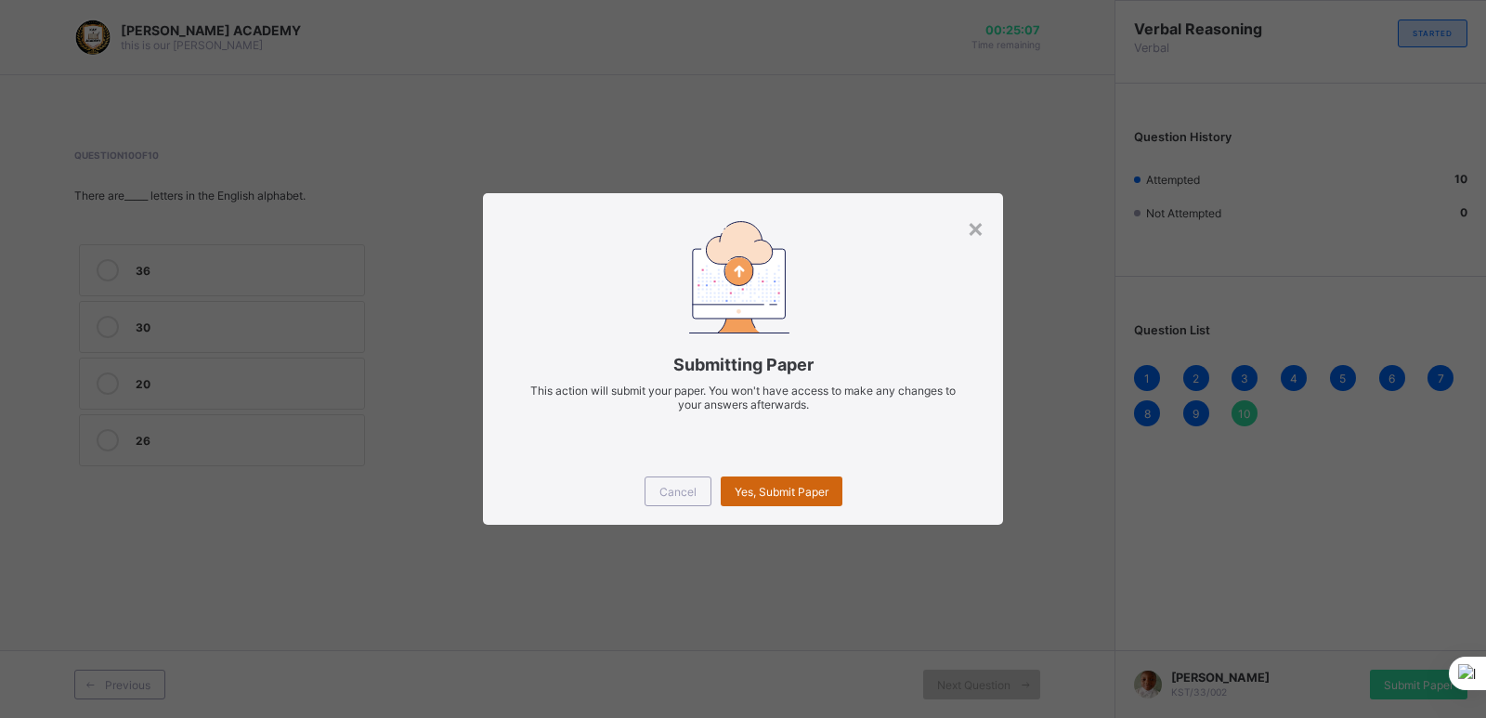
click at [782, 485] on span "Yes, Submit Paper" at bounding box center [782, 492] width 94 height 14
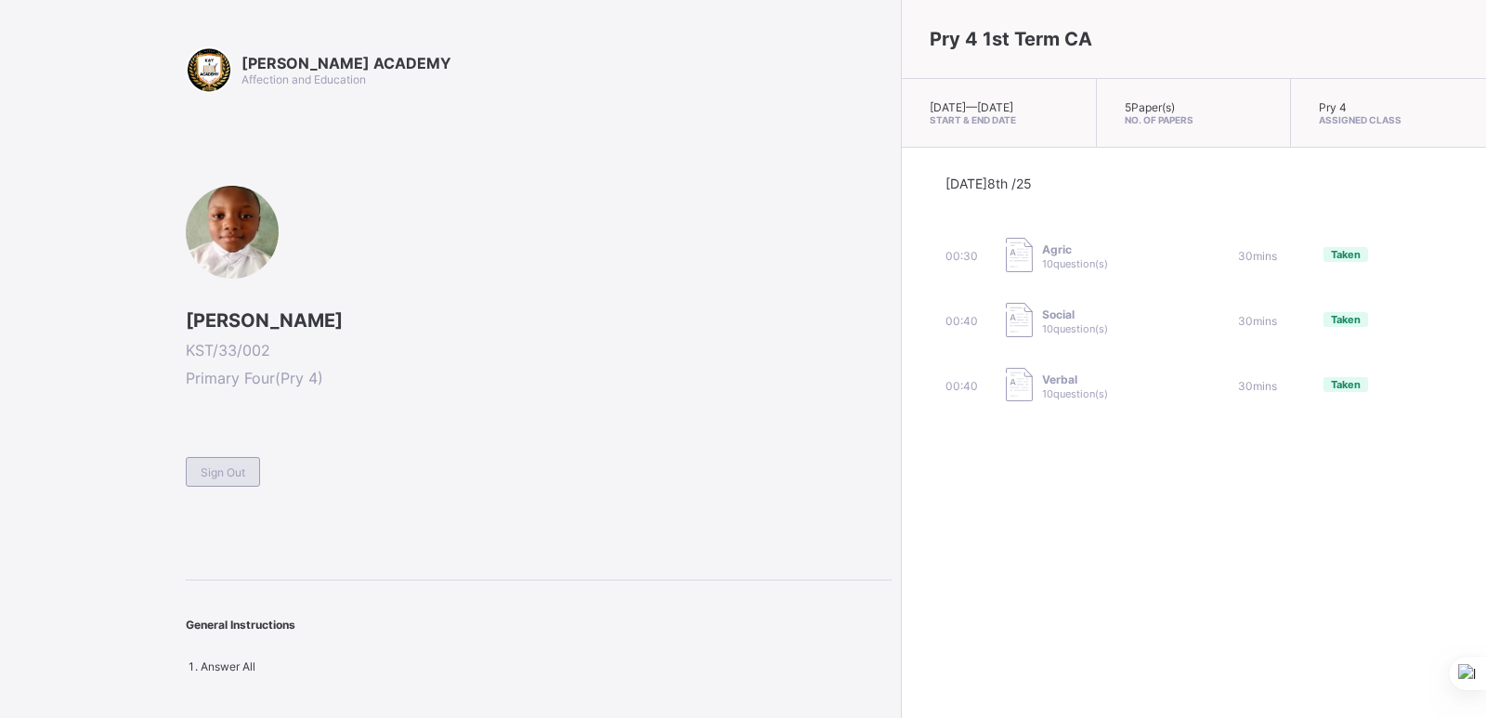
click at [221, 474] on span "Sign Out" at bounding box center [223, 472] width 45 height 14
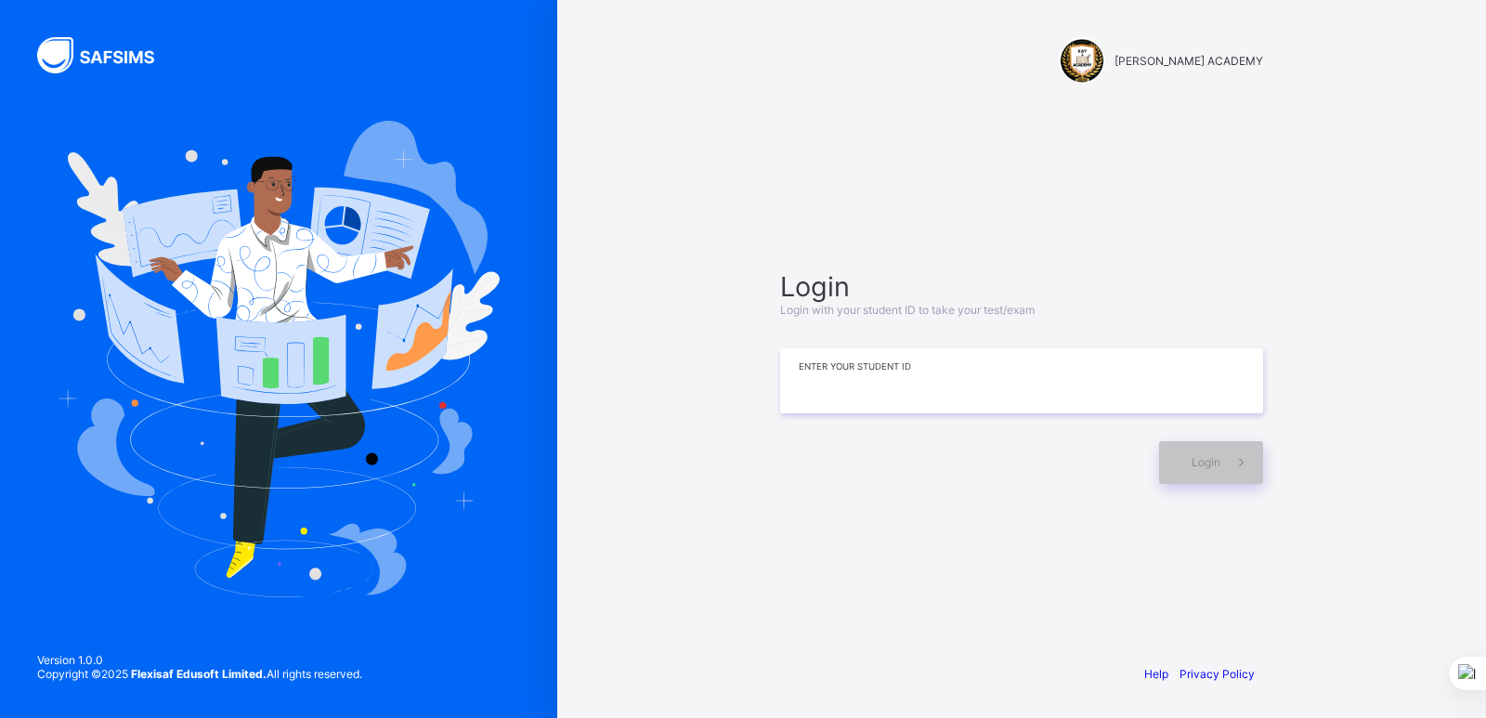
click at [845, 389] on input at bounding box center [1021, 380] width 483 height 65
type input "**********"
click at [1176, 465] on div "Login" at bounding box center [1211, 462] width 104 height 43
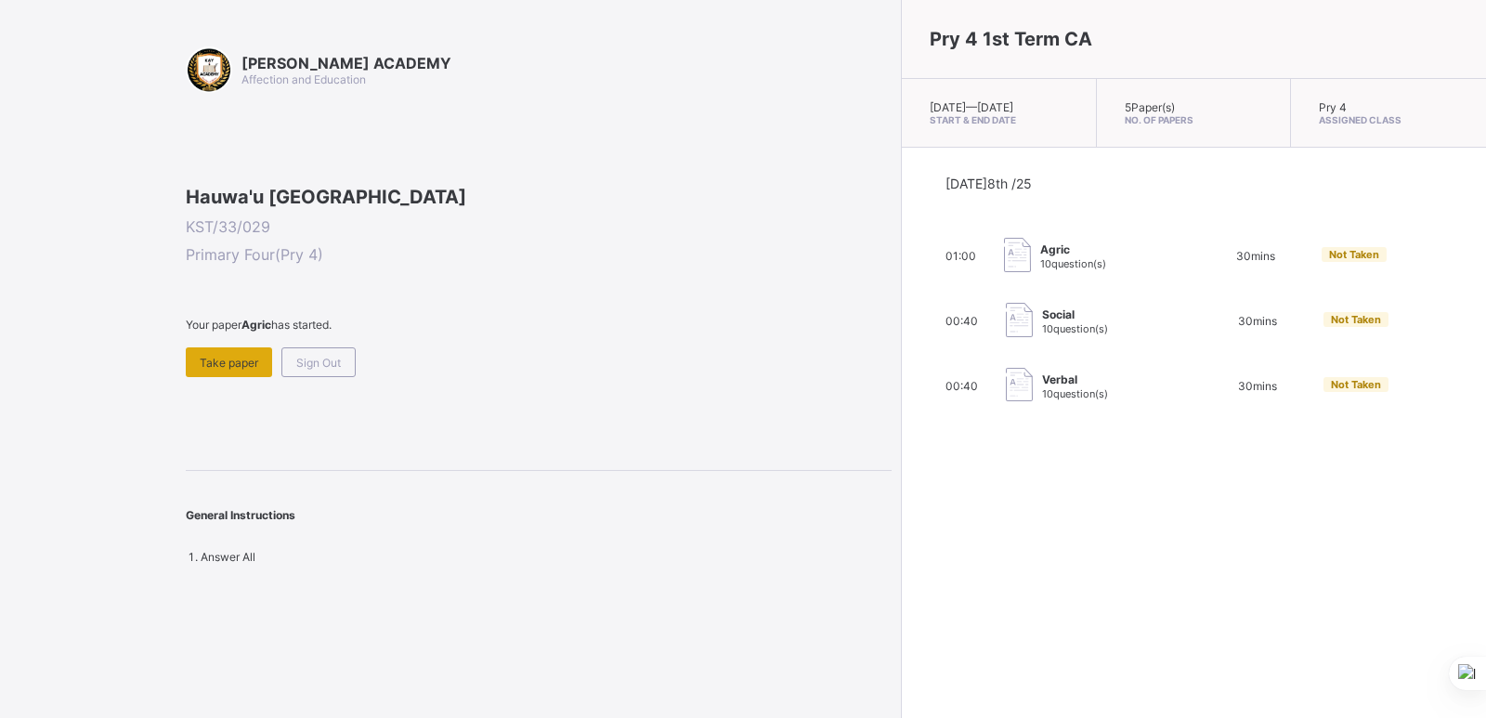
click at [243, 370] on span "Take paper" at bounding box center [229, 363] width 59 height 14
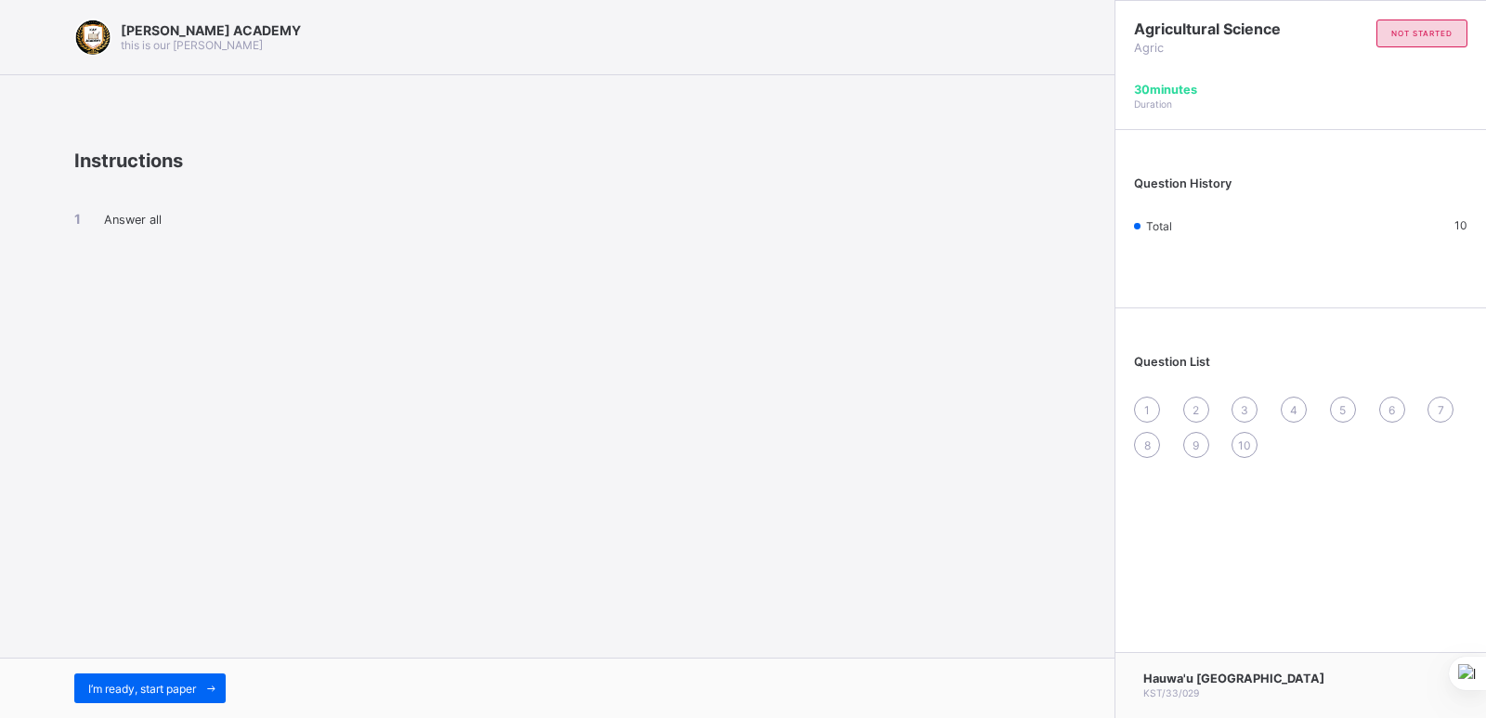
click at [1142, 398] on div "1" at bounding box center [1147, 410] width 26 height 26
click at [1042, 496] on div "[PERSON_NAME] ACADEMY this is our [PERSON_NAME] Instructions Answer all I’m rea…" at bounding box center [557, 359] width 1115 height 718
click at [167, 689] on span "I’m ready, start paper" at bounding box center [142, 689] width 108 height 14
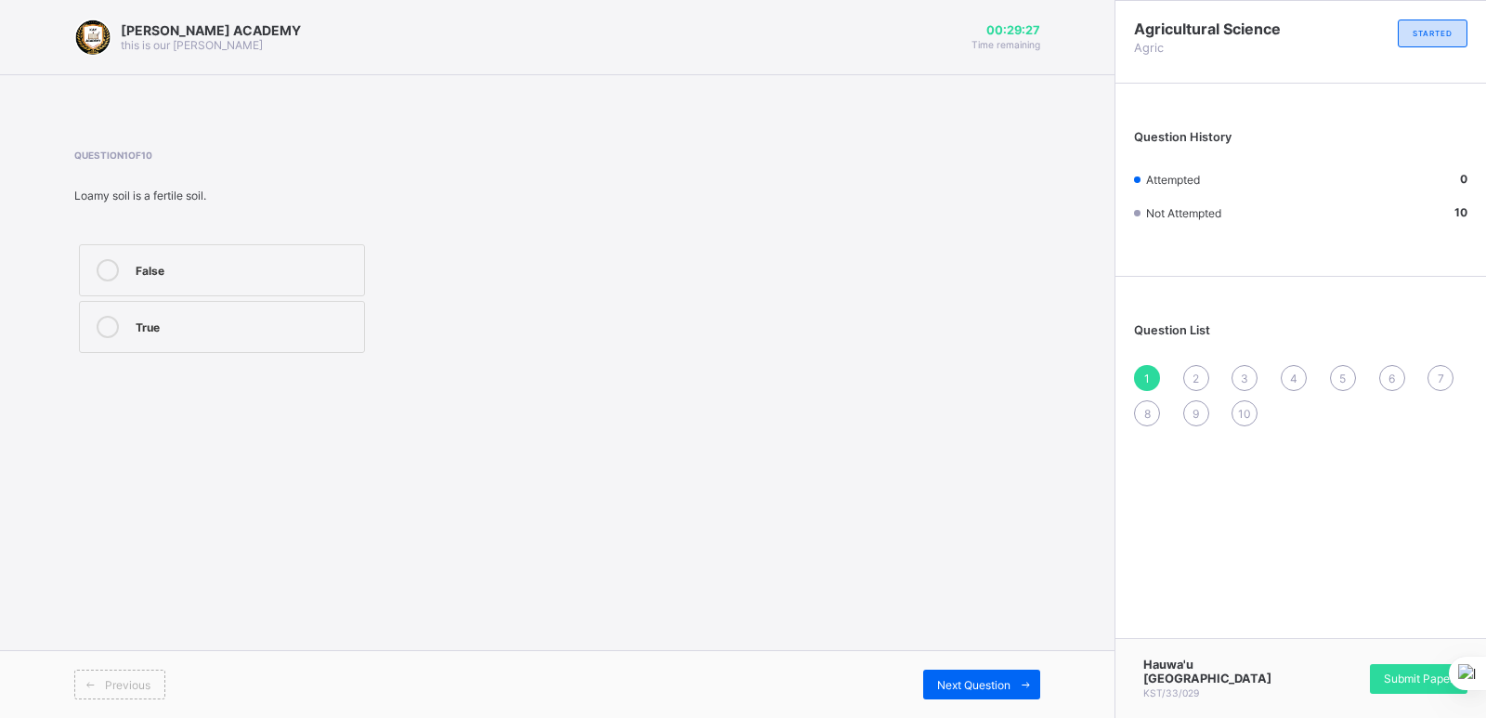
click at [176, 307] on label "True" at bounding box center [222, 327] width 286 height 52
click at [957, 675] on div "Next Question" at bounding box center [981, 685] width 117 height 30
click at [1194, 366] on div "2" at bounding box center [1196, 378] width 26 height 26
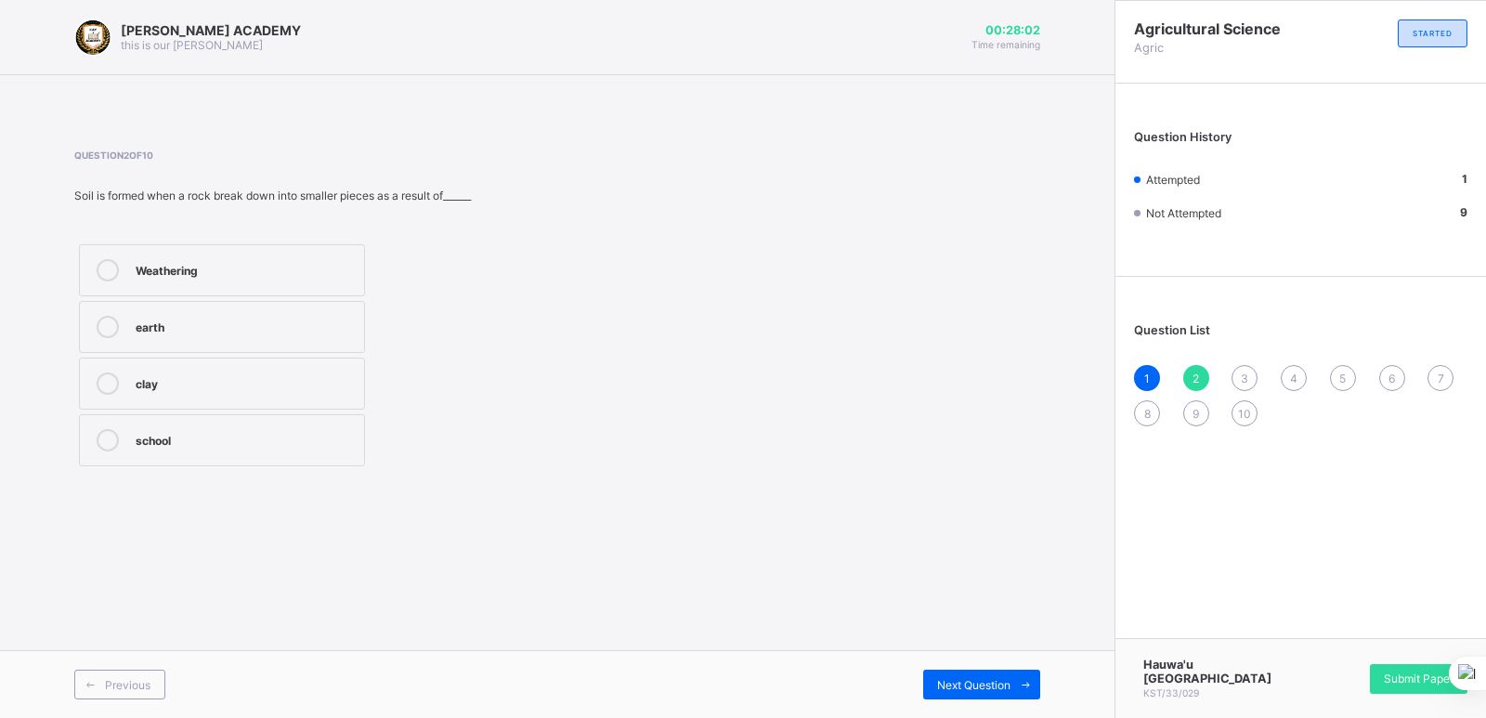
click at [179, 327] on div "earth" at bounding box center [245, 325] width 219 height 19
click at [1012, 672] on span at bounding box center [1026, 685] width 30 height 30
click at [233, 320] on div "False" at bounding box center [245, 325] width 219 height 19
click at [933, 677] on div "Next Question" at bounding box center [981, 685] width 117 height 30
click at [179, 320] on div "True" at bounding box center [245, 325] width 219 height 19
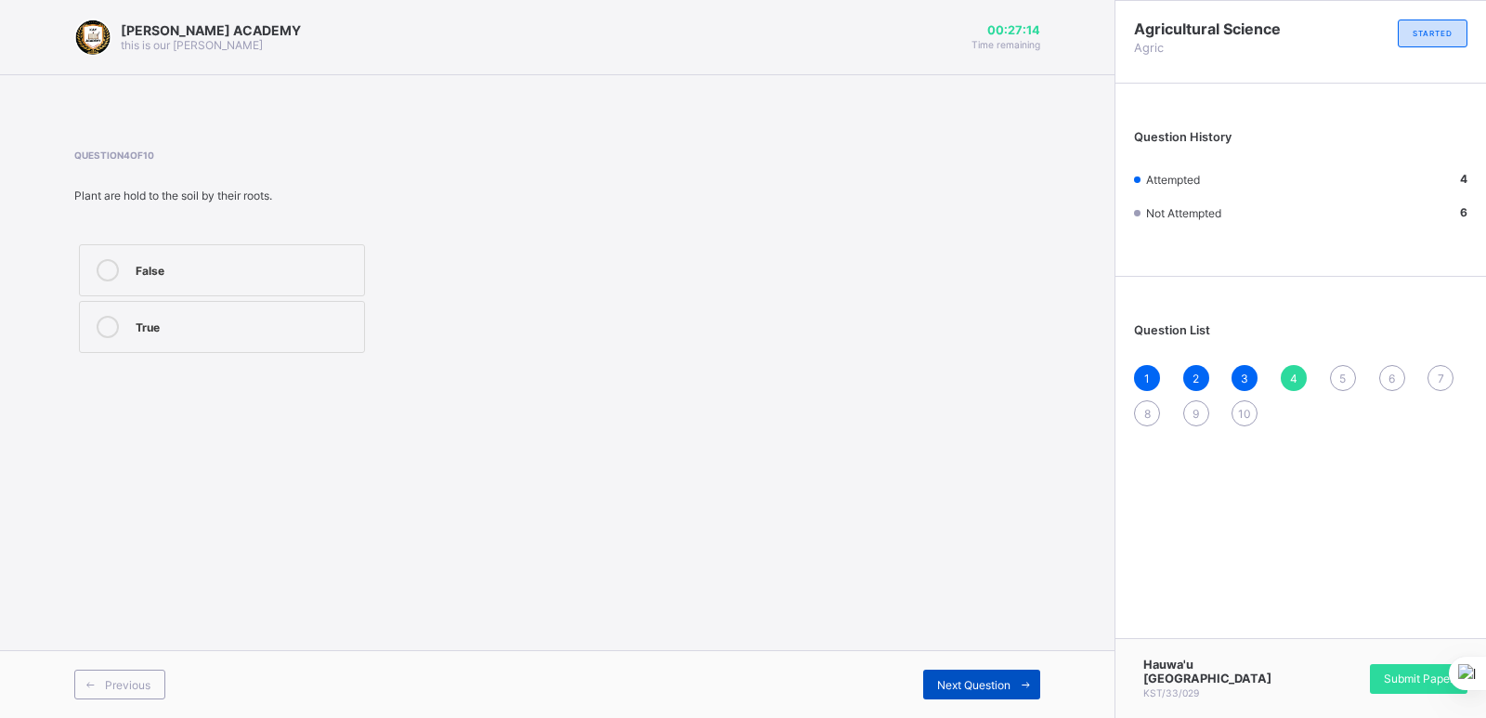
click at [979, 672] on div "Next Question" at bounding box center [981, 685] width 117 height 30
click at [232, 264] on div "True" at bounding box center [245, 268] width 219 height 19
click at [975, 671] on div "Next Question" at bounding box center [981, 685] width 117 height 30
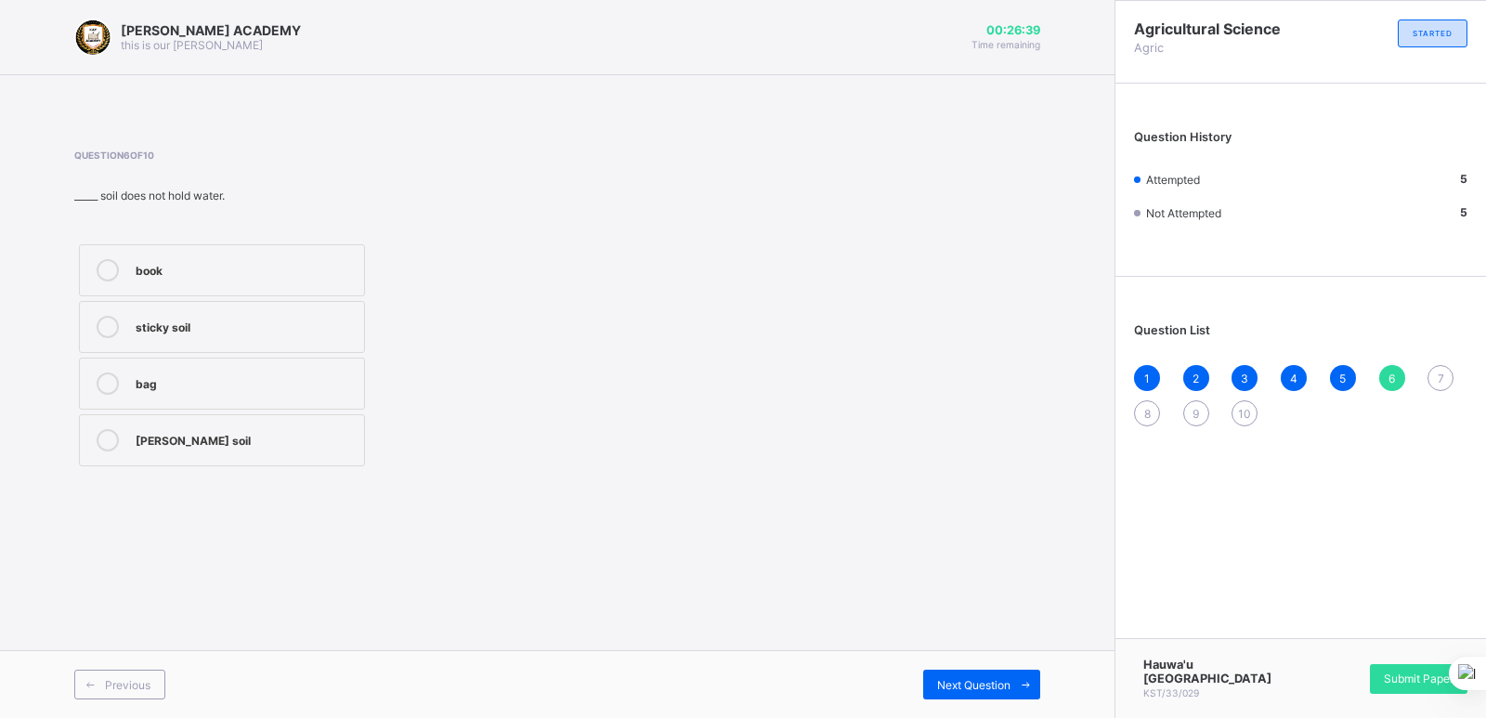
click at [190, 481] on div "Question 6 of 10 _____ soil does not hold water. book sticky soil bag [PERSON_N…" at bounding box center [557, 310] width 966 height 377
click at [182, 438] on div "[PERSON_NAME] soil" at bounding box center [245, 438] width 219 height 19
click at [973, 683] on span "Next Question" at bounding box center [973, 685] width 73 height 14
click at [233, 437] on div "Loamy soil" at bounding box center [245, 438] width 219 height 19
click at [993, 683] on span "Next Question" at bounding box center [973, 685] width 73 height 14
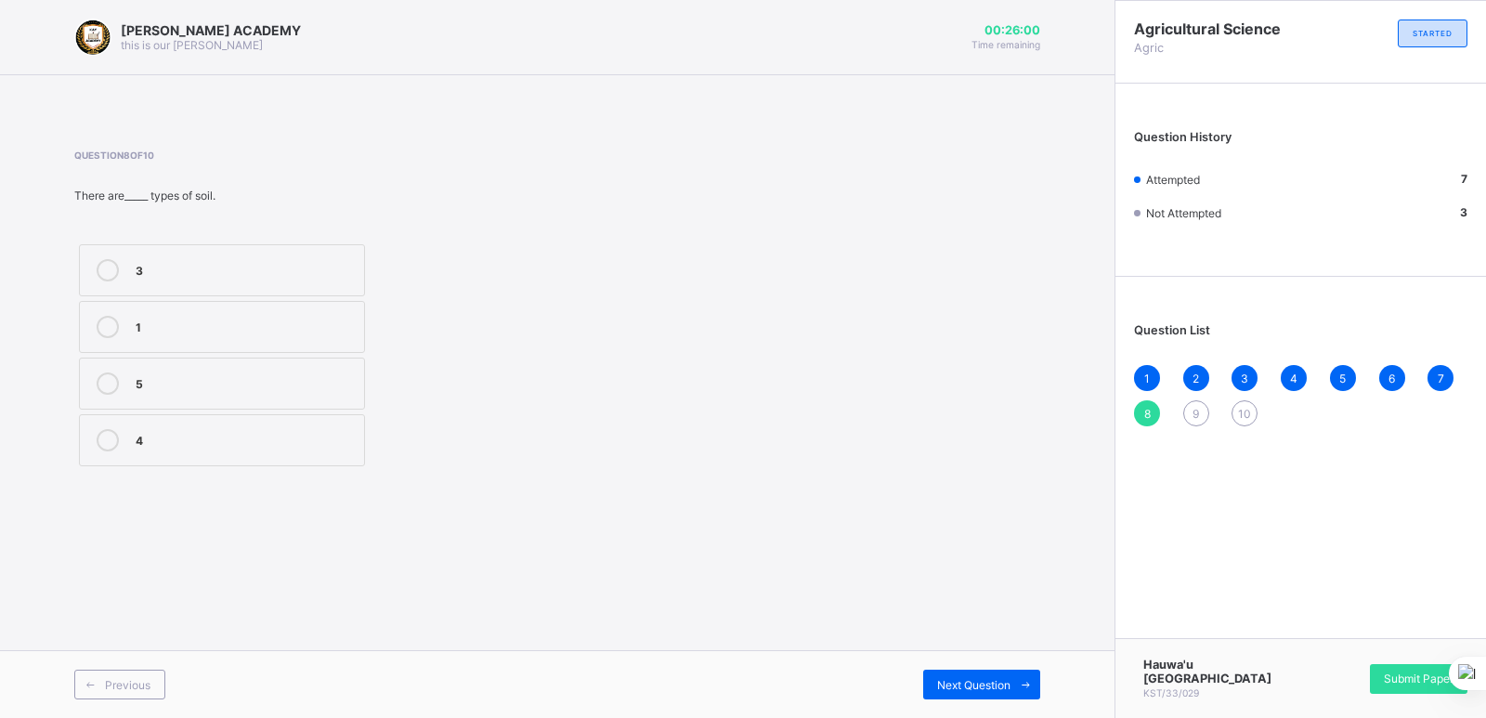
click at [291, 248] on label "3" at bounding box center [222, 270] width 286 height 52
click at [951, 680] on span "Next Question" at bounding box center [973, 685] width 73 height 14
click at [137, 253] on label "True" at bounding box center [222, 270] width 286 height 52
click at [937, 672] on div "Next Question" at bounding box center [981, 685] width 117 height 30
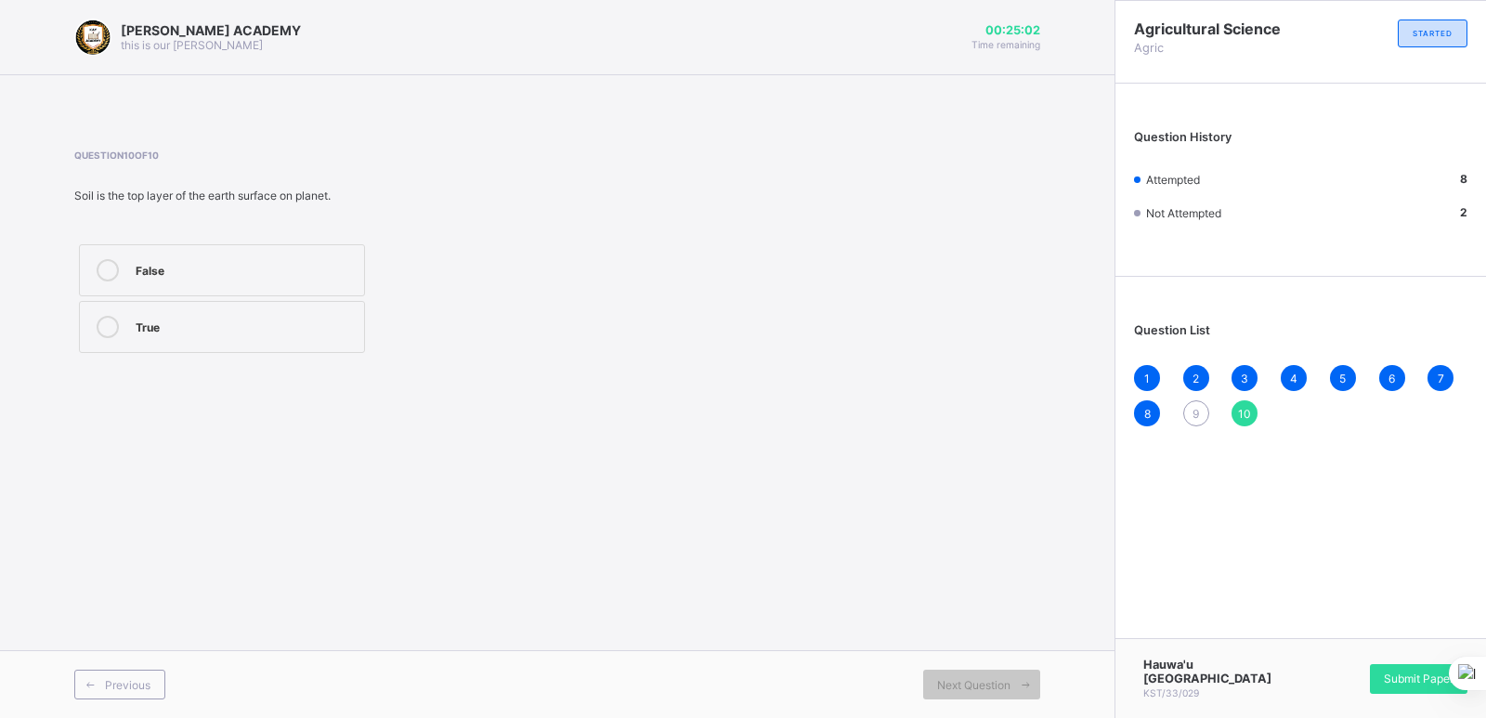
click at [1200, 406] on div "9" at bounding box center [1196, 413] width 26 height 26
click at [292, 261] on div "True" at bounding box center [245, 268] width 219 height 19
click at [976, 672] on div "Next Question" at bounding box center [981, 685] width 117 height 30
click at [164, 330] on div "True" at bounding box center [245, 325] width 219 height 19
click at [1398, 678] on span "Submit Paper" at bounding box center [1419, 679] width 70 height 14
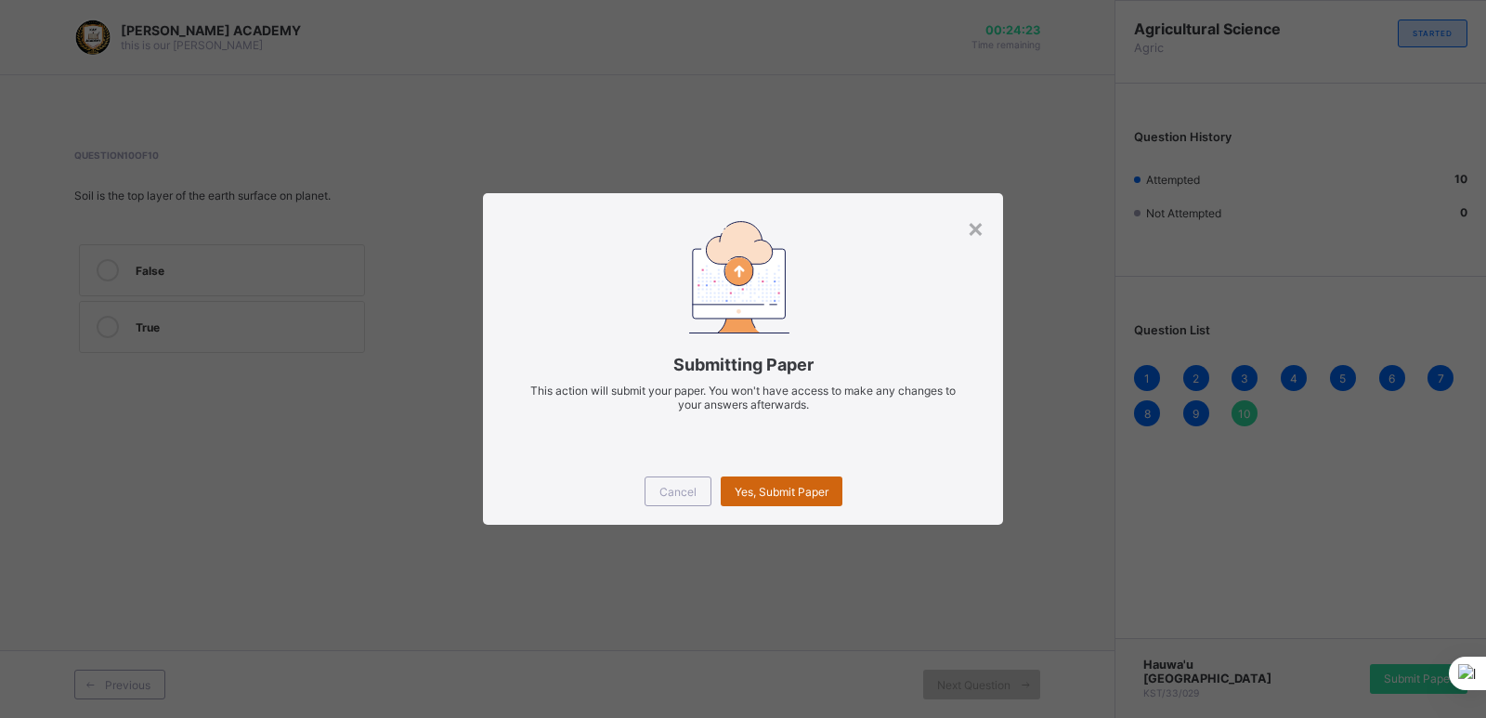
click at [808, 485] on span "Yes, Submit Paper" at bounding box center [782, 492] width 94 height 14
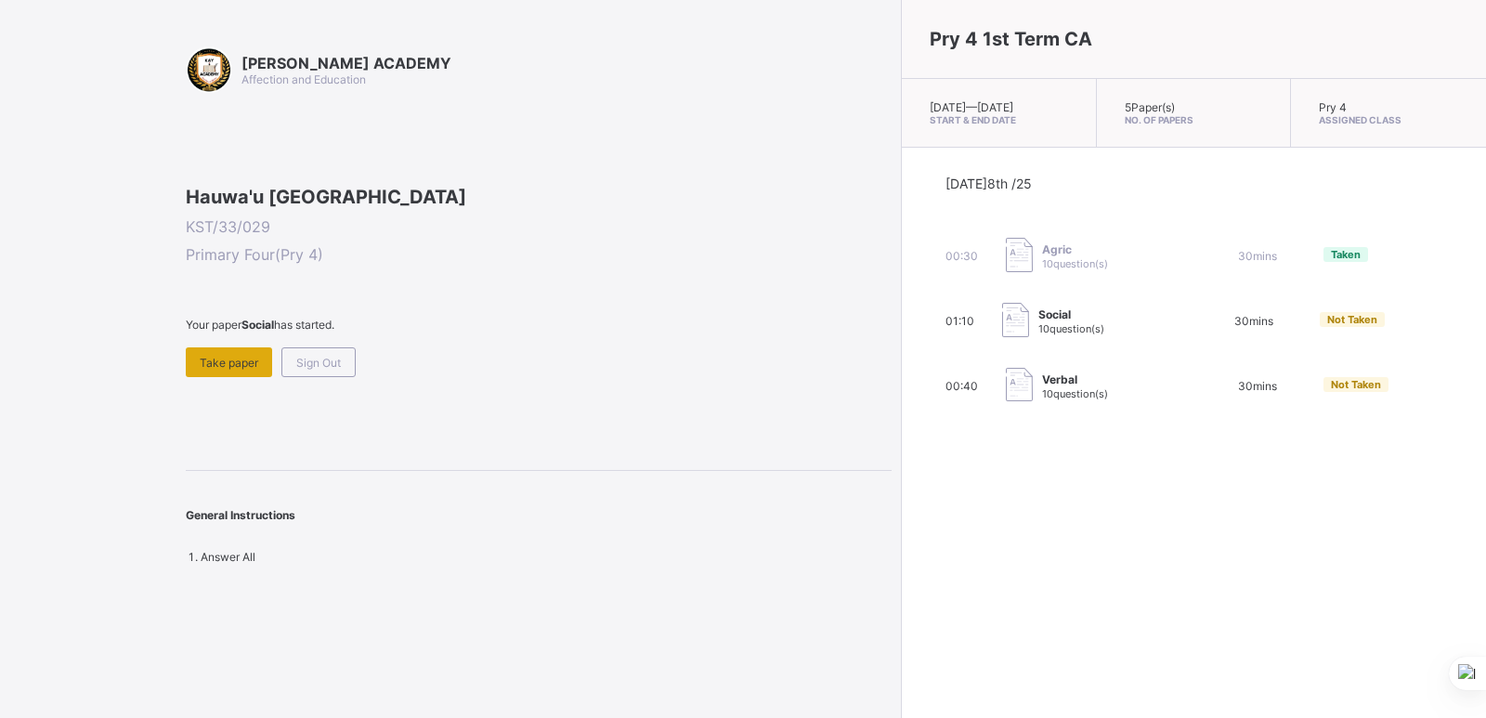
click at [234, 370] on span "Take paper" at bounding box center [229, 363] width 59 height 14
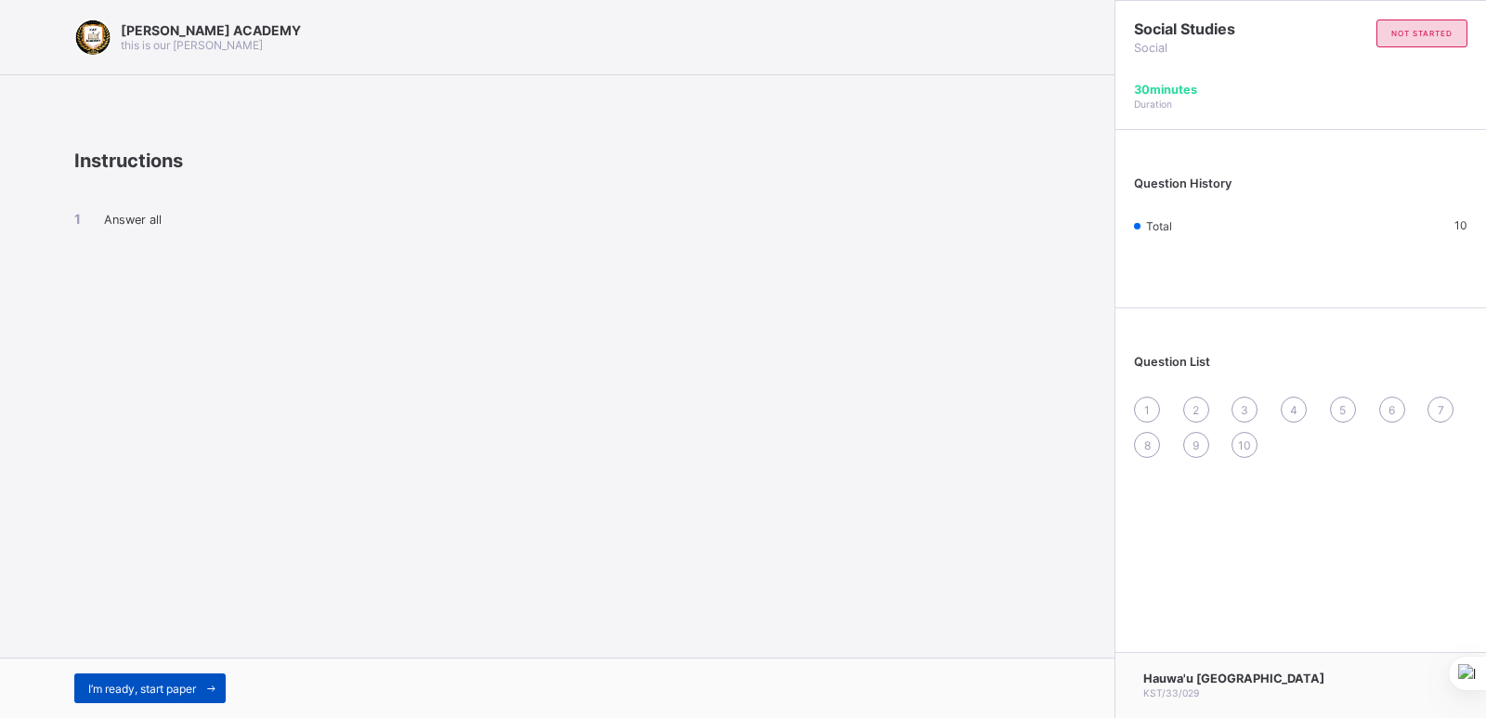
click at [127, 677] on div "I’m ready, start paper" at bounding box center [149, 688] width 151 height 30
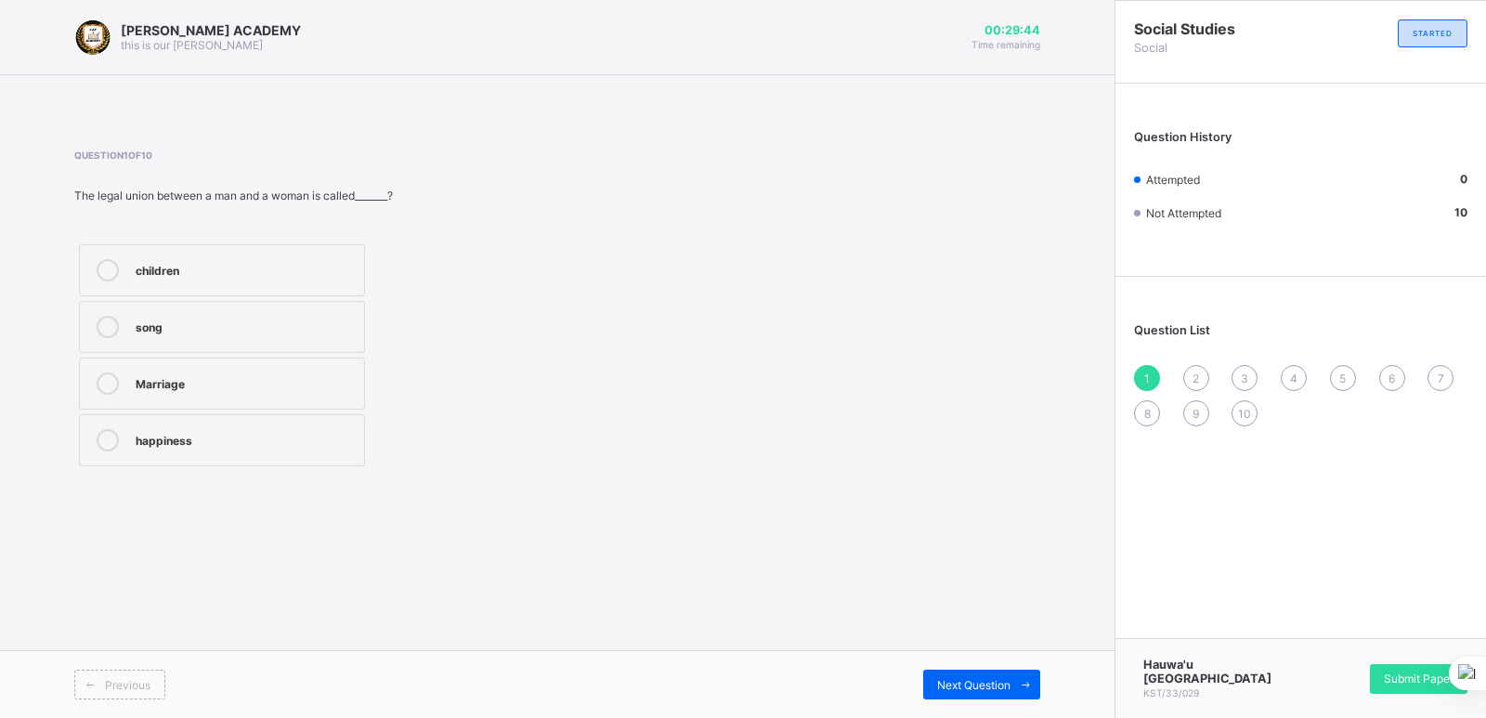
click at [189, 369] on label "Marriage" at bounding box center [222, 384] width 286 height 52
click at [960, 668] on div "Previous Next Question" at bounding box center [557, 684] width 1115 height 68
click at [962, 676] on div "Next Question" at bounding box center [981, 685] width 117 height 30
click at [249, 426] on label "Grandfather" at bounding box center [222, 440] width 286 height 52
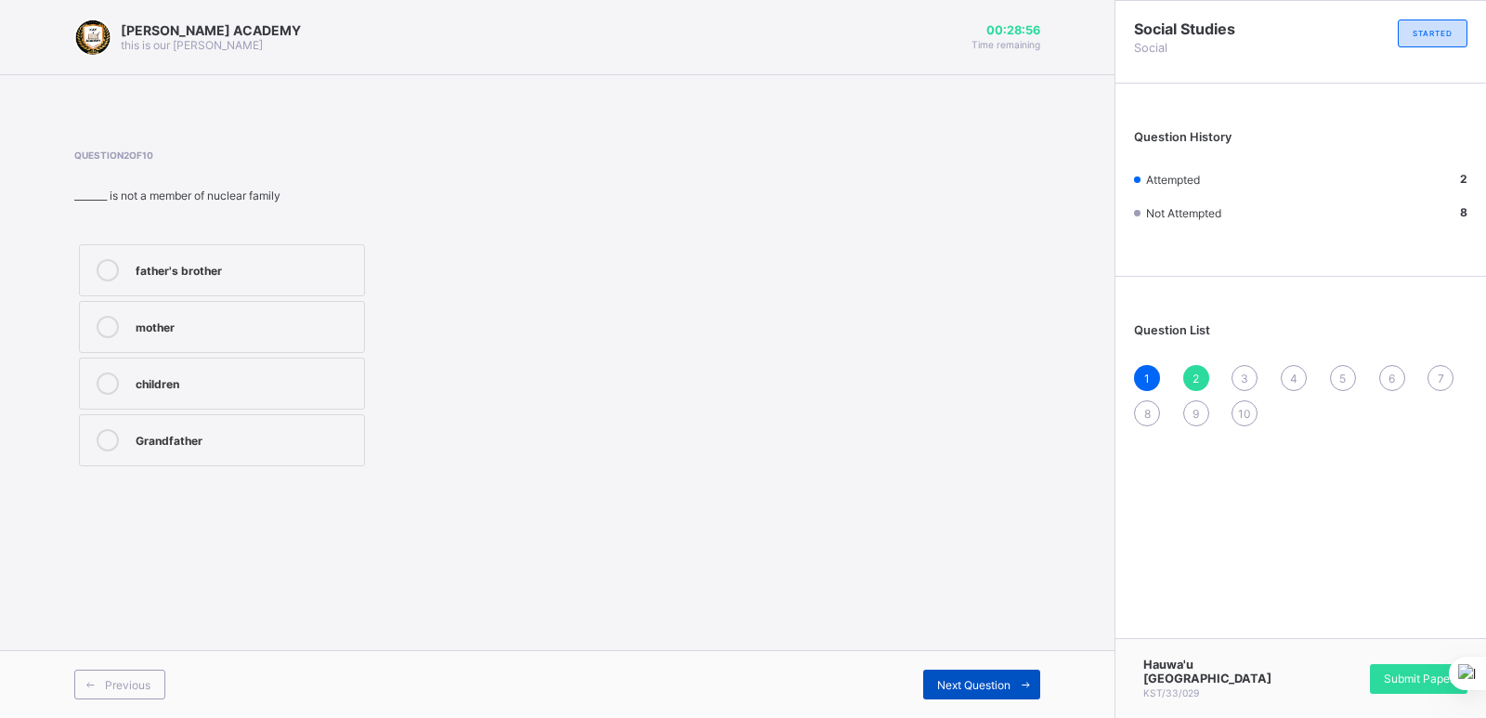
click at [994, 673] on div "Next Question" at bounding box center [981, 685] width 117 height 30
click at [188, 304] on label "Mother's brother" at bounding box center [222, 327] width 286 height 52
click at [975, 672] on div "Next Question" at bounding box center [981, 685] width 117 height 30
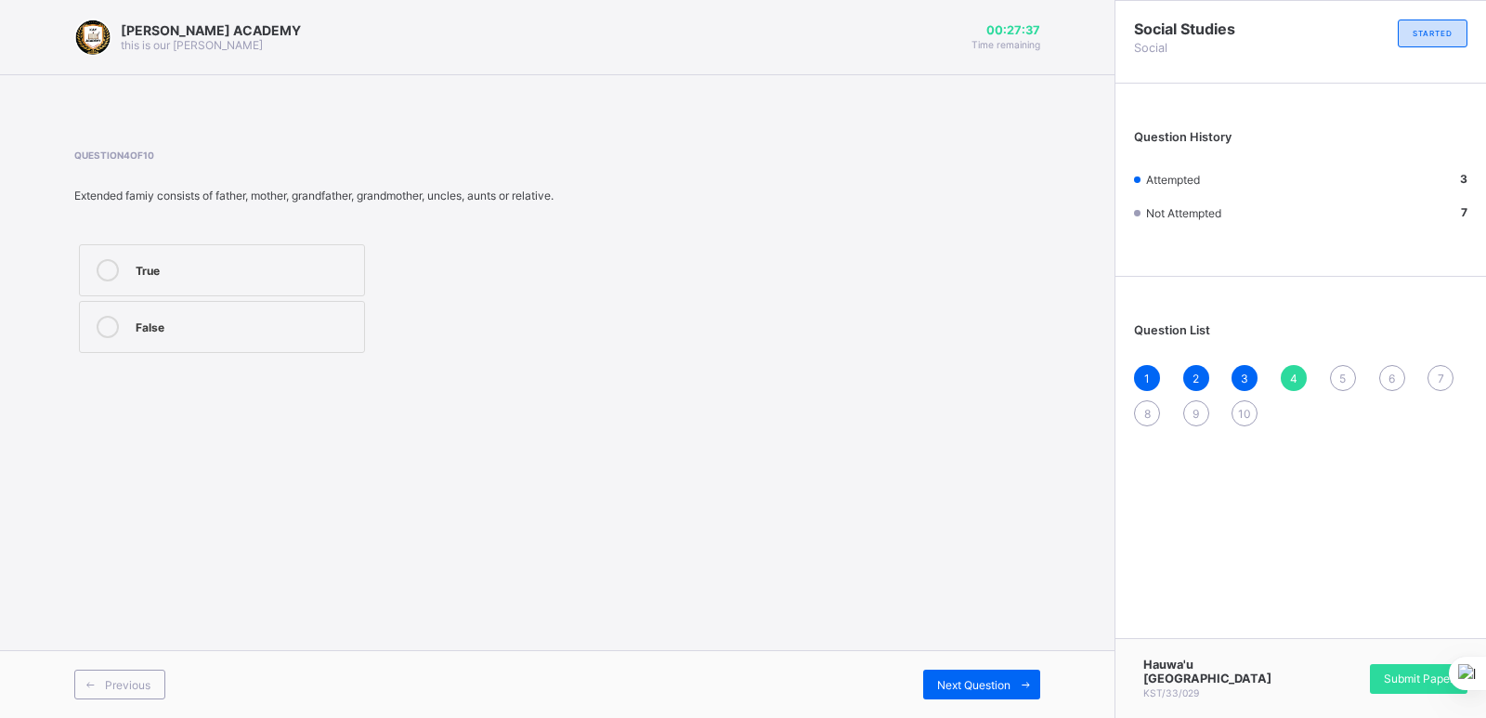
click at [275, 270] on div "True" at bounding box center [245, 268] width 219 height 19
click at [991, 672] on div "Next Question" at bounding box center [981, 685] width 117 height 30
click at [307, 246] on label "Nuclear Family" at bounding box center [222, 270] width 286 height 52
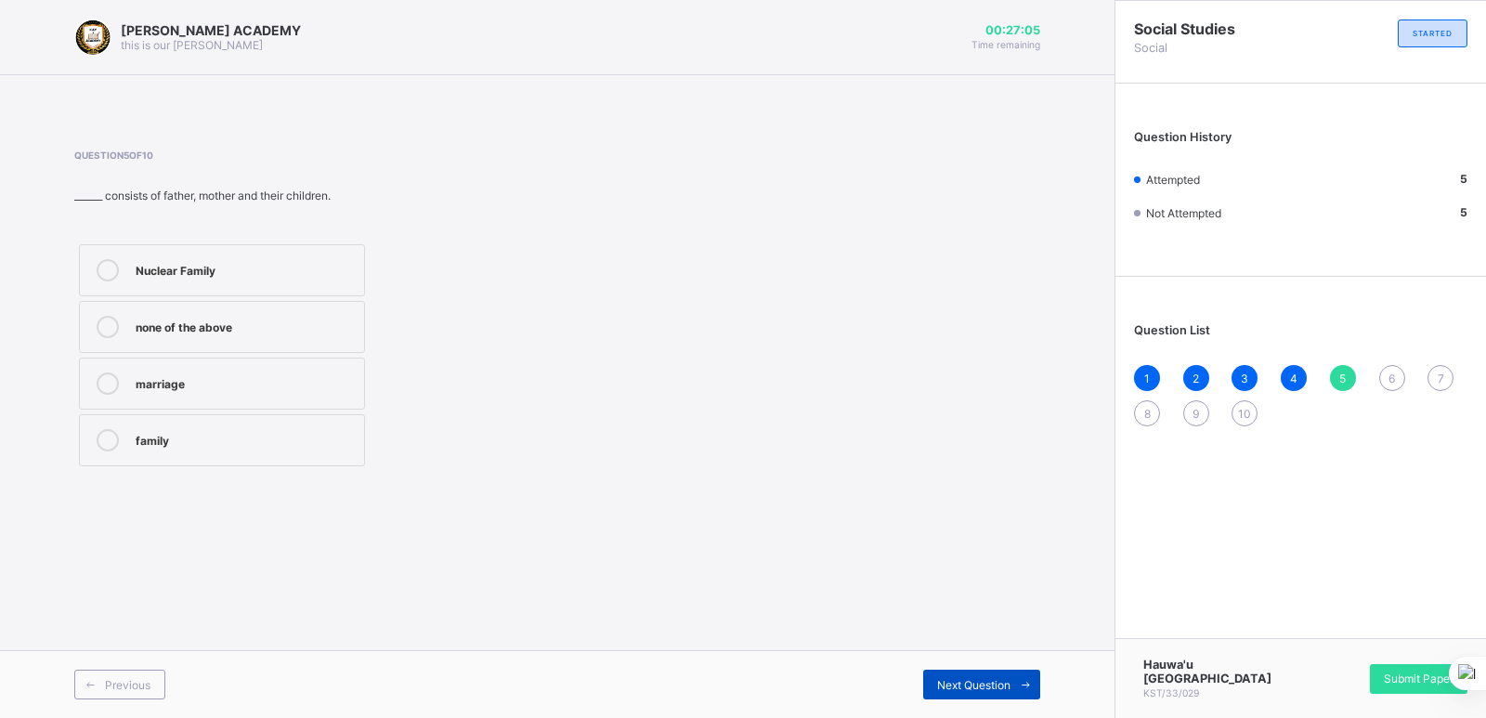
click at [948, 670] on div "Next Question" at bounding box center [981, 685] width 117 height 30
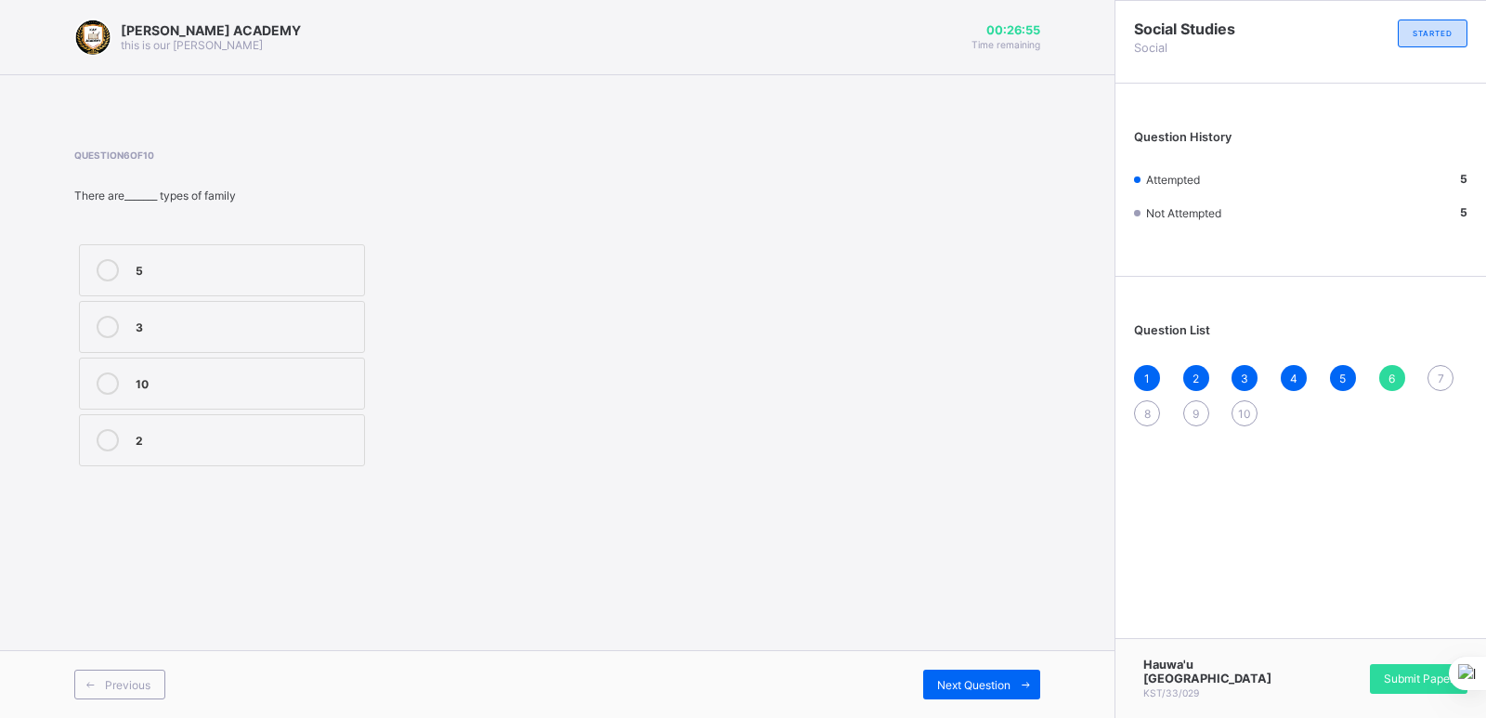
click at [202, 433] on div "2" at bounding box center [245, 438] width 219 height 19
click at [991, 675] on div "Next Question" at bounding box center [981, 685] width 117 height 30
click at [134, 433] on label "Mother's sister" at bounding box center [222, 440] width 286 height 52
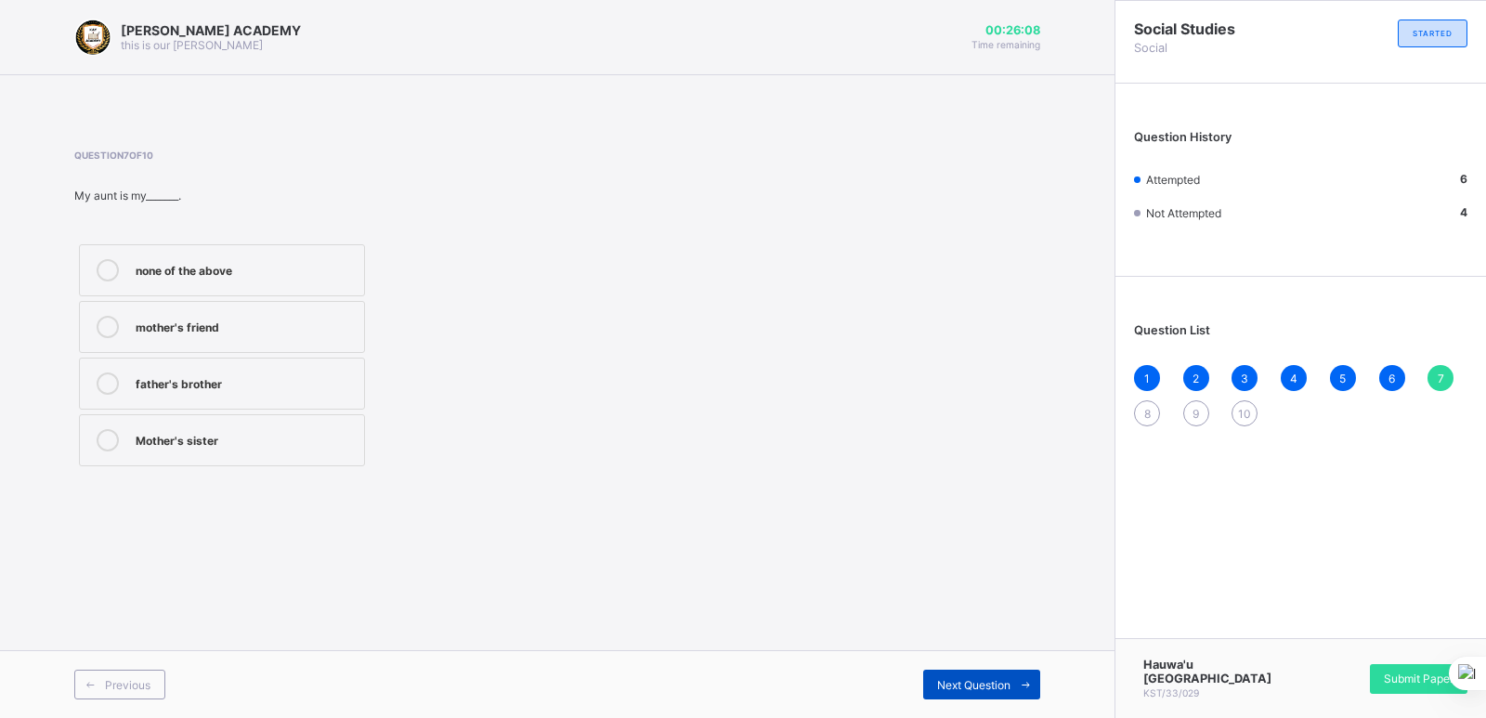
click at [987, 681] on span "Next Question" at bounding box center [973, 685] width 73 height 14
click at [1433, 365] on div "1 2 3 4 5 6 7 8 9 10" at bounding box center [1300, 395] width 333 height 61
click at [1439, 366] on div "7" at bounding box center [1441, 378] width 26 height 26
click at [252, 437] on div "Mother's sister" at bounding box center [245, 438] width 219 height 19
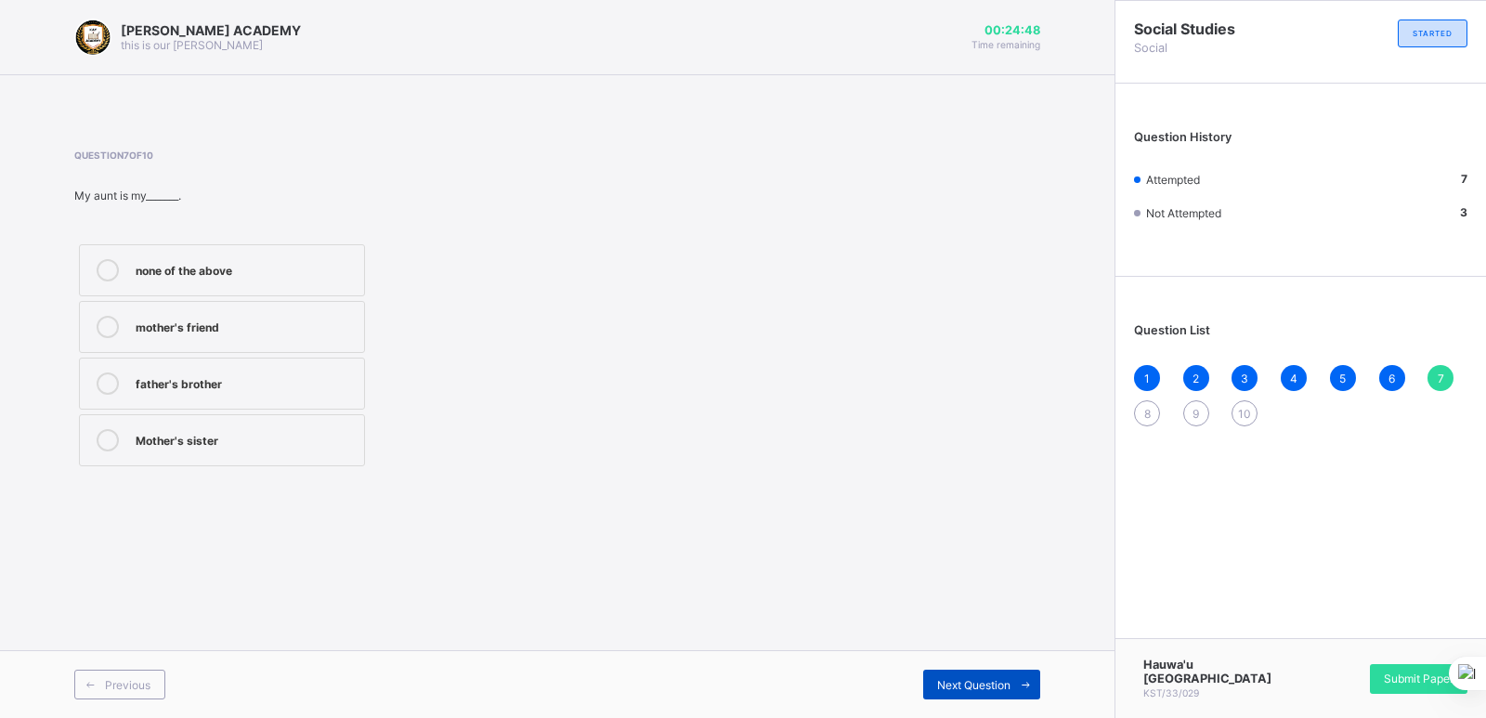
click at [998, 672] on div "Next Question" at bounding box center [981, 685] width 117 height 30
click at [299, 255] on label "Parents's parent" at bounding box center [222, 270] width 286 height 52
click at [982, 678] on span "Next Question" at bounding box center [973, 685] width 73 height 14
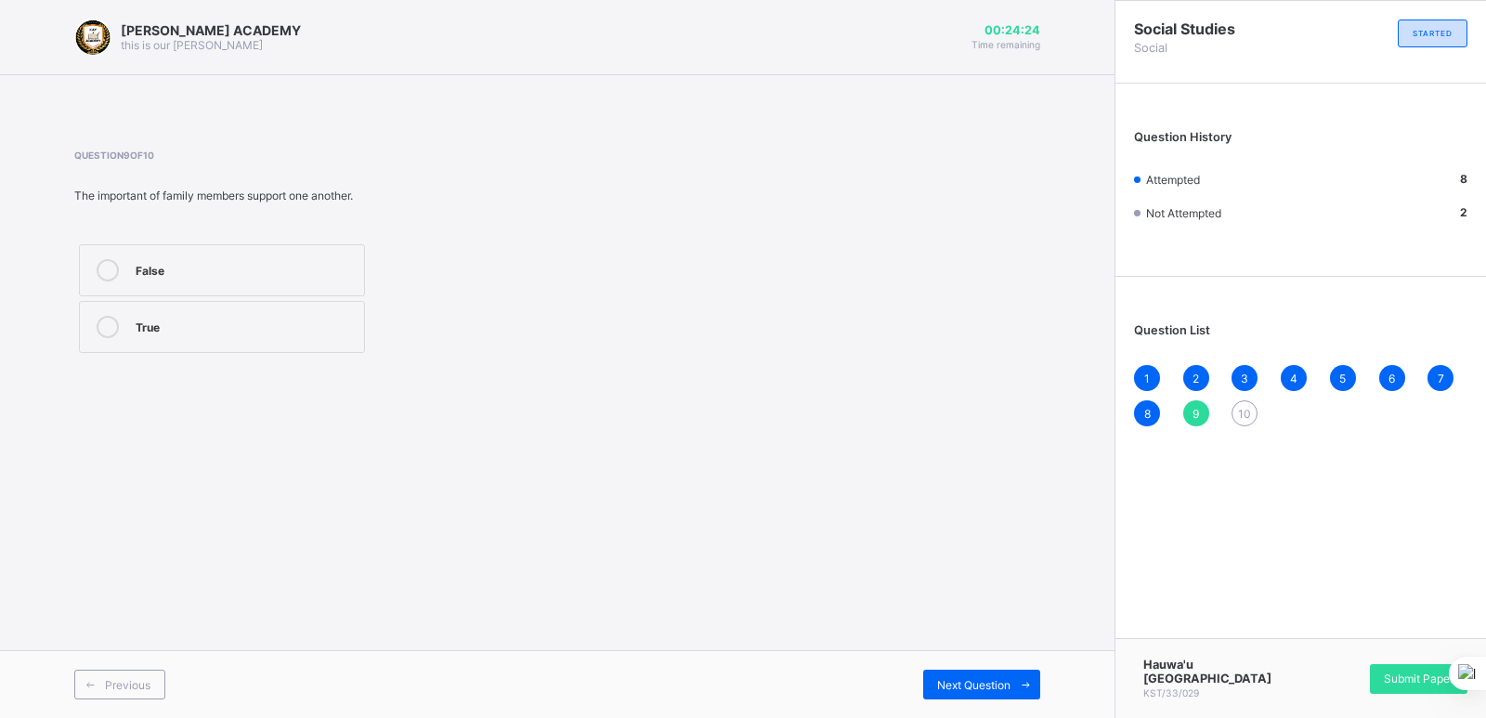
click at [240, 317] on div "True" at bounding box center [245, 325] width 219 height 19
click at [966, 683] on span "Next Question" at bounding box center [973, 685] width 73 height 14
click at [214, 275] on div "True" at bounding box center [245, 268] width 219 height 19
click at [1435, 677] on span "Submit Paper" at bounding box center [1419, 679] width 70 height 14
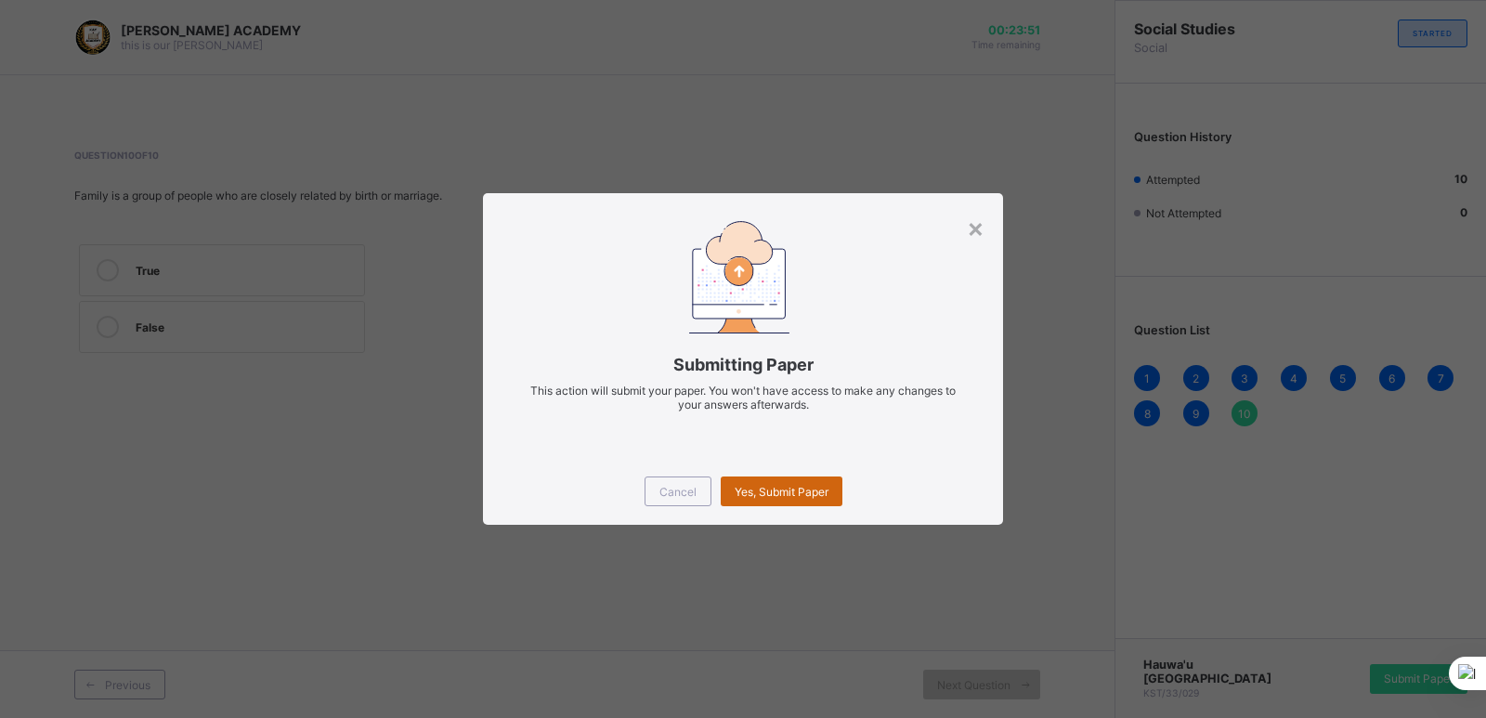
click at [746, 488] on span "Yes, Submit Paper" at bounding box center [782, 492] width 94 height 14
click at [746, 488] on div "Yes, Submit Paper" at bounding box center [782, 491] width 122 height 30
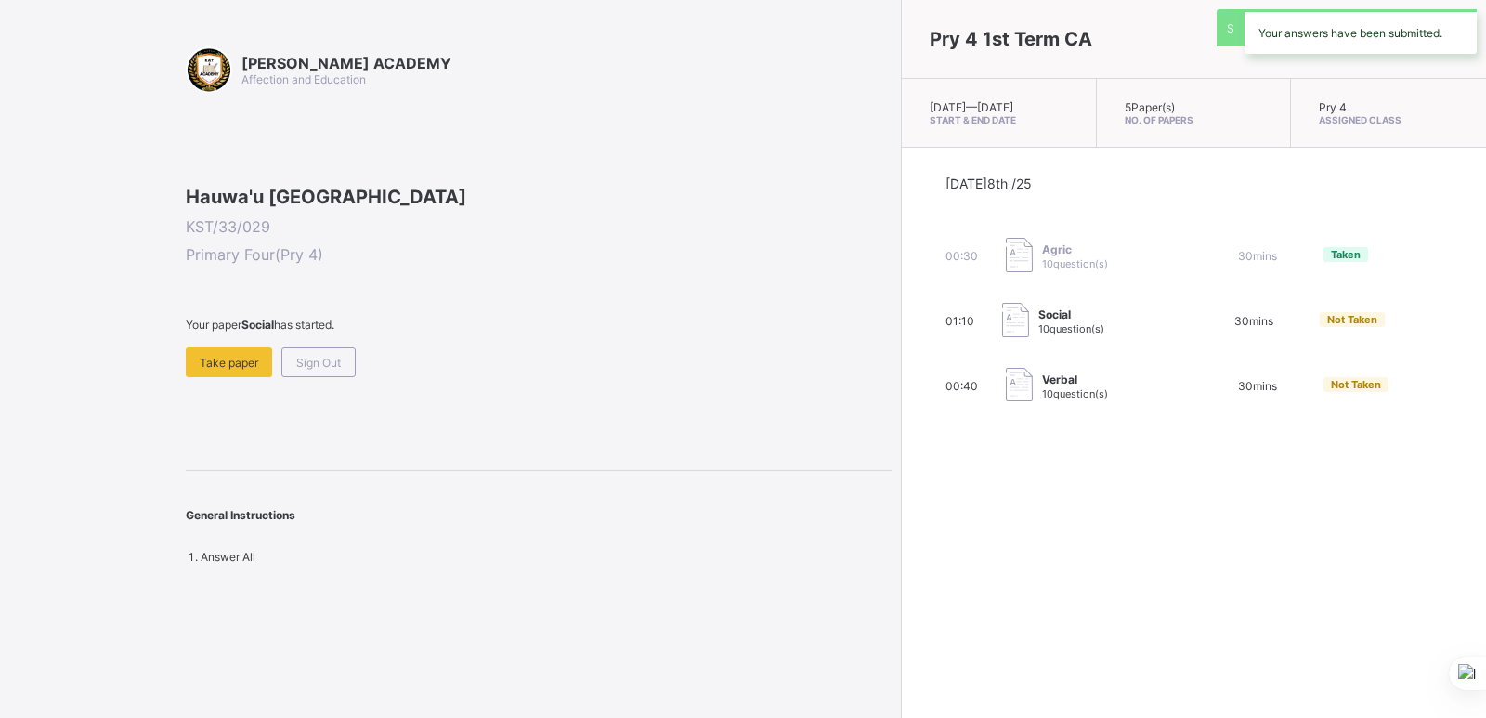
click at [901, 488] on div "Pry 4 1st Term CA [DATE] — [GEOGRAPHIC_DATA][DATE] Start & End Date 5 Paper(s) …" at bounding box center [1193, 359] width 585 height 718
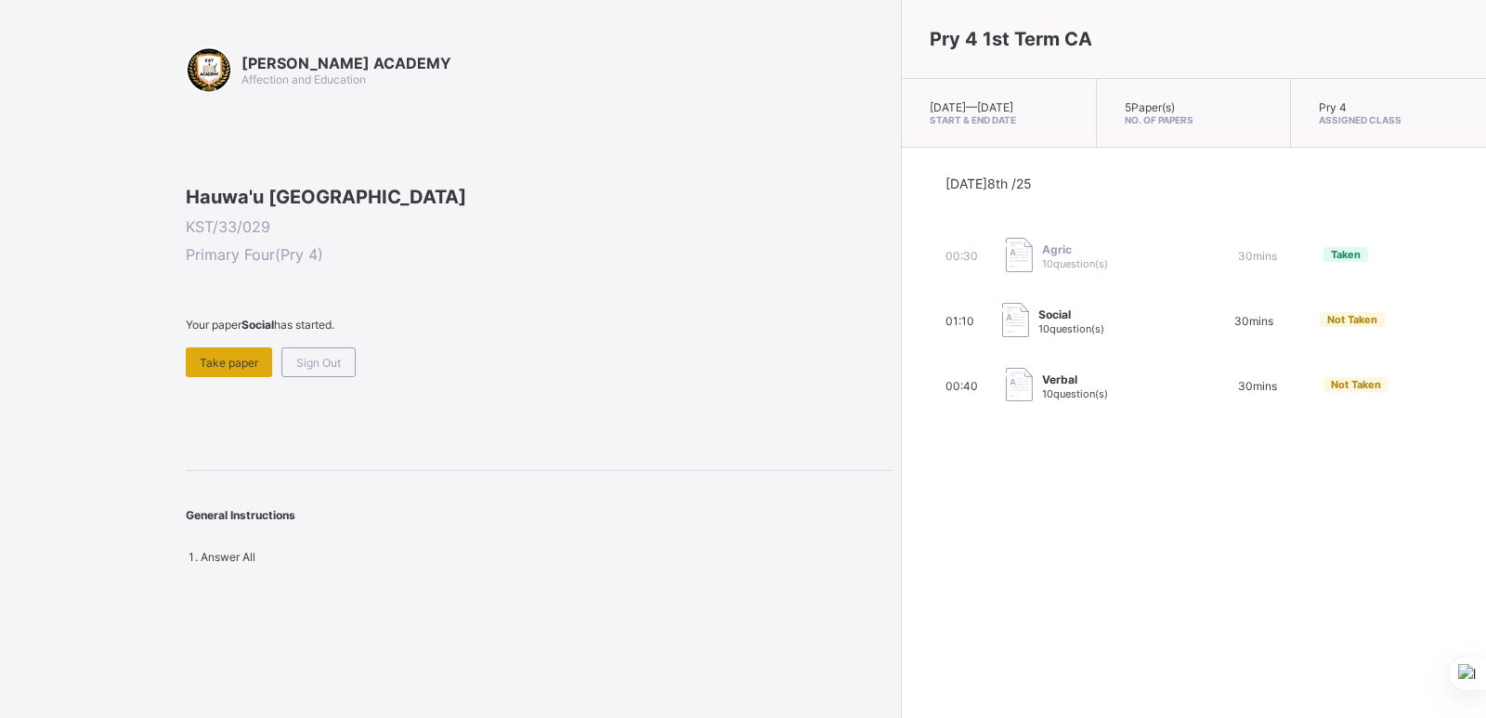
click at [237, 370] on span "Take paper" at bounding box center [229, 363] width 59 height 14
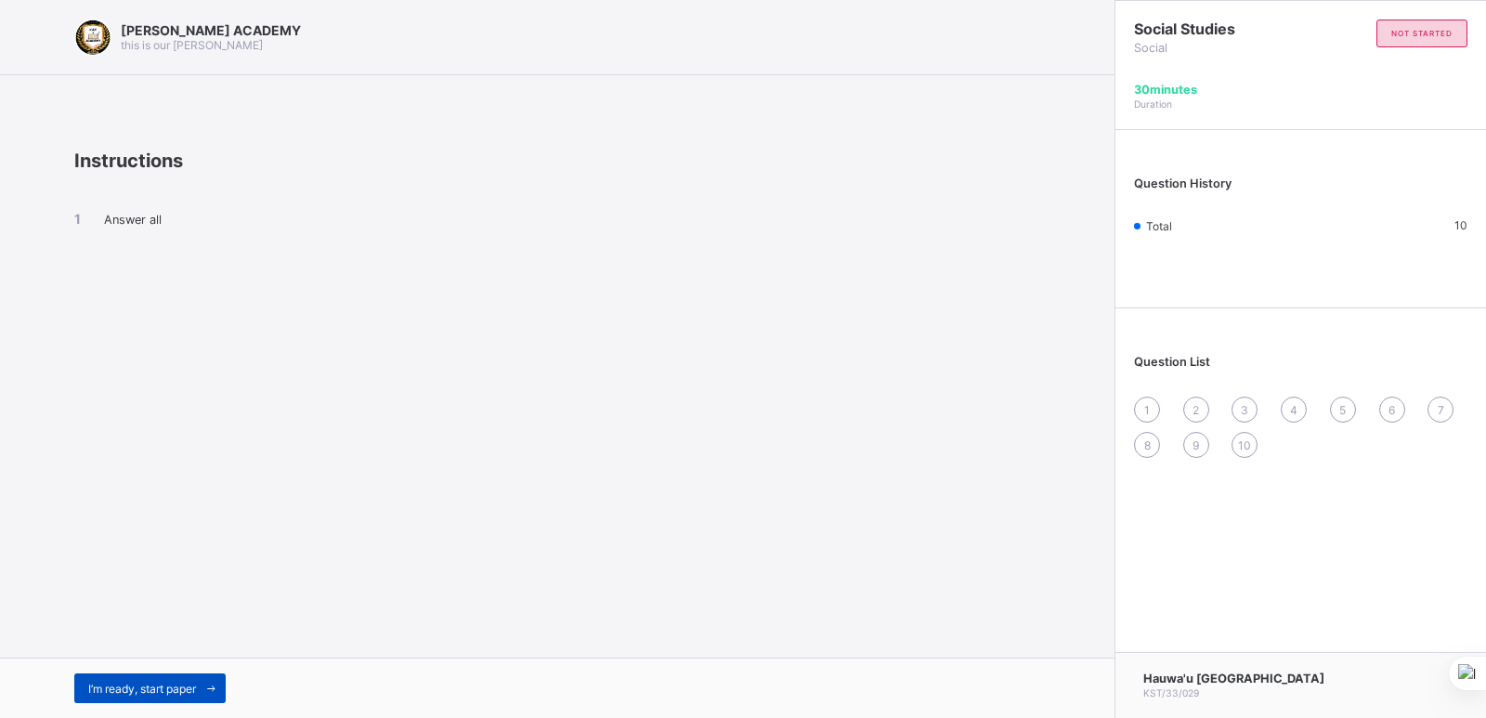
click at [123, 678] on div "I’m ready, start paper" at bounding box center [149, 688] width 151 height 30
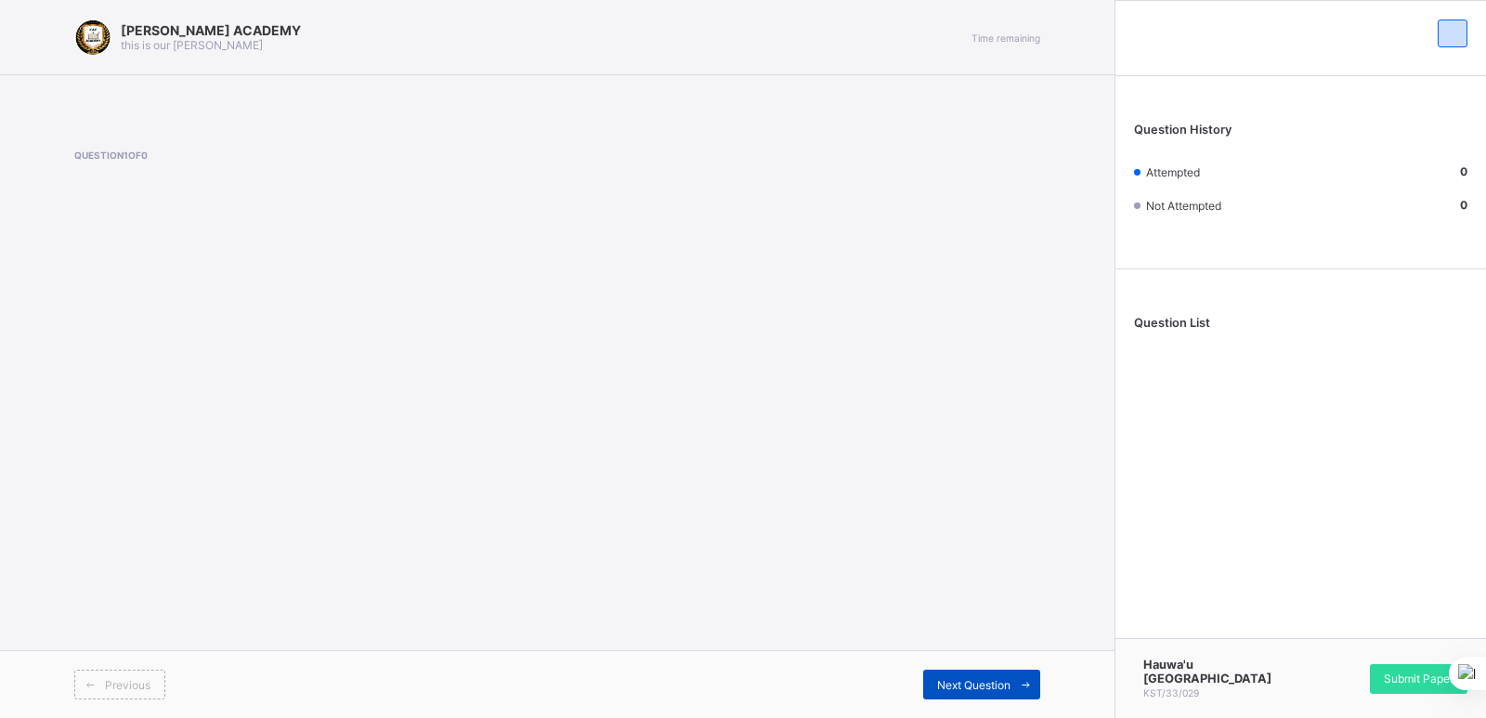
click at [972, 682] on span "Next Question" at bounding box center [973, 685] width 73 height 14
click at [973, 674] on div "Next Question" at bounding box center [981, 685] width 117 height 30
click at [711, 472] on div "[PERSON_NAME] ACADEMY this is our [PERSON_NAME] Time remaining Question 1 of 0 …" at bounding box center [557, 359] width 1115 height 718
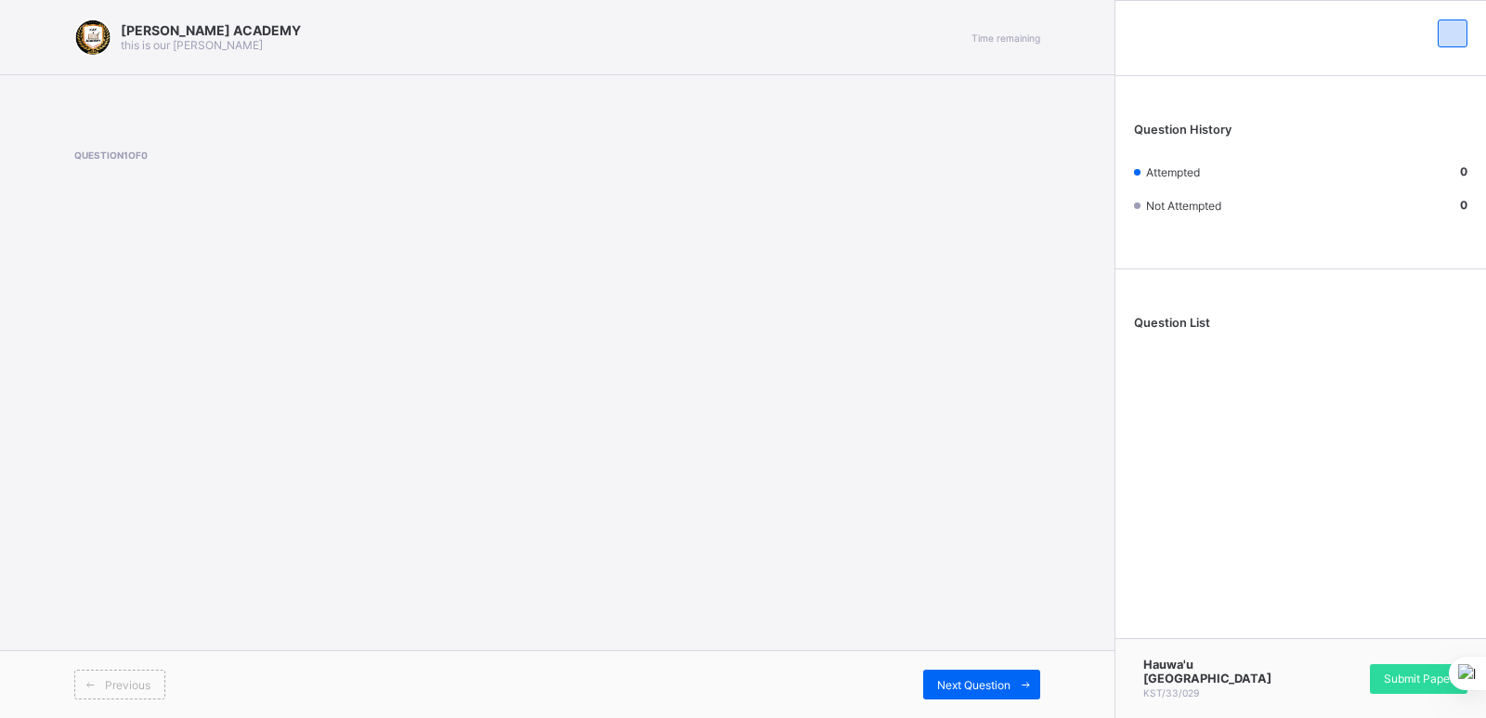
click at [711, 472] on div "[PERSON_NAME] ACADEMY this is our [PERSON_NAME] Time remaining Question 1 of 0 …" at bounding box center [557, 359] width 1115 height 718
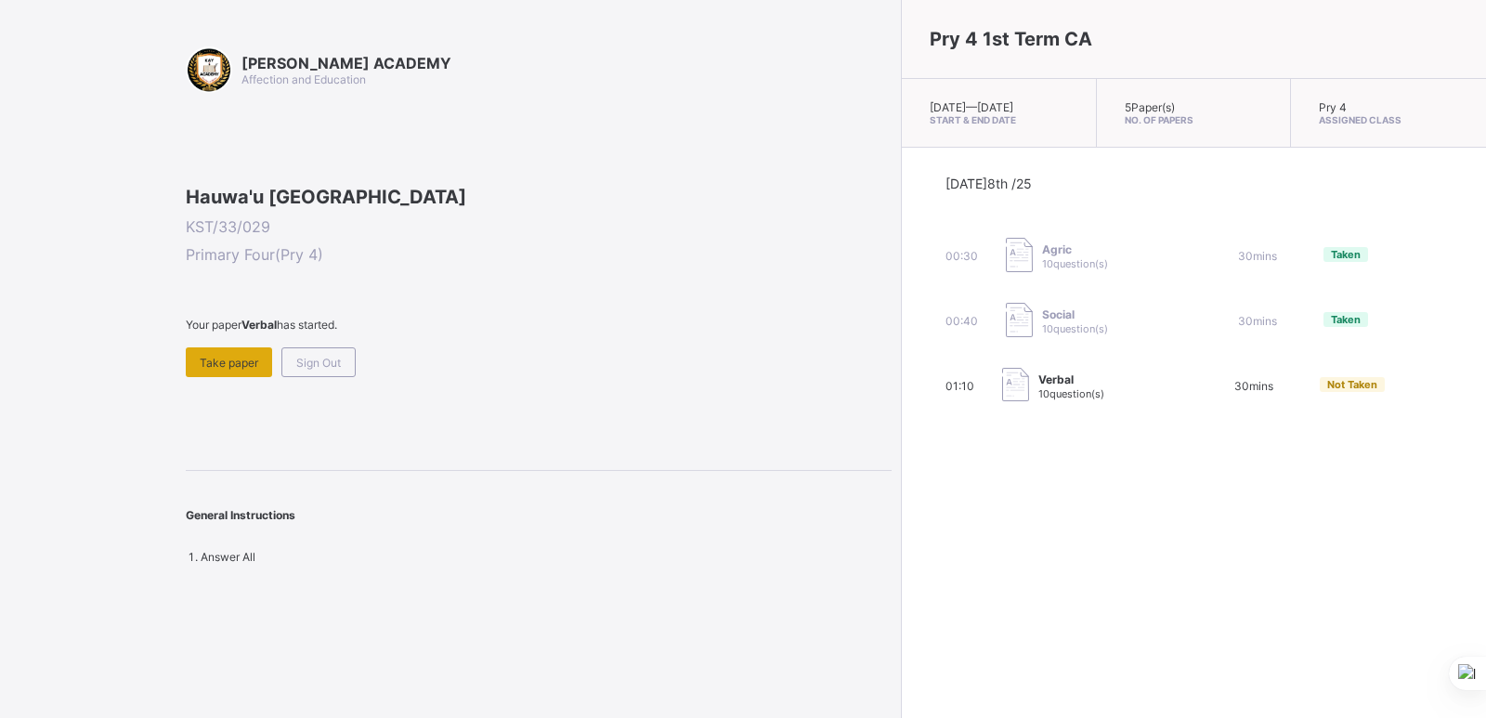
click at [222, 377] on div "Take paper" at bounding box center [229, 362] width 86 height 30
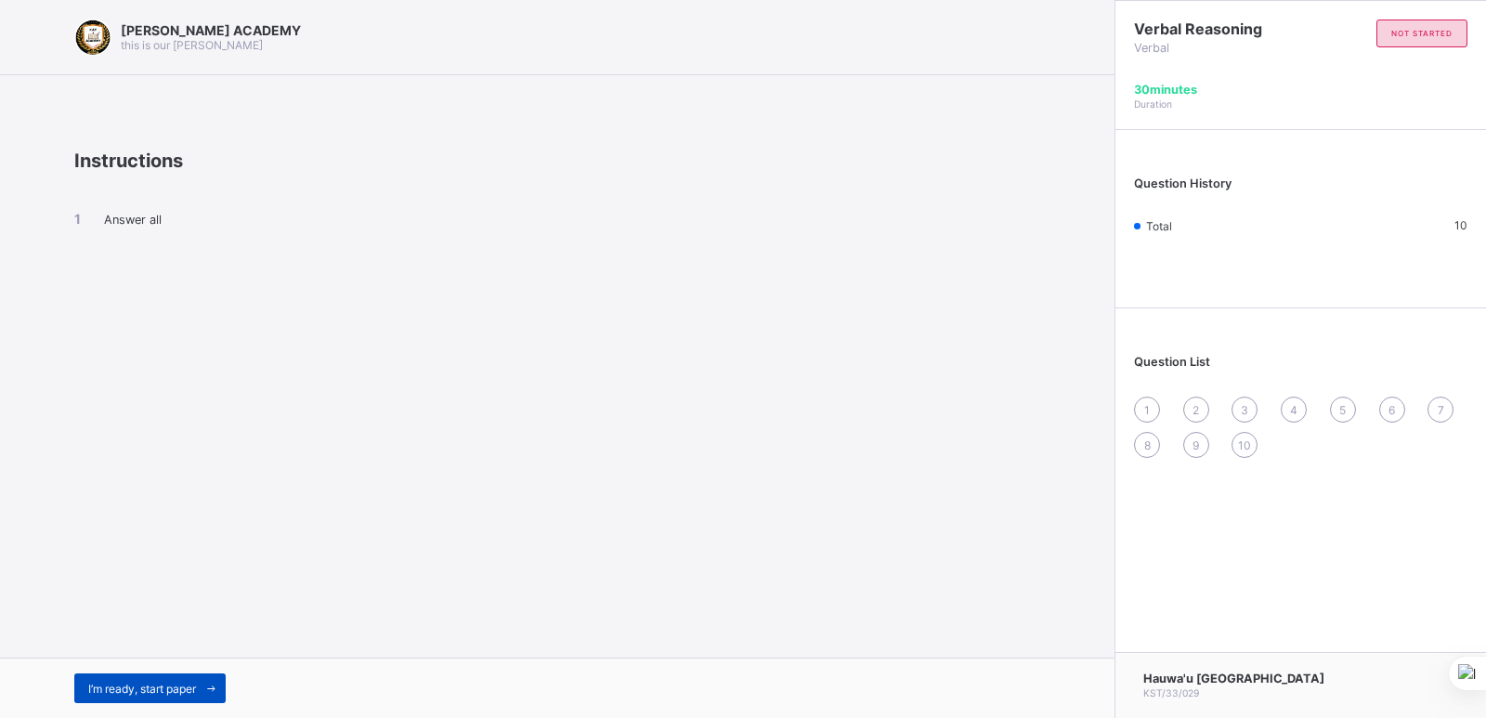
click at [155, 674] on div "I’m ready, start paper" at bounding box center [149, 688] width 151 height 30
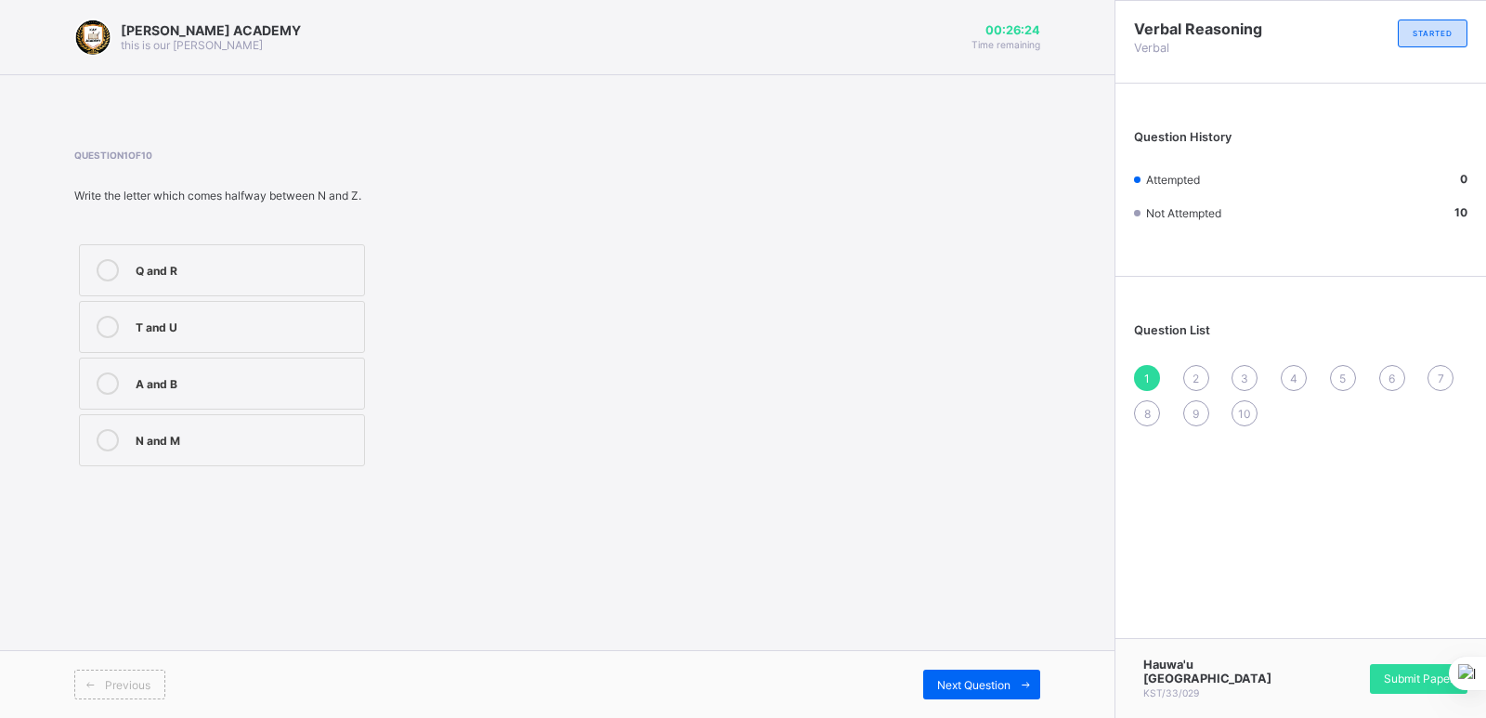
click at [176, 323] on div "T and U" at bounding box center [245, 325] width 219 height 19
click at [949, 674] on div "Next Question" at bounding box center [981, 685] width 117 height 30
click at [176, 437] on div "L" at bounding box center [245, 438] width 219 height 19
click at [970, 683] on span "Next Question" at bounding box center [973, 685] width 73 height 14
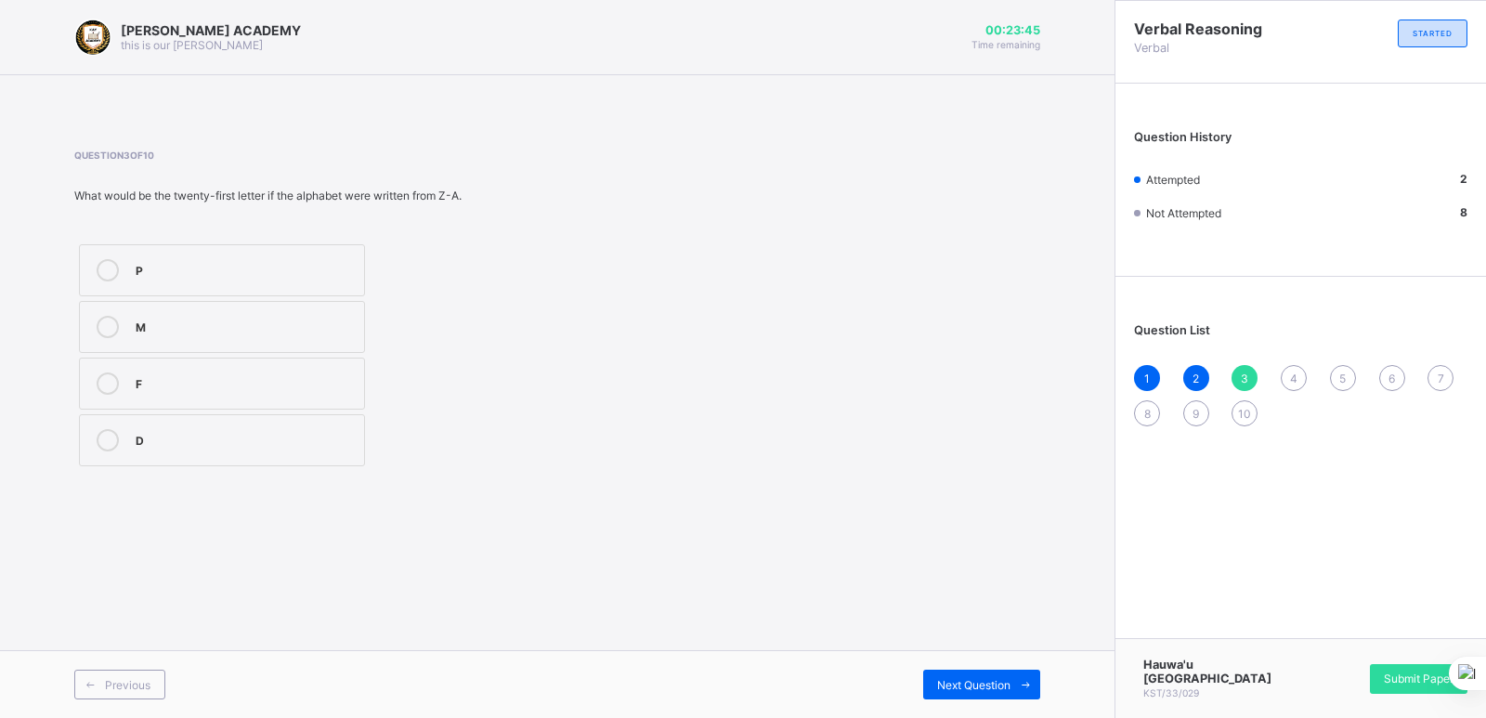
click at [293, 360] on label "F" at bounding box center [222, 384] width 286 height 52
click at [979, 670] on div "Next Question" at bounding box center [981, 685] width 117 height 30
click at [298, 309] on label "E" at bounding box center [222, 327] width 286 height 52
click at [969, 673] on div "Next Question" at bounding box center [981, 685] width 117 height 30
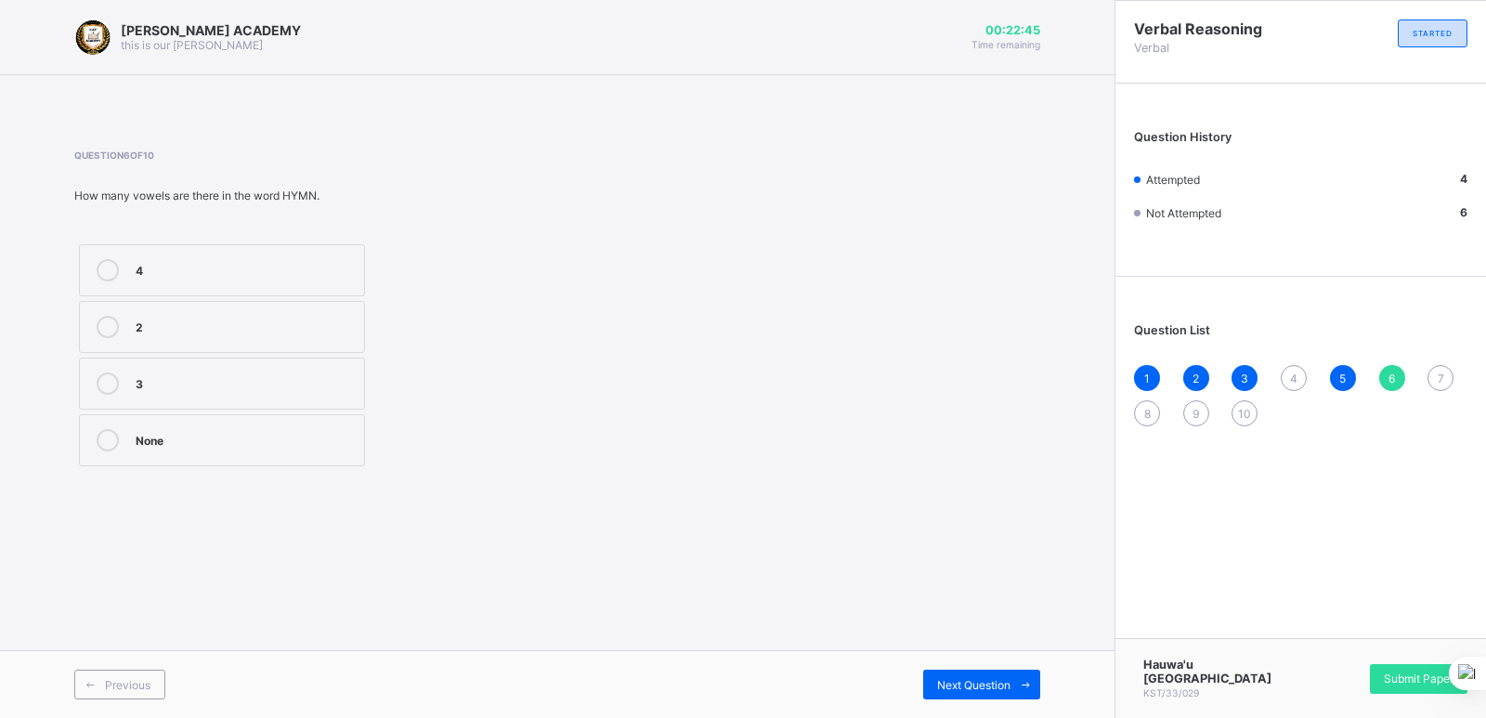
click at [173, 428] on label "None" at bounding box center [222, 440] width 286 height 52
click at [955, 678] on span "Next Question" at bounding box center [973, 685] width 73 height 14
click at [263, 366] on label "A" at bounding box center [222, 384] width 286 height 52
click at [946, 671] on div "Next Question" at bounding box center [981, 685] width 117 height 30
click at [189, 422] on label "21" at bounding box center [222, 440] width 286 height 52
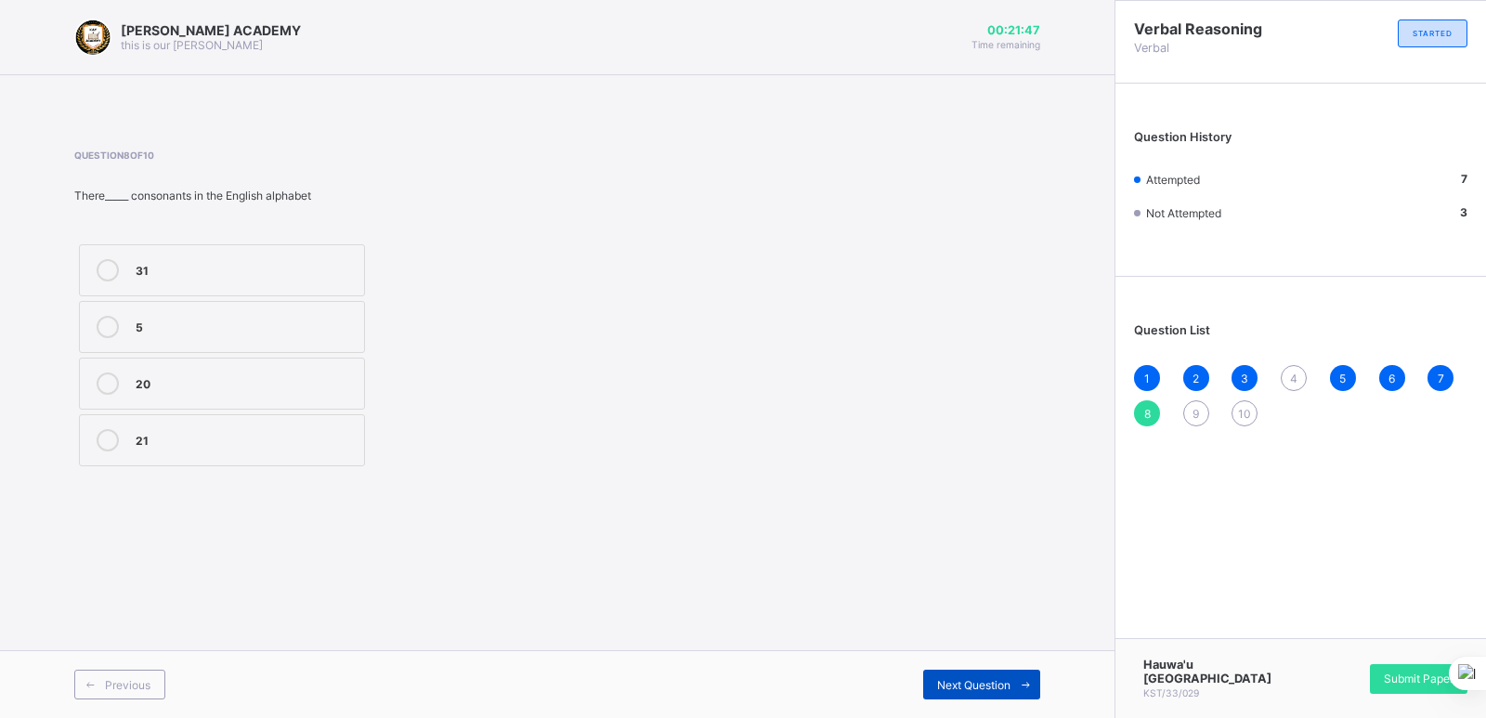
click at [978, 670] on div "Next Question" at bounding box center [981, 685] width 117 height 30
click at [176, 384] on div "5" at bounding box center [245, 381] width 219 height 19
click at [945, 679] on span "Next Question" at bounding box center [973, 685] width 73 height 14
click at [244, 434] on div "26" at bounding box center [245, 438] width 219 height 19
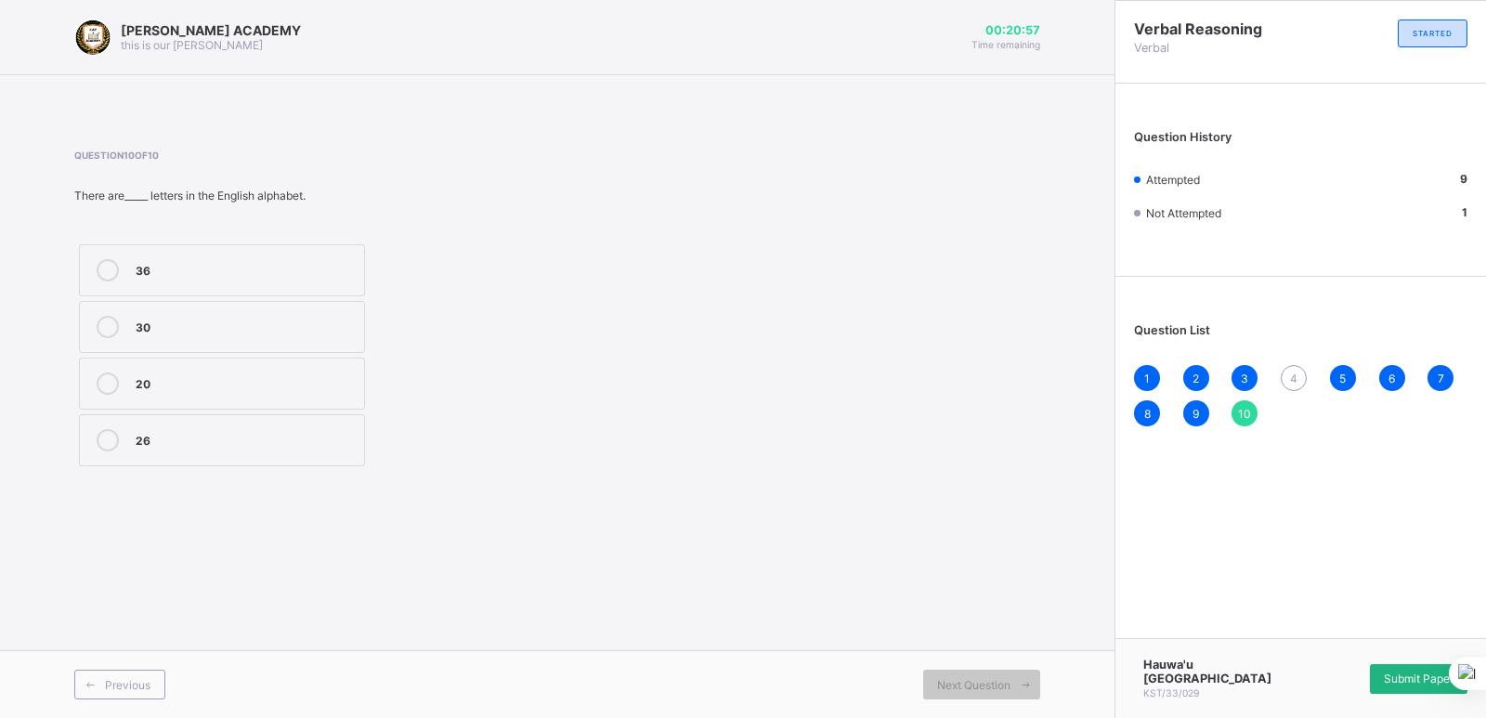
click at [1412, 675] on div "Submit Paper" at bounding box center [1419, 679] width 98 height 30
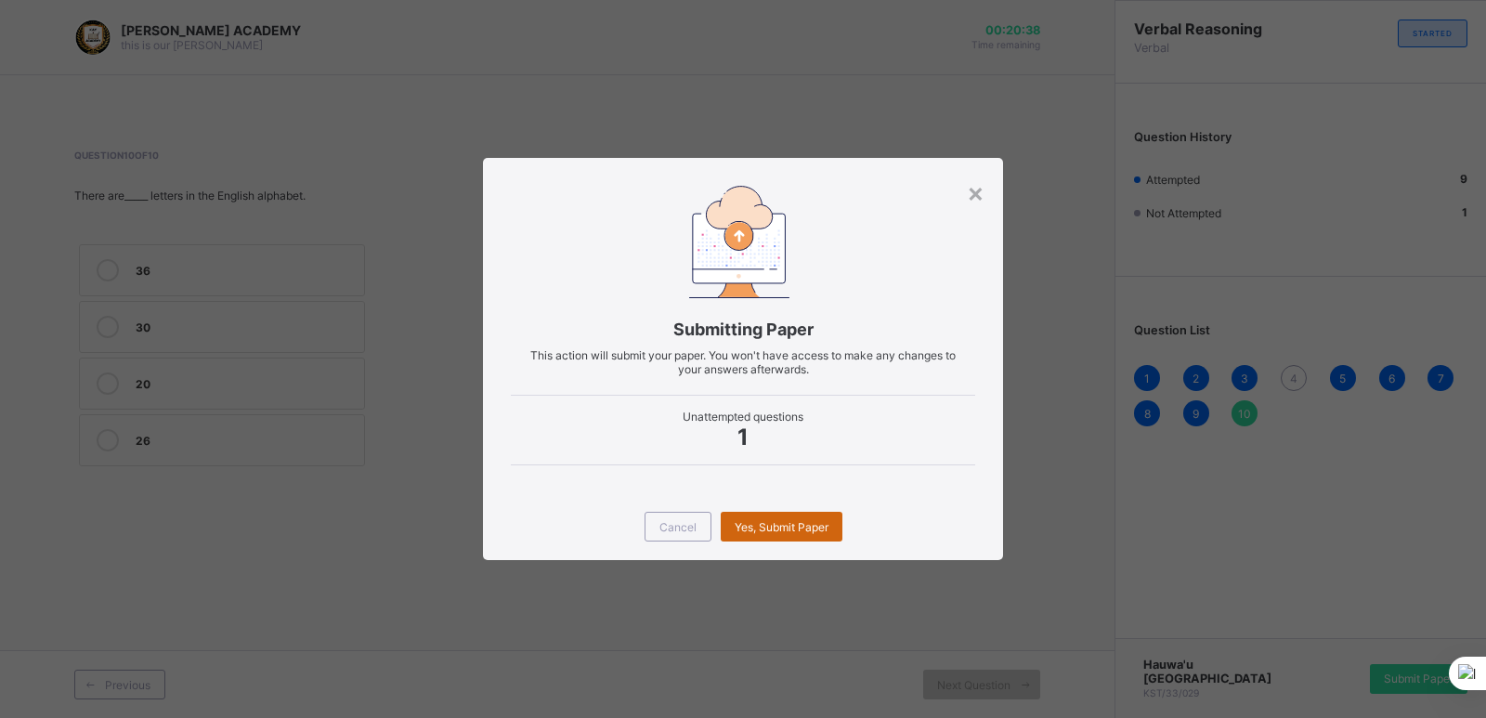
click at [797, 535] on div "Yes, Submit Paper" at bounding box center [782, 527] width 122 height 30
click at [796, 535] on div "Yes, Submit Paper" at bounding box center [782, 527] width 122 height 30
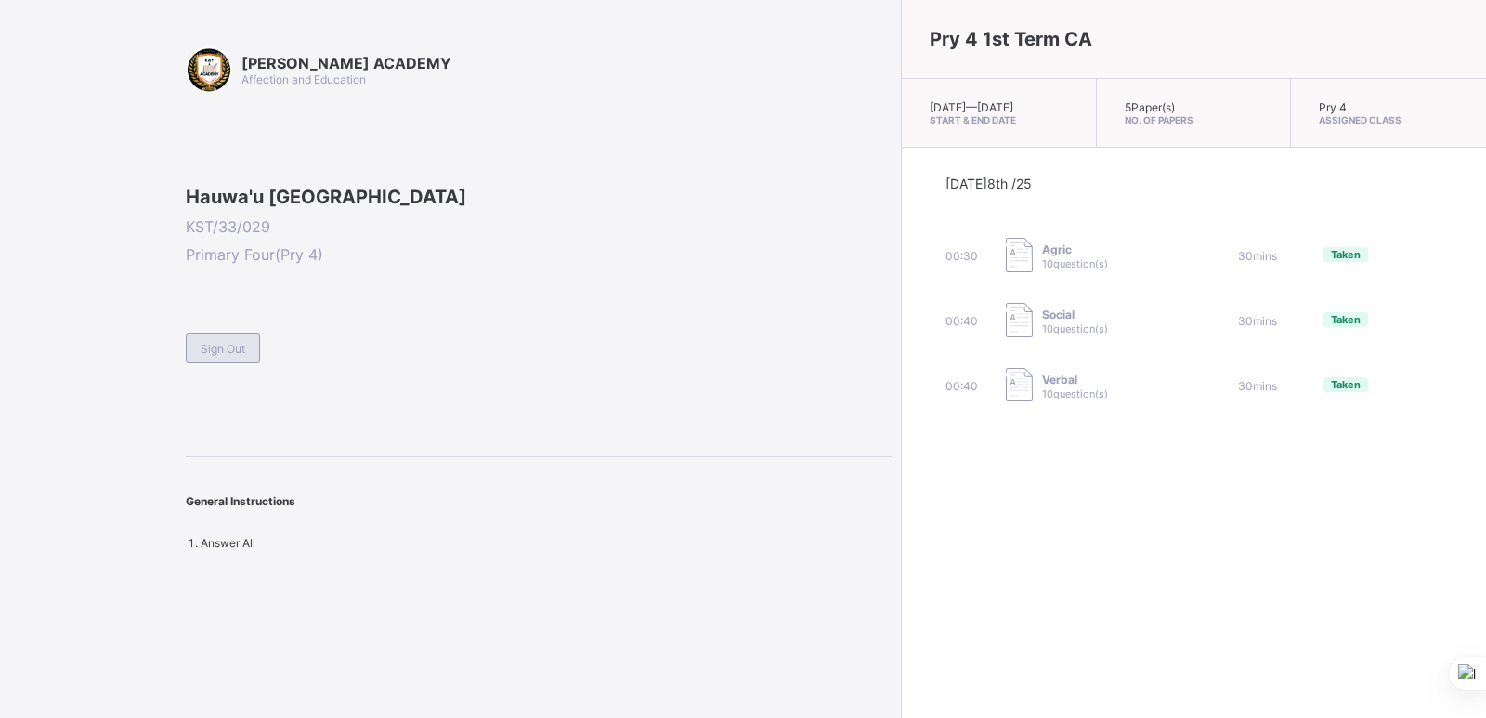
click at [236, 356] on span "Sign Out" at bounding box center [223, 349] width 45 height 14
